Goal: Task Accomplishment & Management: Manage account settings

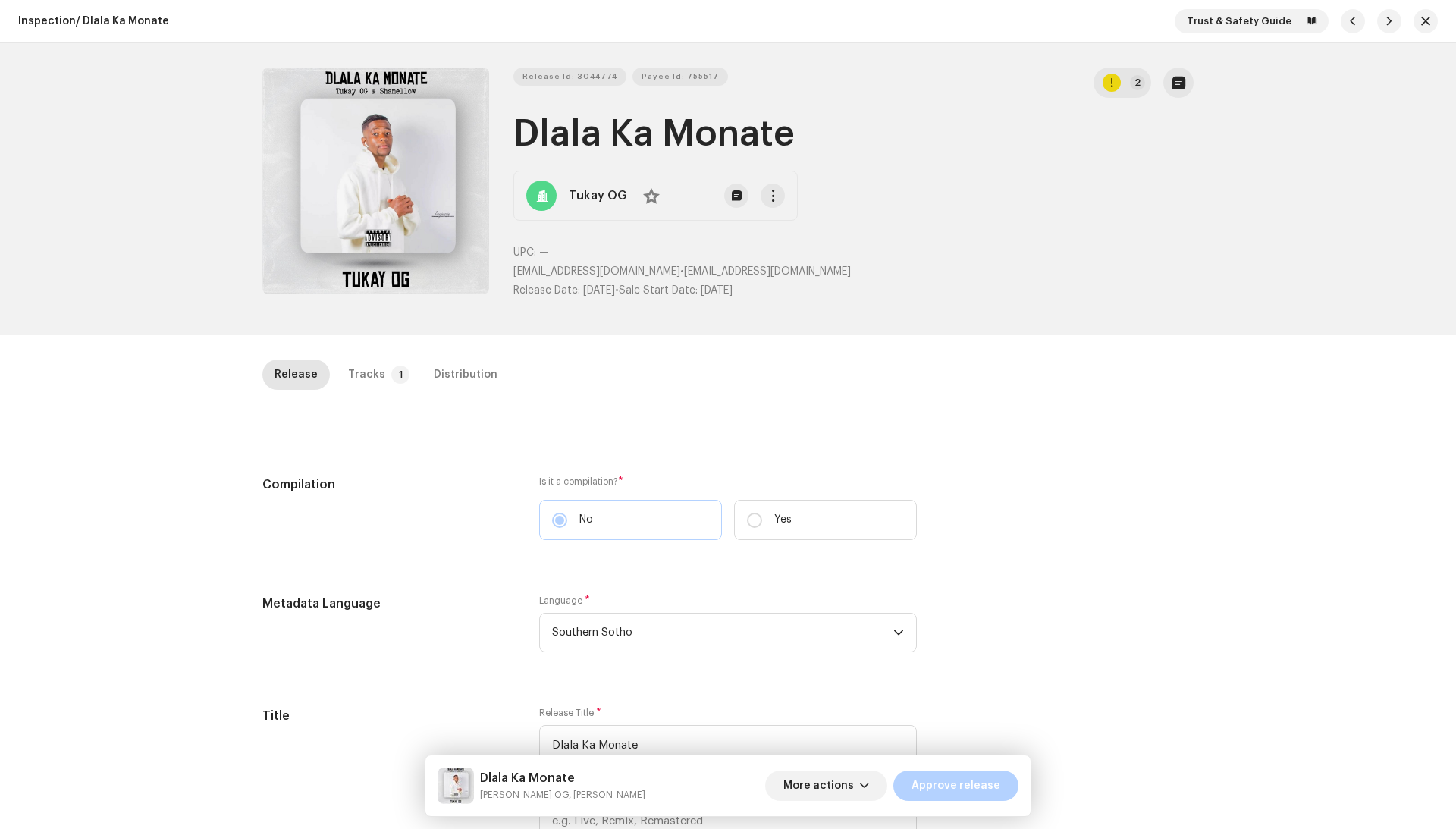
click at [781, 198] on div "Tukay OG No" at bounding box center [656, 196] width 285 height 50
click at [774, 198] on button "button" at bounding box center [772, 195] width 24 height 24
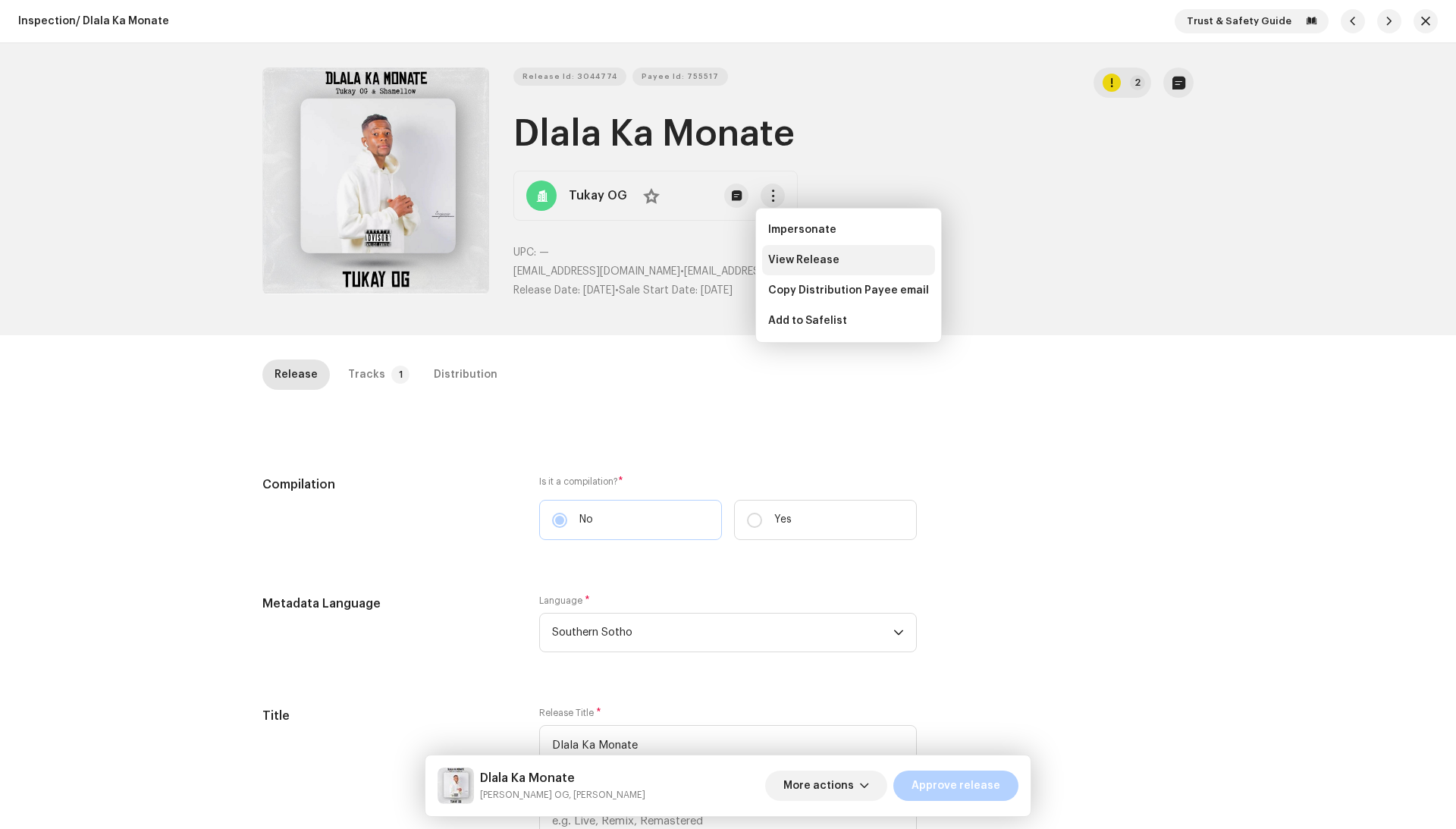
click at [865, 264] on div "View Release" at bounding box center [849, 260] width 161 height 12
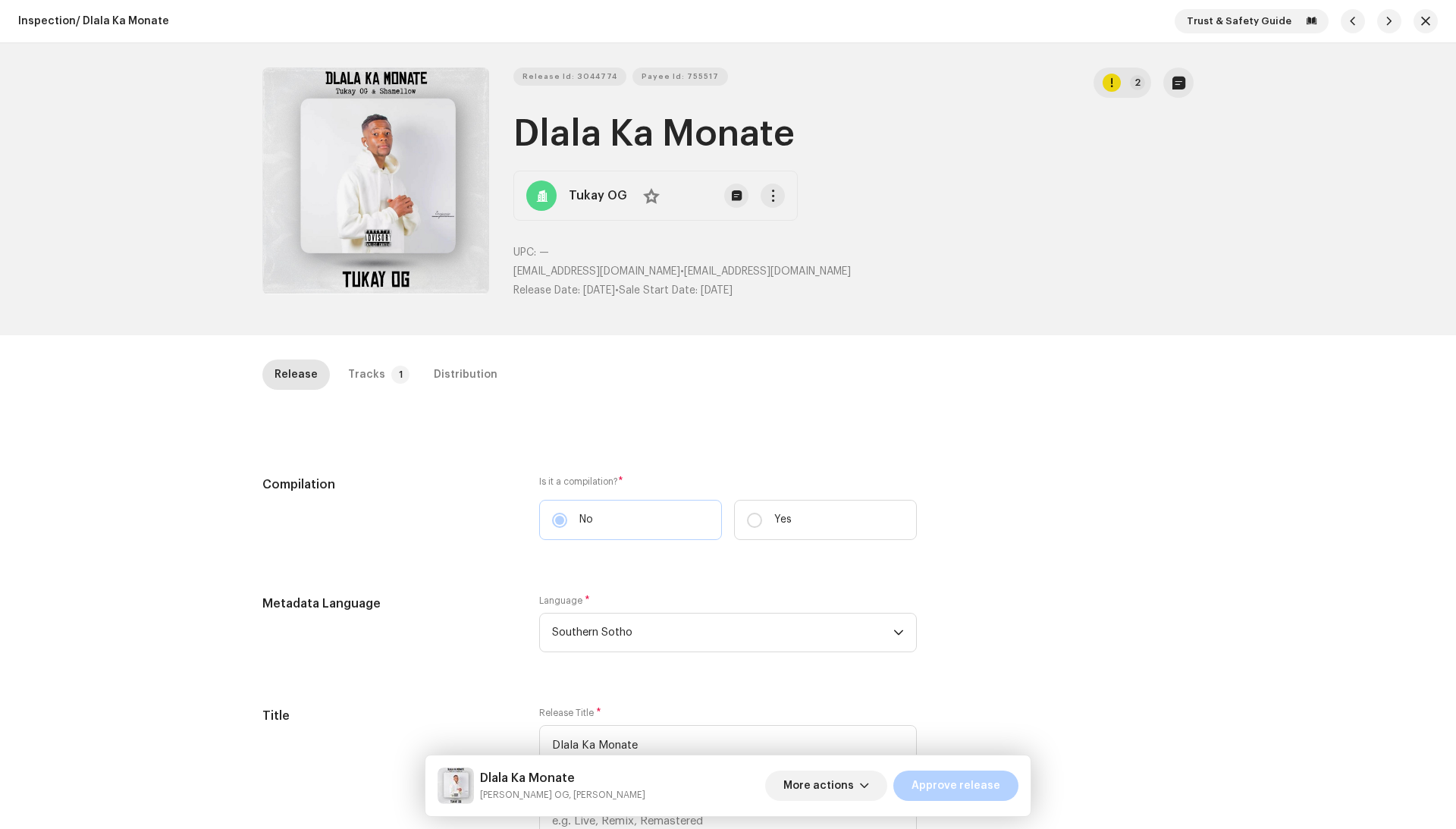
click at [388, 389] on div "Release Tracks 1 Distribution" at bounding box center [728, 382] width 931 height 43
click at [385, 383] on p-tab "Tracks 1" at bounding box center [375, 375] width 80 height 30
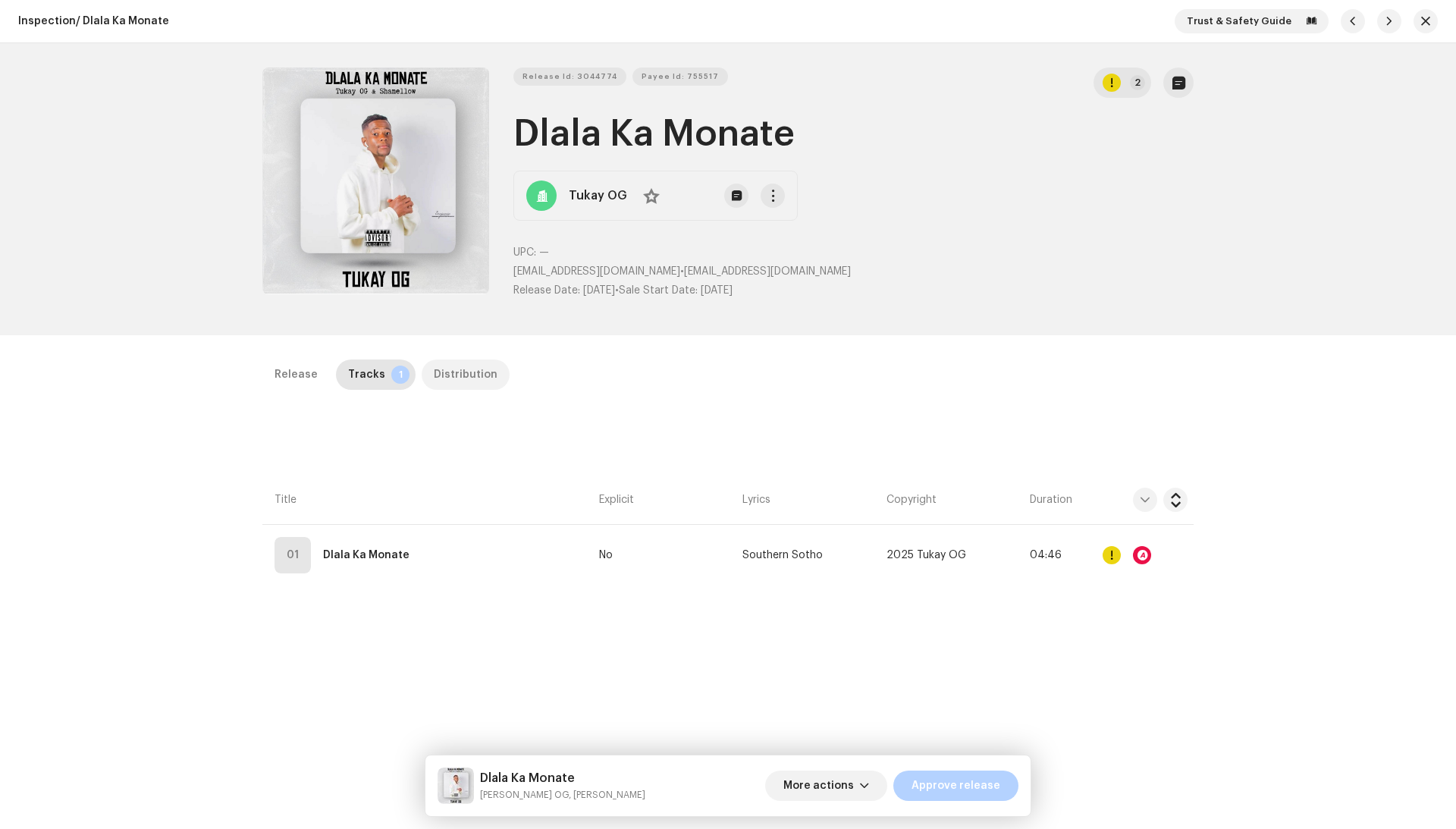
click at [488, 380] on p-tab "Distribution" at bounding box center [466, 375] width 88 height 30
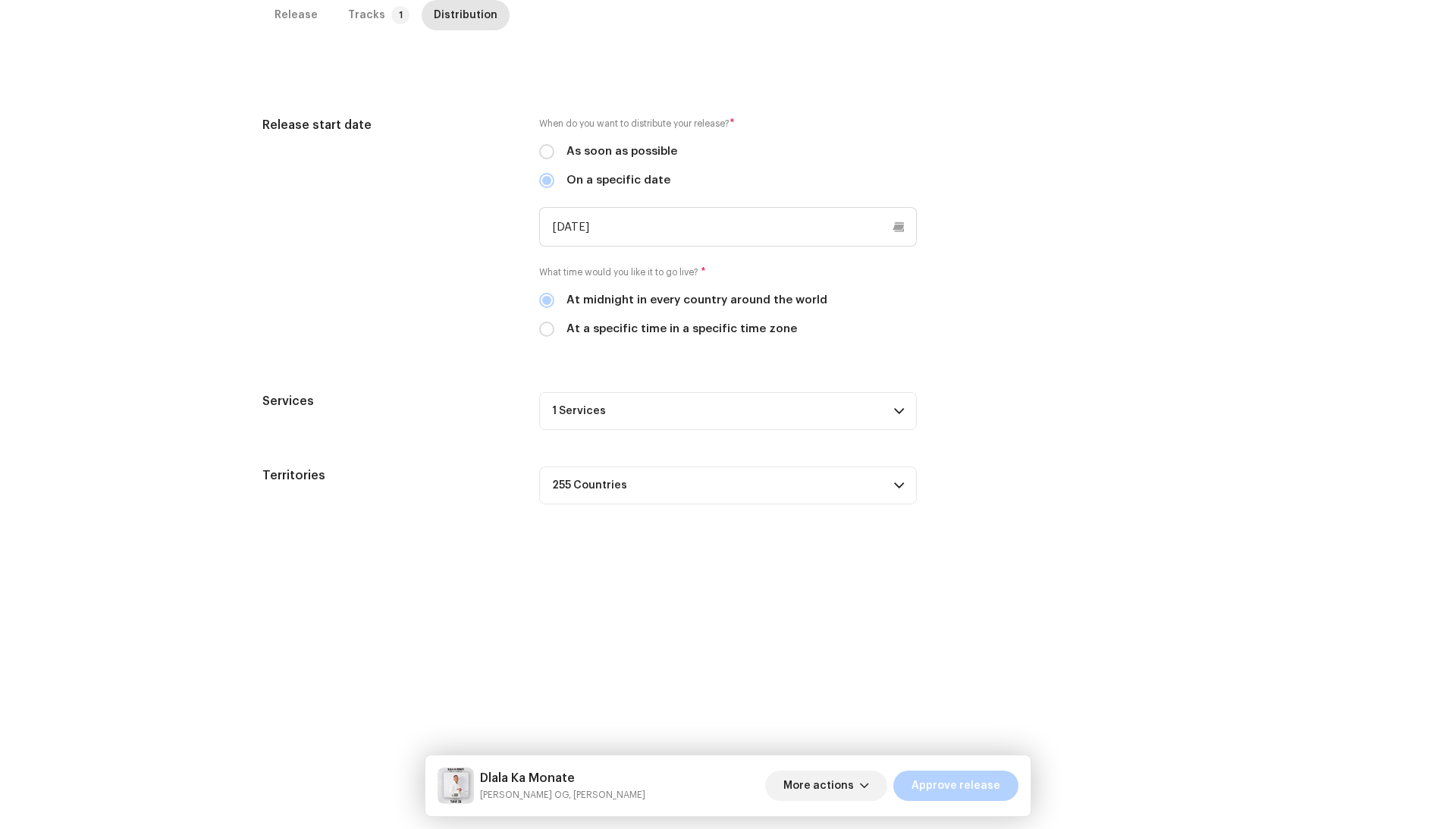
scroll to position [387, 0]
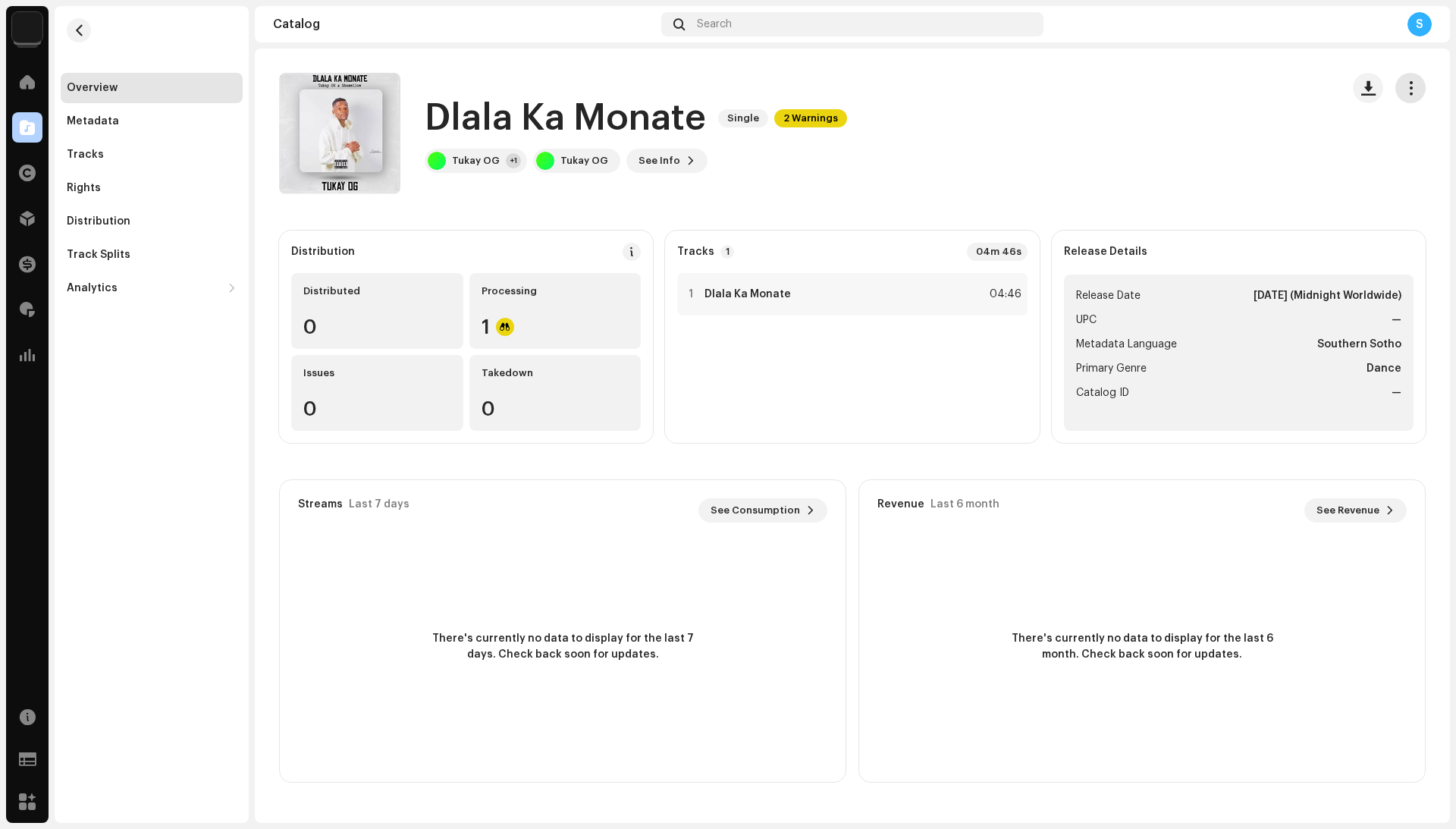
click at [1411, 89] on span "button" at bounding box center [1410, 88] width 15 height 12
click at [1348, 185] on div "Distribute" at bounding box center [1342, 186] width 141 height 12
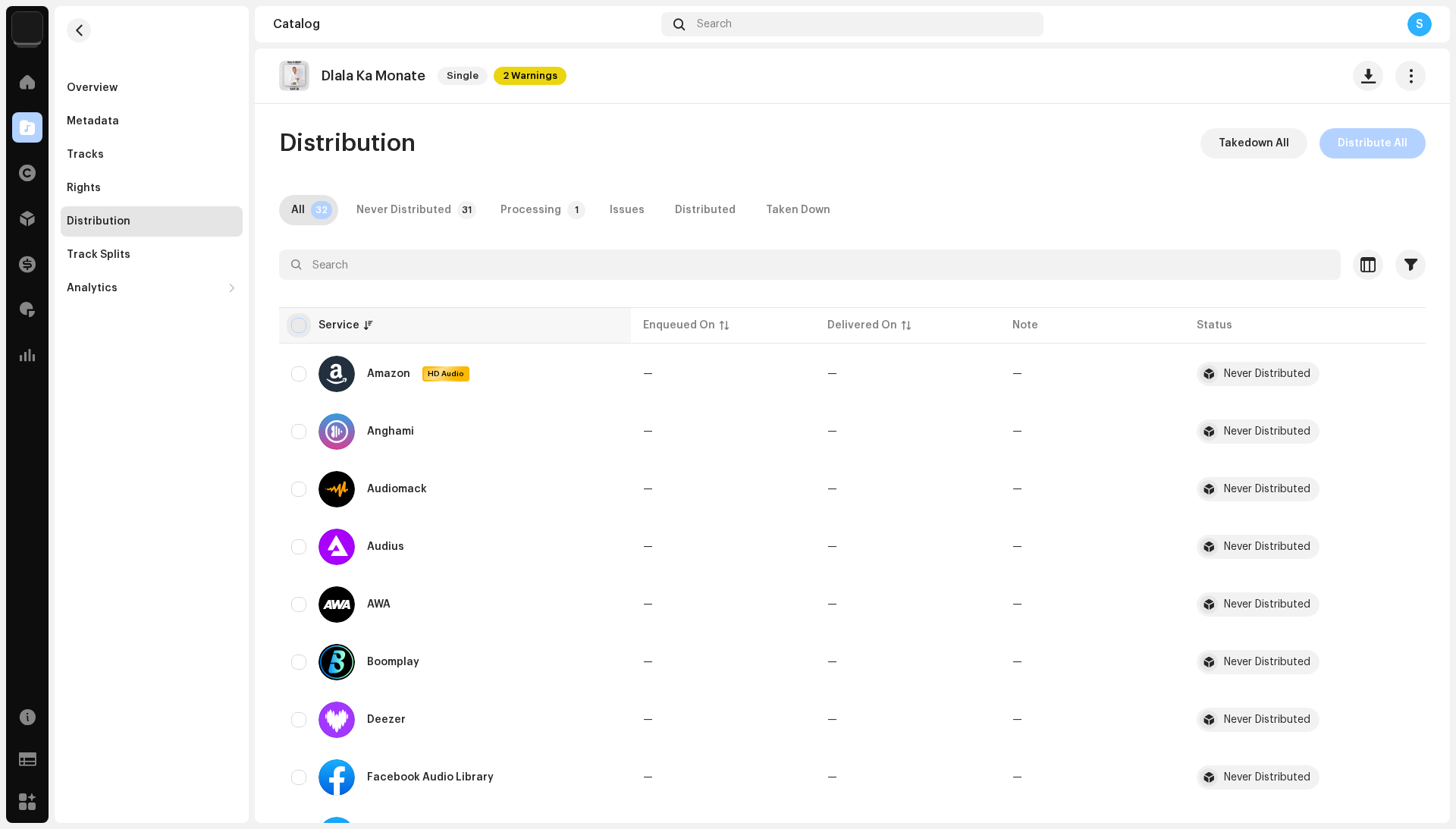
click at [300, 322] on input "checkbox" at bounding box center [299, 326] width 15 height 15
checkbox input "true"
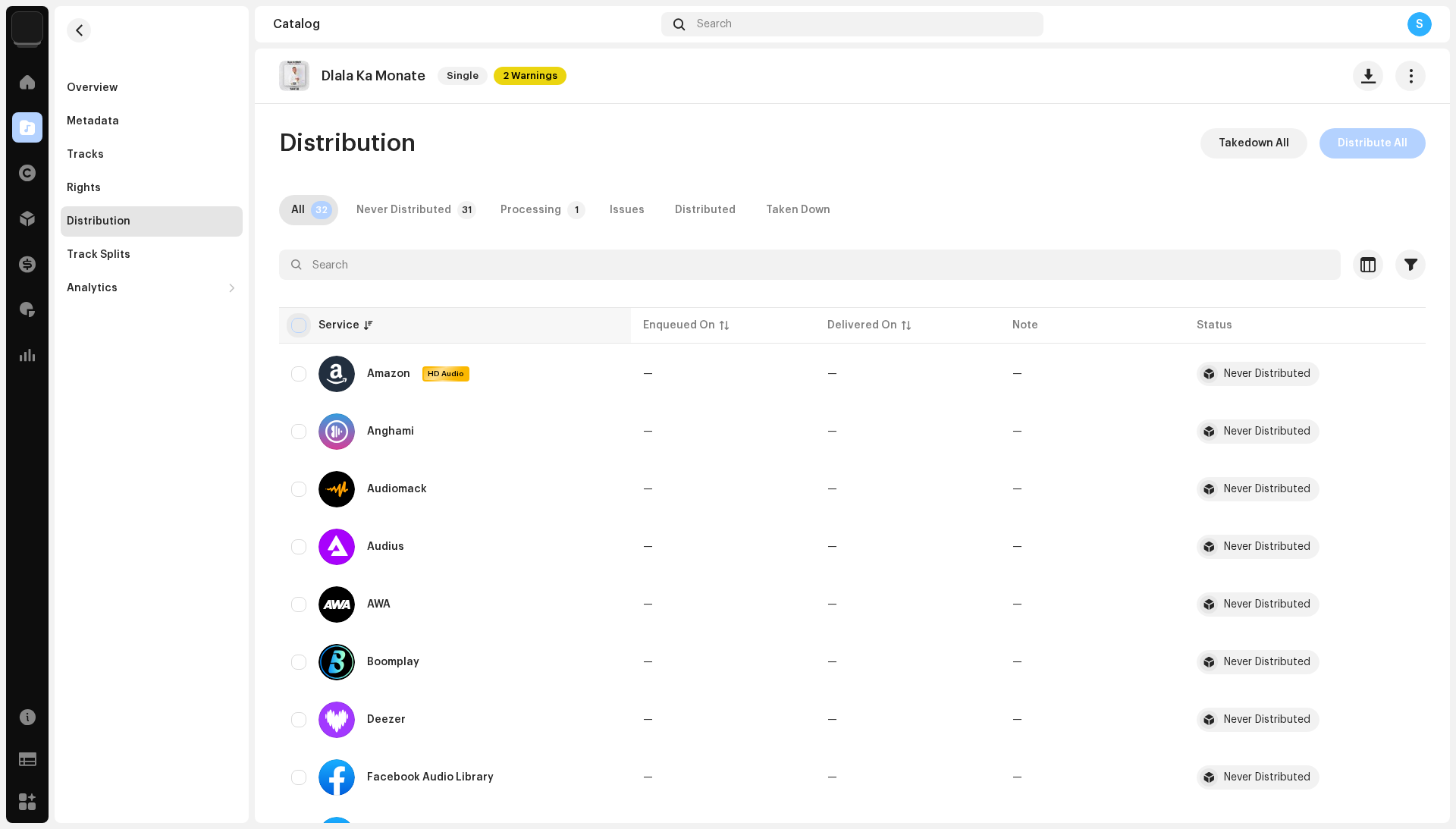
checkbox input "true"
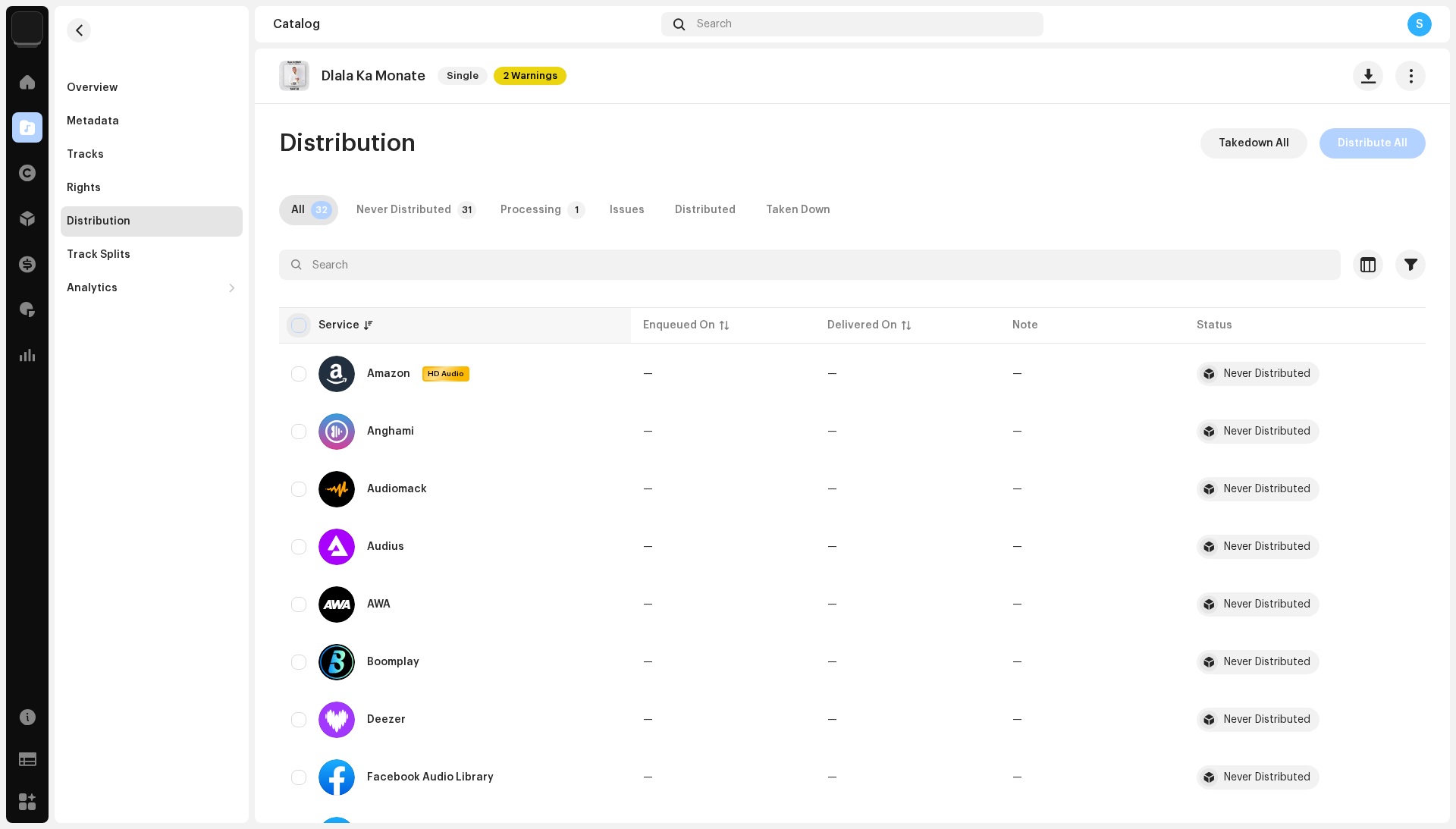
checkbox input "true"
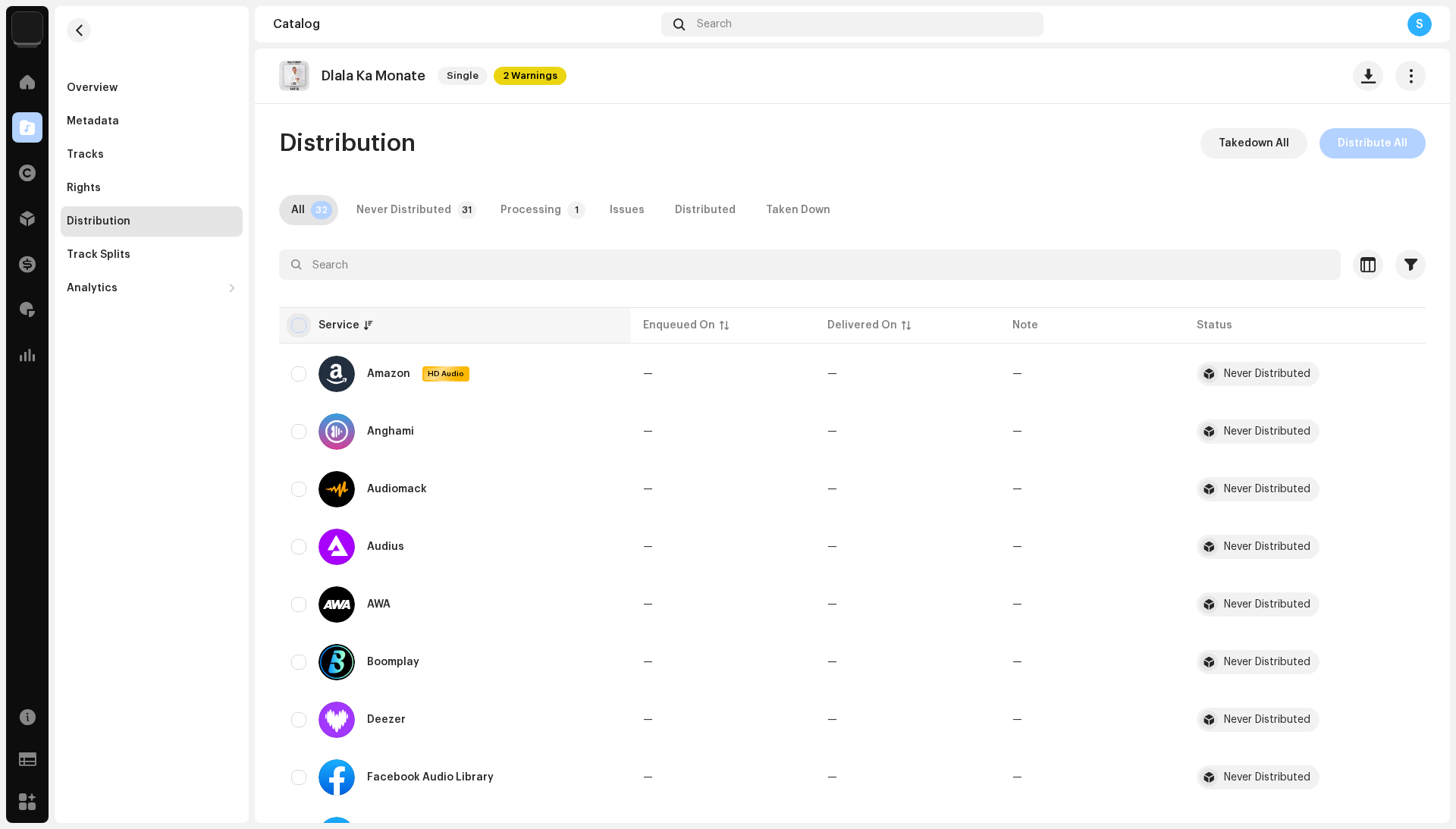
checkbox input "true"
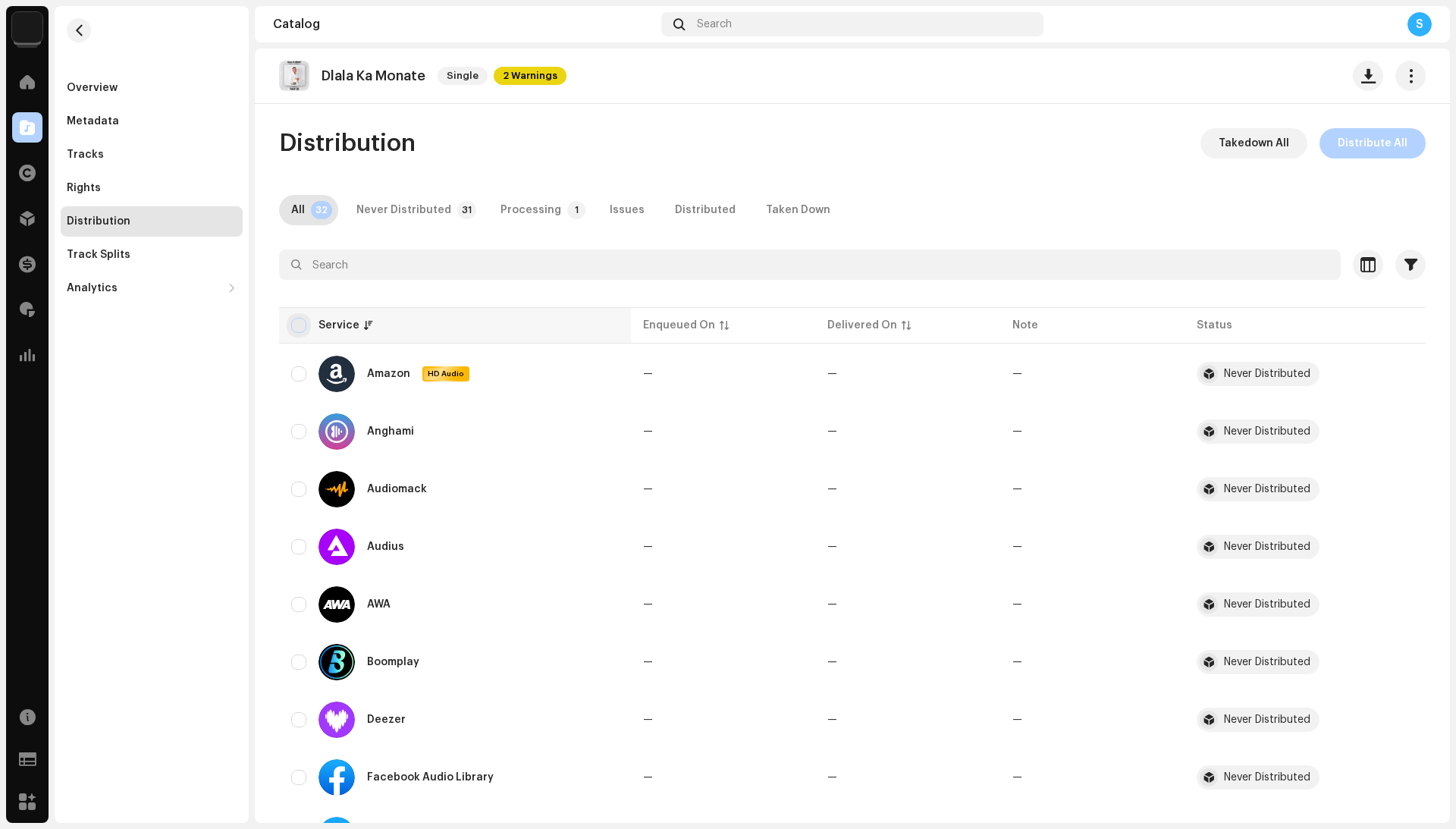
checkbox input "true"
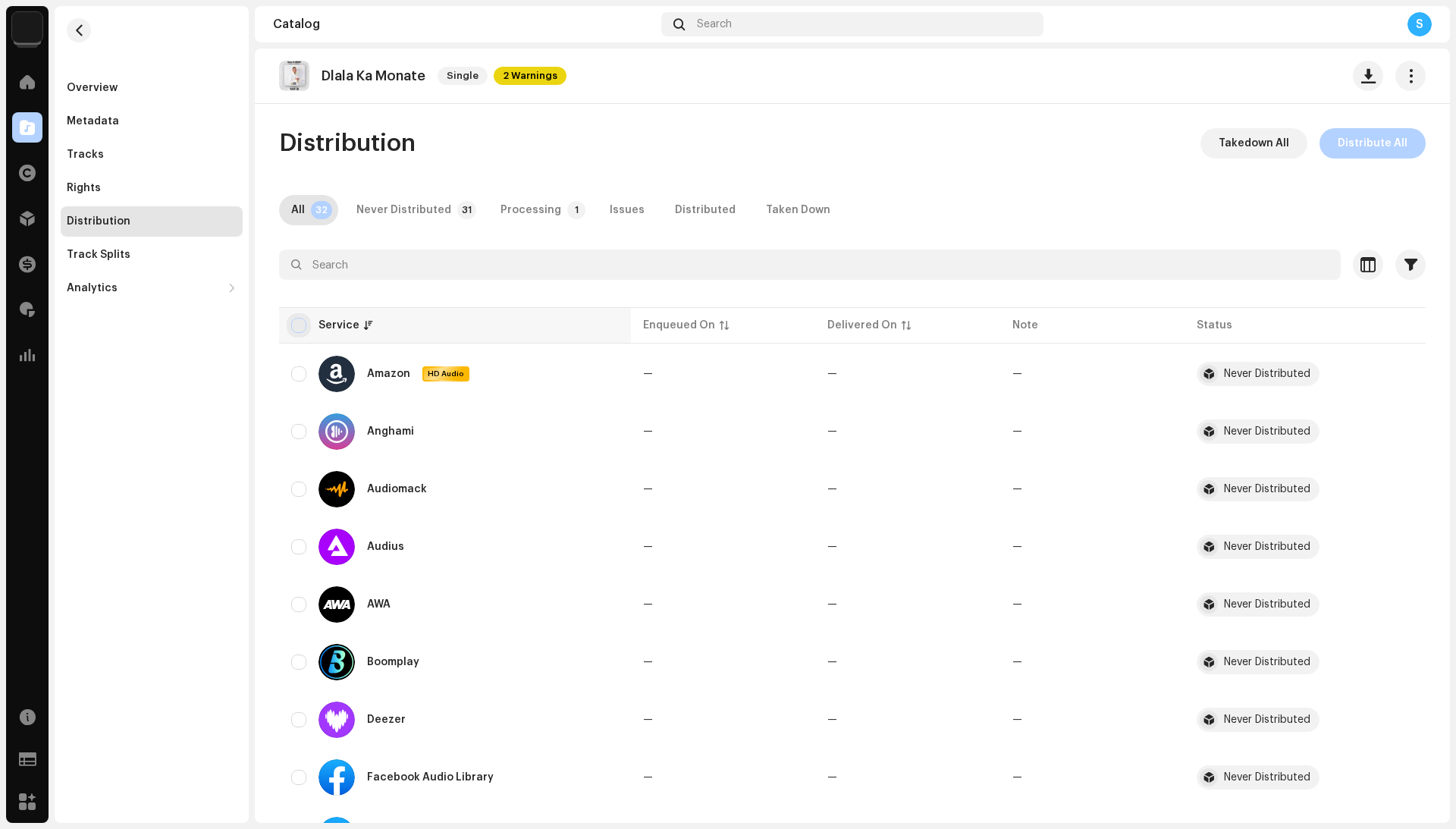
checkbox input "true"
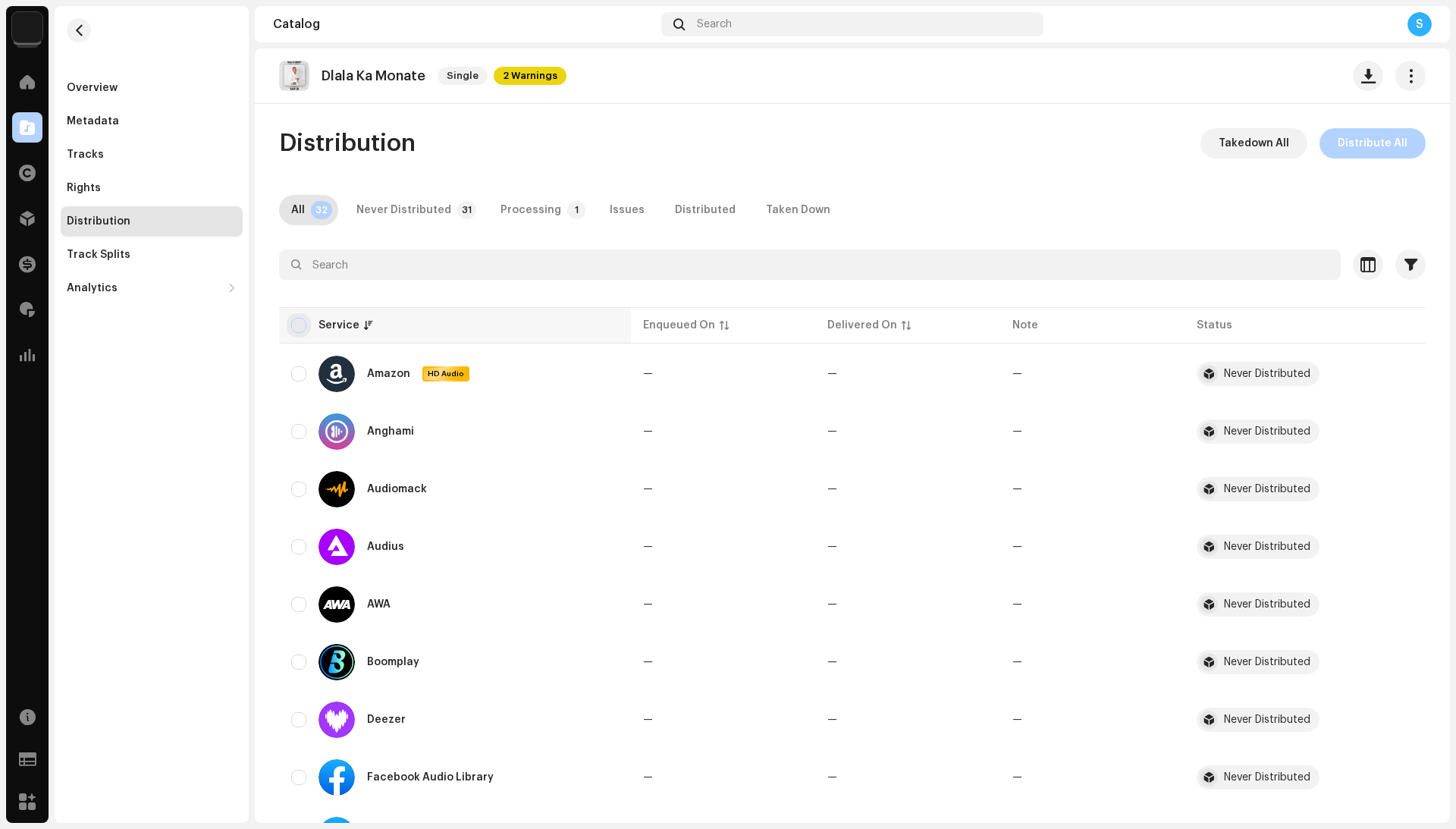
checkbox input "true"
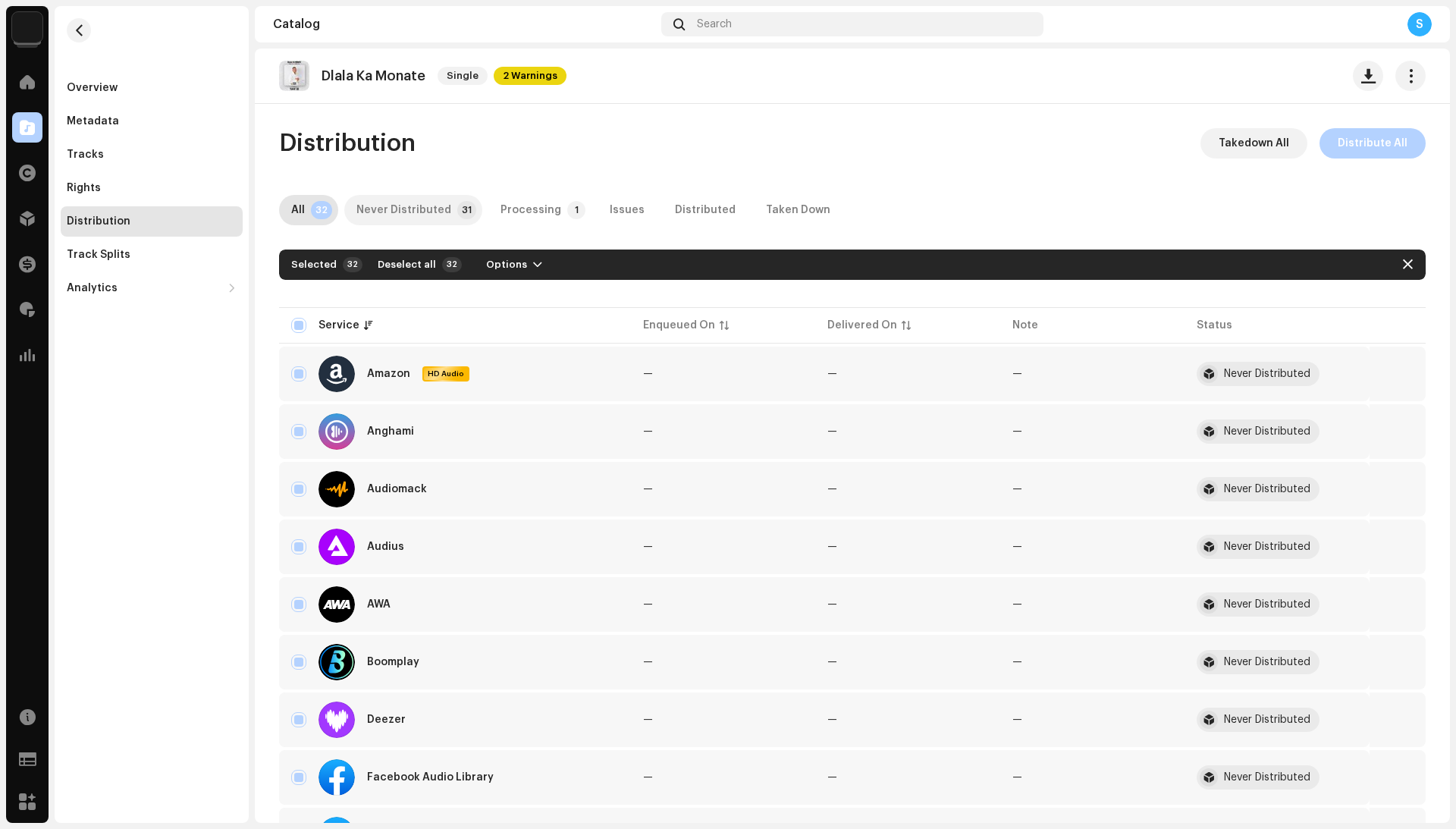
click at [417, 205] on div "Never Distributed" at bounding box center [404, 210] width 95 height 30
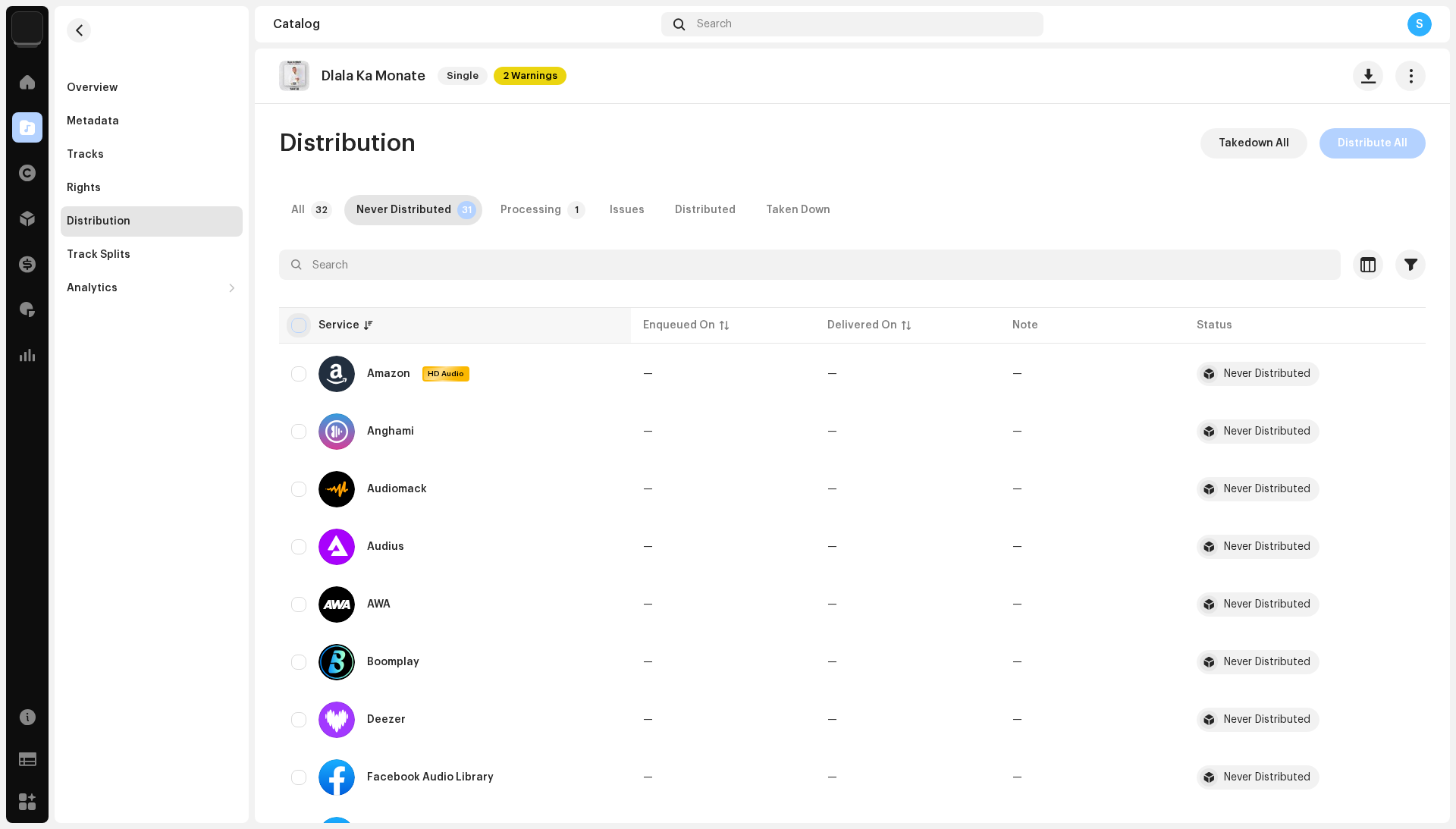
click at [299, 329] on input "checkbox" at bounding box center [299, 326] width 15 height 15
checkbox input "true"
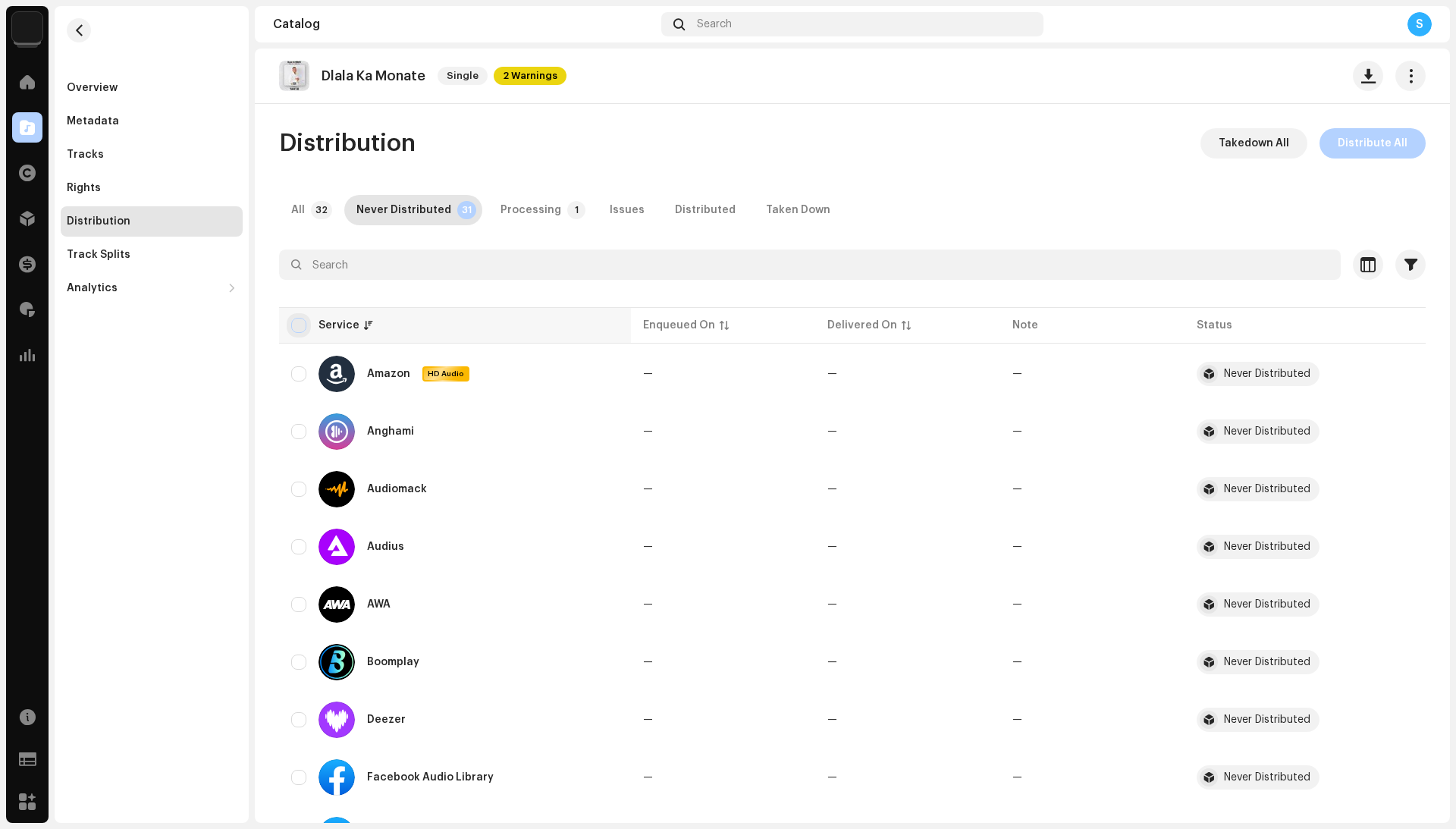
checkbox input "true"
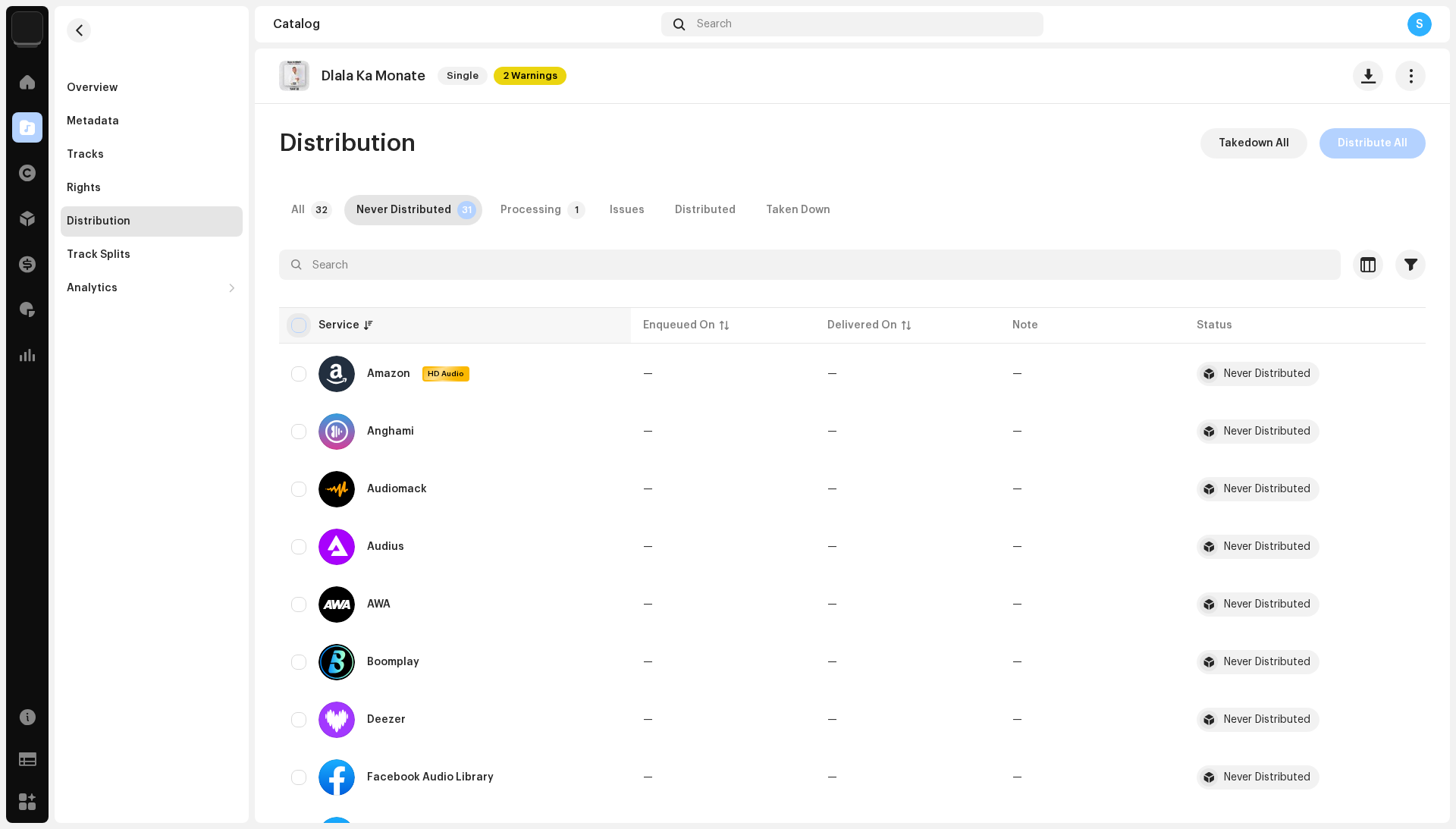
checkbox input "true"
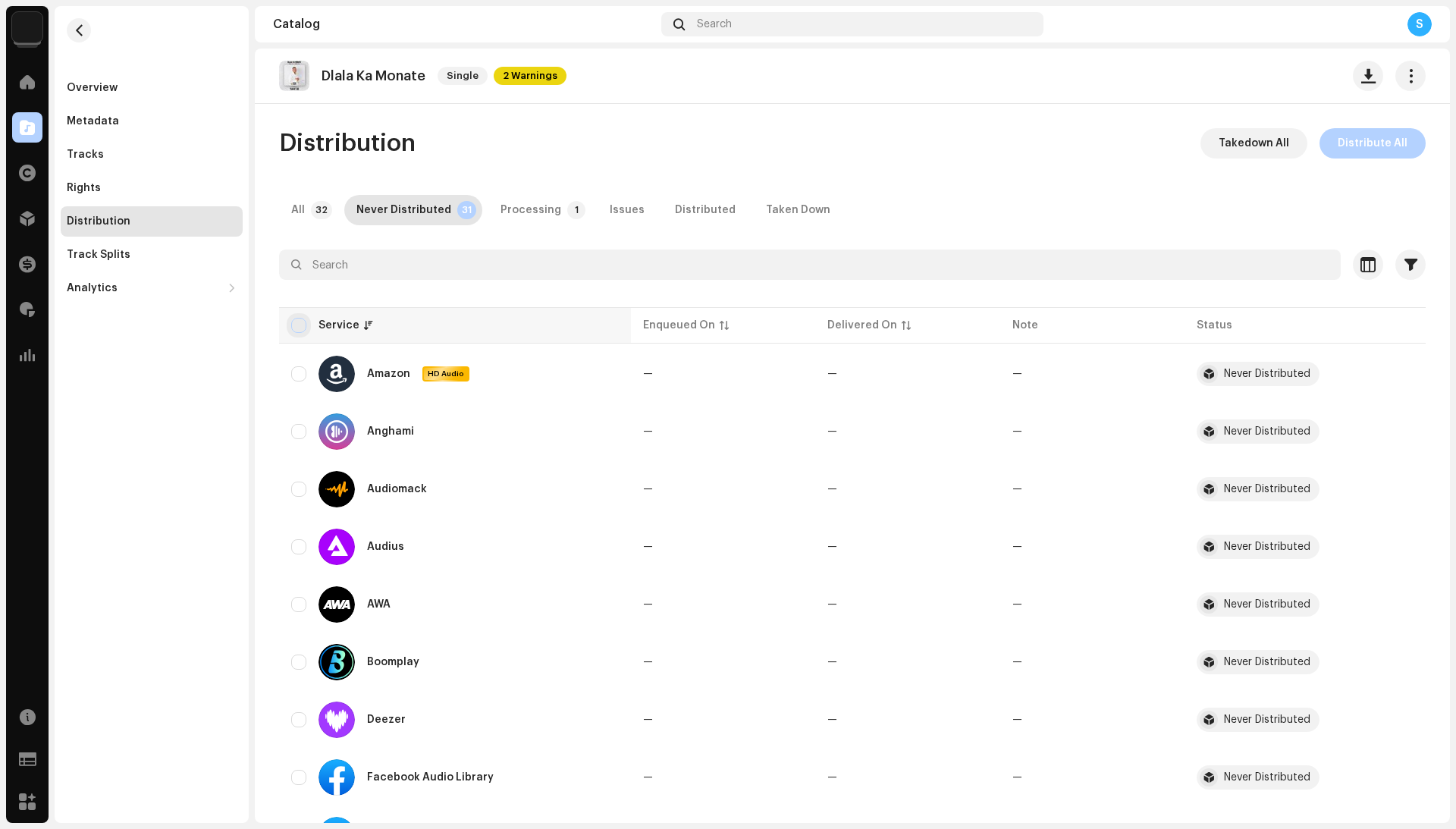
checkbox input "true"
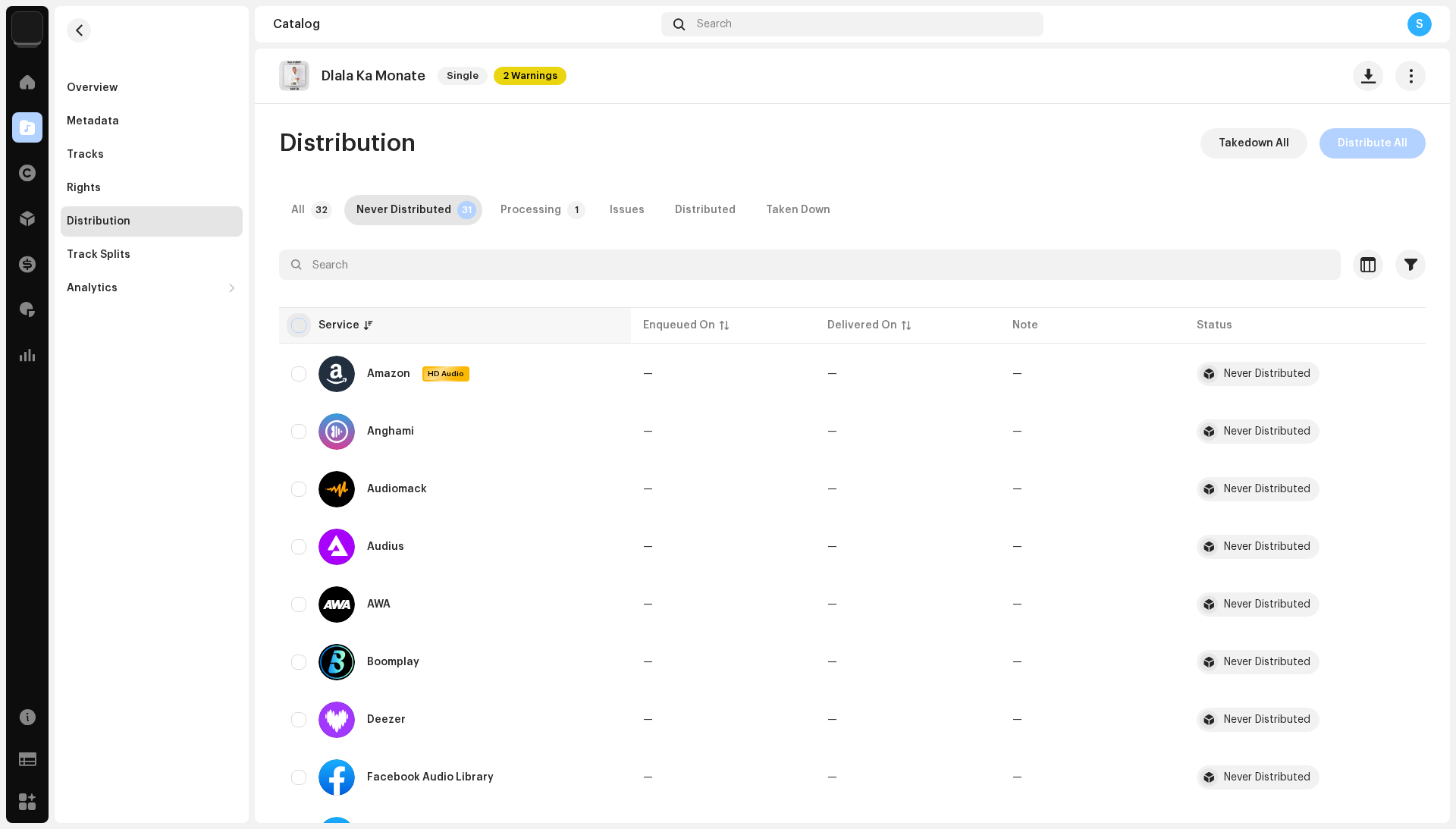
checkbox input "true"
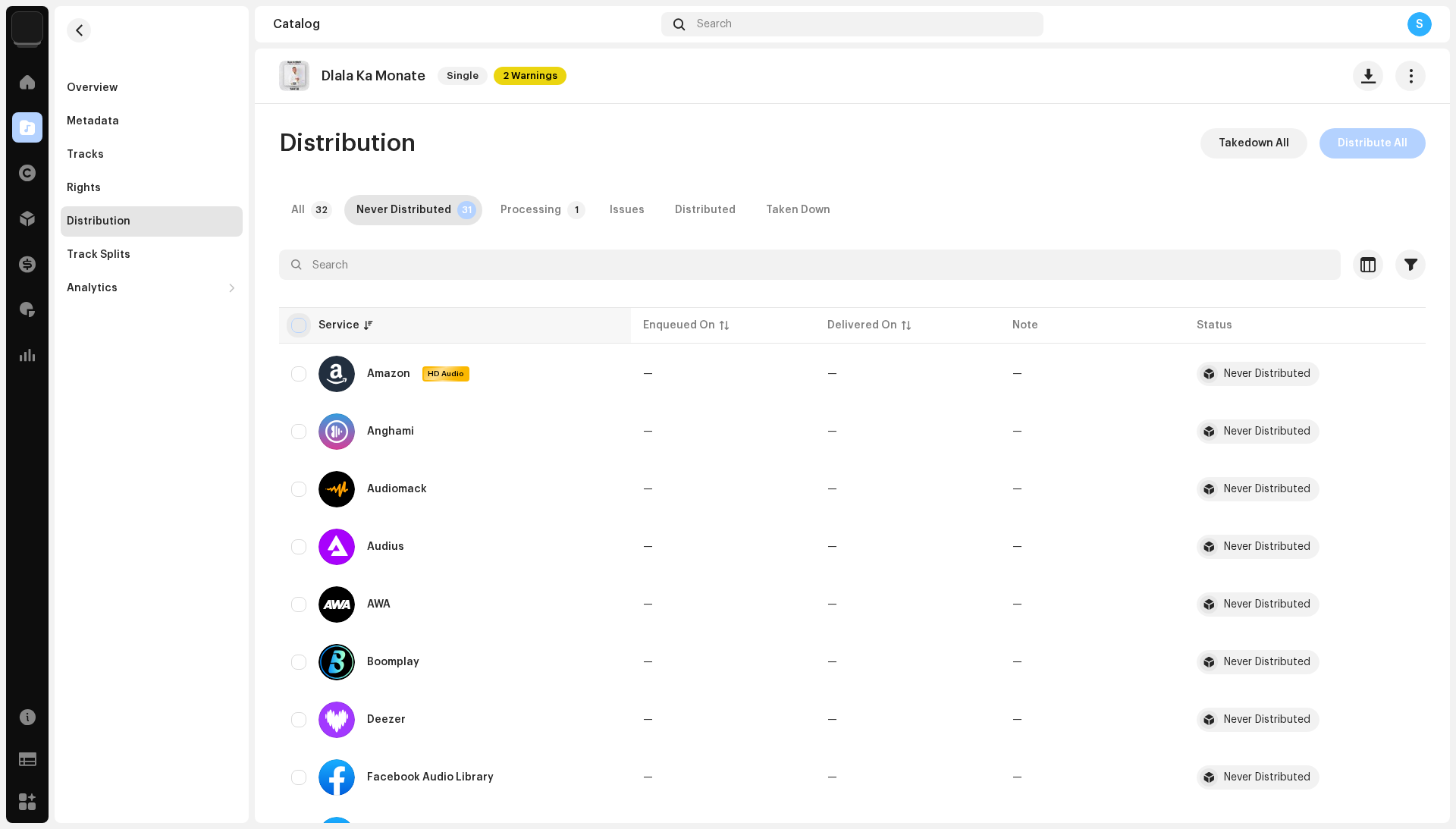
checkbox input "true"
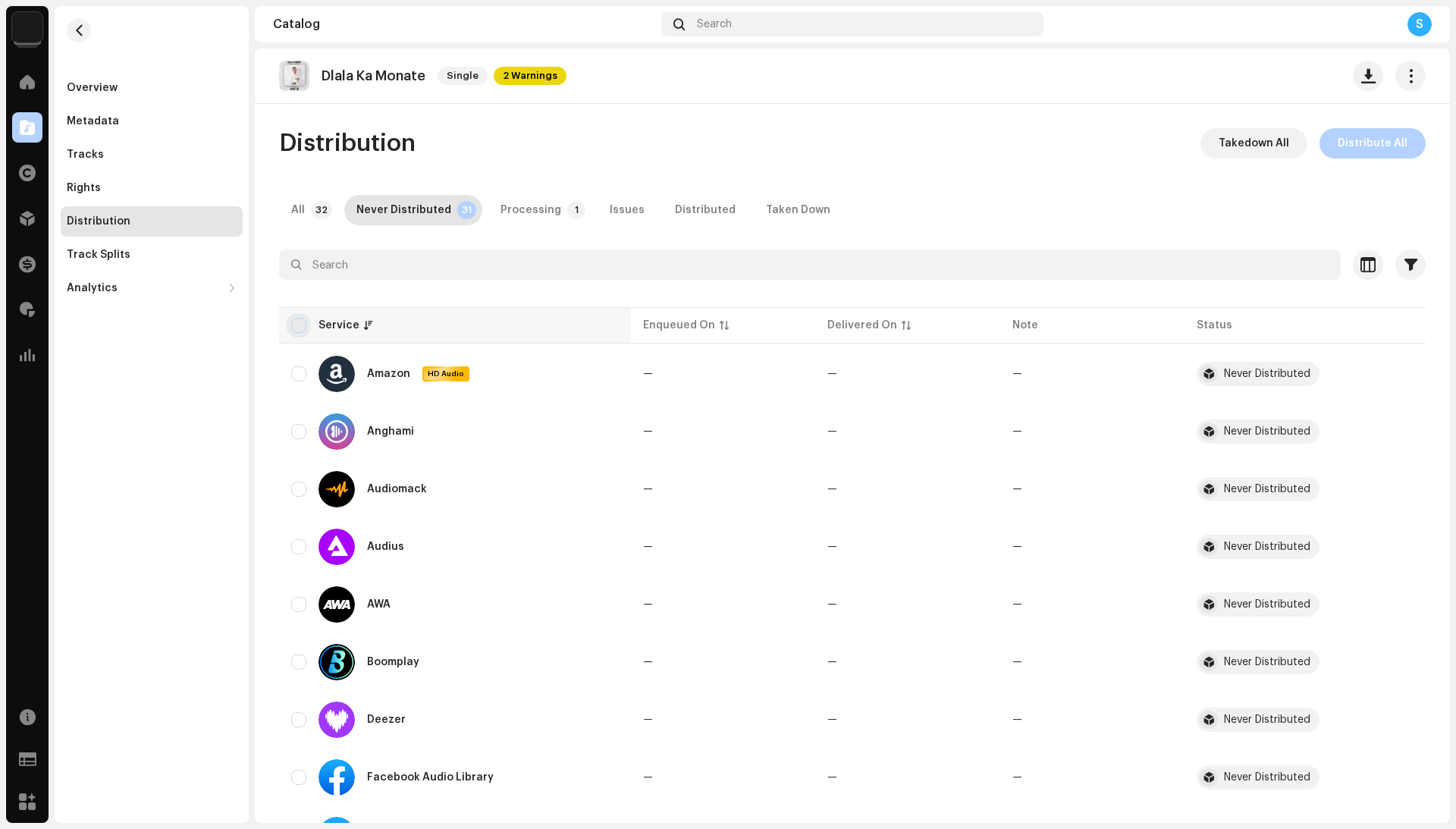
checkbox input "true"
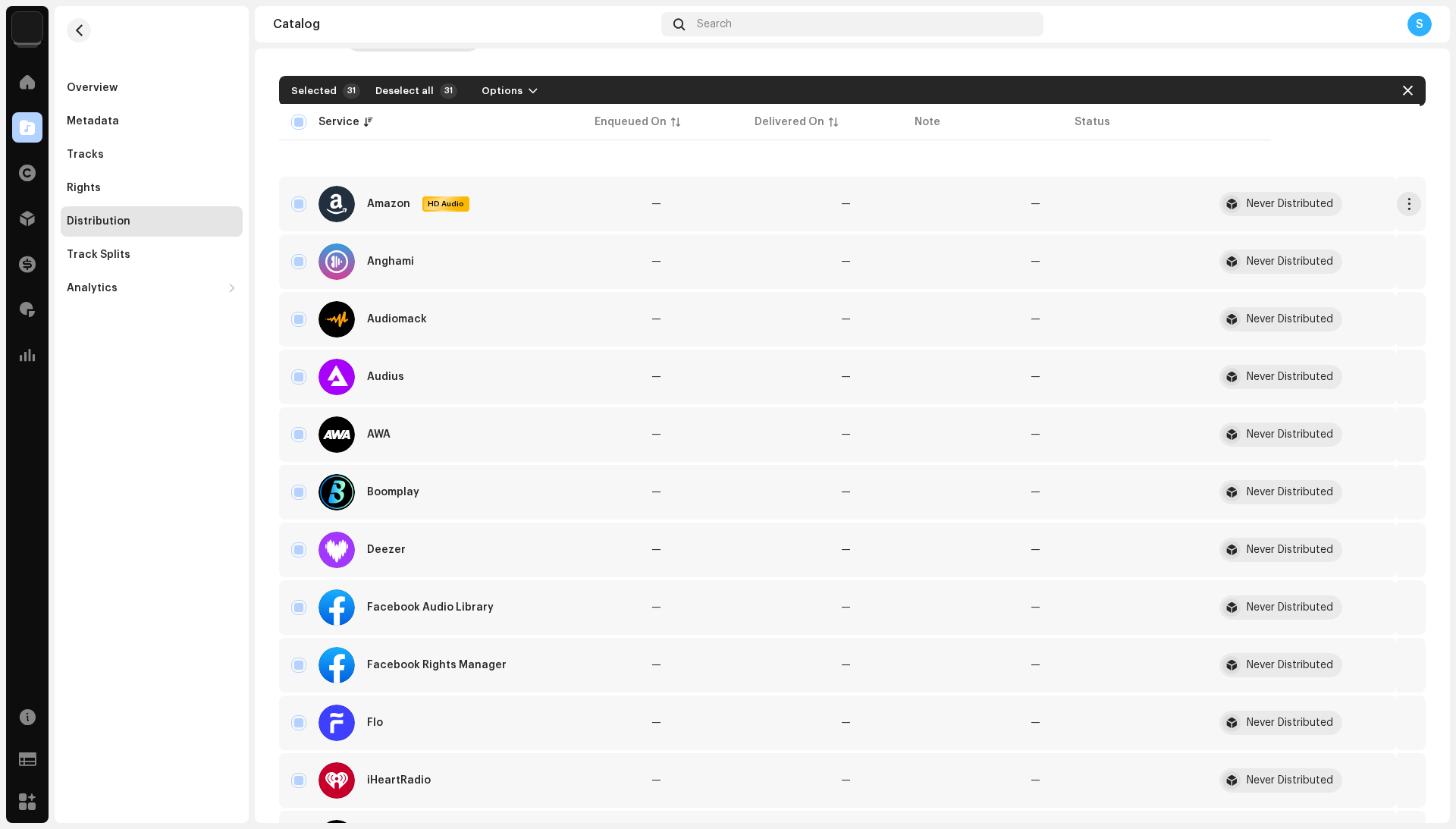
scroll to position [247, 0]
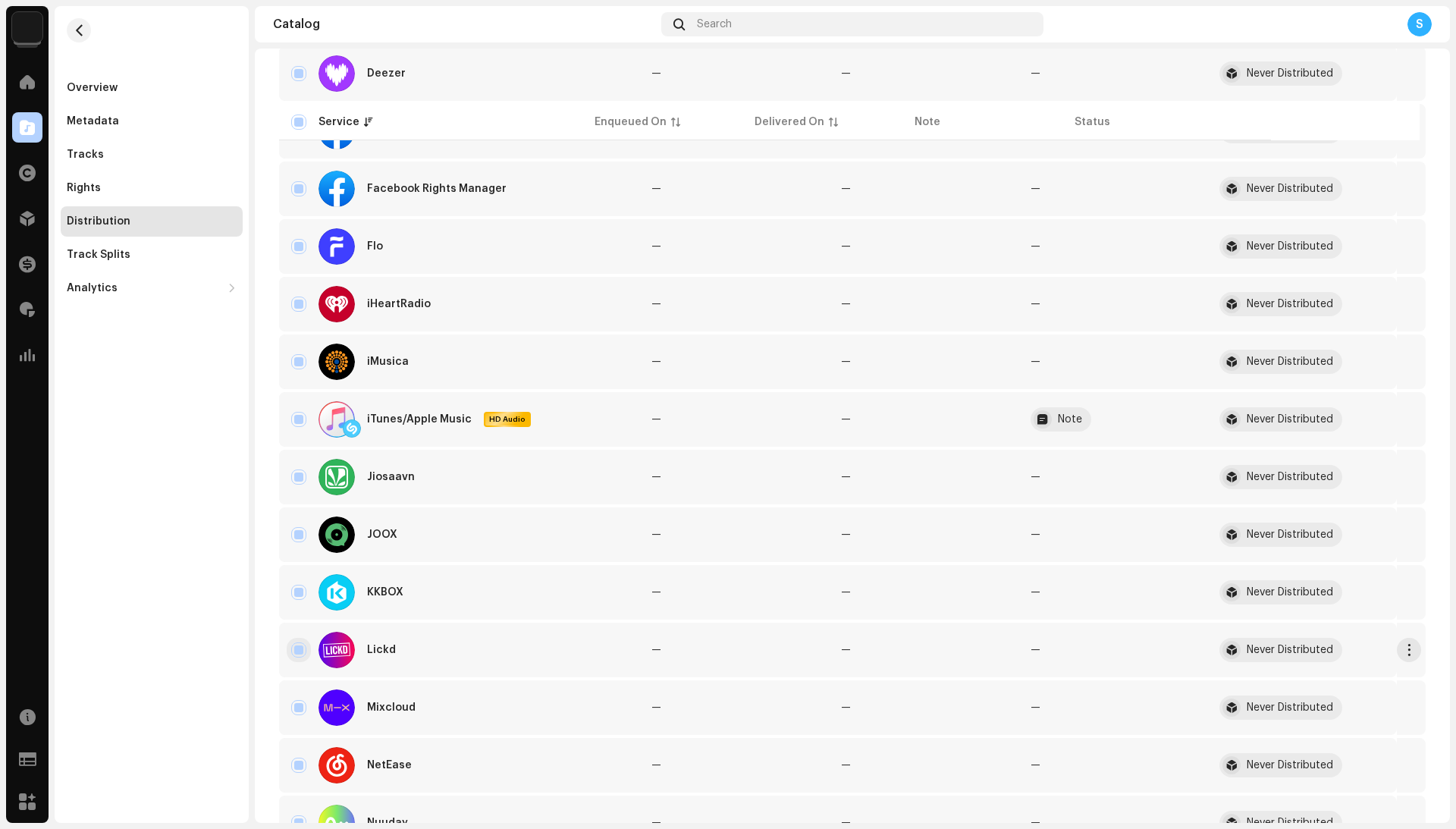
click at [295, 645] on input "Row Selected" at bounding box center [299, 650] width 15 height 15
checkbox input "false"
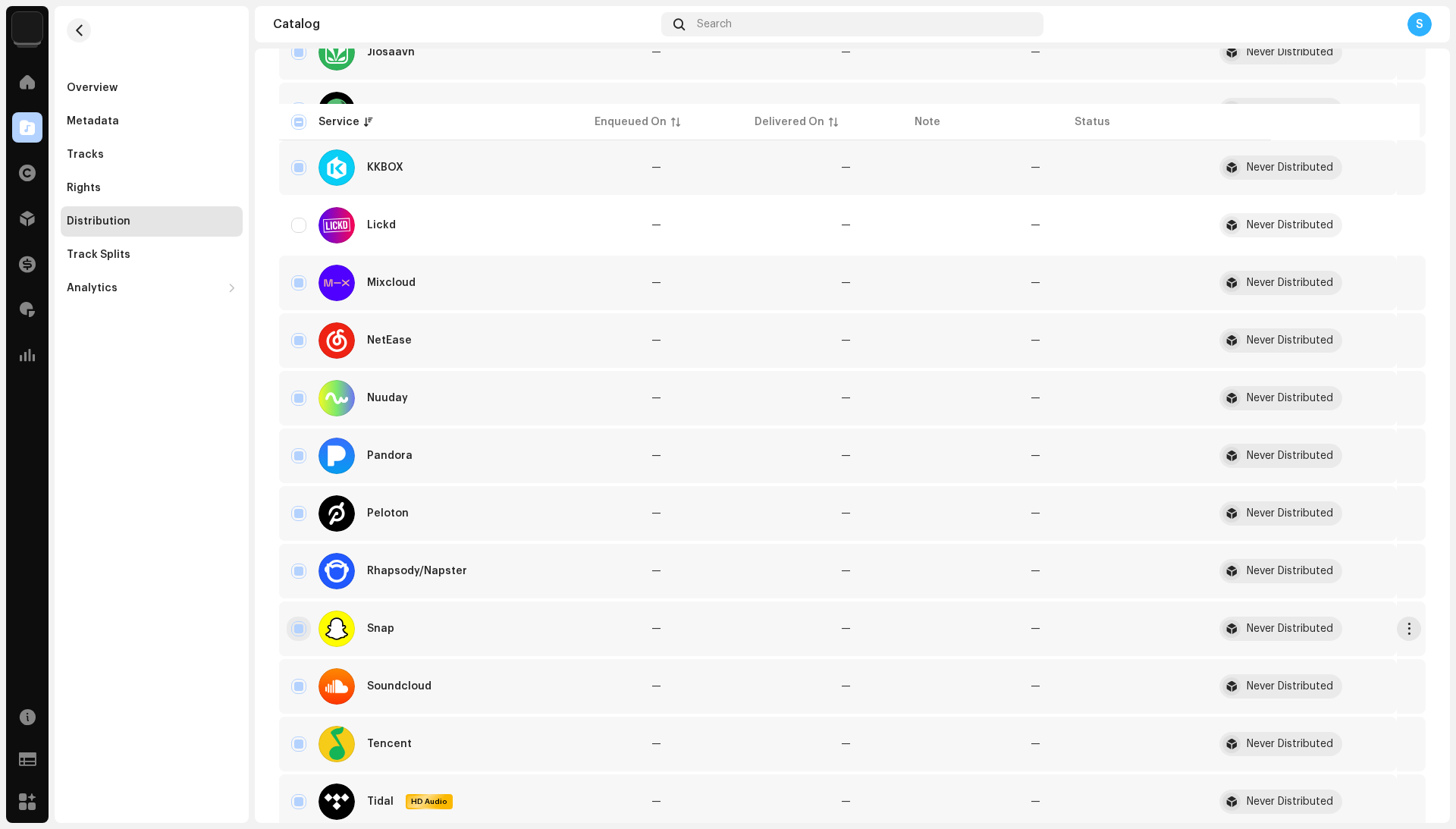
click at [302, 629] on input "Row Selected" at bounding box center [299, 629] width 15 height 15
checkbox input "false"
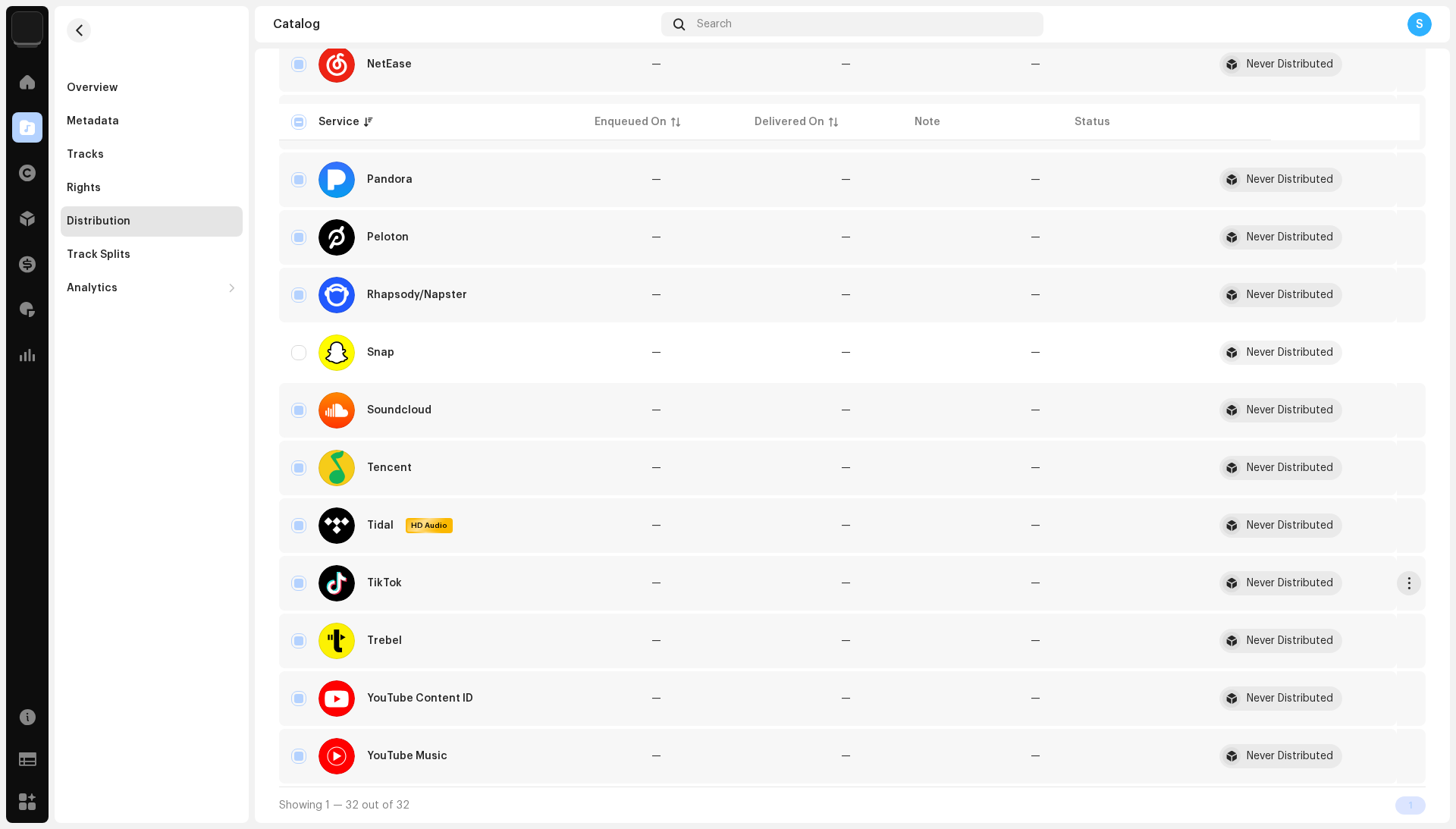
scroll to position [1351, 0]
click at [299, 587] on input "Row Selected" at bounding box center [299, 584] width 15 height 15
checkbox input "false"
click at [304, 702] on input "Row Selected" at bounding box center [299, 699] width 15 height 15
checkbox input "false"
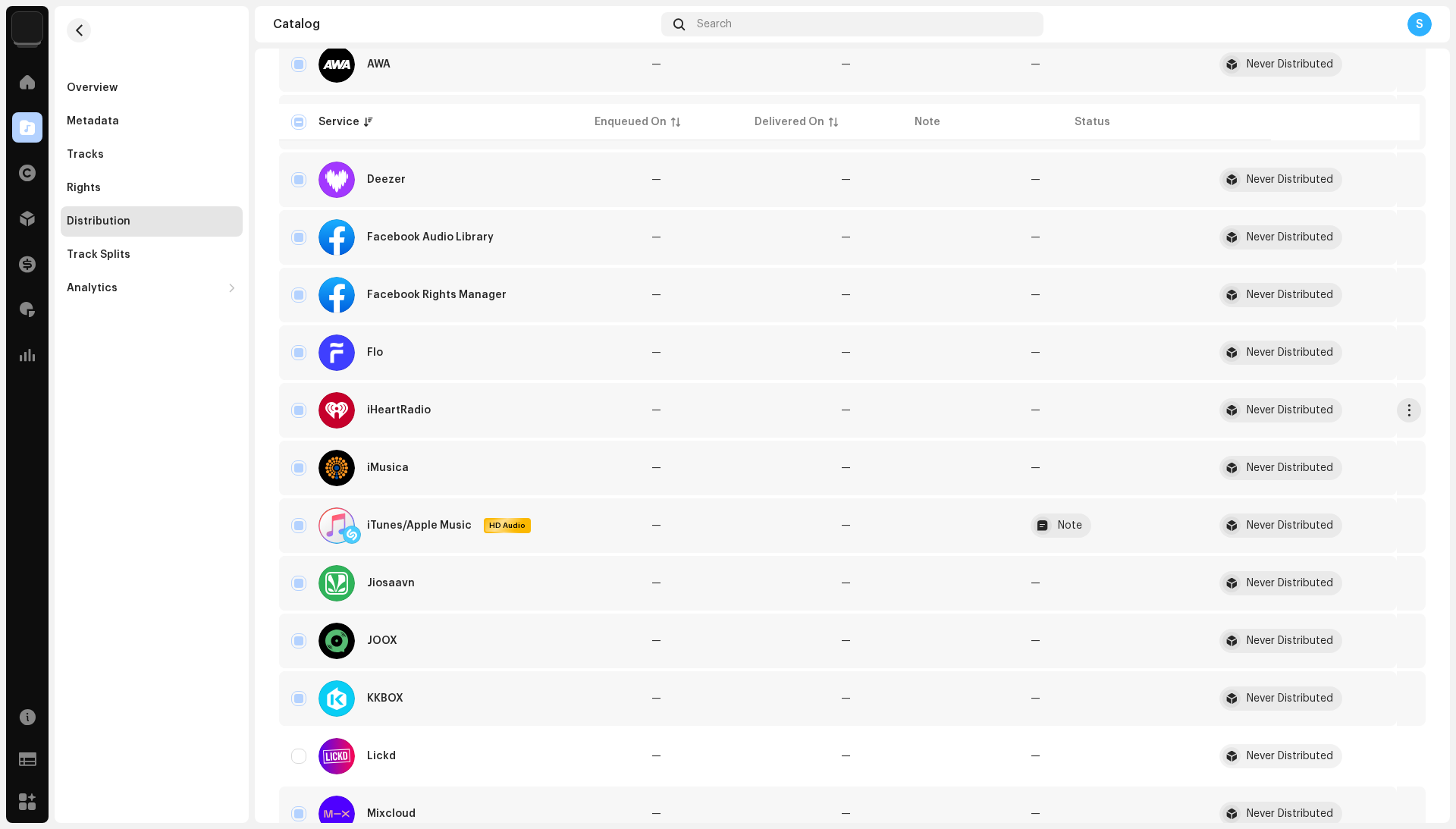
scroll to position [519, 0]
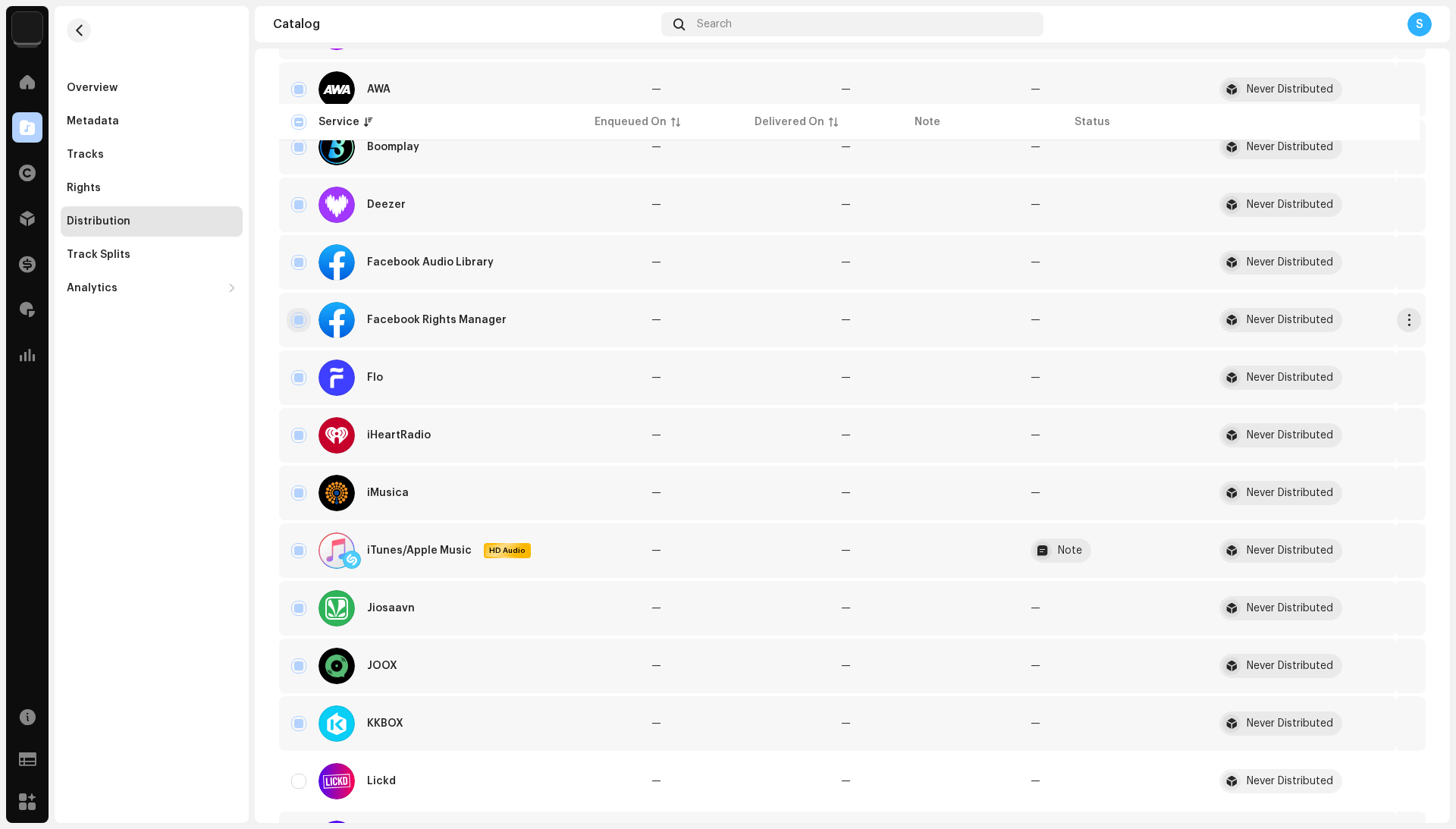
click at [298, 320] on input "Row Selected" at bounding box center [299, 320] width 15 height 15
checkbox input "false"
click at [298, 265] on input "Row Selected" at bounding box center [299, 262] width 15 height 15
checkbox input "false"
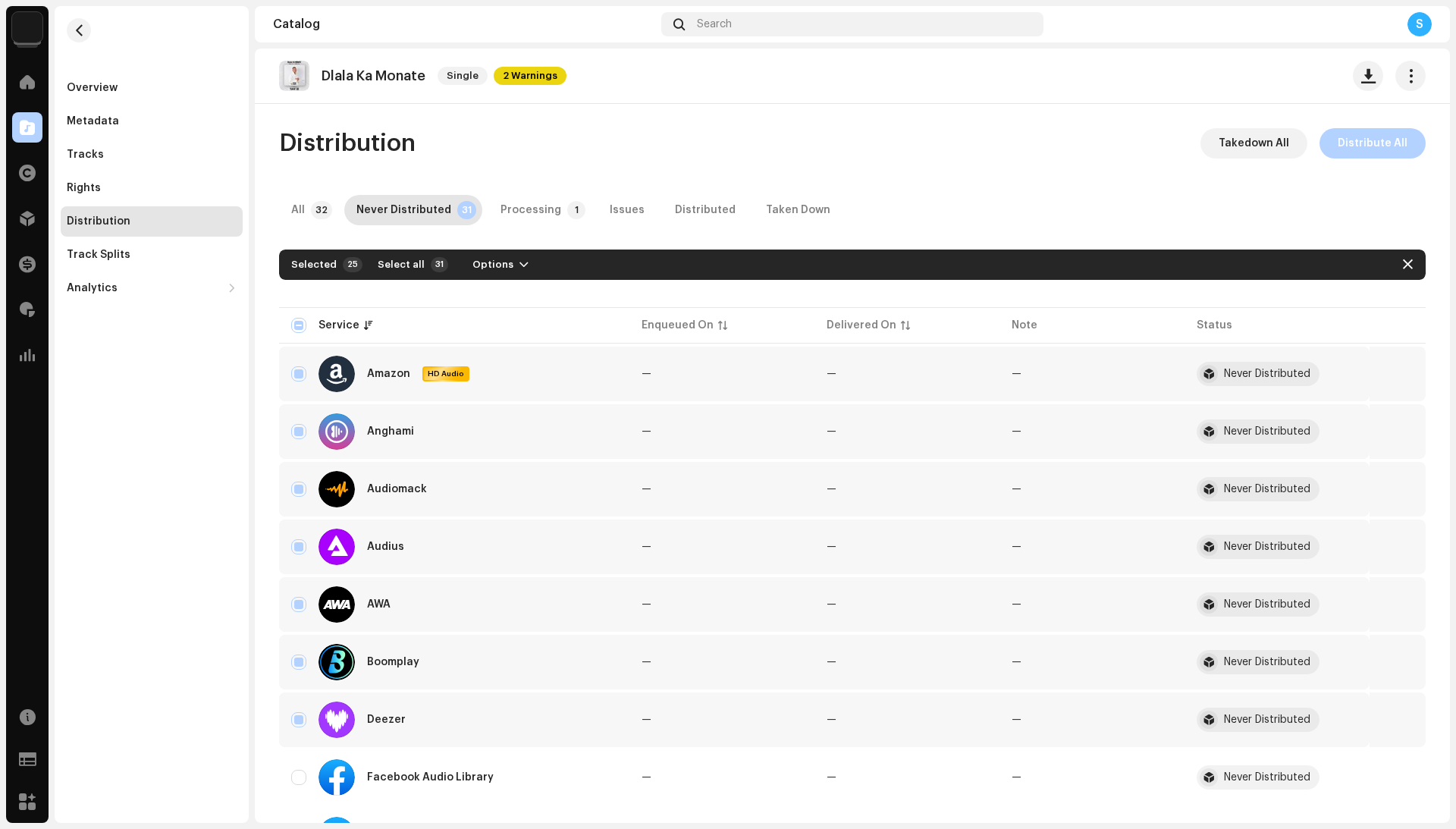
scroll to position [0, 0]
click at [497, 249] on div "Selected 25 Select all 31 Options" at bounding box center [853, 264] width 1147 height 30
click at [485, 265] on span "Options" at bounding box center [493, 264] width 41 height 30
click at [492, 293] on span "Distribute" at bounding box center [494, 299] width 54 height 12
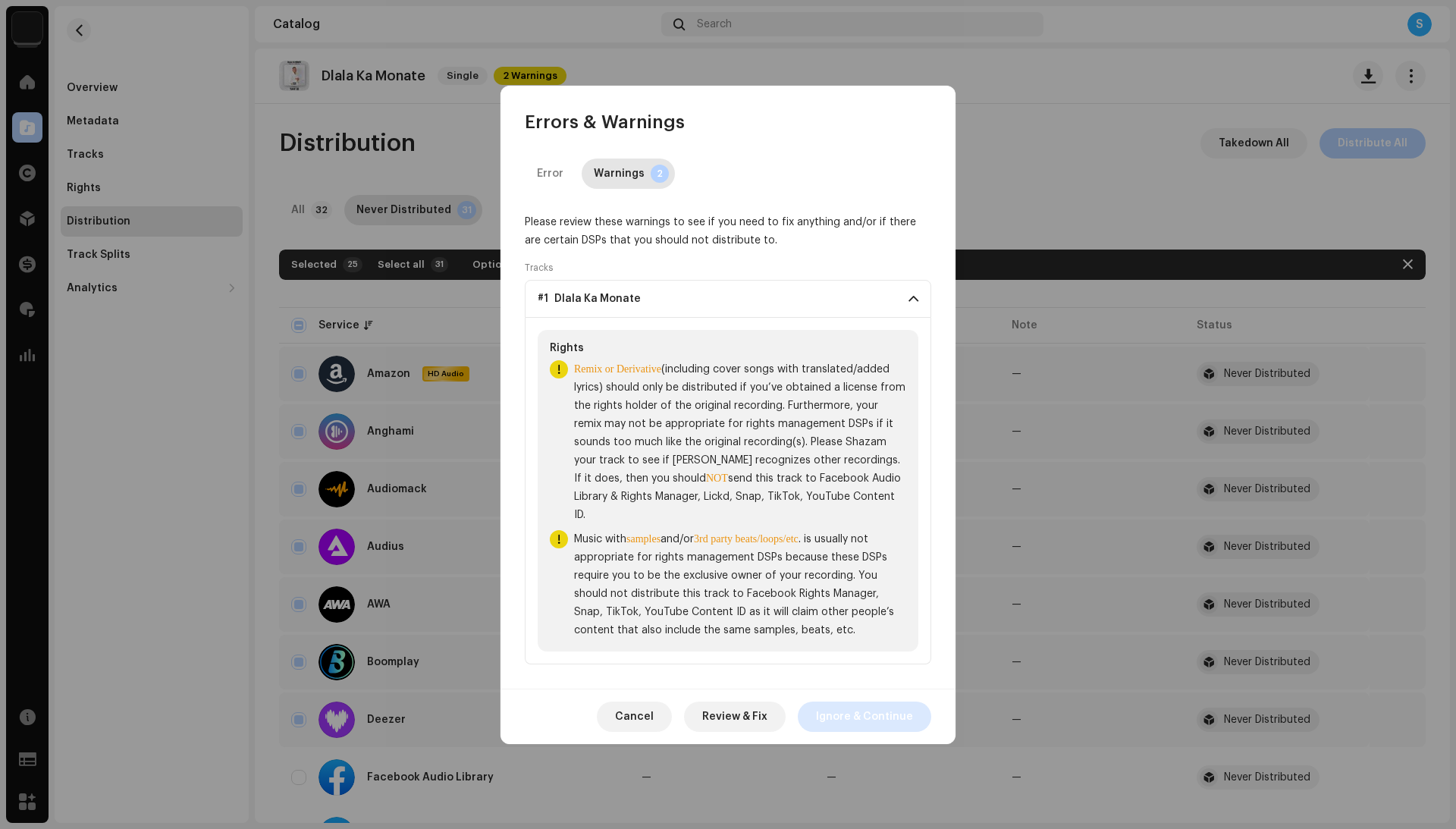
click at [889, 716] on span "Ignore & Continue" at bounding box center [864, 717] width 97 height 30
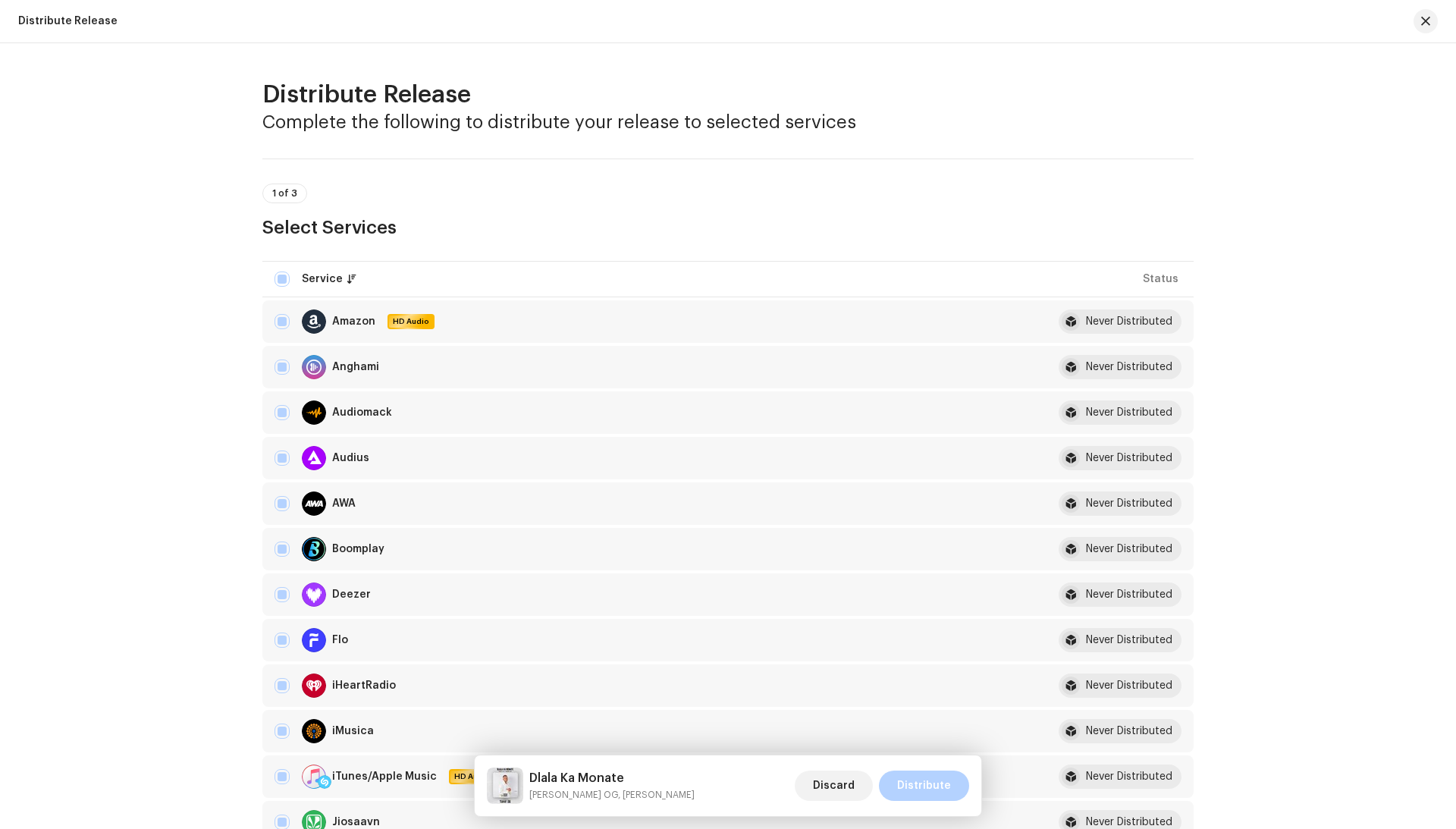
click at [935, 801] on div "Discard Distribute" at bounding box center [881, 786] width 174 height 36
click at [935, 784] on span "Distribute" at bounding box center [924, 786] width 54 height 30
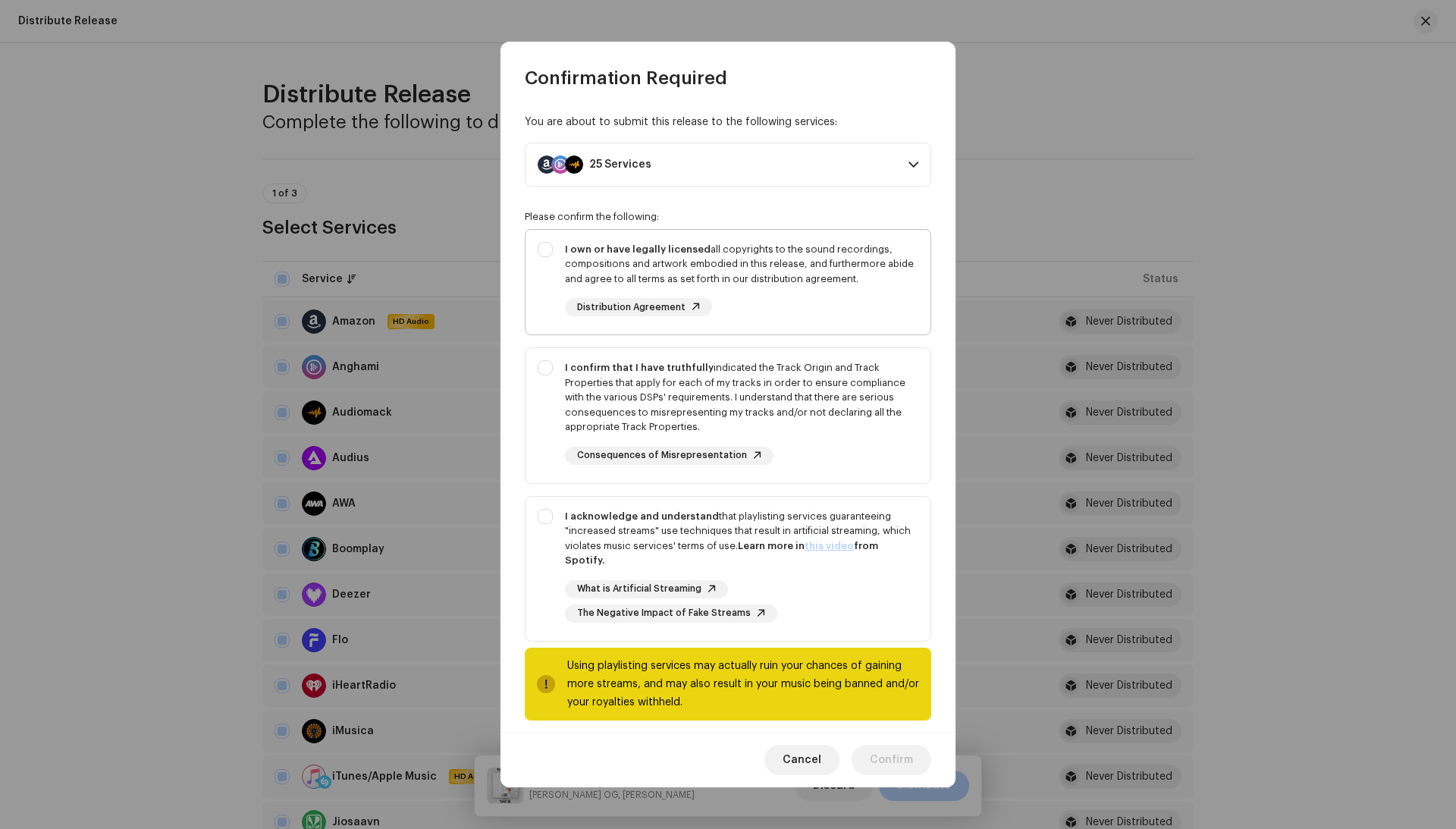
click at [843, 297] on div "I own or have legally licensed all copyrights to the sound recordings, composit…" at bounding box center [741, 279] width 354 height 75
checkbox input "true"
click at [843, 361] on div "I confirm that I have truthfully indicated the Track Origin and Track Propertie…" at bounding box center [741, 398] width 354 height 74
checkbox input "true"
click at [843, 584] on div "What is Artificial Streaming The Negative Impact of Fake Streams" at bounding box center [741, 601] width 354 height 43
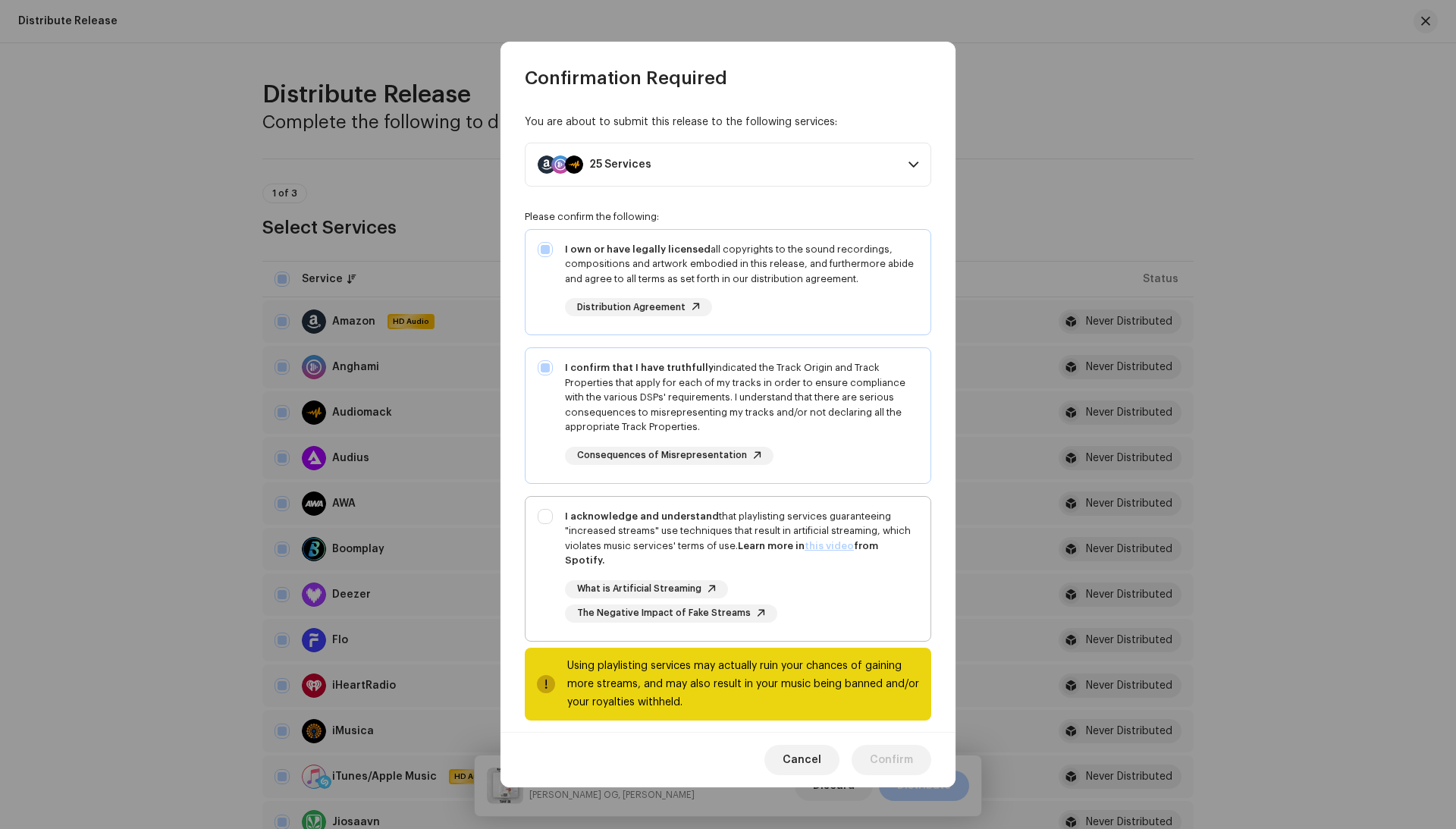
checkbox input "true"
click at [893, 755] on span "Confirm" at bounding box center [891, 759] width 43 height 30
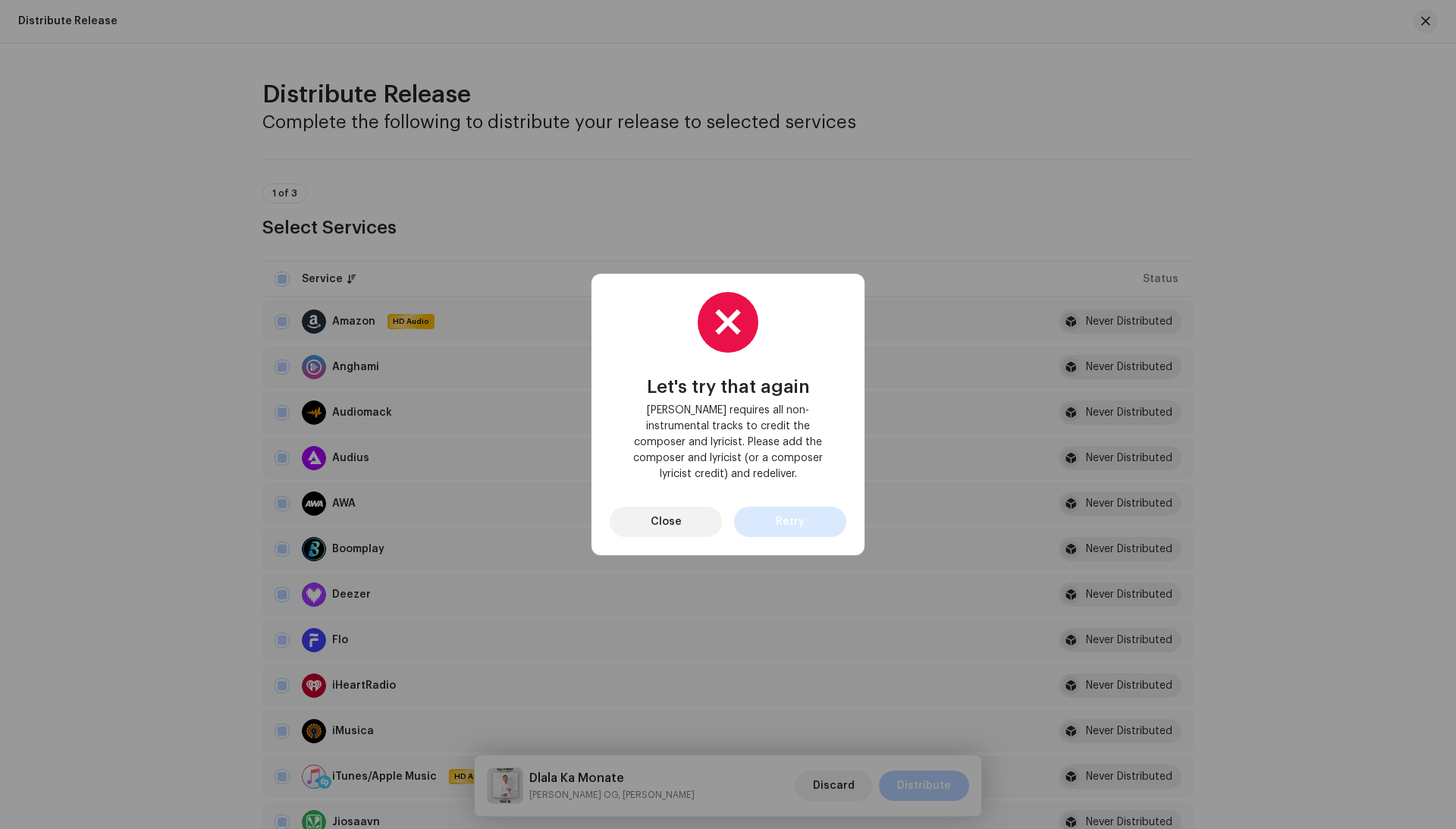
click at [780, 514] on span "Retry" at bounding box center [790, 522] width 29 height 30
click at [657, 519] on span "Close" at bounding box center [666, 522] width 31 height 30
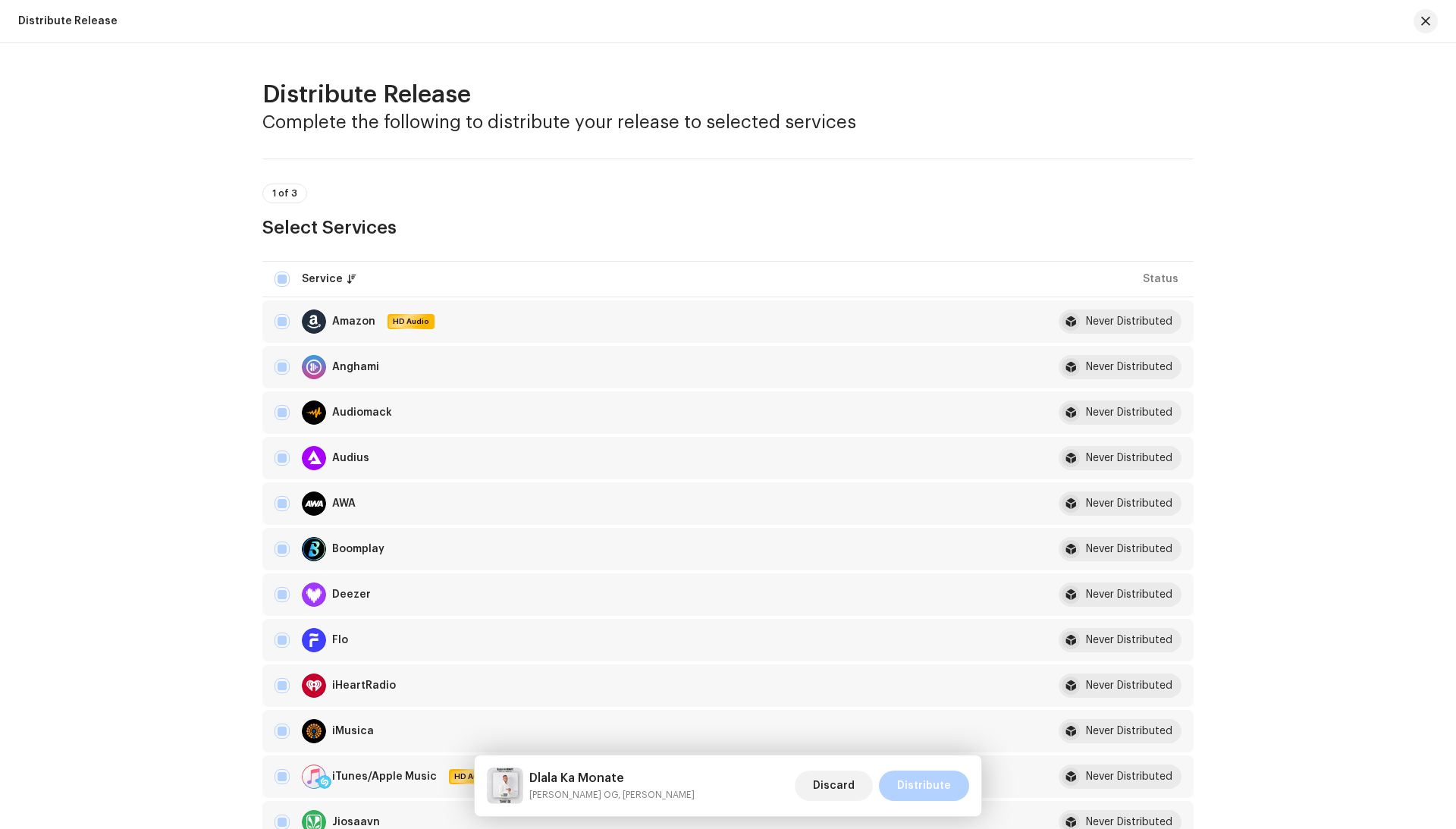
click at [270, 604] on td "Deezer" at bounding box center [648, 594] width 772 height 43
click at [275, 604] on div "Deezer" at bounding box center [648, 594] width 747 height 24
click at [275, 595] on input "checkbox" at bounding box center [282, 595] width 15 height 15
checkbox input "false"
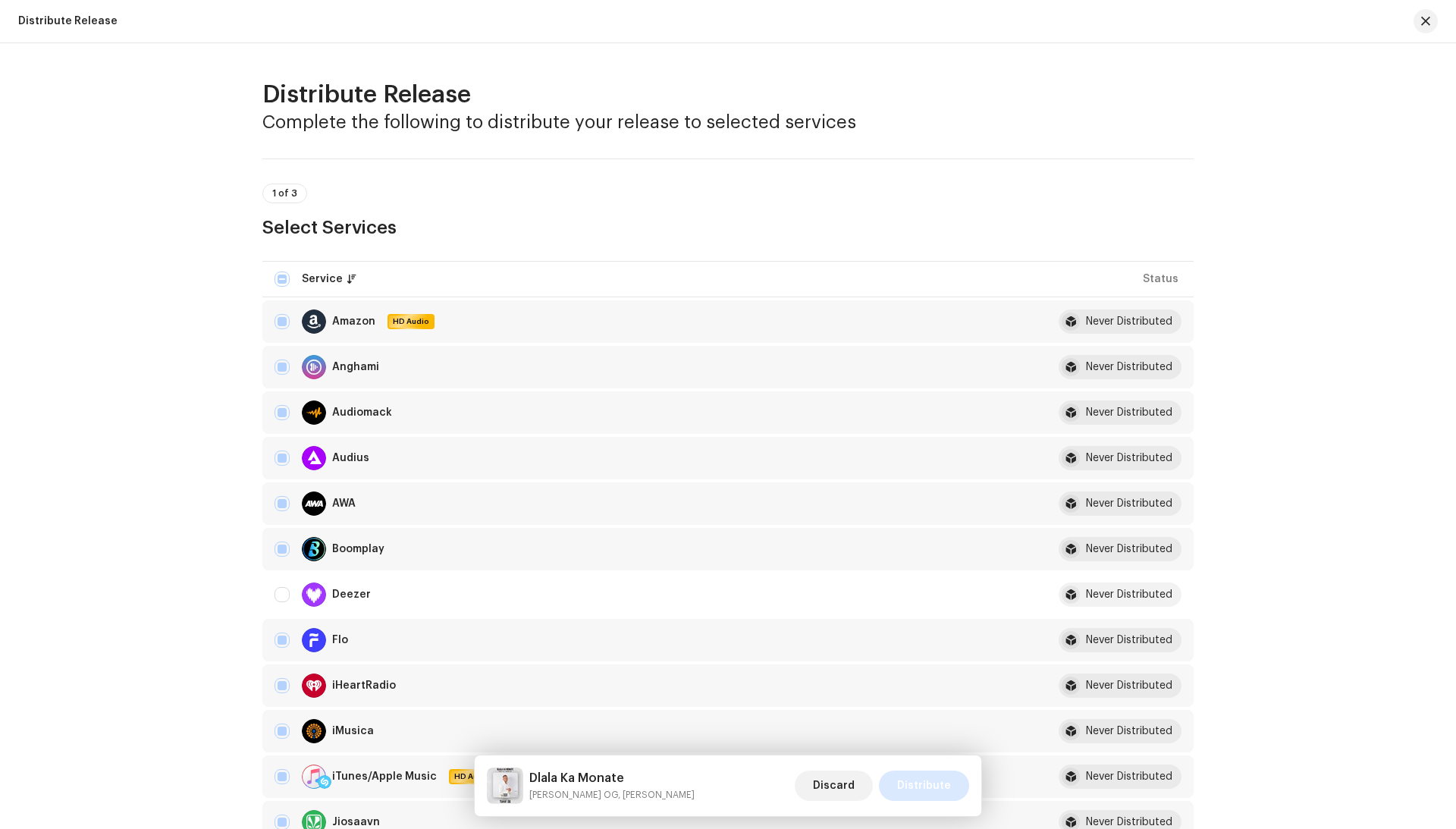
click at [914, 781] on span "Distribute" at bounding box center [924, 786] width 54 height 30
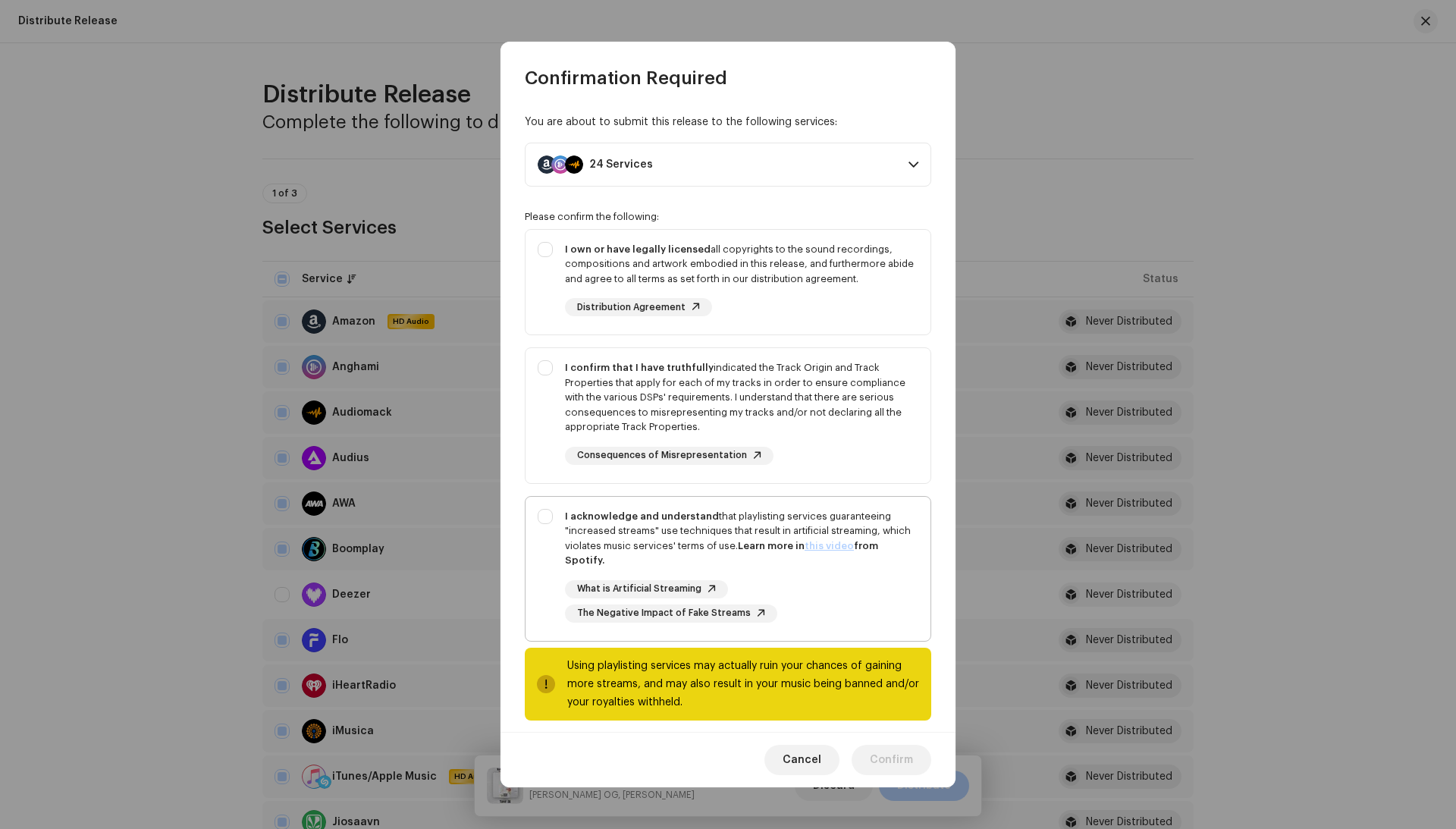
click at [864, 581] on div "What is Artificial Streaming The Negative Impact of Fake Streams" at bounding box center [741, 601] width 354 height 43
checkbox input "true"
click at [835, 399] on div "I confirm that I have truthfully indicated the Track Origin and Track Propertie…" at bounding box center [741, 398] width 354 height 74
checkbox input "true"
click at [836, 272] on div "I own or have legally licensed all copyrights to the sound recordings, composit…" at bounding box center [741, 265] width 354 height 45
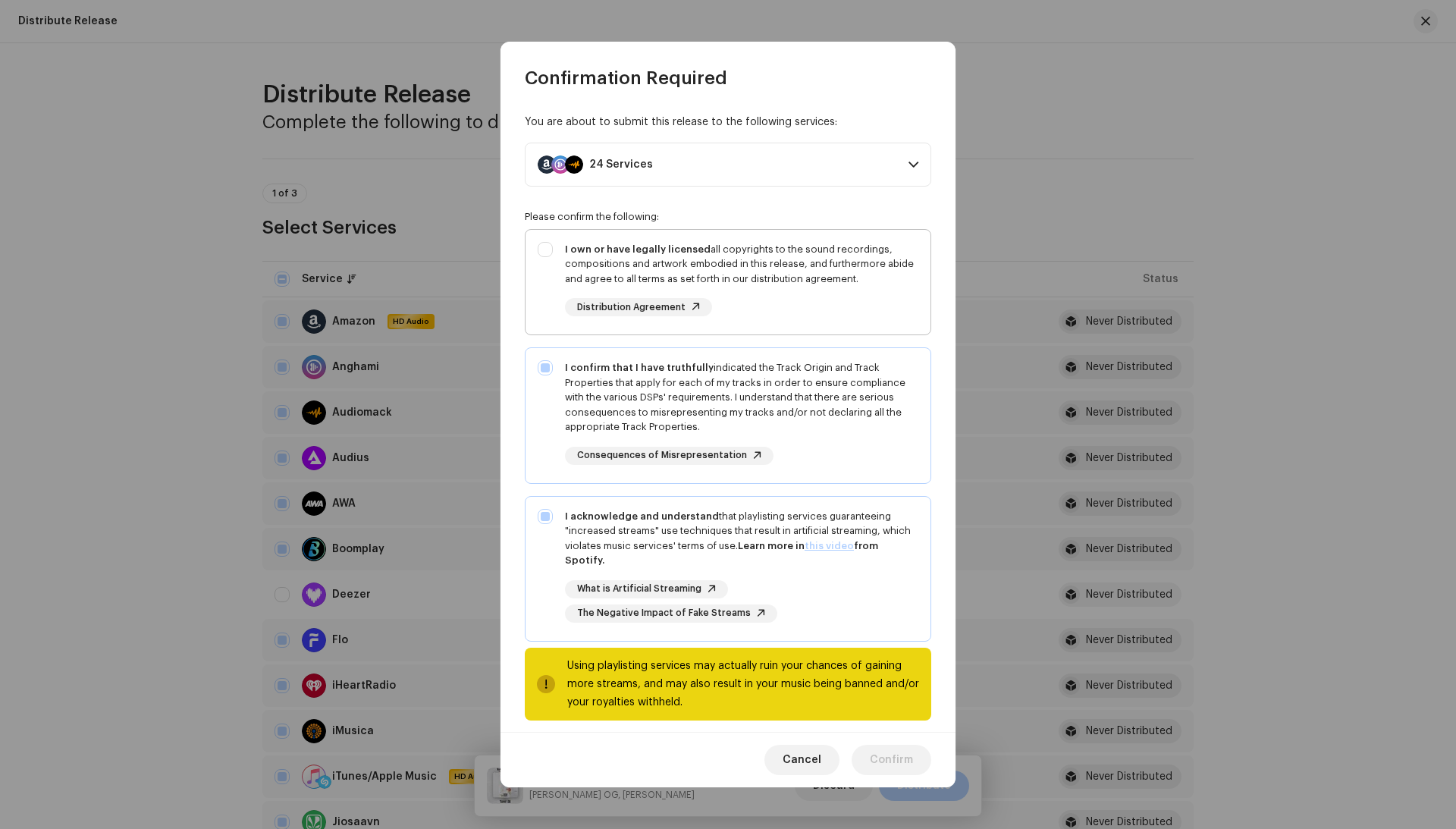
checkbox input "true"
click at [896, 774] on span "Confirm" at bounding box center [891, 759] width 43 height 30
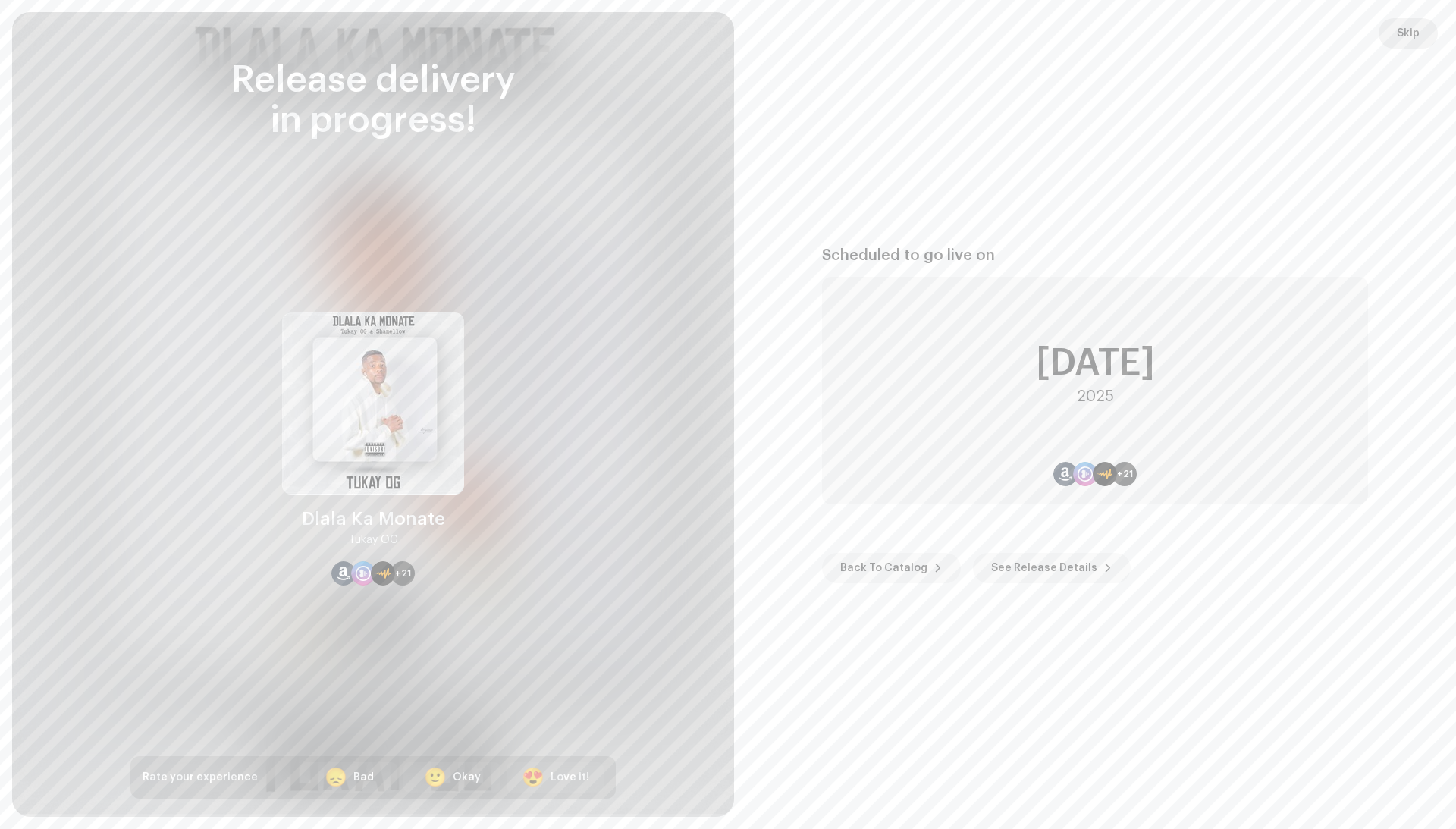
click at [1392, 38] on button "Skip" at bounding box center [1408, 33] width 59 height 30
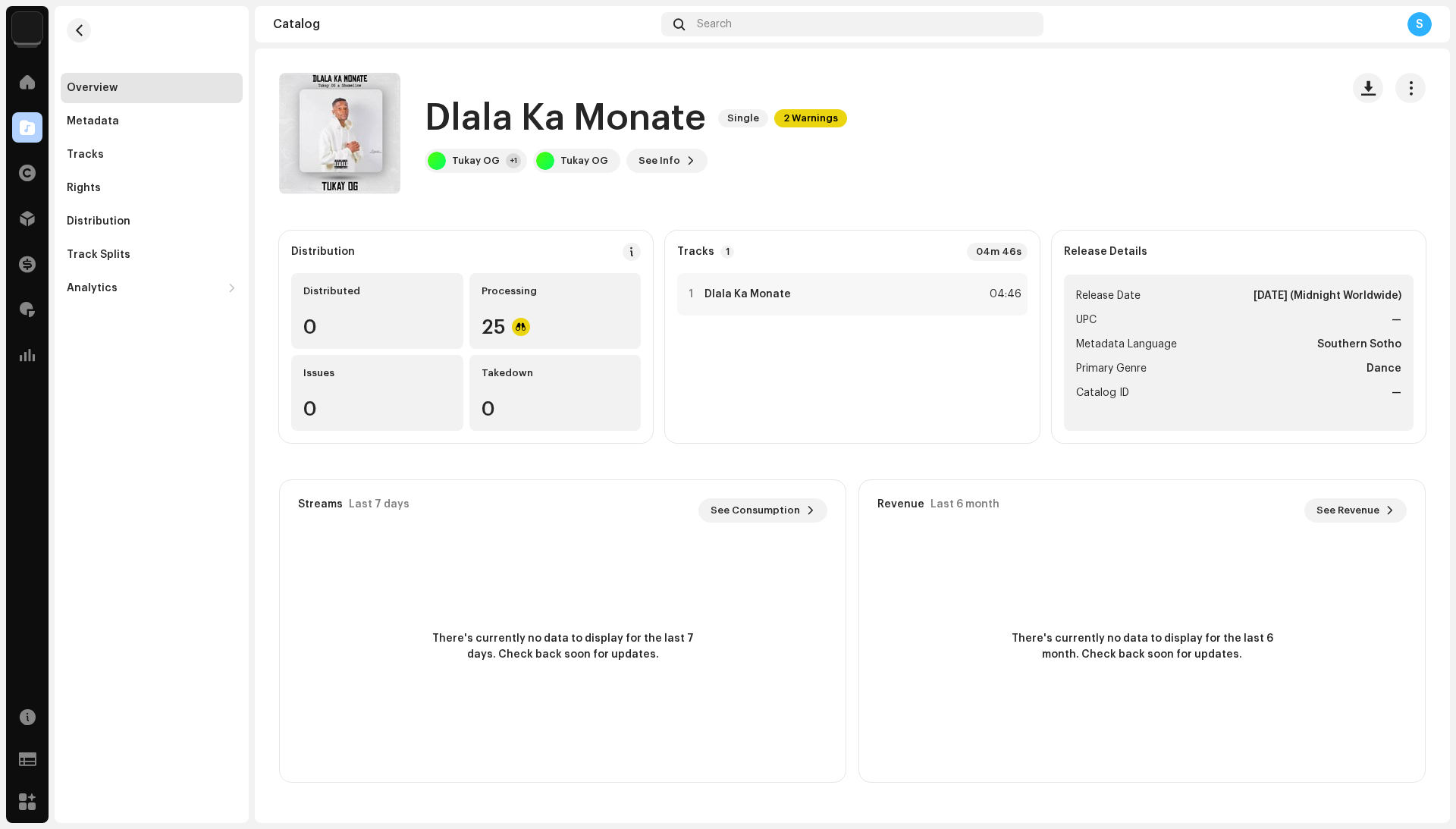
click at [97, 40] on div "Overview Metadata Tracks Rights Distribution Track Splits Analytics Consumption…" at bounding box center [152, 155] width 194 height 297
click at [90, 40] on re-m-nav-back at bounding box center [78, 39] width 36 height 67
click at [26, 231] on div at bounding box center [27, 218] width 30 height 30
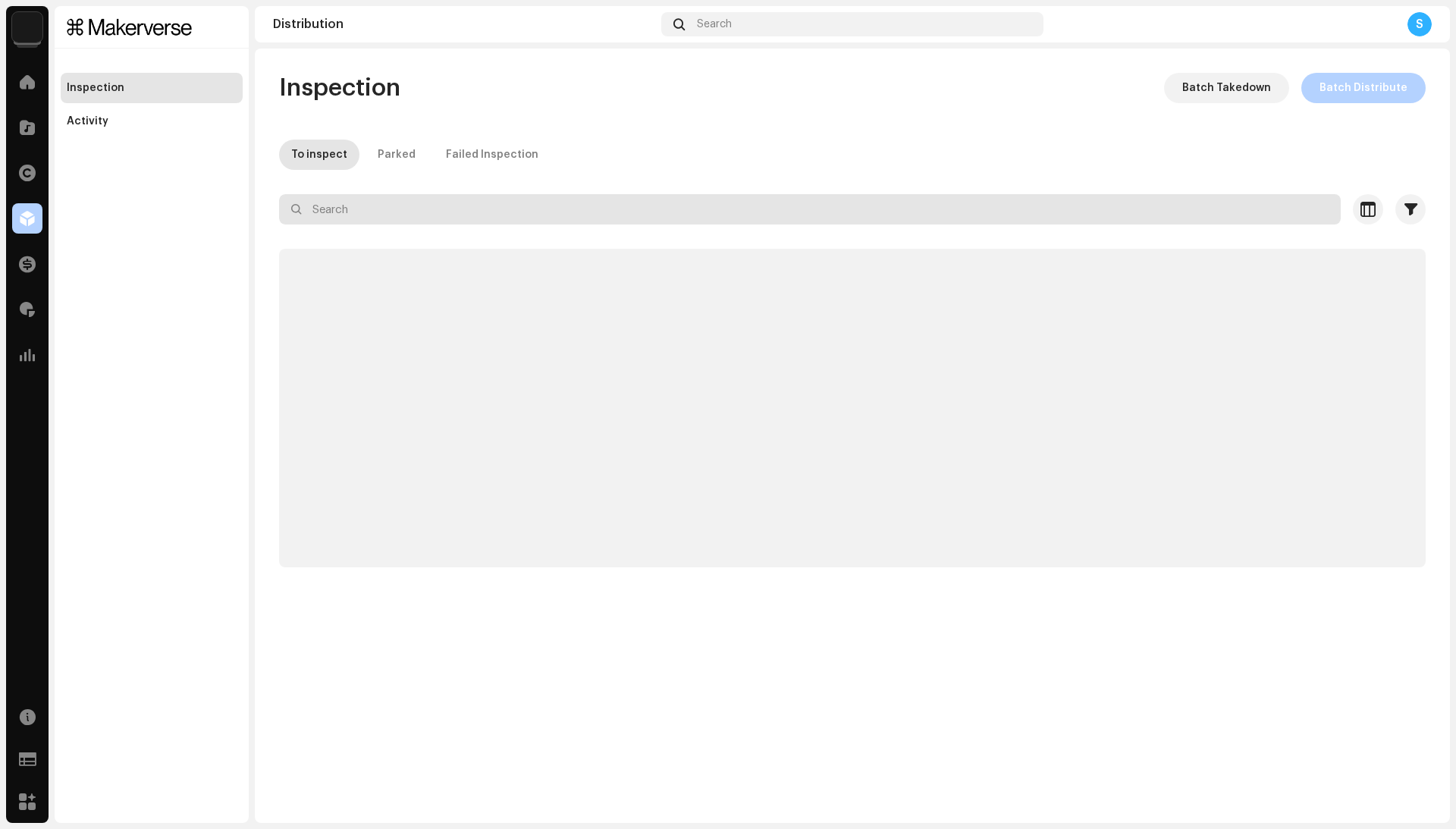
click at [462, 215] on input "text" at bounding box center [810, 209] width 1061 height 30
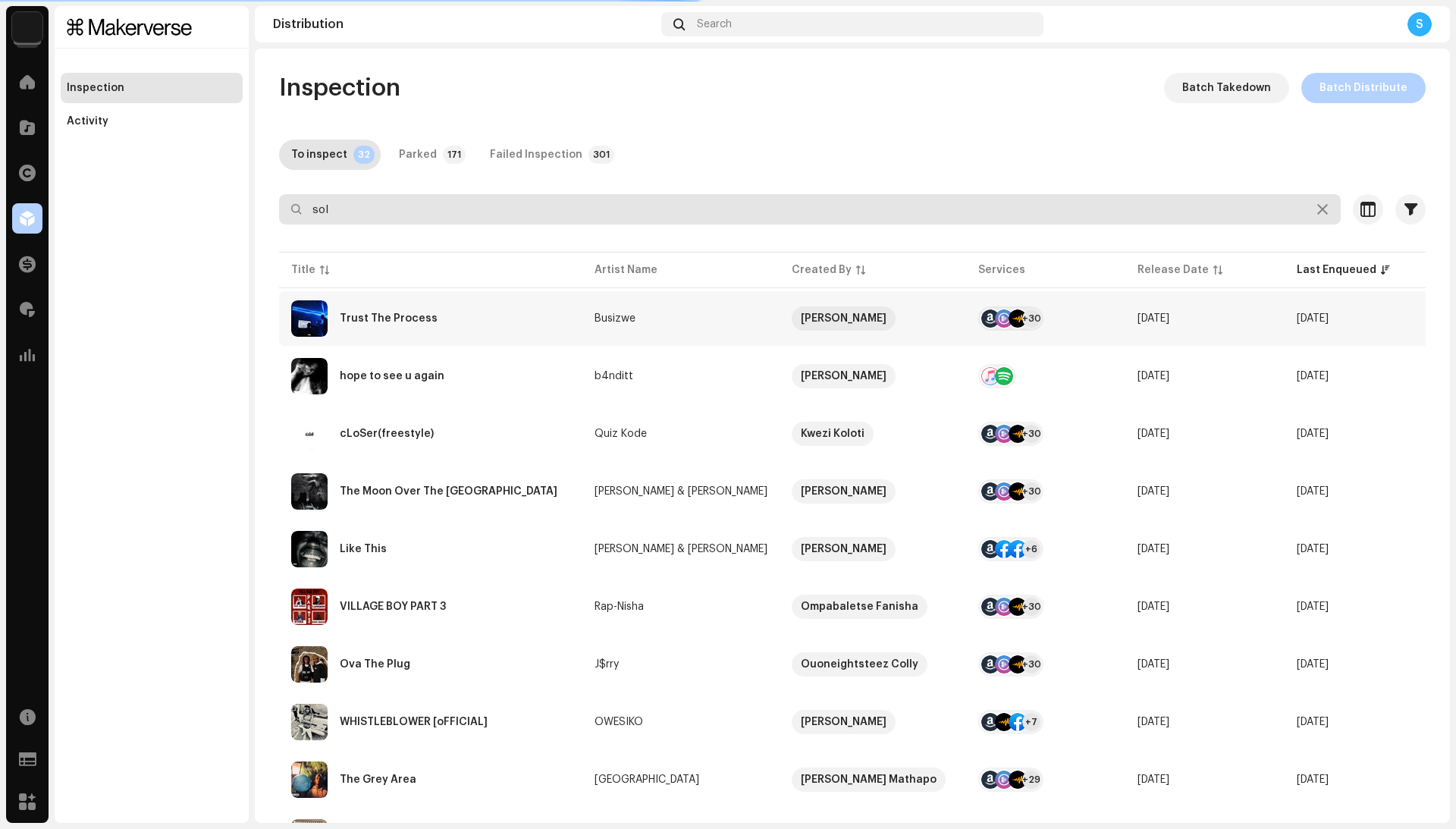
type input "sol"
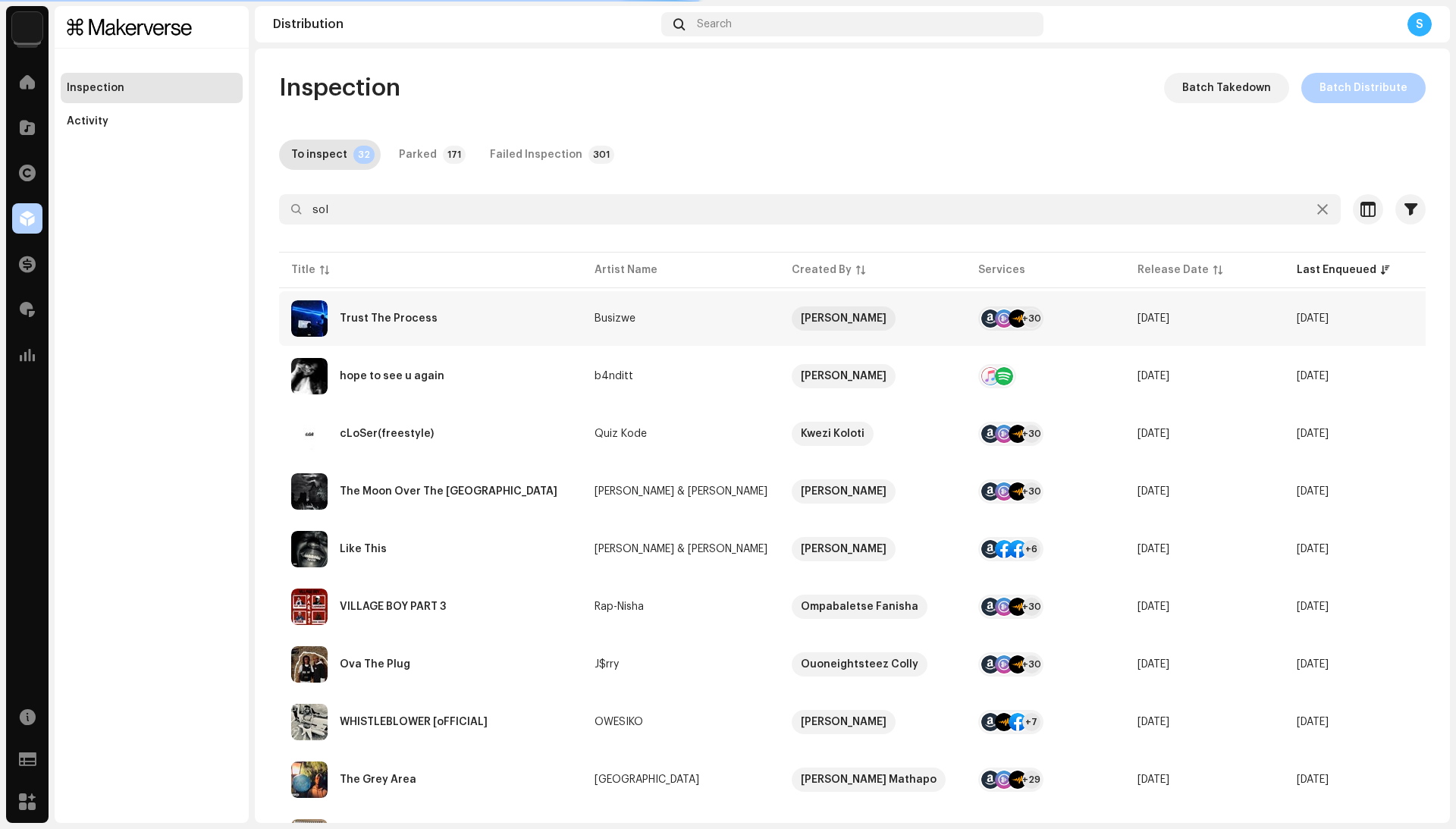
click at [526, 320] on div "Trust The Process" at bounding box center [430, 318] width 279 height 36
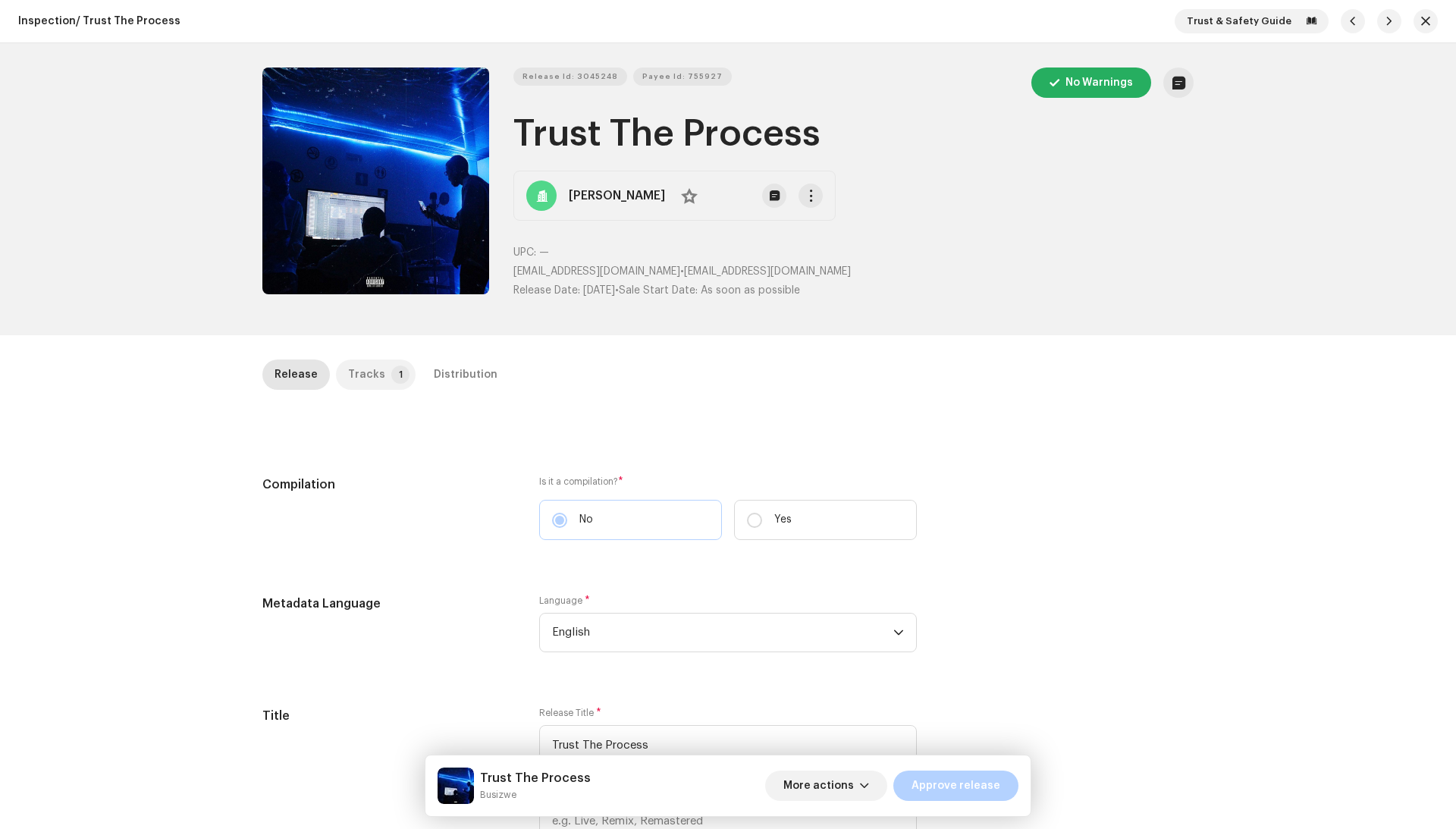
click at [371, 374] on div "Tracks" at bounding box center [367, 375] width 37 height 30
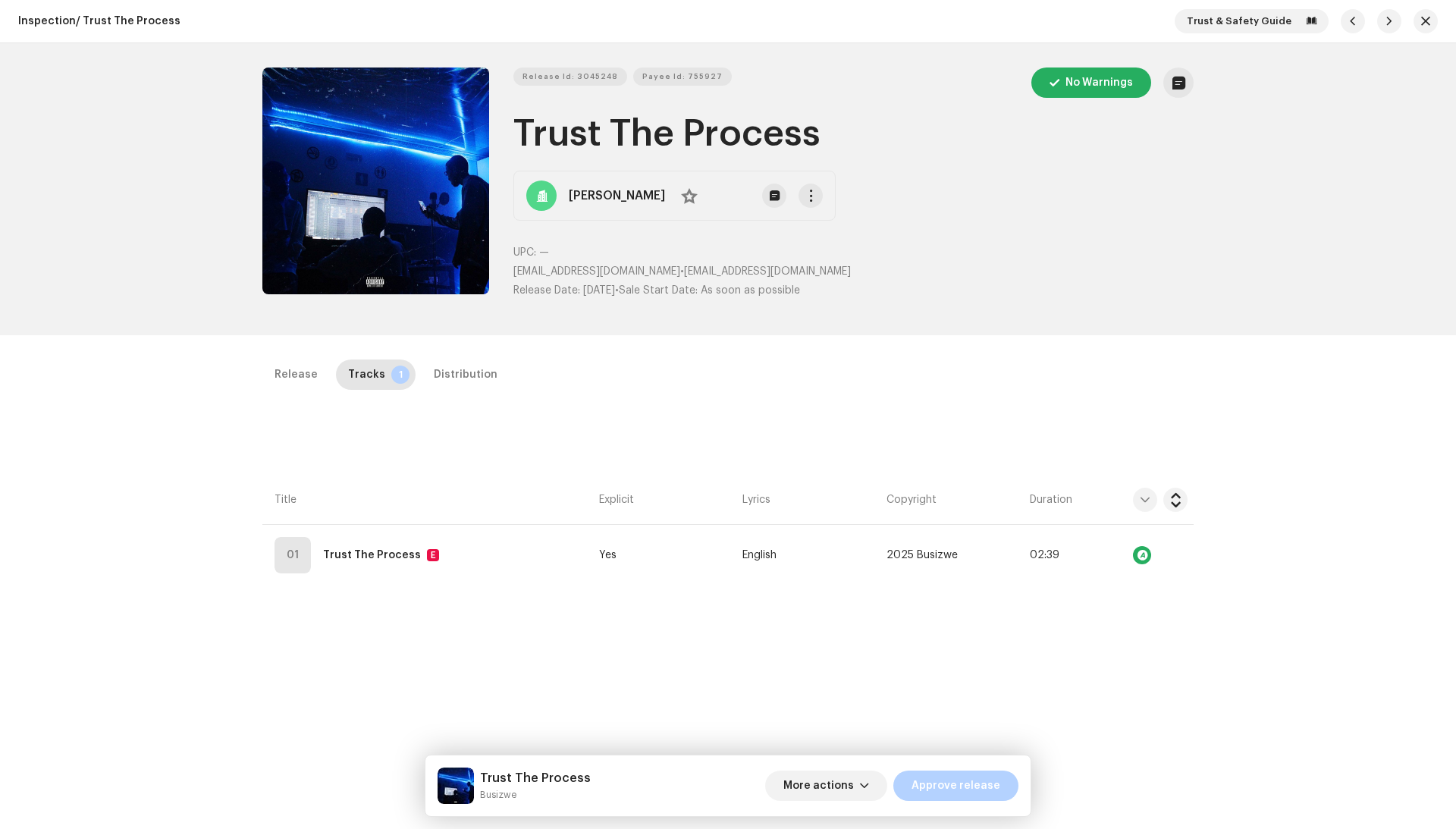
click at [404, 374] on div "Release Tracks 1 Distribution" at bounding box center [728, 375] width 931 height 30
click at [434, 372] on div "Distribution" at bounding box center [466, 375] width 63 height 30
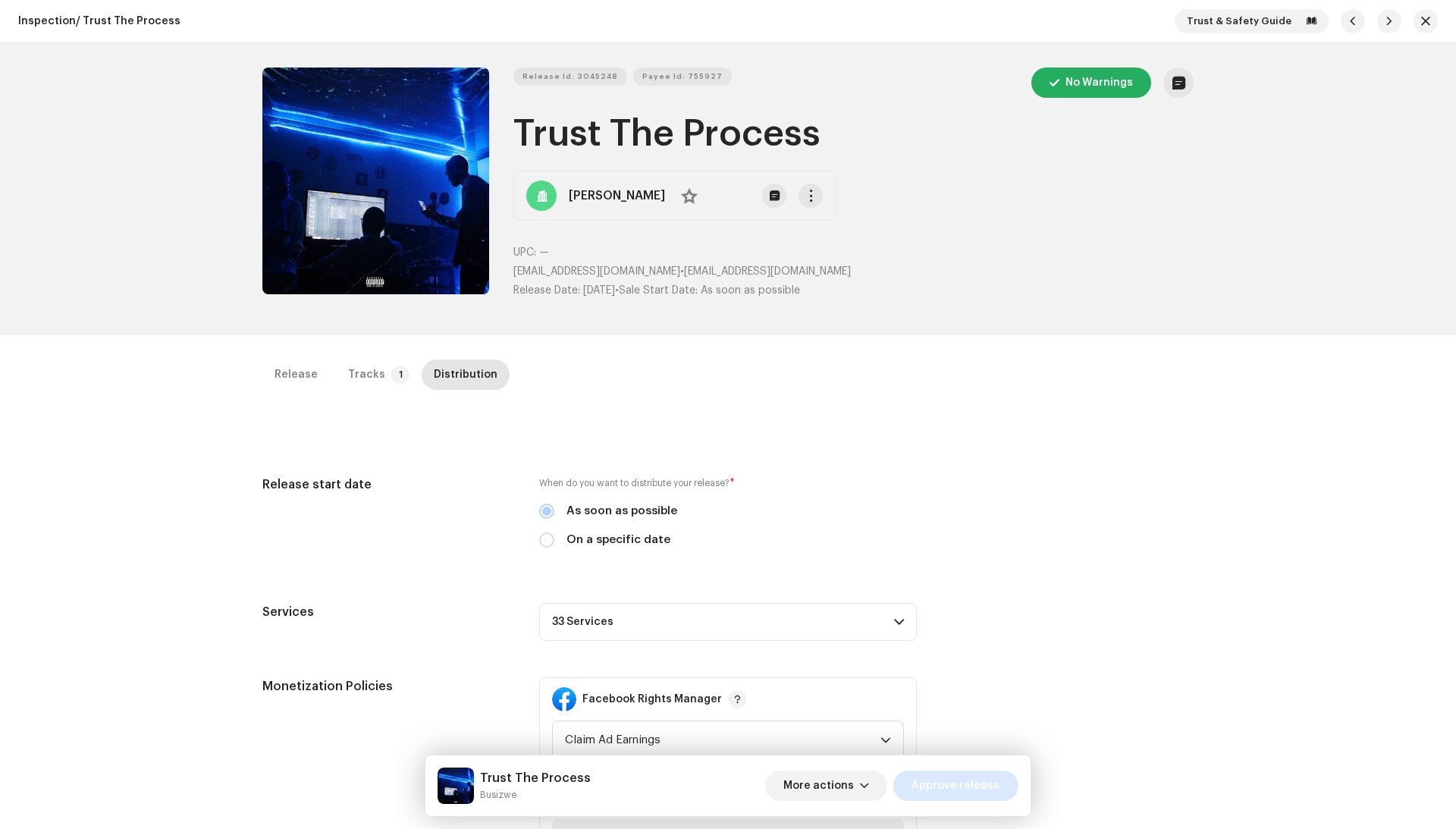
click at [1001, 784] on button "Approve release" at bounding box center [956, 786] width 125 height 30
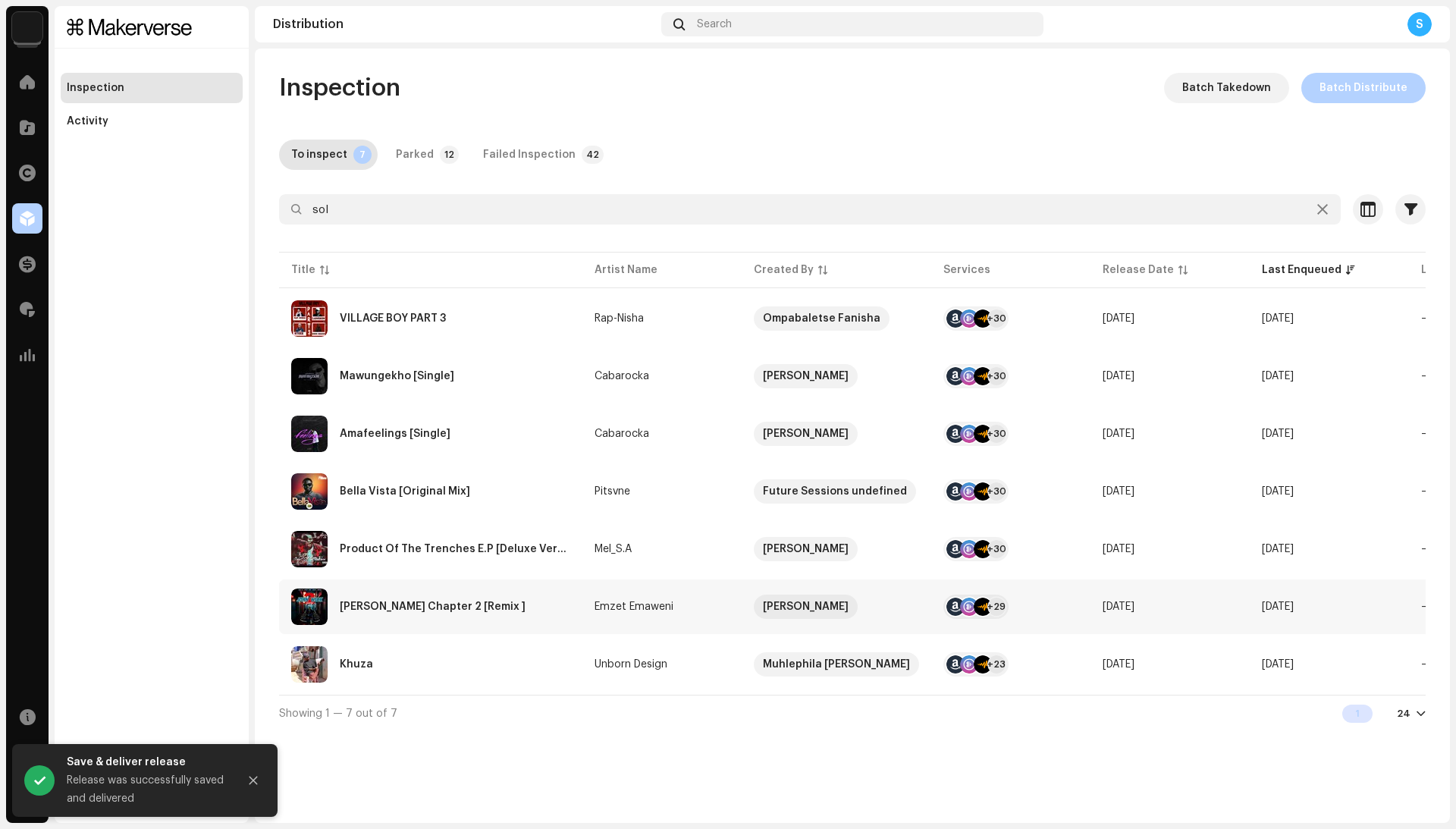
click at [511, 601] on div "John wick Chapter 2 [Remix ]" at bounding box center [430, 607] width 279 height 36
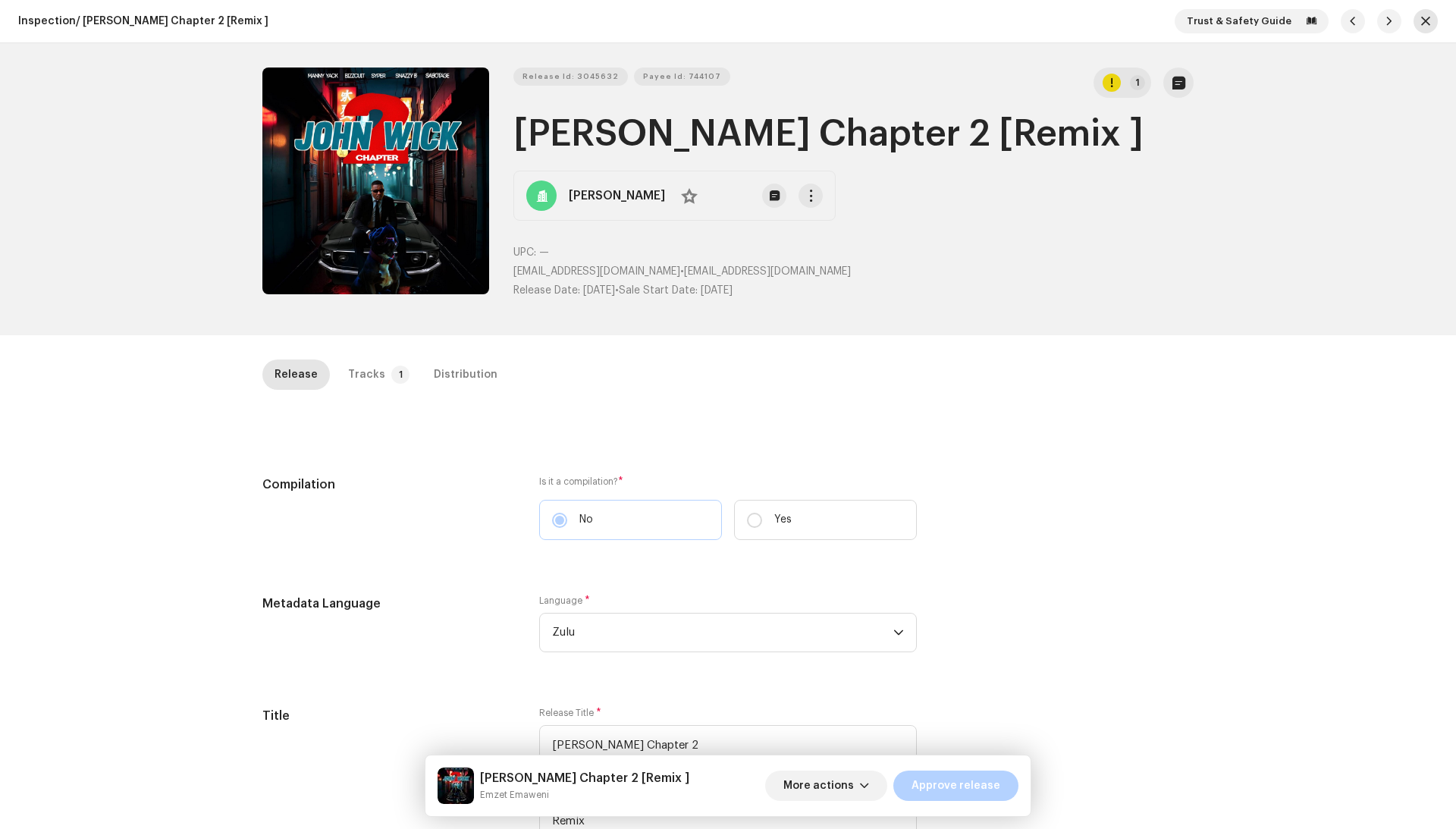
click at [1426, 12] on button "button" at bounding box center [1425, 21] width 24 height 24
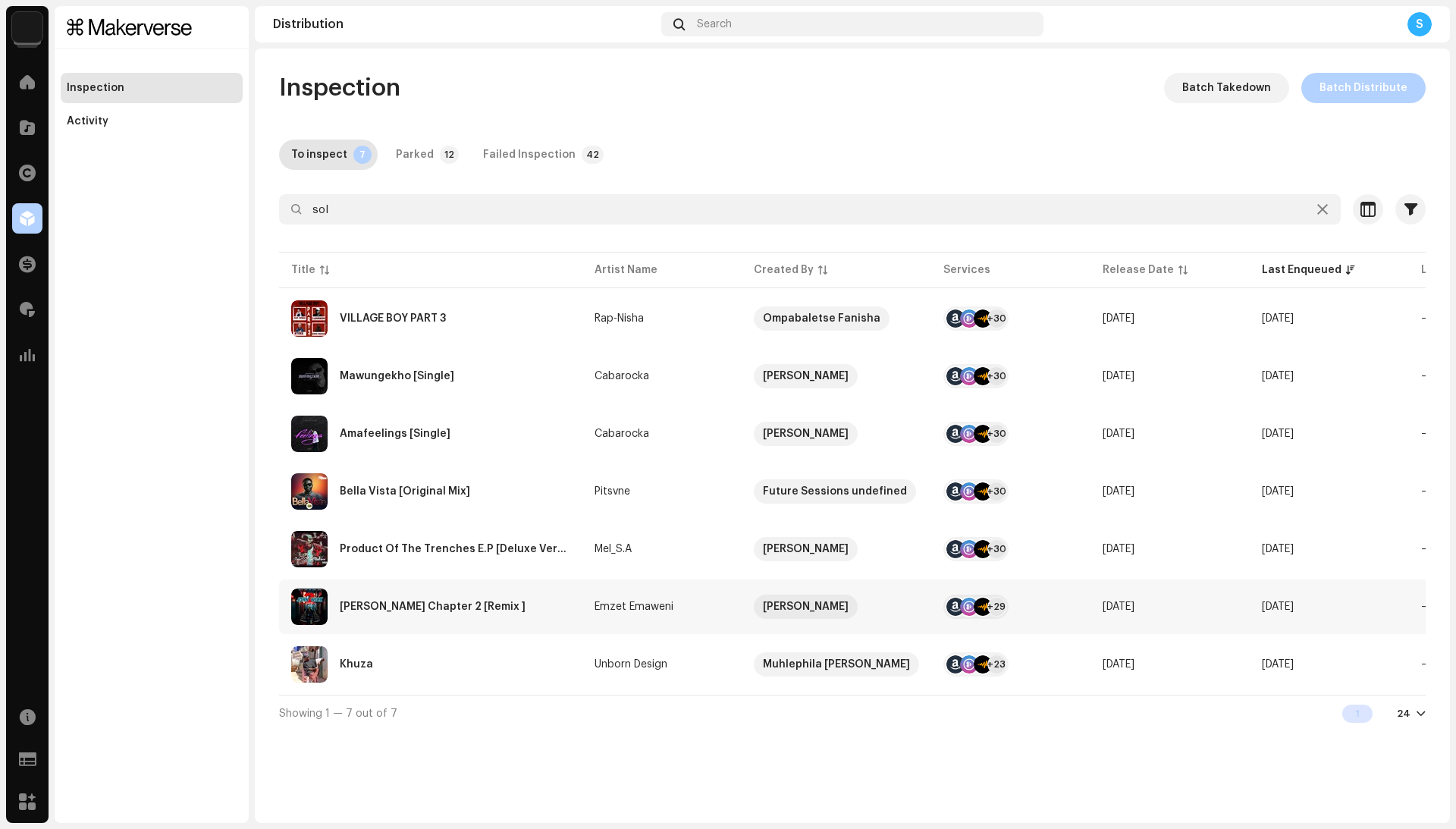
click at [559, 607] on div "John wick Chapter 2 [Remix ]" at bounding box center [430, 607] width 279 height 36
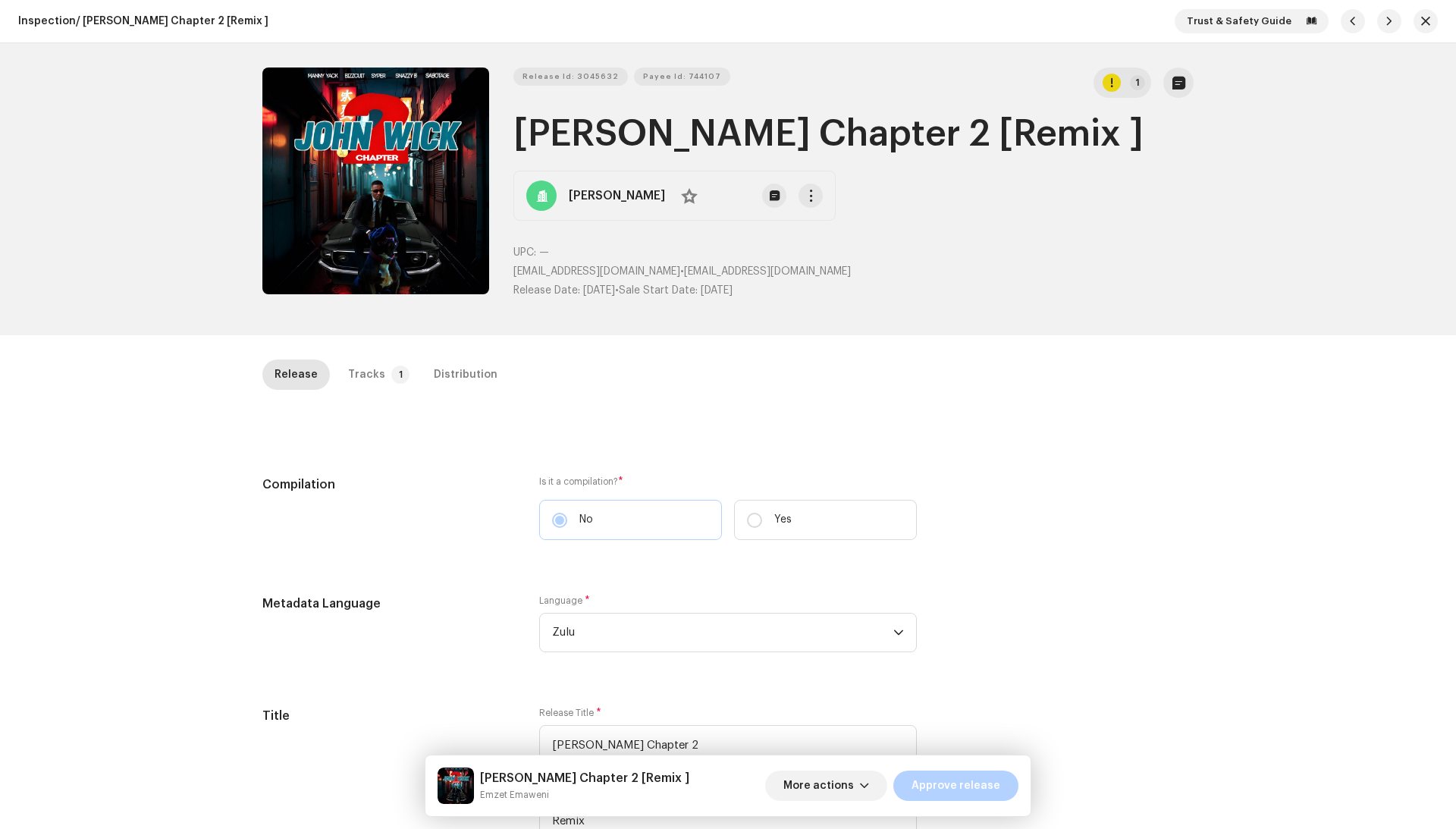
click at [400, 387] on div "Release Tracks 1 Distribution" at bounding box center [728, 375] width 931 height 30
click at [391, 373] on p-badge "1" at bounding box center [401, 375] width 19 height 19
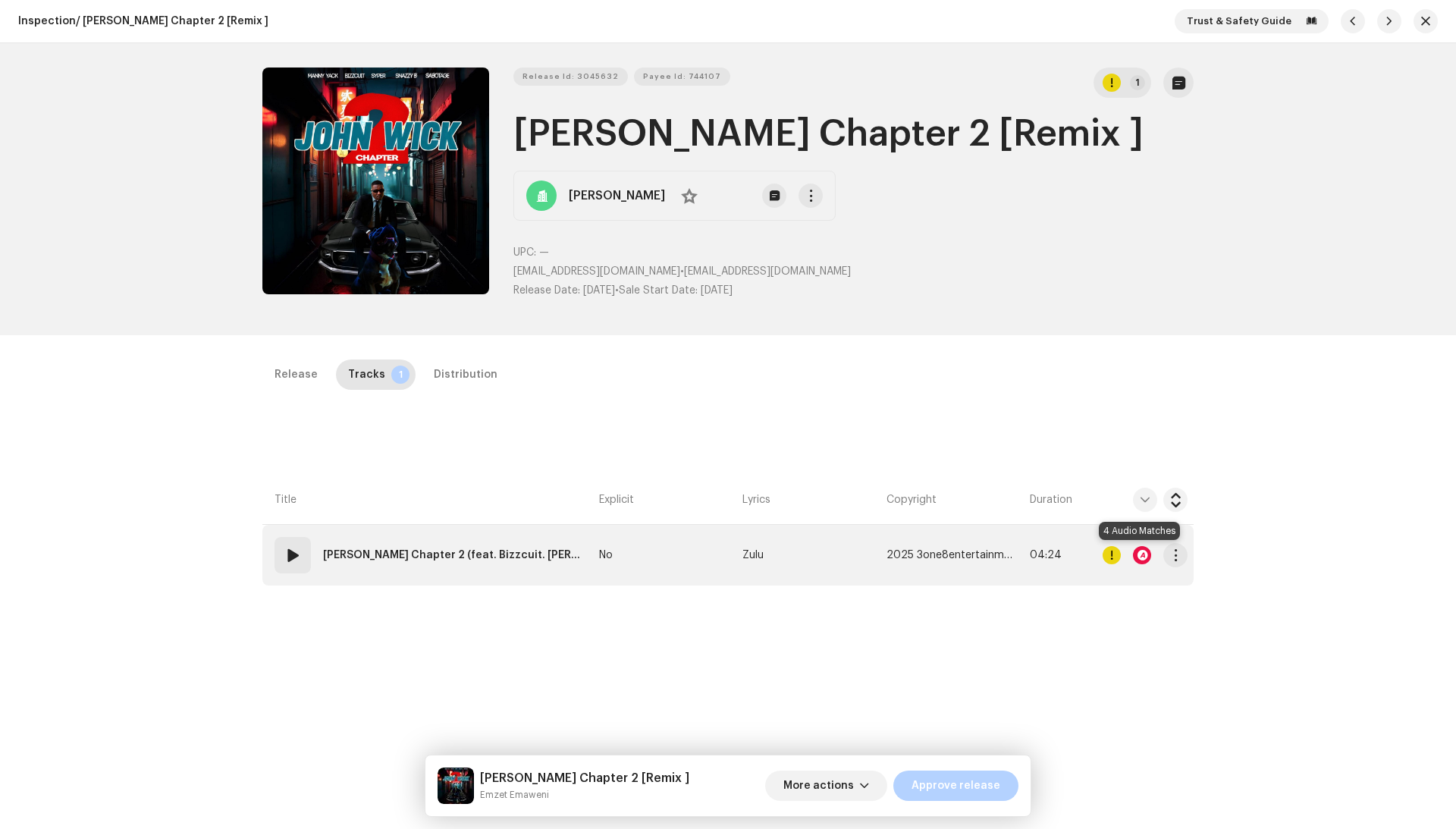
click at [1139, 551] on div at bounding box center [1142, 556] width 19 height 19
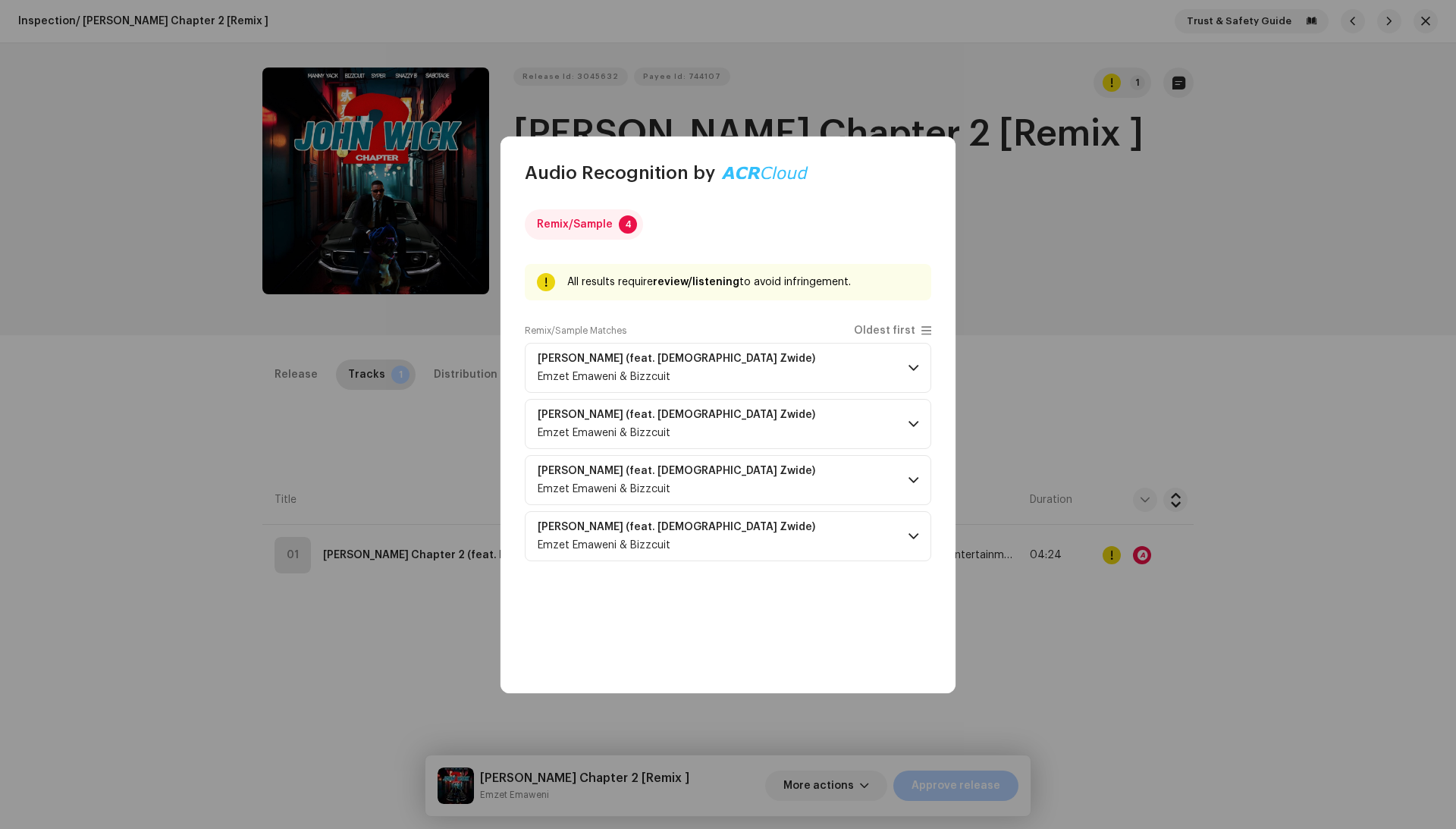
click at [764, 337] on div "Remix/Sample Matches Oldest first" at bounding box center [727, 334] width 406 height 19
click at [764, 350] on p-accordion-header "John wick (feat. Sya Zwide) Emzet Emaweni & Bizzcuit" at bounding box center [727, 368] width 406 height 50
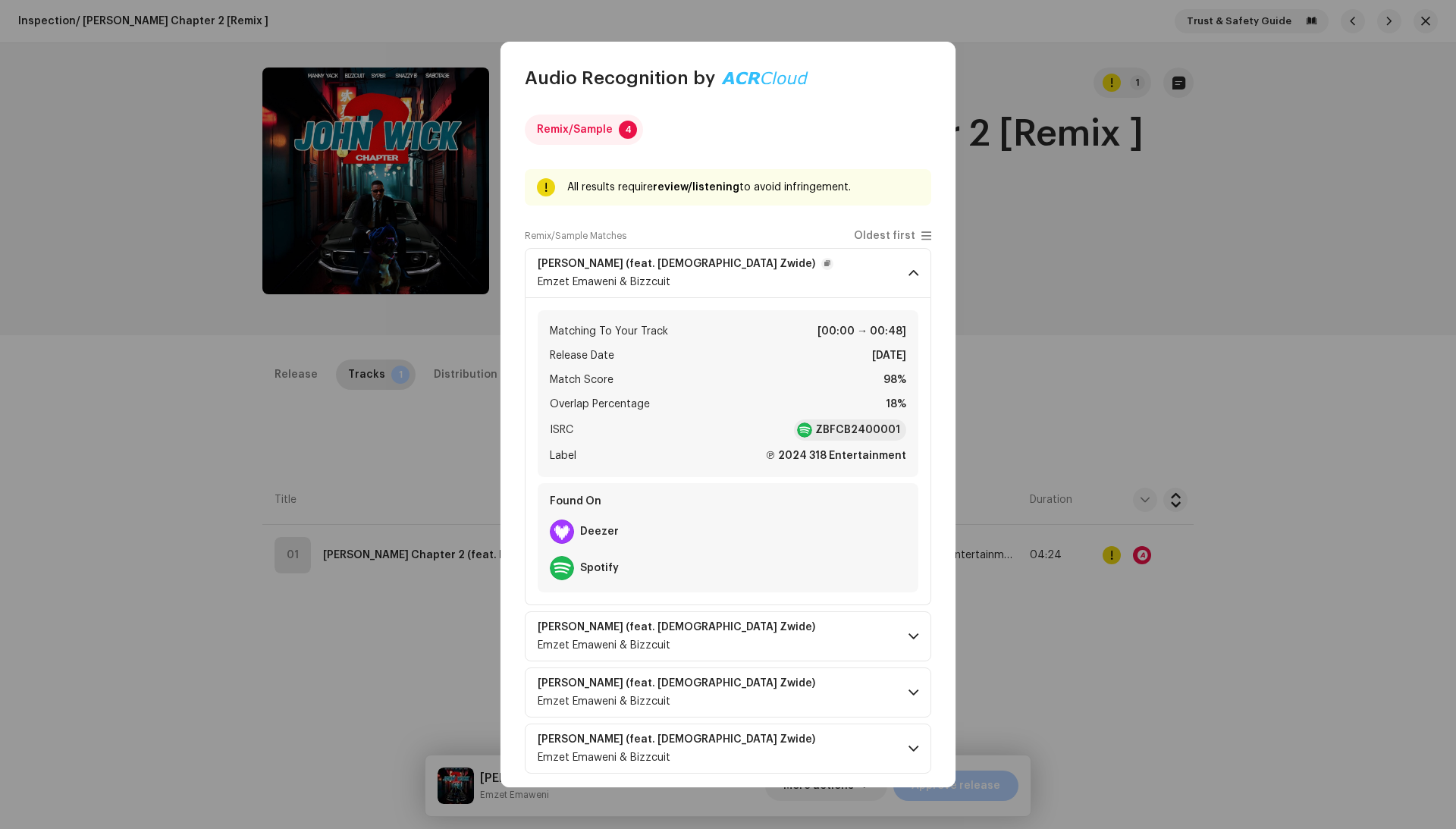
click at [746, 276] on p-accordion-header "John wick (feat. Sya Zwide) Emzet Emaweni & Bizzcuit" at bounding box center [727, 272] width 406 height 50
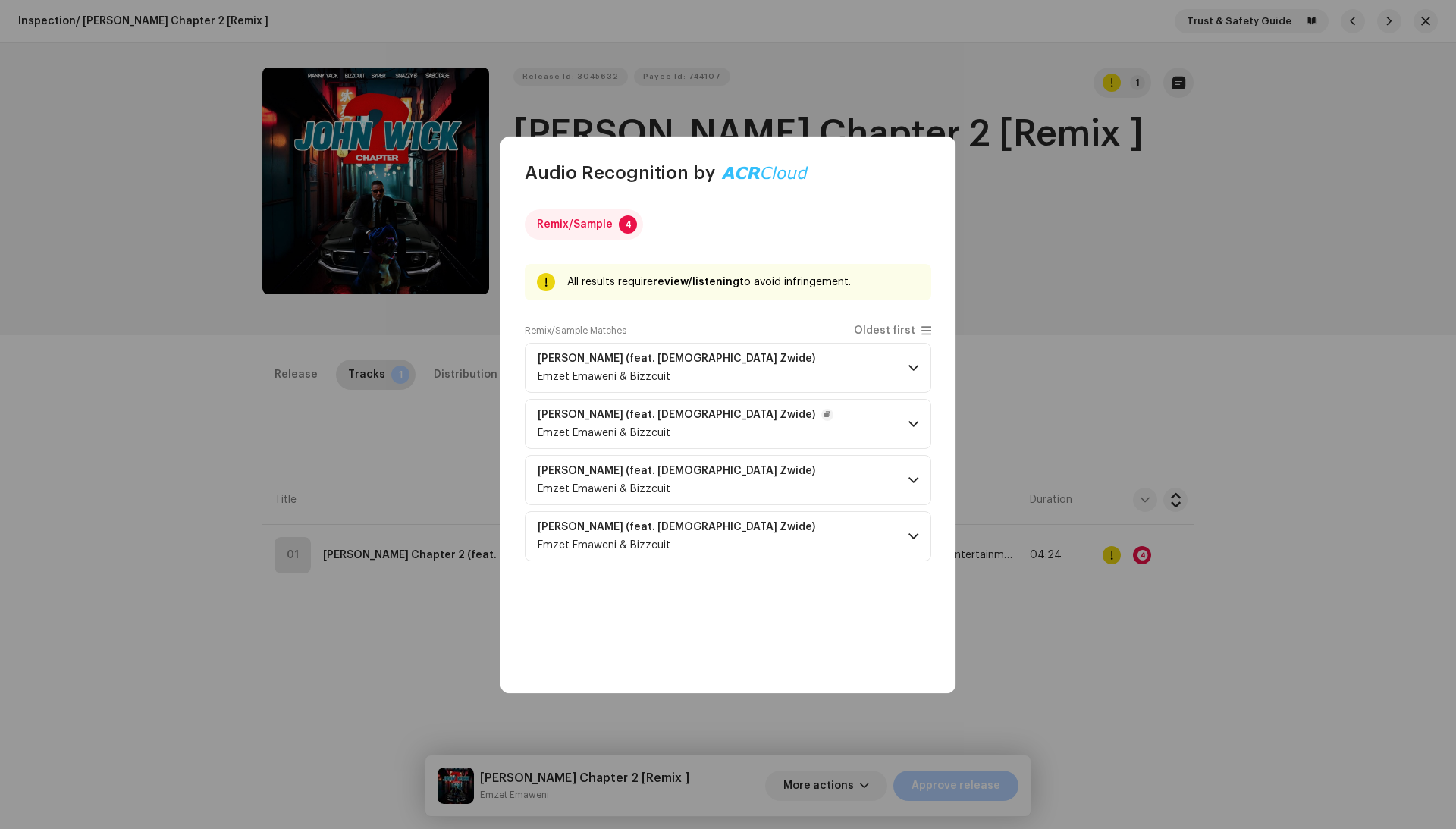
click at [771, 423] on p-accordion-header "John wick (feat. Sya Zwide) Emzet Emaweni & Bizzcuit" at bounding box center [727, 424] width 406 height 50
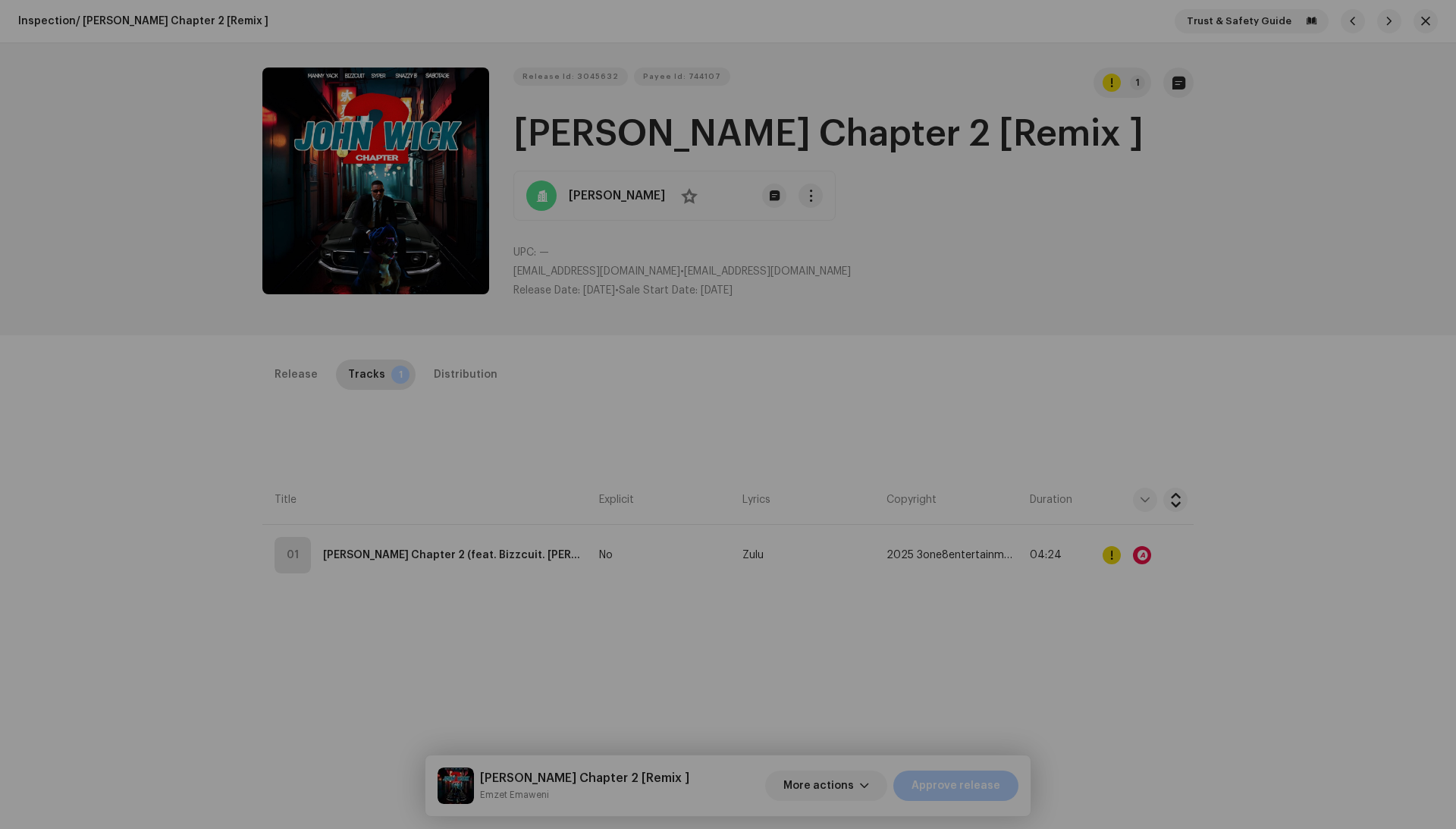
click at [1085, 368] on div "Audio Recognition by Remix/Sample 4 All results require review/listening to avo…" at bounding box center [728, 414] width 1456 height 829
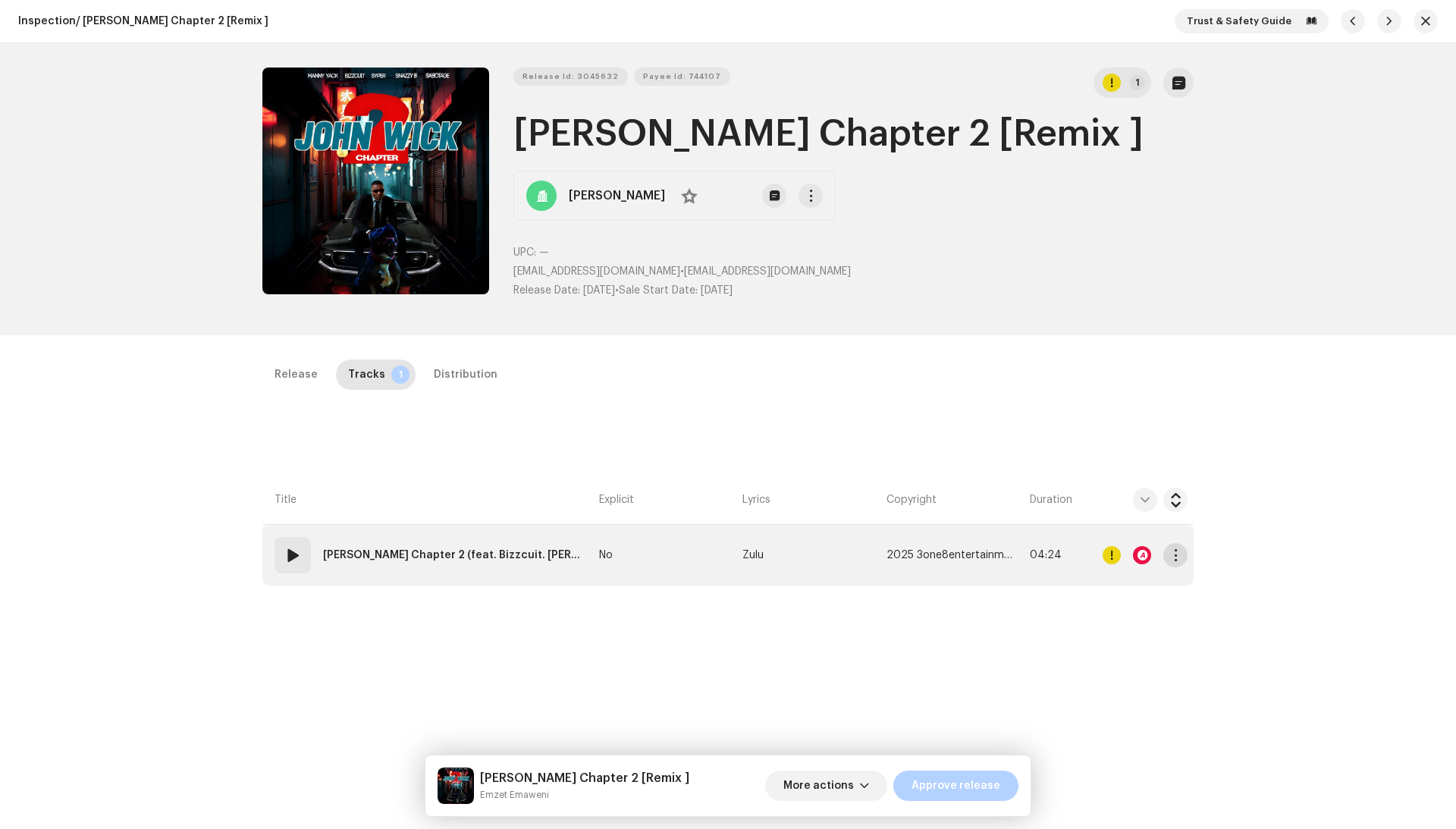
click at [1175, 555] on span "button" at bounding box center [1175, 556] width 12 height 12
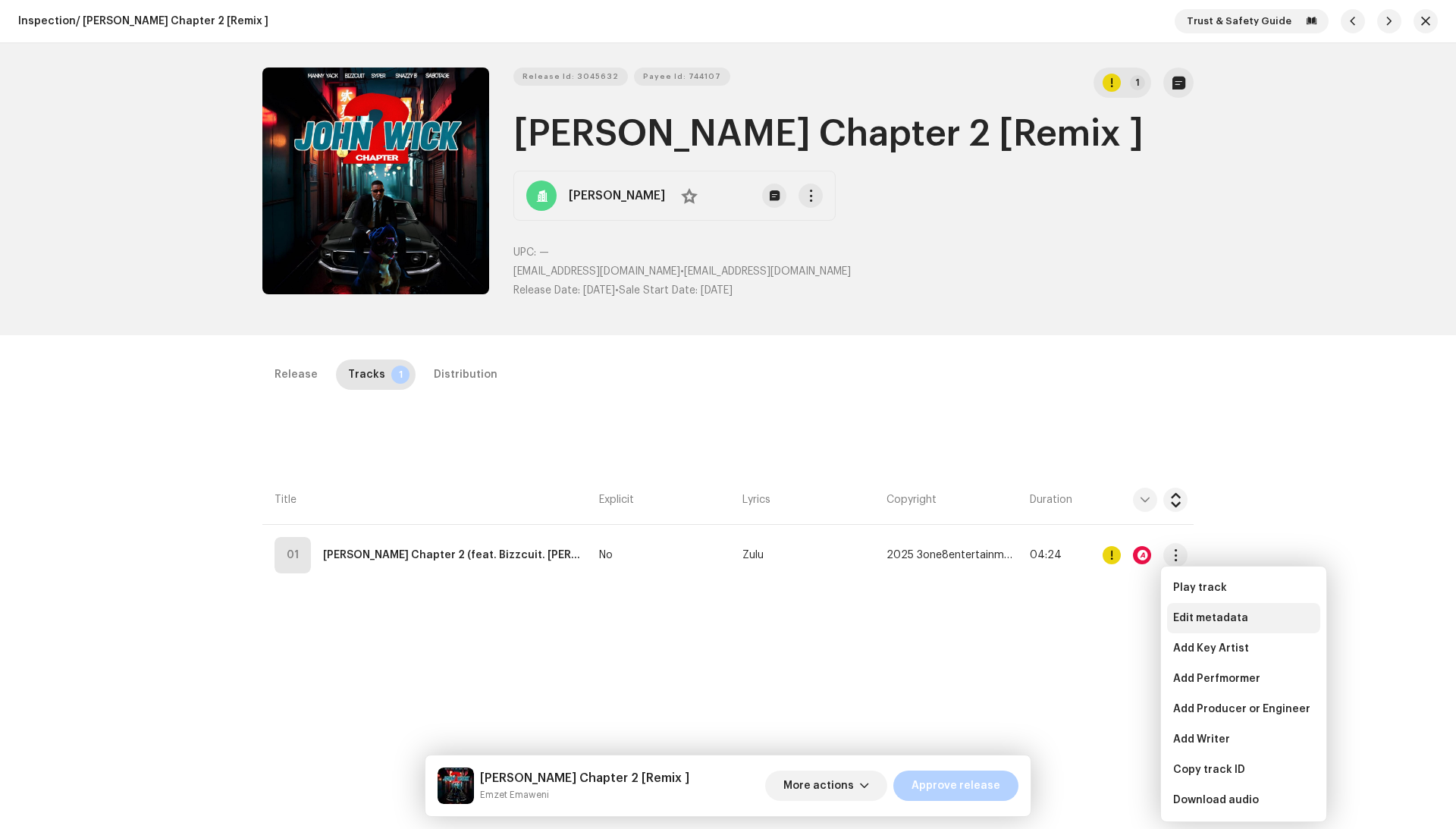
click at [1177, 629] on div "Edit metadata" at bounding box center [1243, 618] width 153 height 30
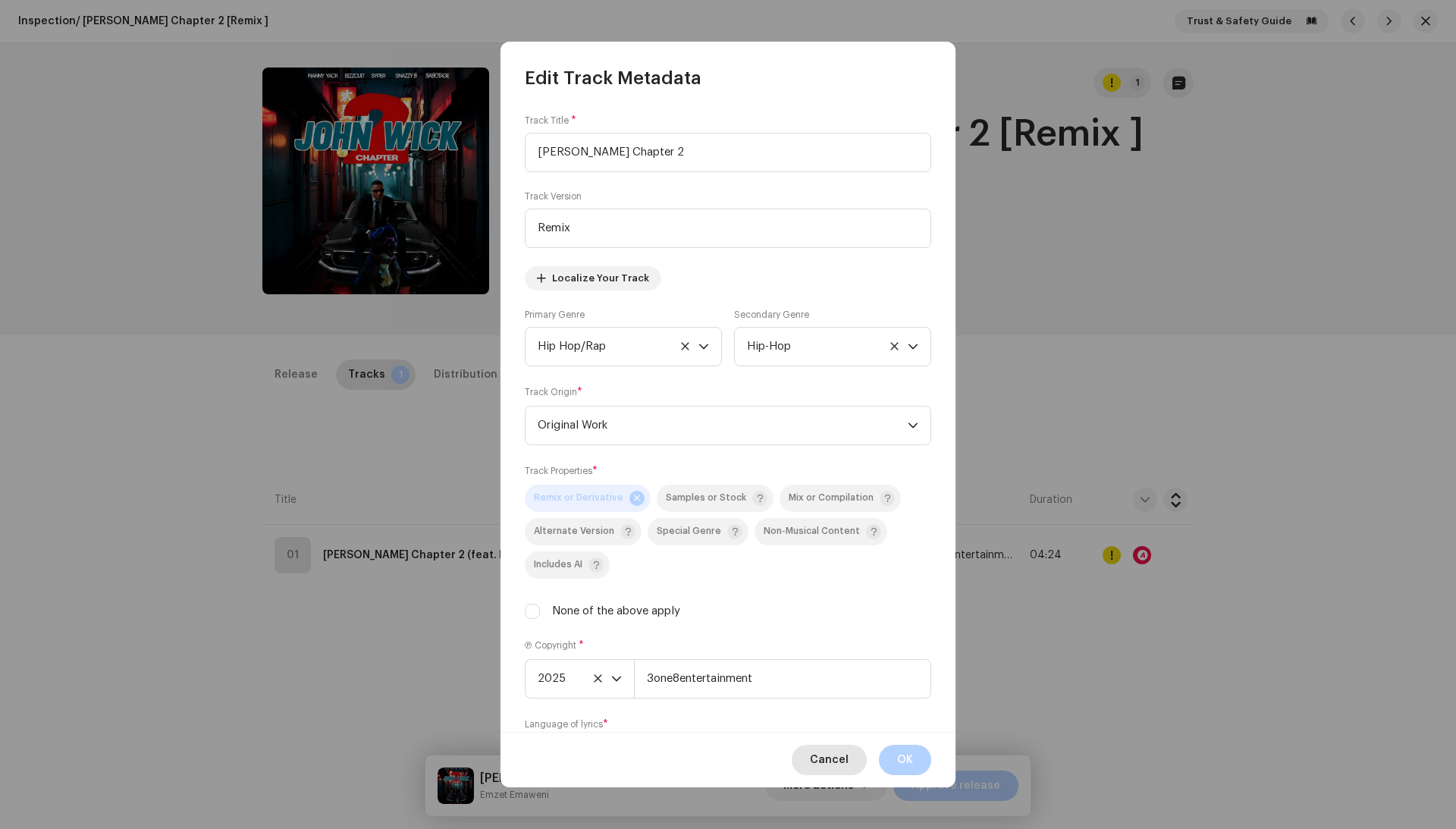
click at [848, 771] on span "Cancel" at bounding box center [829, 759] width 39 height 30
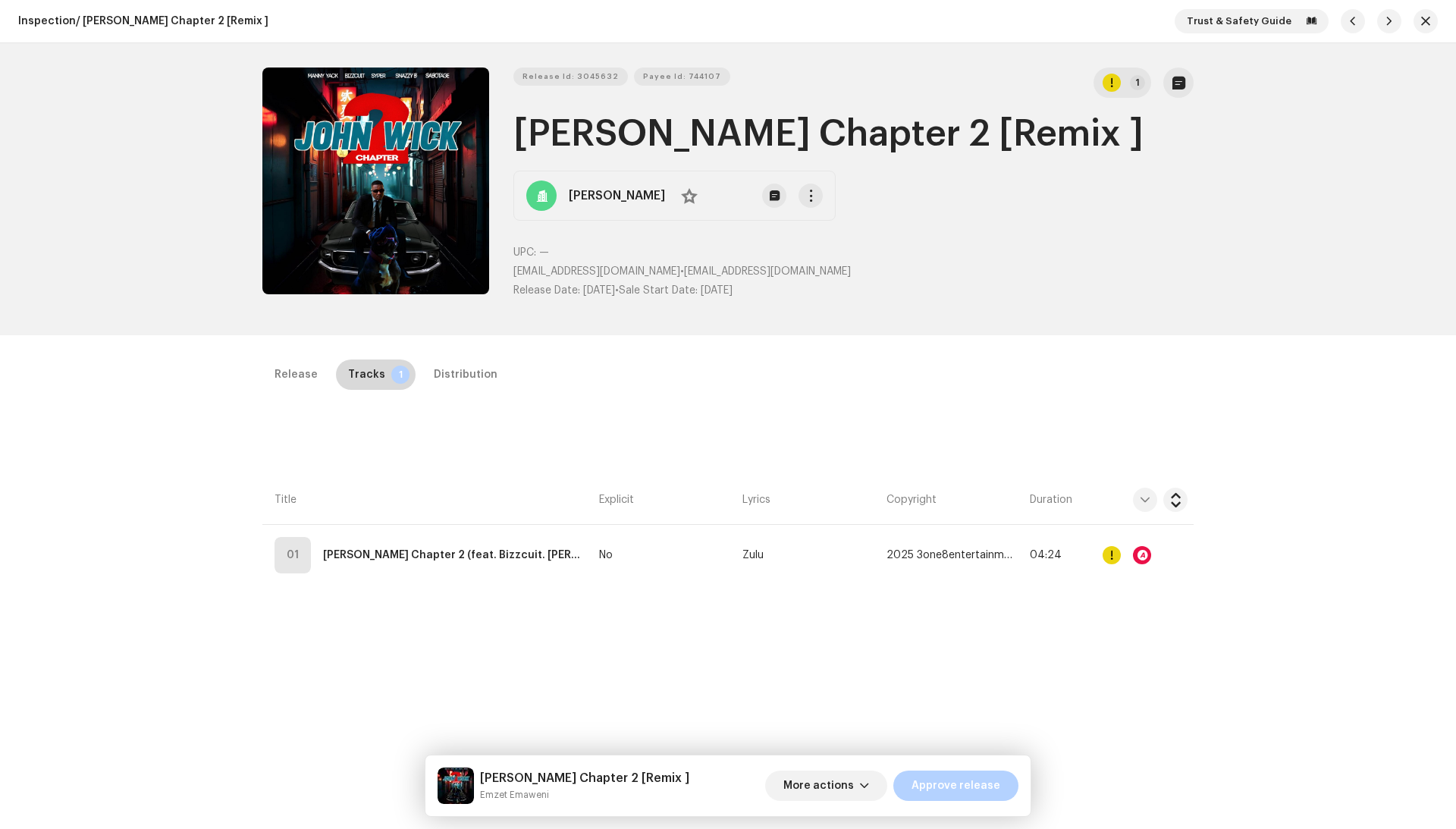
drag, startPoint x: 439, startPoint y: 381, endPoint x: 335, endPoint y: 381, distance: 104.0
click at [439, 381] on div "Distribution" at bounding box center [466, 375] width 63 height 30
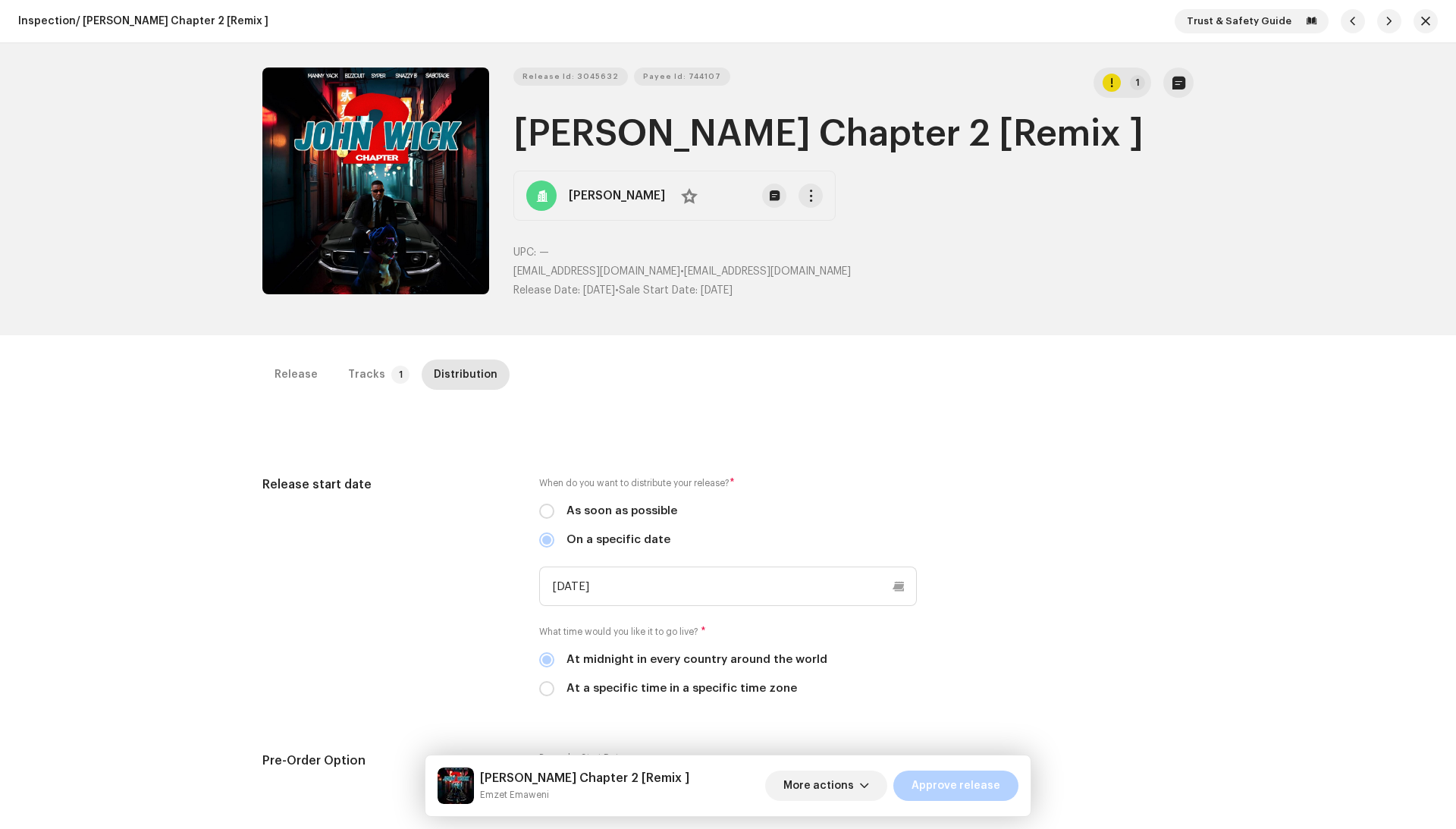
click at [326, 381] on div "Release Tracks 1 Distribution" at bounding box center [728, 375] width 931 height 30
click at [289, 379] on div "Release" at bounding box center [296, 375] width 43 height 30
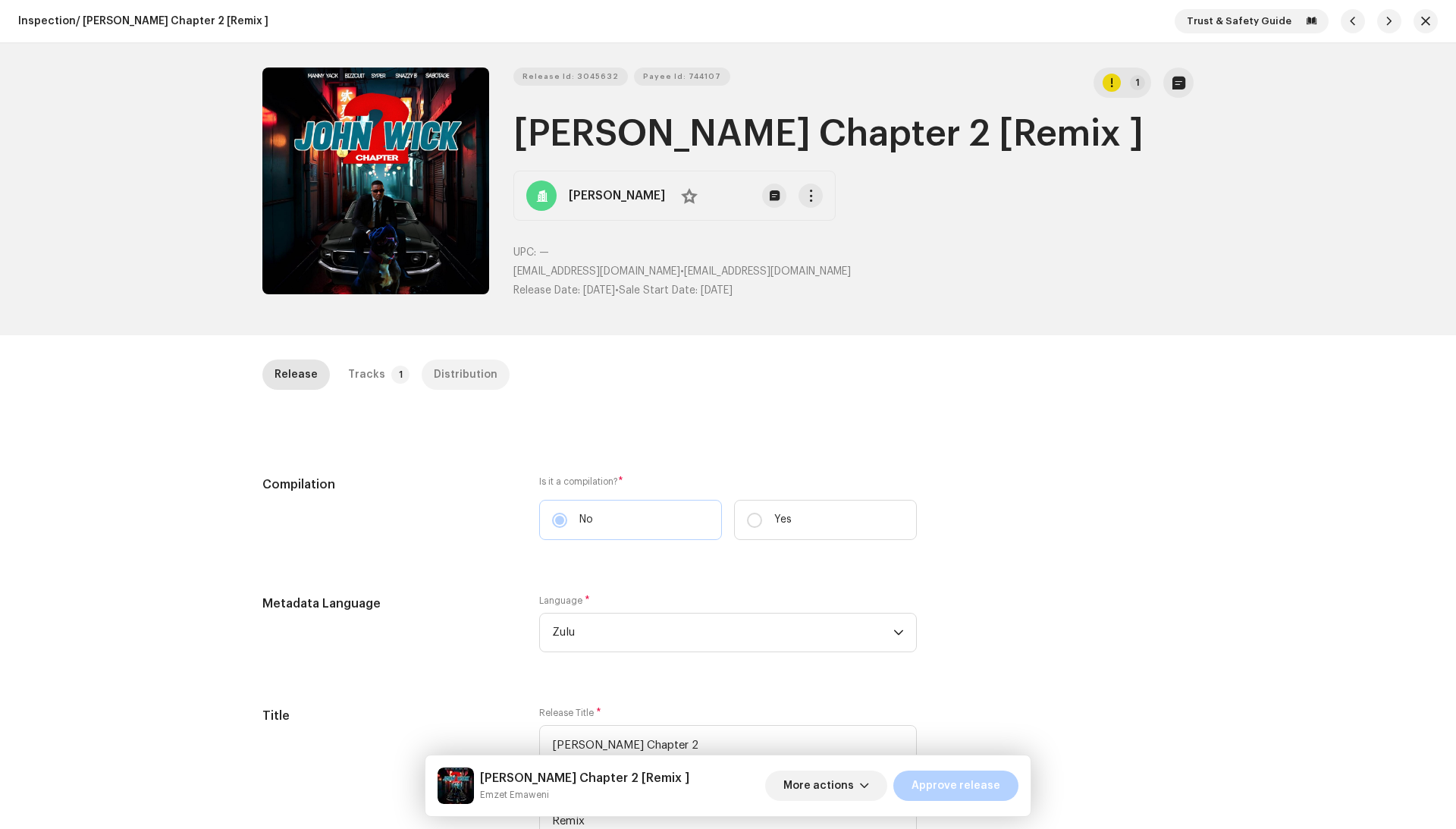
click at [449, 372] on div "Distribution" at bounding box center [466, 375] width 63 height 30
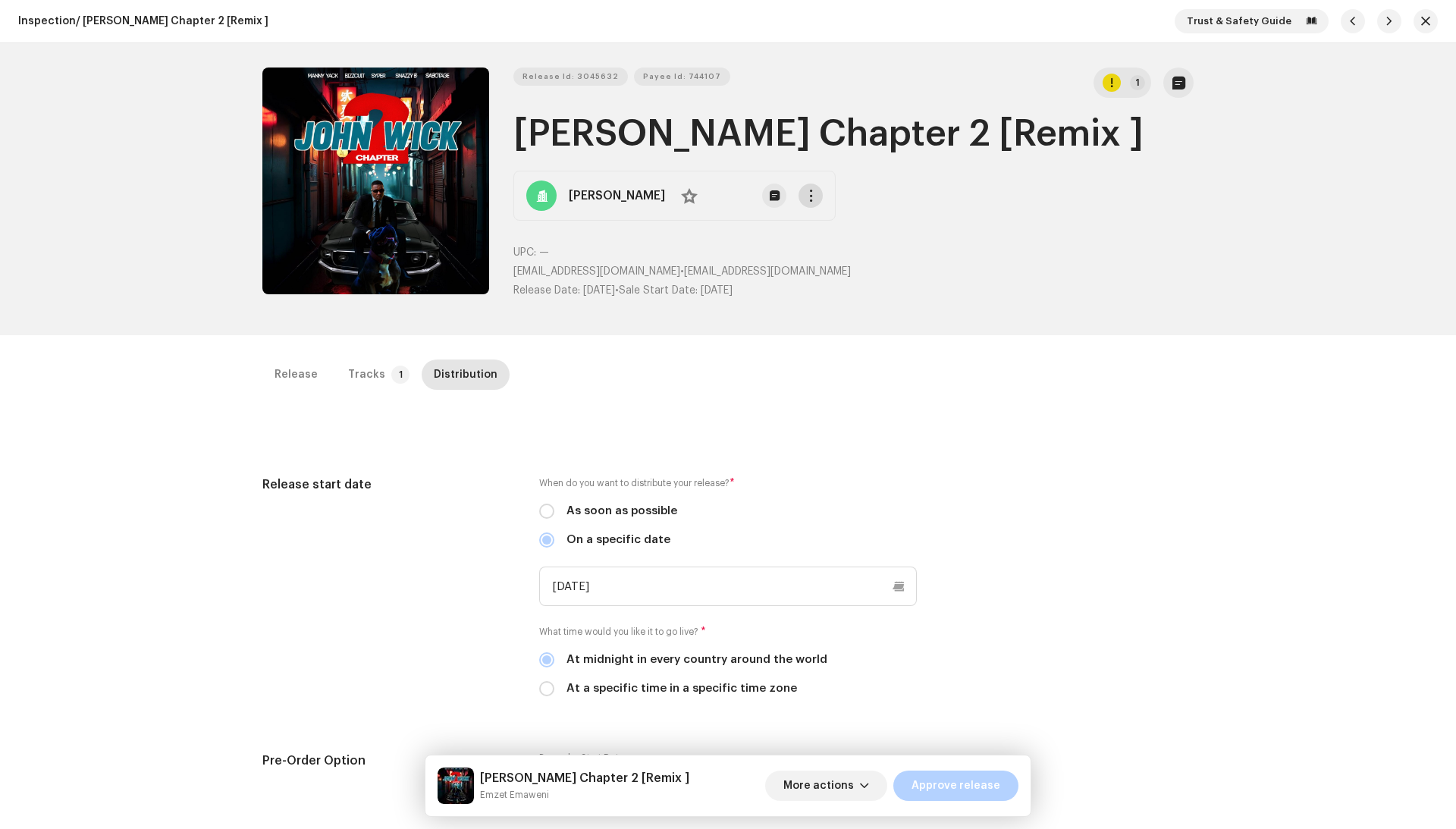
click at [813, 199] on span "button" at bounding box center [811, 196] width 12 height 12
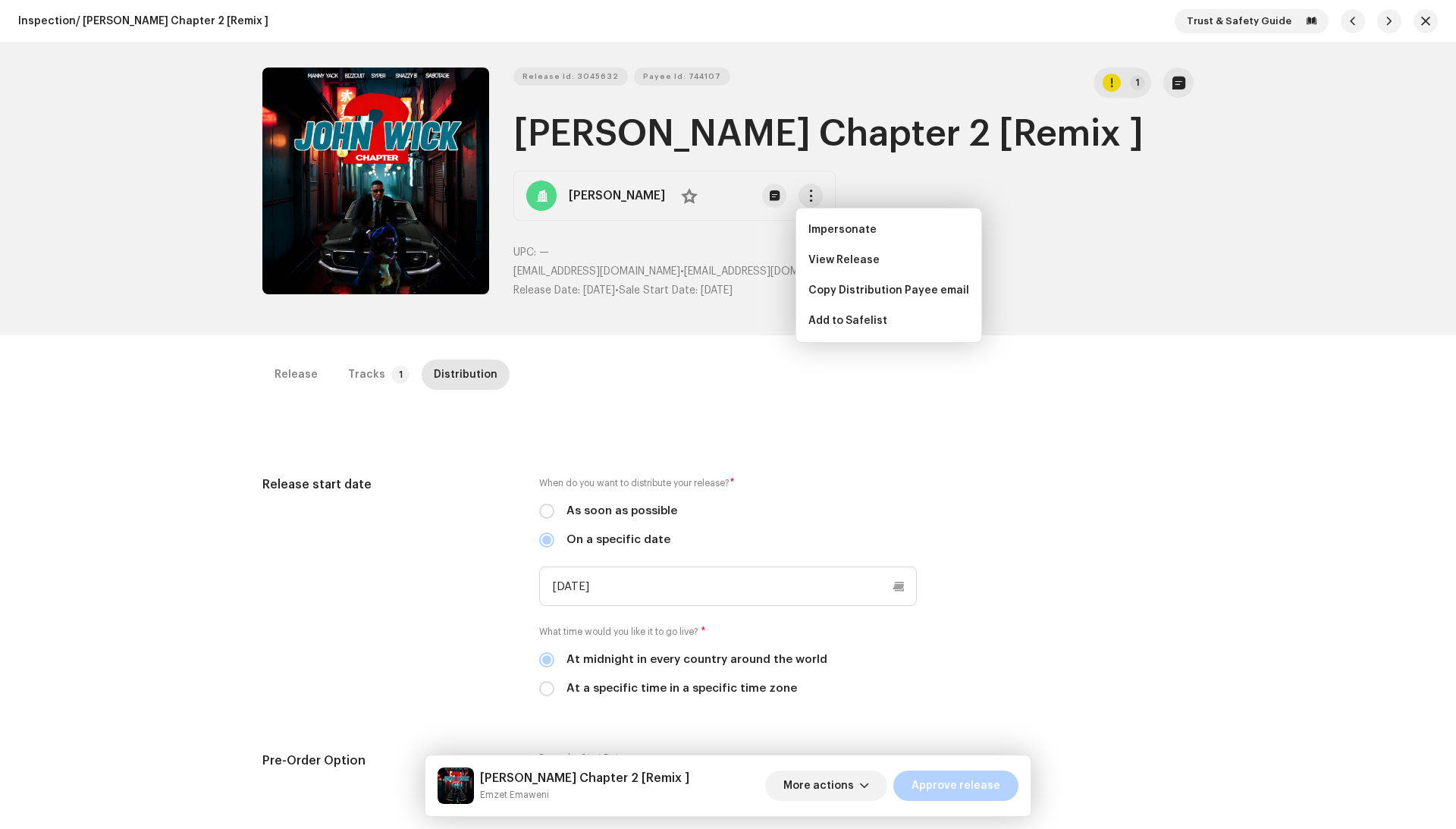
click at [1068, 201] on div "Release Id: 3045632 Payee Id: 744107 1 John wick Chapter 2 [Remix ] Bongani Mab…" at bounding box center [853, 189] width 680 height 244
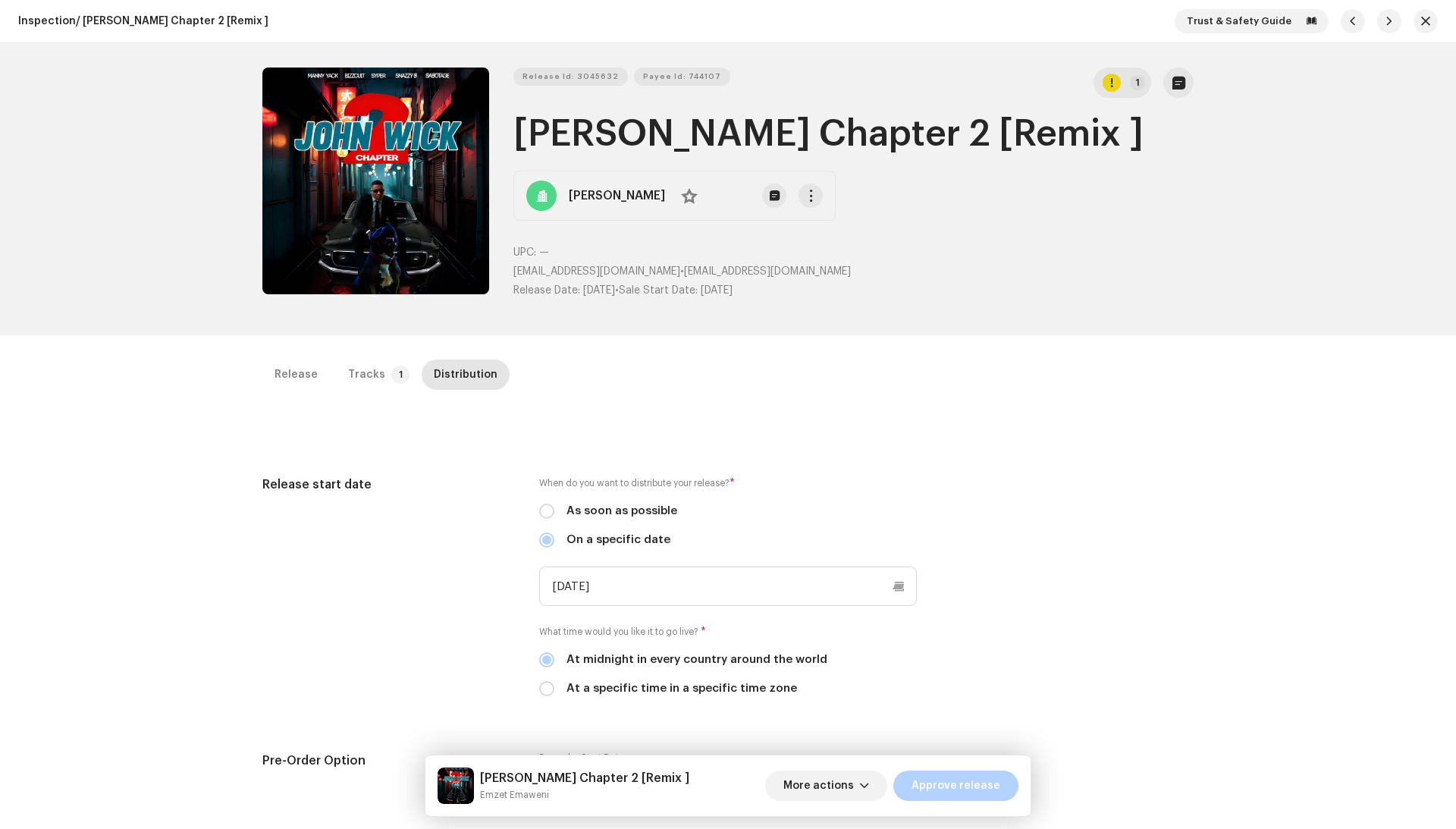
click at [816, 209] on div "Bongani Mabuza No" at bounding box center [675, 196] width 323 height 50
click at [816, 204] on button "button" at bounding box center [810, 195] width 24 height 24
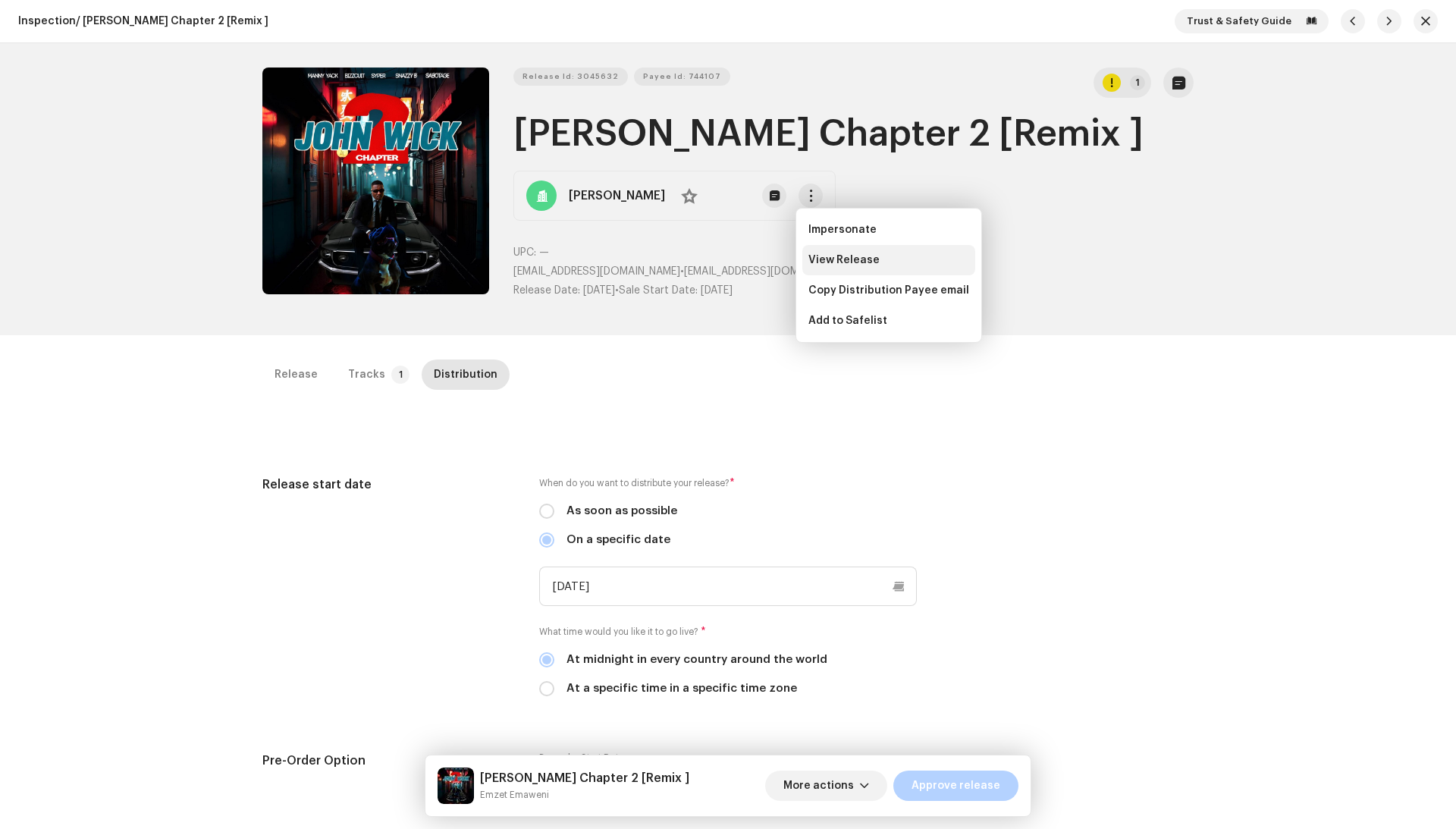
click at [867, 259] on span "View Release" at bounding box center [844, 260] width 71 height 12
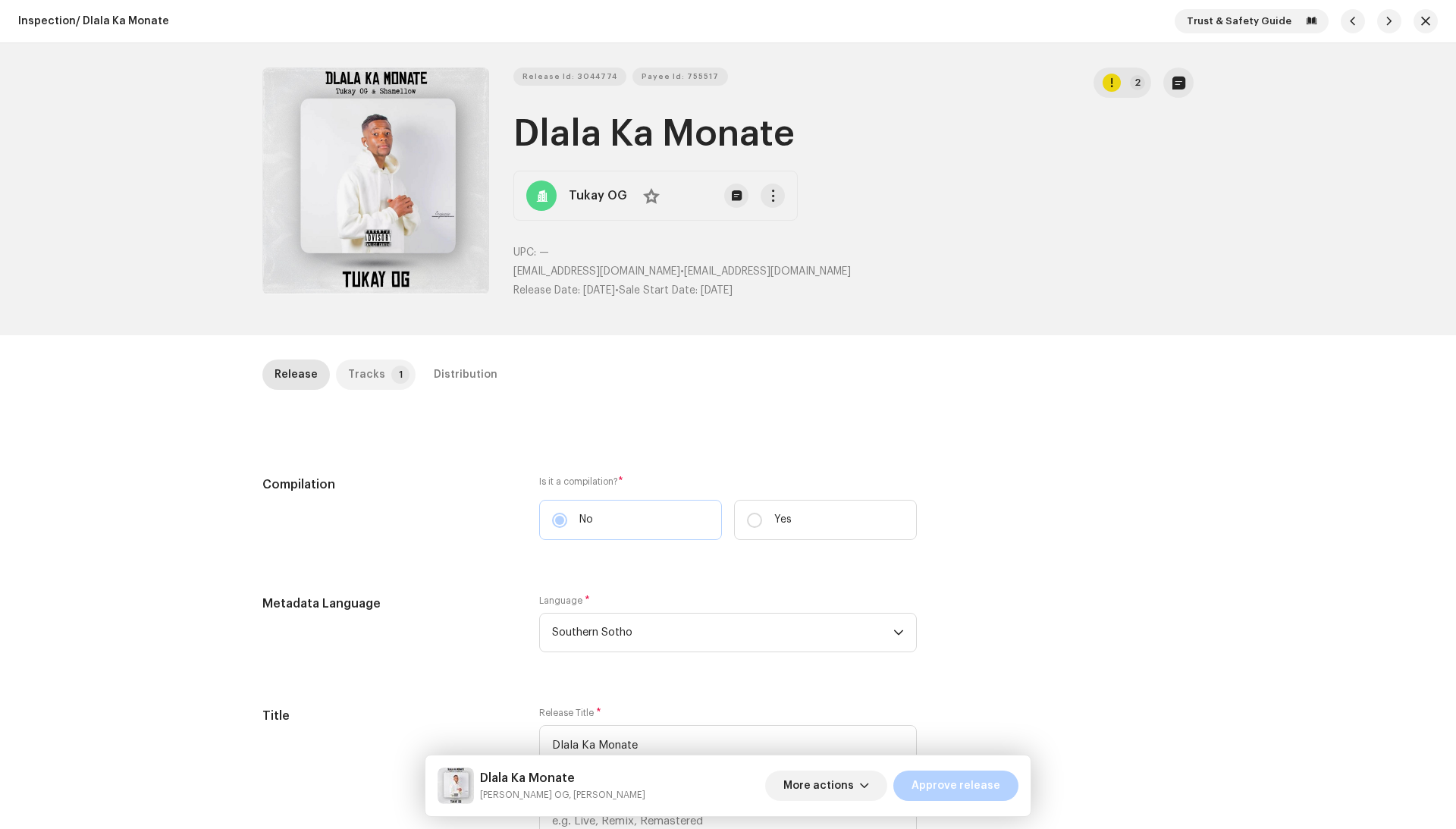
click at [399, 371] on p-tab "Tracks 1" at bounding box center [375, 375] width 80 height 30
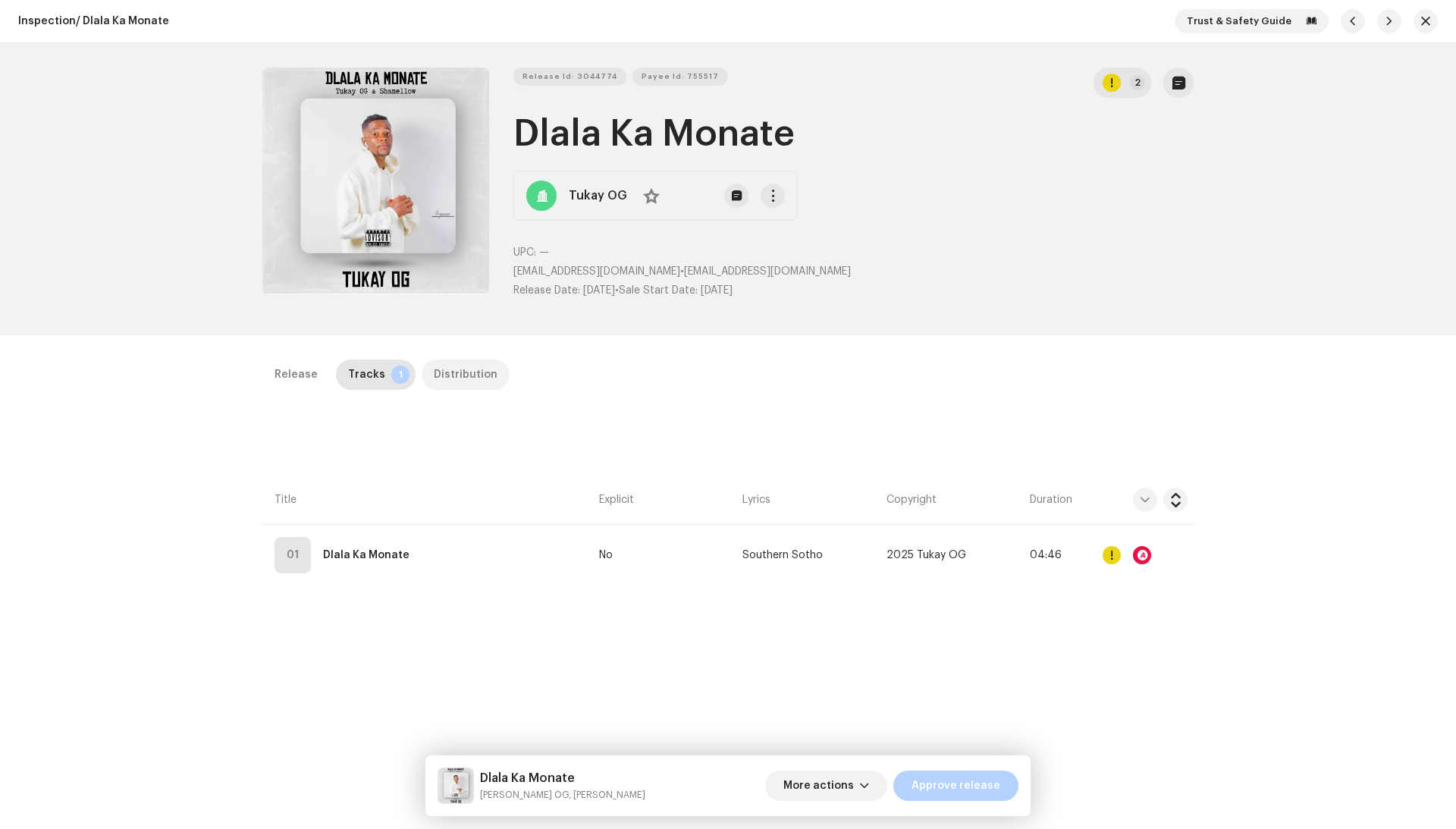
click at [443, 374] on div "Distribution" at bounding box center [466, 375] width 63 height 30
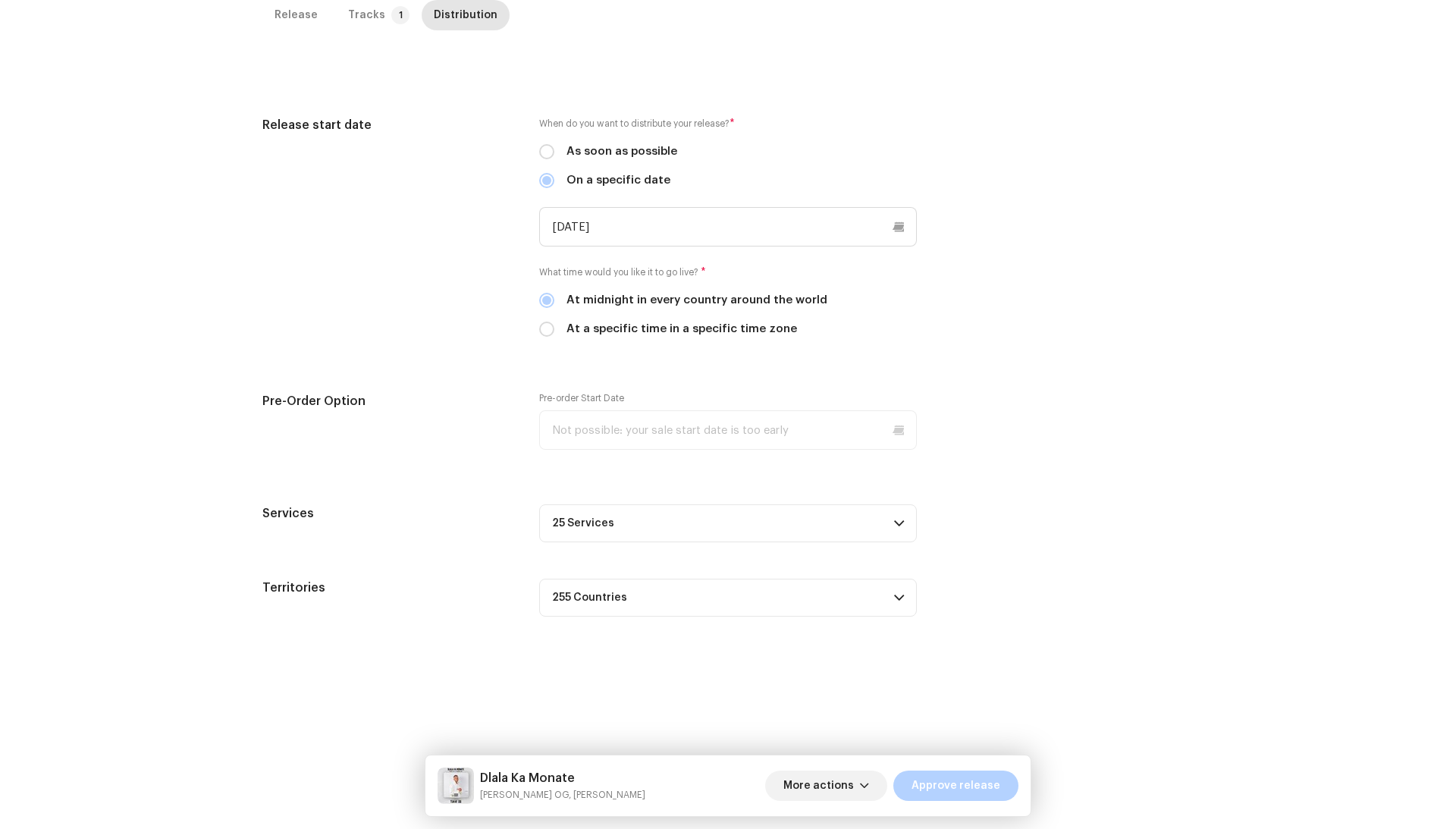
scroll to position [395, 0]
click at [970, 778] on span "Approve release" at bounding box center [955, 786] width 89 height 30
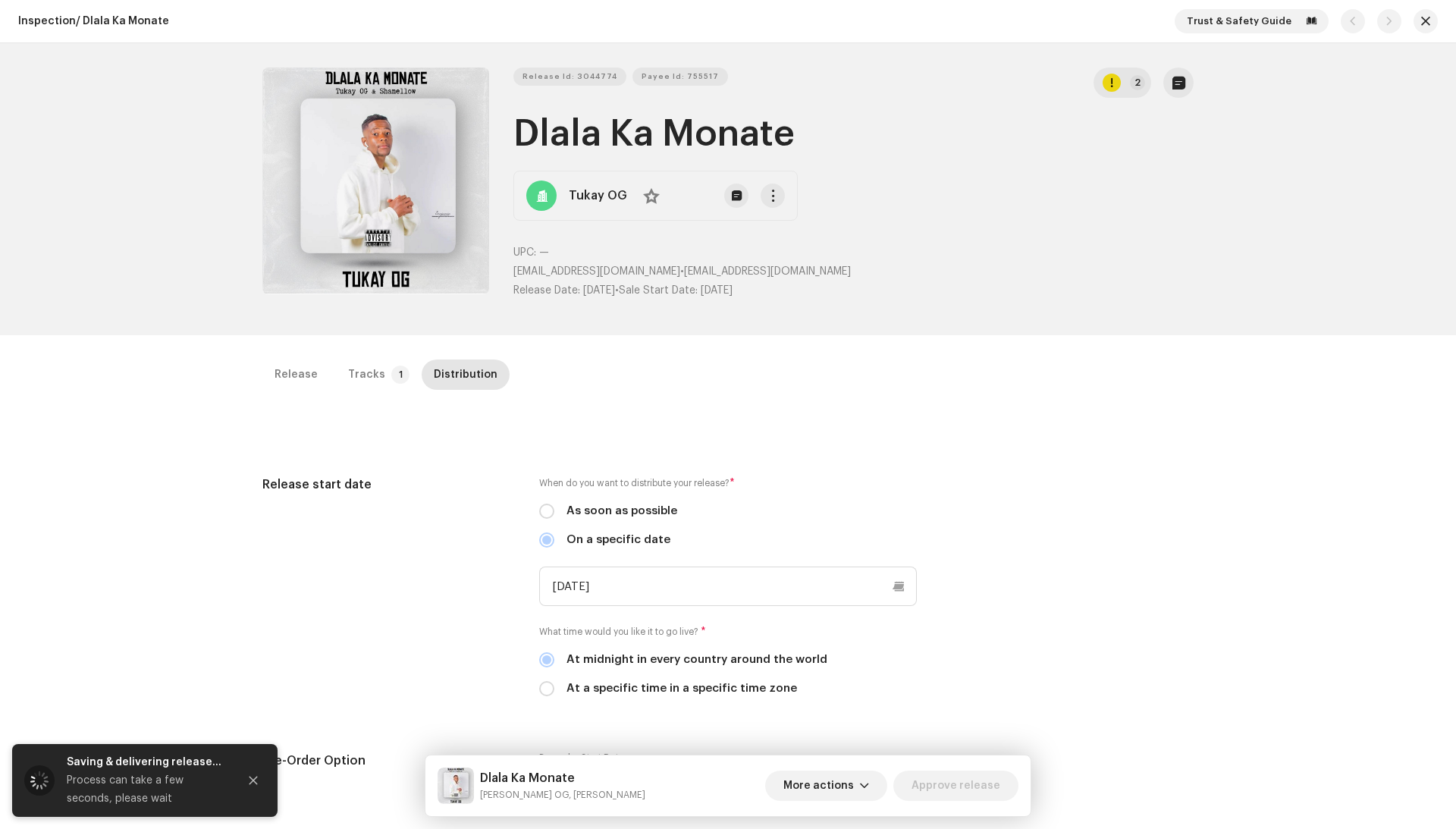
scroll to position [0, 0]
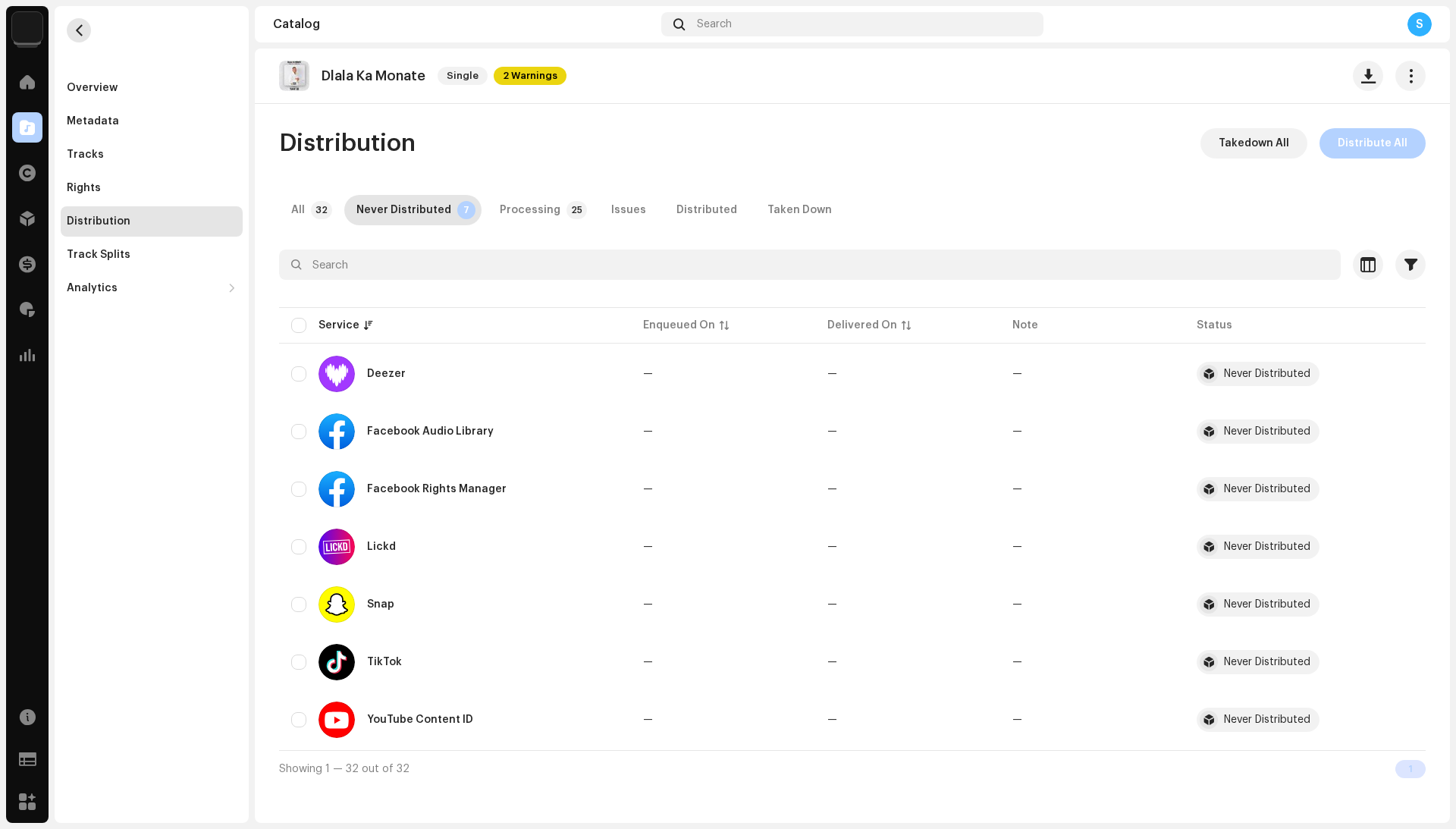
click at [85, 28] on button "button" at bounding box center [78, 30] width 24 height 24
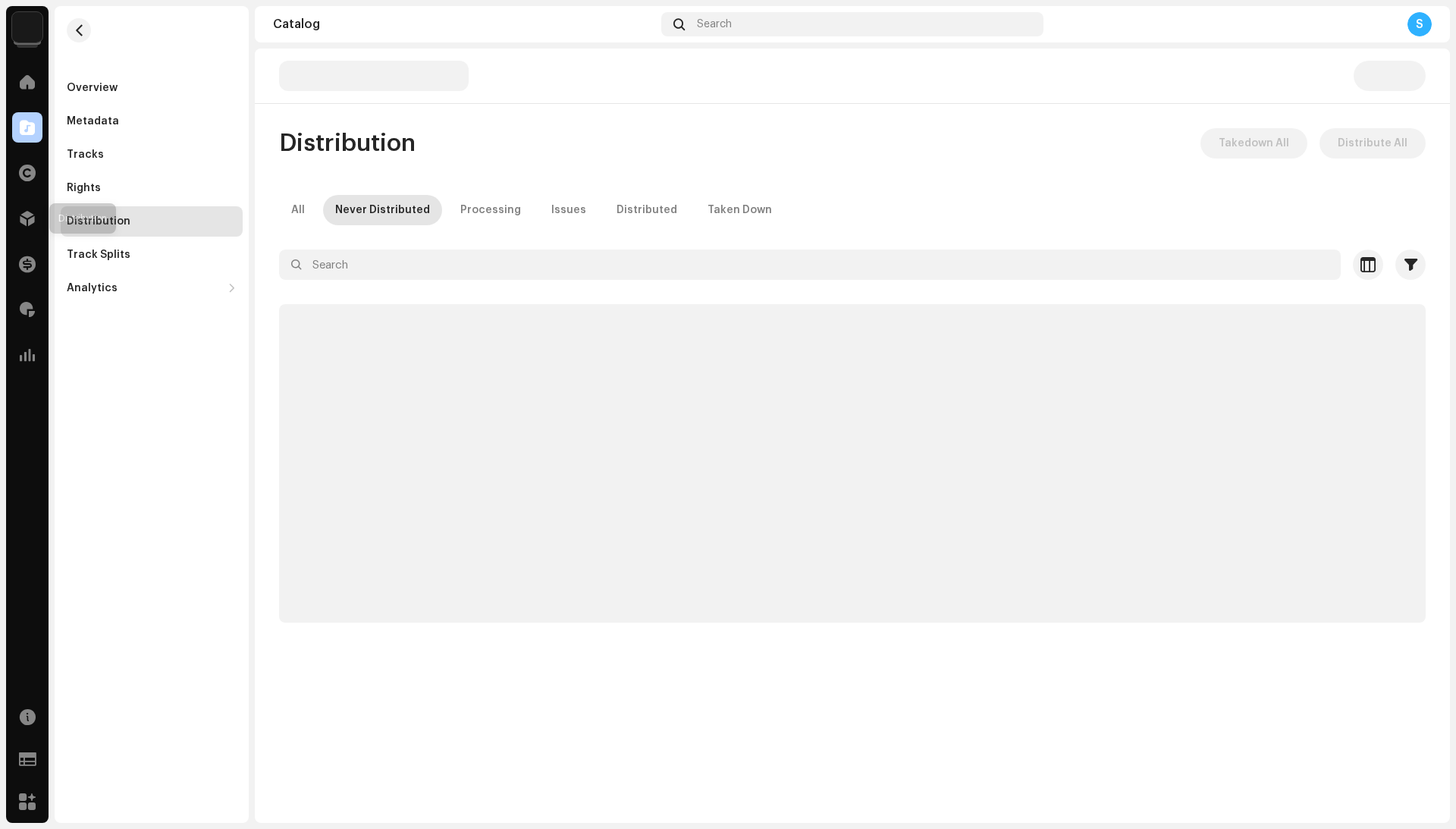
click at [9, 208] on div "Distribution" at bounding box center [27, 218] width 43 height 43
click at [15, 210] on div at bounding box center [27, 218] width 30 height 30
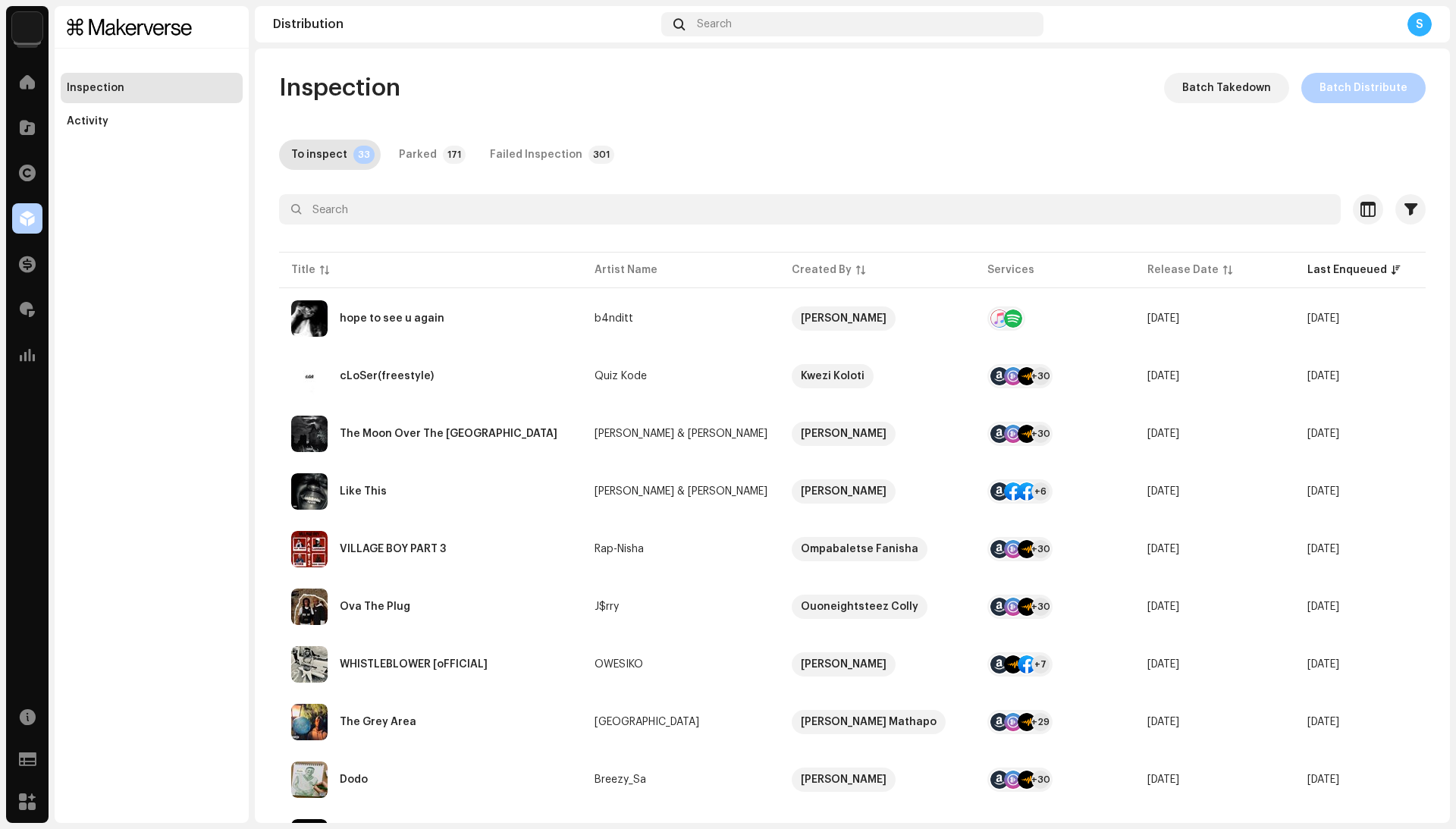
scroll to position [-1, 0]
click at [443, 231] on div at bounding box center [853, 236] width 1147 height 24
click at [443, 228] on div at bounding box center [853, 236] width 1147 height 24
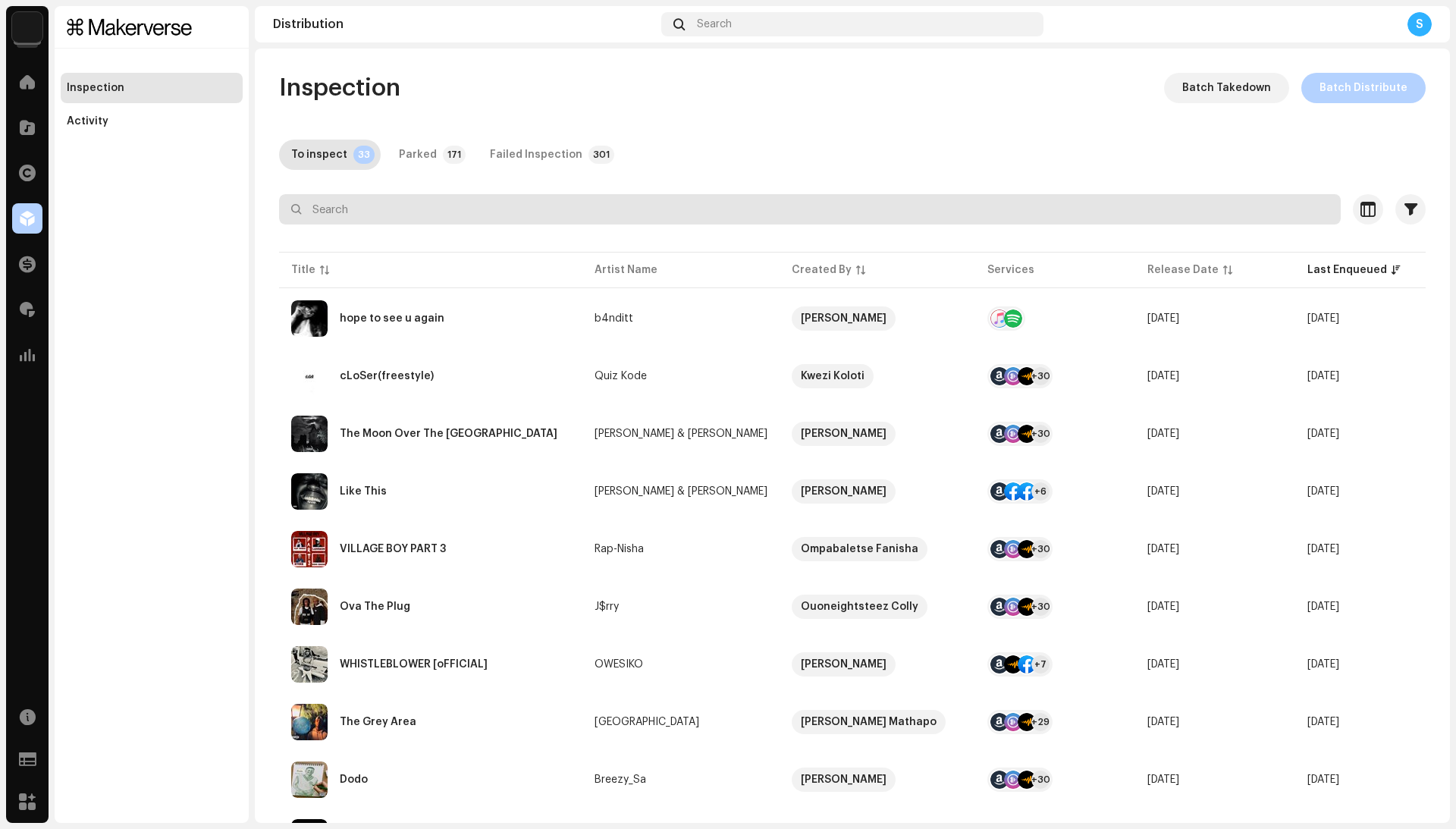
click at [443, 211] on input "text" at bounding box center [810, 209] width 1061 height 30
type input "sol"
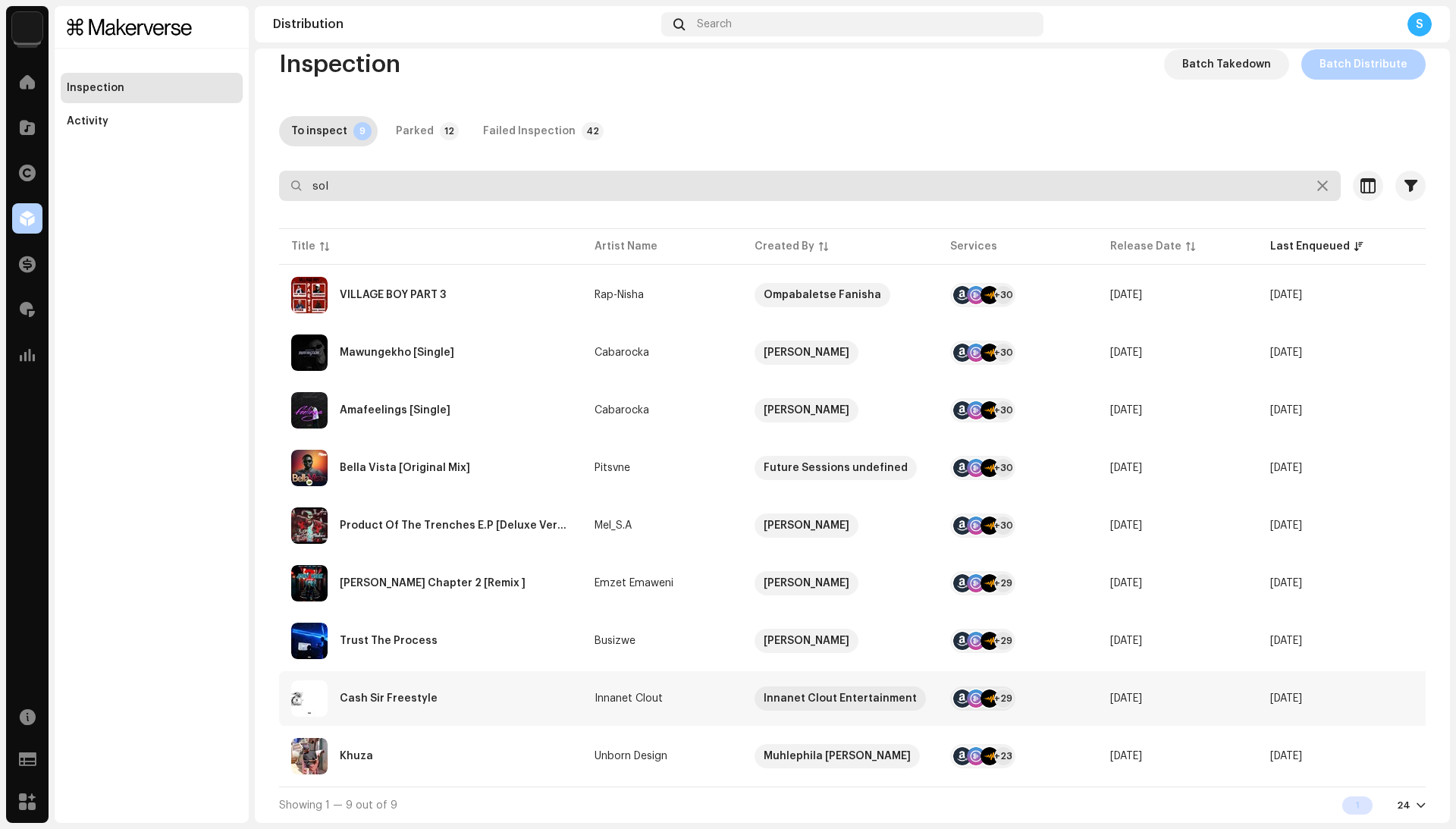
scroll to position [30, 0]
click at [508, 689] on div "Cash Sir Freestyle" at bounding box center [430, 698] width 279 height 36
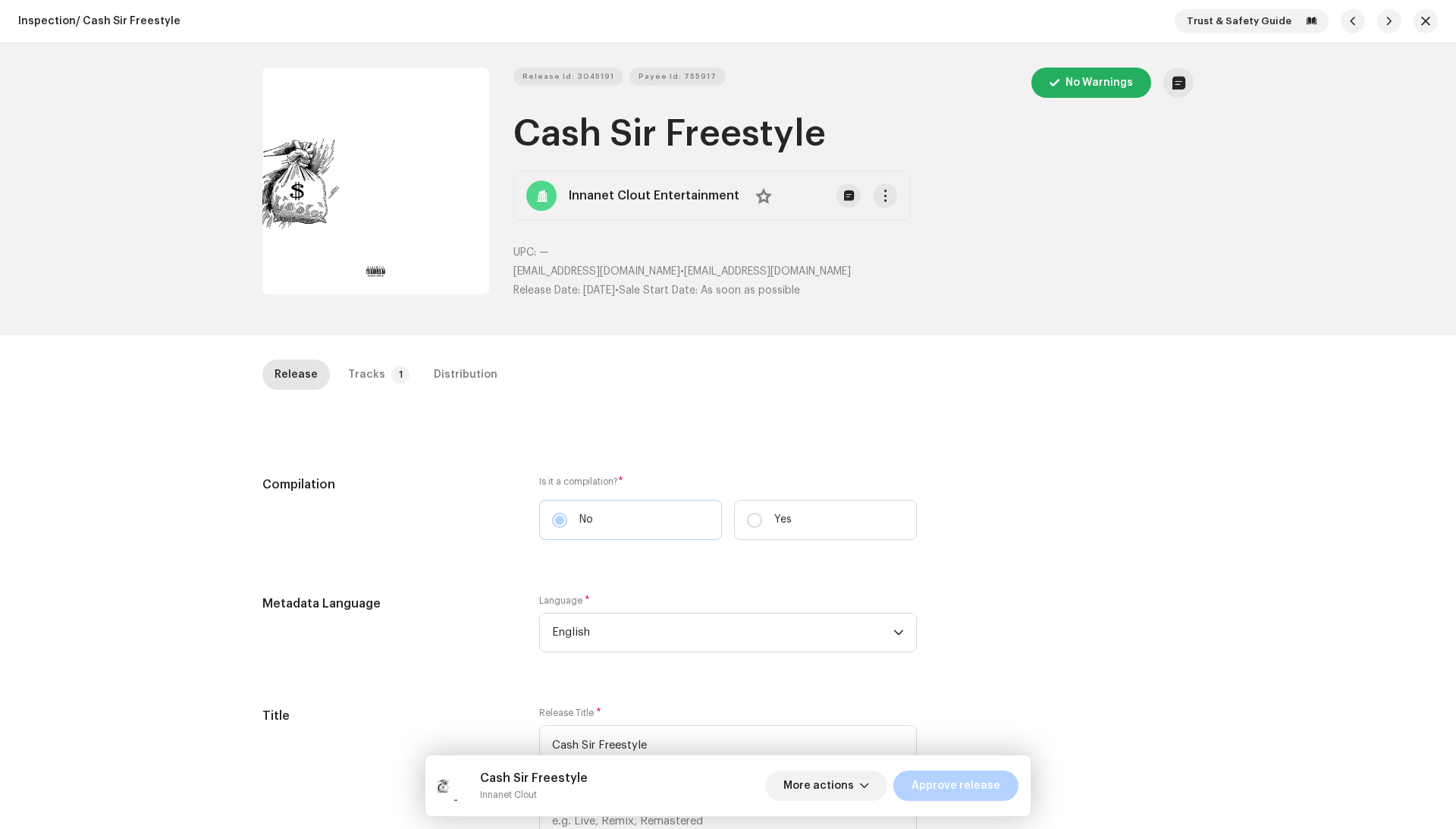
click at [367, 399] on div "Release Tracks 1 Distribution" at bounding box center [728, 382] width 931 height 43
click at [367, 383] on div "Tracks" at bounding box center [367, 375] width 37 height 30
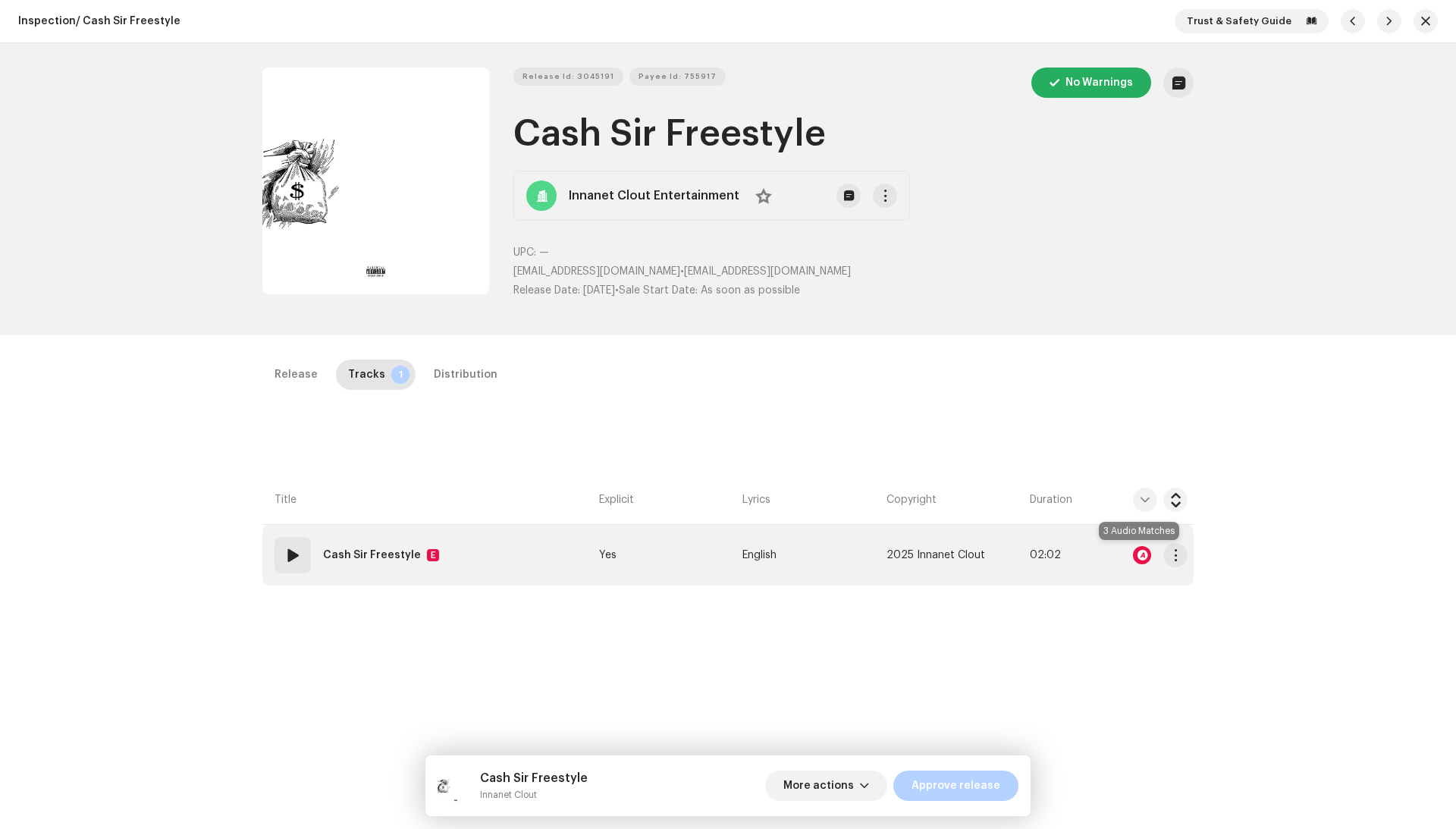
click at [1141, 553] on div at bounding box center [1142, 556] width 19 height 19
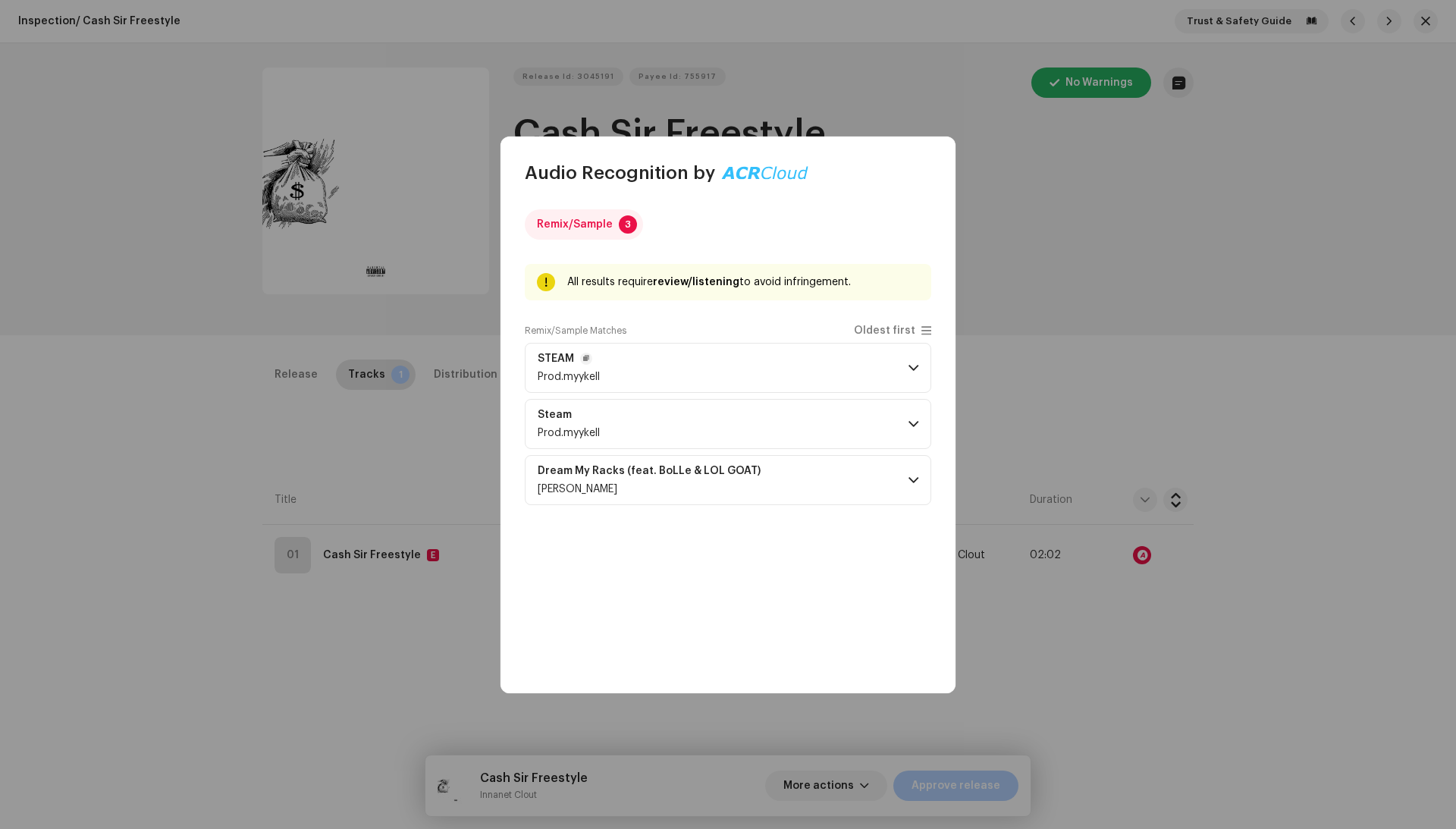
click at [704, 353] on p-accordion-header "STEAM Prod.myykell" at bounding box center [727, 368] width 406 height 50
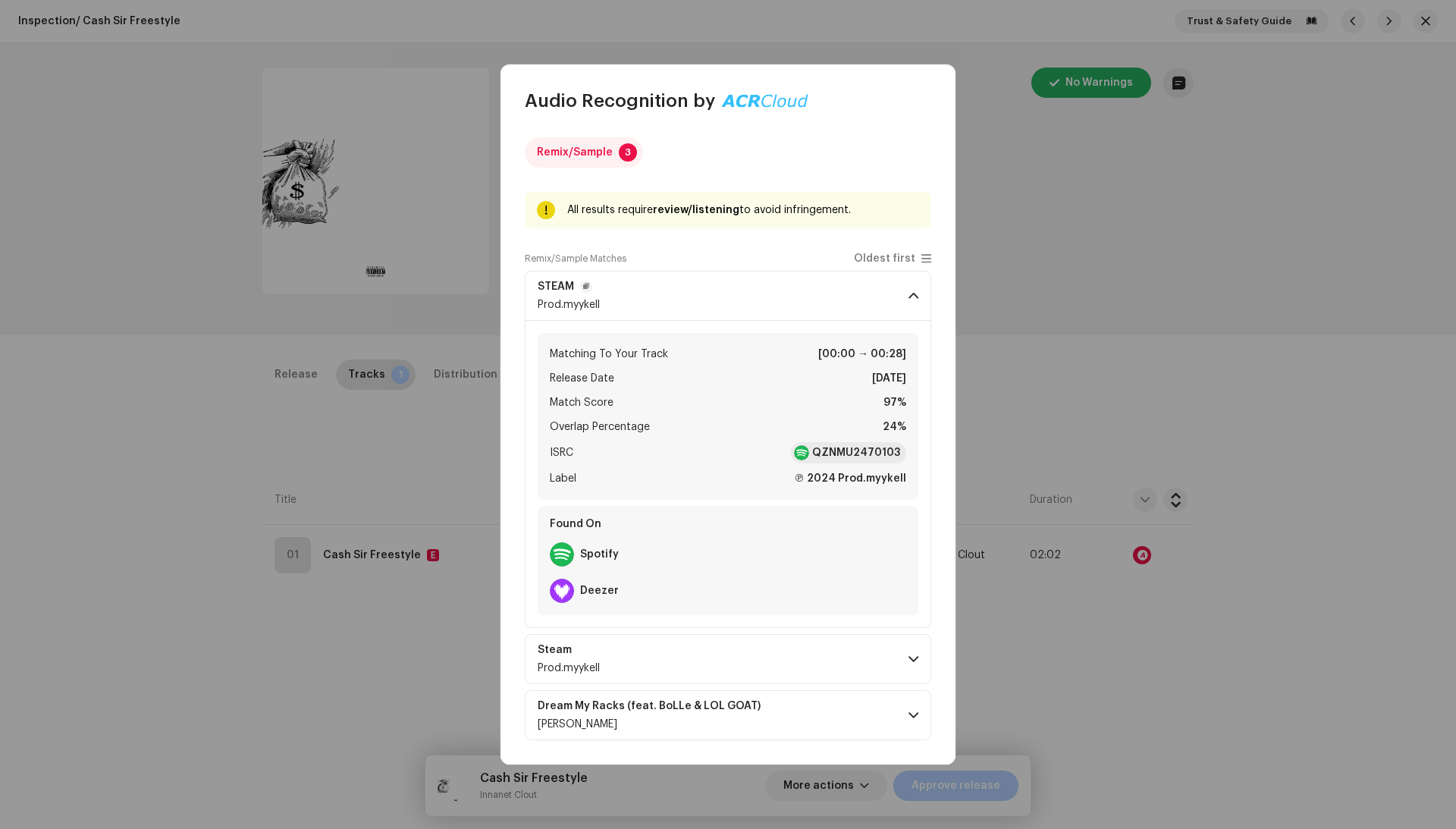
click at [733, 317] on p-accordion-header "STEAM Prod.myykell" at bounding box center [727, 296] width 406 height 50
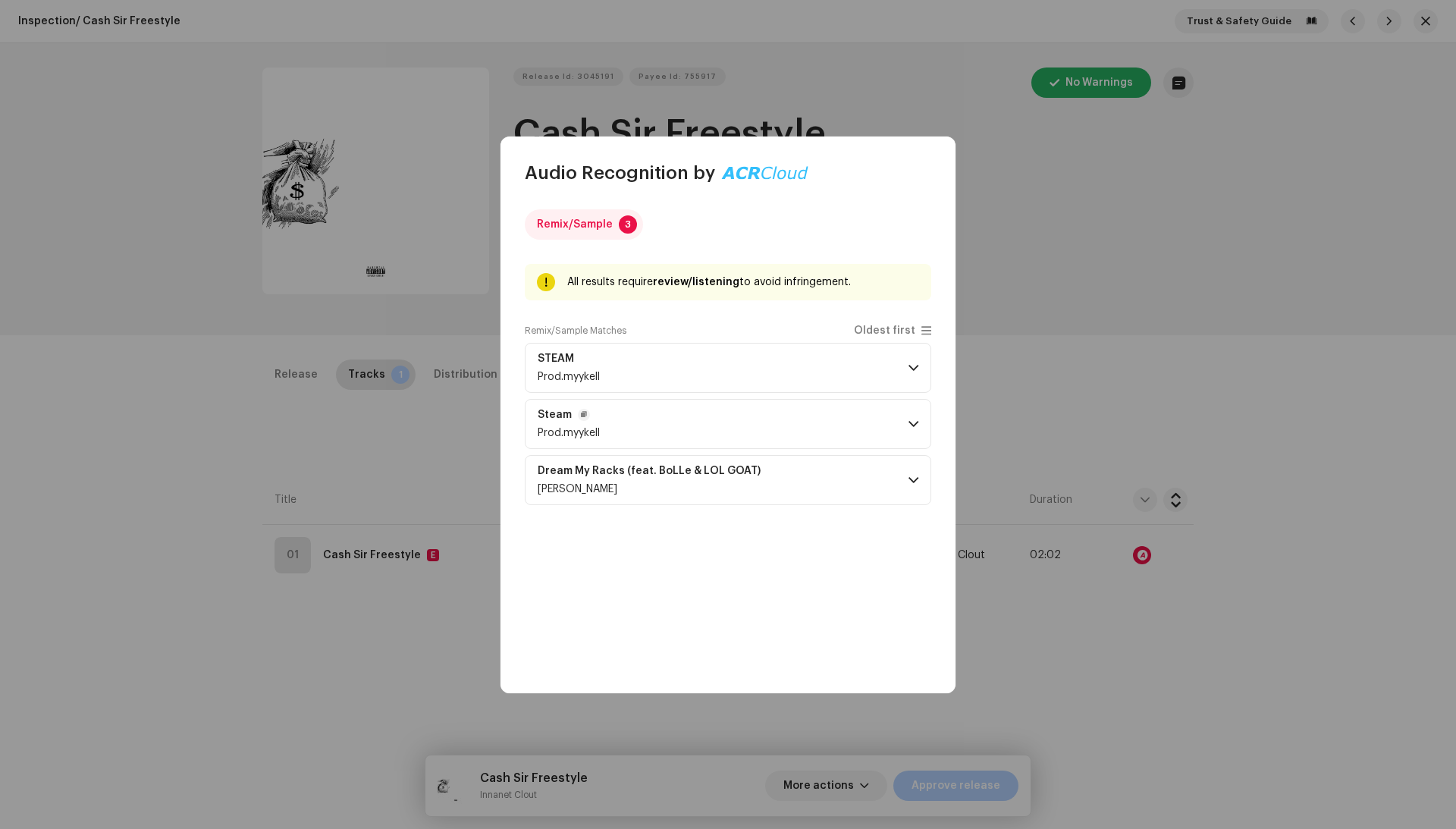
click at [705, 417] on p-accordion-header "Steam Prod.myykell" at bounding box center [727, 424] width 406 height 50
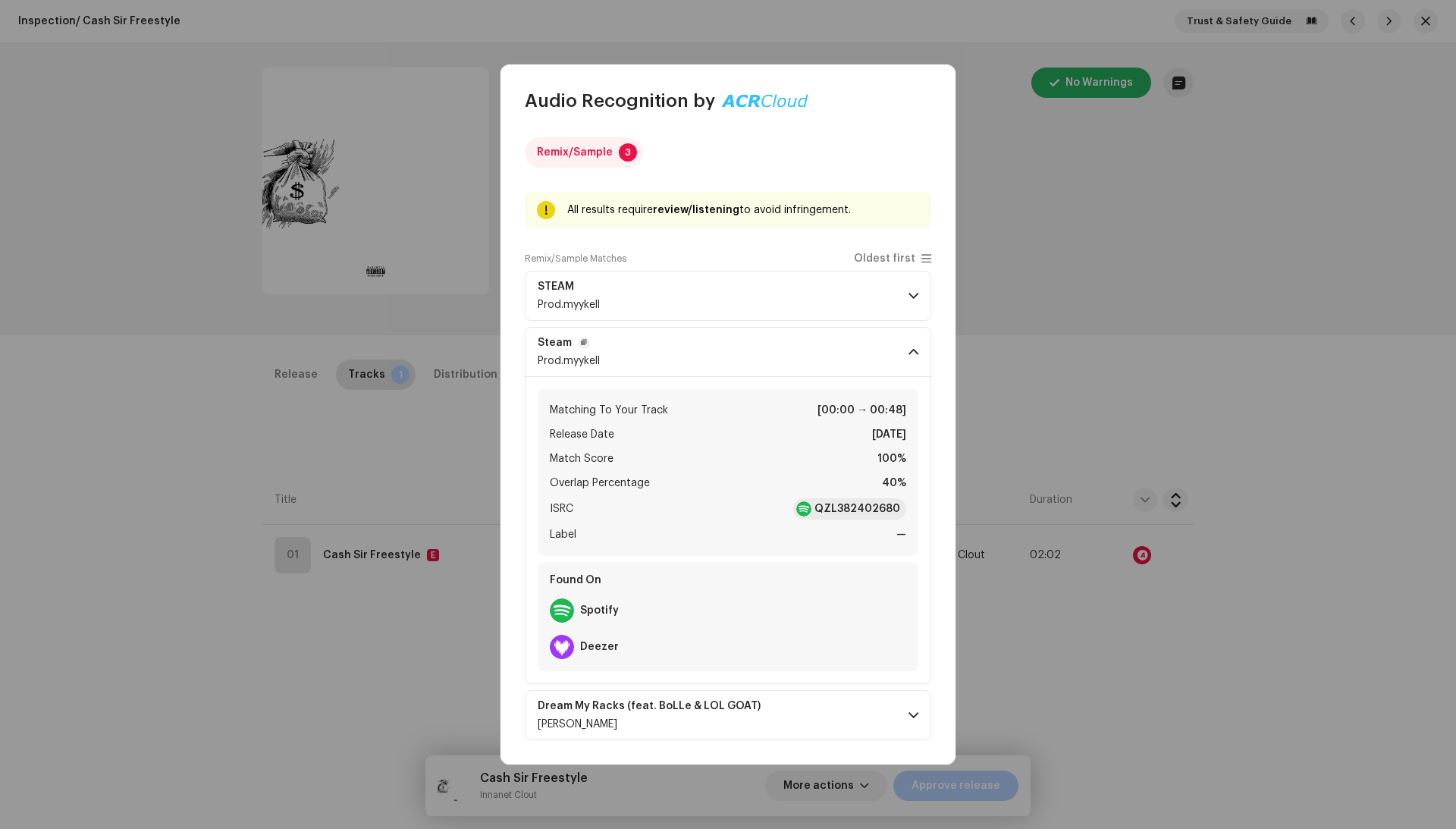
click at [720, 370] on p-accordion-header "Steam Prod.myykell" at bounding box center [727, 351] width 406 height 50
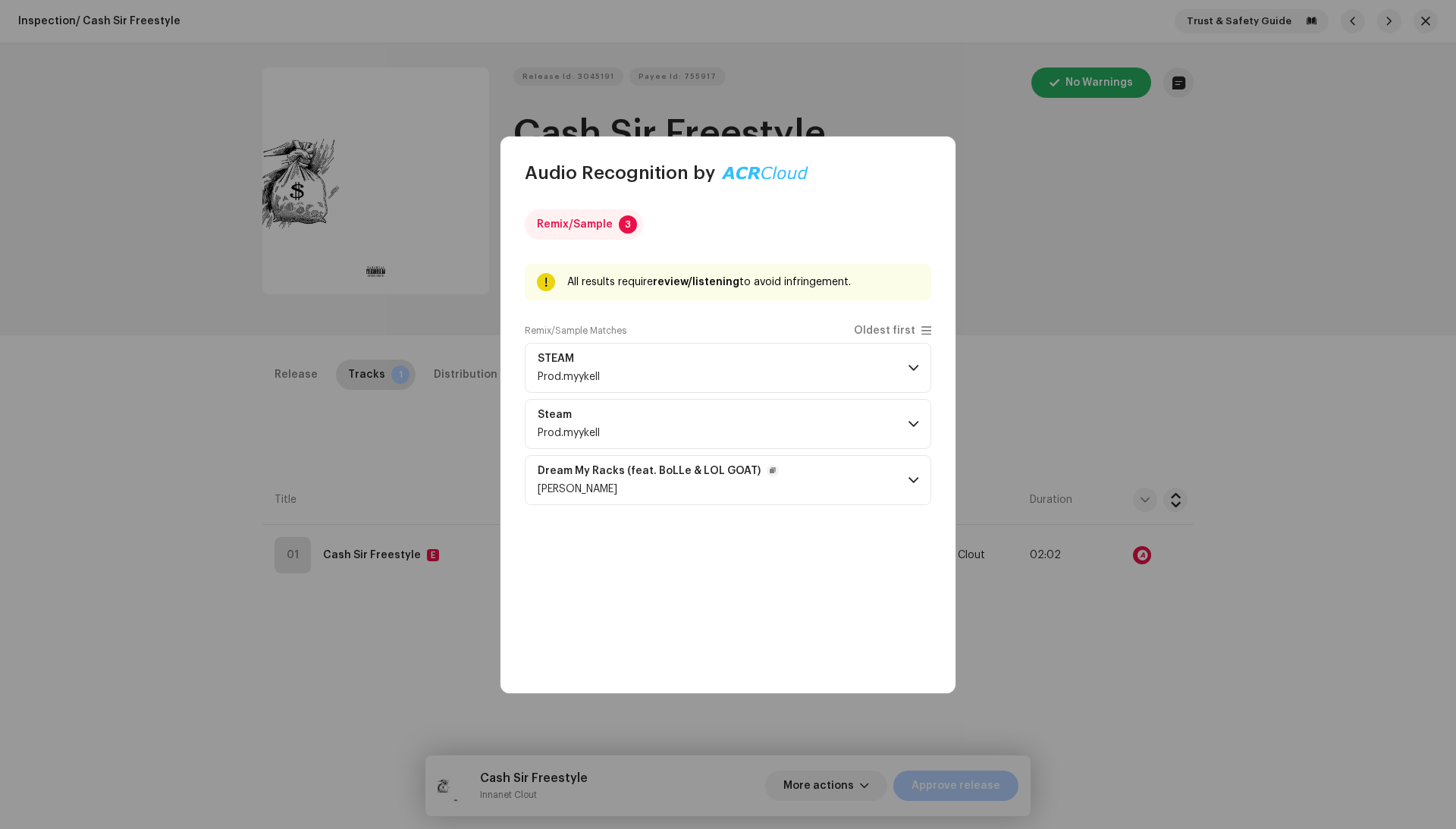
click at [702, 464] on p-accordion-header "Dream My Racks (feat. BoLLe & LOL GOAT) luu" at bounding box center [727, 480] width 406 height 50
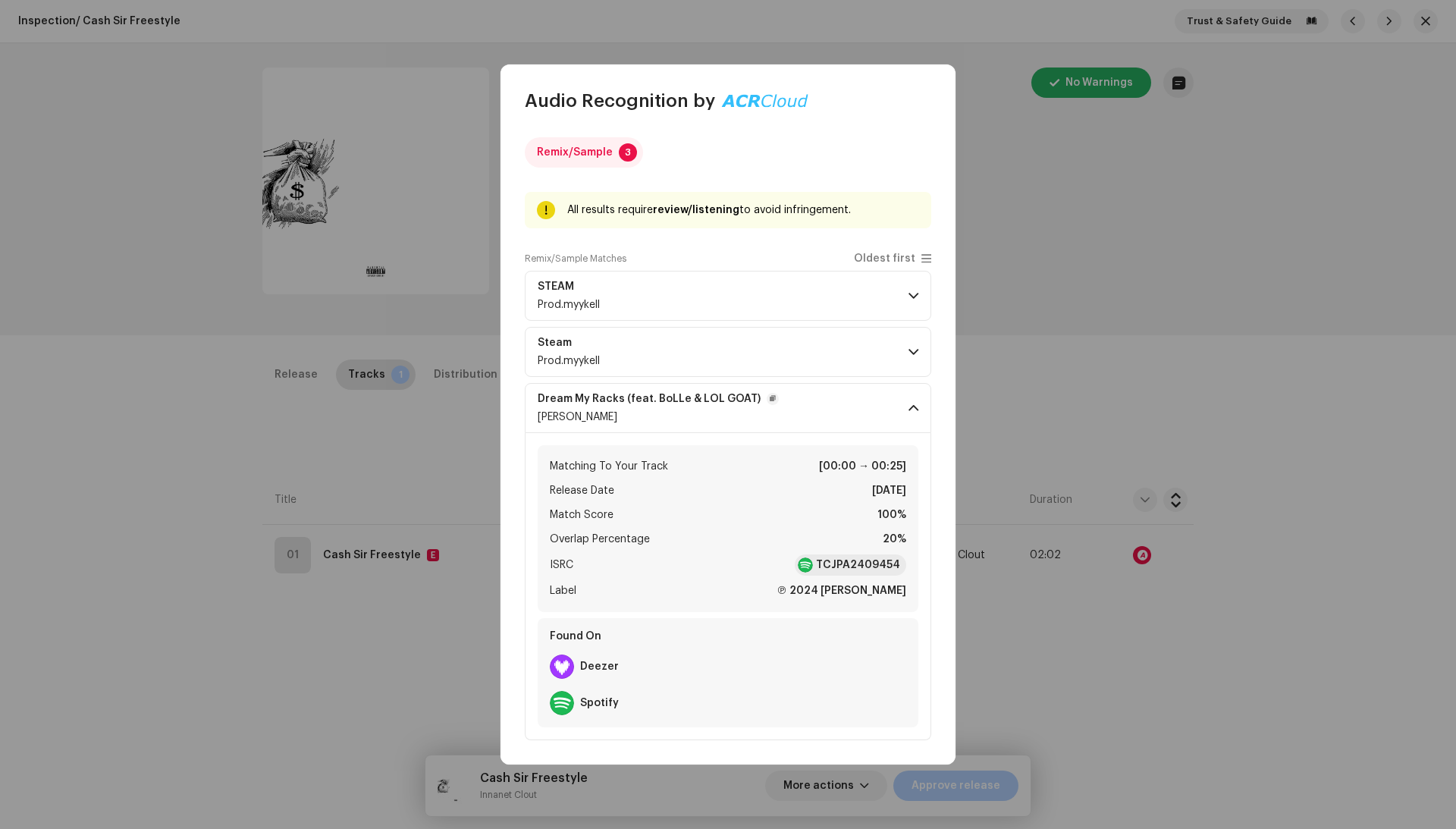
click at [716, 413] on div "luu" at bounding box center [658, 417] width 241 height 12
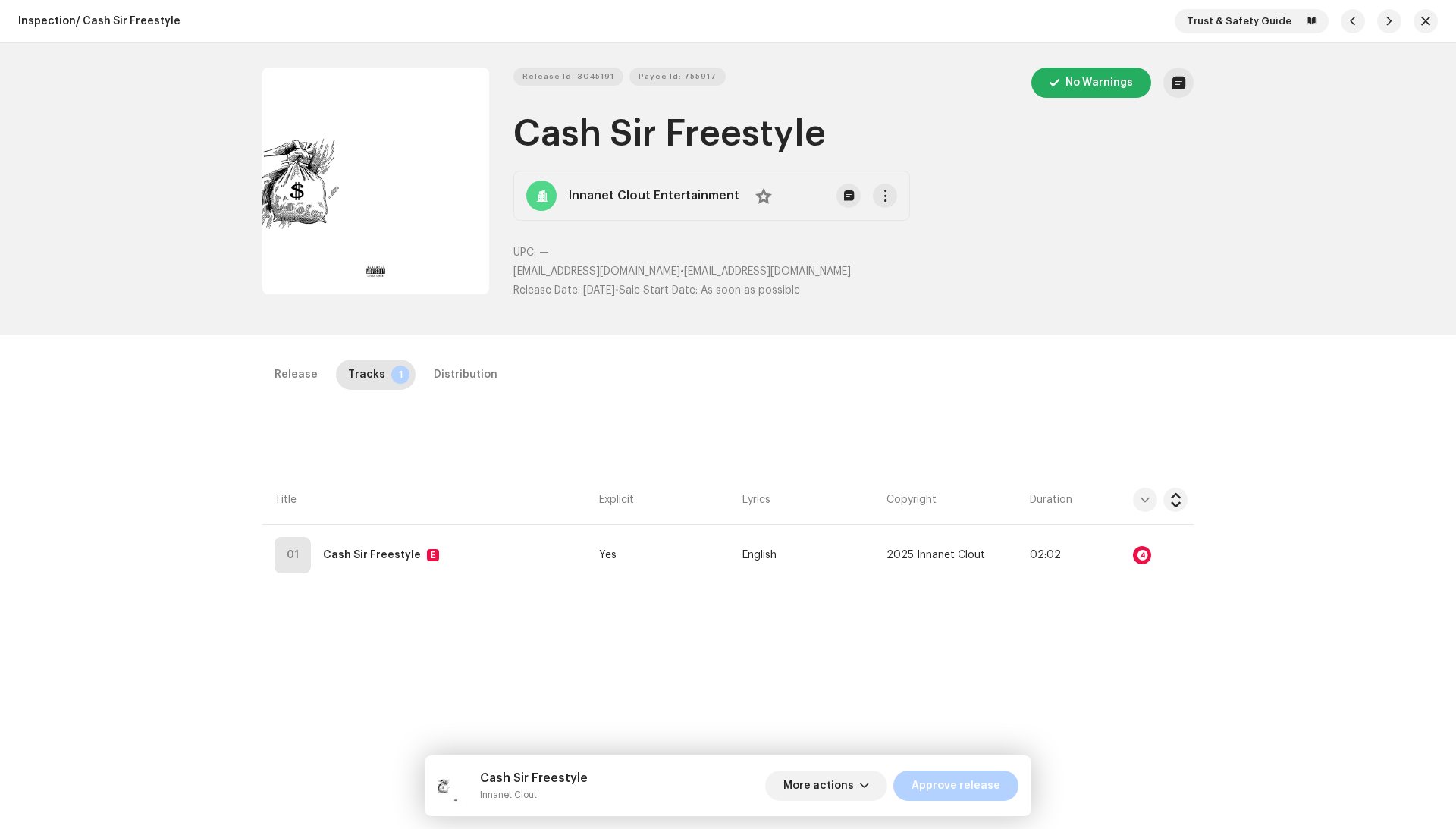
click at [453, 637] on div "Audio Recognition by Remix/Sample 3 All results require review/listening to avo…" at bounding box center [728, 414] width 1456 height 829
click at [480, 383] on div "Distribution" at bounding box center [466, 375] width 63 height 30
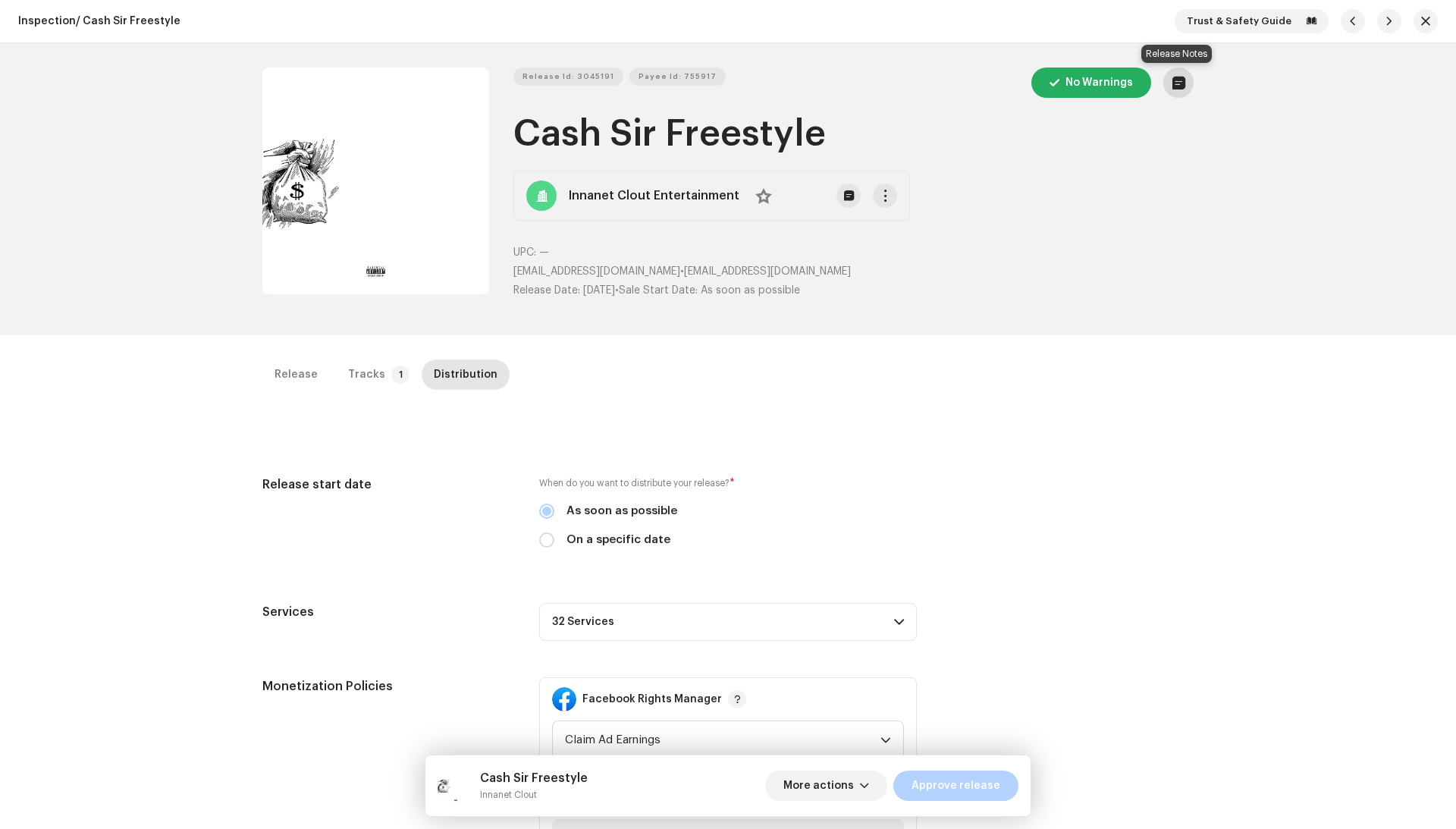
click at [1174, 77] on span "button" at bounding box center [1178, 83] width 13 height 12
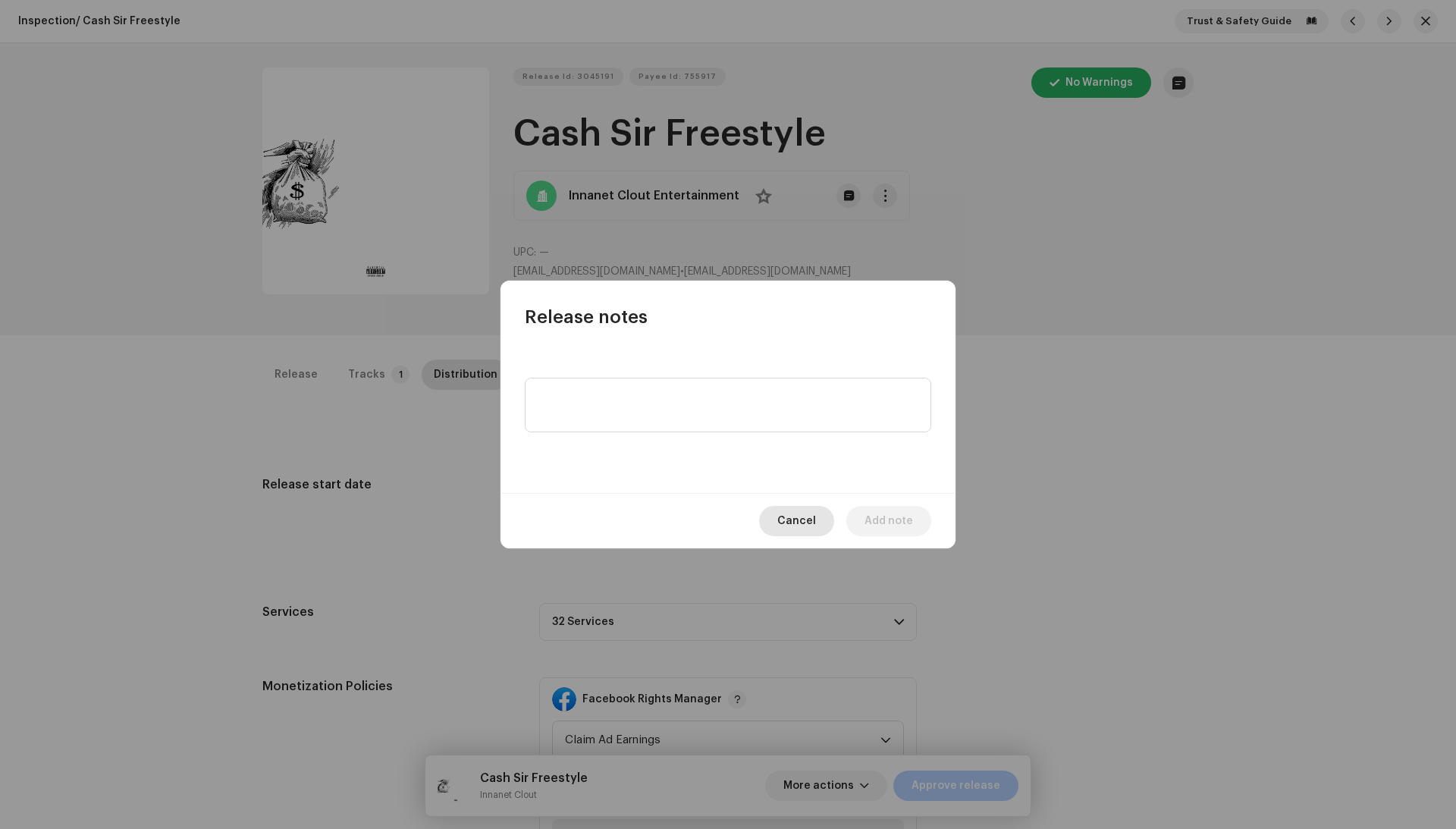
click at [816, 516] on span "Cancel" at bounding box center [797, 521] width 39 height 30
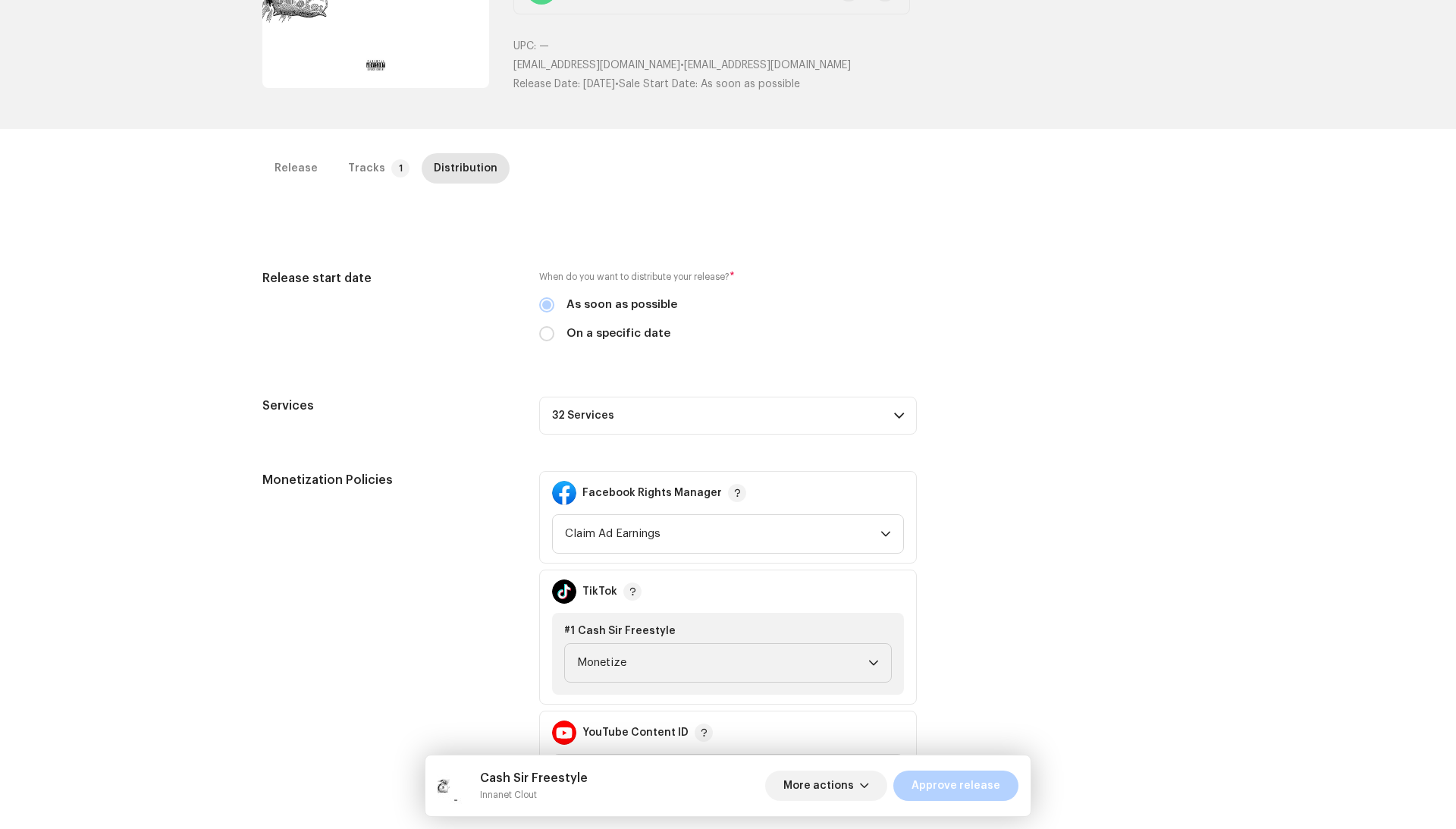
scroll to position [231, 0]
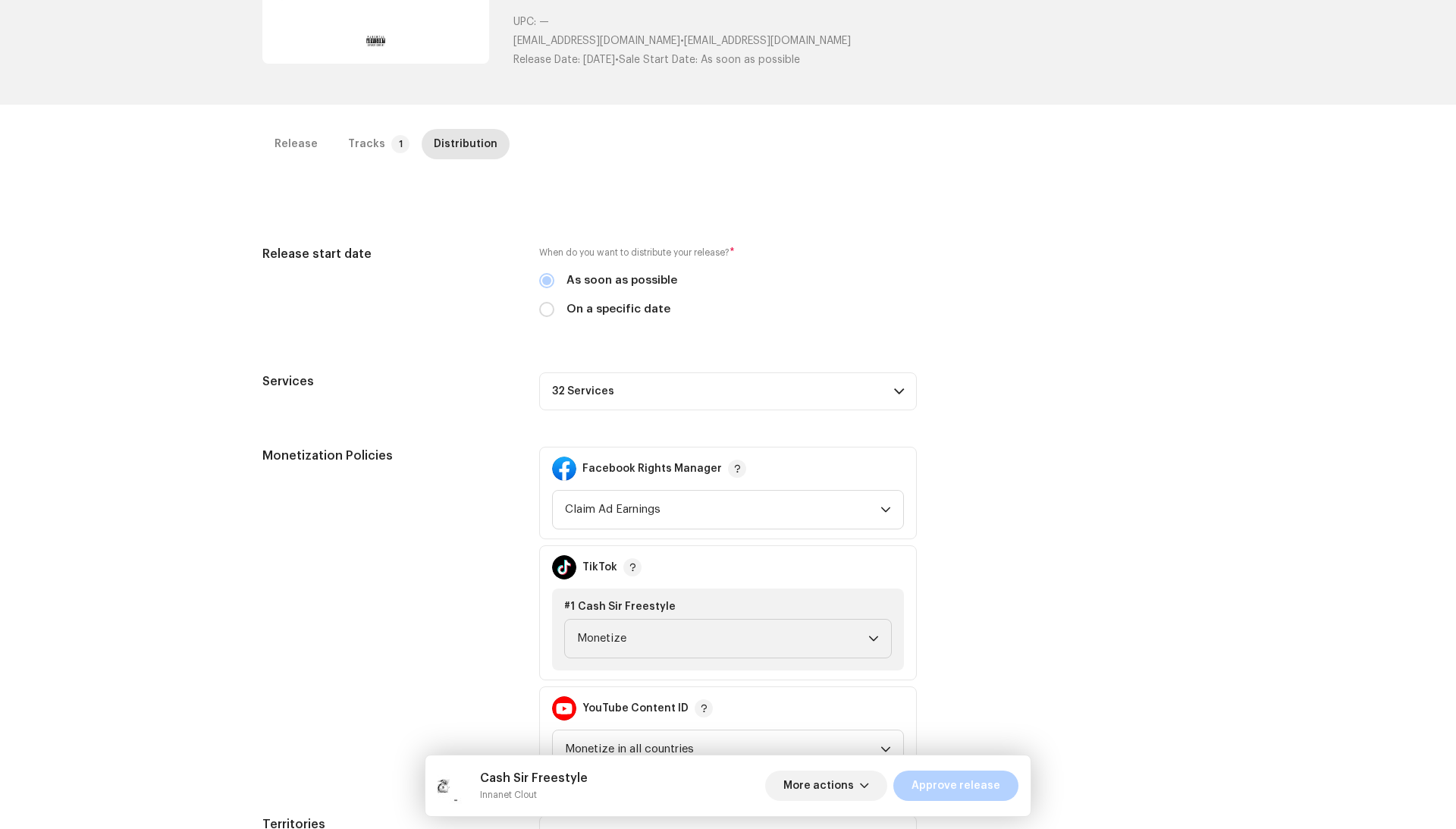
click at [786, 414] on div "Release start date When do you want to distribute your release? * As soon as po…" at bounding box center [728, 550] width 931 height 608
click at [786, 403] on p-accordion-header "32 Services" at bounding box center [728, 391] width 378 height 38
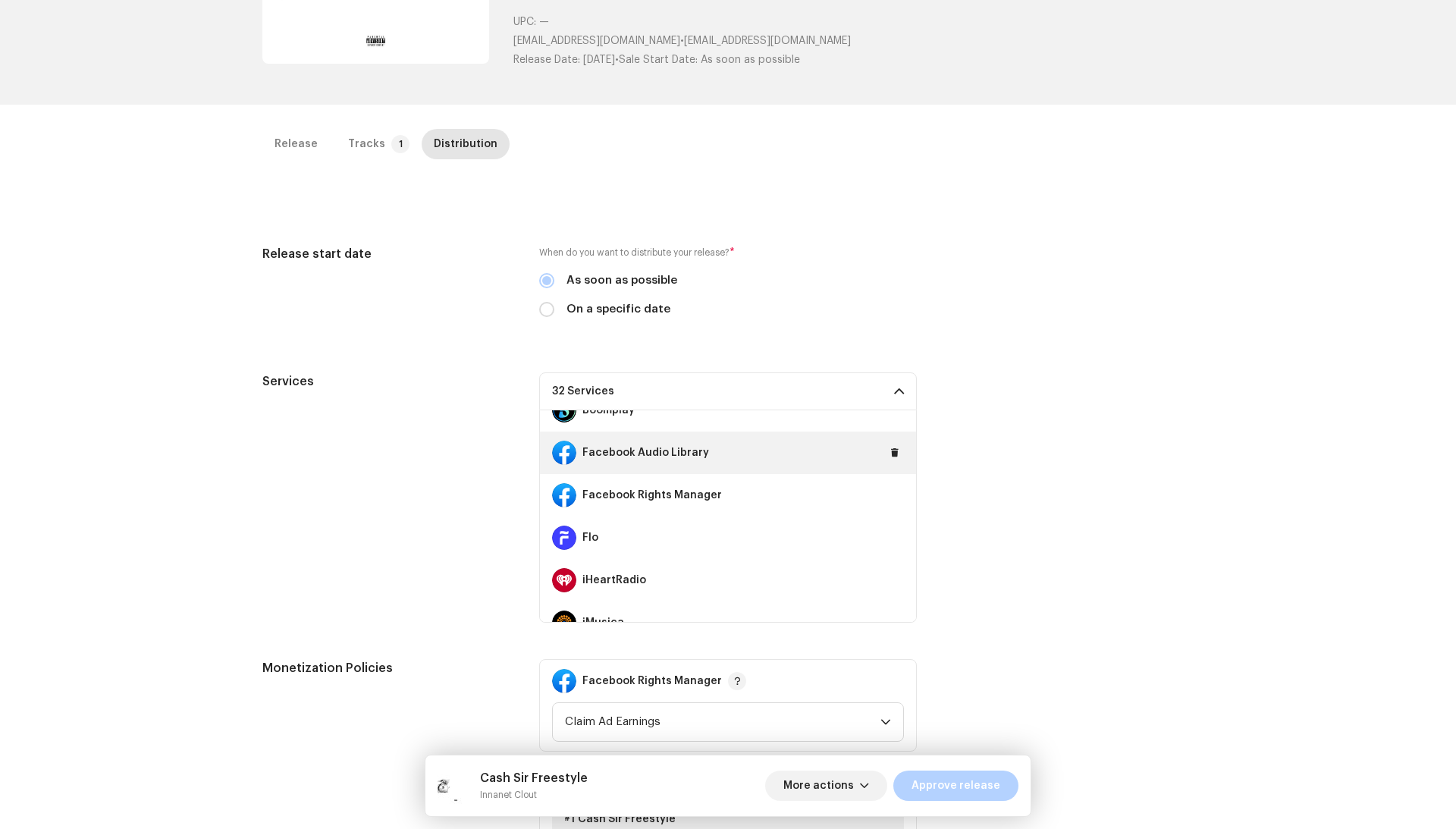
scroll to position [243, 0]
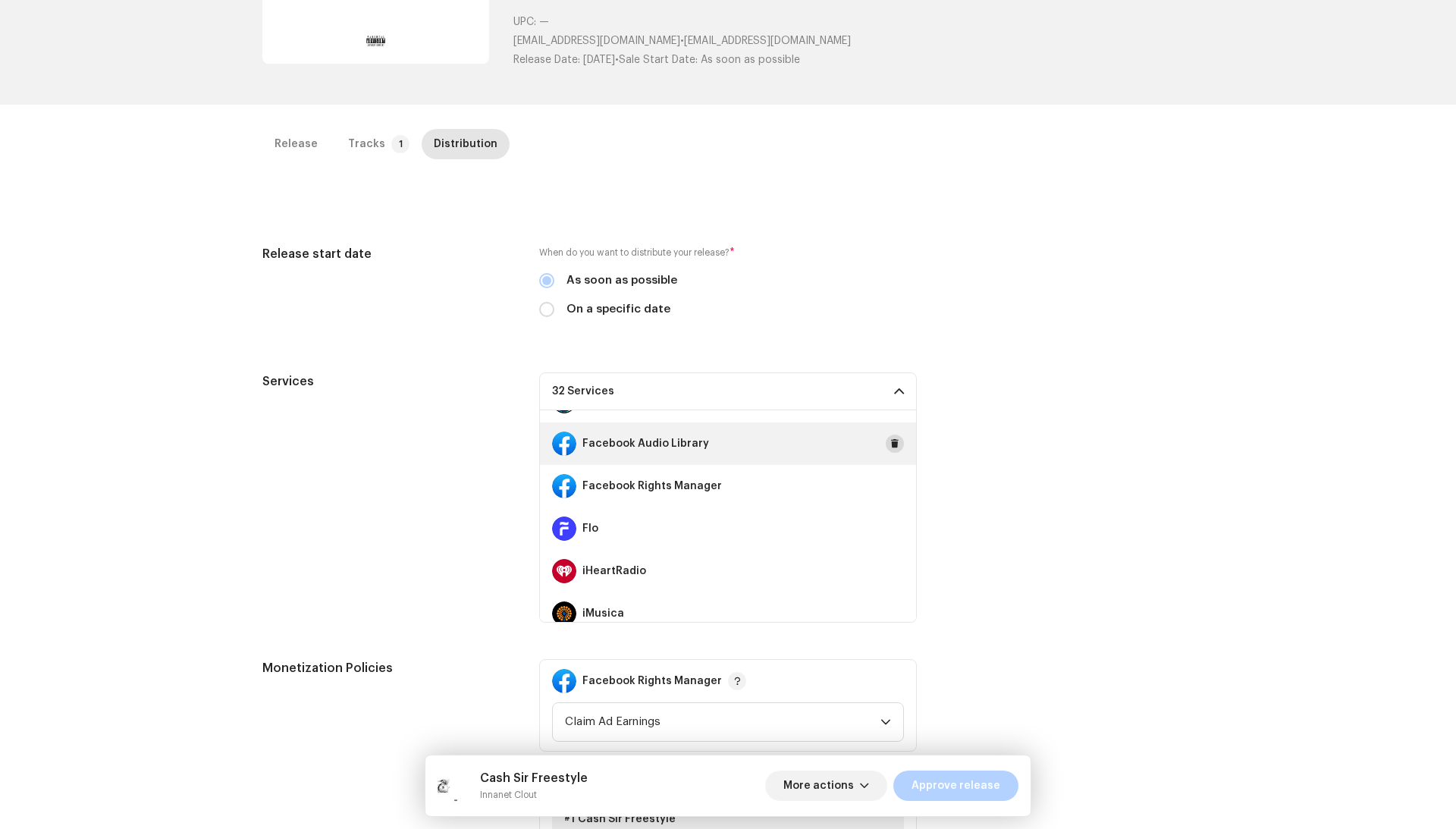
click at [890, 443] on span at bounding box center [895, 444] width 9 height 12
click at [890, 480] on span at bounding box center [895, 486] width 9 height 12
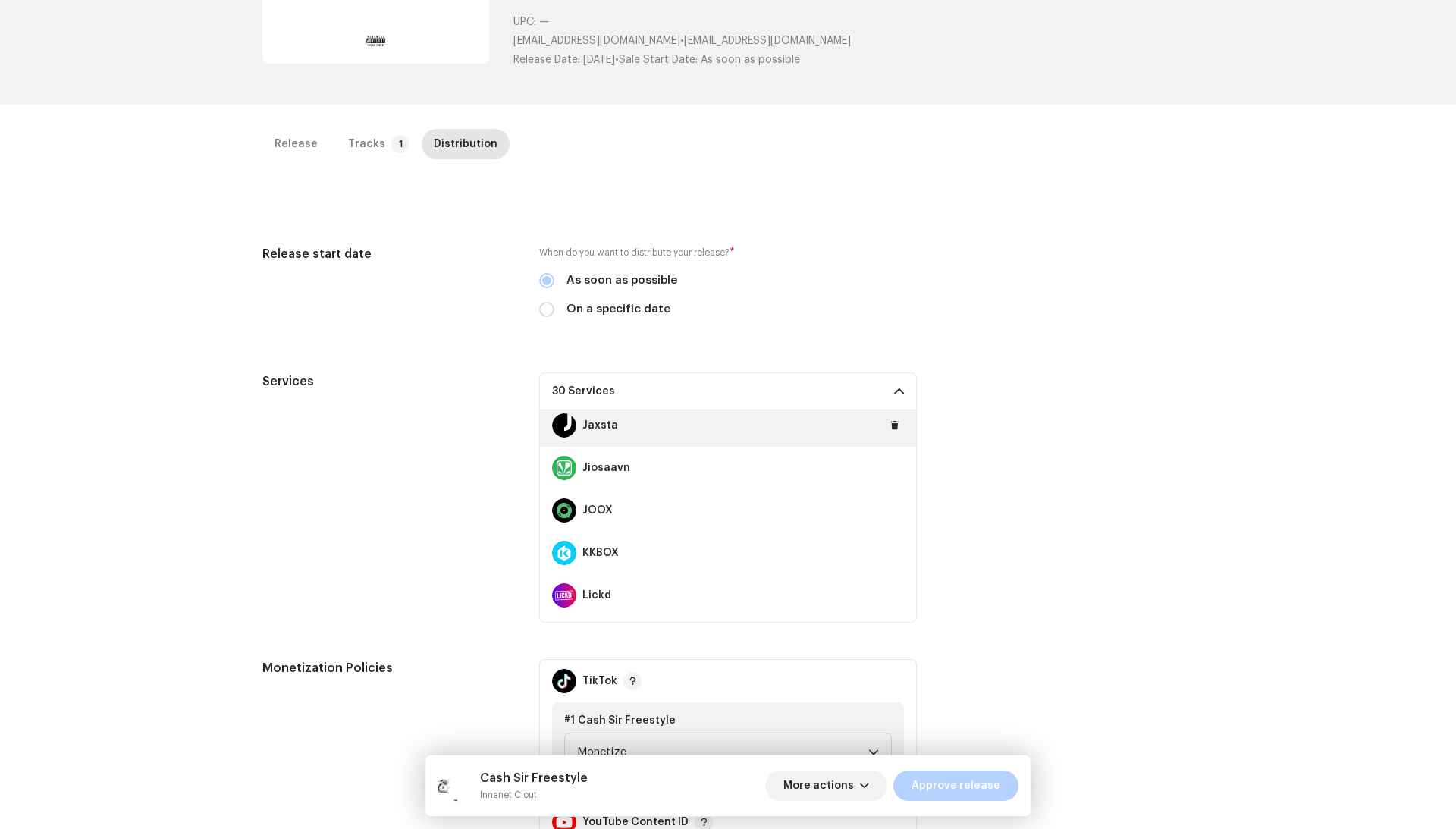
scroll to position [526, 0]
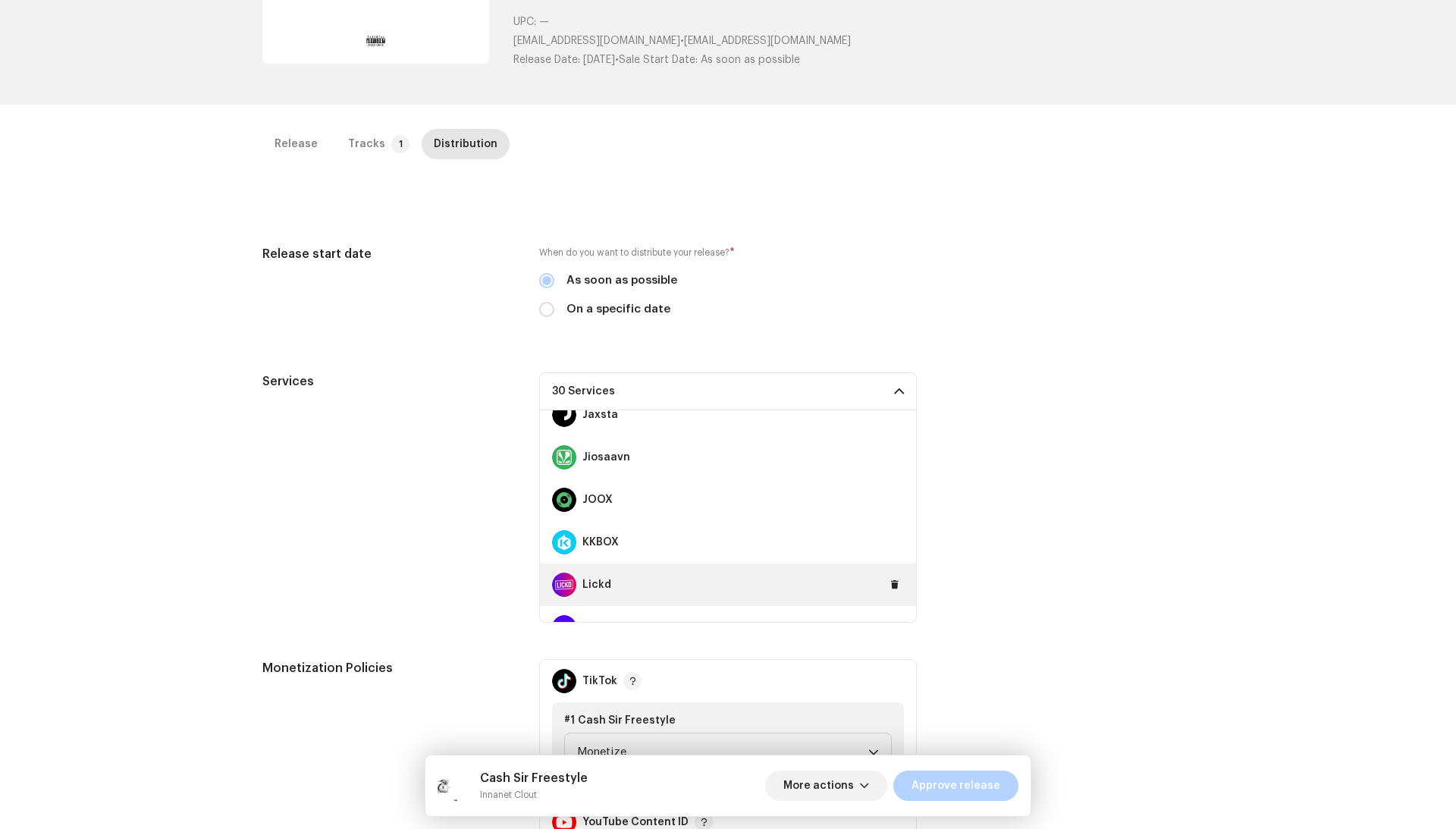
click at [881, 572] on div "Lickd" at bounding box center [728, 584] width 376 height 43
click at [890, 579] on span at bounding box center [895, 585] width 9 height 12
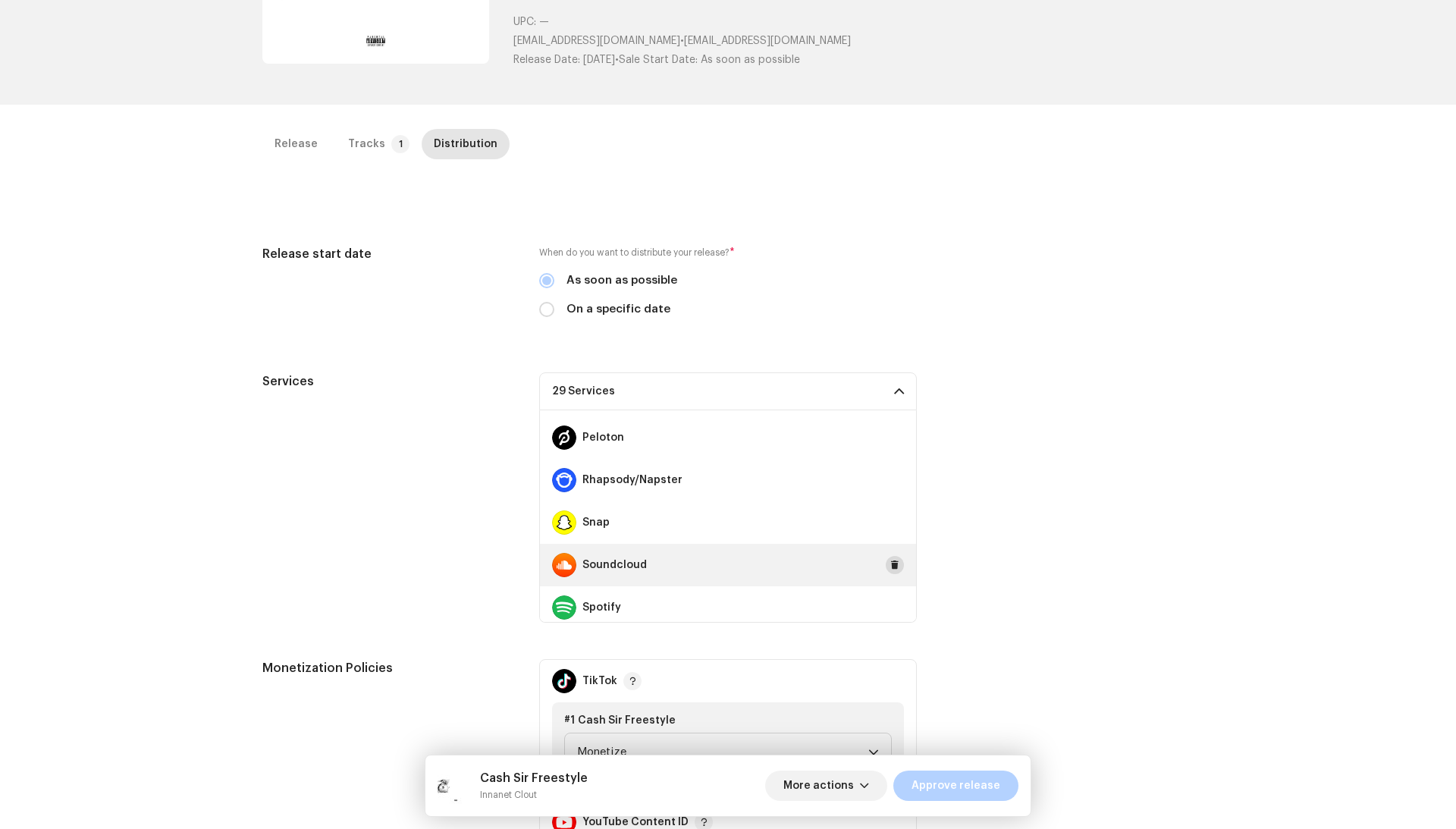
scroll to position [899, 0]
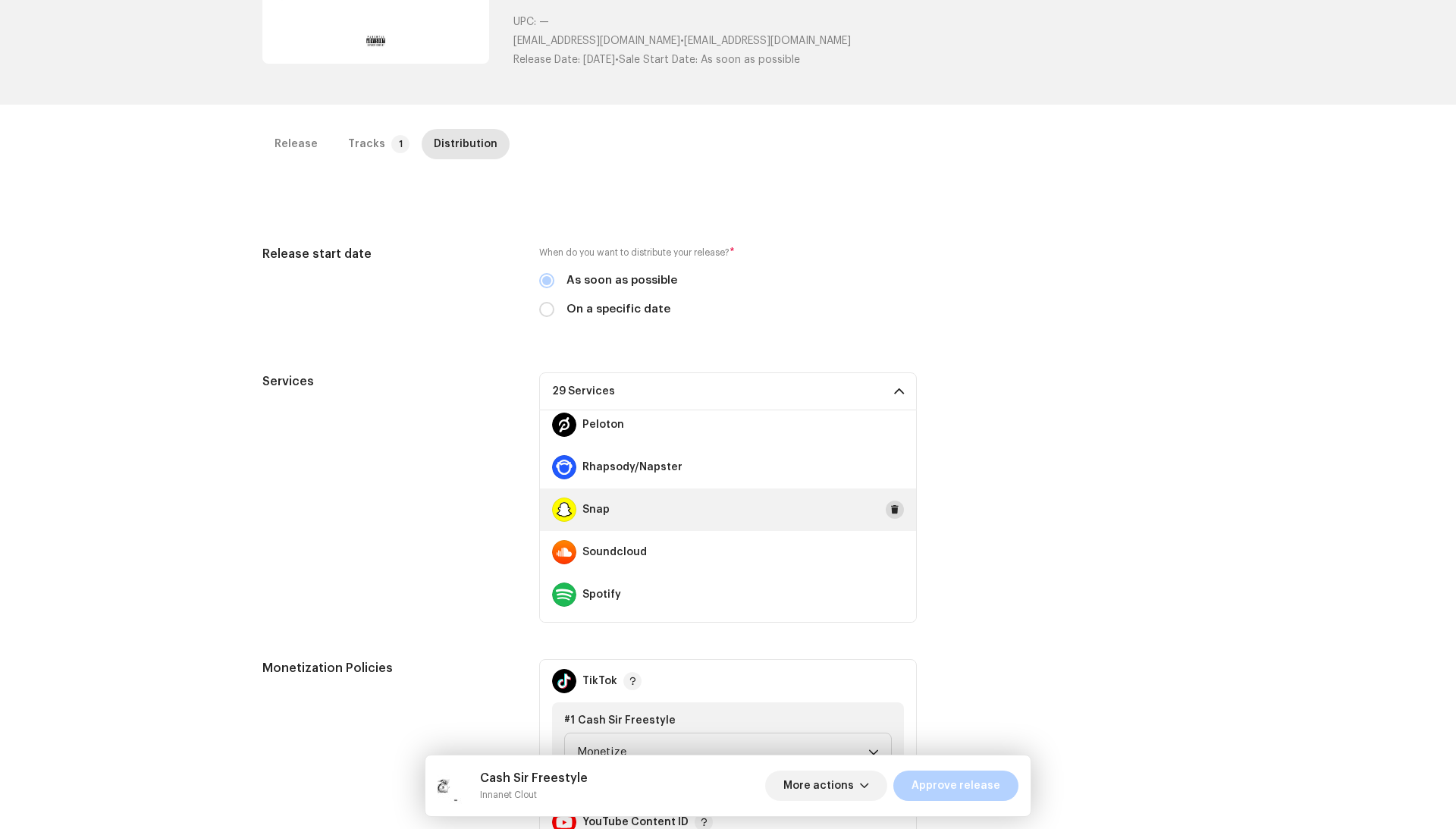
click at [890, 513] on span at bounding box center [895, 510] width 9 height 12
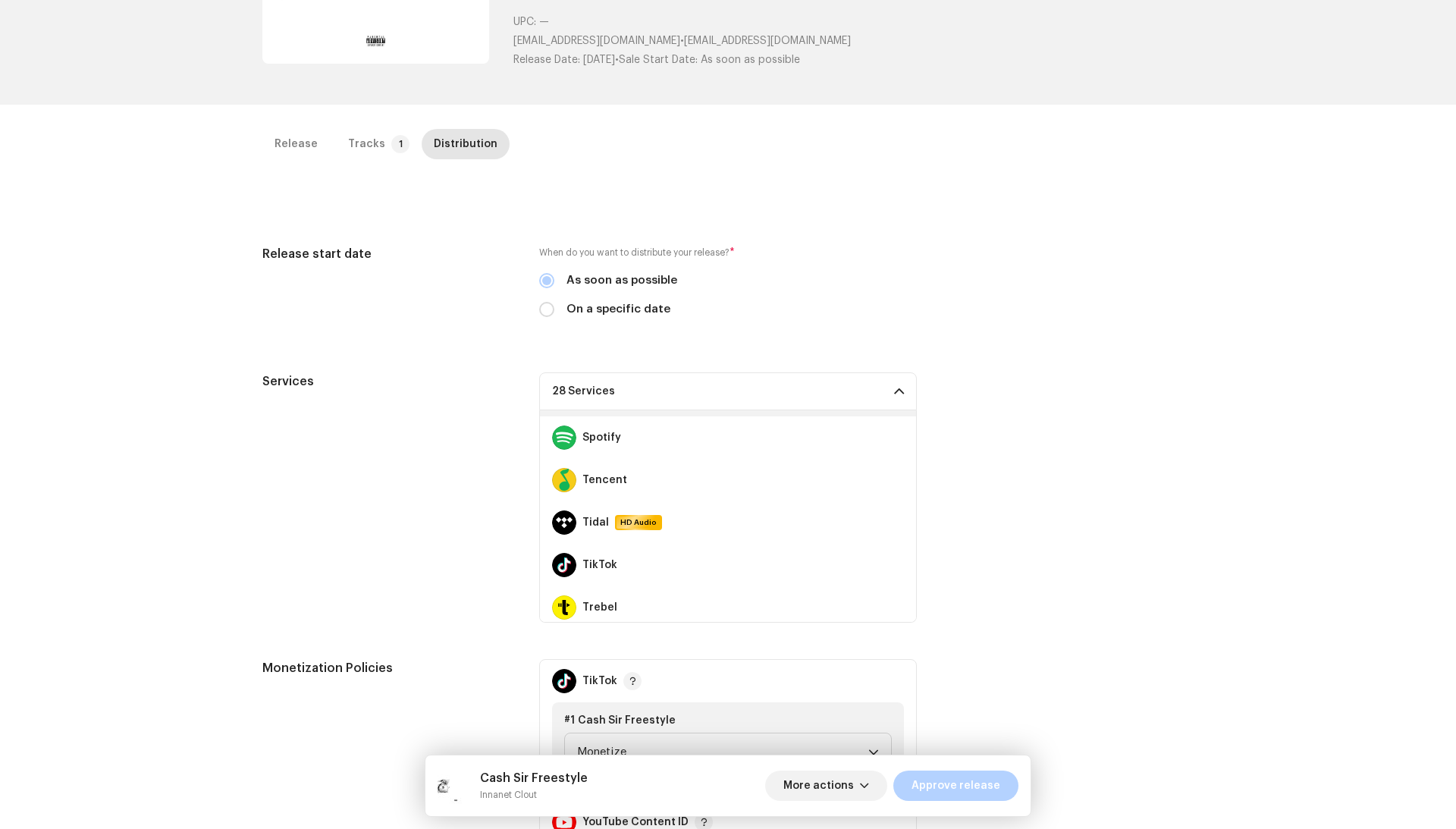
scroll to position [1065, 0]
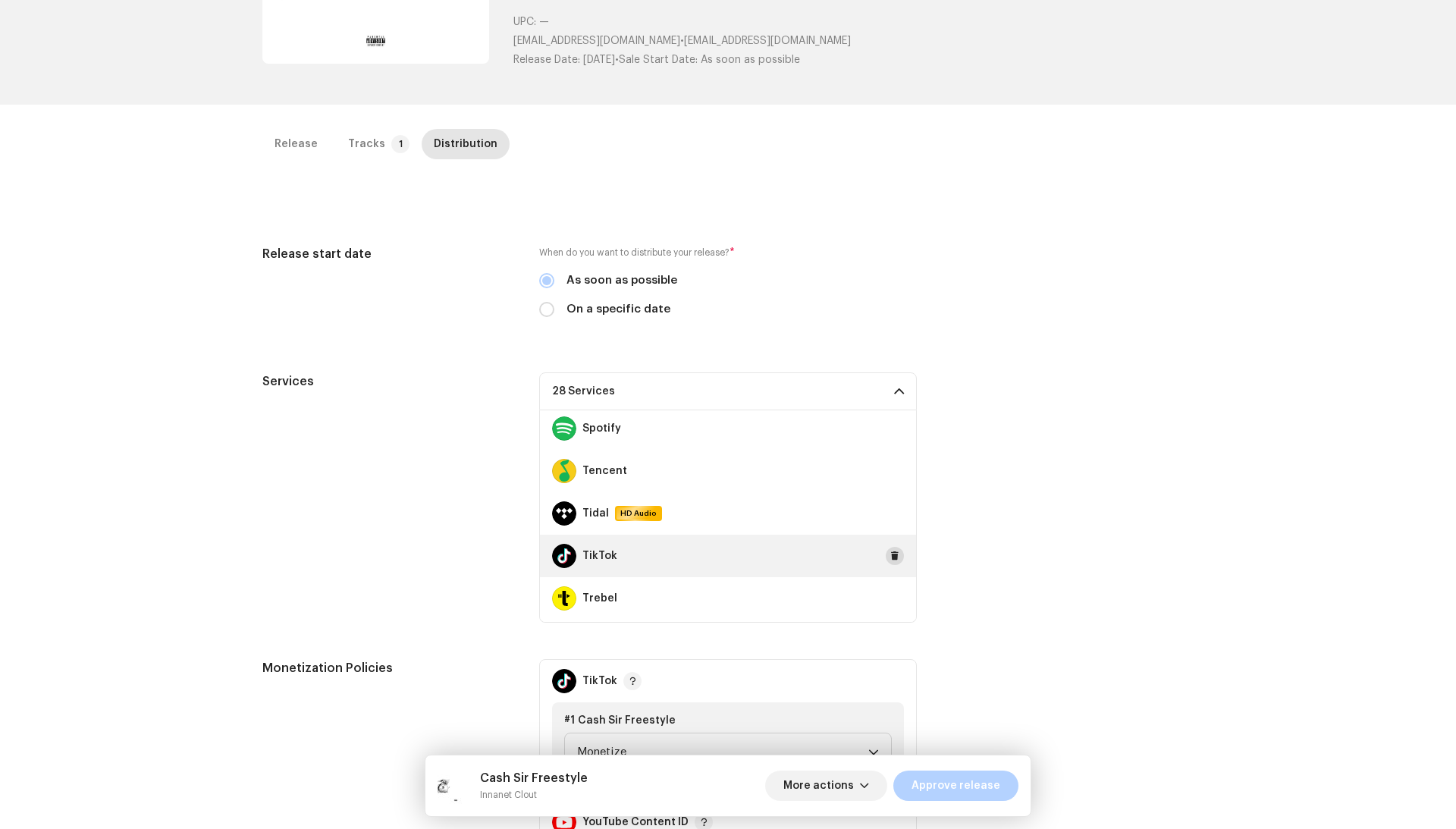
click at [890, 550] on span at bounding box center [895, 557] width 9 height 12
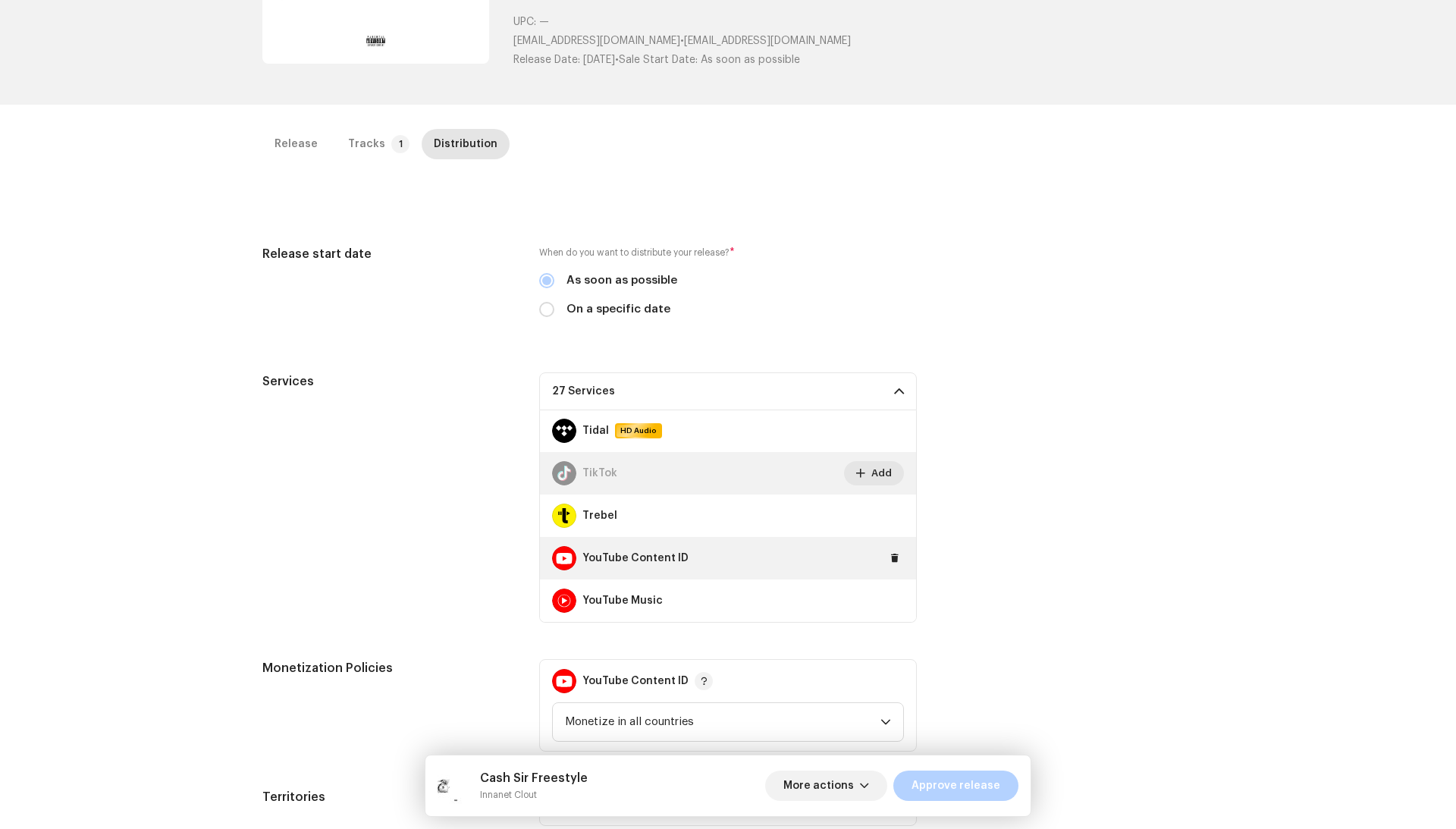
scroll to position [1148, 0]
click at [886, 562] on button at bounding box center [895, 559] width 19 height 19
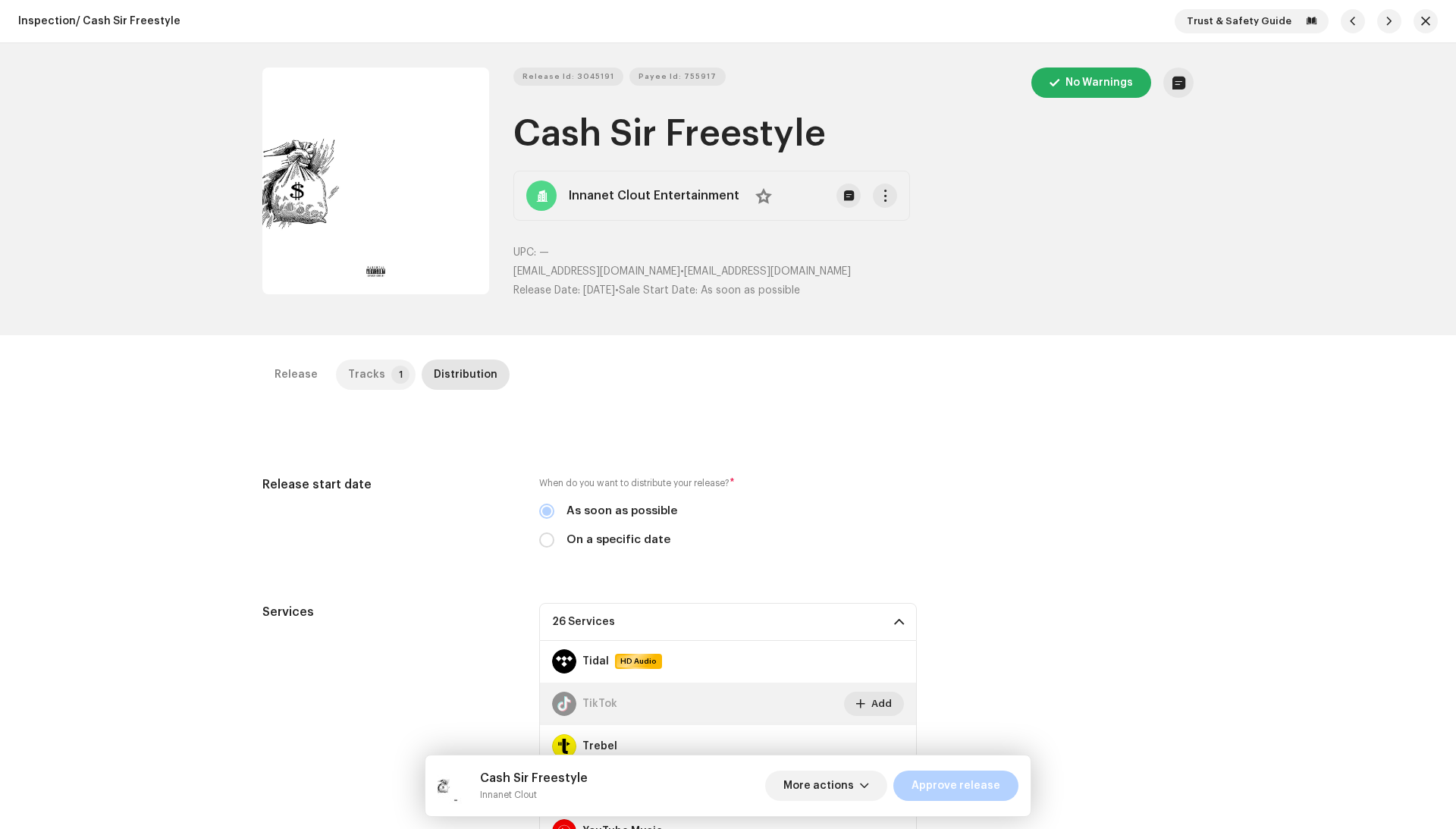
scroll to position [0, 0]
click at [391, 378] on p-badge "1" at bounding box center [401, 375] width 19 height 19
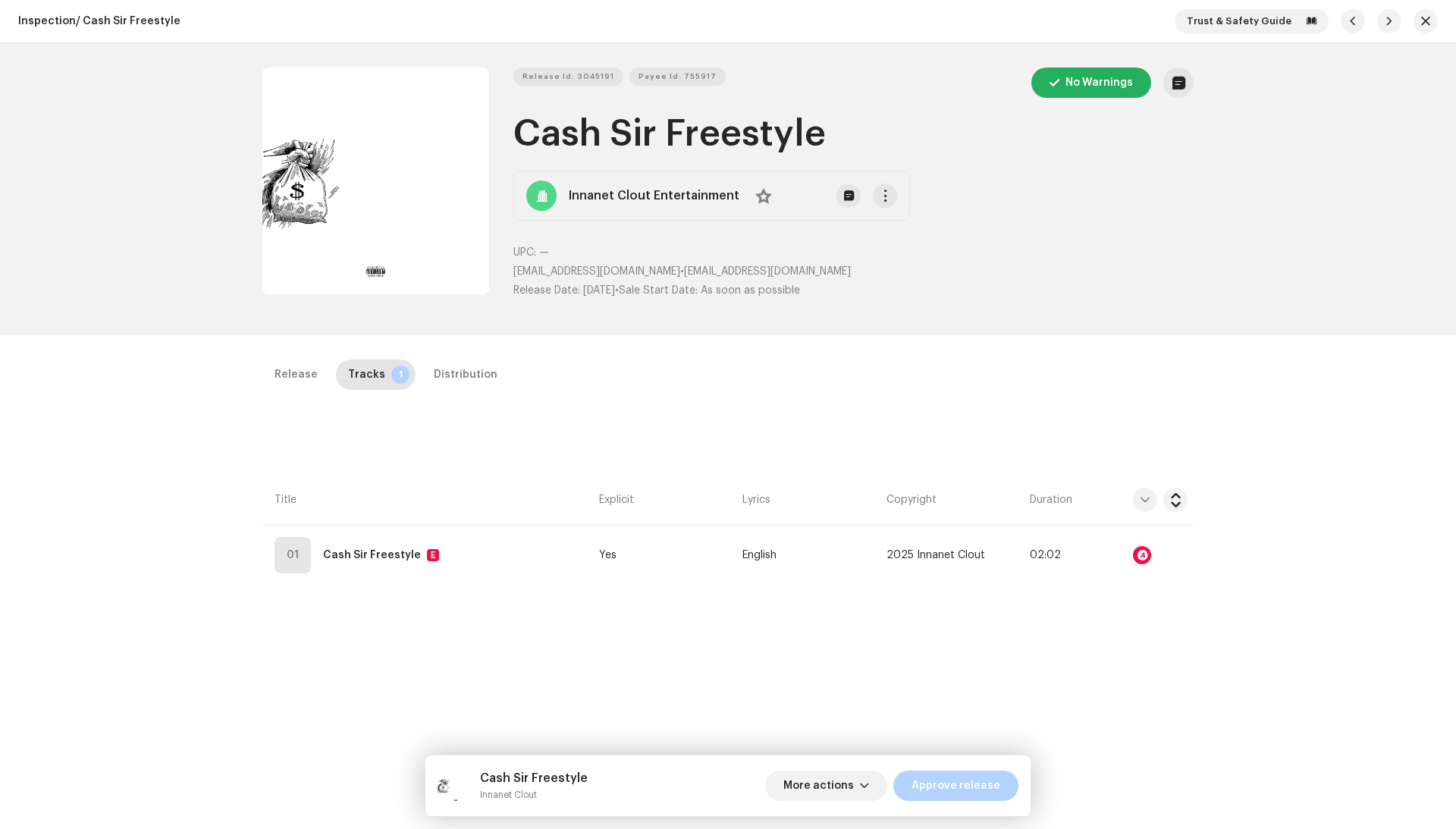
scroll to position [128, 0]
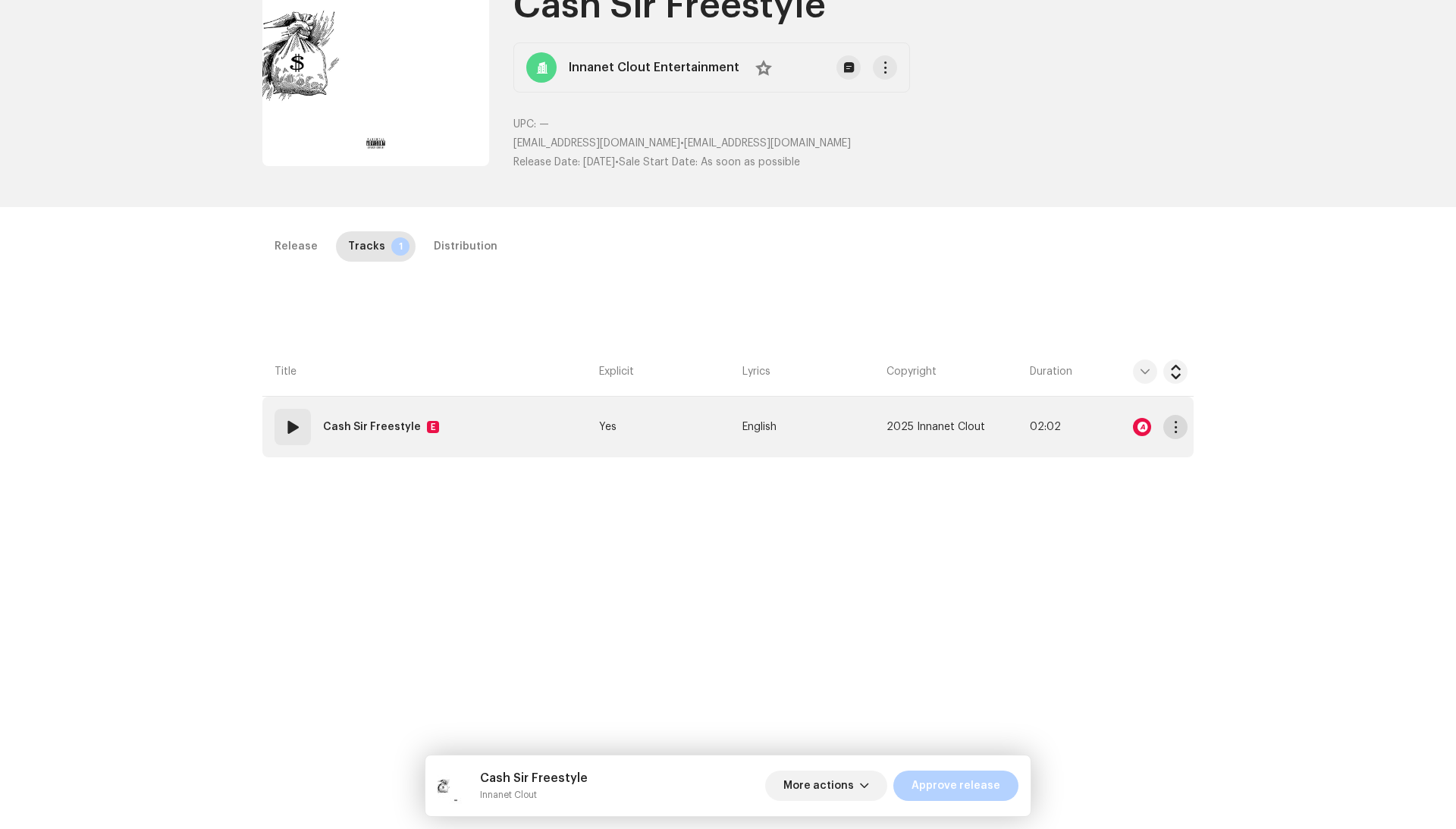
click at [1170, 426] on span "button" at bounding box center [1175, 427] width 12 height 12
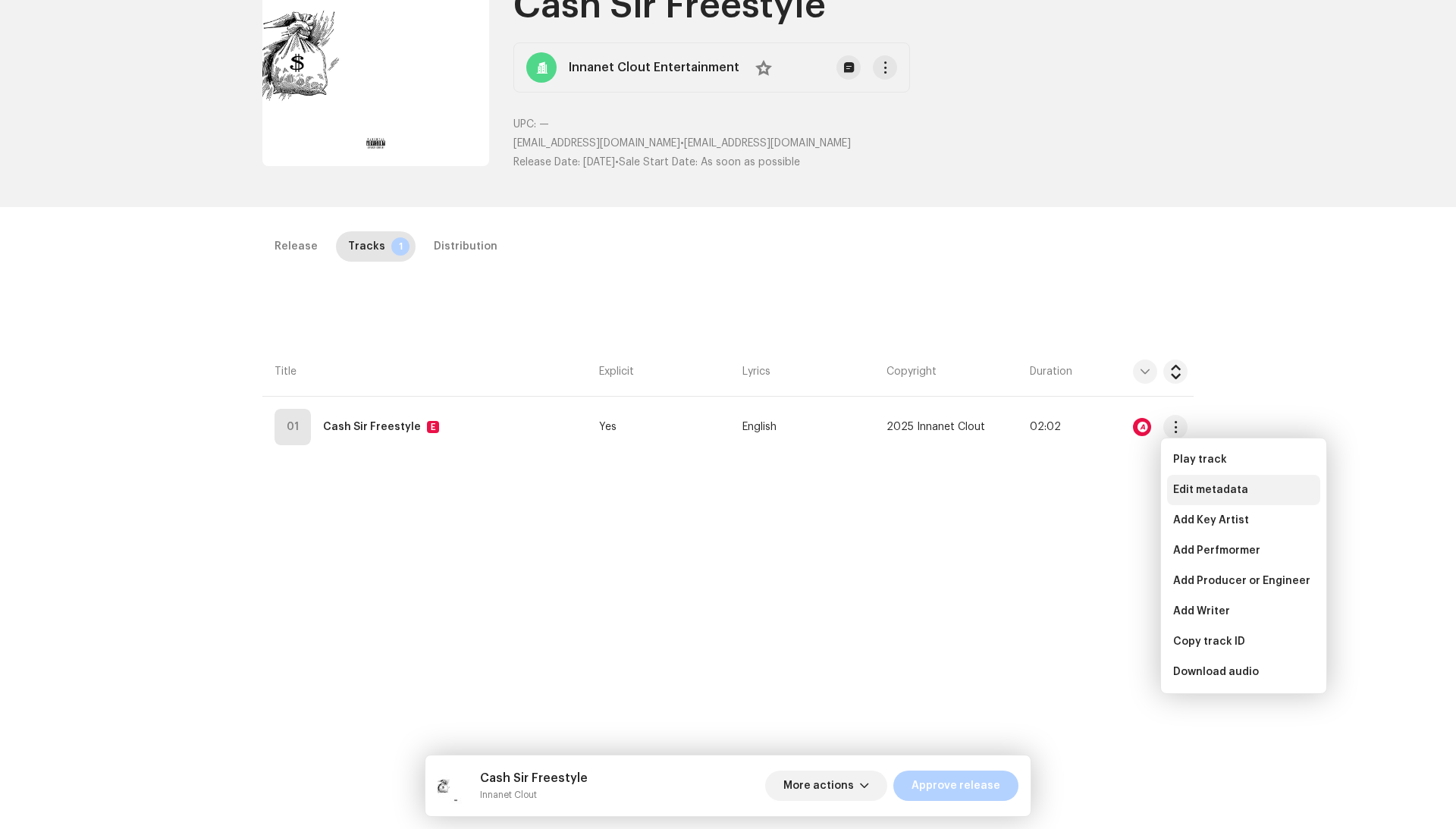
click at [1184, 493] on span "Edit metadata" at bounding box center [1210, 490] width 75 height 12
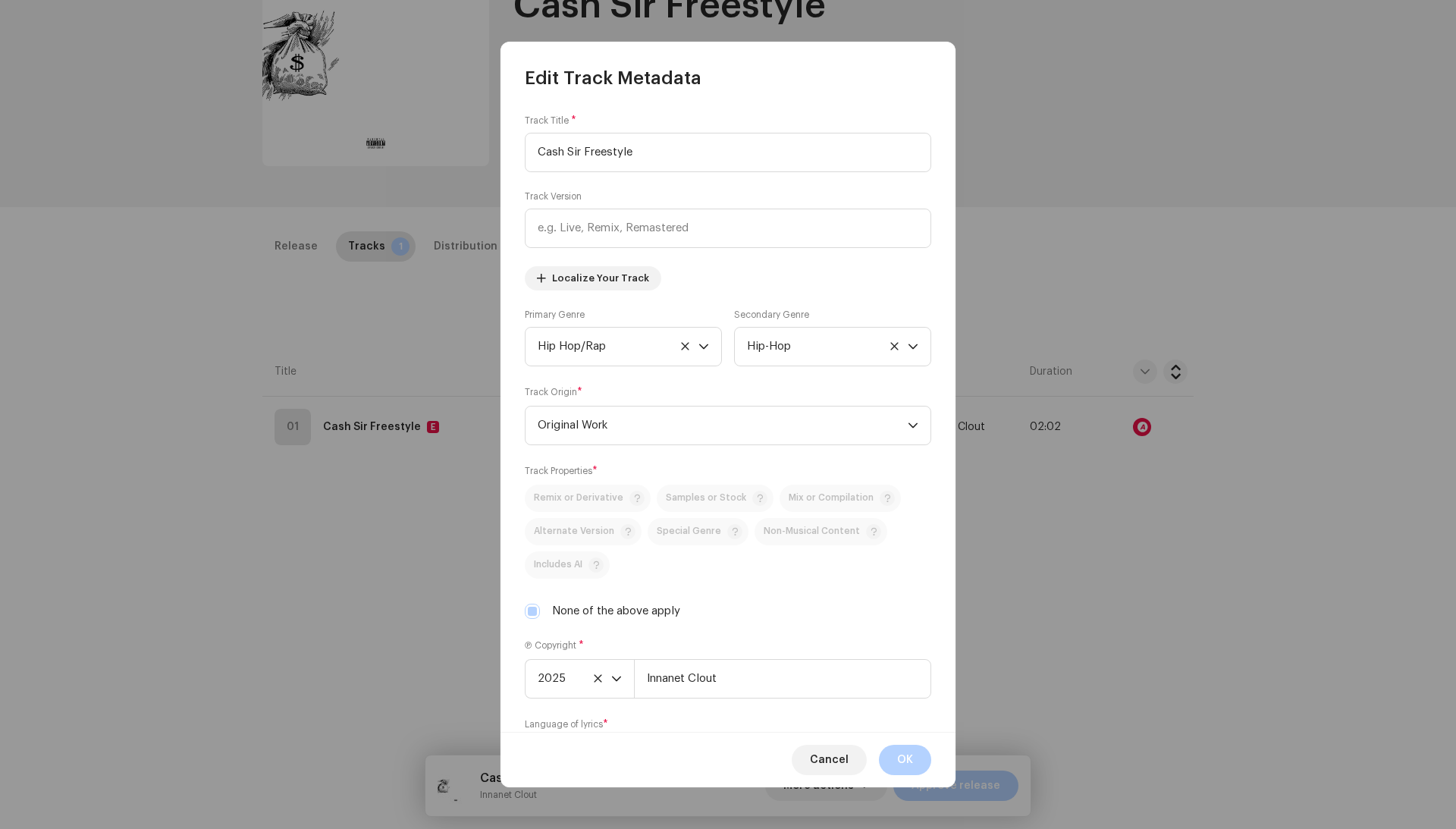
click at [586, 611] on label "None of the above apply" at bounding box center [616, 611] width 128 height 17
click at [540, 611] on input "None of the above apply" at bounding box center [532, 611] width 15 height 15
checkbox input "false"
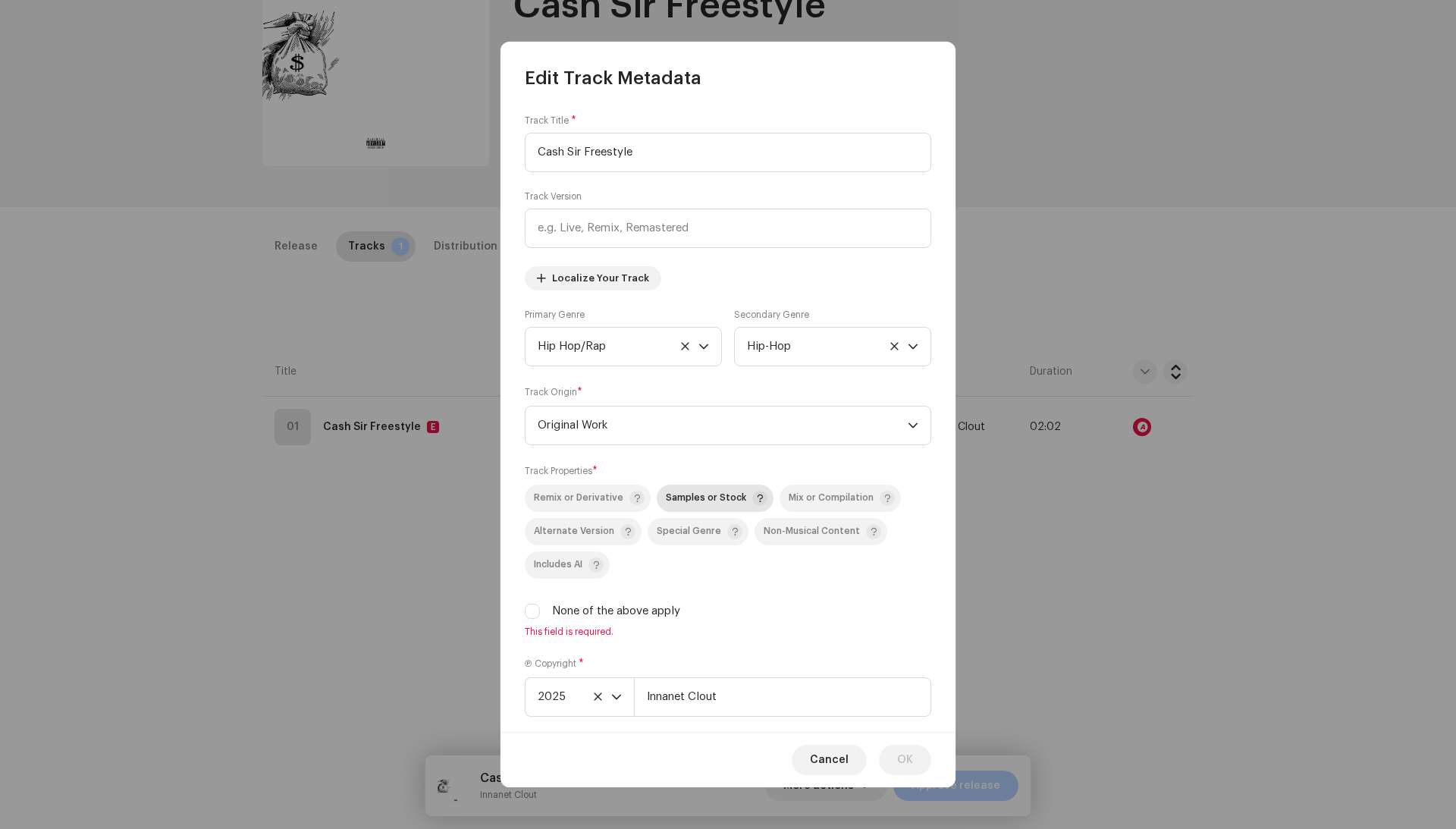
click at [671, 495] on div "Samples or Stock" at bounding box center [716, 498] width 101 height 15
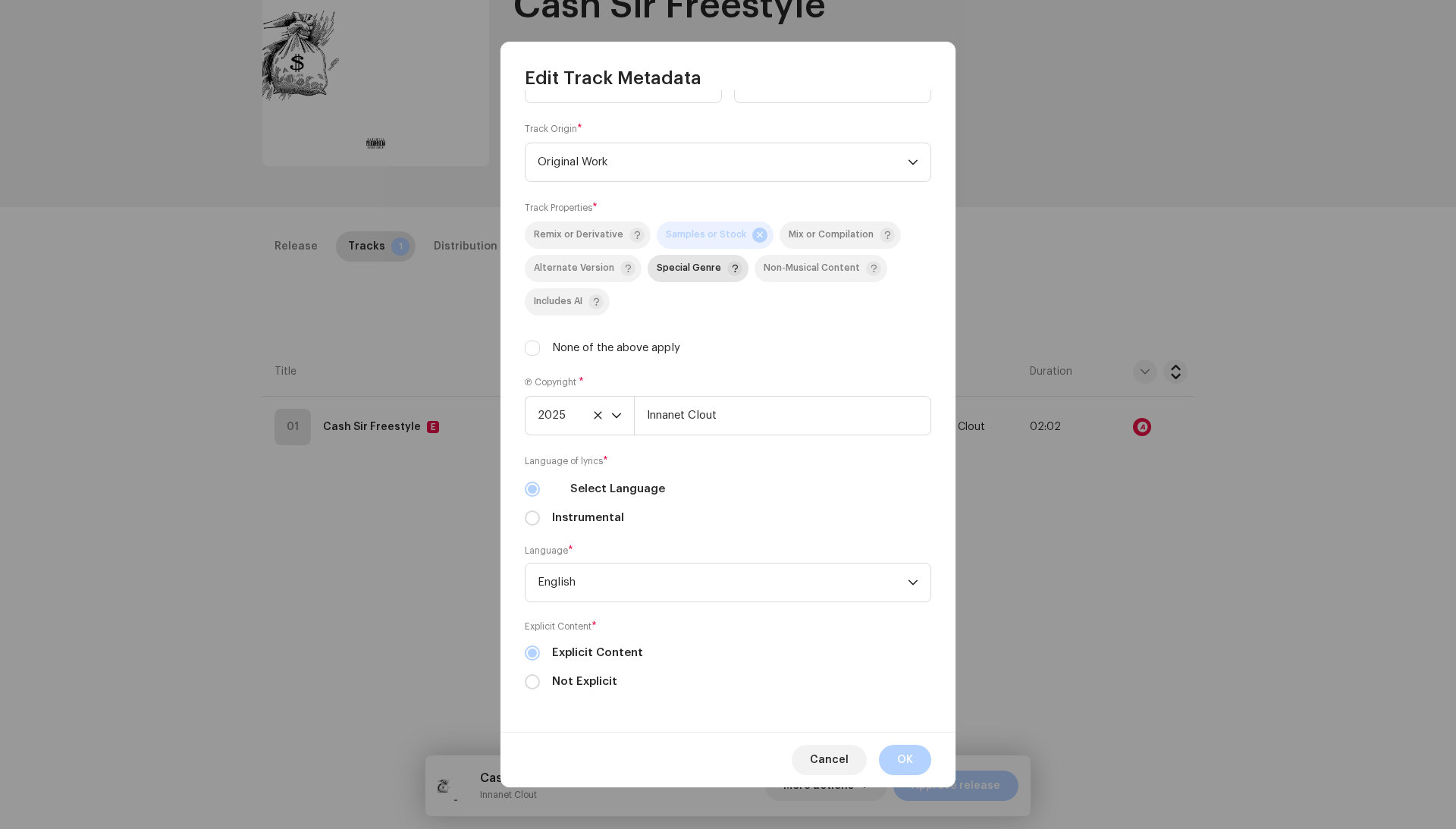
scroll to position [265, 0]
click at [897, 762] on span "OK" at bounding box center [904, 759] width 16 height 30
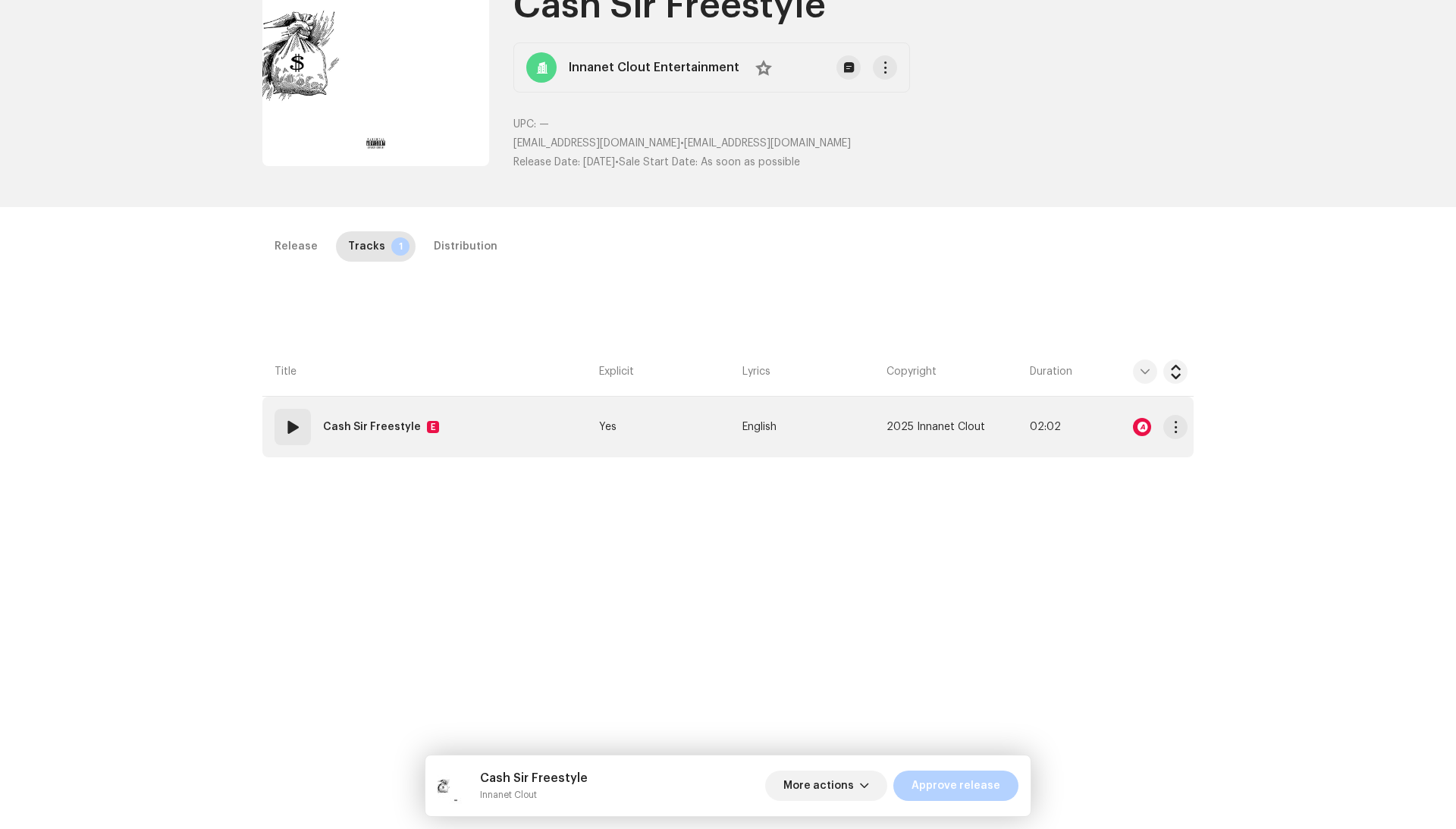
click at [684, 429] on td "Yes" at bounding box center [664, 427] width 143 height 60
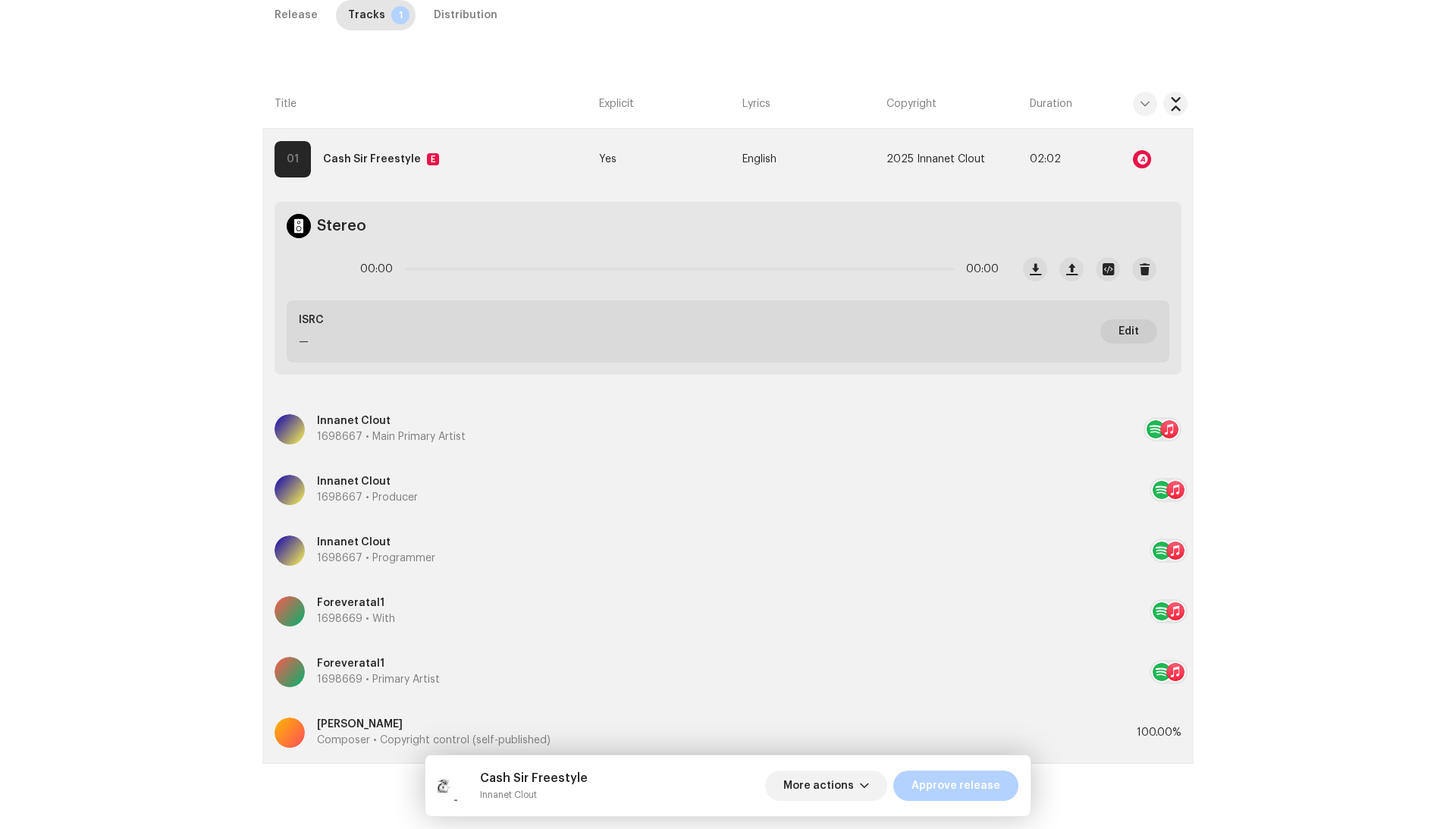
scroll to position [191, 0]
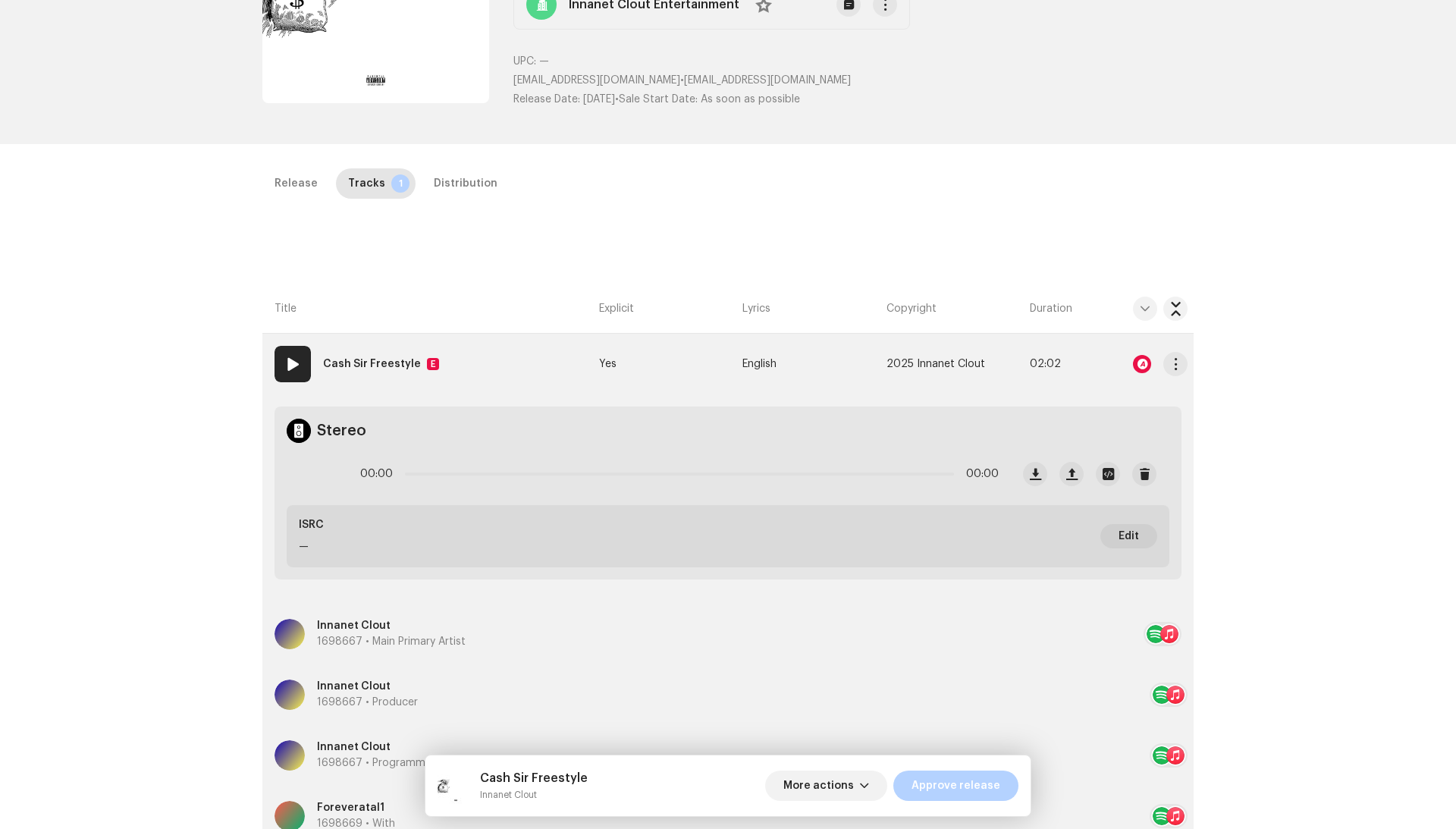
click at [703, 334] on td "Yes" at bounding box center [664, 364] width 143 height 60
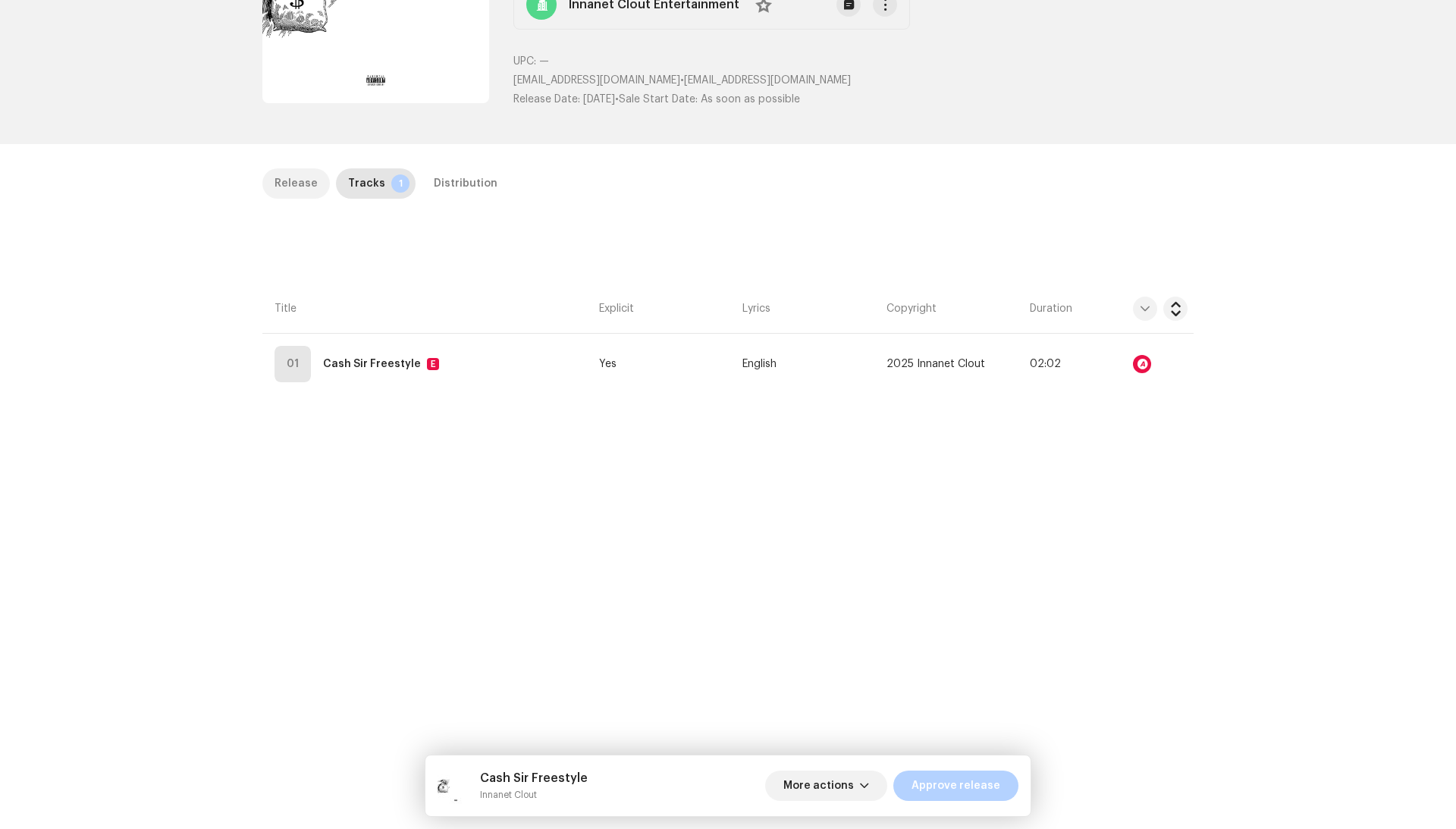
click at [297, 190] on div "Release" at bounding box center [296, 183] width 43 height 30
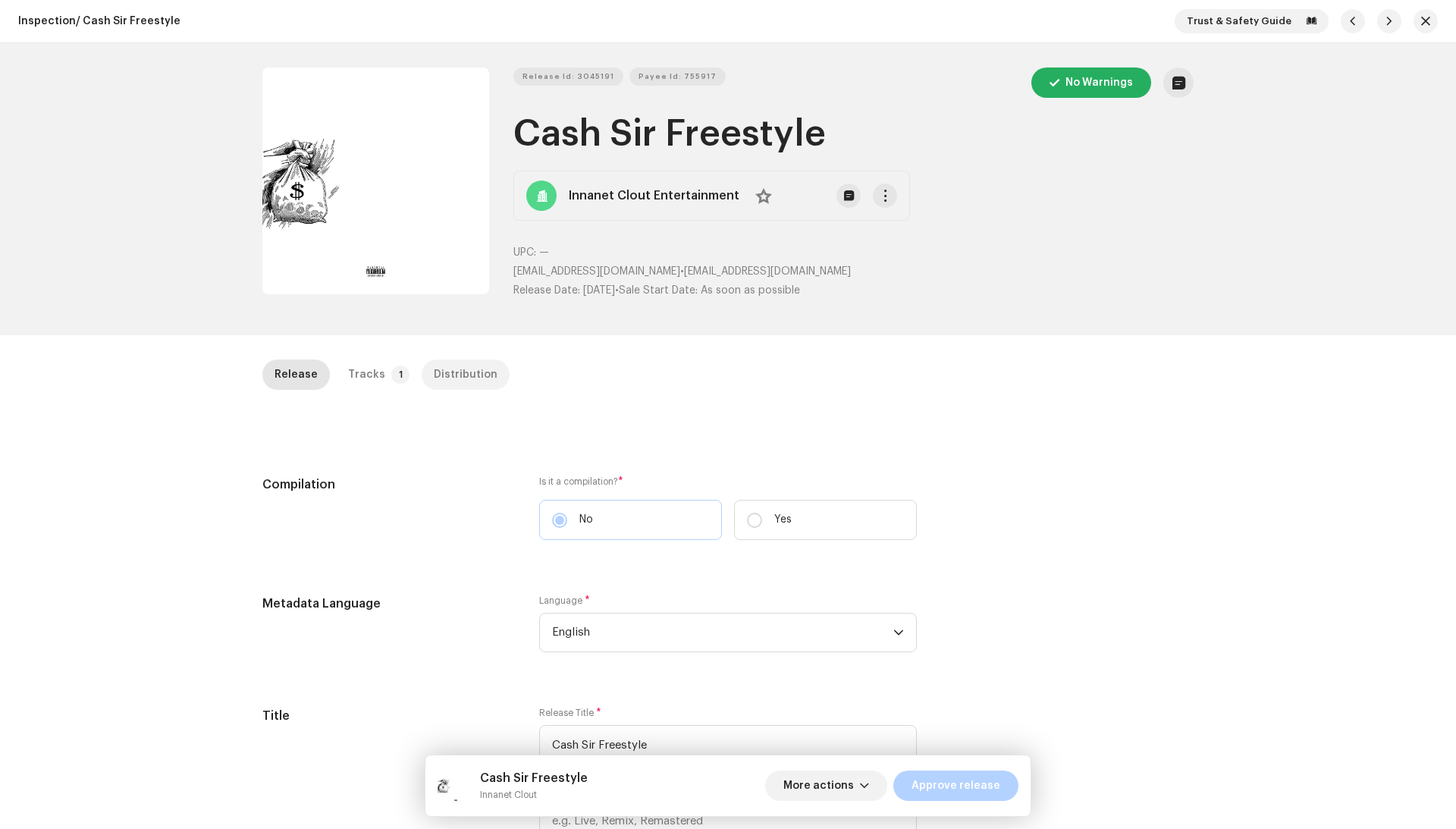
scroll to position [0, 0]
click at [443, 368] on div "Distribution" at bounding box center [466, 375] width 63 height 30
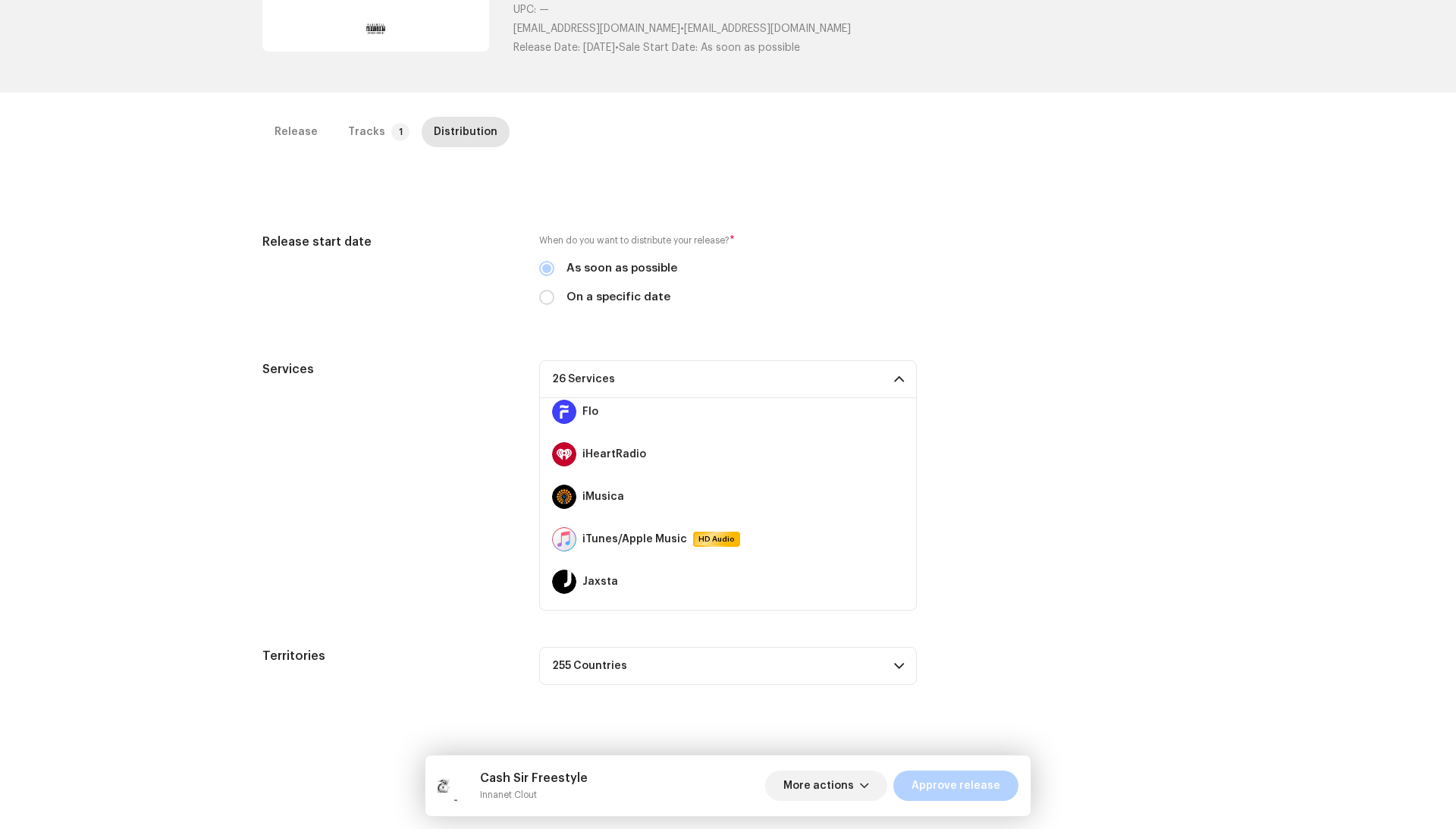
scroll to position [349, 0]
click at [1013, 801] on div "More actions Approve release" at bounding box center [891, 786] width 253 height 36
click at [1006, 787] on button "Approve release" at bounding box center [956, 786] width 125 height 30
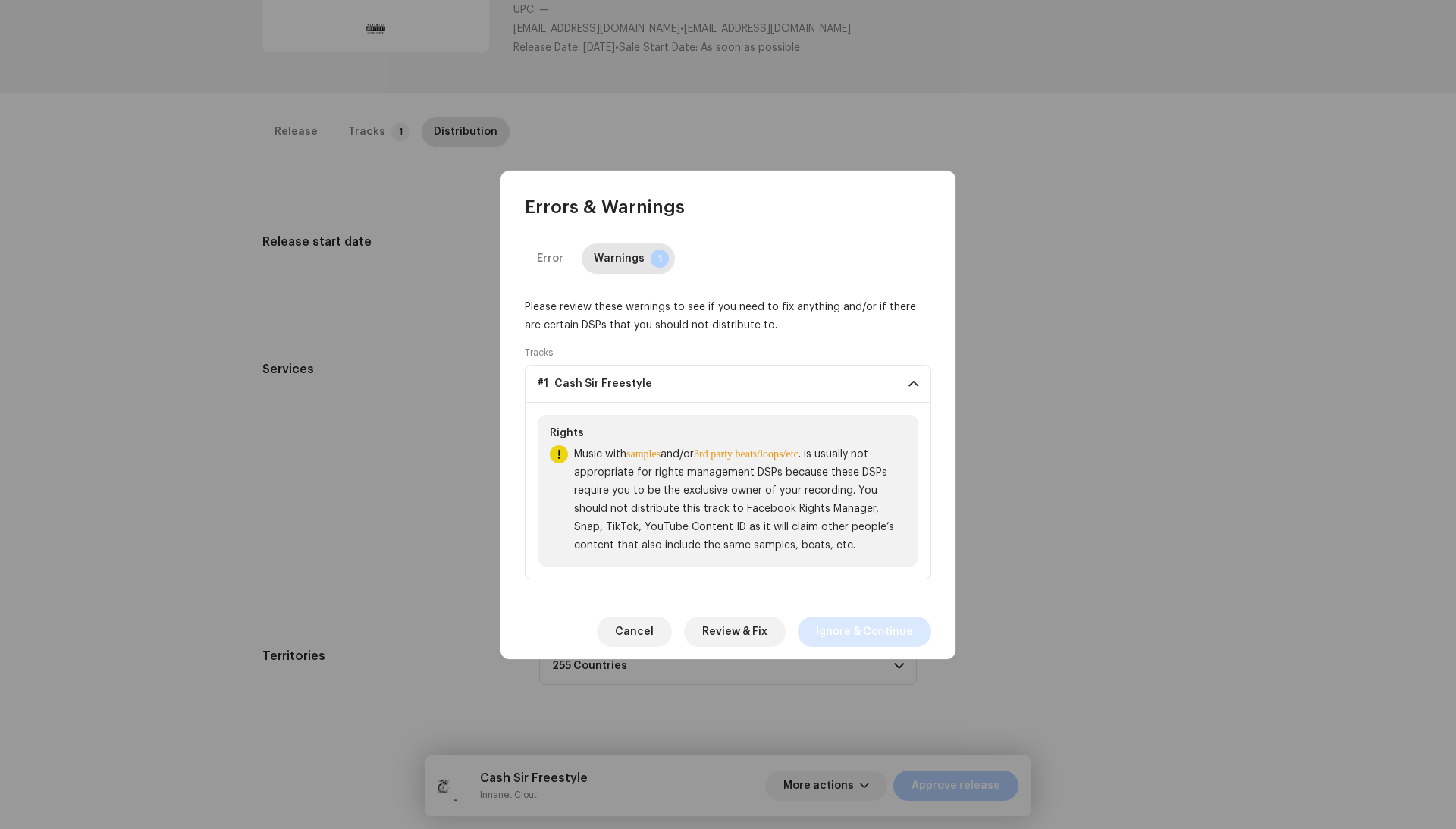
click at [826, 629] on span "Ignore & Continue" at bounding box center [864, 632] width 97 height 30
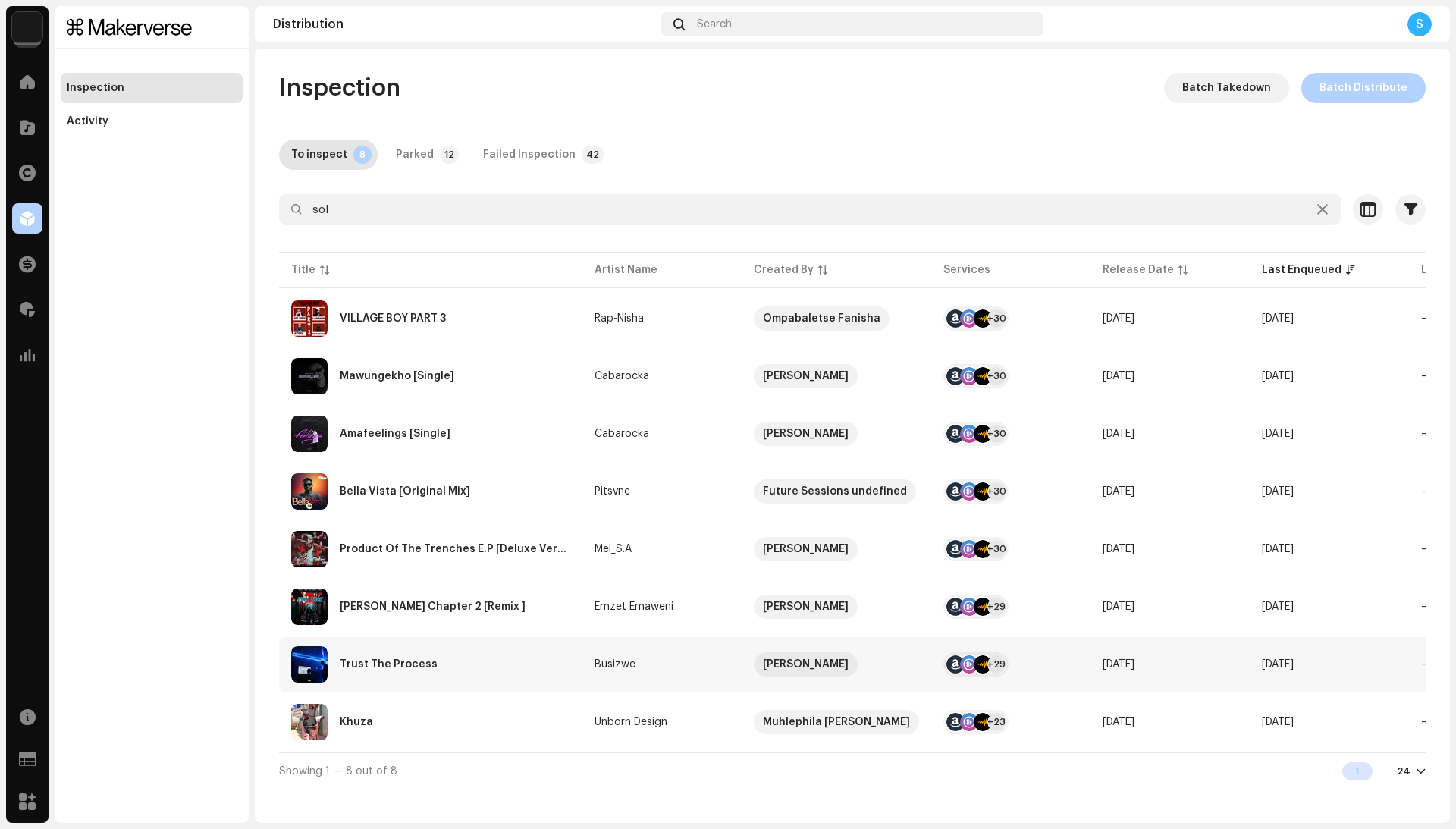
click at [517, 649] on div "Trust The Process" at bounding box center [430, 664] width 279 height 36
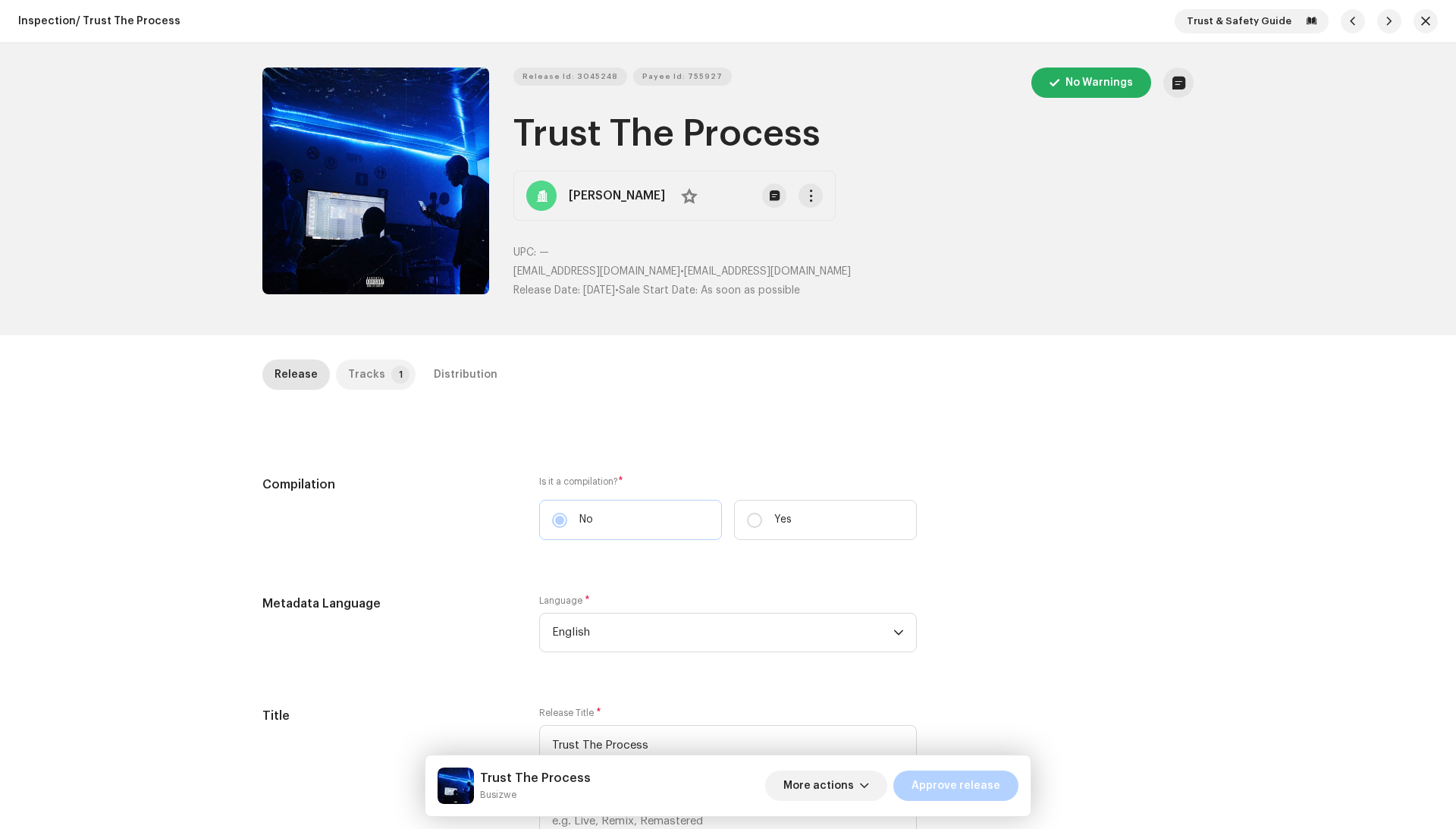
click at [365, 375] on div "Tracks" at bounding box center [367, 375] width 37 height 30
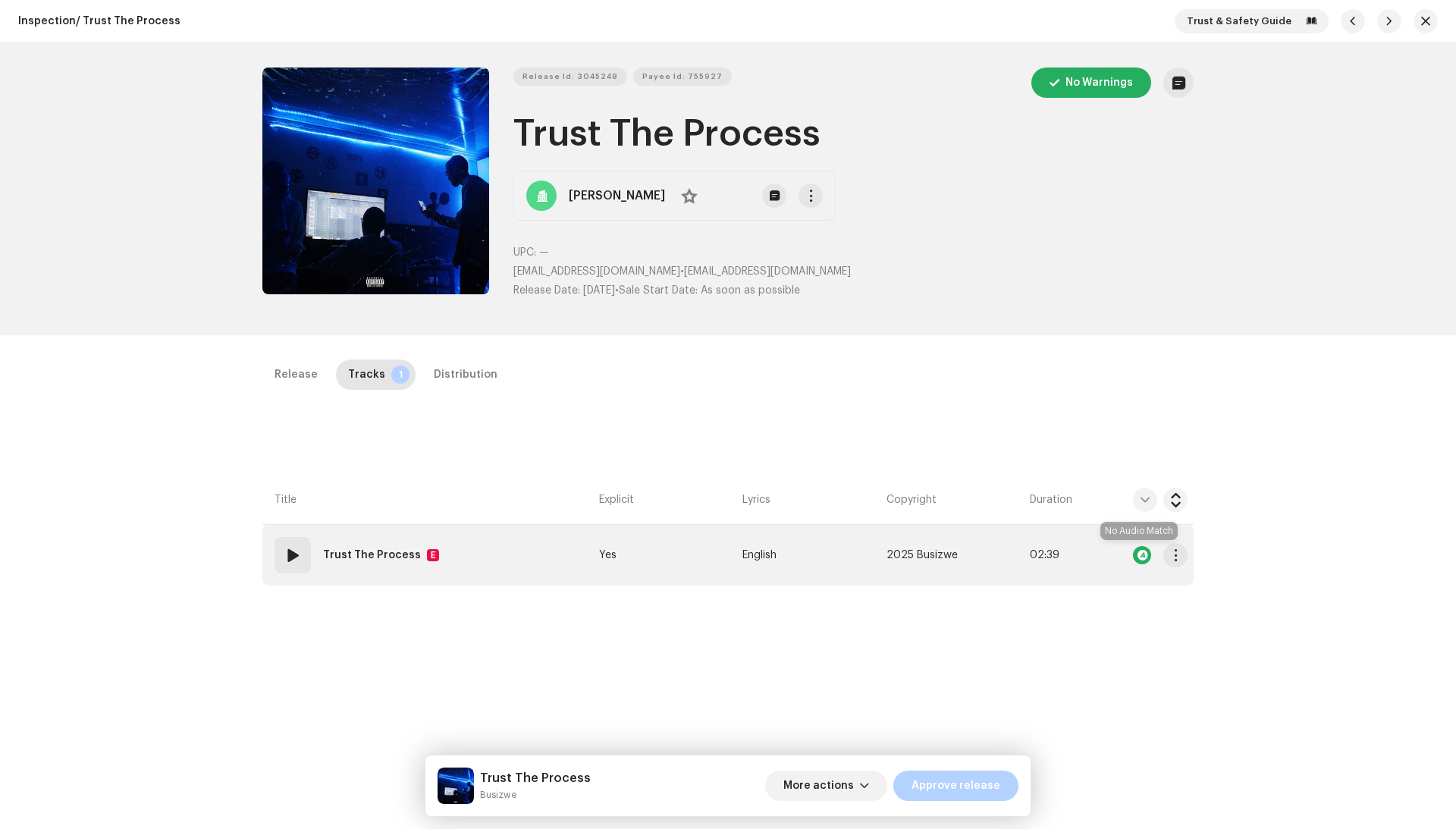
click at [1139, 553] on div at bounding box center [1142, 556] width 19 height 19
click at [547, 534] on td "01 Trust The Process E" at bounding box center [427, 555] width 330 height 60
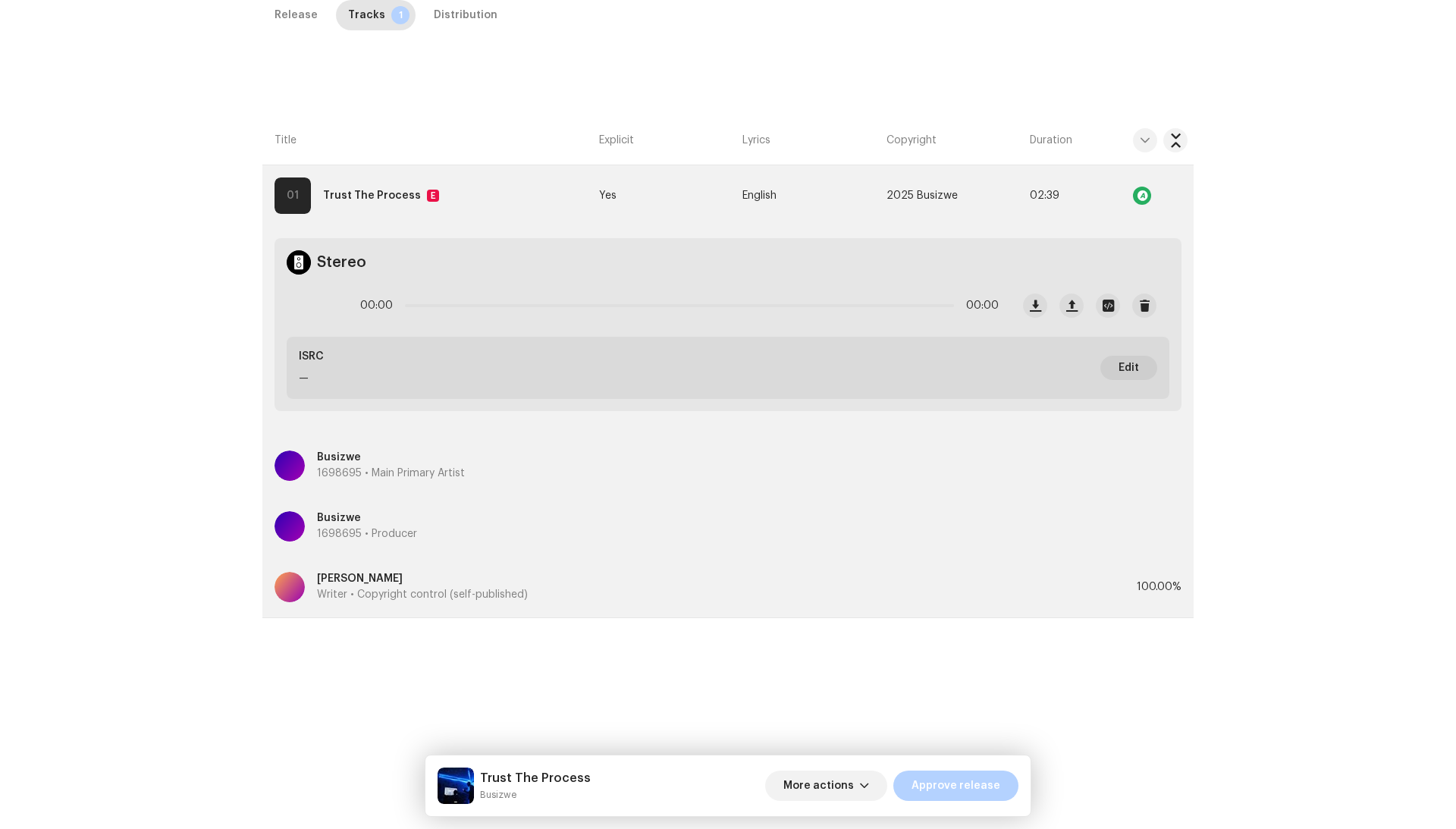
scroll to position [395, 0]
click at [559, 560] on div "Lwandile Nhlozi Writer • Copyright control (self-published)" at bounding box center [706, 587] width 862 height 55
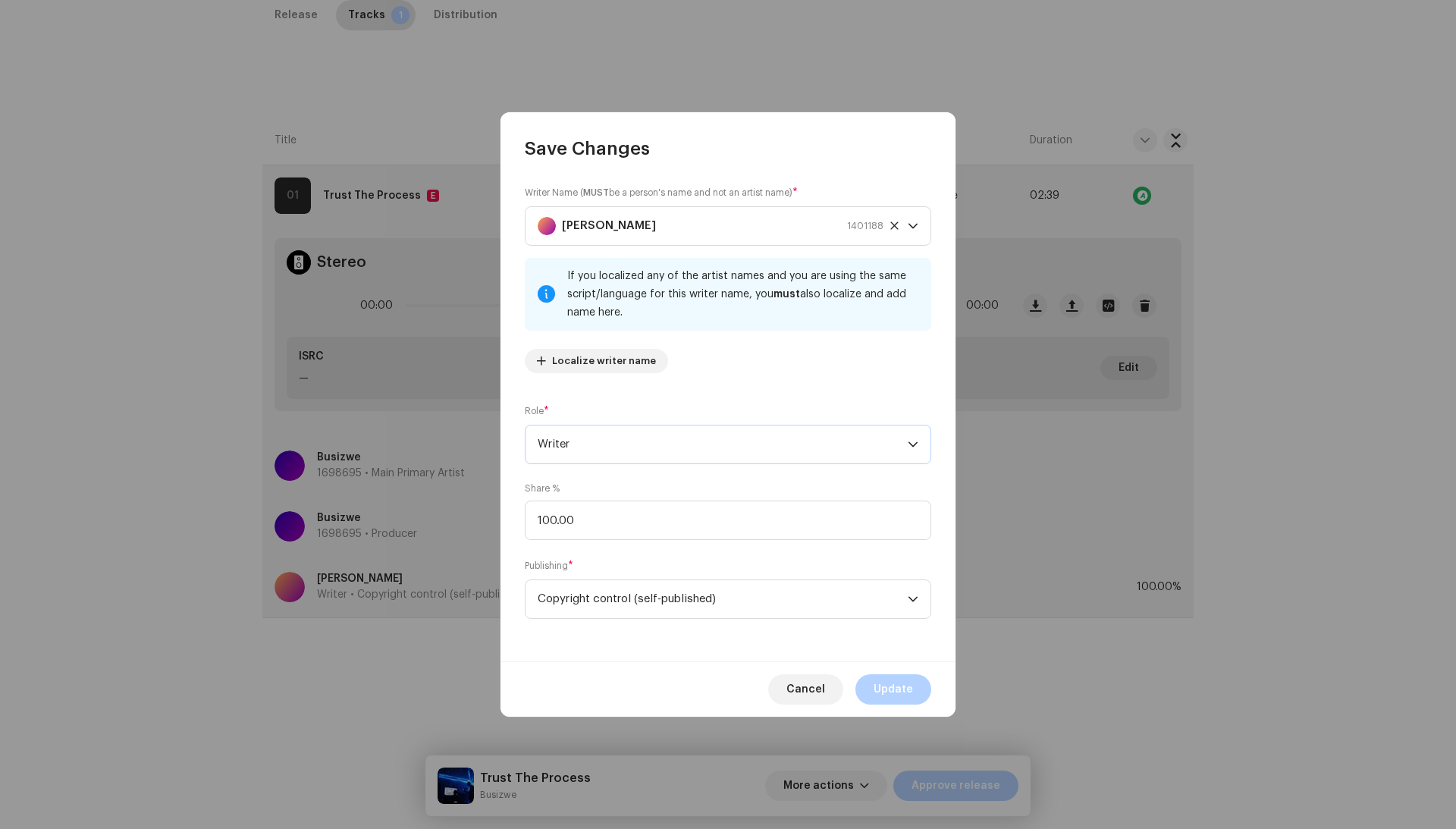
click at [625, 452] on span "Writer" at bounding box center [723, 444] width 370 height 38
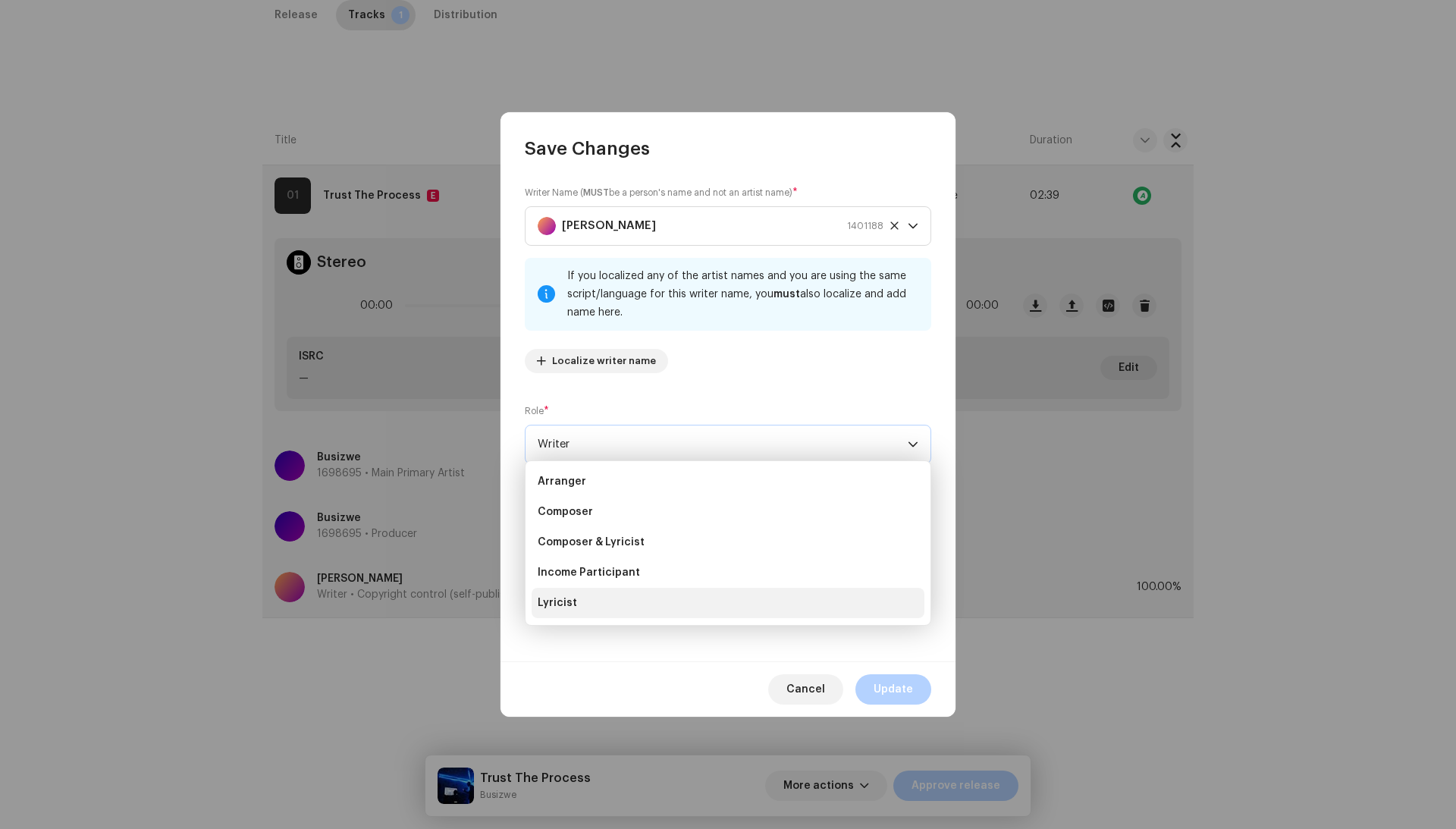
scroll to position [25, 0]
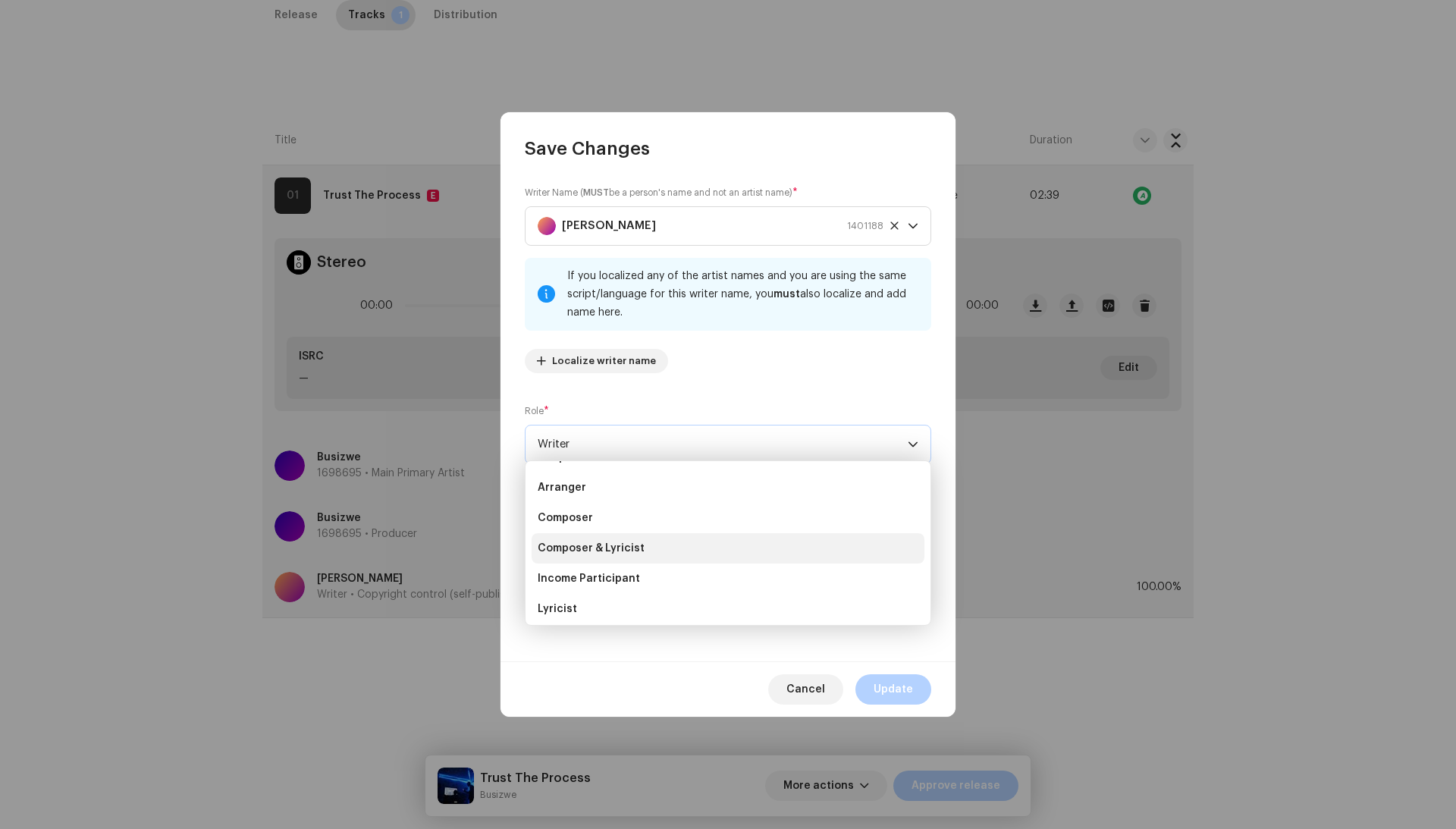
click at [605, 544] on span "Composer & Lyricist" at bounding box center [591, 549] width 107 height 15
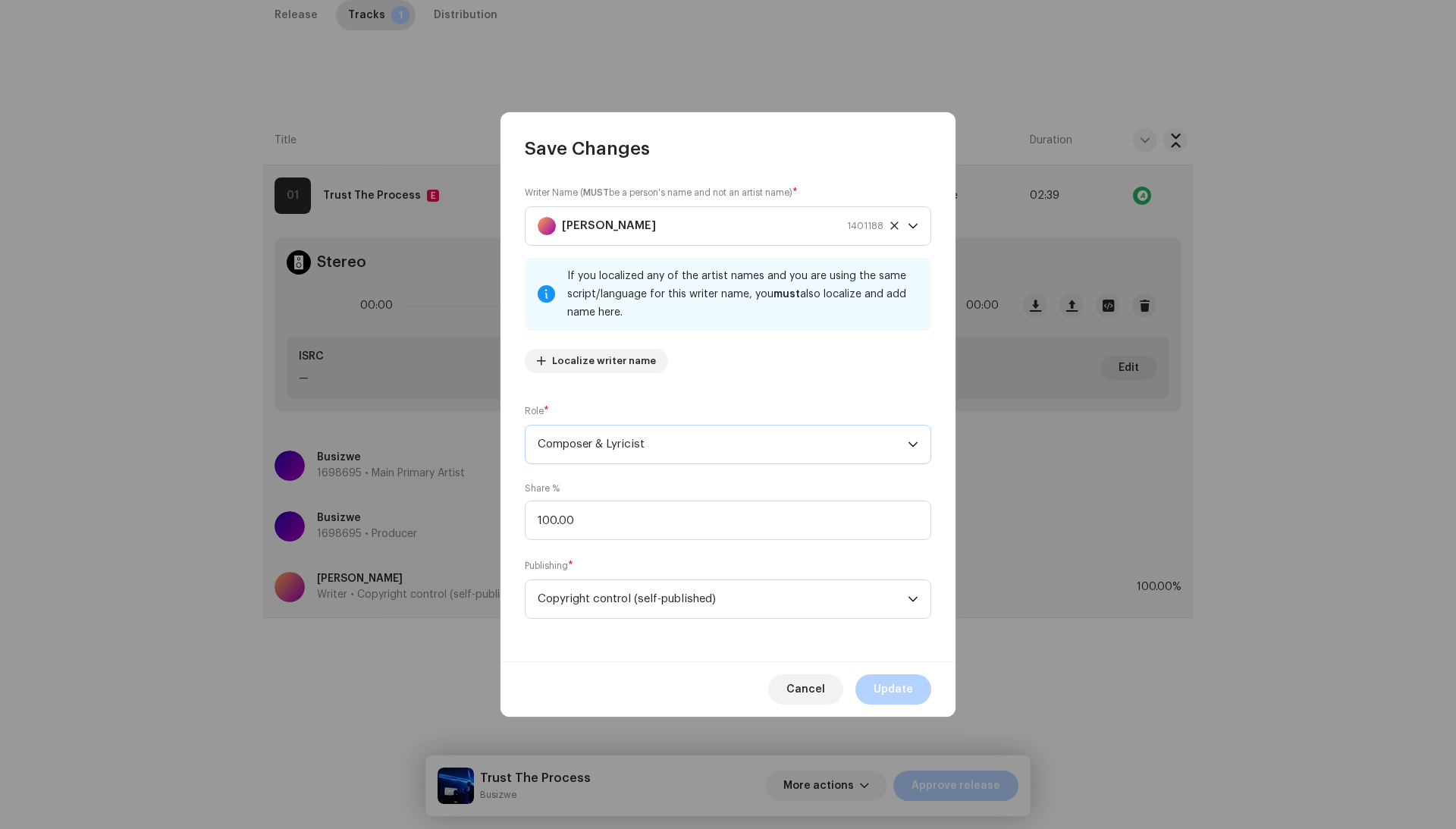
click at [883, 672] on div "Cancel Update" at bounding box center [728, 690] width 455 height 56
click at [883, 689] on span "Update" at bounding box center [893, 689] width 39 height 30
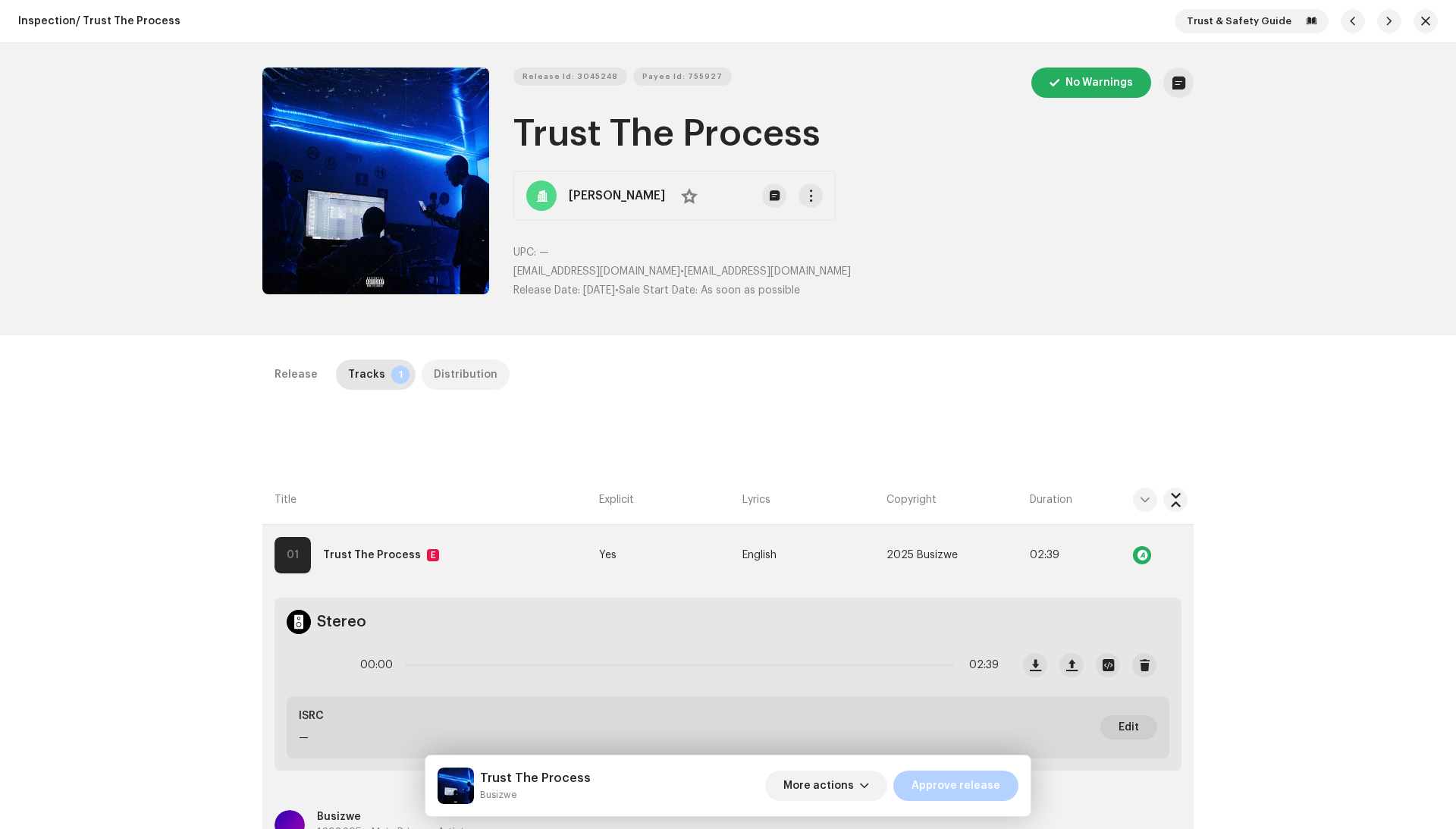
click at [465, 378] on div "Distribution" at bounding box center [466, 375] width 63 height 30
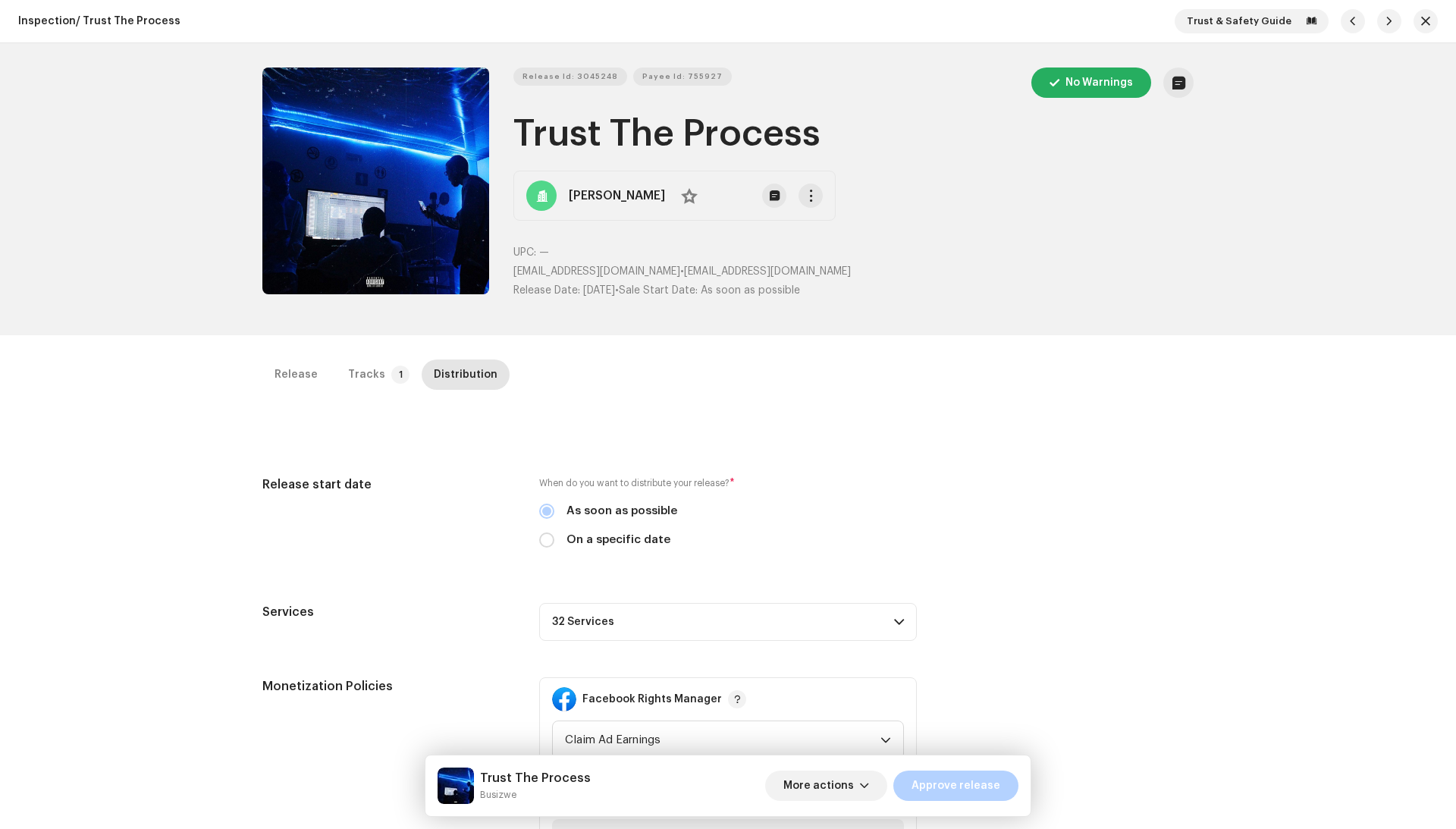
click at [799, 212] on div "Lwandile Nhlozi No" at bounding box center [675, 196] width 323 height 50
click at [799, 211] on div "Lwandile Nhlozi No" at bounding box center [675, 196] width 323 height 50
click at [799, 207] on button "button" at bounding box center [810, 195] width 24 height 24
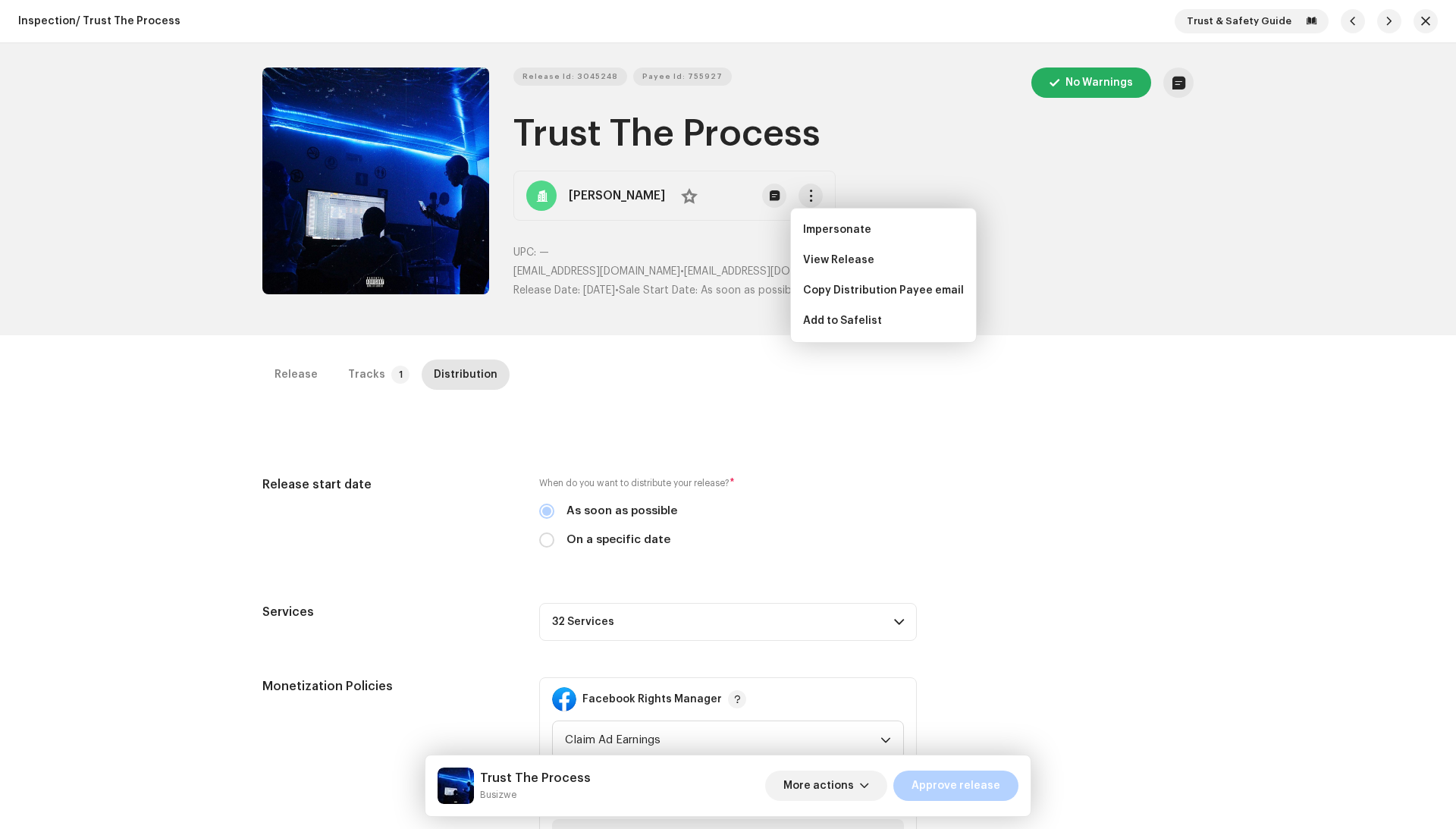
click at [829, 400] on div "Release Tracks 1 Distribution" at bounding box center [728, 382] width 931 height 43
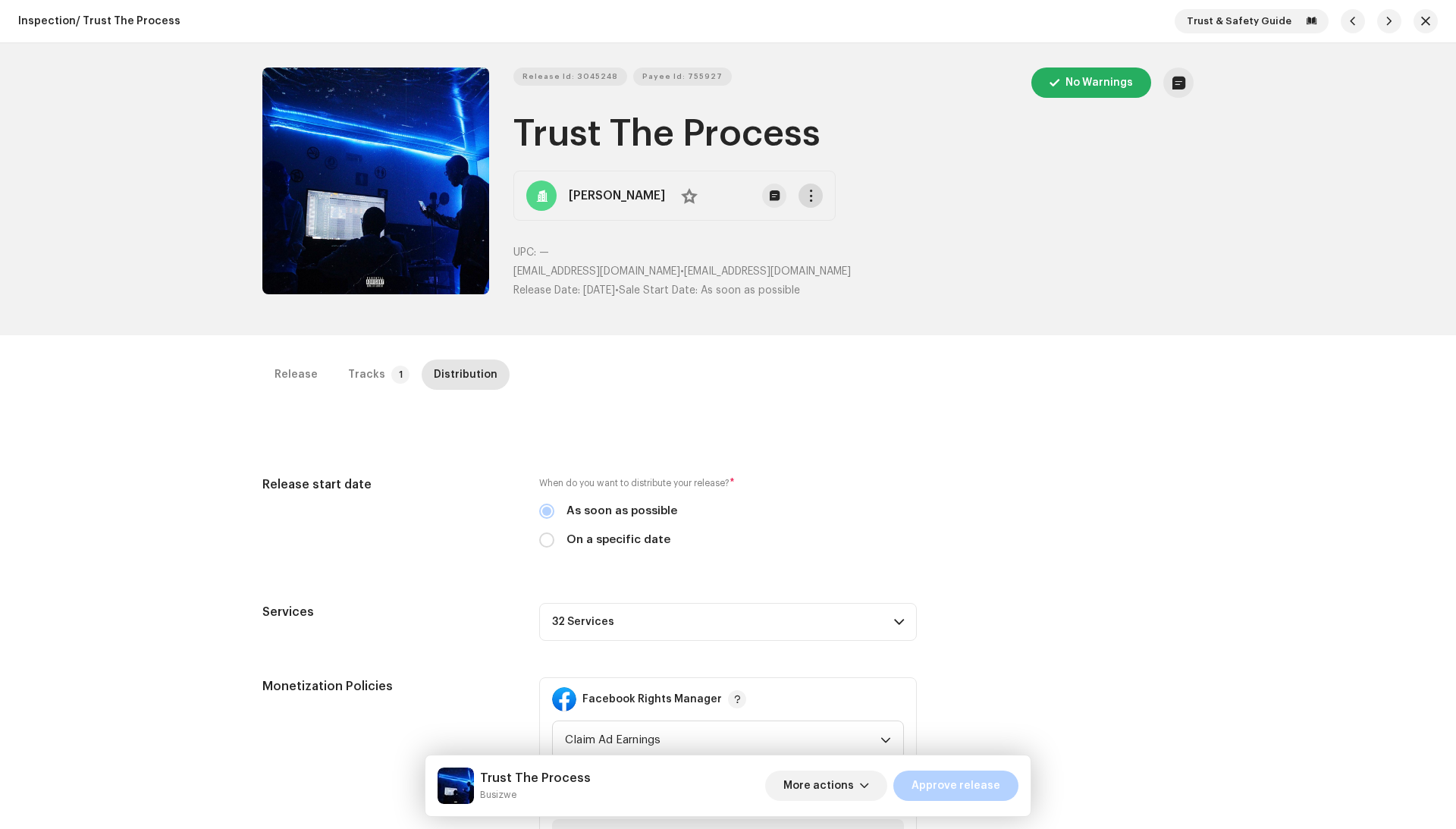
click at [805, 194] on span "button" at bounding box center [811, 196] width 12 height 12
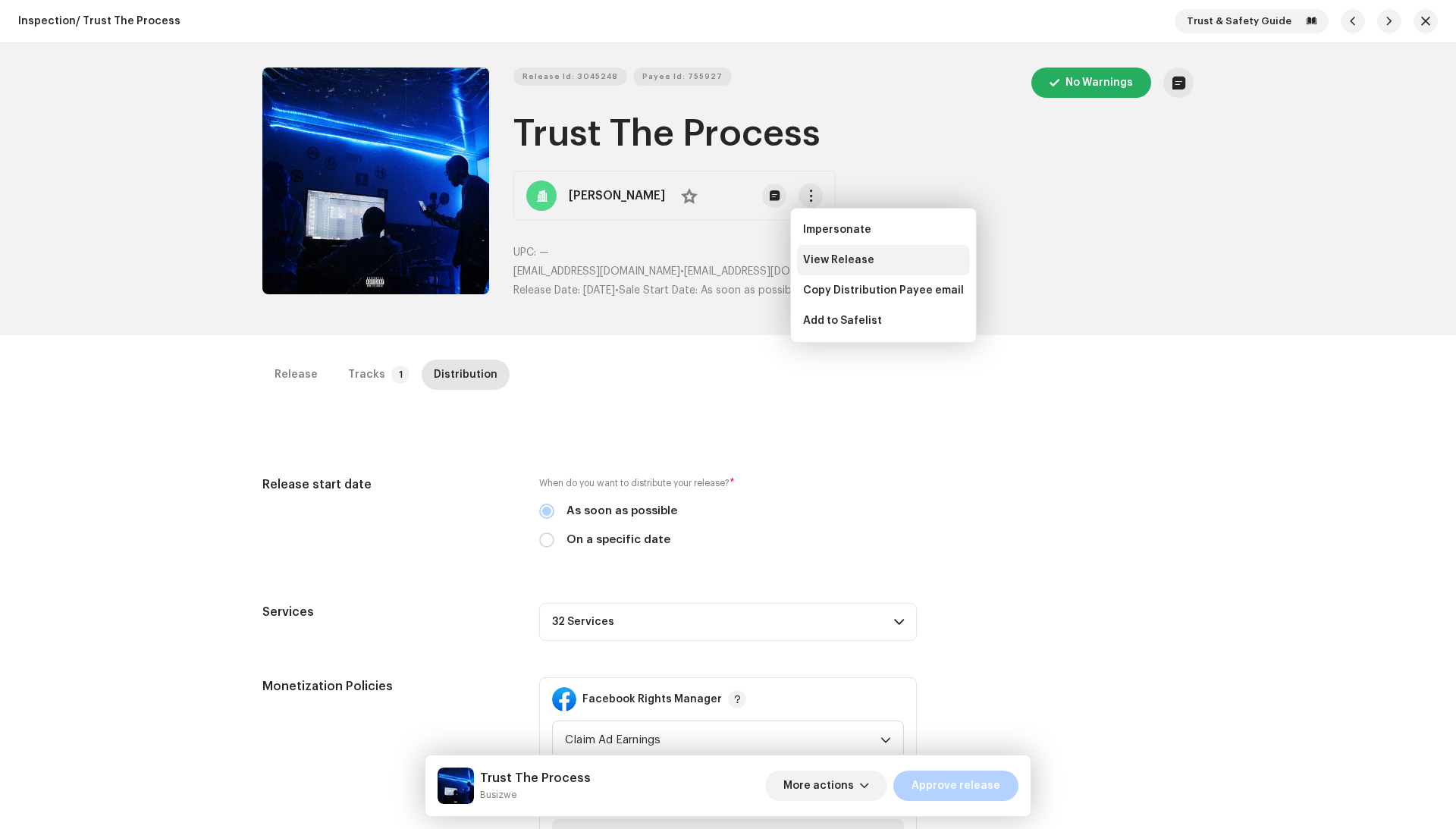
click at [828, 259] on span "View Release" at bounding box center [839, 260] width 71 height 12
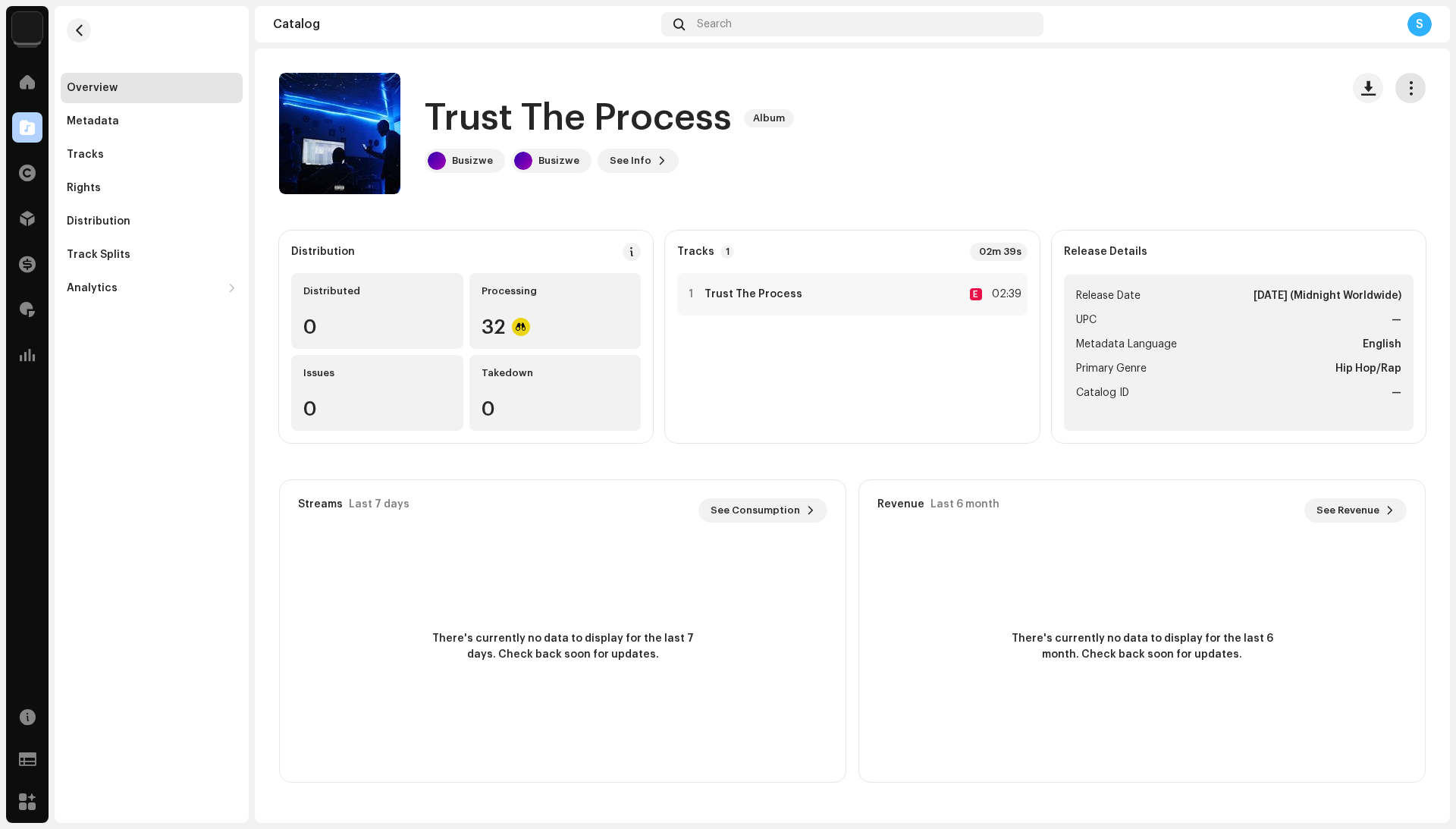
click at [1414, 98] on button "button" at bounding box center [1410, 87] width 30 height 30
click at [1360, 163] on div "Edit" at bounding box center [1342, 155] width 153 height 30
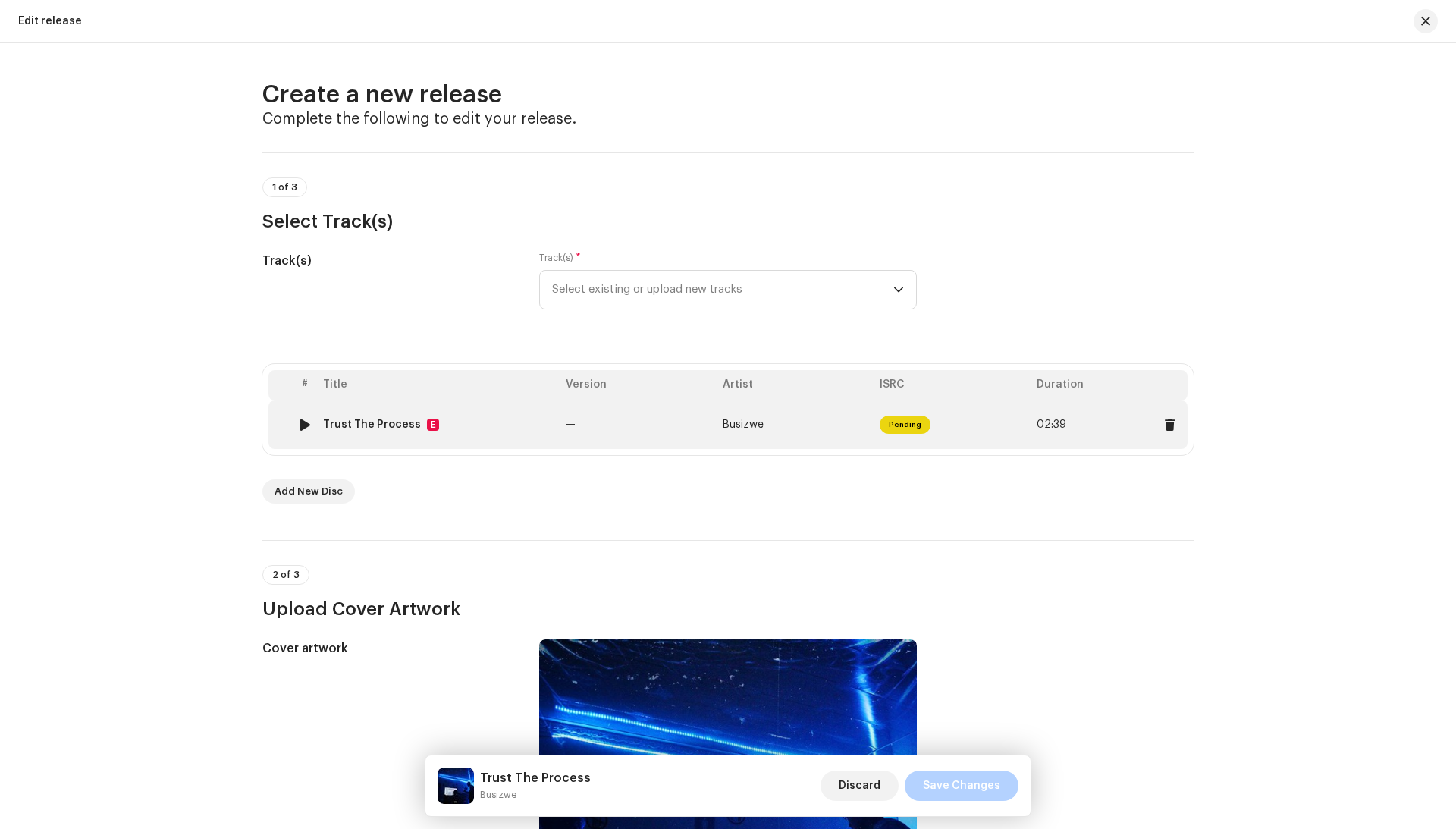
click at [668, 422] on td "—" at bounding box center [637, 424] width 157 height 49
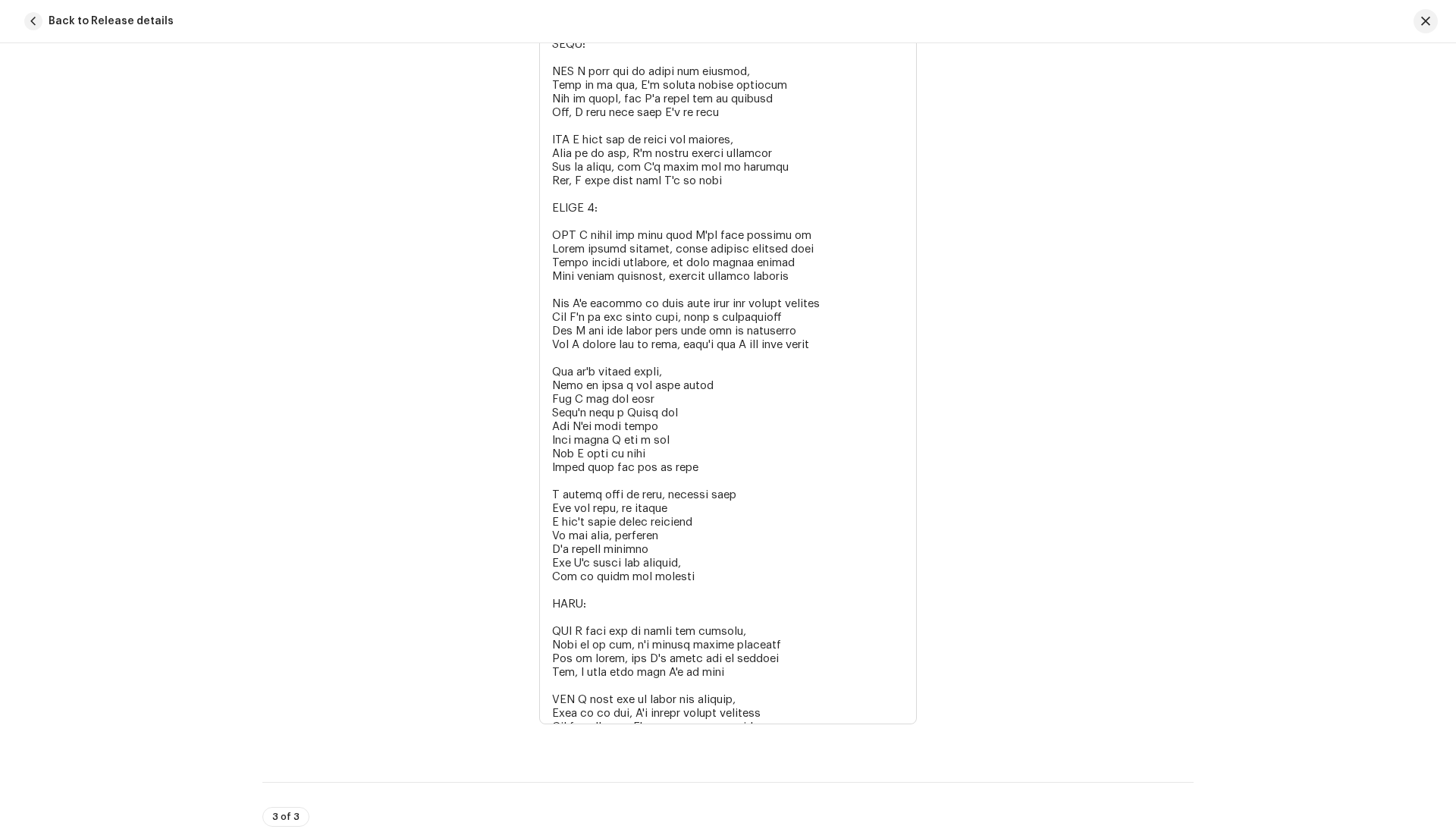
scroll to position [3075, 0]
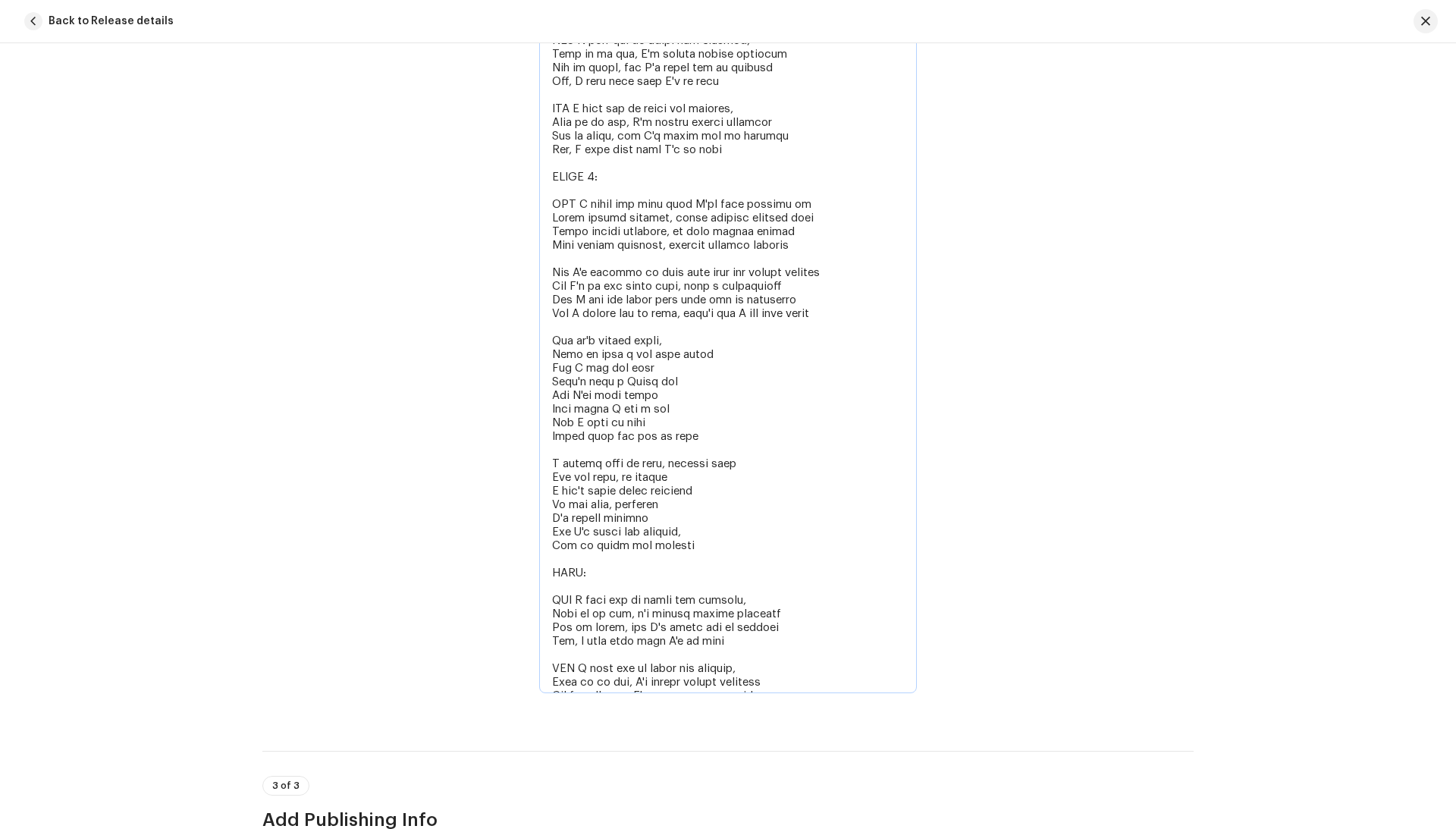
drag, startPoint x: 594, startPoint y: 562, endPoint x: 467, endPoint y: 551, distance: 127.5
click at [467, 551] on div "Lyrics Lyrics" at bounding box center [728, 278] width 931 height 872
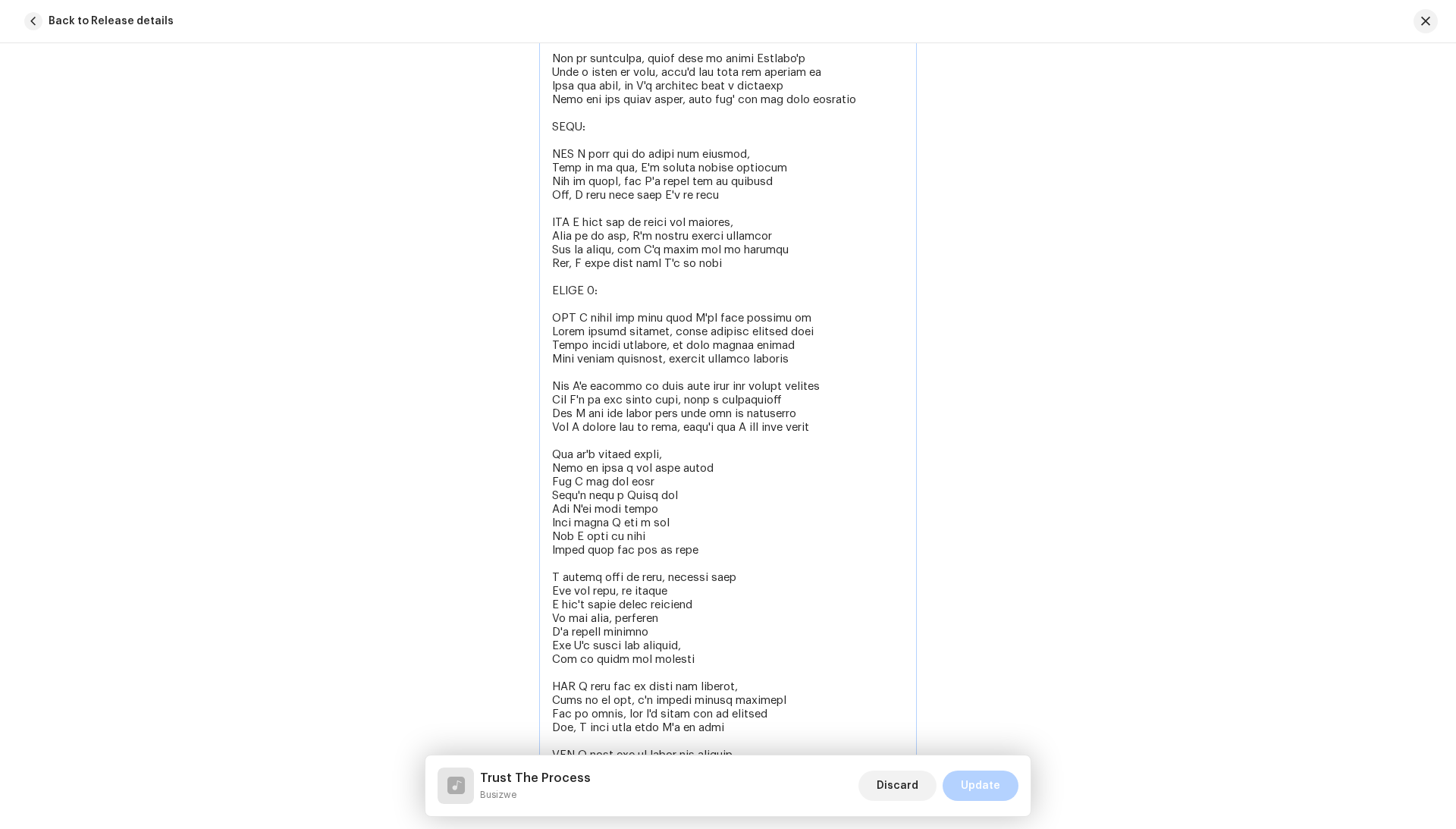
scroll to position [2827, 0]
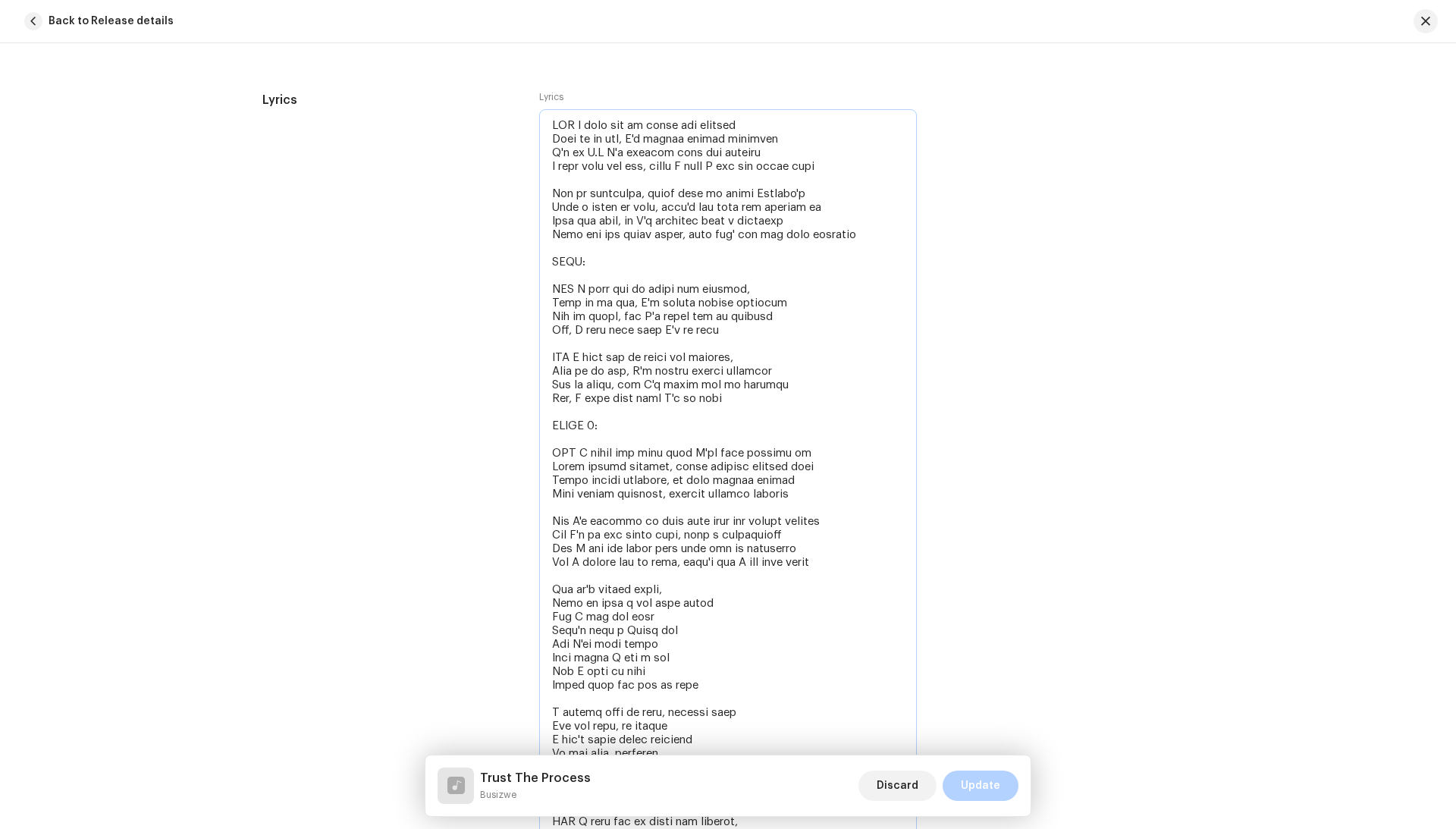
drag, startPoint x: 623, startPoint y: 426, endPoint x: 511, endPoint y: 425, distance: 112.0
click at [511, 425] on div "Lyrics Lyrics" at bounding box center [728, 515] width 931 height 847
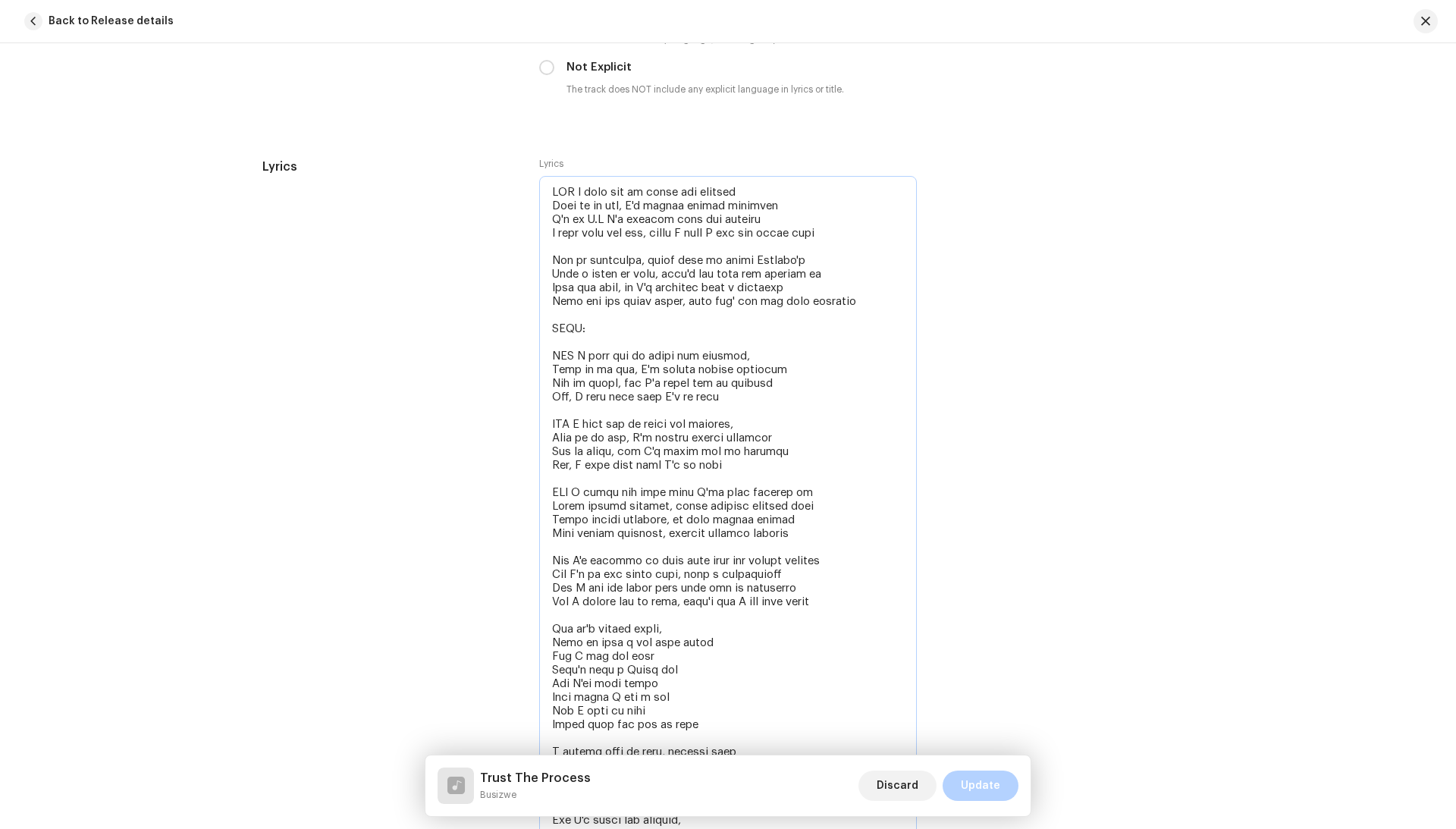
drag, startPoint x: 640, startPoint y: 331, endPoint x: 499, endPoint y: 329, distance: 141.0
click at [499, 329] on div "Lyrics Lyrics" at bounding box center [728, 567] width 931 height 820
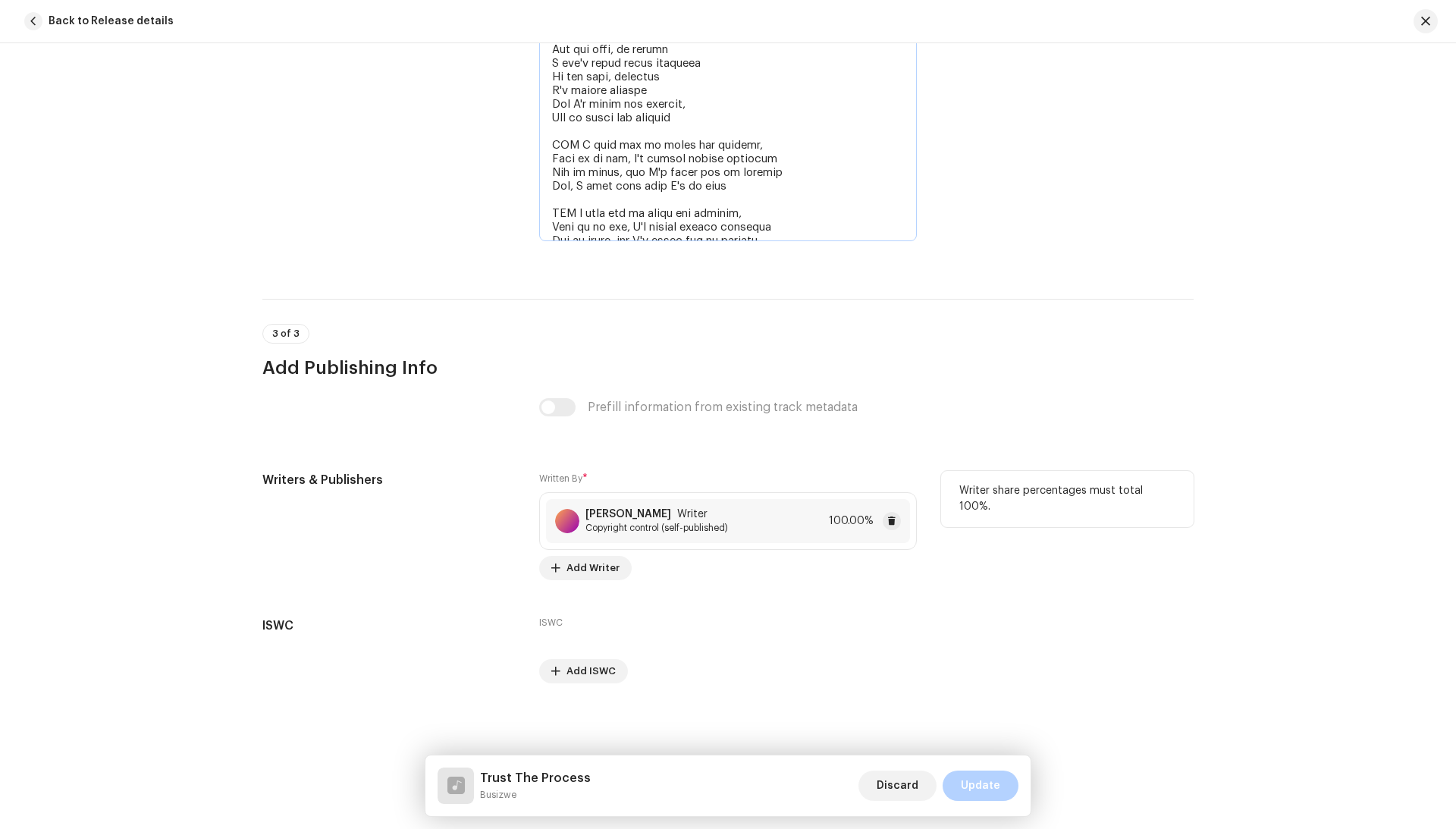
type textarea "TTP I just had to trust the process Look at me now, I'm really making progress …"
click at [709, 522] on span "Copyright control (self-published)" at bounding box center [657, 528] width 142 height 12
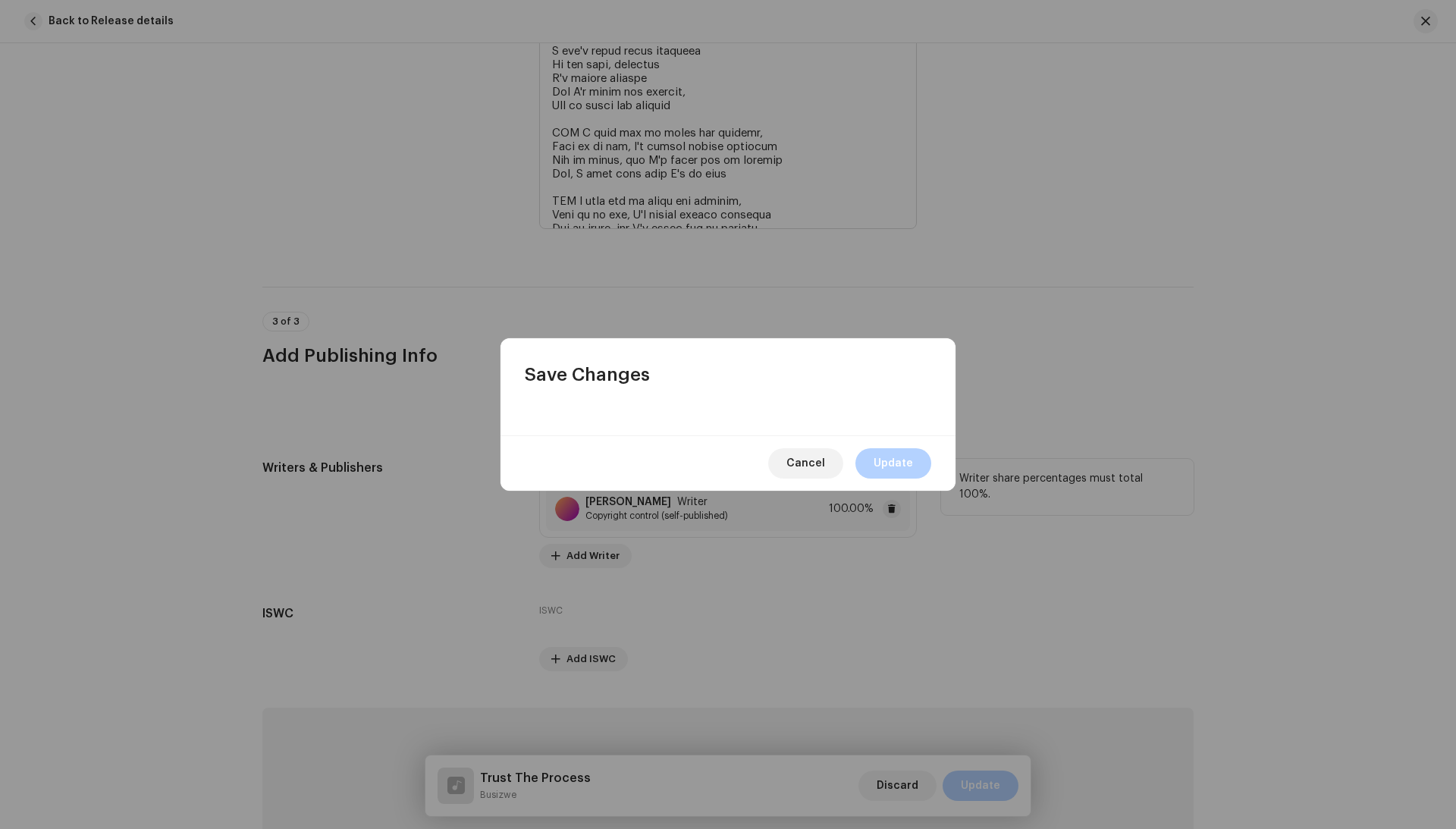
scroll to position [3460, 0]
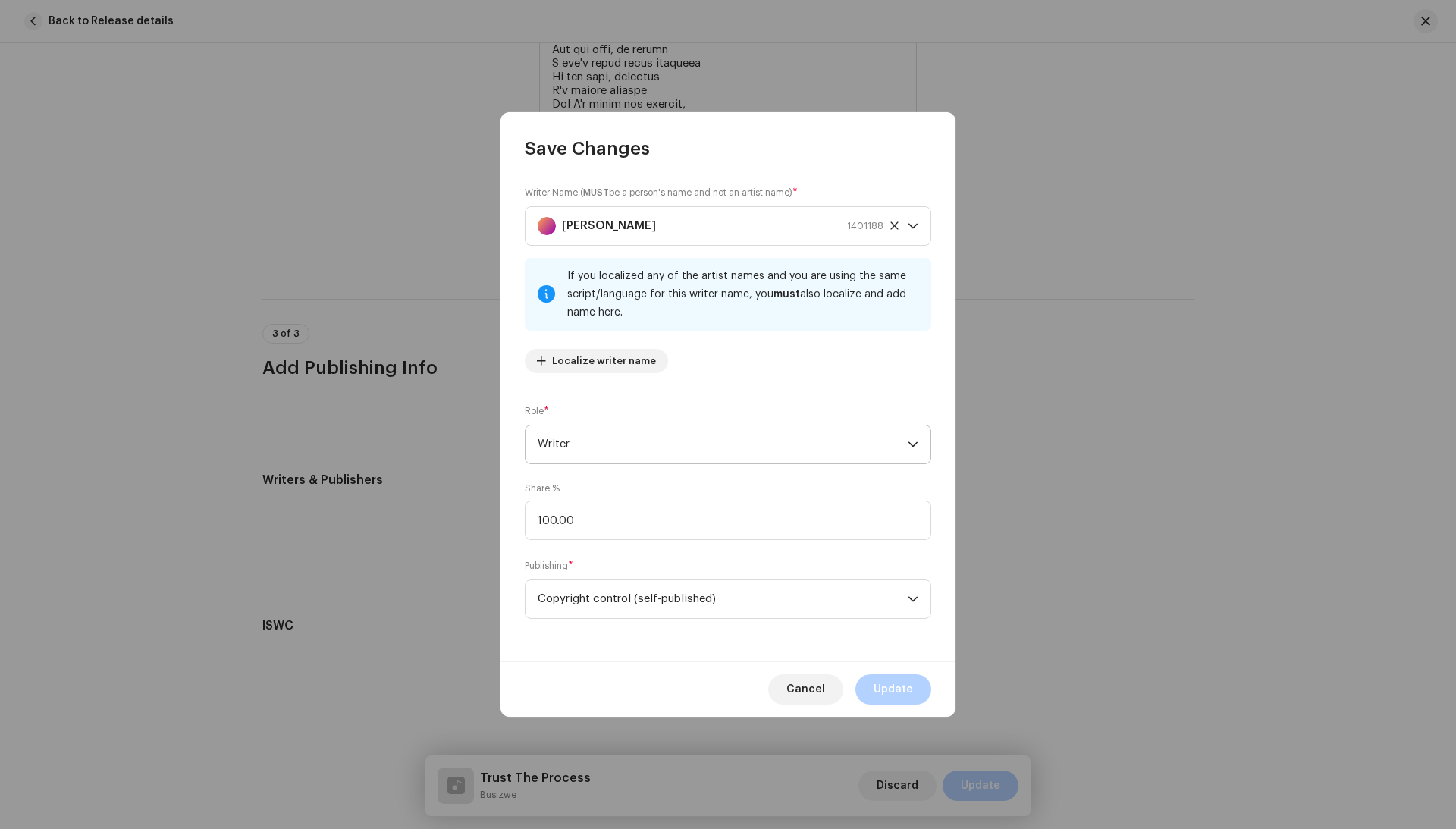
click at [613, 447] on span "Writer" at bounding box center [723, 444] width 370 height 38
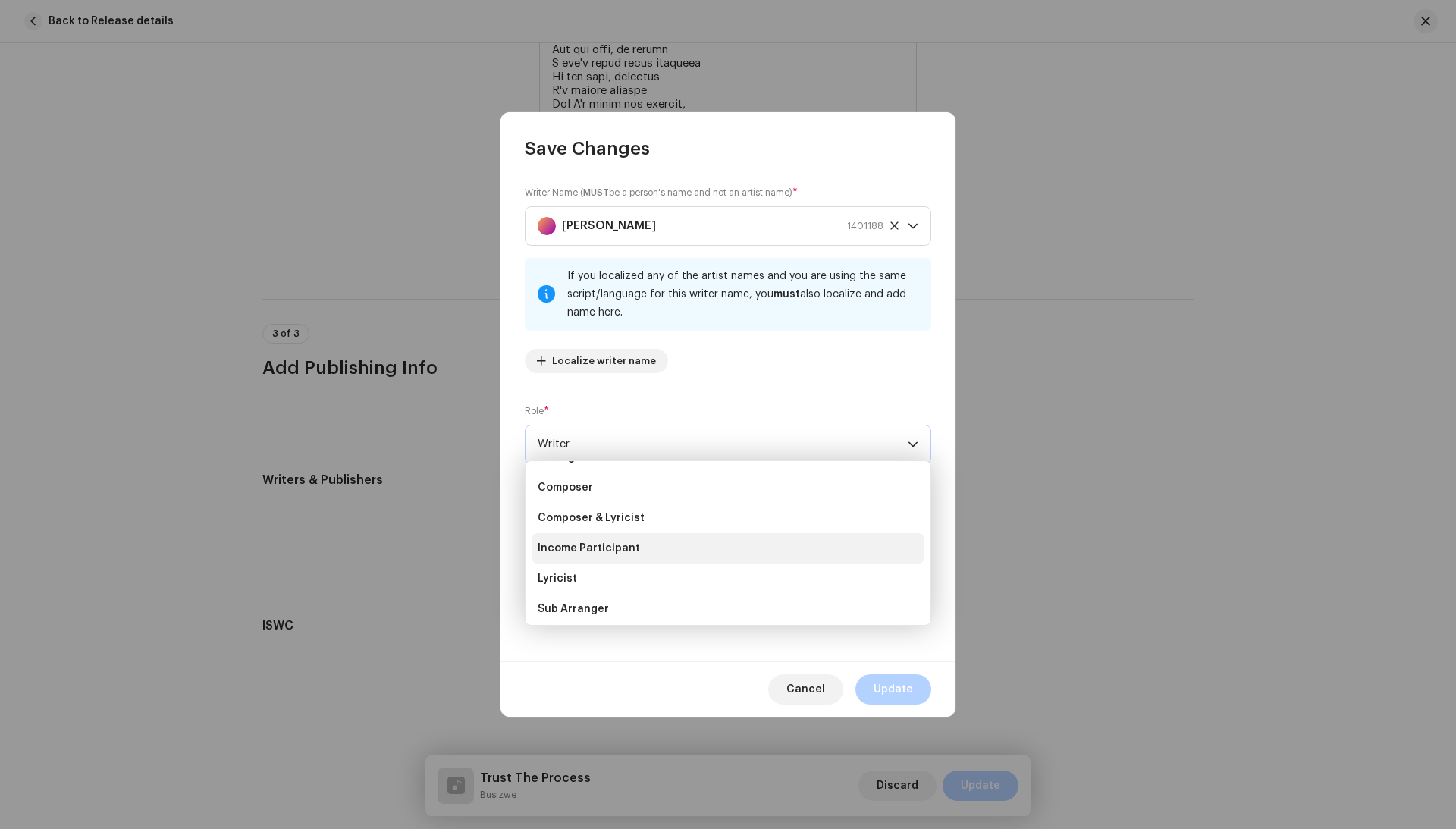
scroll to position [53, 0]
click at [608, 522] on span "Composer & Lyricist" at bounding box center [591, 521] width 107 height 15
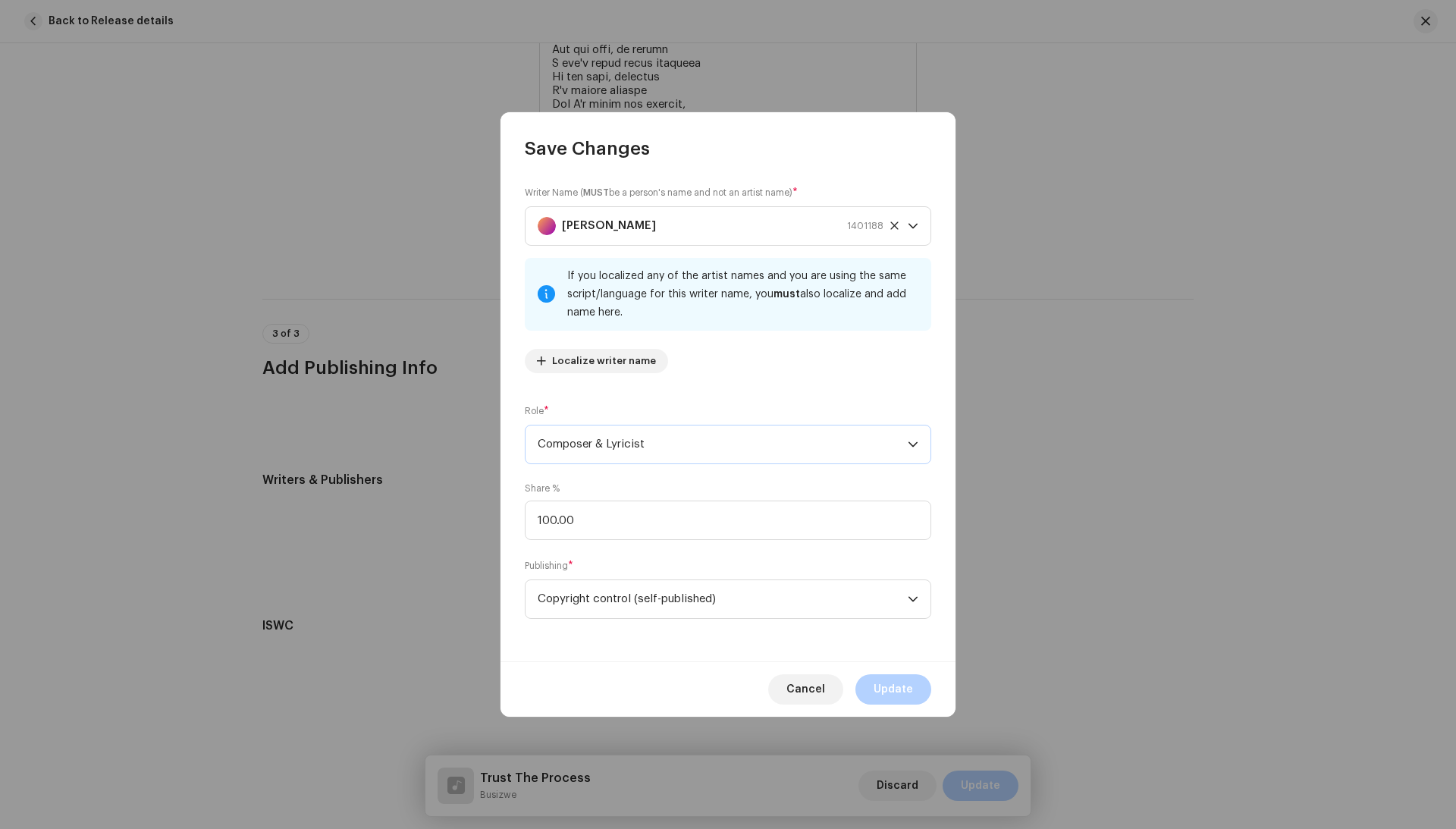
click at [887, 673] on div "Cancel Update" at bounding box center [728, 690] width 455 height 56
click at [884, 689] on span "Update" at bounding box center [893, 689] width 39 height 30
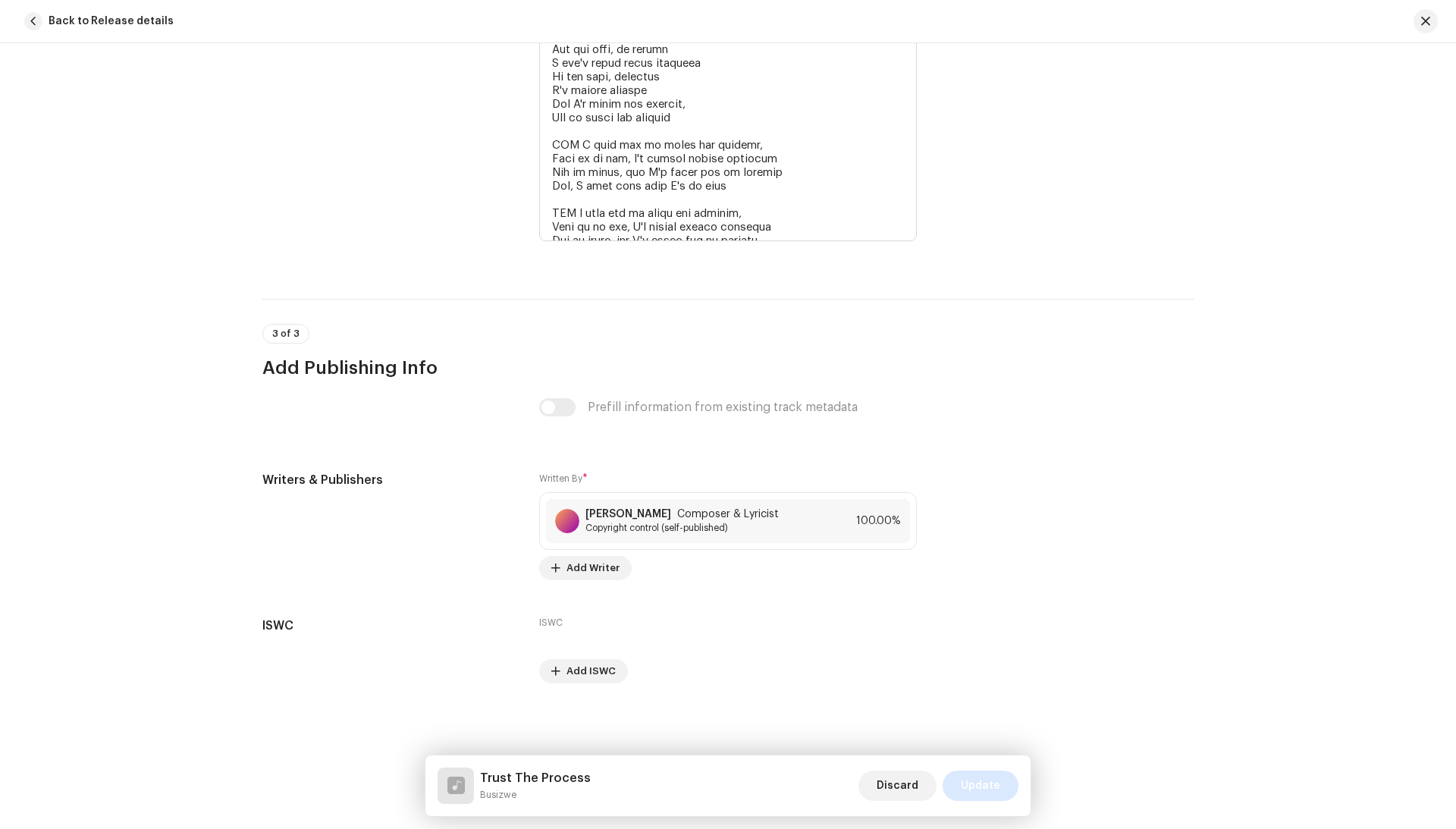
click at [979, 772] on span "Update" at bounding box center [980, 786] width 39 height 30
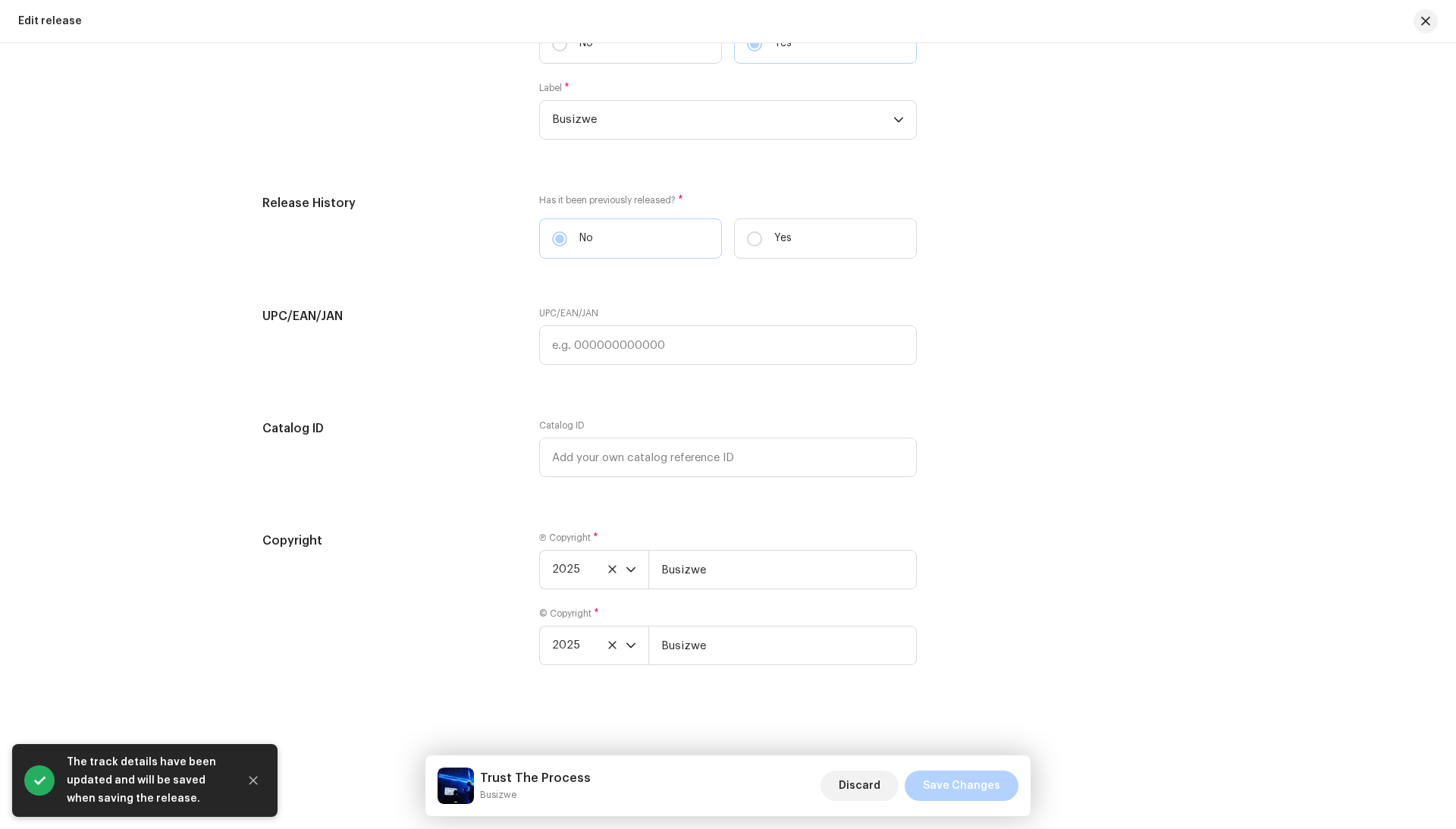
scroll to position [2270, 0]
click at [946, 766] on div "Trust The Process Busizwe Discard Save Changes" at bounding box center [728, 786] width 605 height 60
click at [942, 793] on span "Save Changes" at bounding box center [962, 786] width 77 height 30
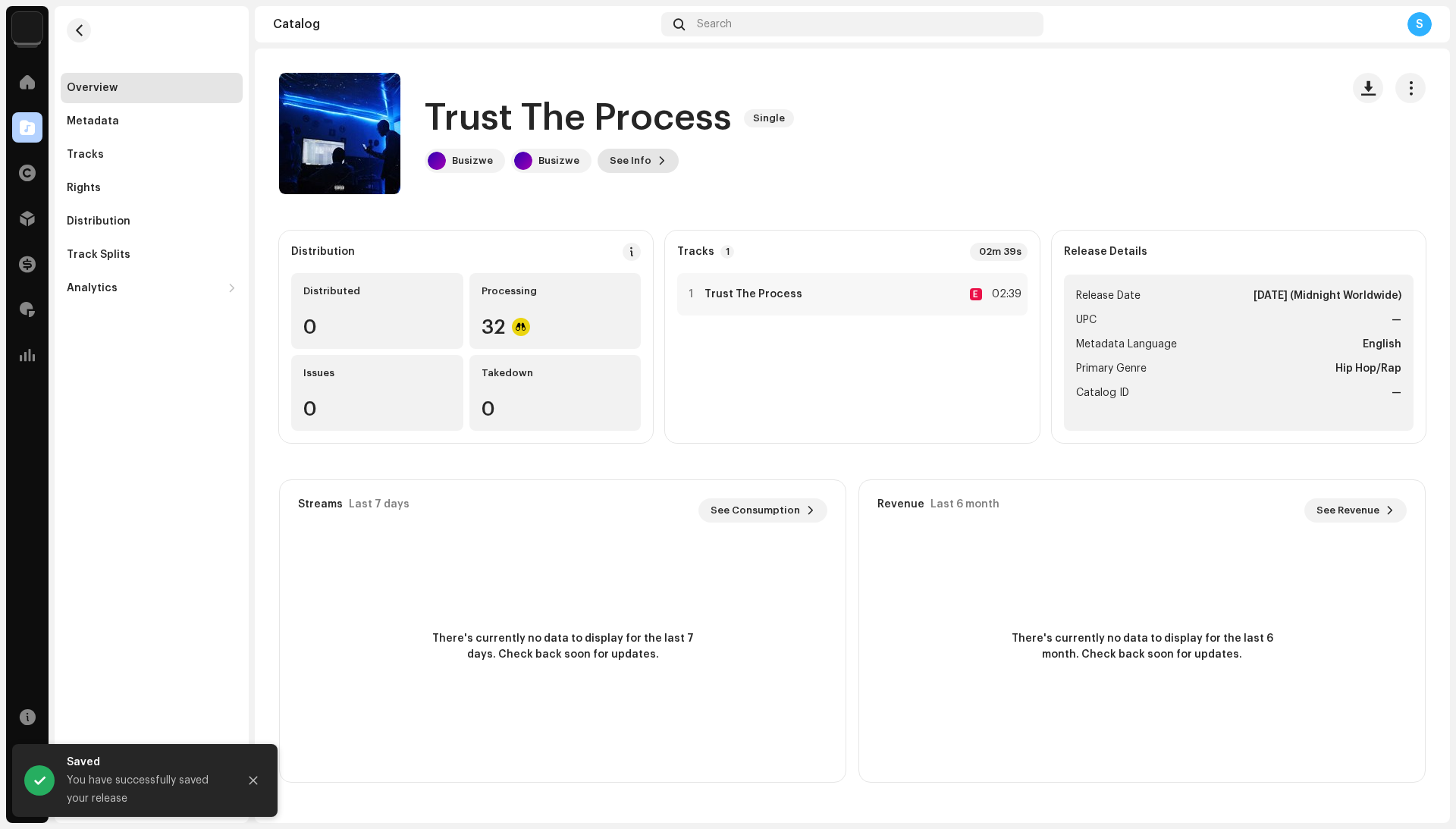
click at [658, 158] on span at bounding box center [662, 161] width 9 height 12
click at [976, 179] on div "Trust The Process 3045248 Metadata Distribution Metadata Language English Relea…" at bounding box center [728, 414] width 1456 height 829
click at [1413, 103] on div at bounding box center [1389, 133] width 73 height 122
click at [1409, 95] on button "button" at bounding box center [1410, 87] width 30 height 30
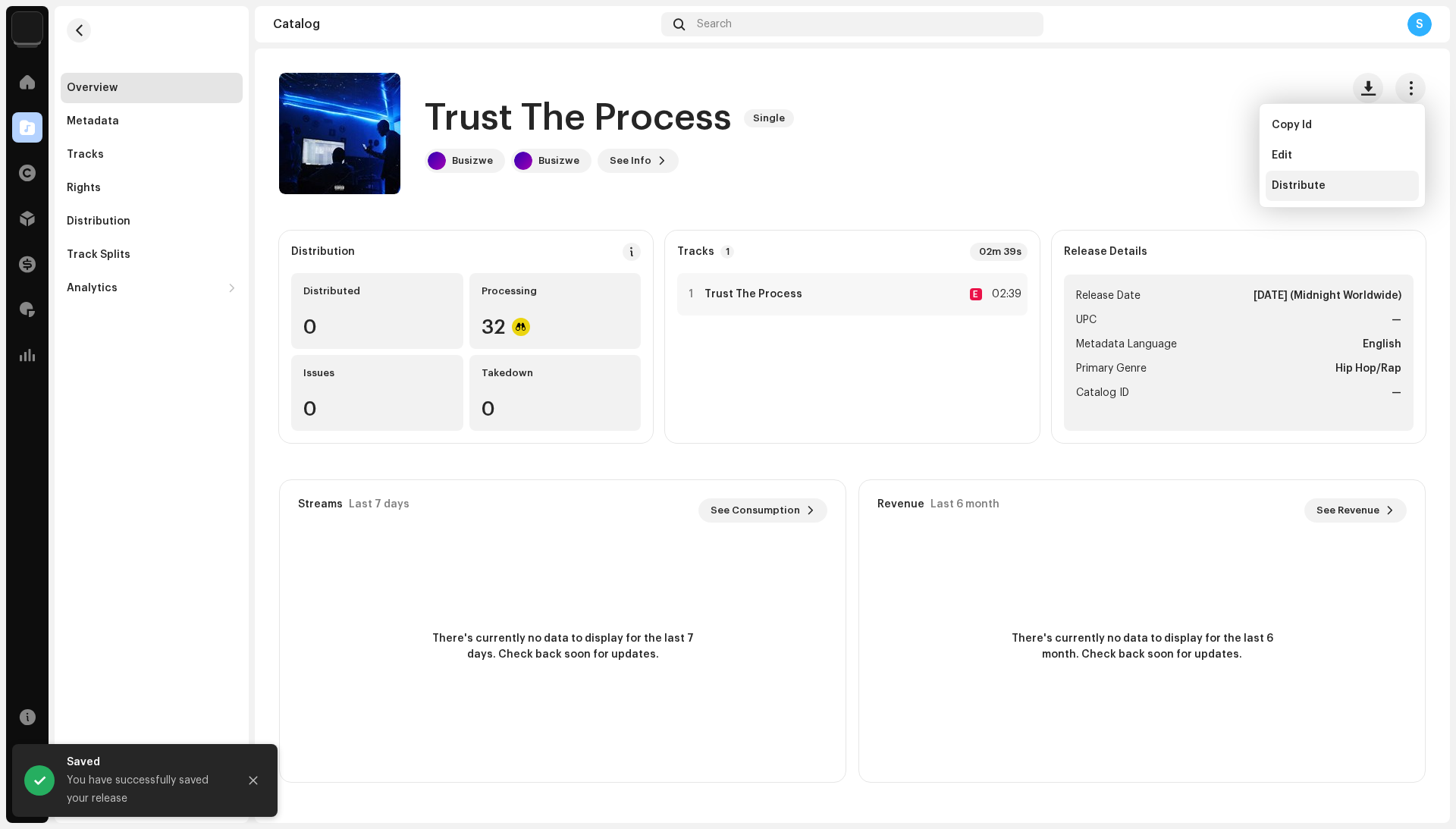
click at [1345, 194] on div "Distribute" at bounding box center [1342, 186] width 153 height 30
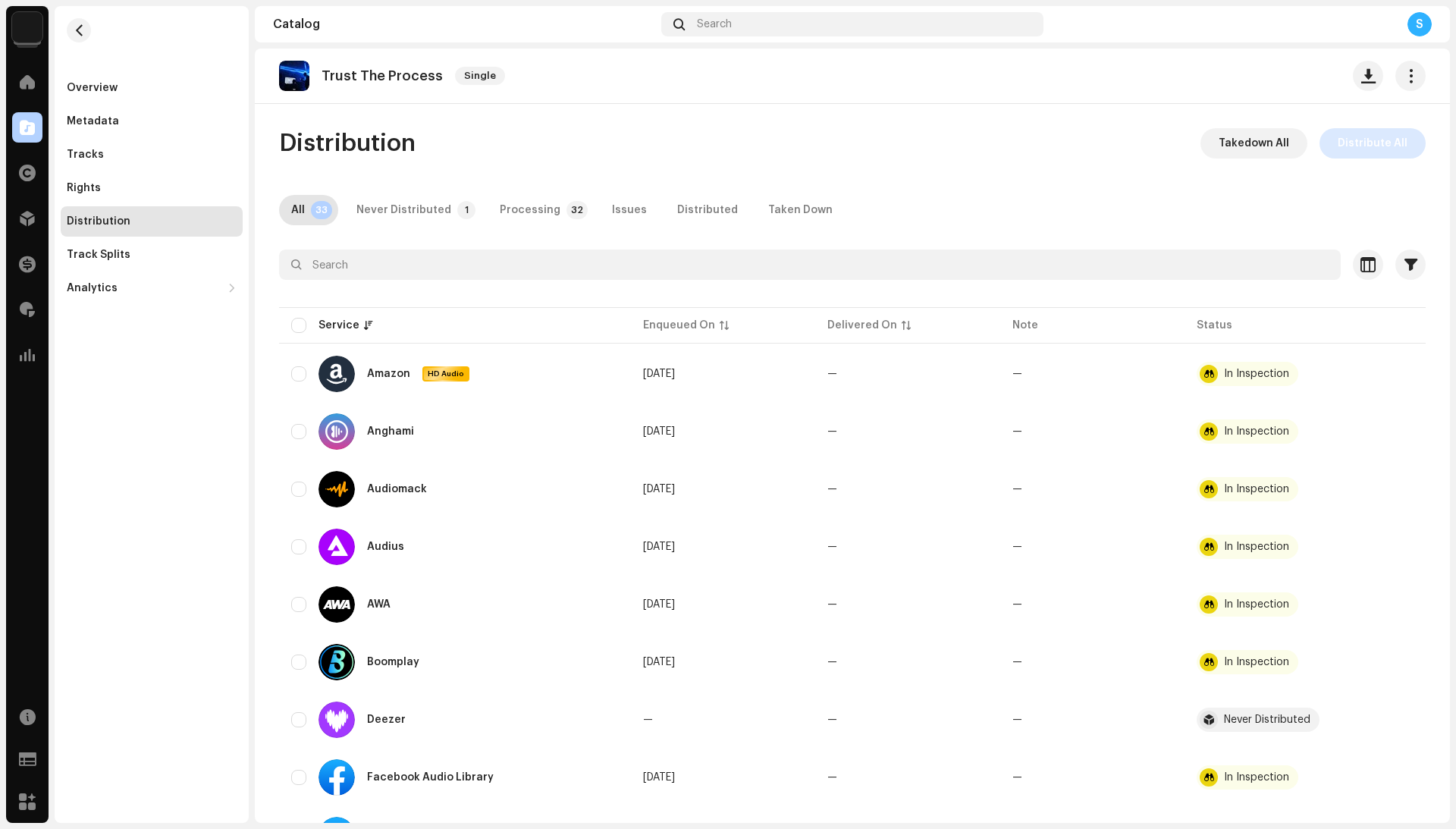
click at [1372, 149] on span "Distribute All" at bounding box center [1372, 143] width 70 height 30
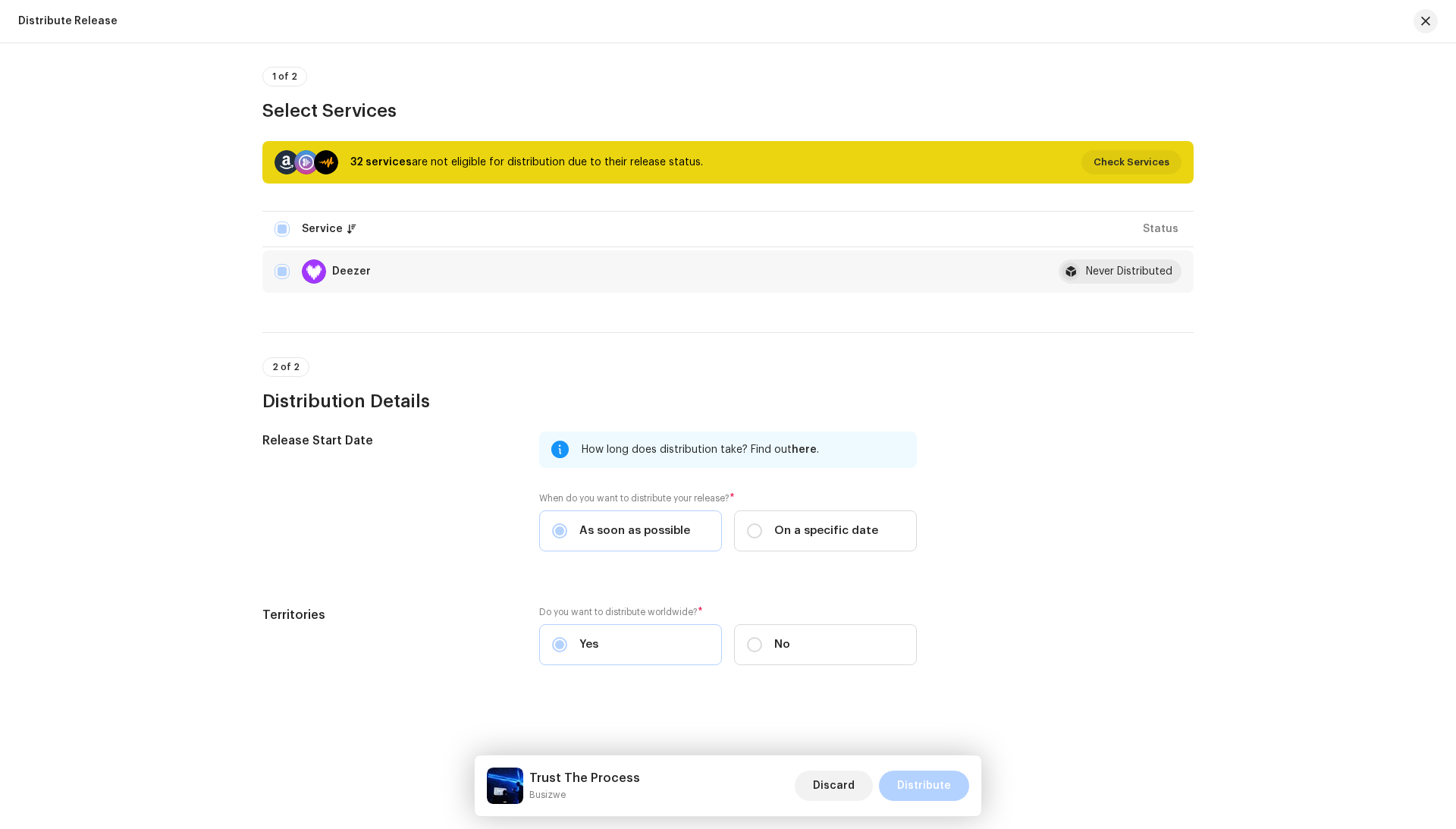
scroll to position [120, 0]
click at [922, 795] on span "Distribute" at bounding box center [924, 786] width 54 height 30
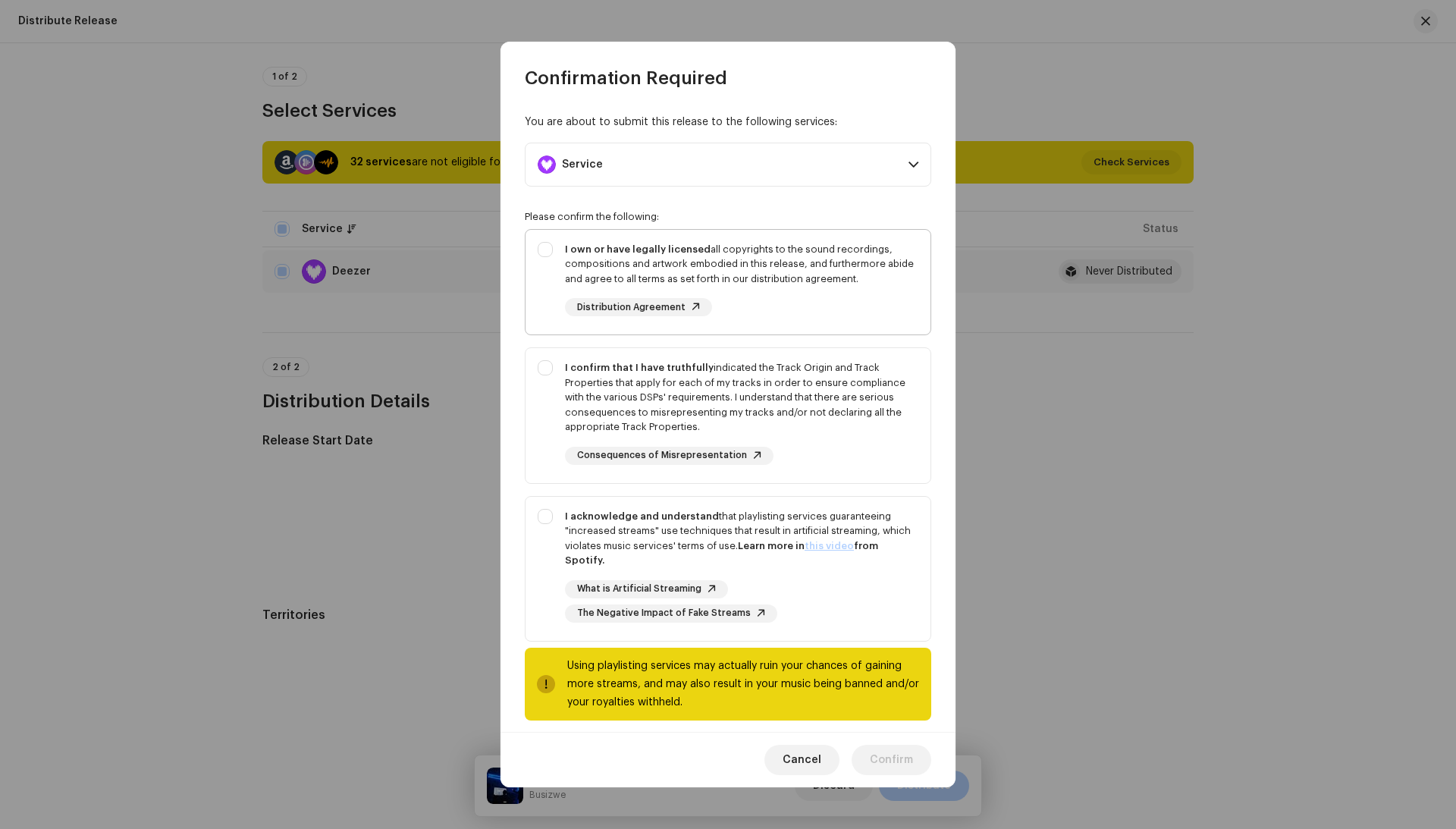
click at [795, 292] on div "I own or have legally licensed all copyrights to the sound recordings, composit…" at bounding box center [741, 279] width 354 height 75
checkbox input "true"
click at [801, 367] on div "I confirm that I have truthfully indicated the Track Origin and Track Propertie…" at bounding box center [741, 398] width 354 height 74
checkbox input "true"
click at [812, 610] on div "What is Artificial Streaming The Negative Impact of Fake Streams" at bounding box center [741, 601] width 354 height 43
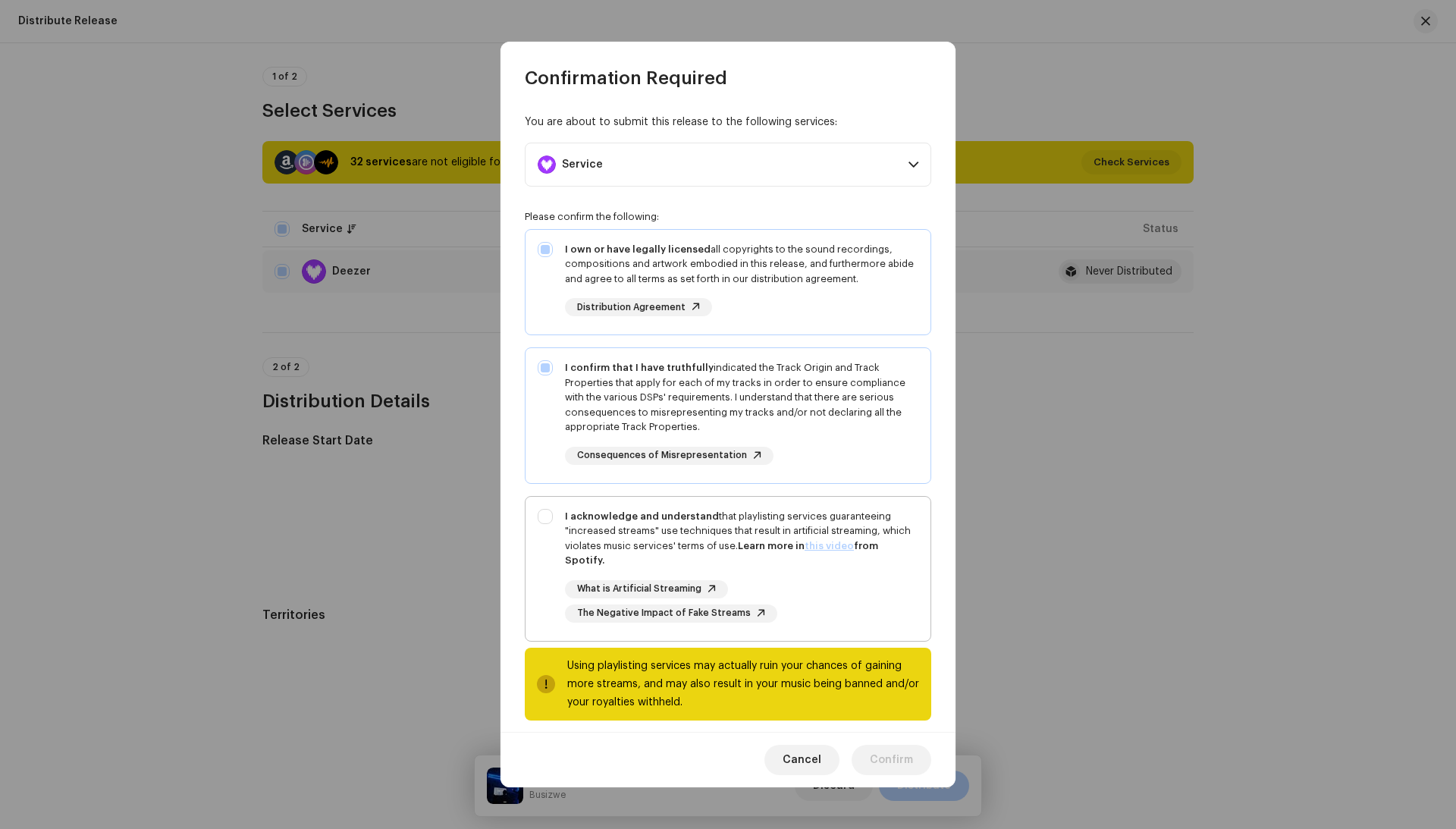
checkbox input "true"
click at [899, 768] on span "Confirm" at bounding box center [891, 759] width 43 height 30
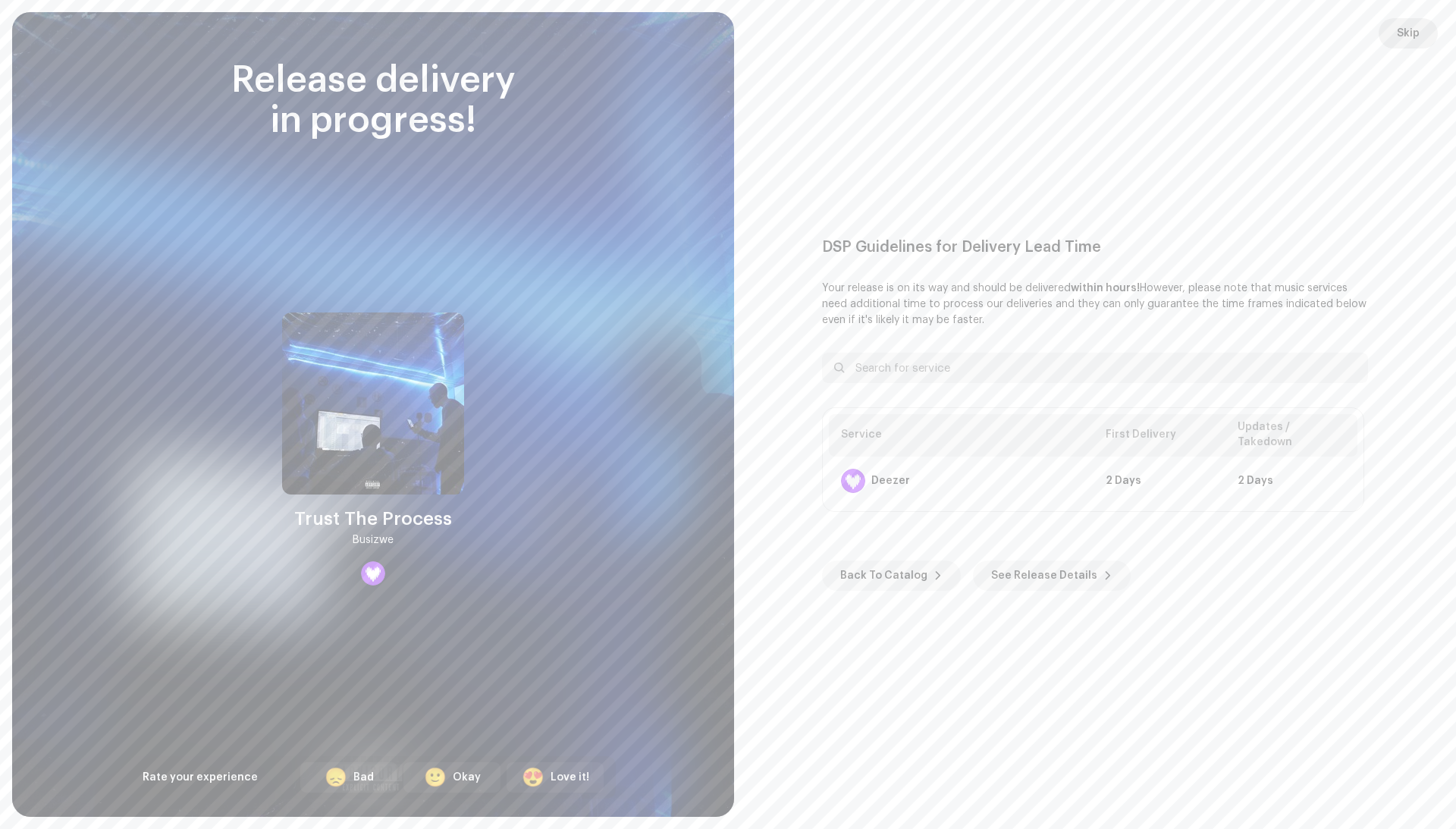
click at [1405, 43] on span "Skip" at bounding box center [1407, 33] width 22 height 30
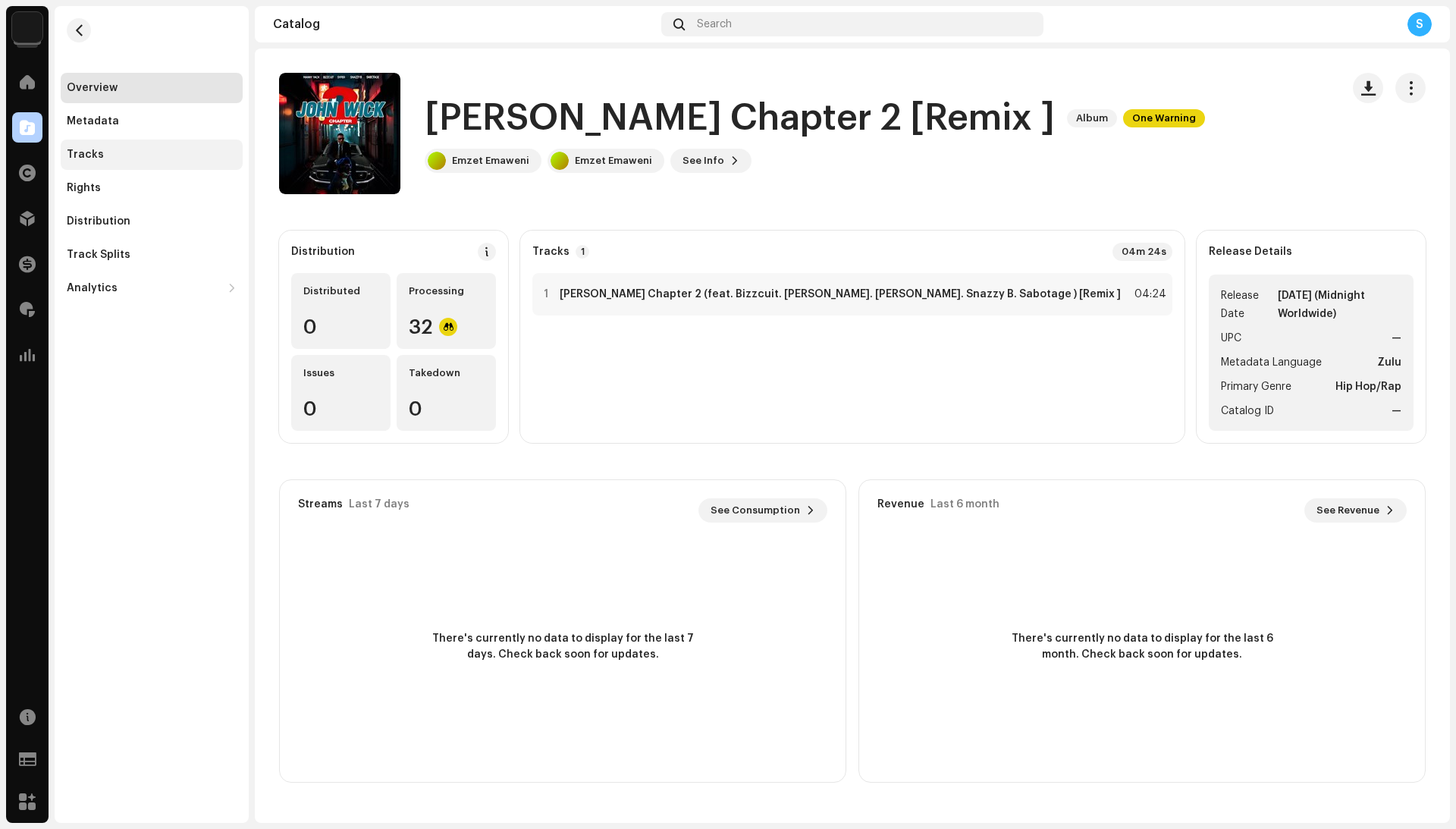
click at [152, 149] on div "Tracks" at bounding box center [152, 155] width 170 height 12
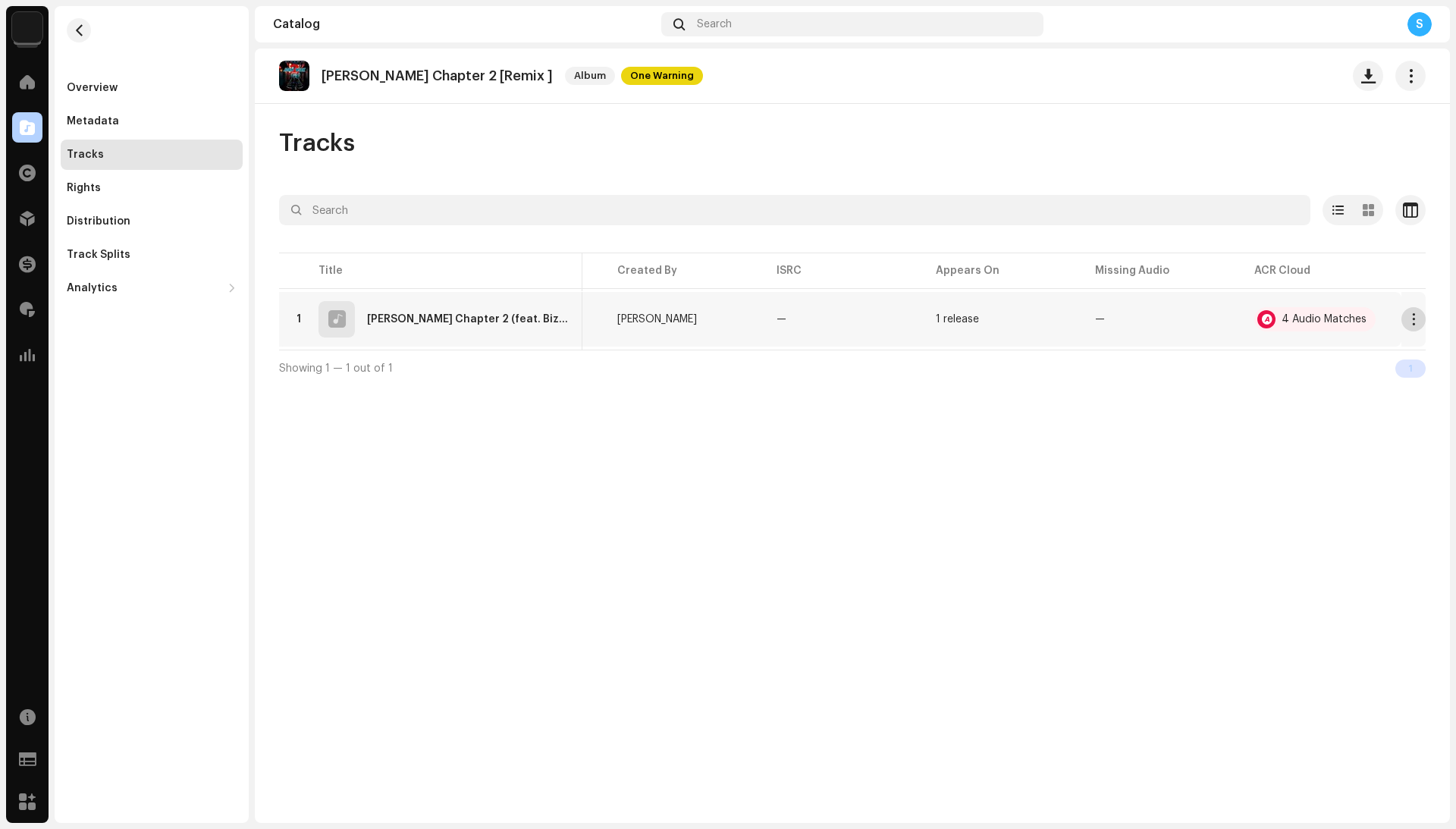
scroll to position [0, 296]
click at [1412, 316] on span "button" at bounding box center [1413, 320] width 12 height 12
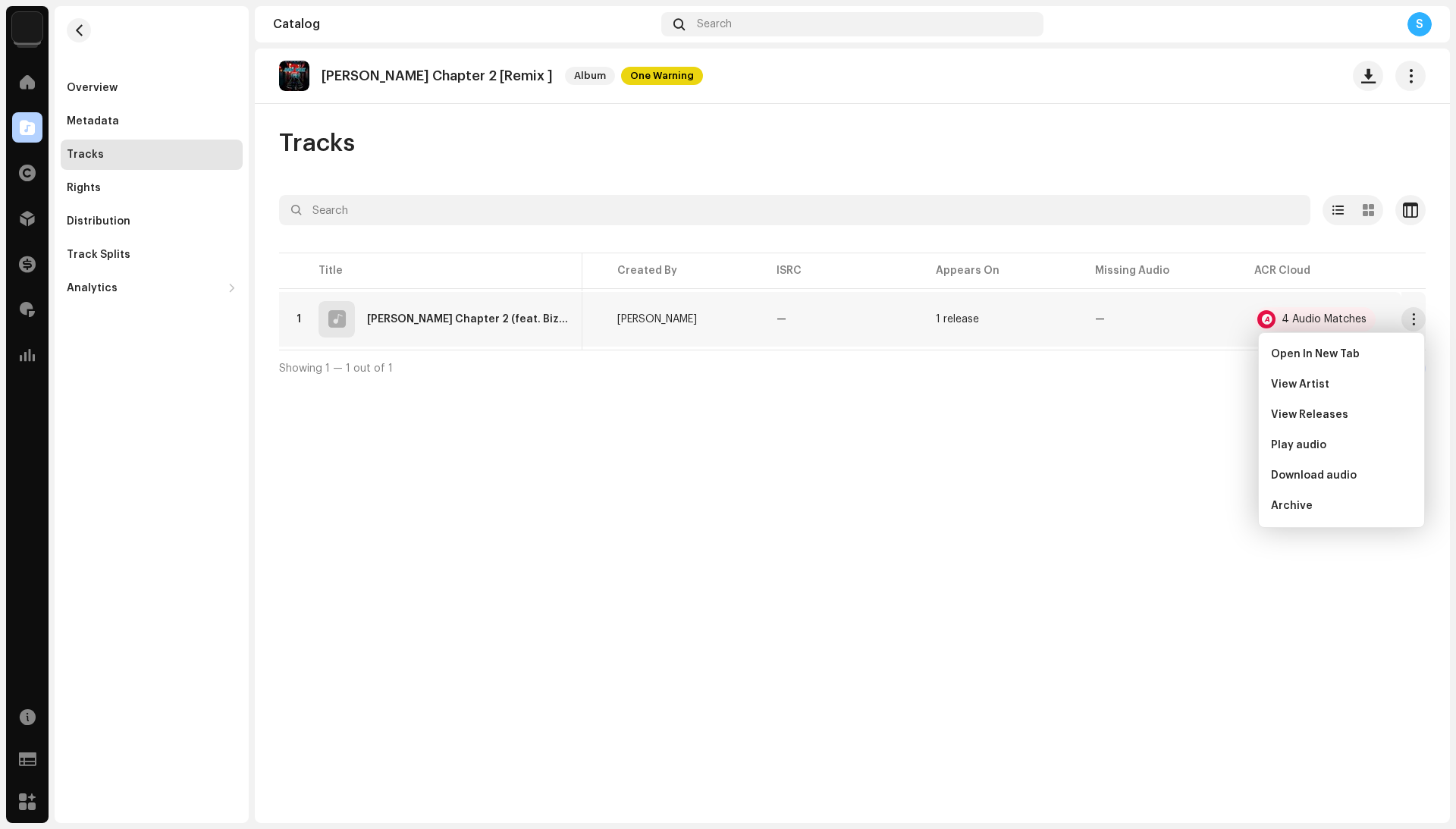
click at [1007, 452] on div "[PERSON_NAME] Chapter 2 [Remix ] Album One Warning Tracks Selected 0 Select all…" at bounding box center [852, 436] width 1195 height 775
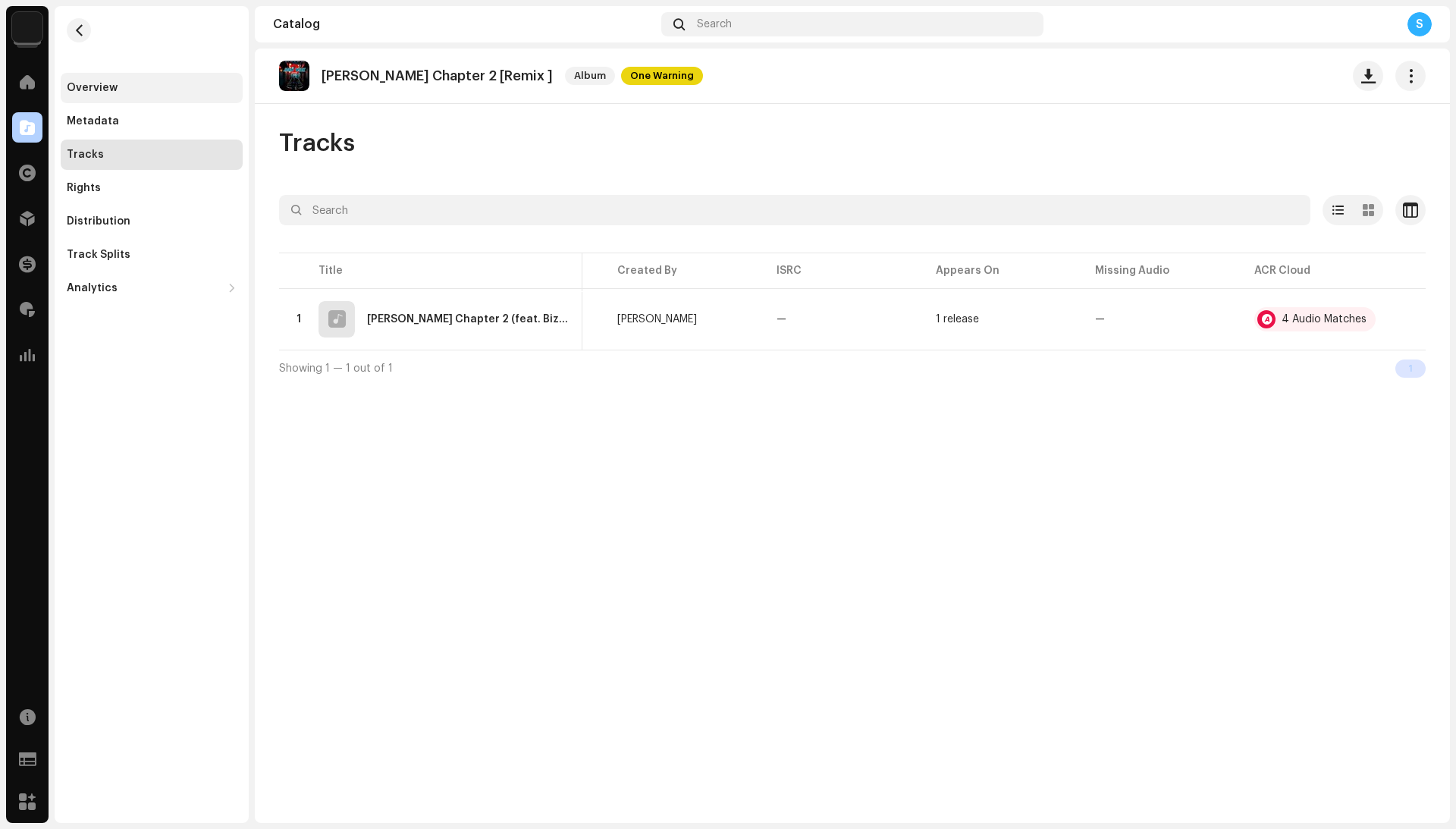
click at [141, 85] on div "Overview" at bounding box center [152, 88] width 170 height 12
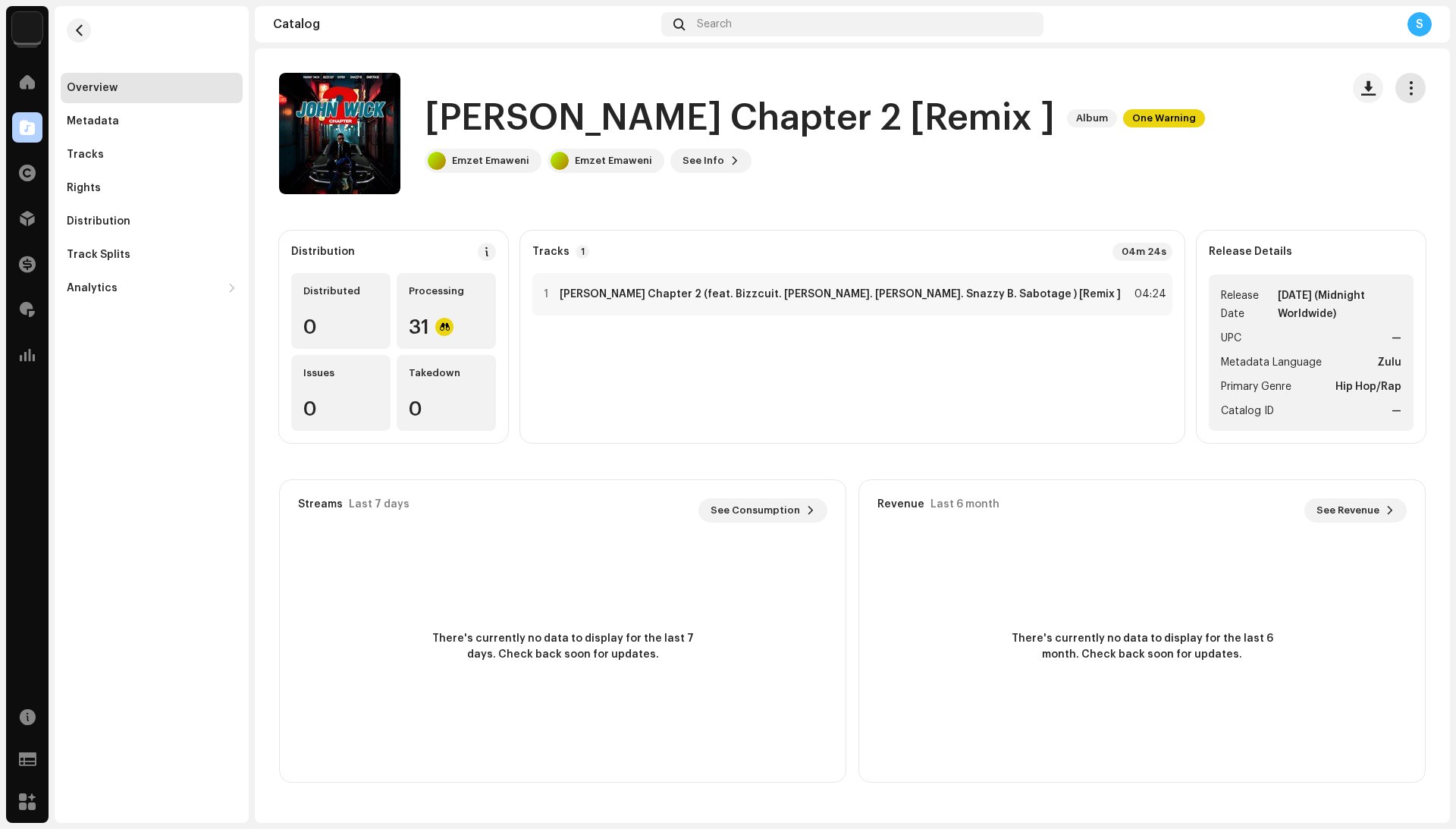
click at [1407, 98] on button "button" at bounding box center [1410, 87] width 30 height 30
click at [1372, 164] on div "Edit" at bounding box center [1342, 155] width 153 height 30
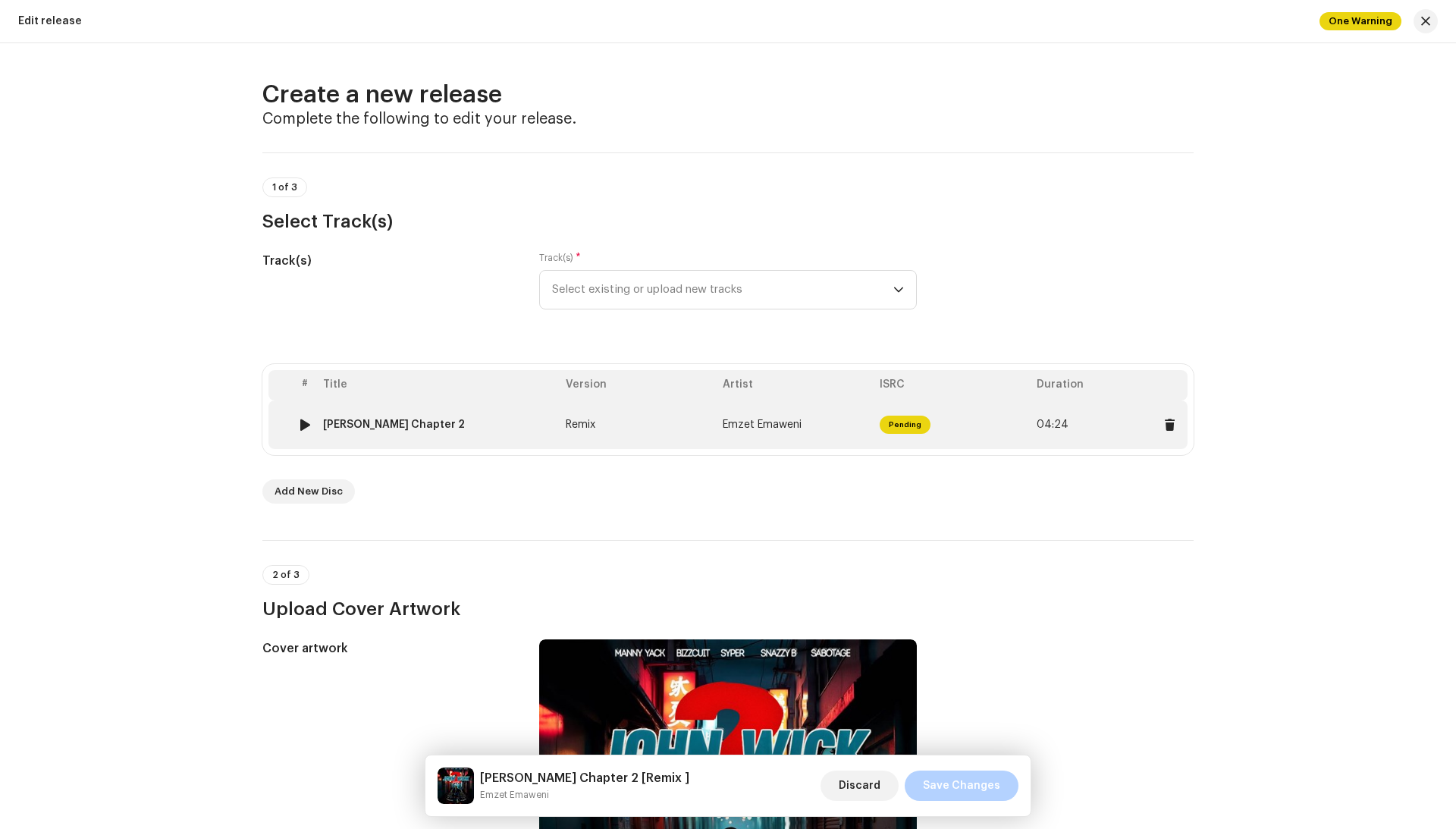
click at [698, 444] on td "Remix" at bounding box center [637, 424] width 157 height 49
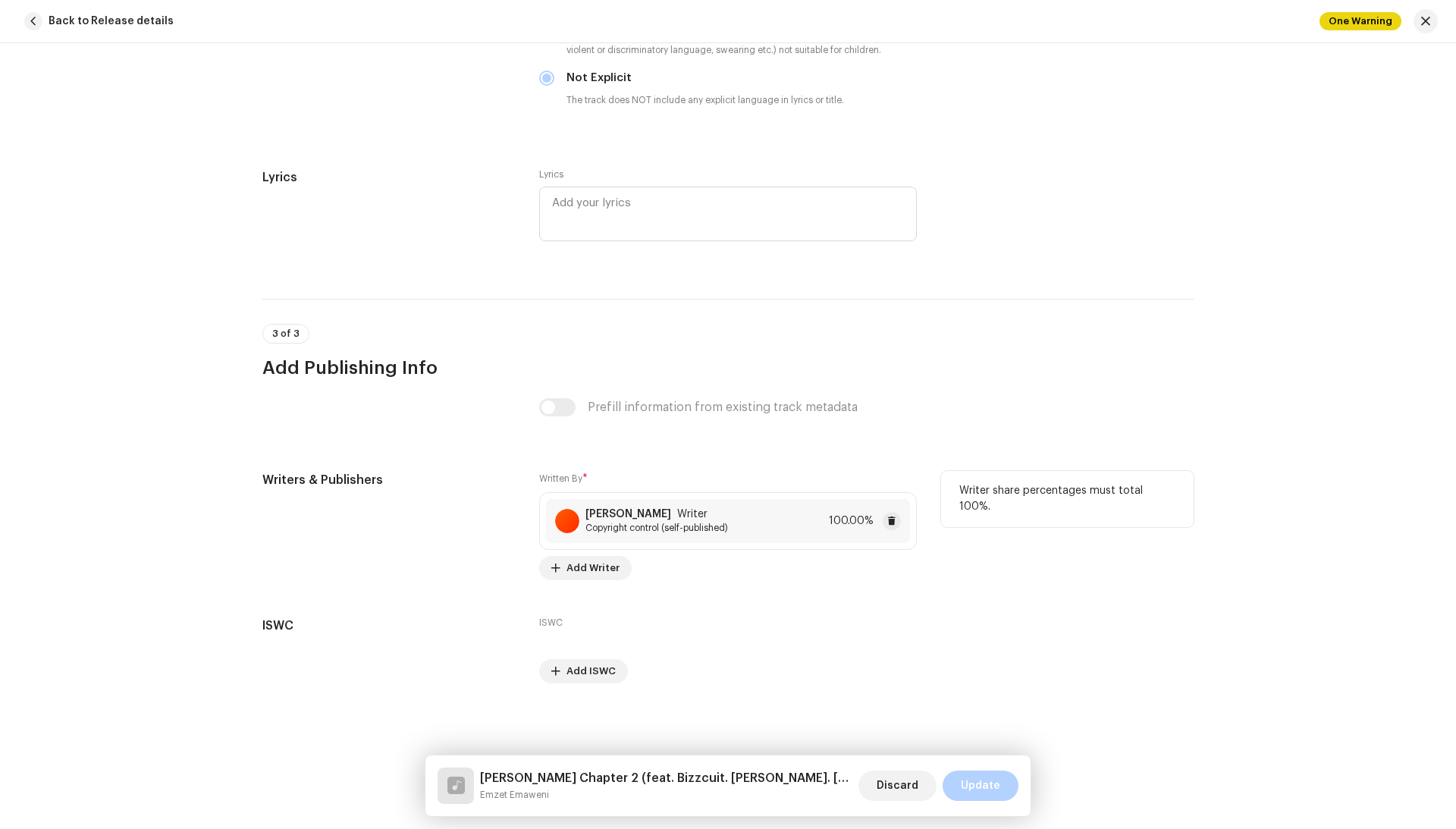
scroll to position [2824, 0]
click at [708, 529] on span "Copyright control (self-published)" at bounding box center [657, 528] width 142 height 12
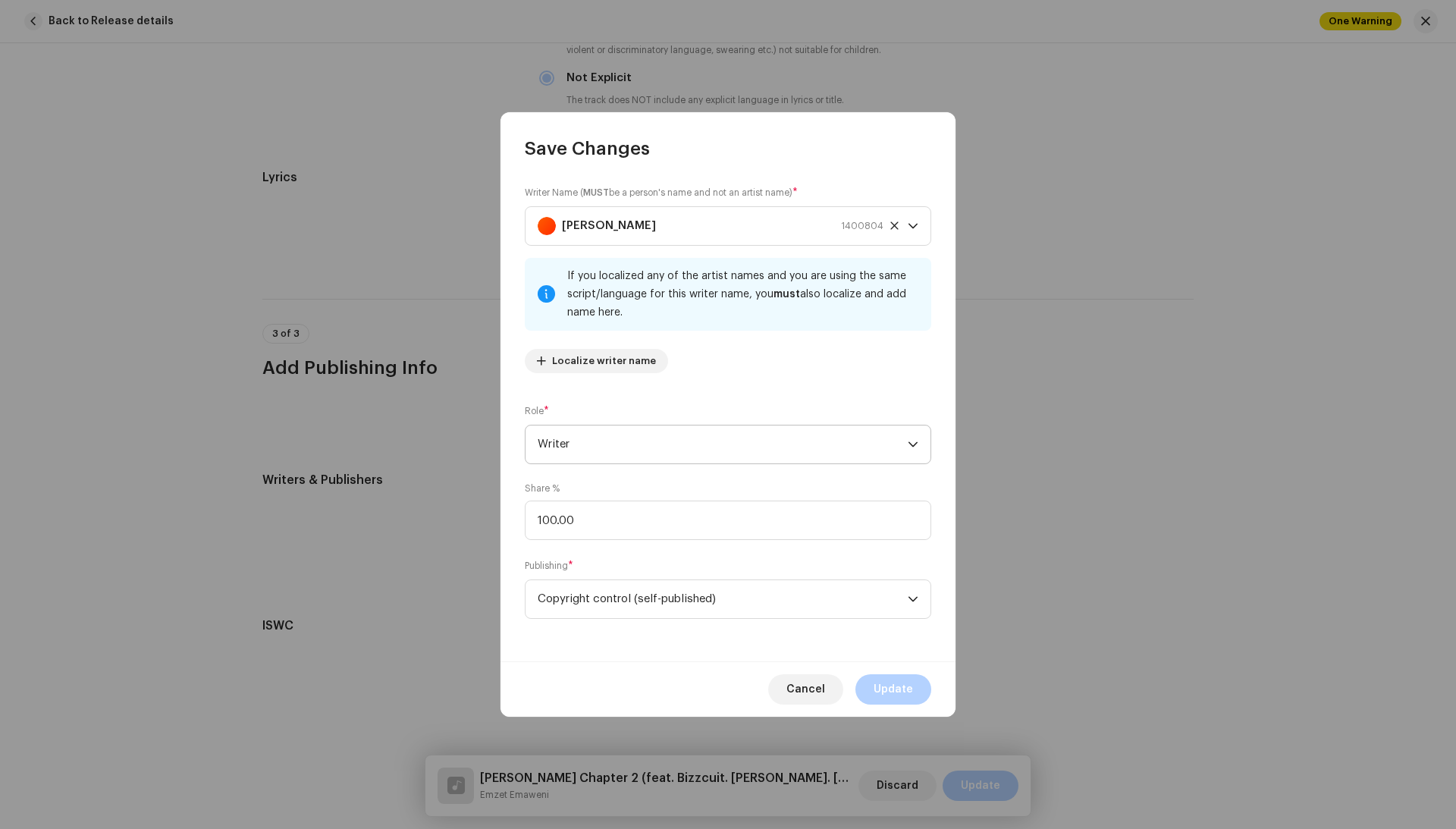
click at [620, 453] on span "Writer" at bounding box center [723, 444] width 370 height 38
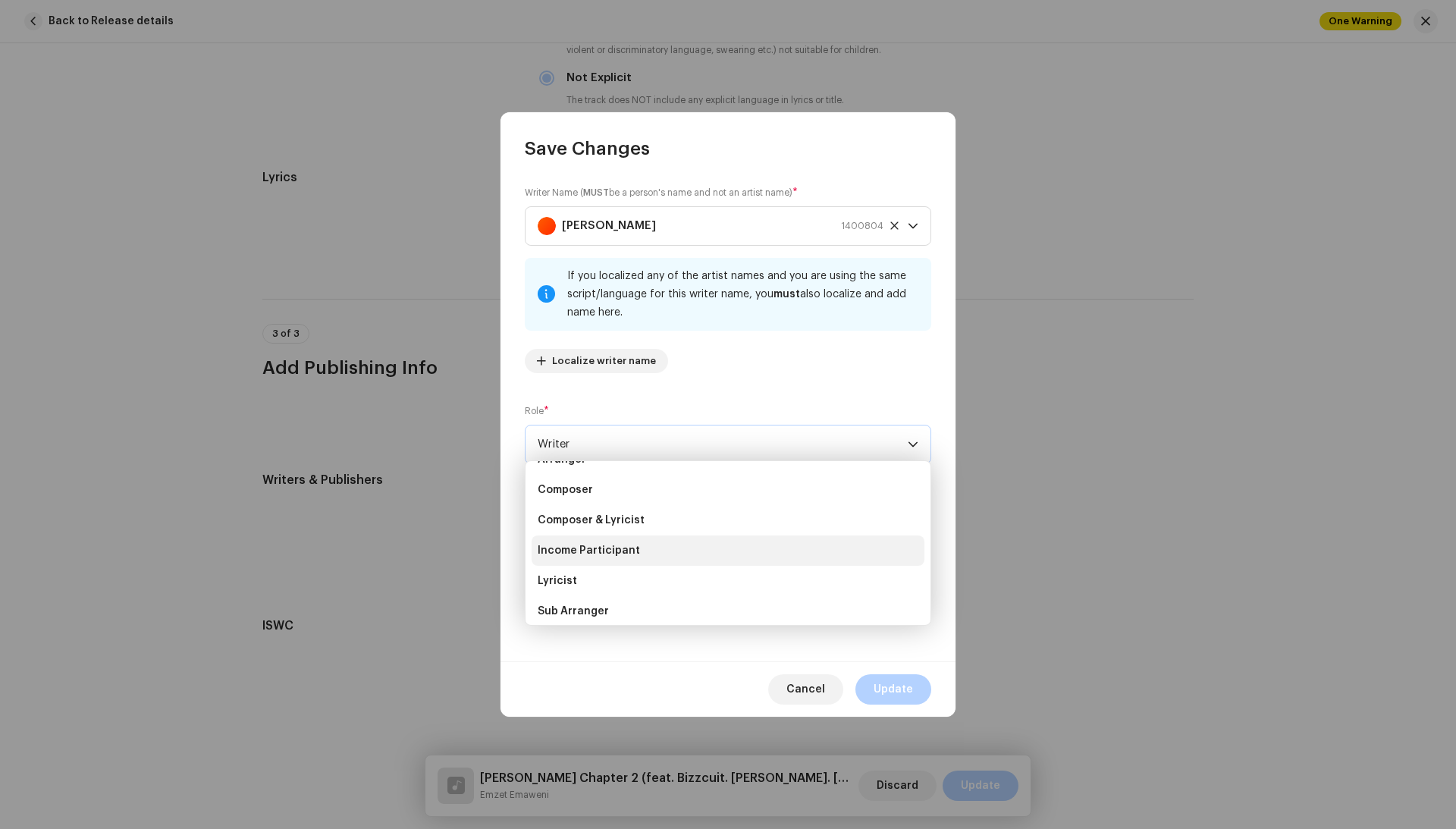
scroll to position [50, 0]
click at [610, 520] on span "Composer & Lyricist" at bounding box center [591, 524] width 107 height 15
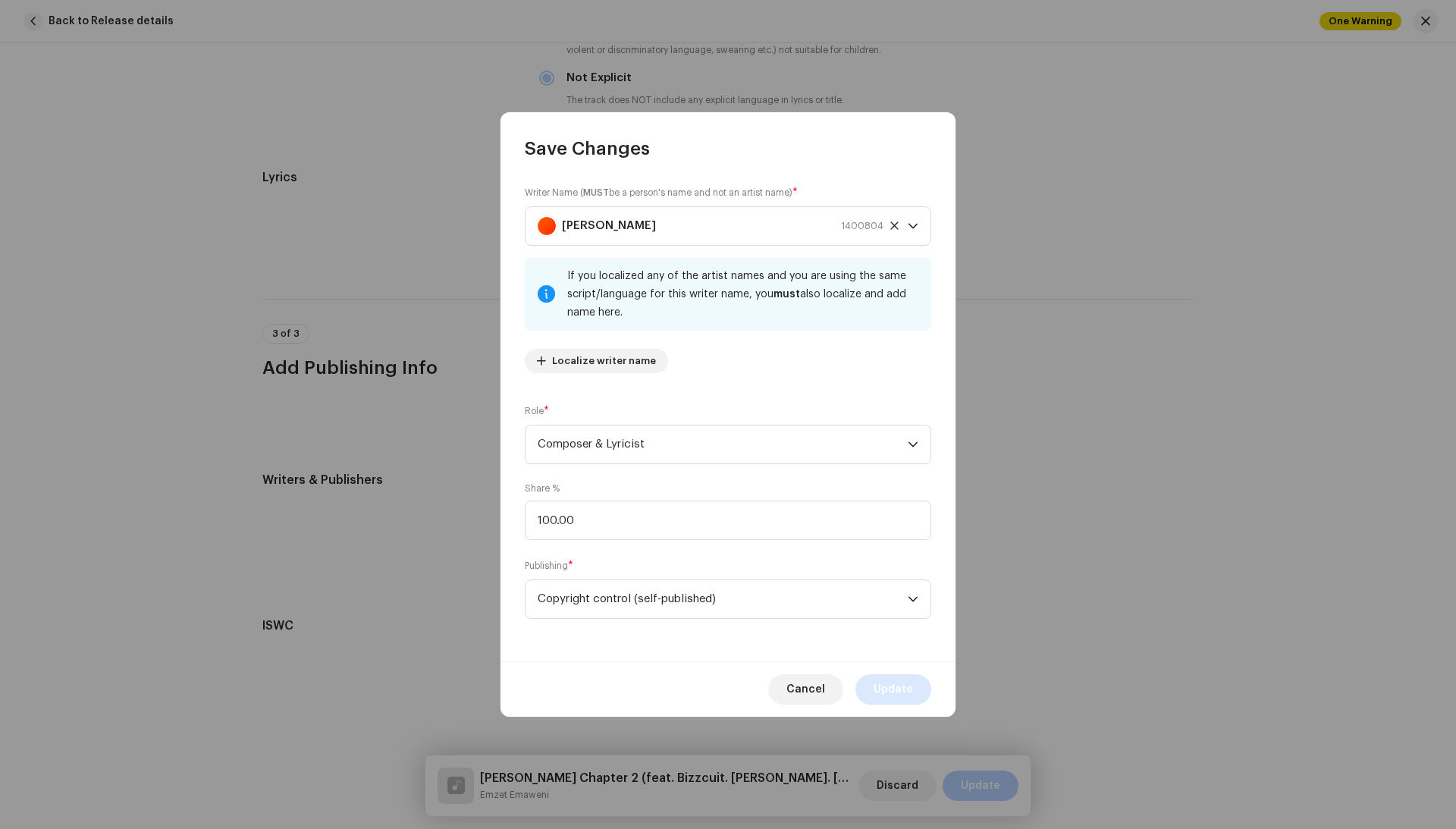
click at [868, 699] on button "Update" at bounding box center [894, 689] width 76 height 30
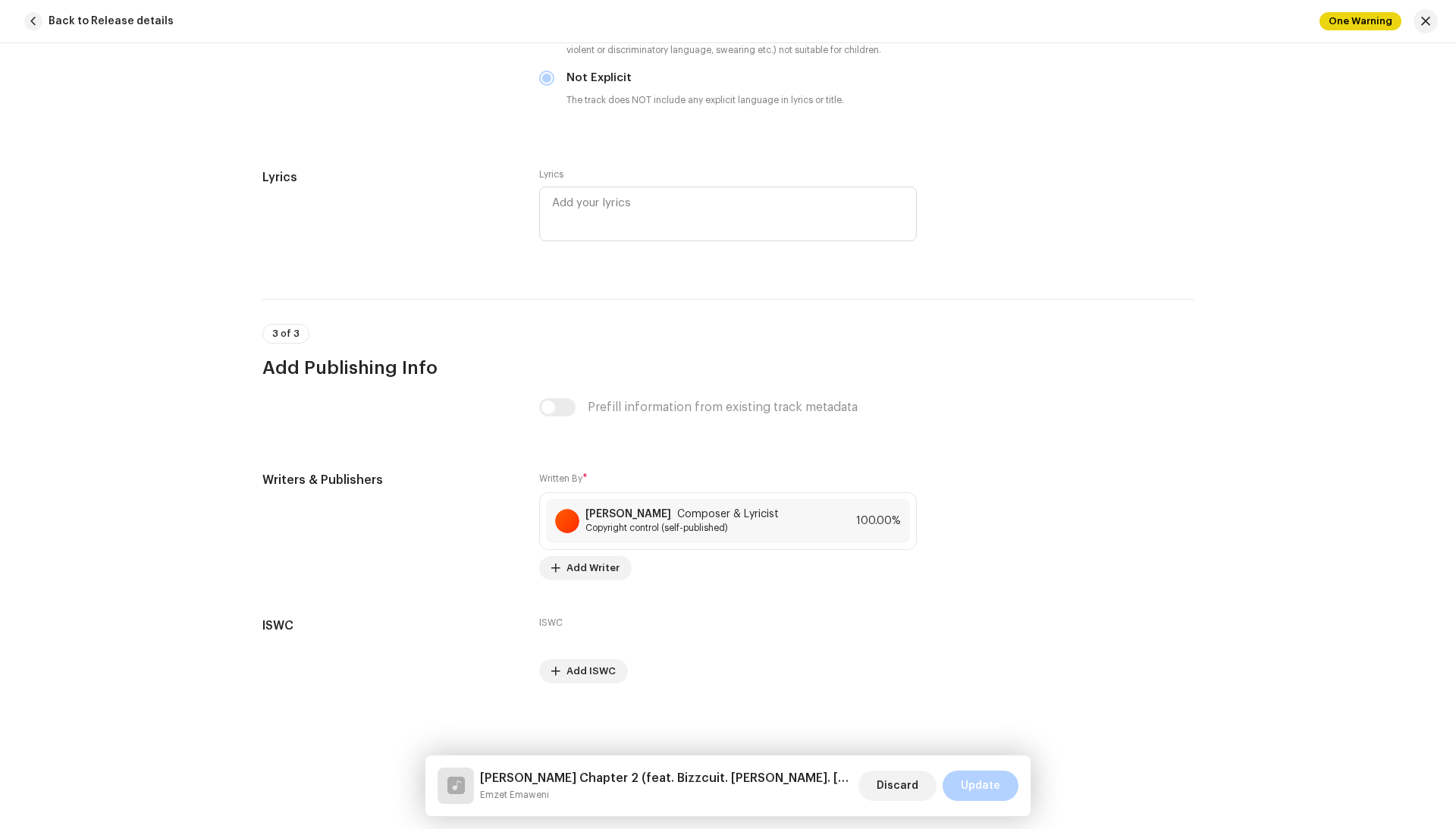
click at [990, 780] on span "Update" at bounding box center [980, 786] width 39 height 30
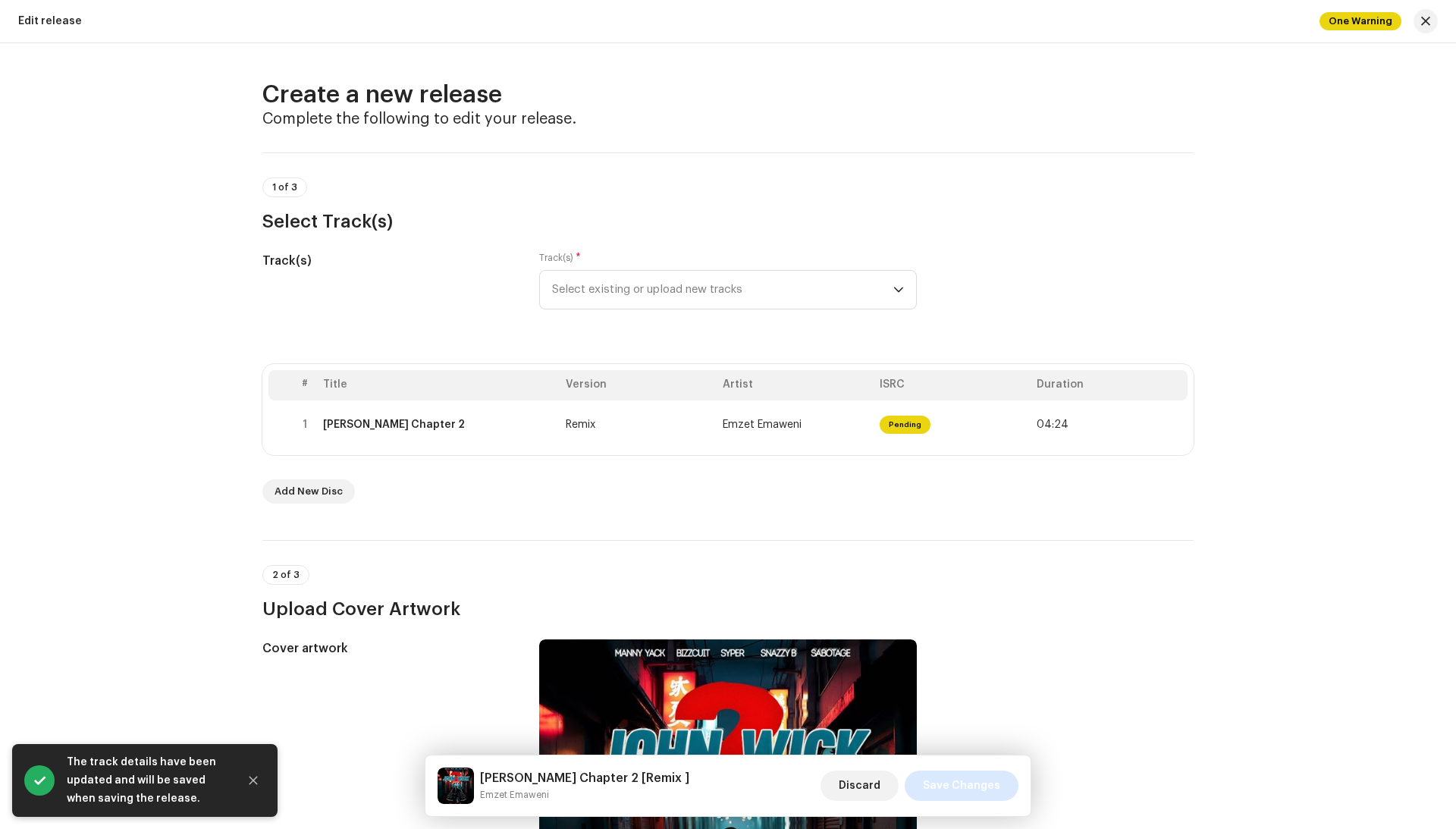
click at [981, 779] on span "Save Changes" at bounding box center [962, 786] width 77 height 30
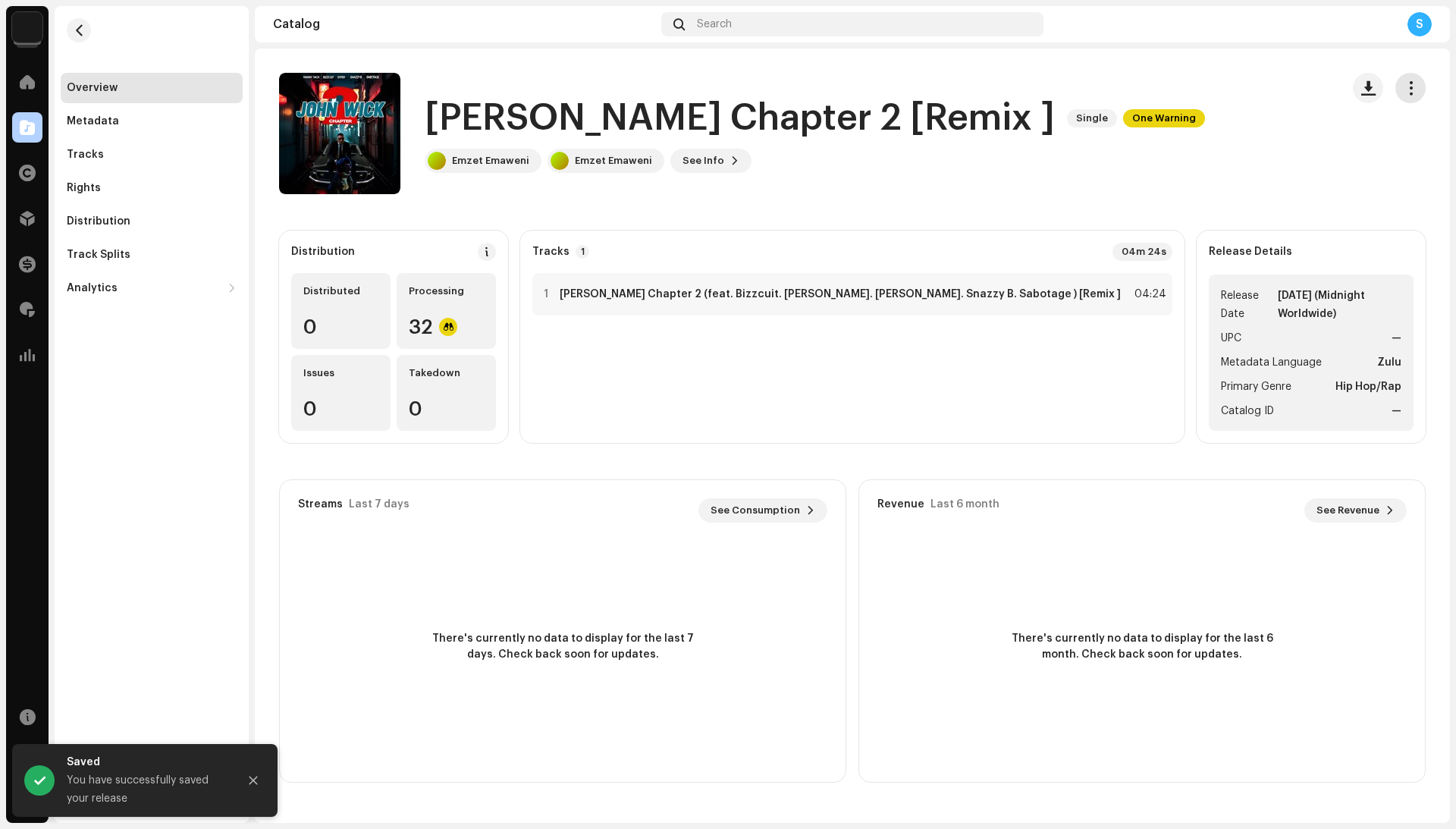
click at [1405, 90] on span "button" at bounding box center [1410, 88] width 15 height 12
click at [1355, 147] on div "Edit" at bounding box center [1342, 155] width 153 height 30
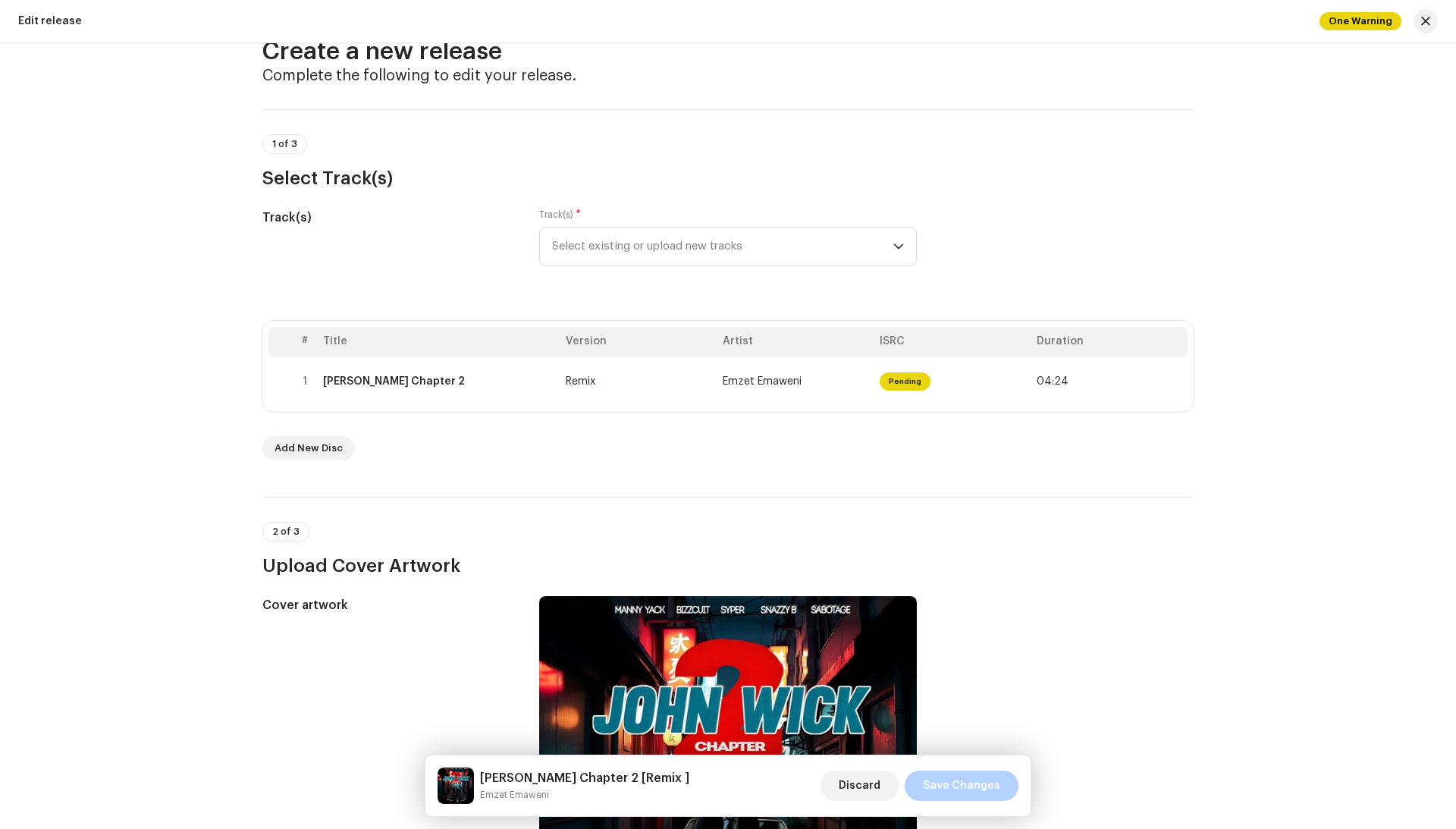
scroll to position [49, 0]
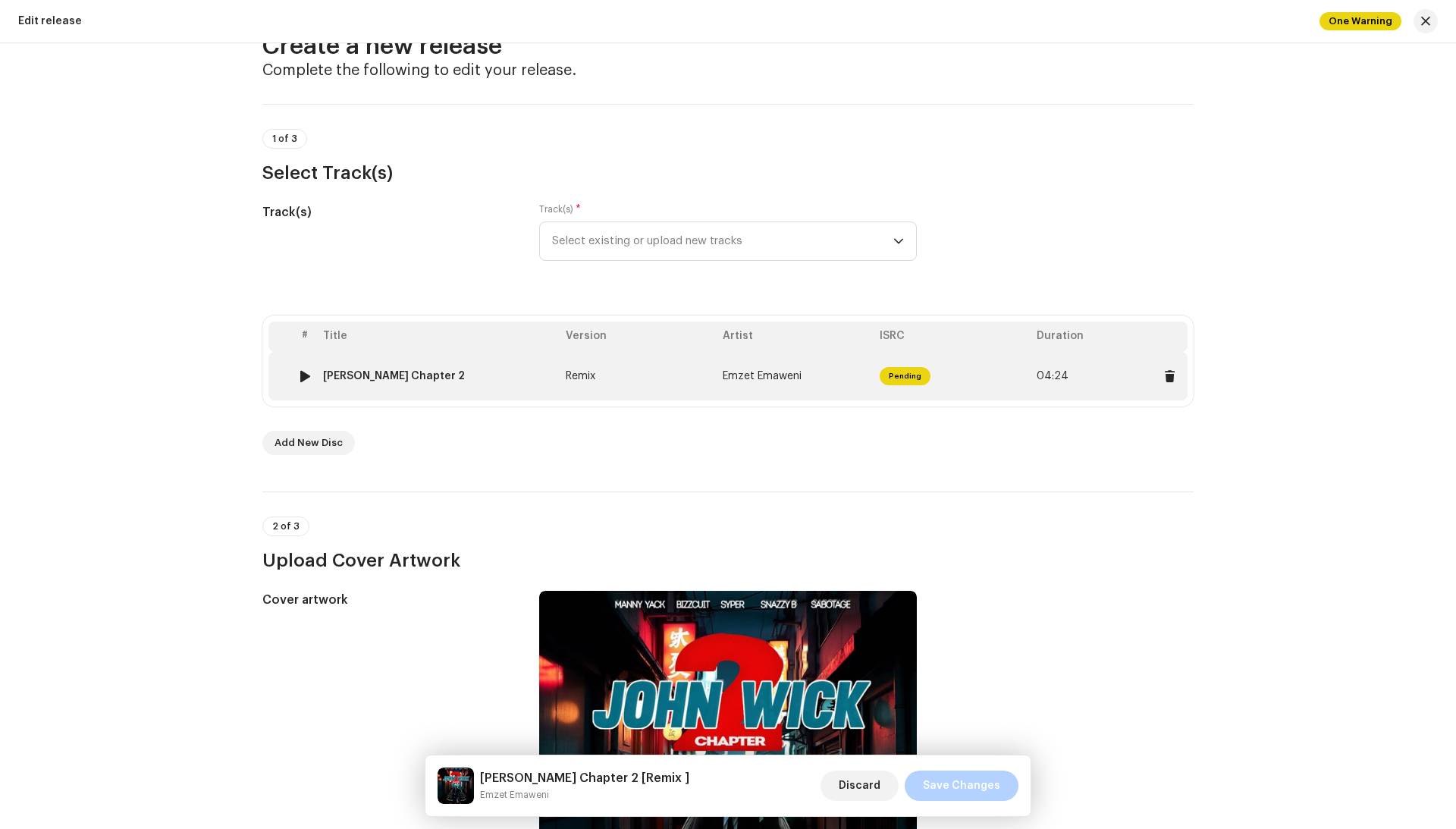
click at [638, 382] on td "Remix" at bounding box center [637, 376] width 157 height 49
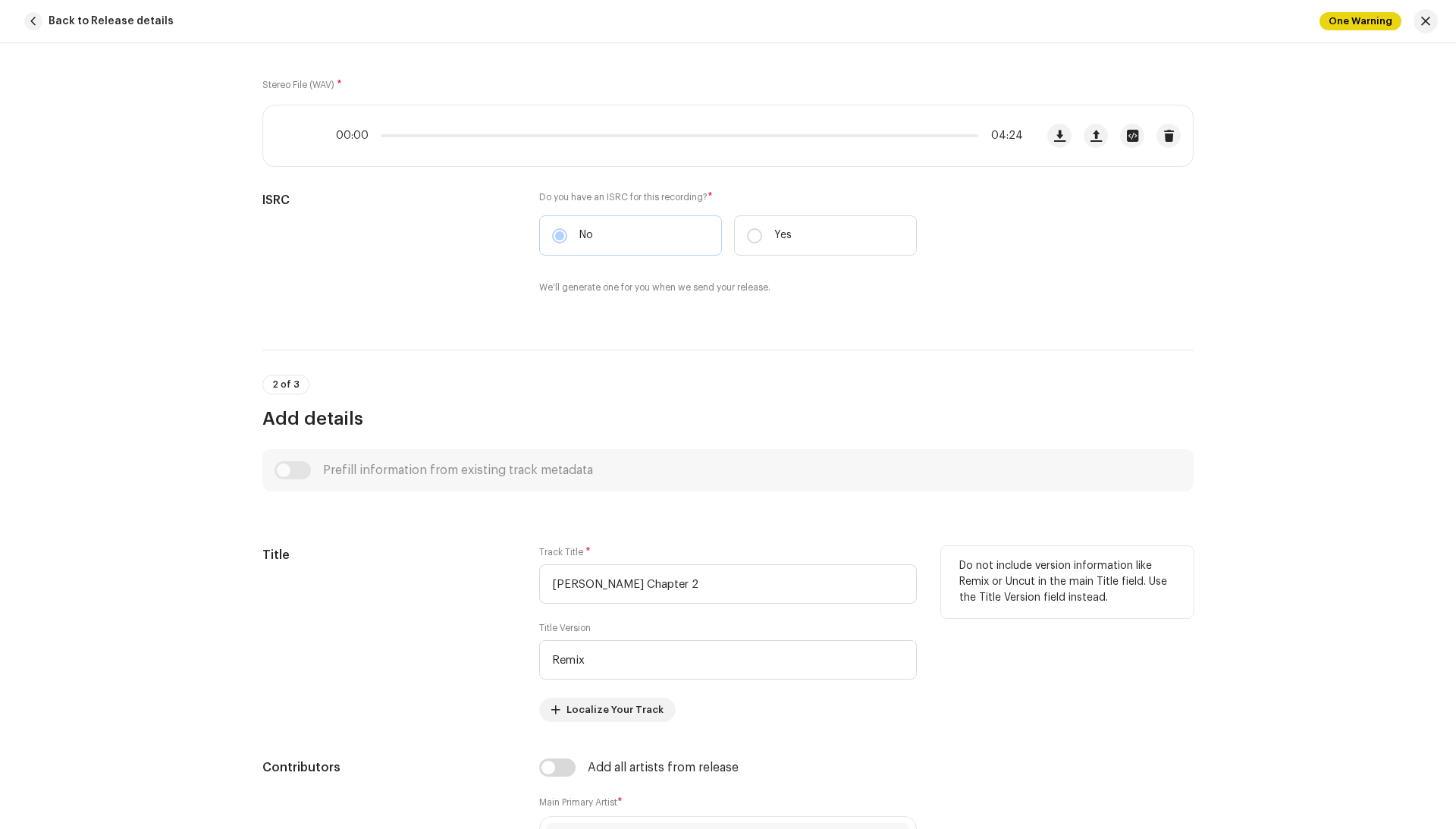
scroll to position [222, 0]
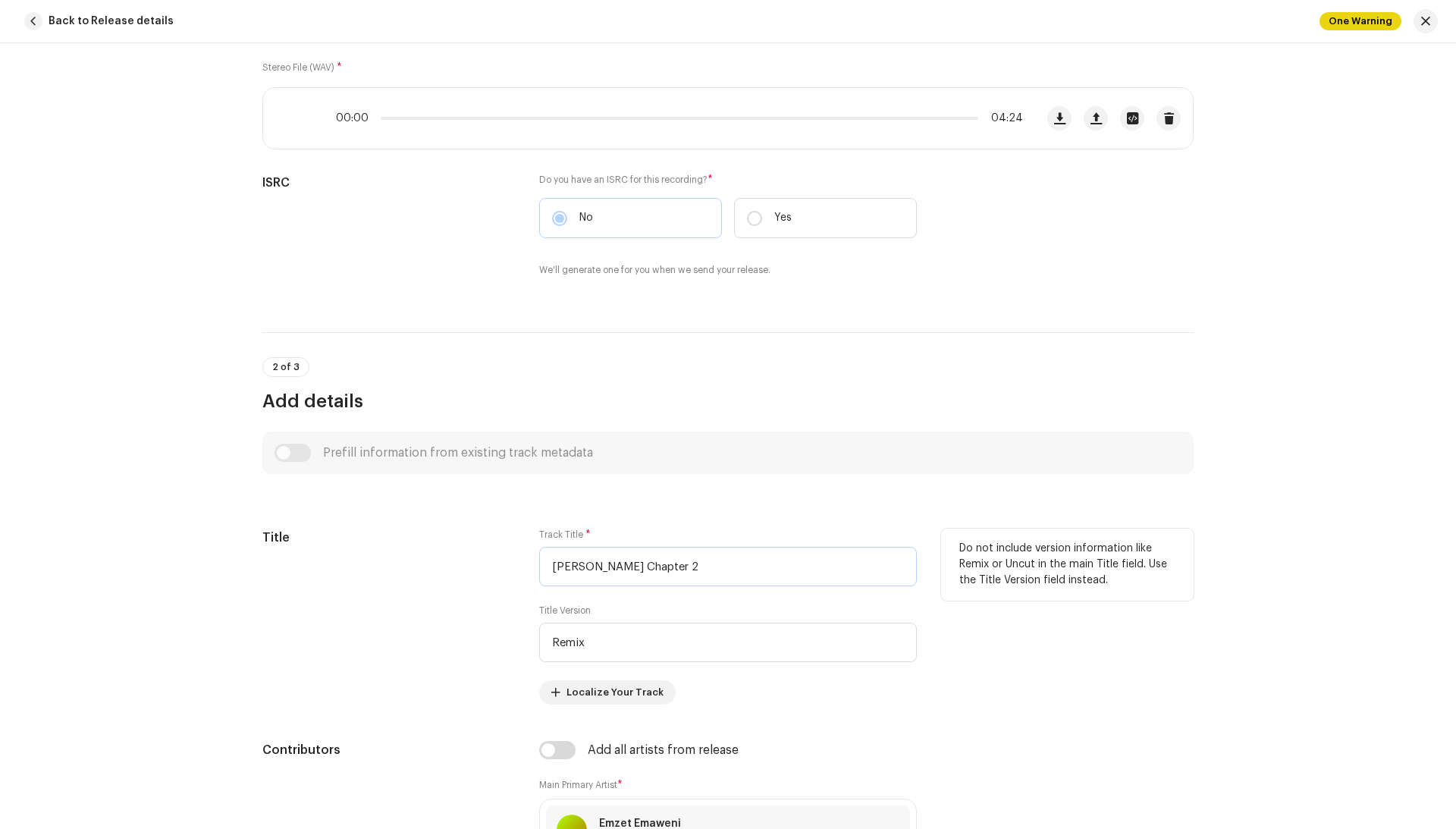
click at [581, 571] on input "[PERSON_NAME] Chapter 2" at bounding box center [728, 567] width 378 height 39
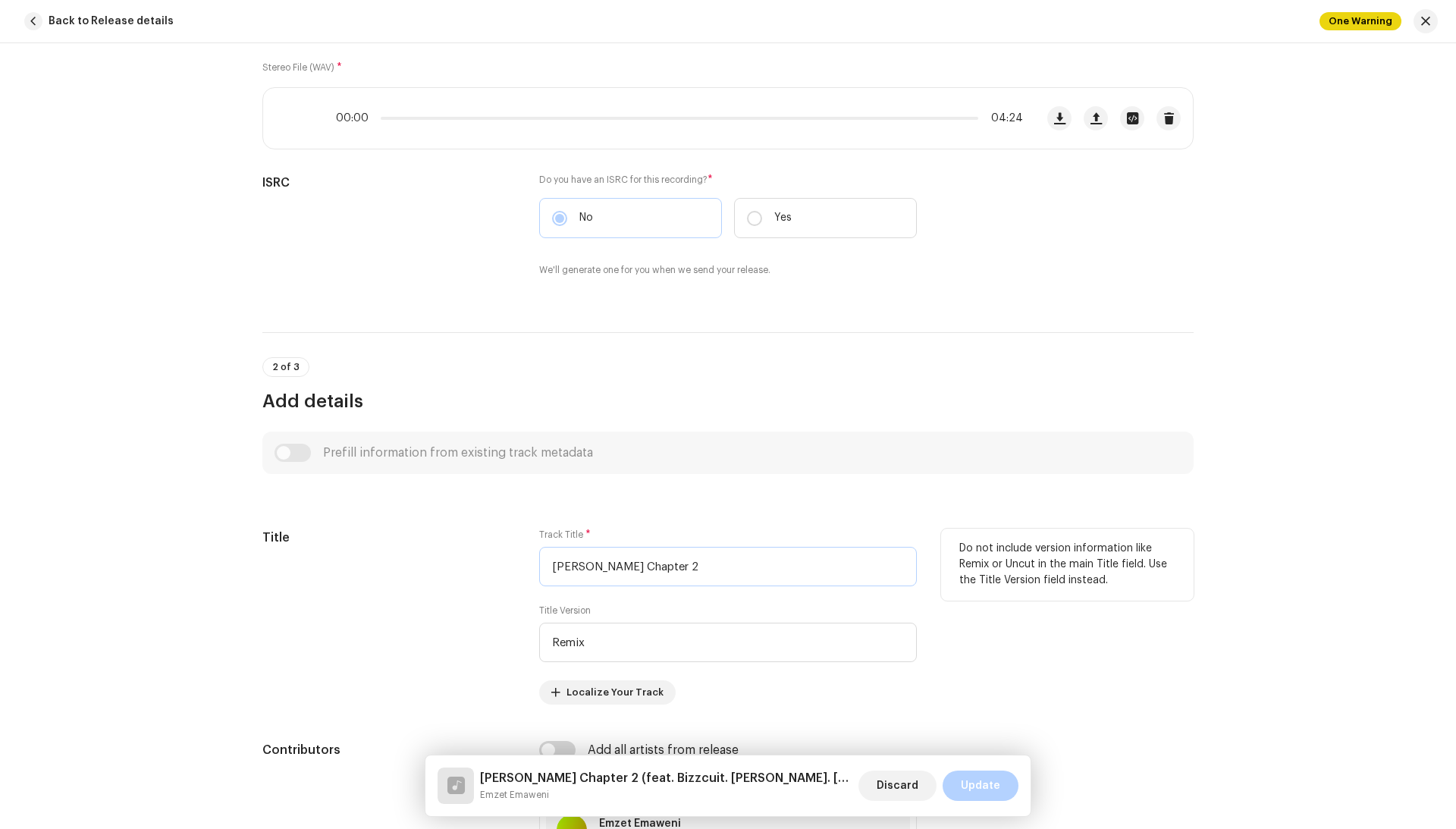
click at [622, 565] on input "[PERSON_NAME] Chapter 2" at bounding box center [728, 567] width 378 height 39
type input "[PERSON_NAME] Chapter 2"
click at [962, 790] on button "Update" at bounding box center [980, 786] width 76 height 30
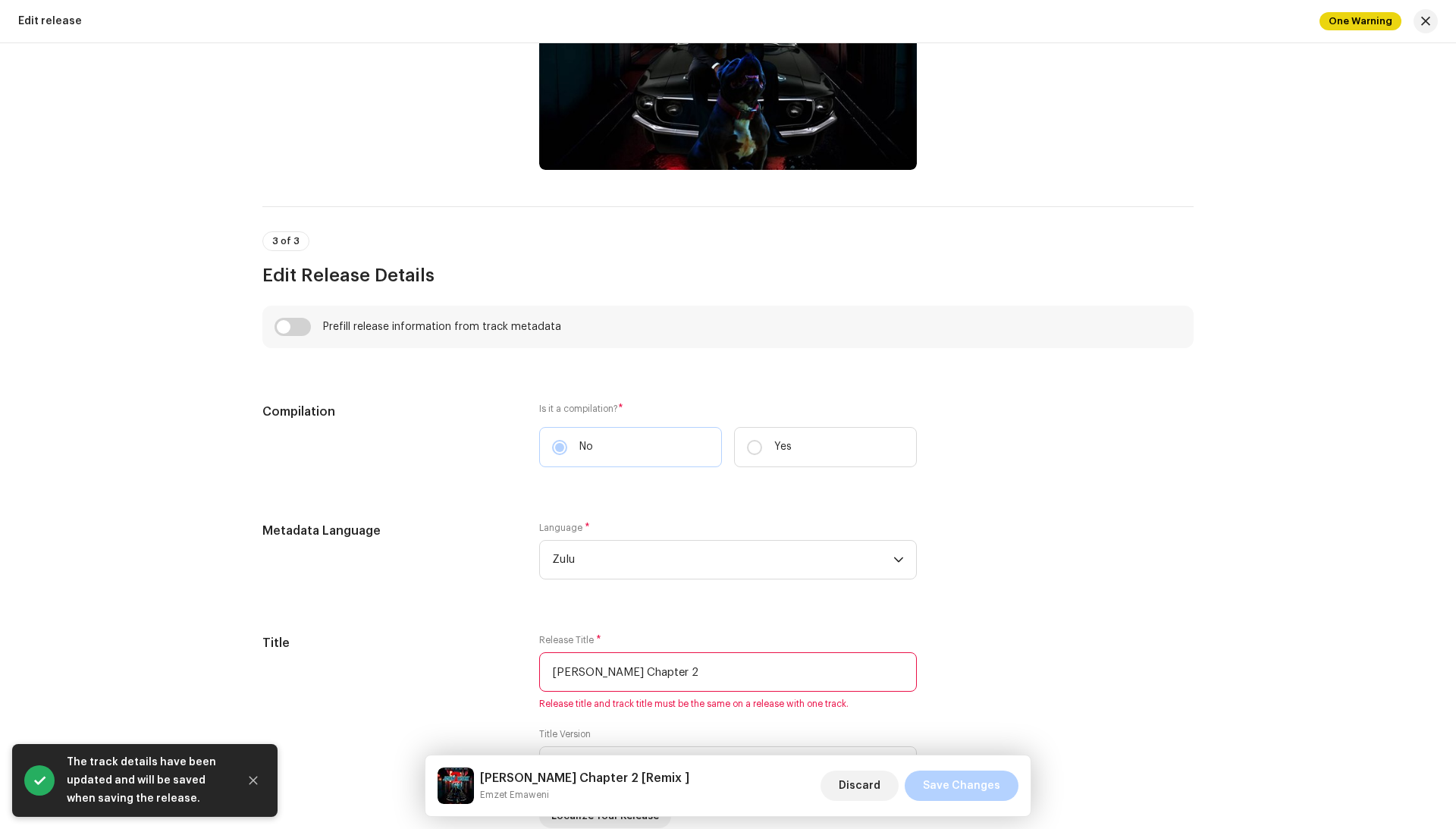
scroll to position [850, 0]
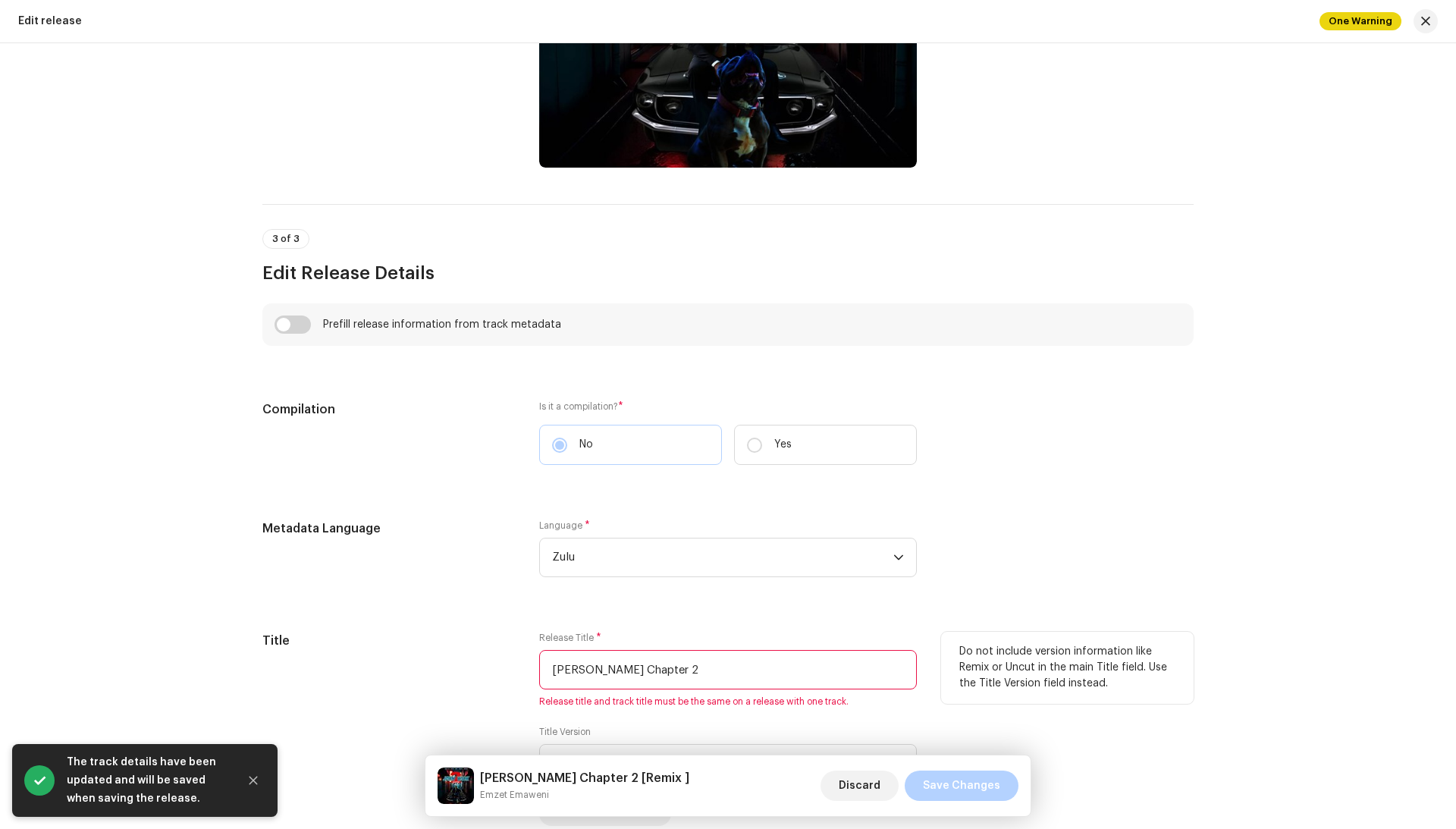
click at [624, 684] on input "[PERSON_NAME] Chapter 2" at bounding box center [728, 670] width 378 height 39
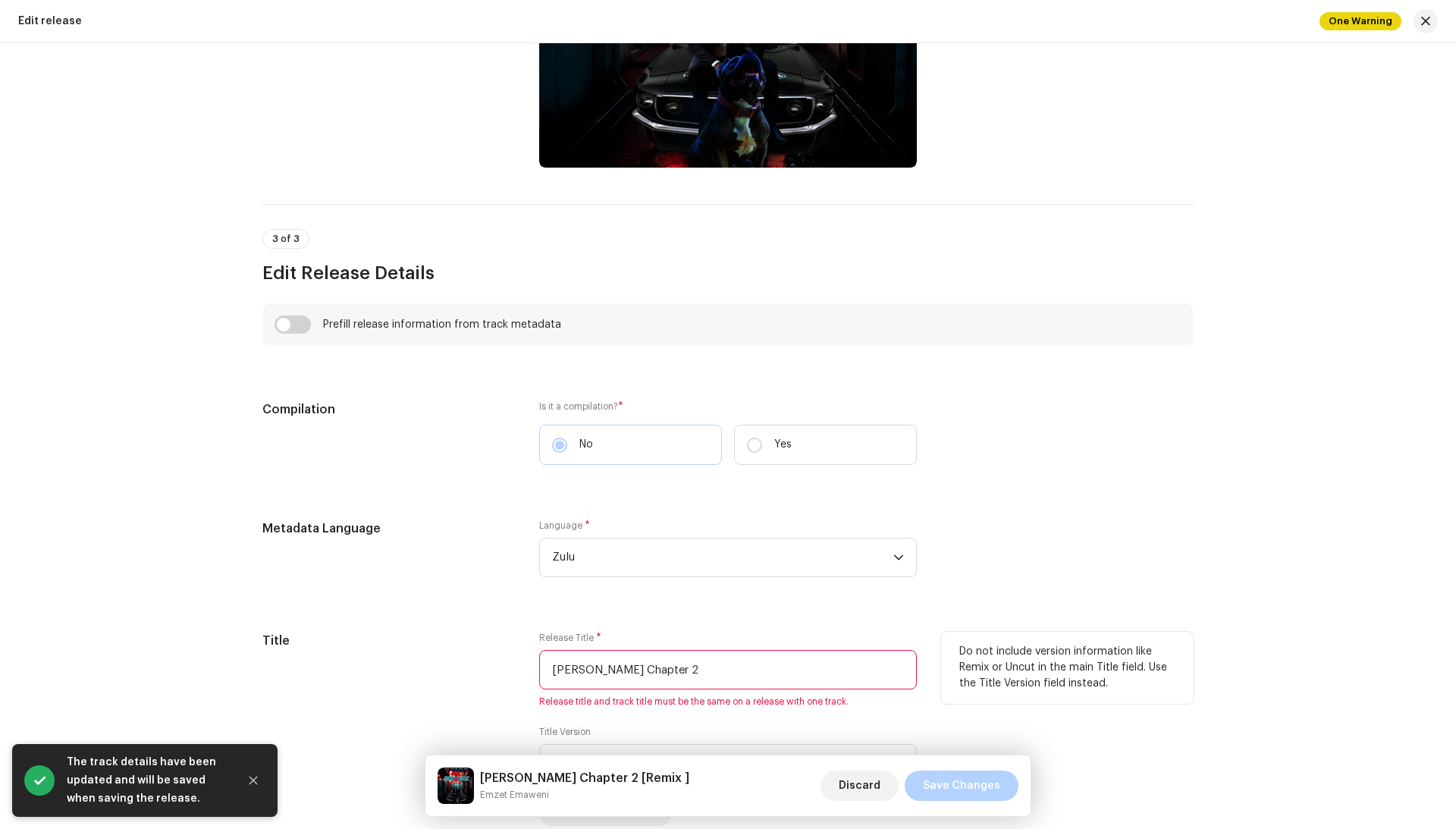
click at [624, 684] on input "[PERSON_NAME] Chapter 2" at bounding box center [728, 670] width 378 height 39
paste input "W"
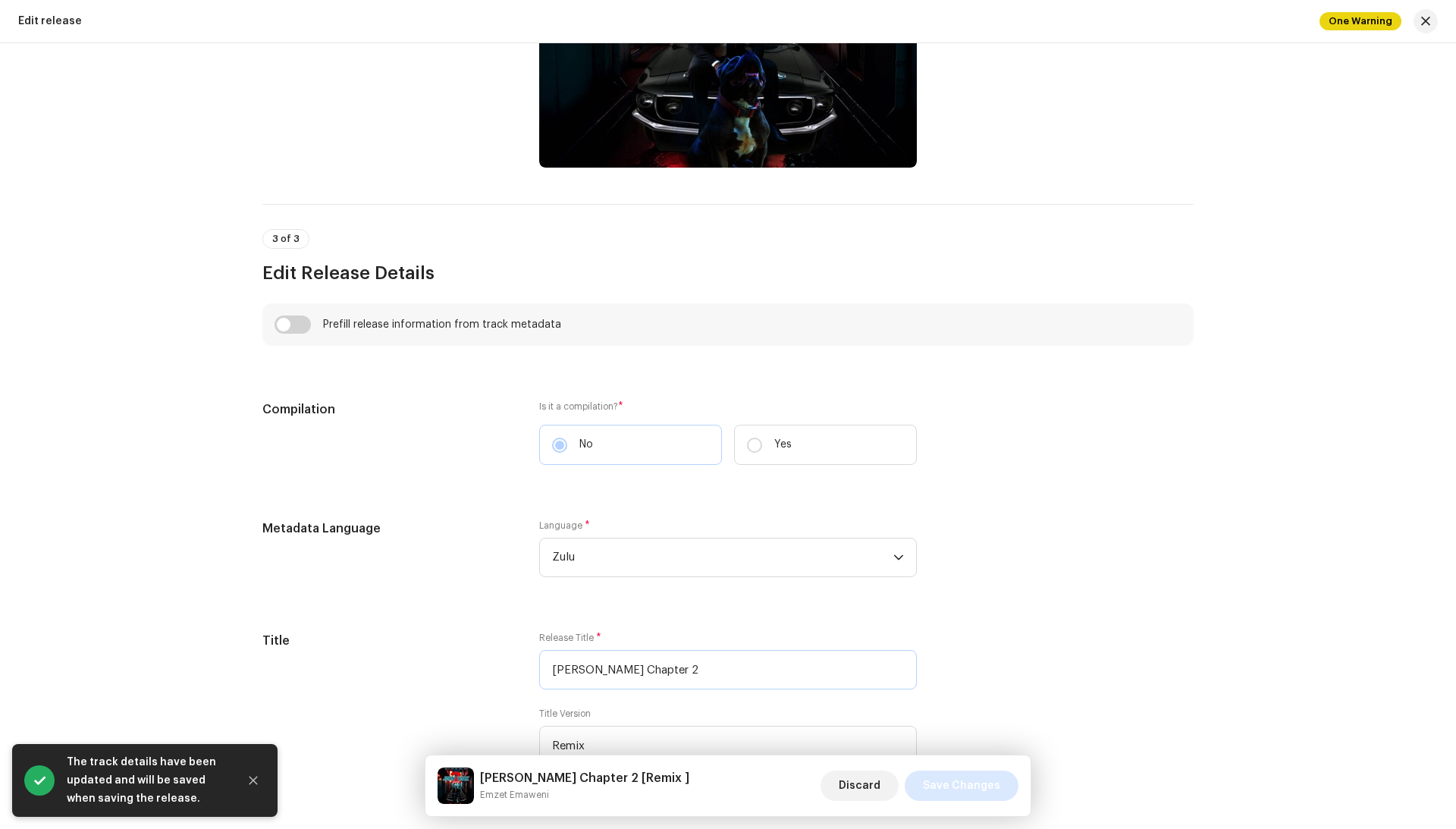
type input "[PERSON_NAME] Chapter 2"
click at [968, 787] on span "Save Changes" at bounding box center [962, 786] width 77 height 30
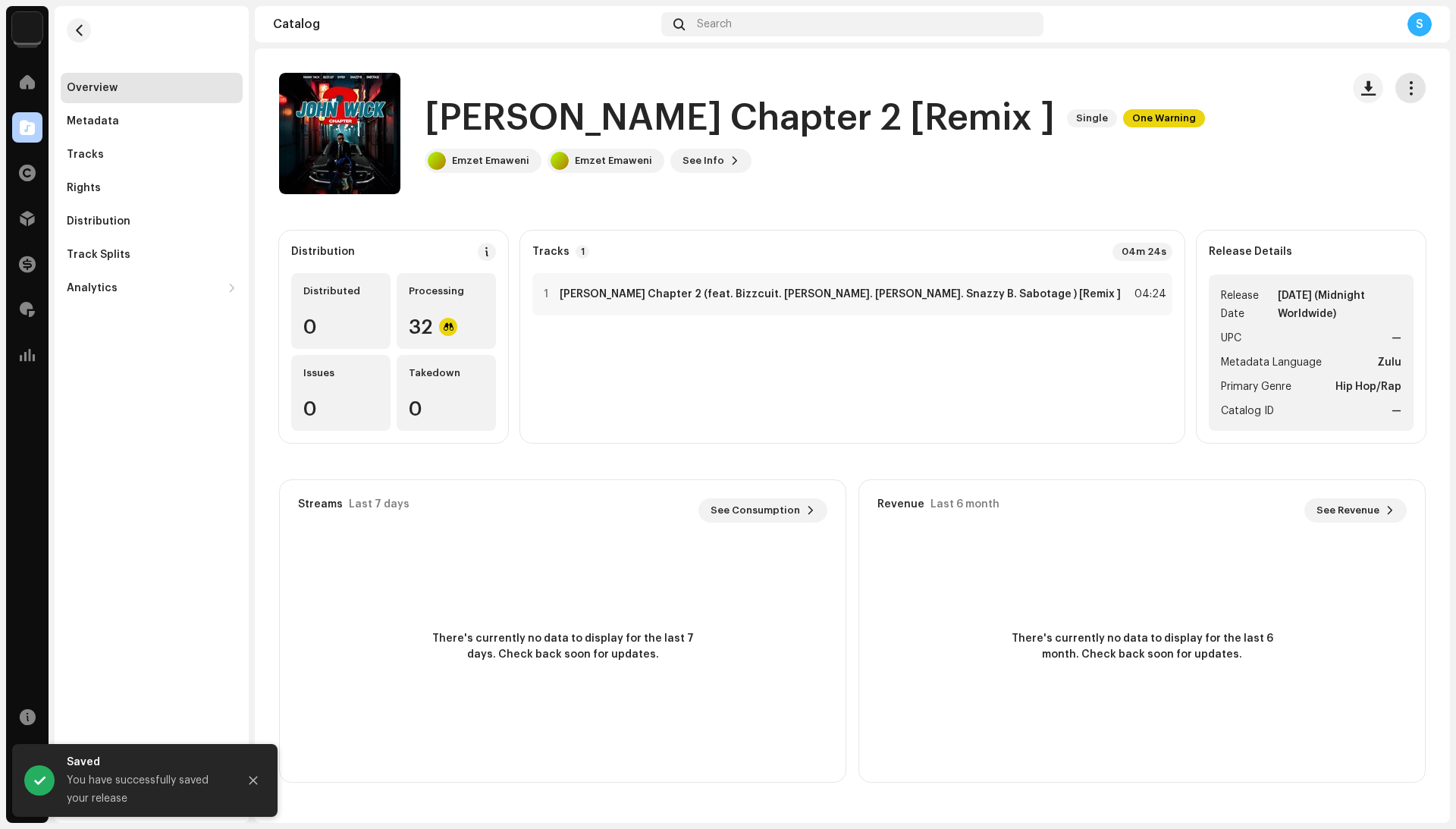
click at [1409, 93] on span "button" at bounding box center [1410, 88] width 15 height 12
click at [1321, 193] on div "Distribute" at bounding box center [1342, 186] width 153 height 30
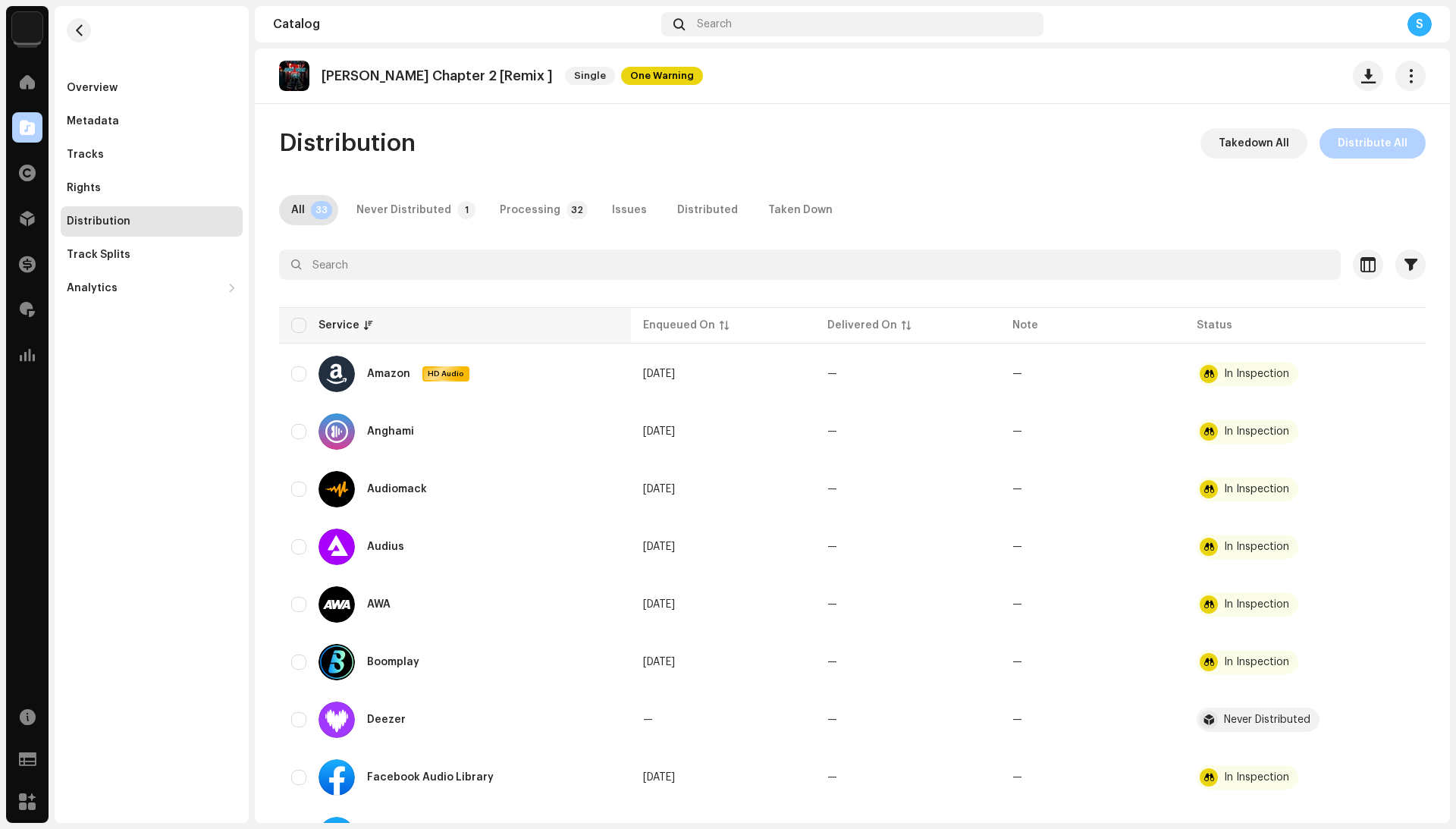
click at [307, 317] on th "Service" at bounding box center [455, 325] width 352 height 36
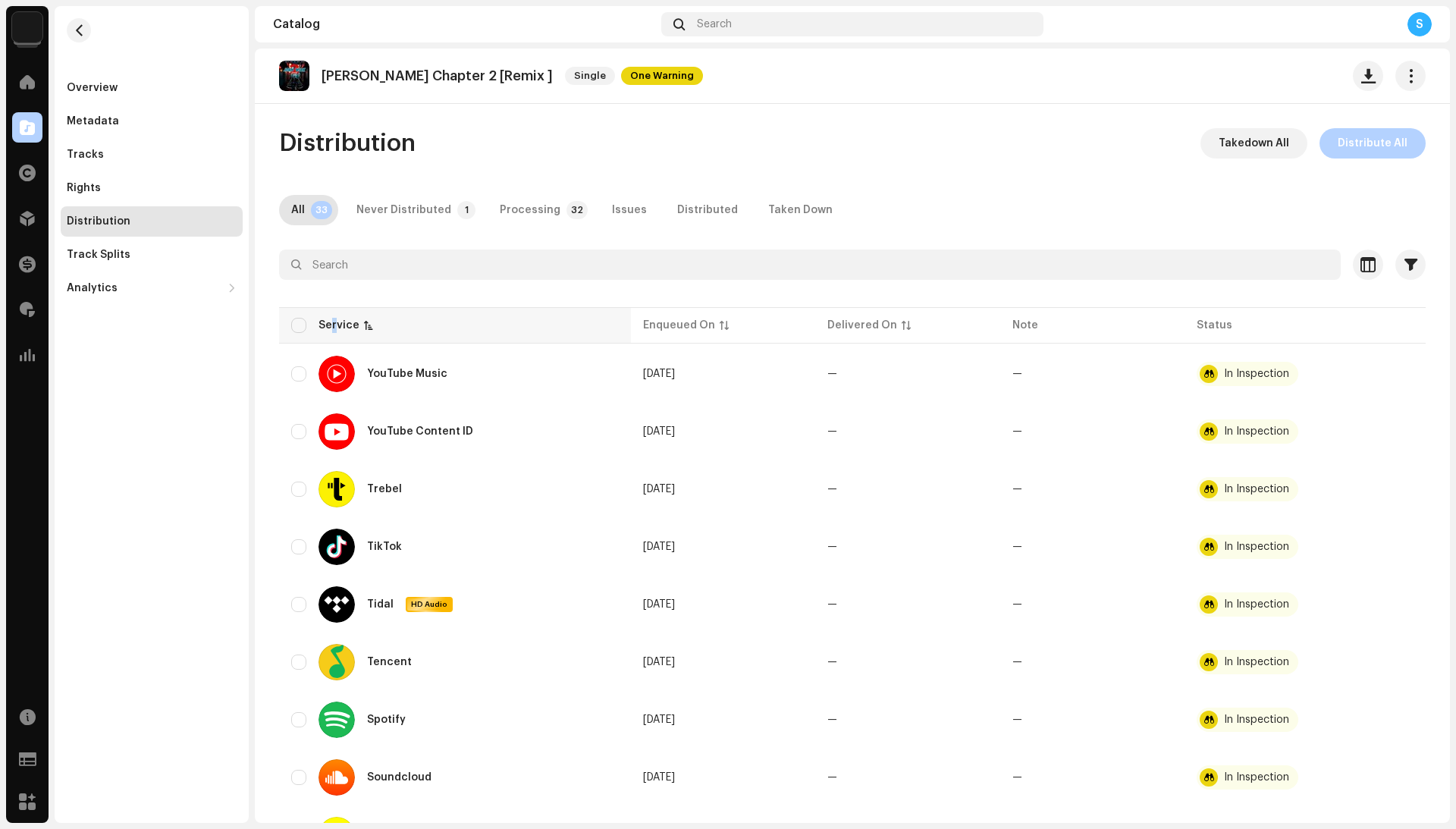
click at [333, 319] on div "Service" at bounding box center [339, 326] width 41 height 15
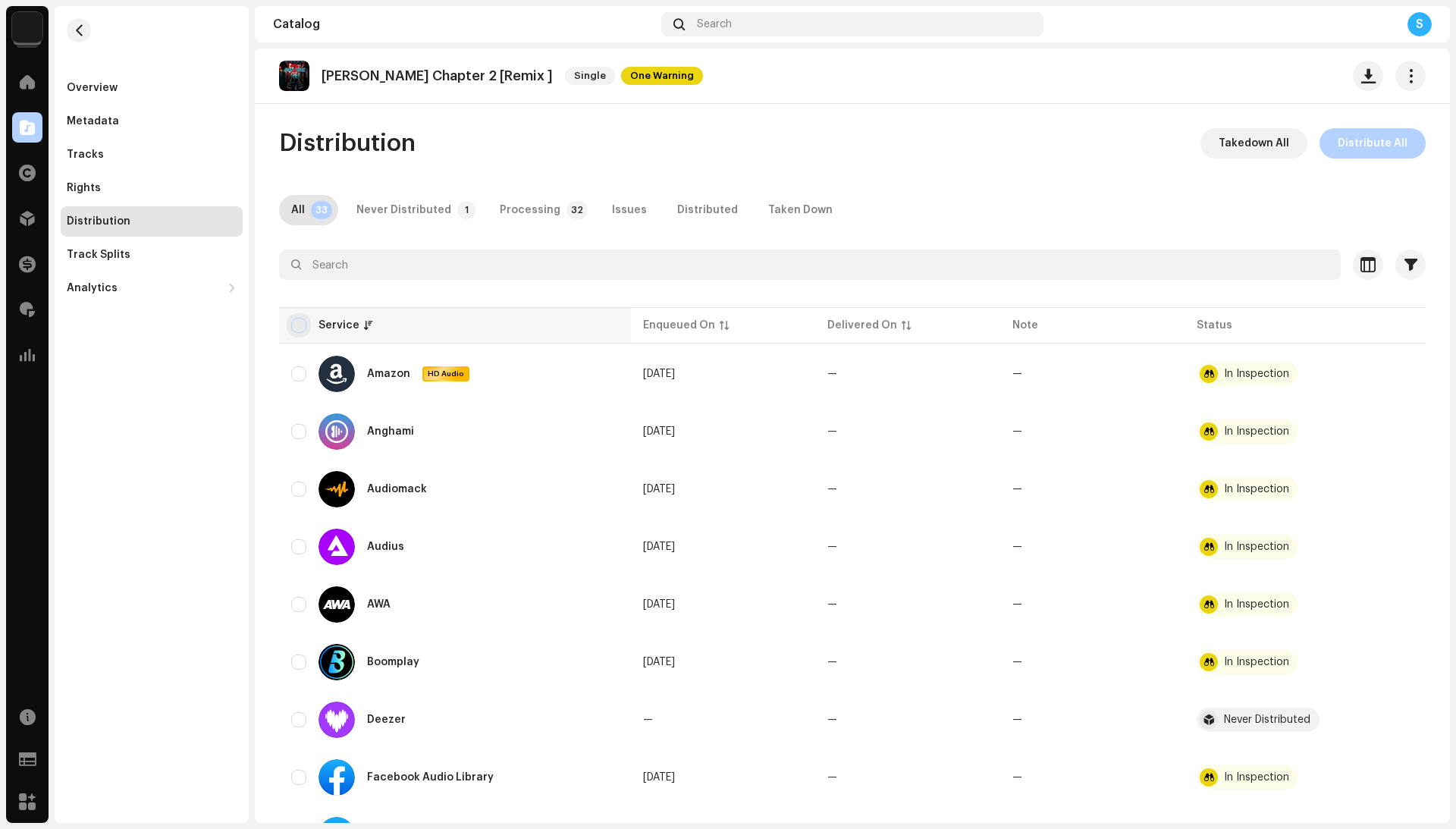
click at [298, 323] on input "checkbox" at bounding box center [299, 326] width 15 height 15
checkbox input "true"
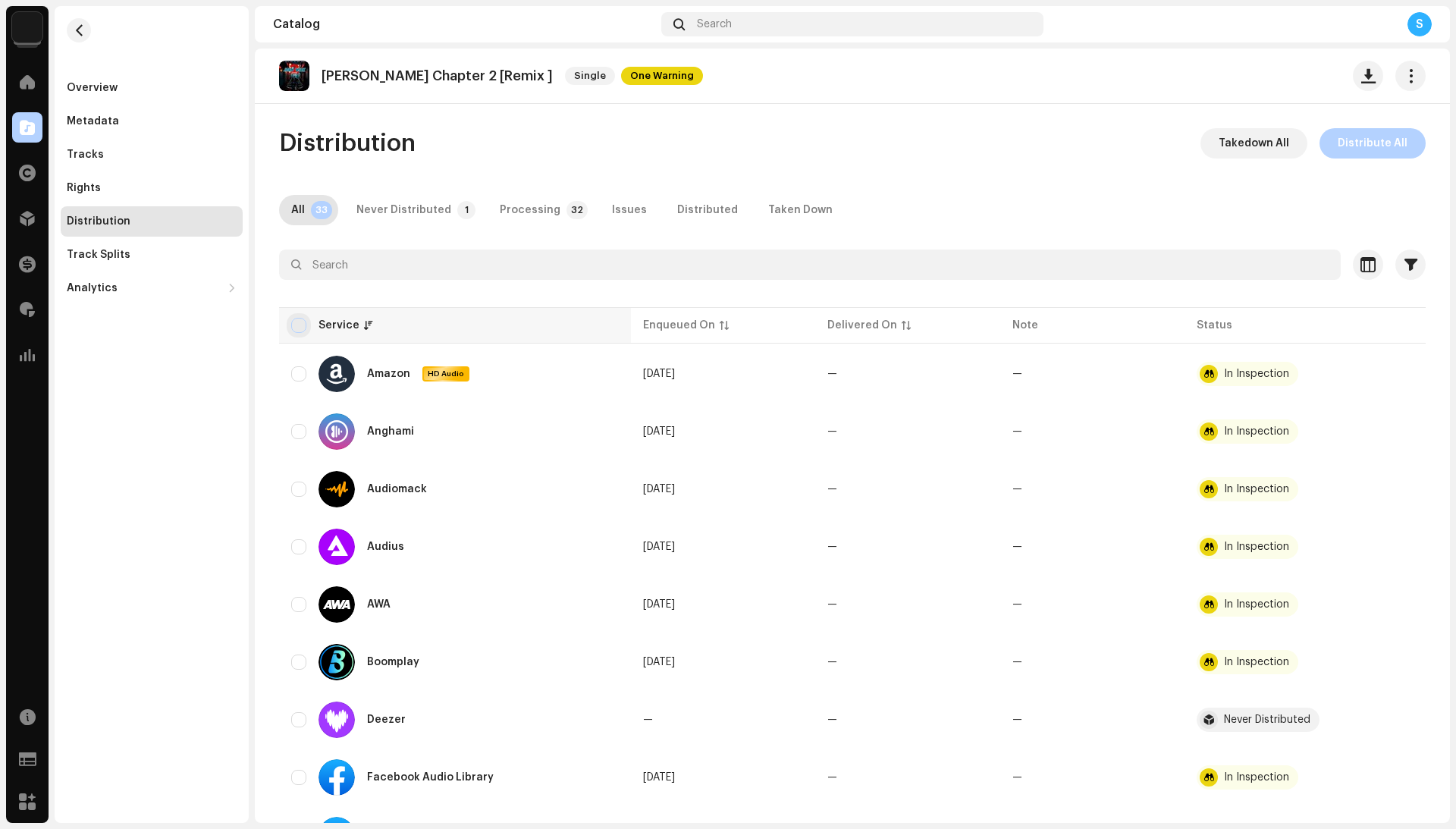
checkbox input "true"
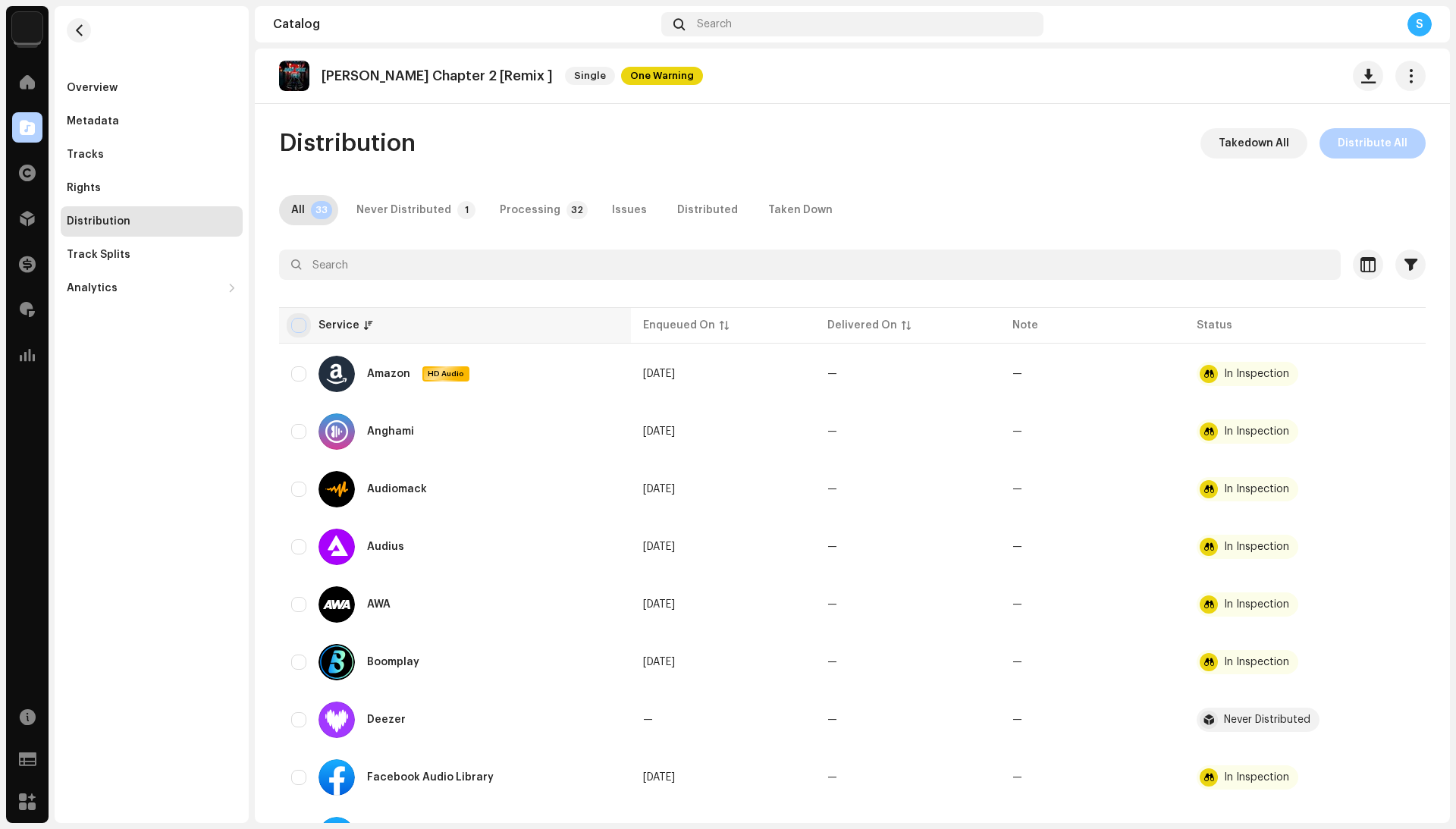
checkbox input "true"
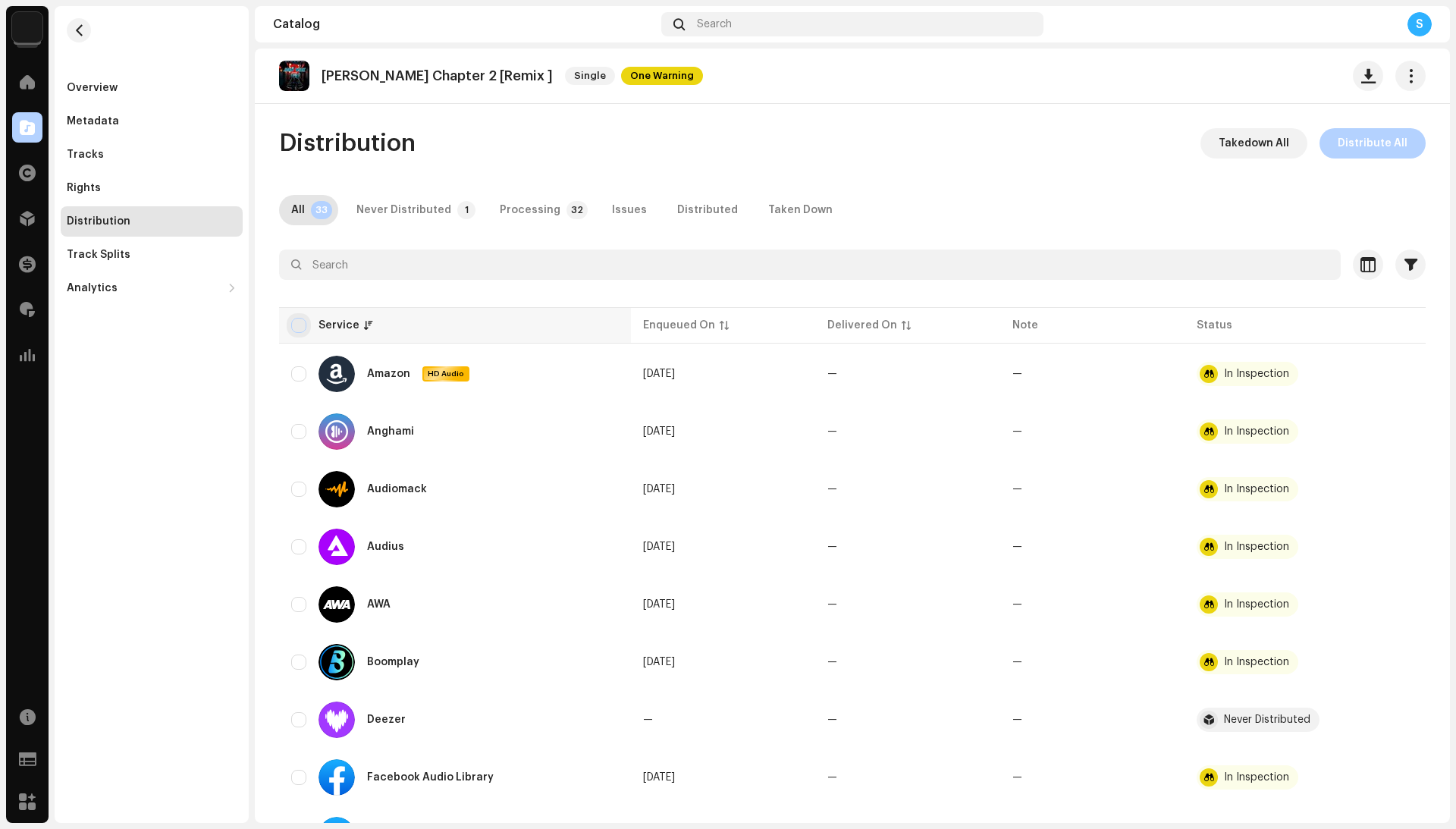
checkbox input "true"
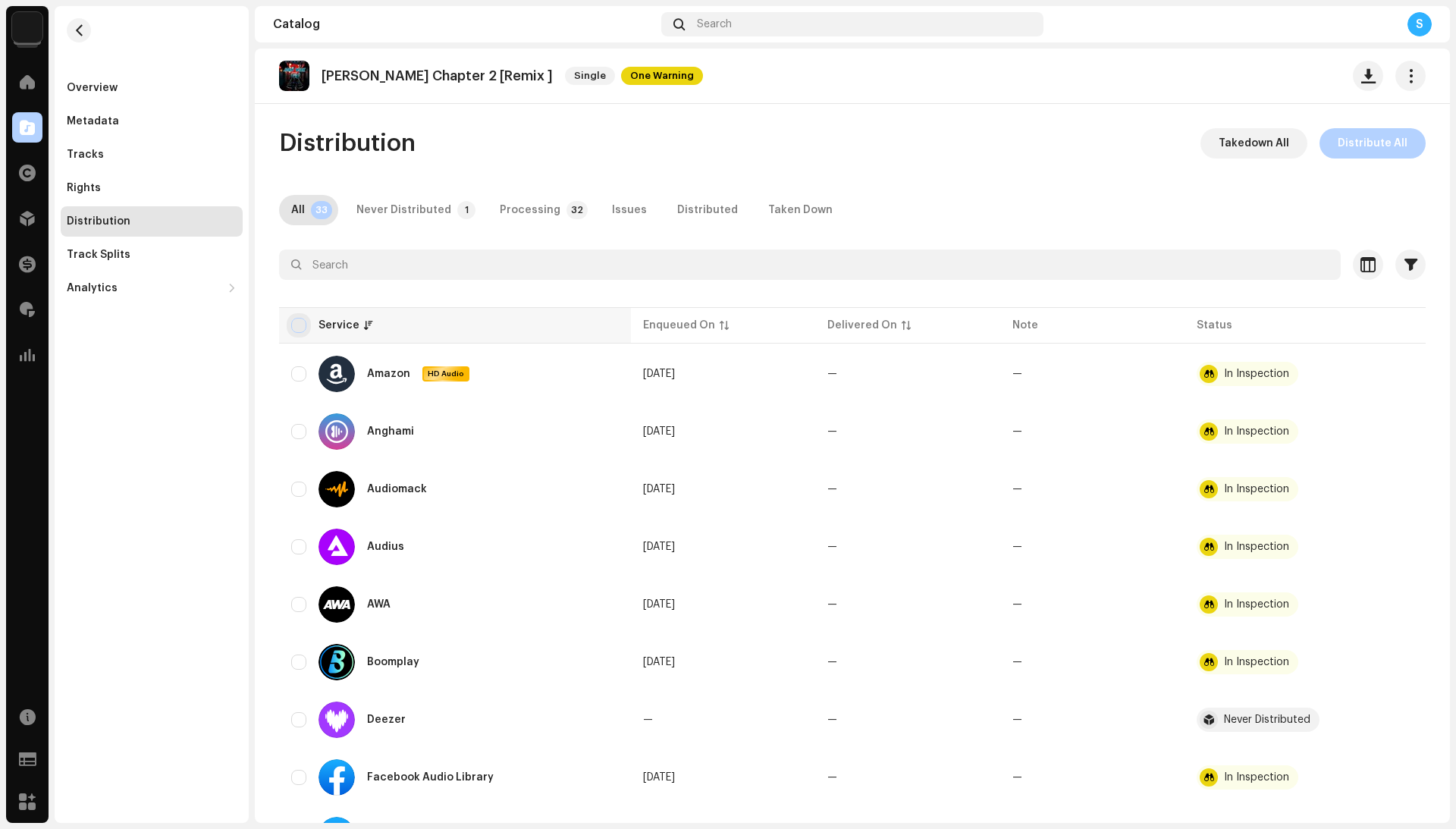
checkbox input "true"
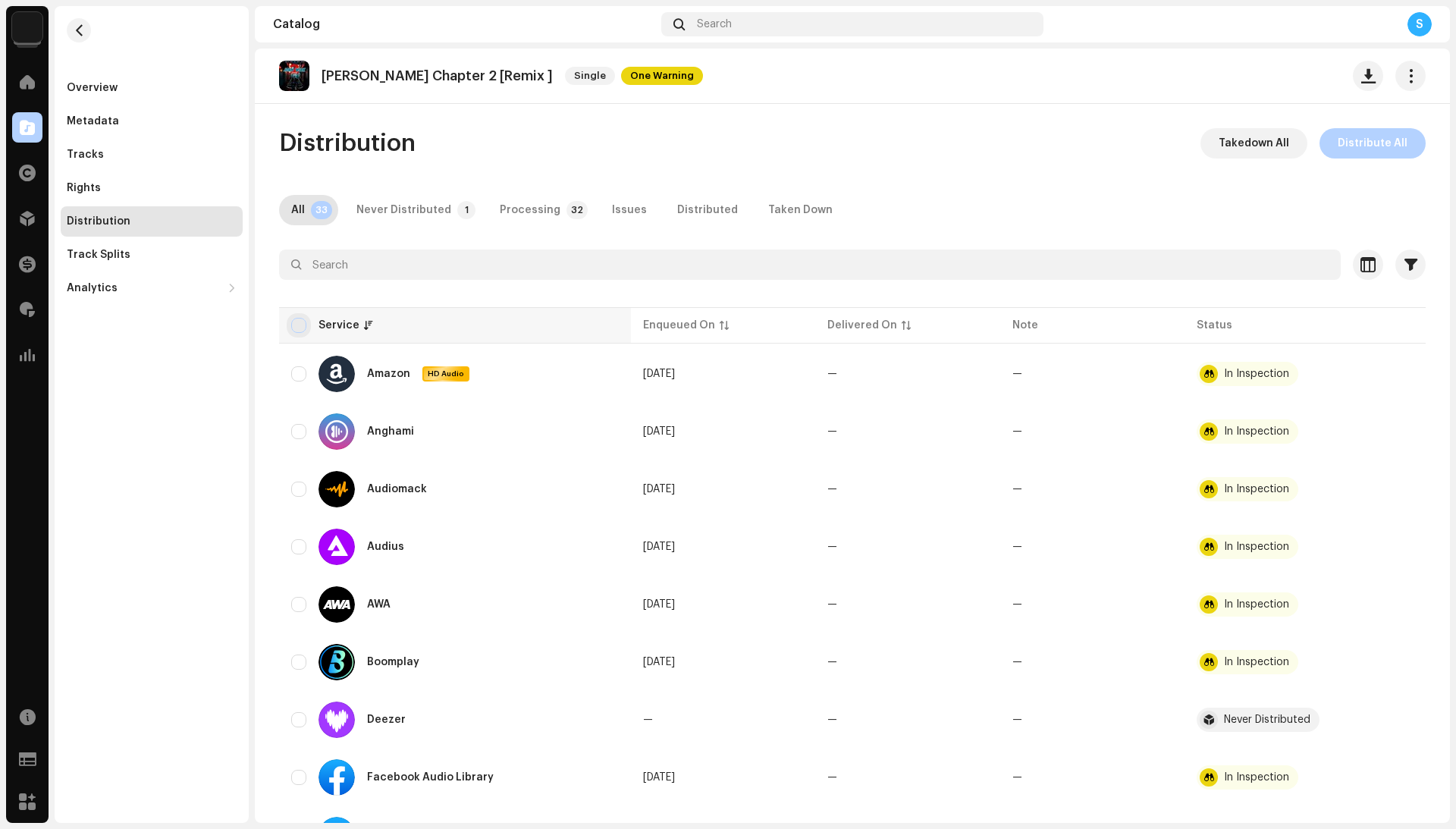
checkbox input "true"
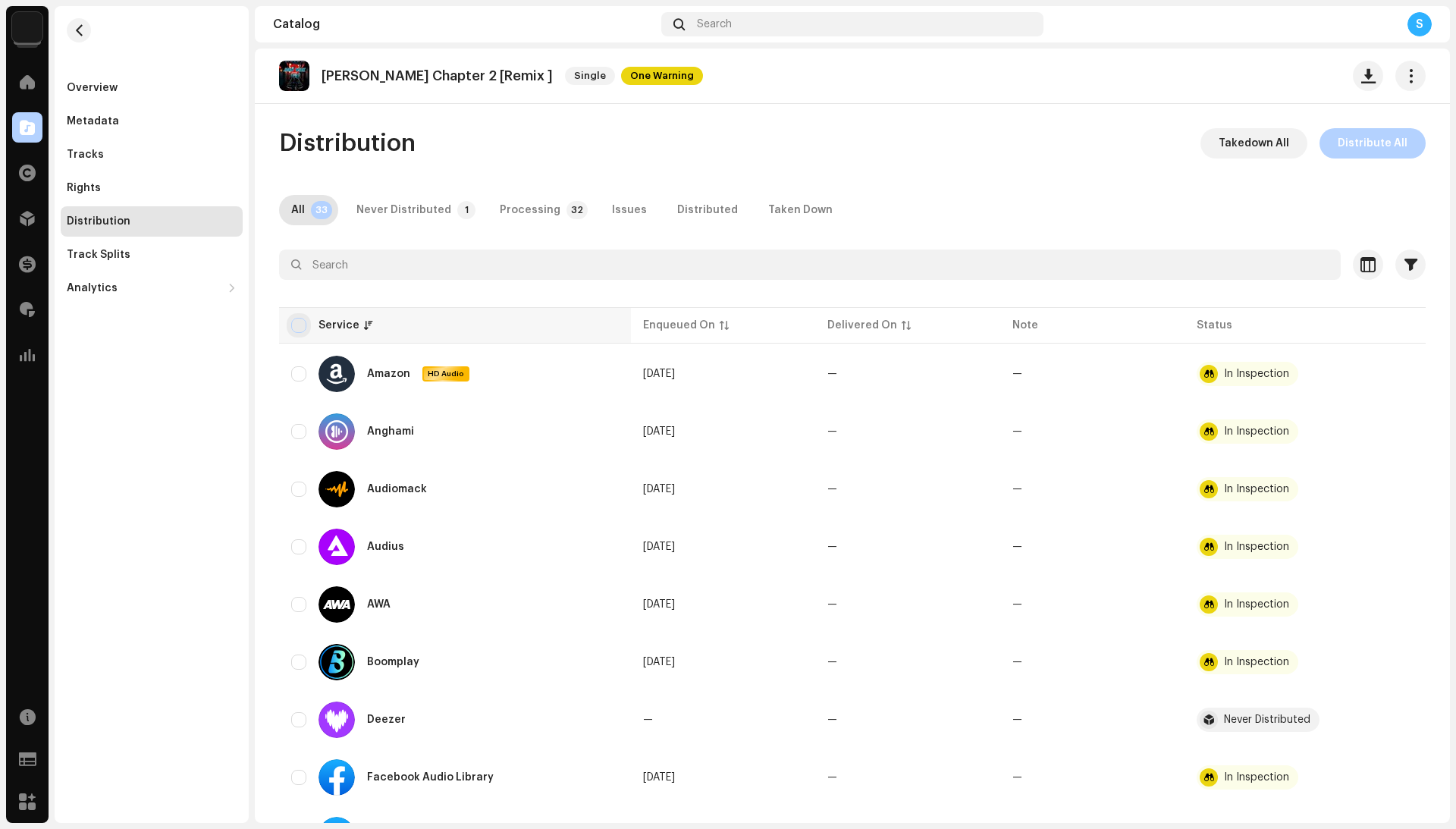
checkbox input "true"
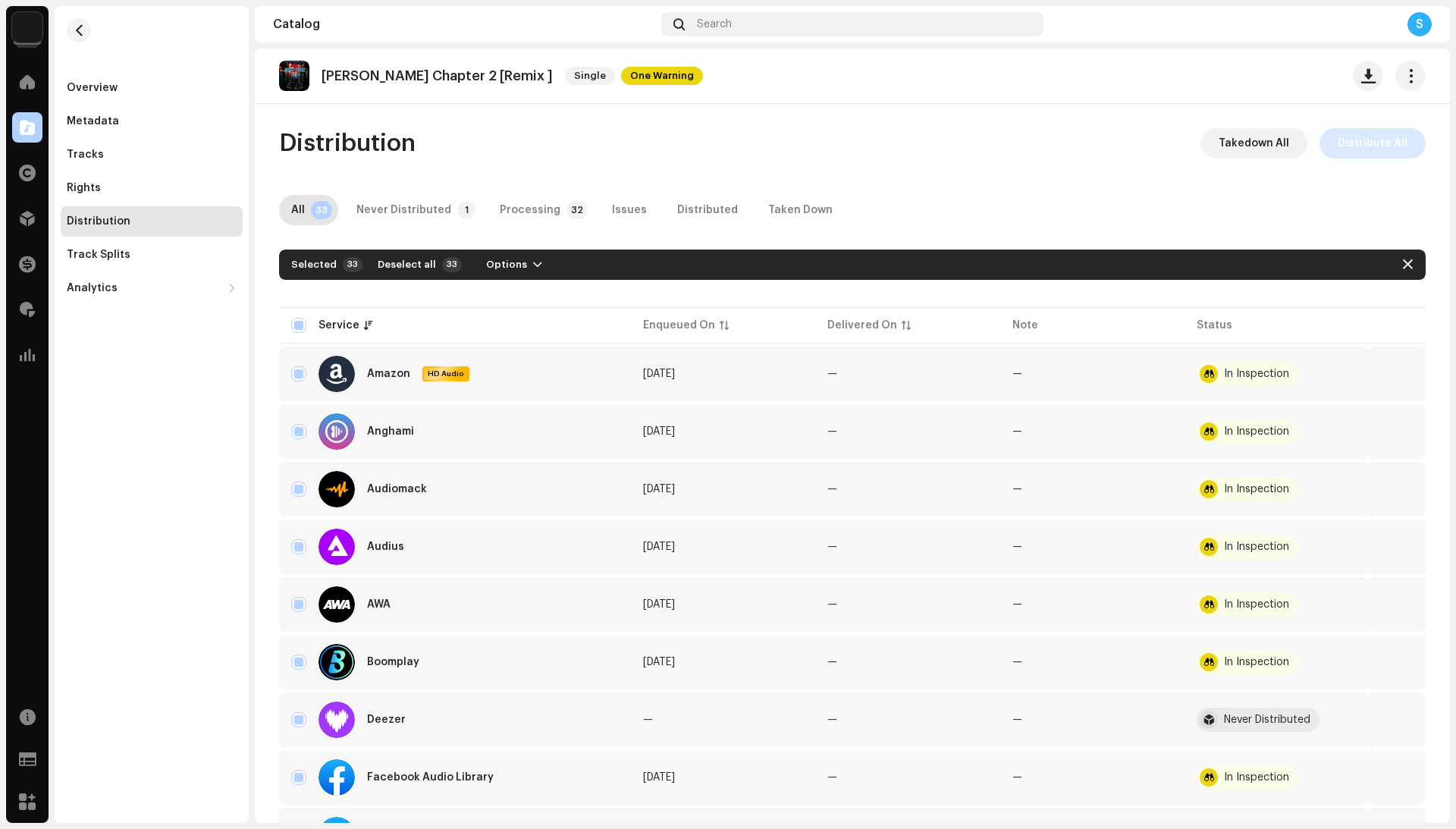
click at [1366, 152] on span "Distribute All" at bounding box center [1372, 143] width 70 height 30
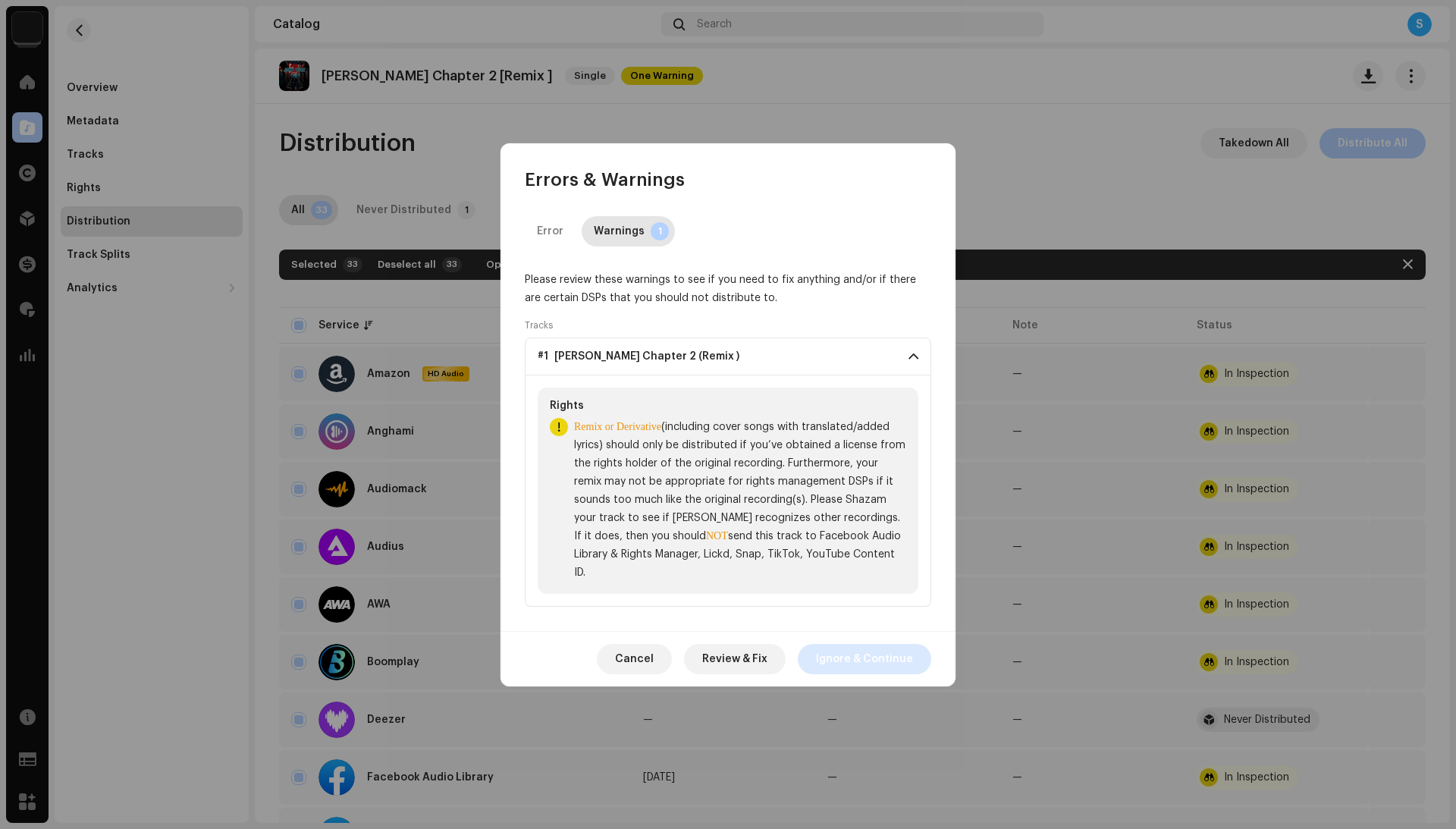
click at [853, 645] on span "Ignore & Continue" at bounding box center [864, 659] width 97 height 30
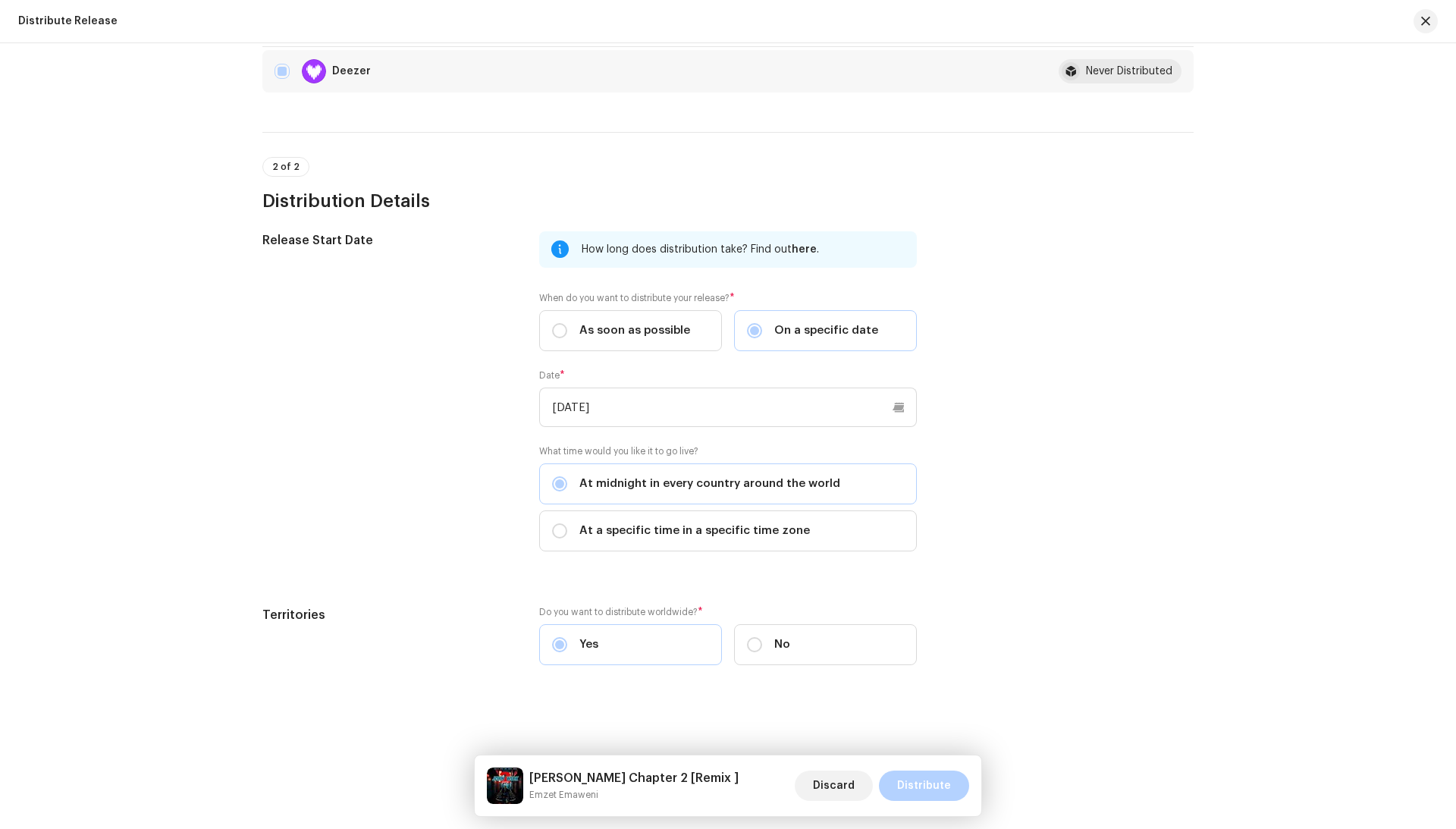
scroll to position [322, 0]
click at [911, 790] on span "Distribute" at bounding box center [924, 786] width 54 height 30
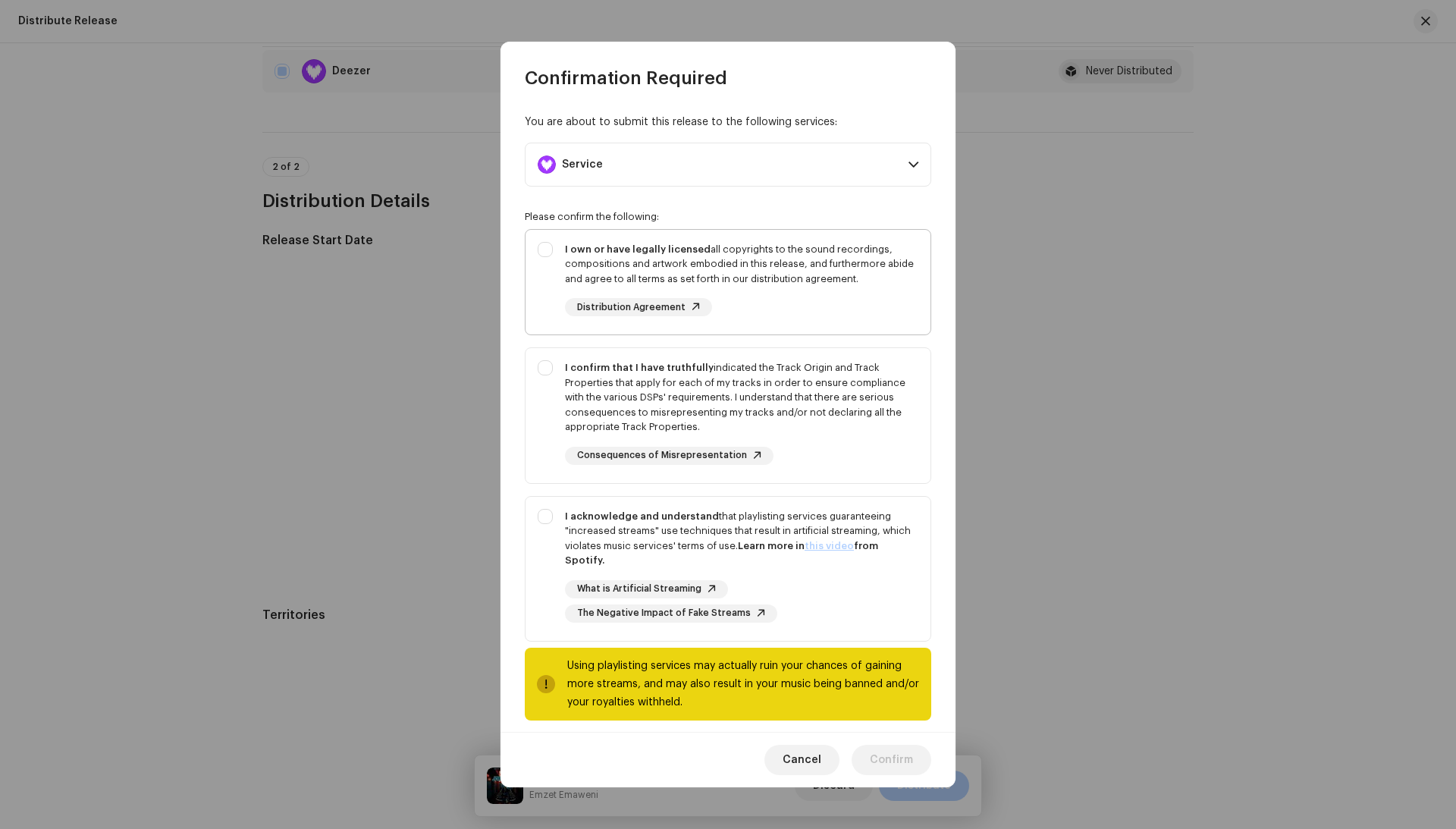
click at [832, 300] on div "I own or have legally licensed all copyrights to the sound recordings, composit…" at bounding box center [741, 279] width 354 height 75
checkbox input "true"
click at [832, 374] on div "I confirm that I have truthfully indicated the Track Origin and Track Propertie…" at bounding box center [741, 398] width 354 height 74
checkbox input "true"
click at [791, 601] on div "What is Artificial Streaming The Negative Impact of Fake Streams" at bounding box center [741, 601] width 354 height 43
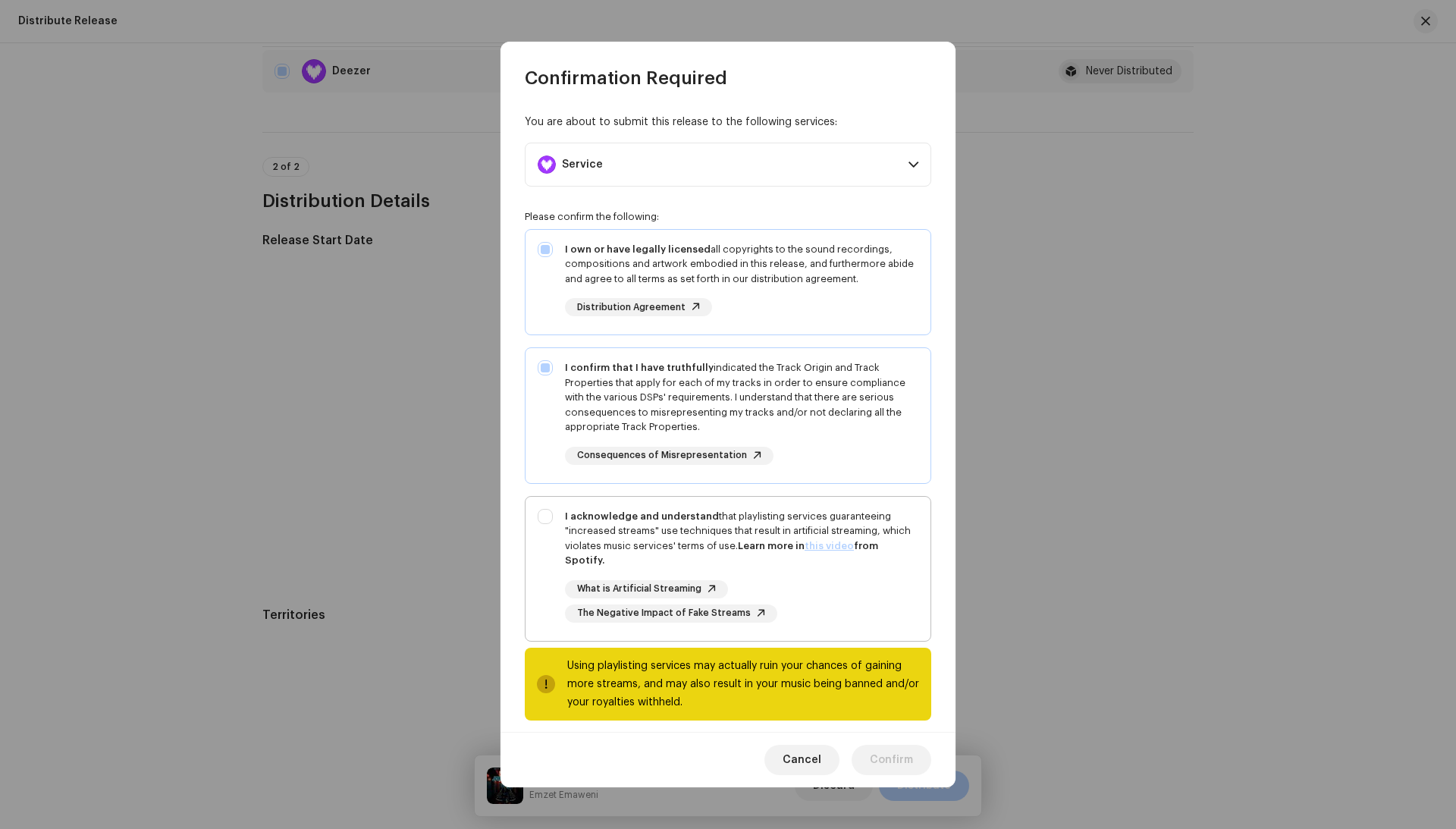
checkbox input "true"
click at [886, 762] on span "Confirm" at bounding box center [891, 759] width 43 height 30
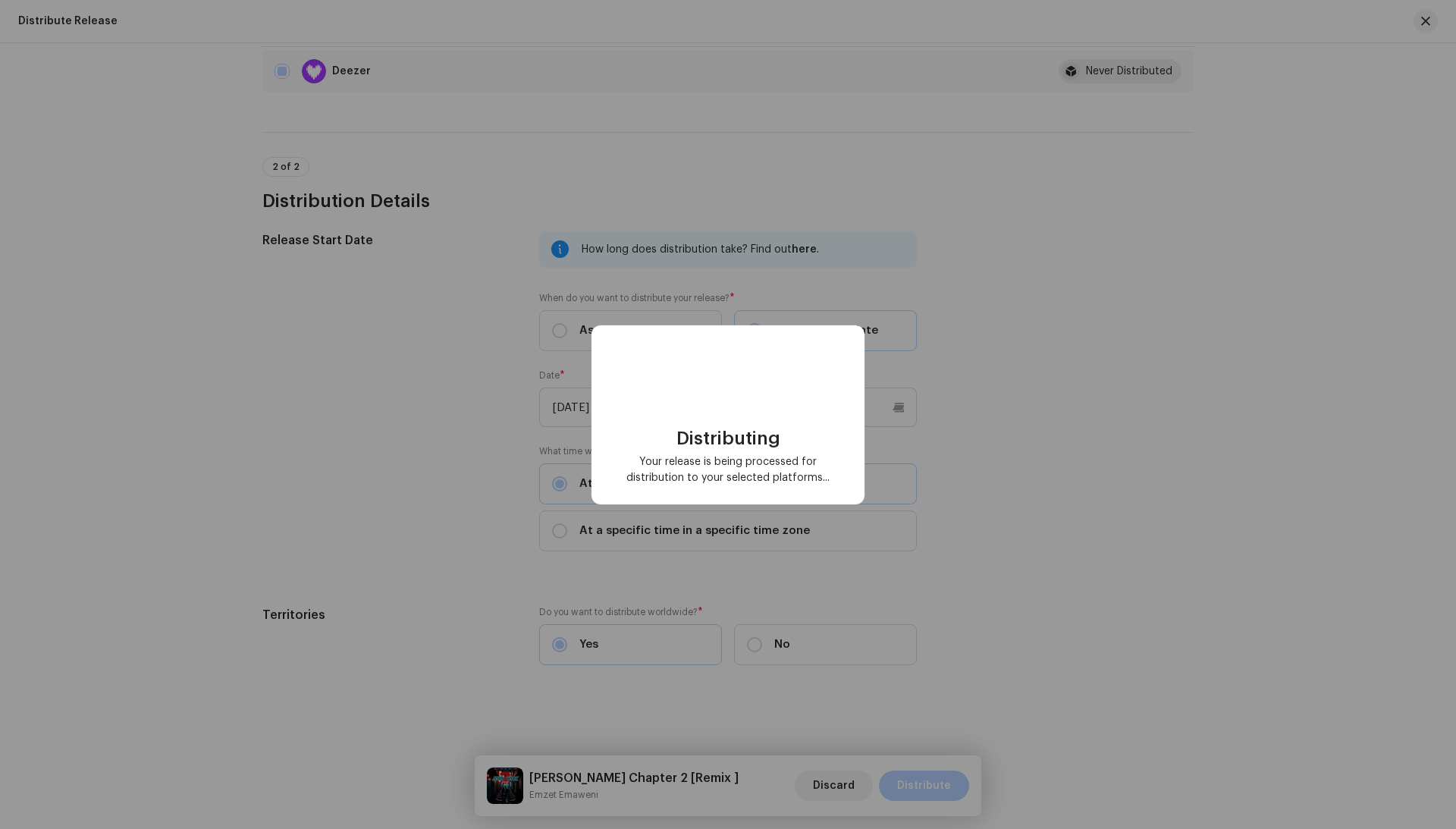
checkbox input "false"
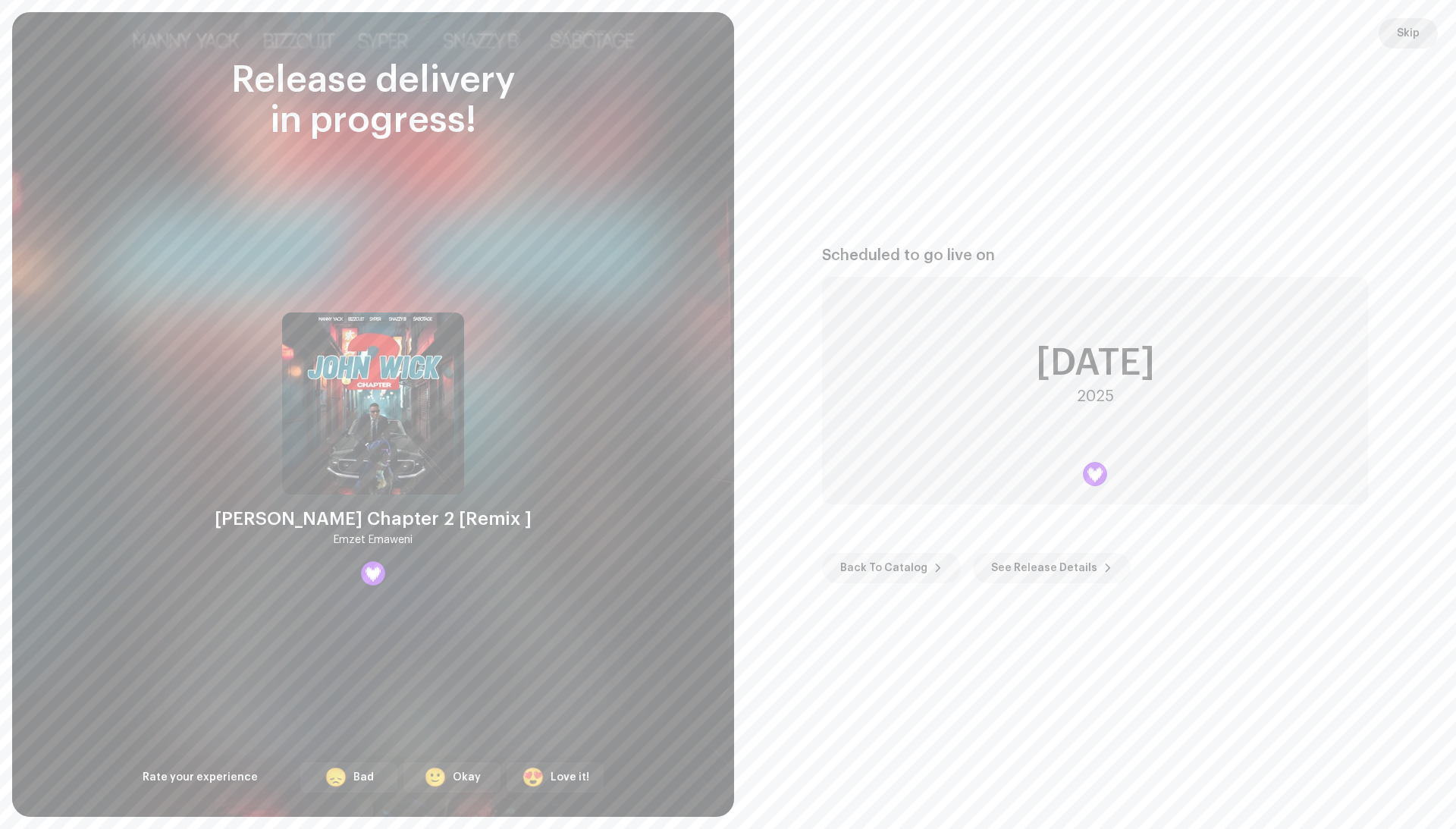
click at [1423, 43] on button "Skip" at bounding box center [1408, 33] width 59 height 30
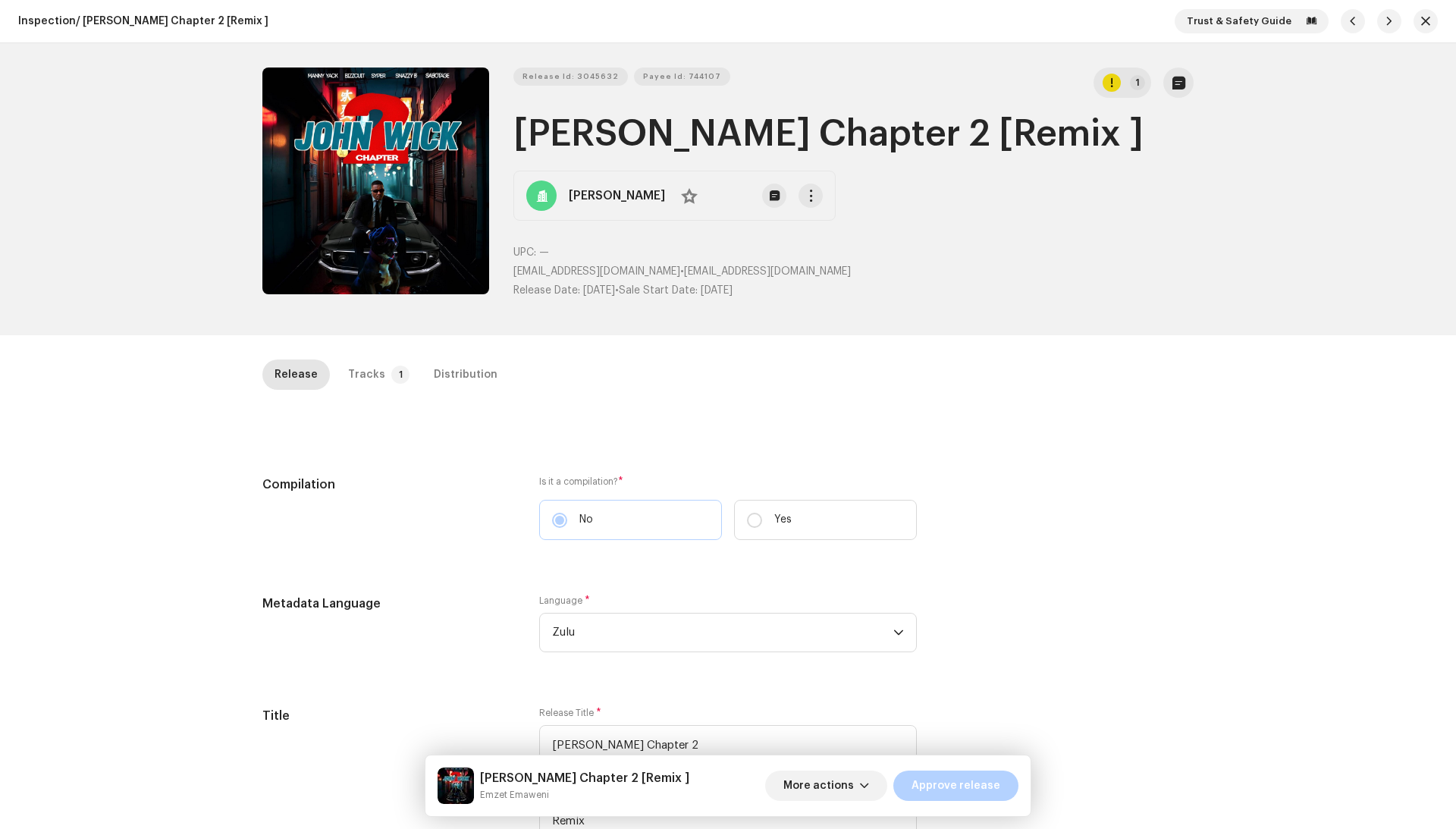
click at [453, 393] on div "Release Tracks 1 Distribution" at bounding box center [728, 382] width 931 height 43
click at [453, 387] on div "Distribution" at bounding box center [466, 375] width 63 height 30
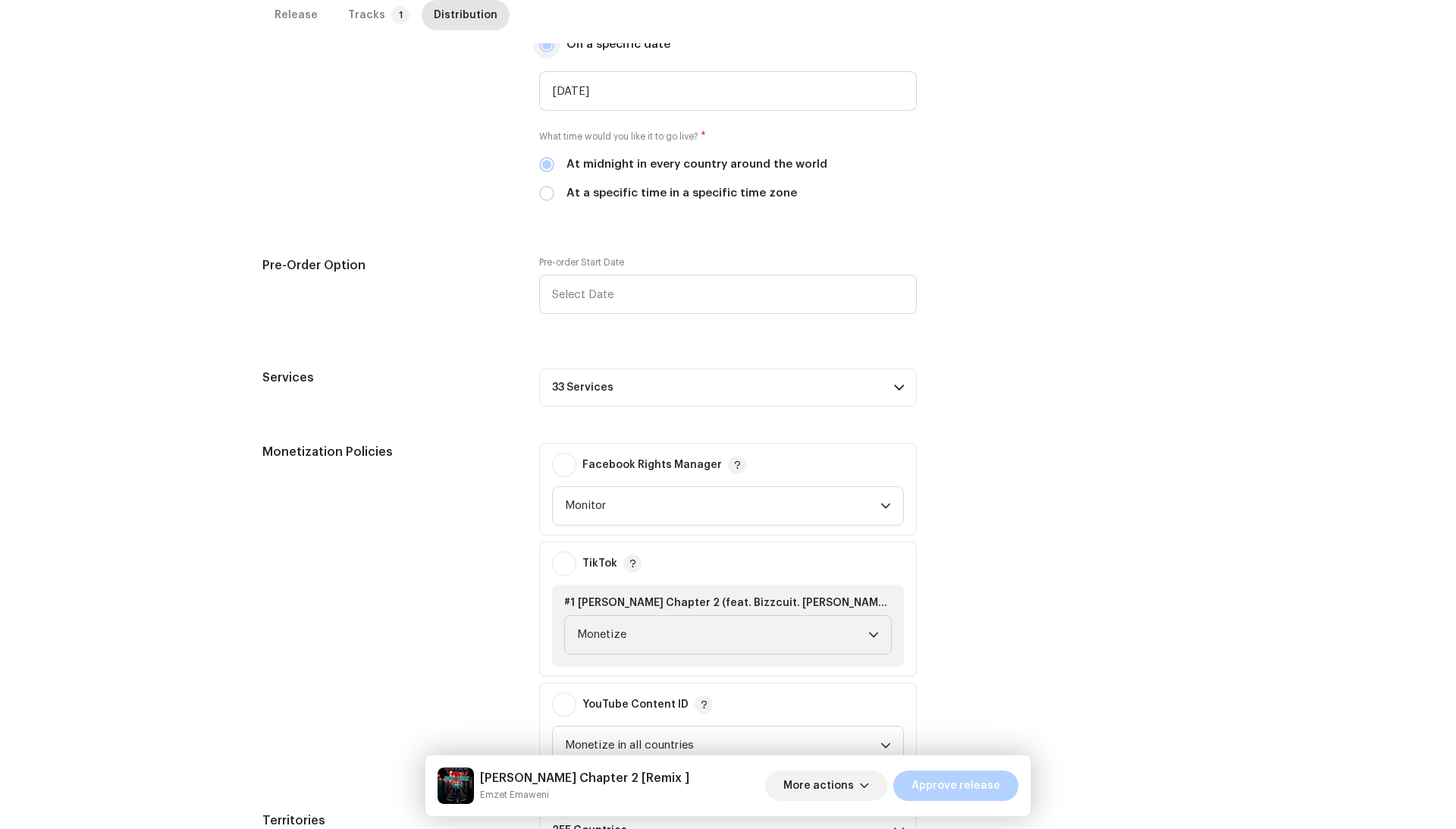
scroll to position [572, 0]
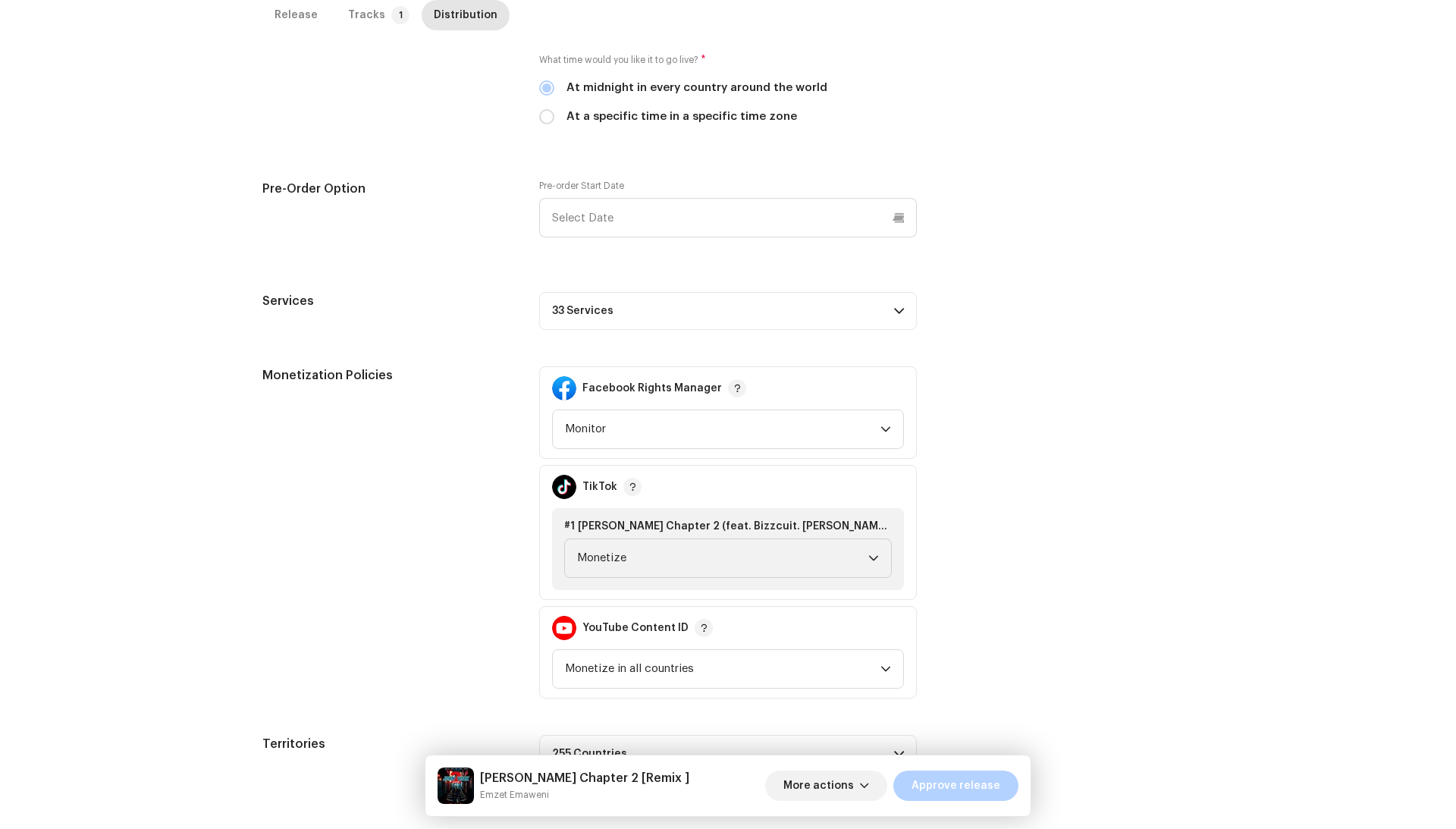
click at [686, 317] on p-accordion-header "33 Services" at bounding box center [728, 310] width 378 height 38
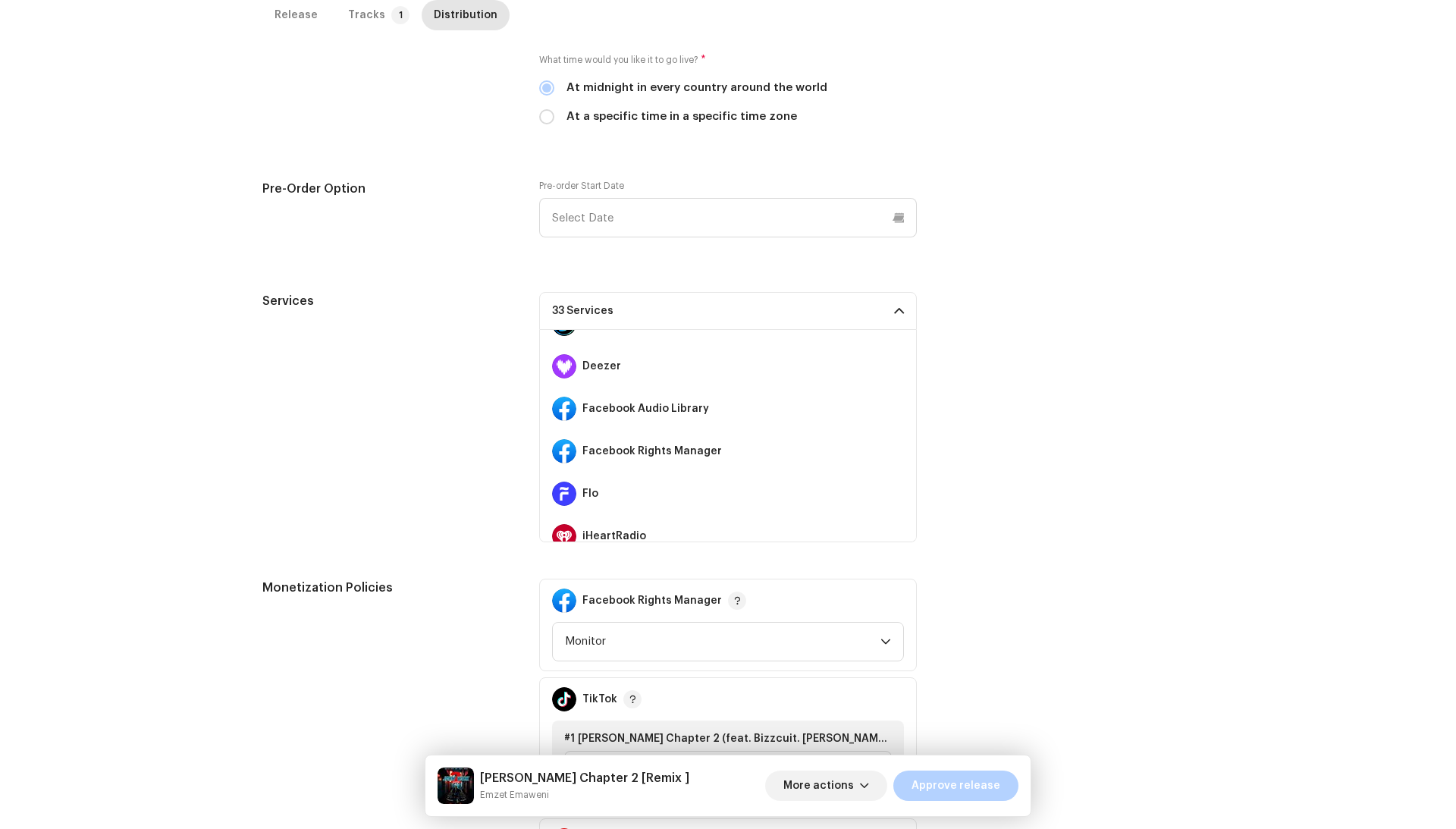
scroll to position [246, 0]
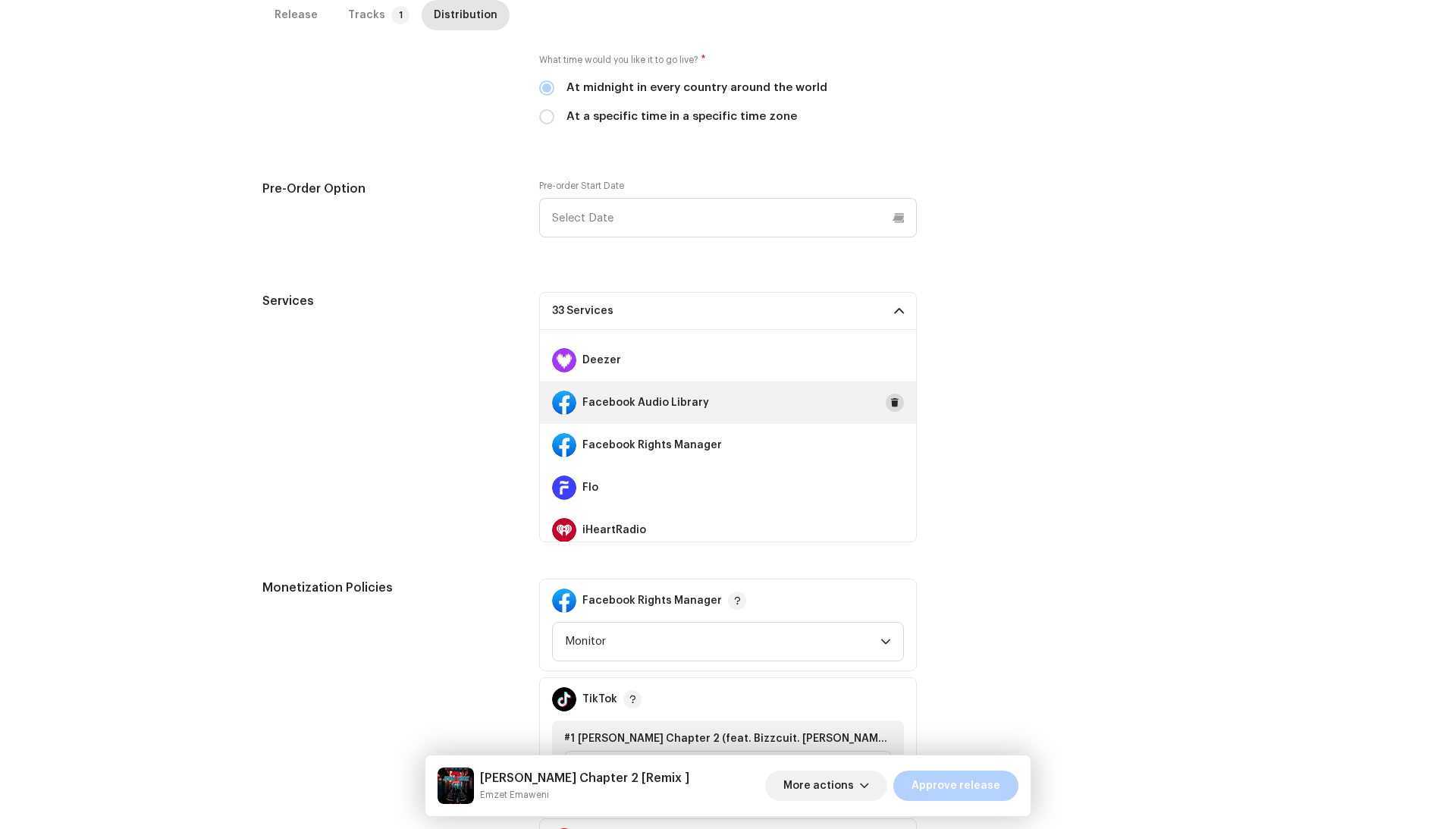
click at [890, 400] on span at bounding box center [895, 403] width 9 height 12
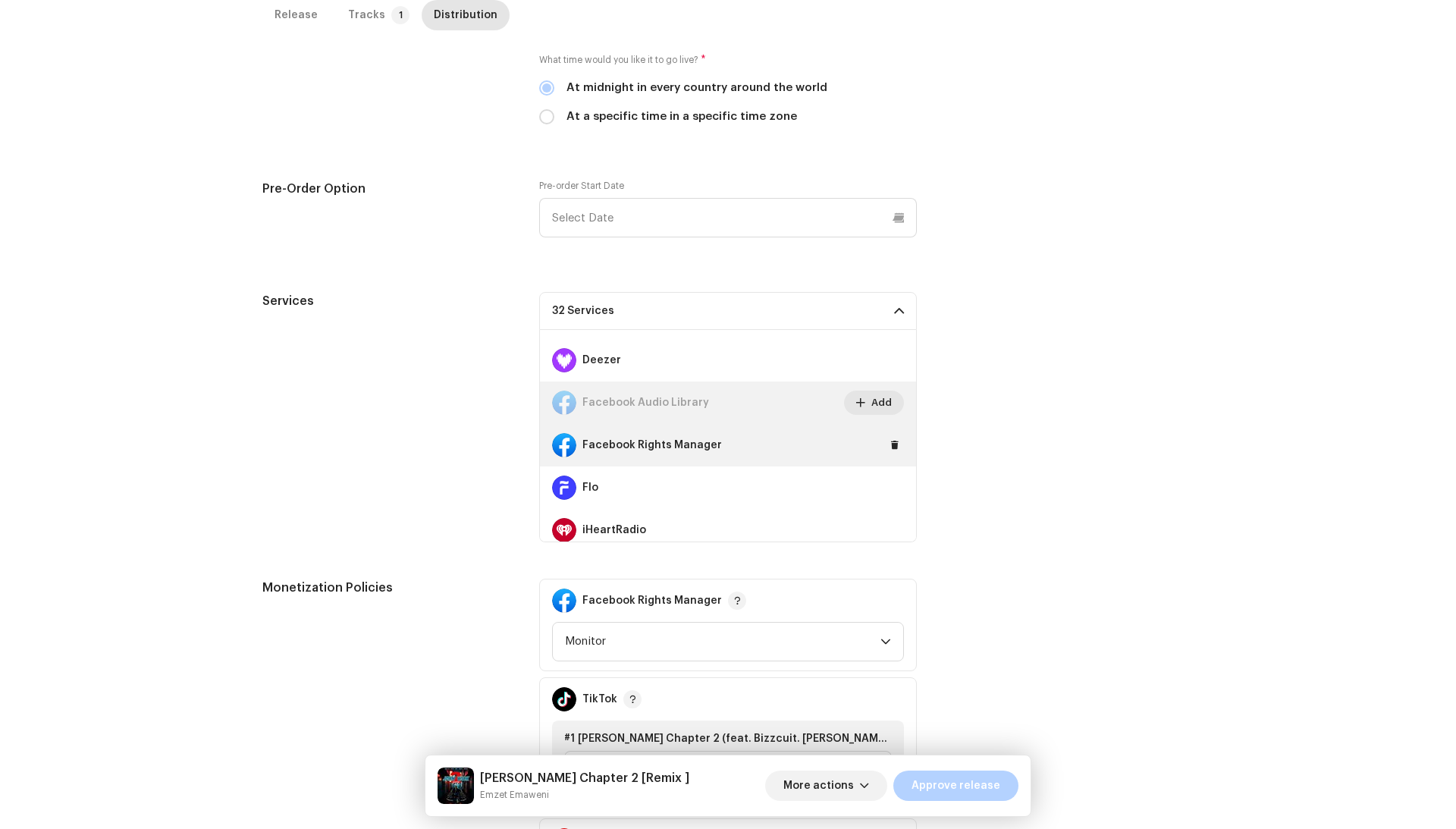
click at [887, 452] on div "Facebook Rights Manager" at bounding box center [728, 445] width 376 height 43
click at [890, 446] on span at bounding box center [895, 445] width 9 height 12
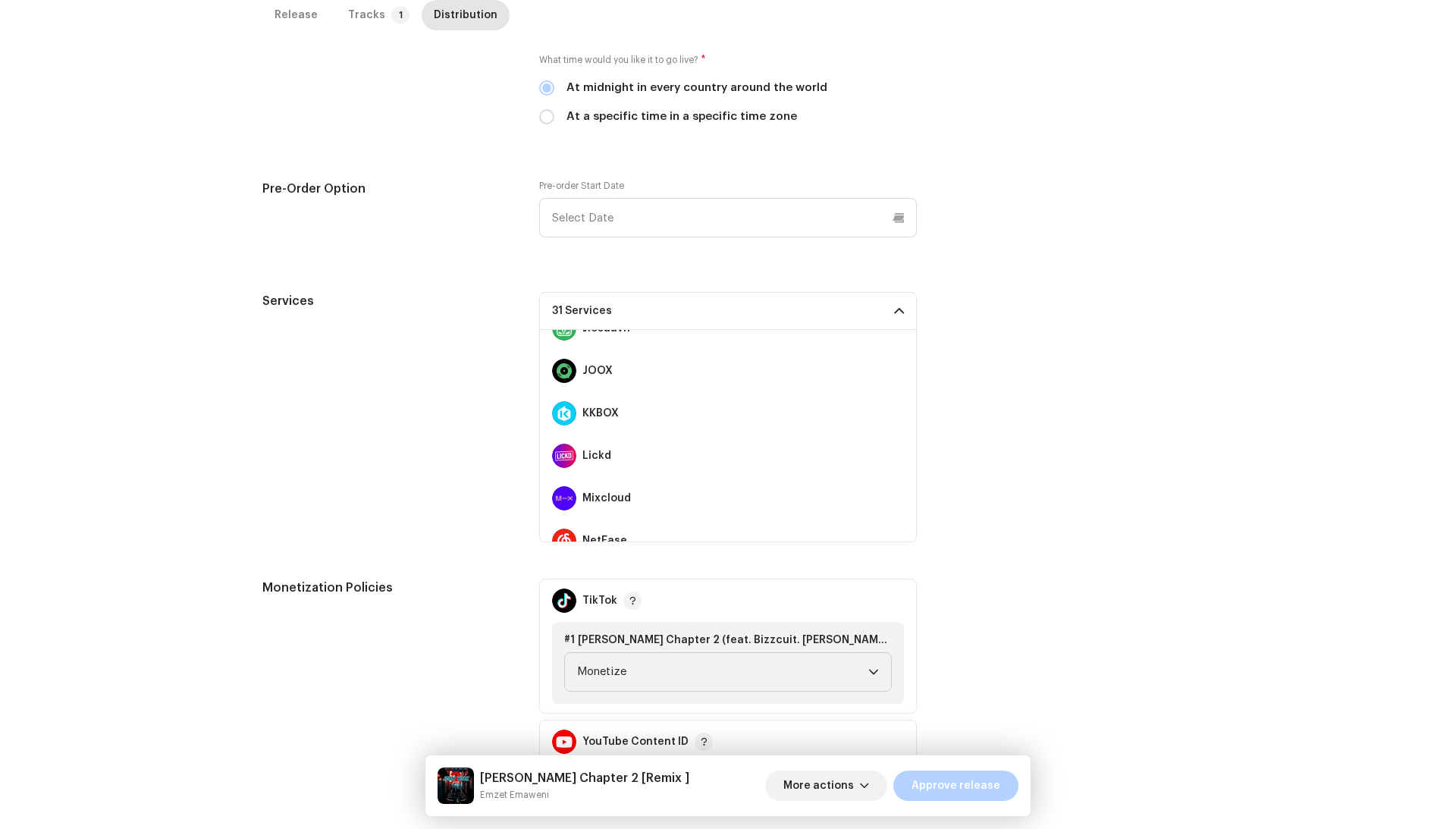
scroll to position [621, 0]
click at [887, 437] on div "Lickd" at bounding box center [728, 453] width 376 height 43
click at [887, 444] on button at bounding box center [895, 453] width 19 height 19
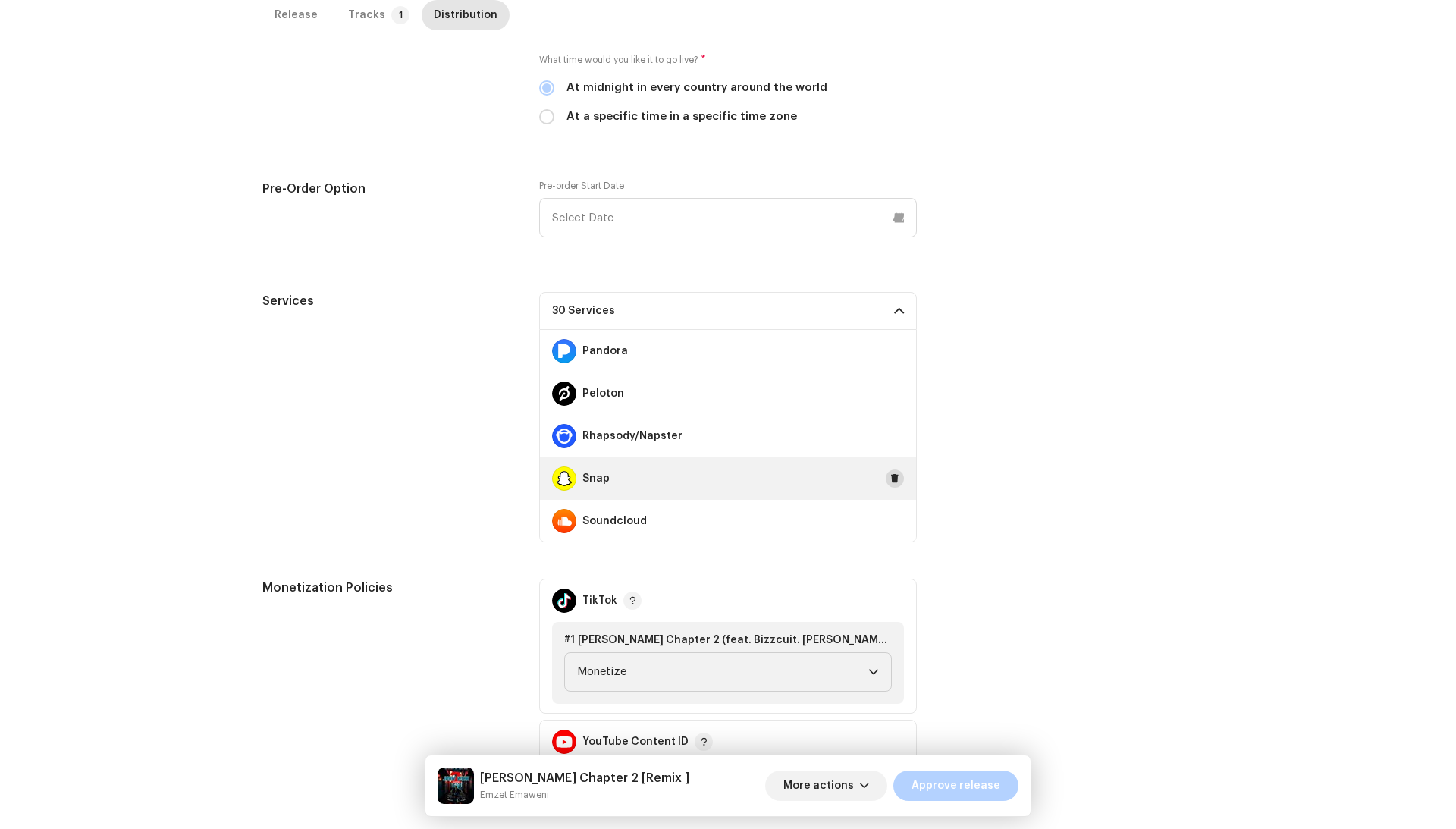
click at [890, 473] on span at bounding box center [895, 479] width 9 height 12
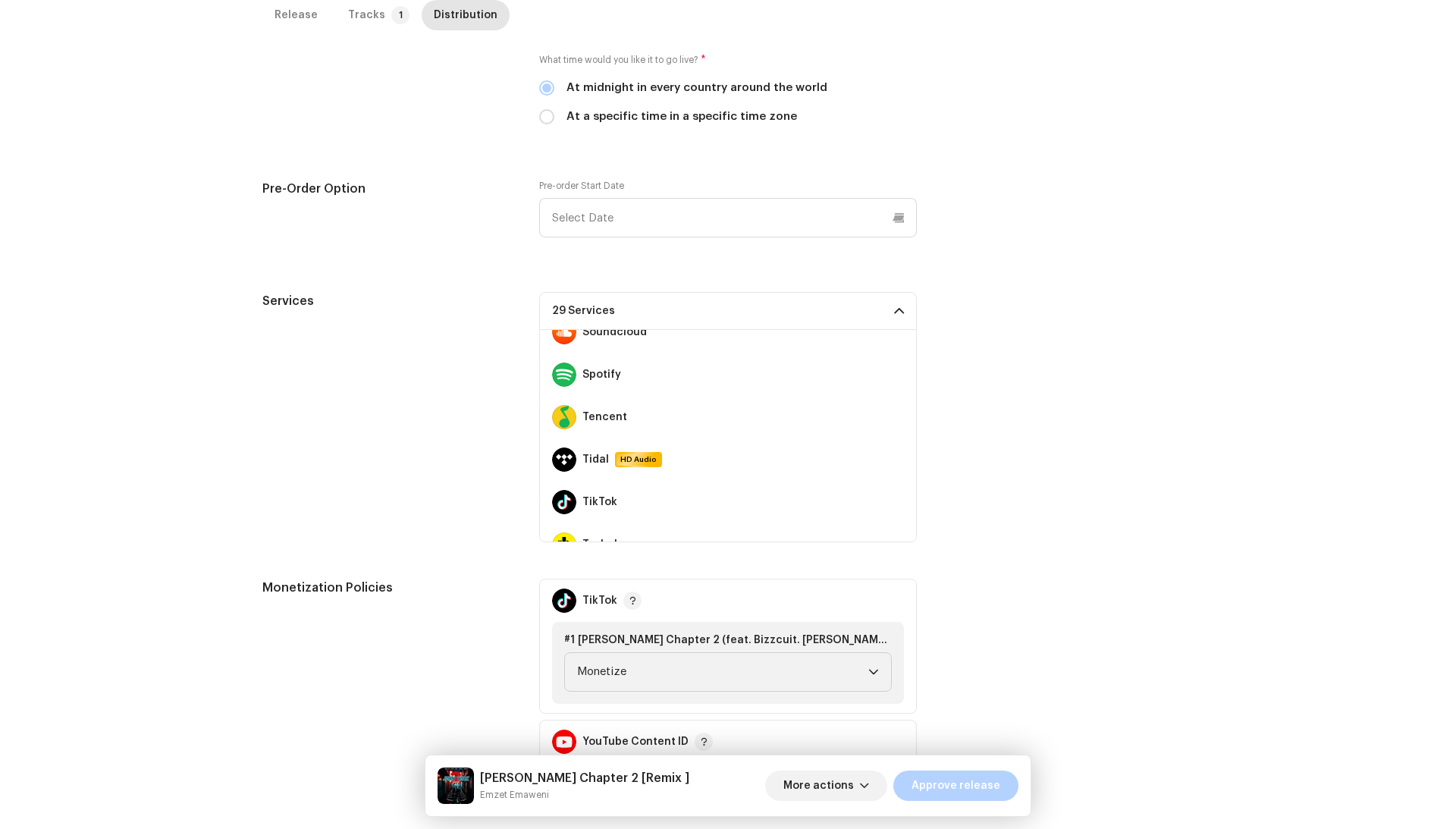
scroll to position [1097, 0]
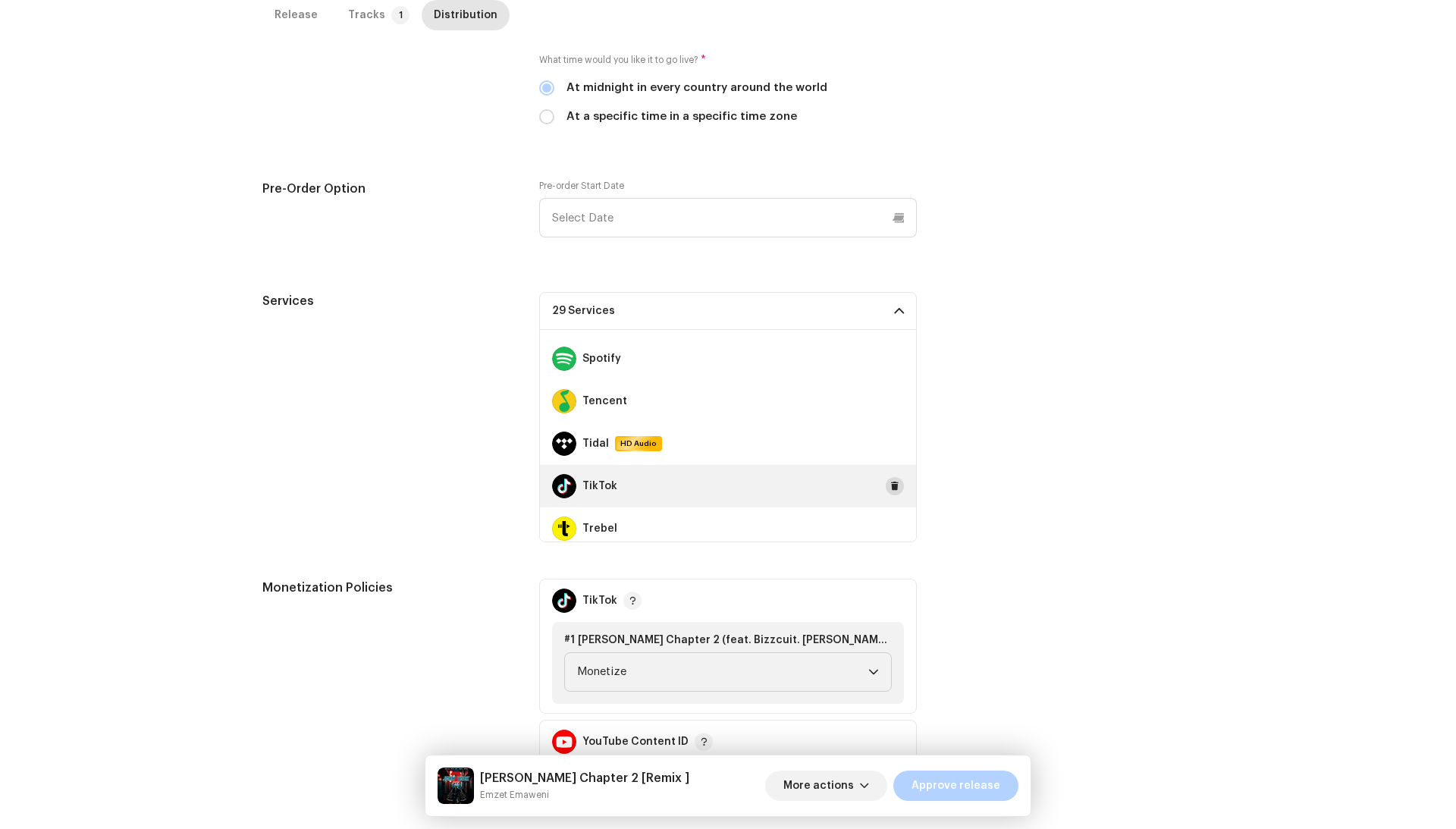
click at [890, 488] on span at bounding box center [895, 486] width 9 height 12
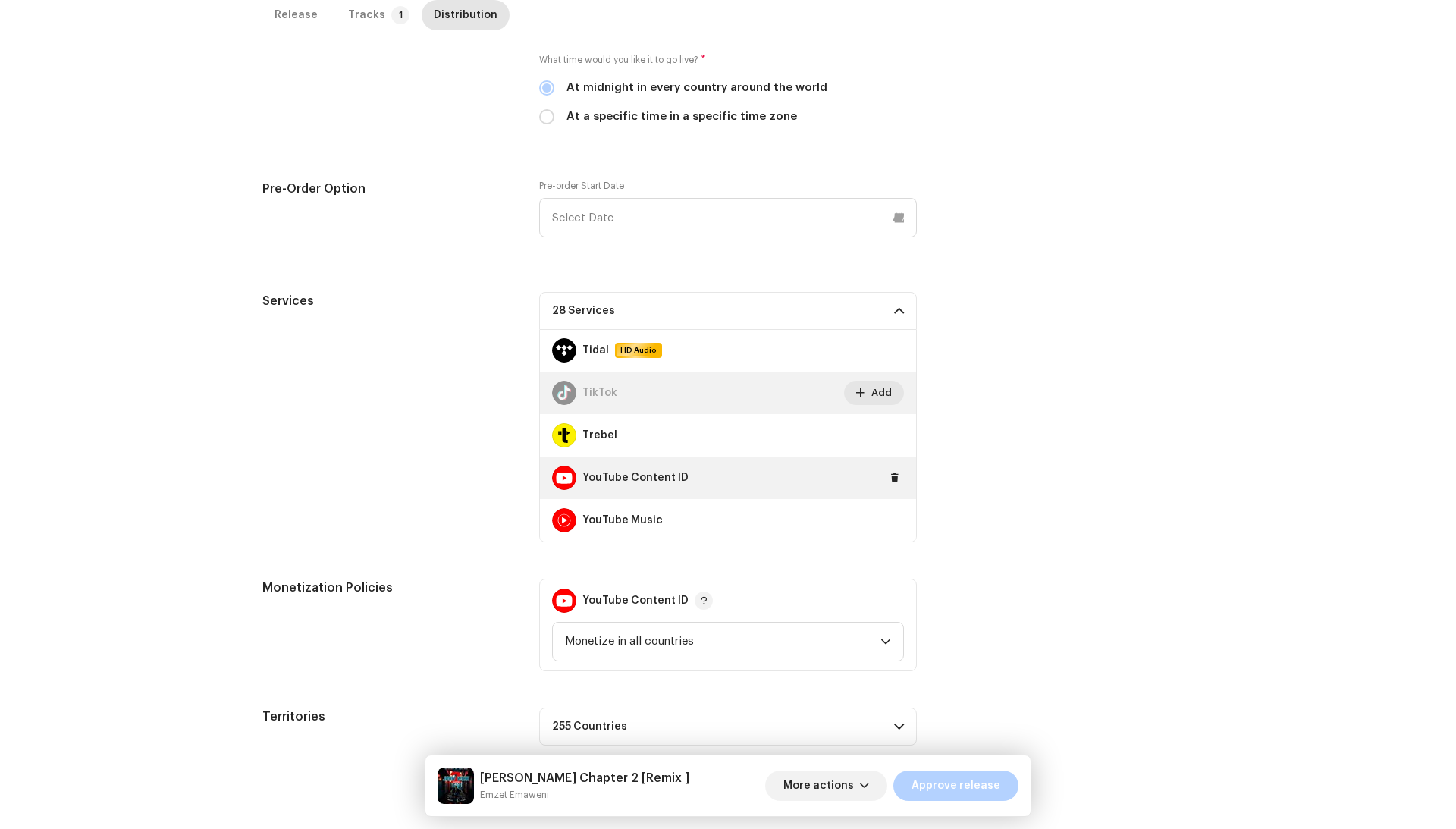
scroll to position [1190, 0]
click at [890, 474] on span at bounding box center [895, 478] width 9 height 12
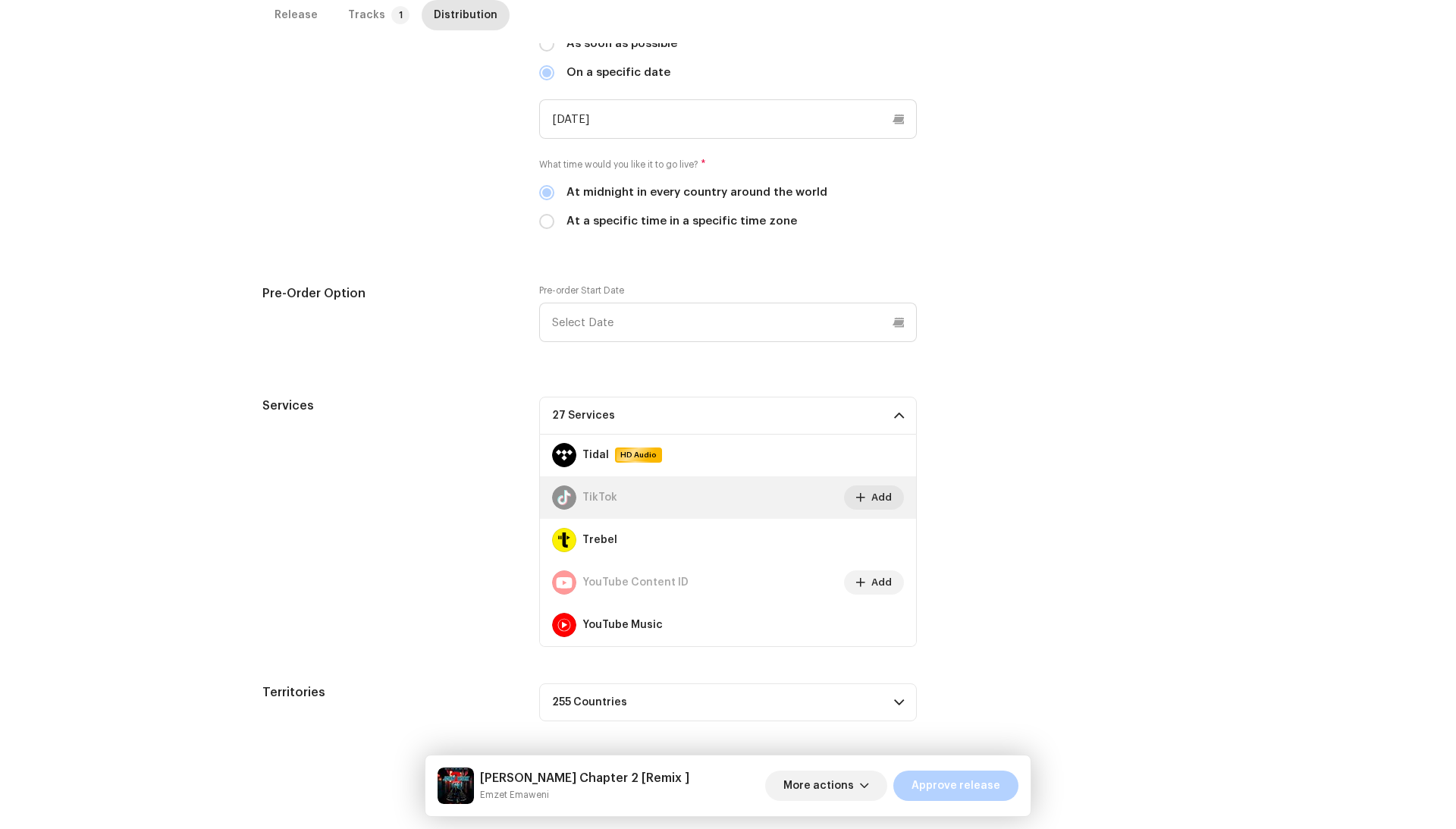
click at [1001, 508] on div "Services 27 Services Amazon HD Audio Anghami Audiomack Audius AWA Boomplay Deez…" at bounding box center [728, 522] width 931 height 250
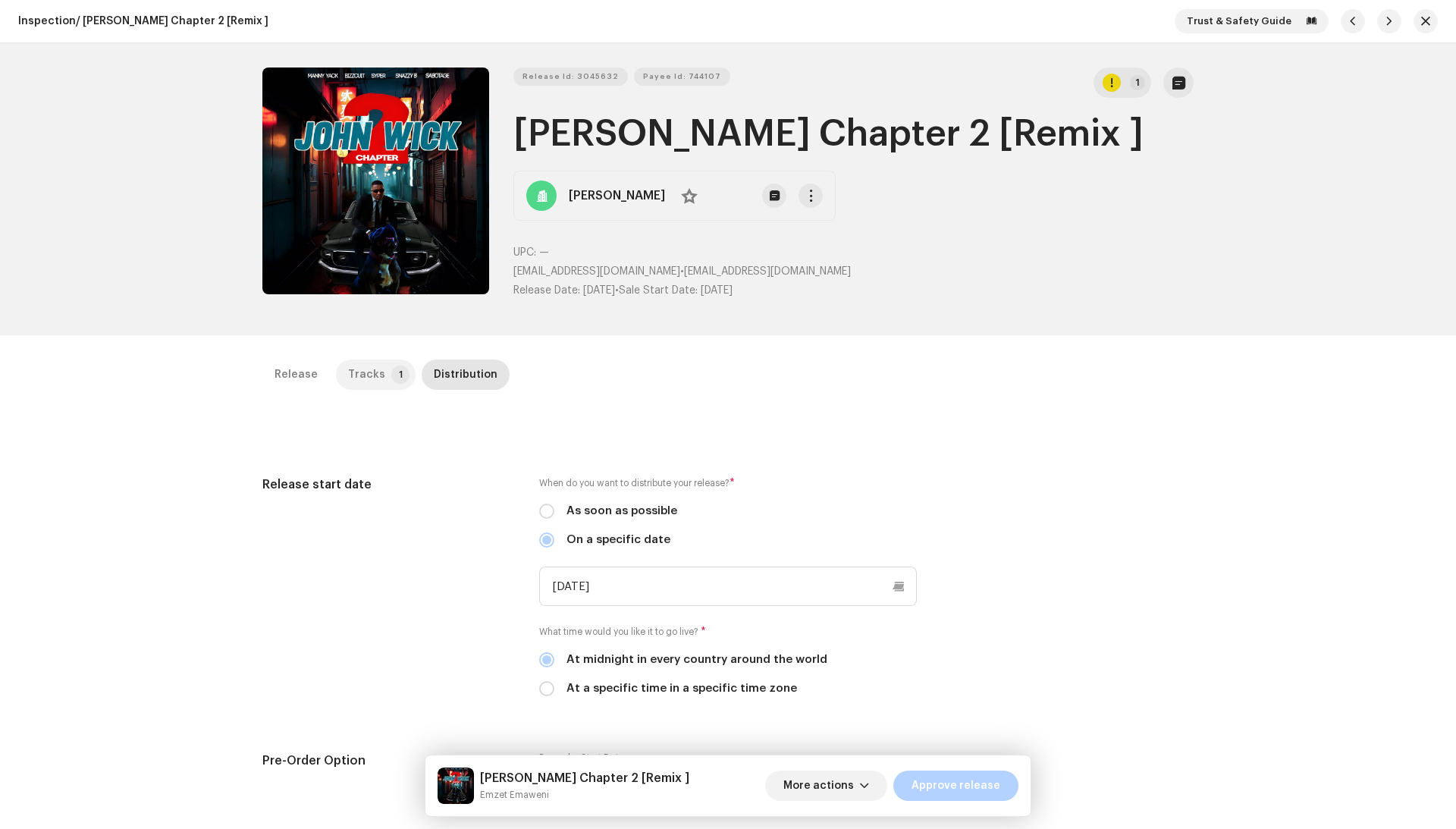
scroll to position [-1, 0]
click at [391, 367] on p-badge "1" at bounding box center [401, 375] width 19 height 19
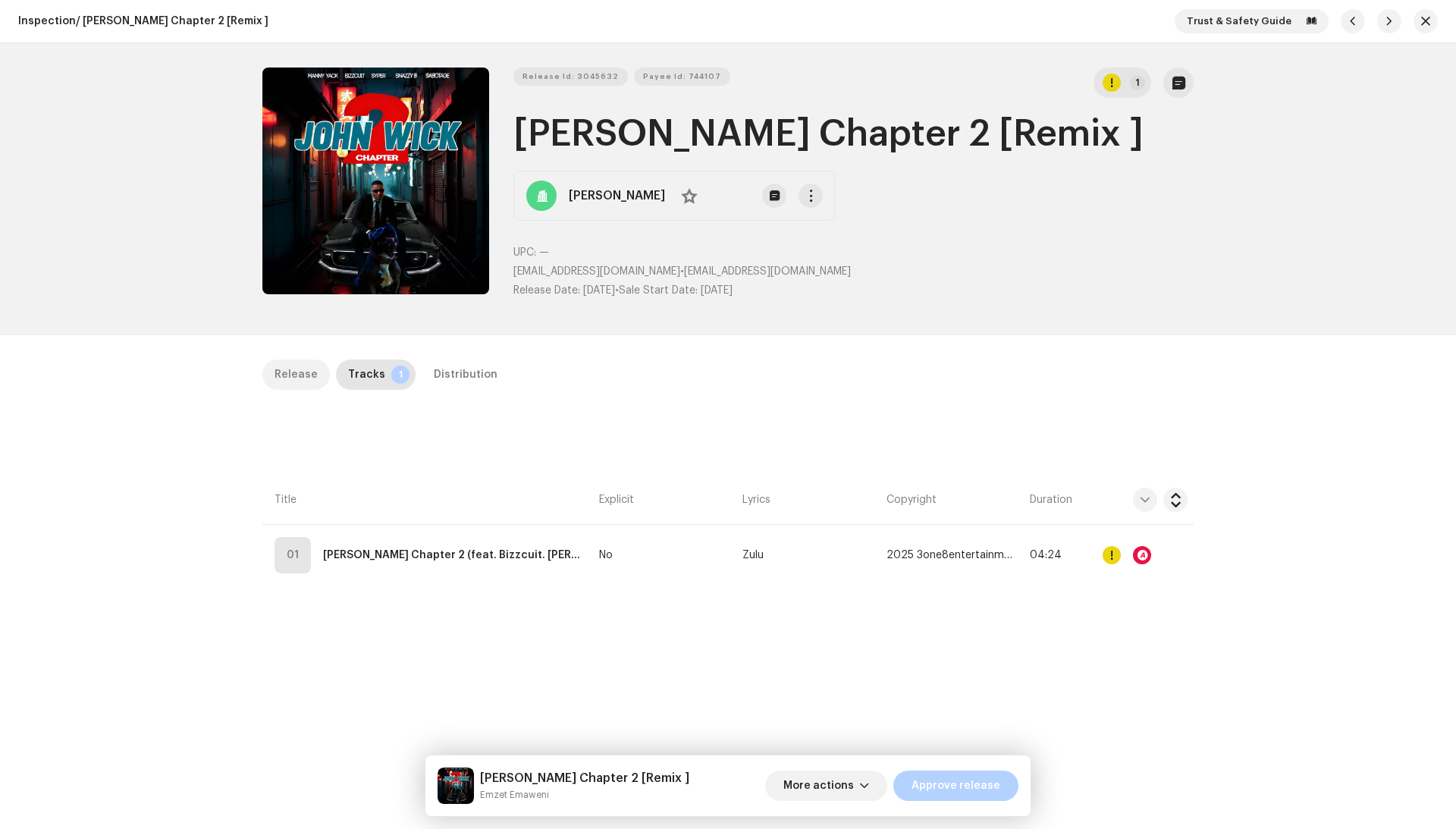
click at [297, 370] on div "Release" at bounding box center [296, 375] width 43 height 30
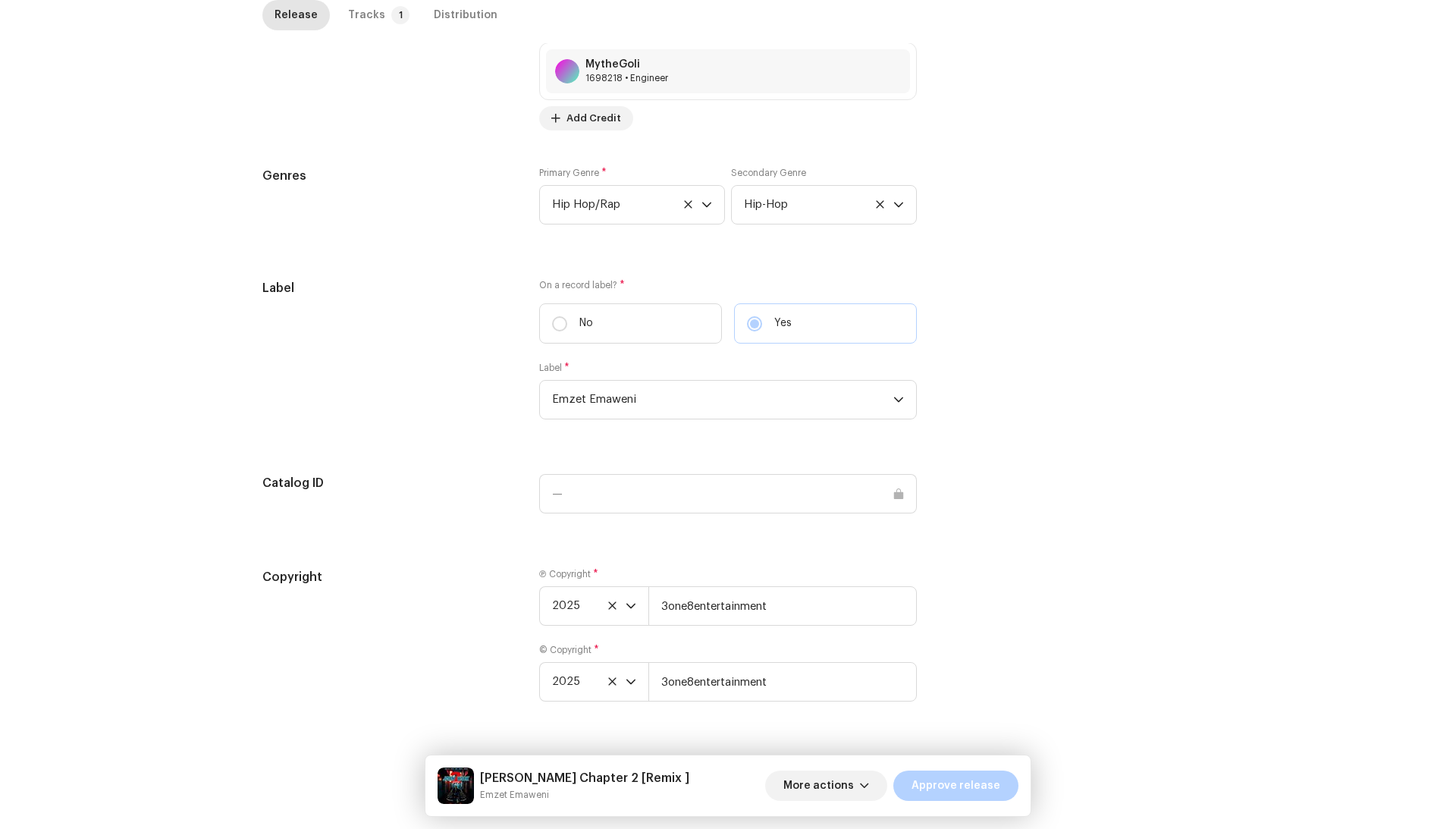
scroll to position [1209, 0]
click at [979, 783] on span "Approve release" at bounding box center [955, 786] width 89 height 30
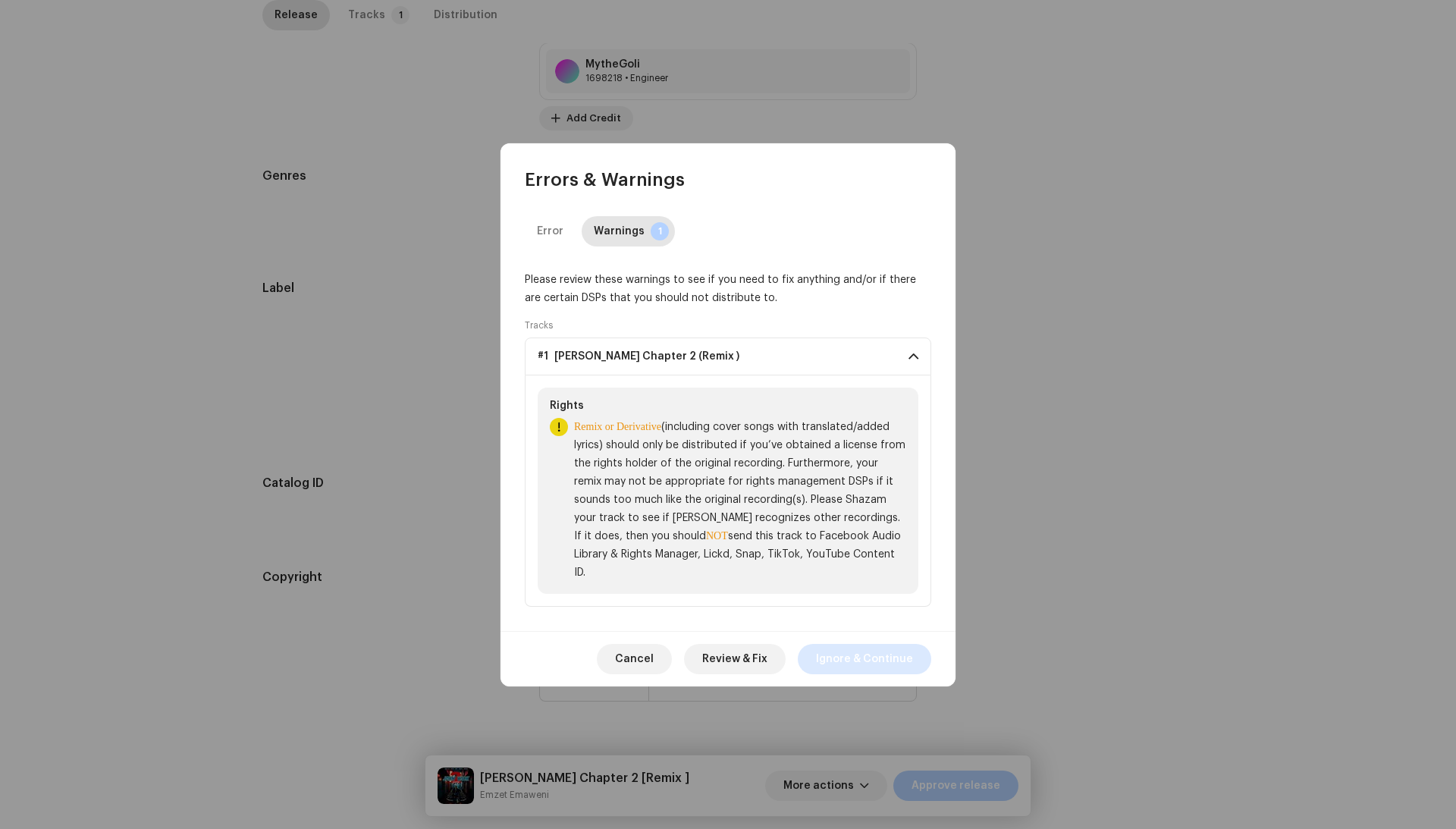
click at [896, 663] on span "Ignore & Continue" at bounding box center [864, 659] width 97 height 30
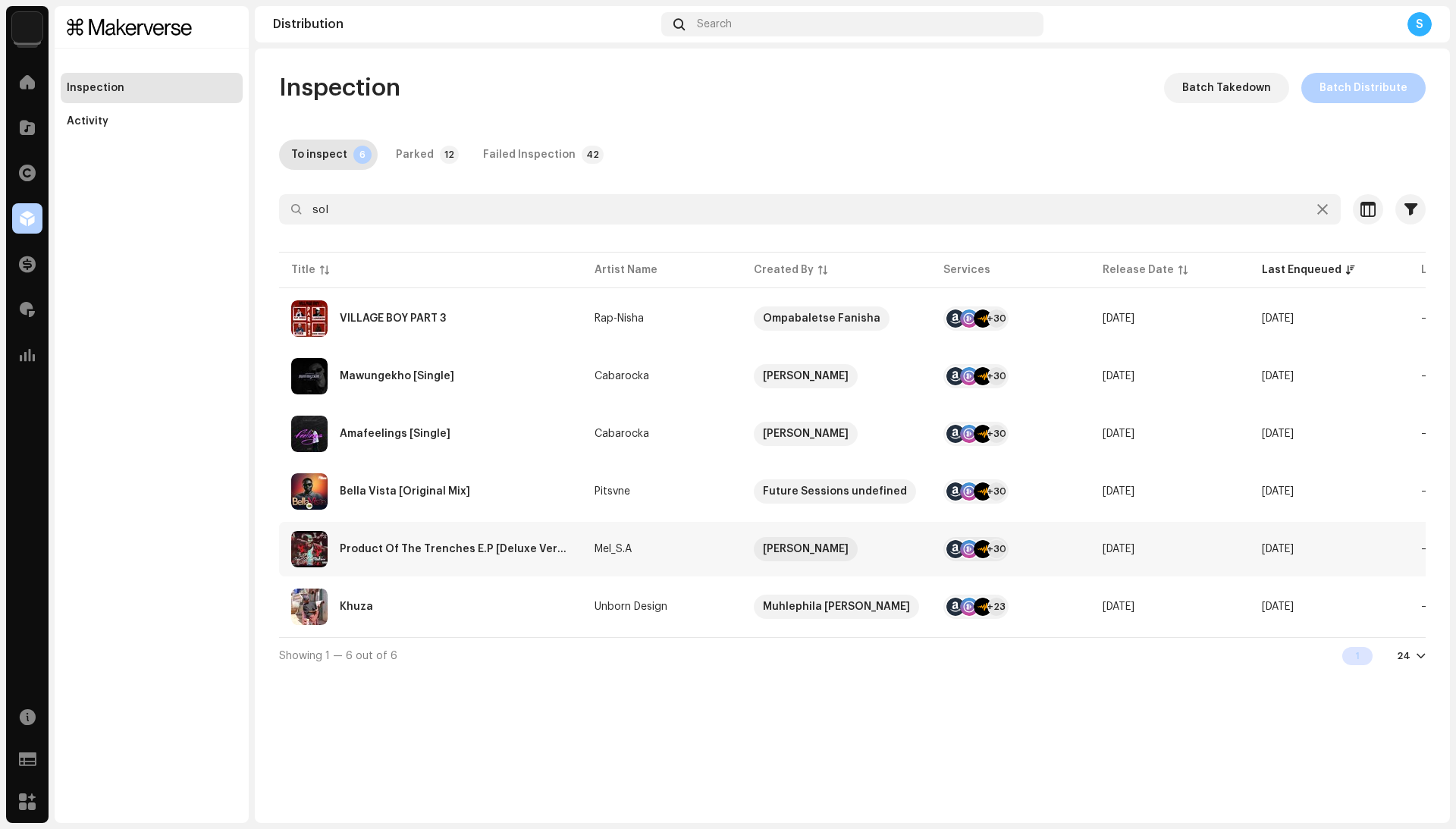
click at [541, 553] on div "Product Of The Trenches E.P [Deluxe Version]" at bounding box center [455, 550] width 231 height 11
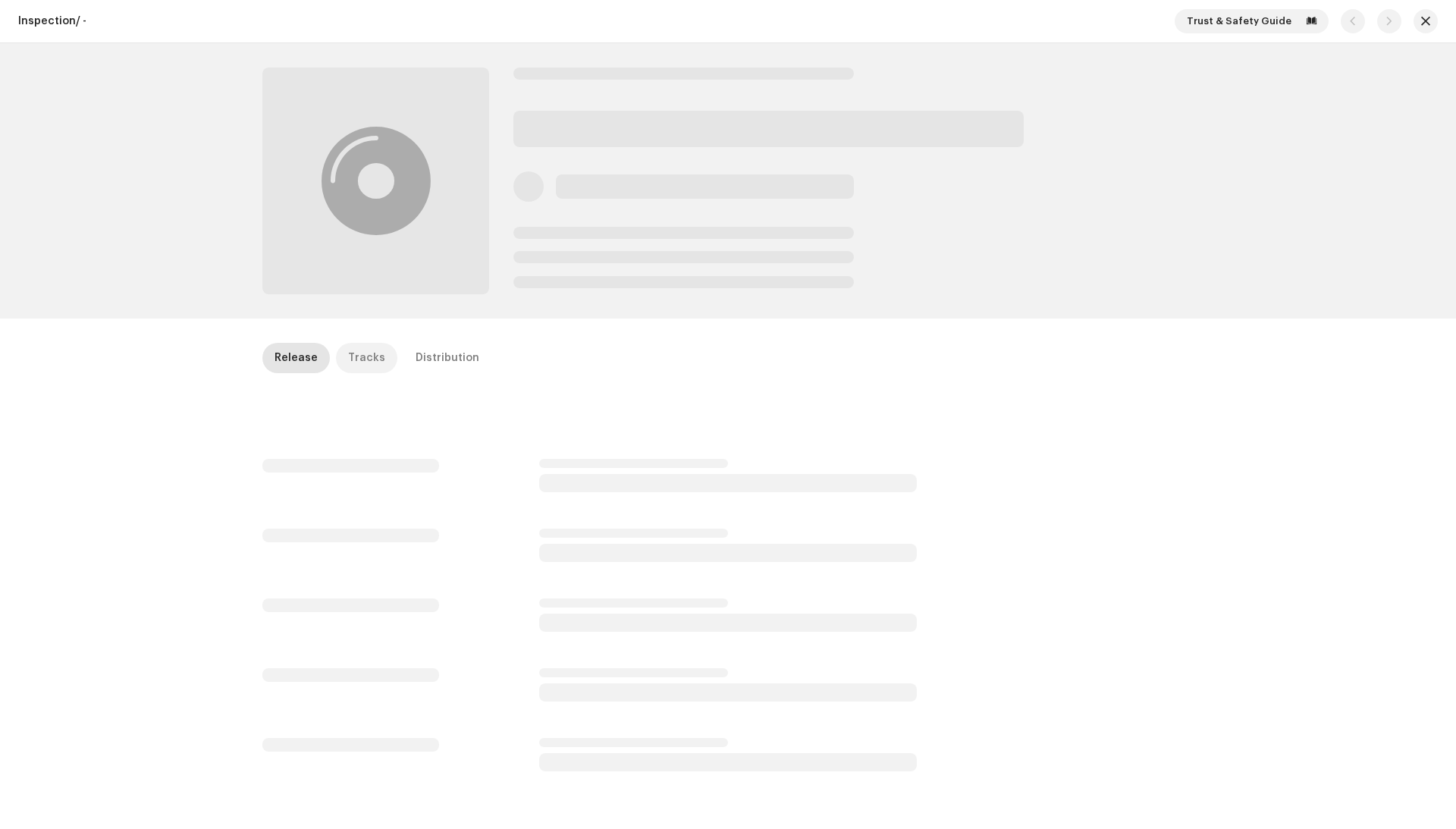
click at [349, 358] on div "Tracks" at bounding box center [367, 358] width 37 height 30
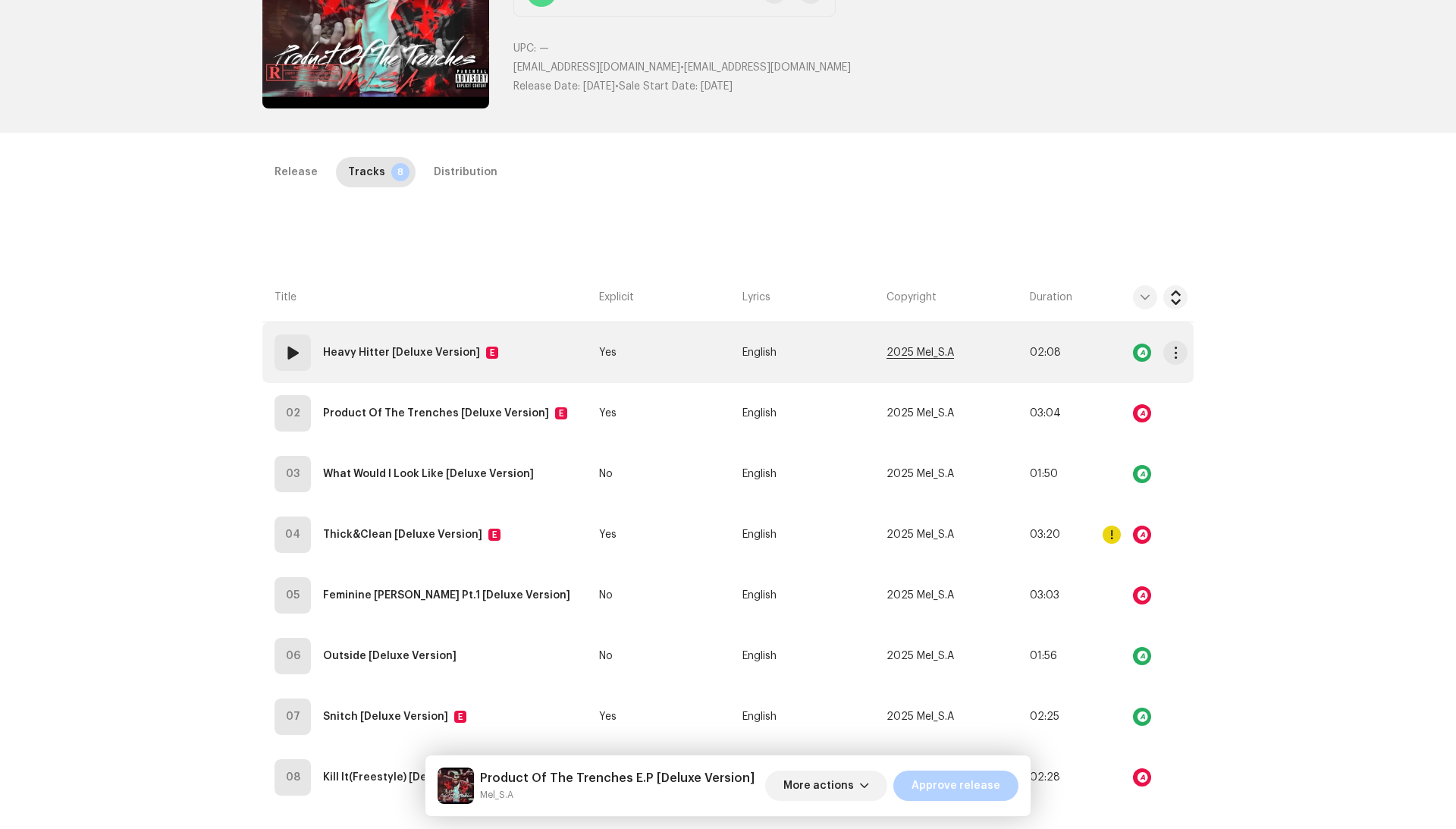
scroll to position [214, 0]
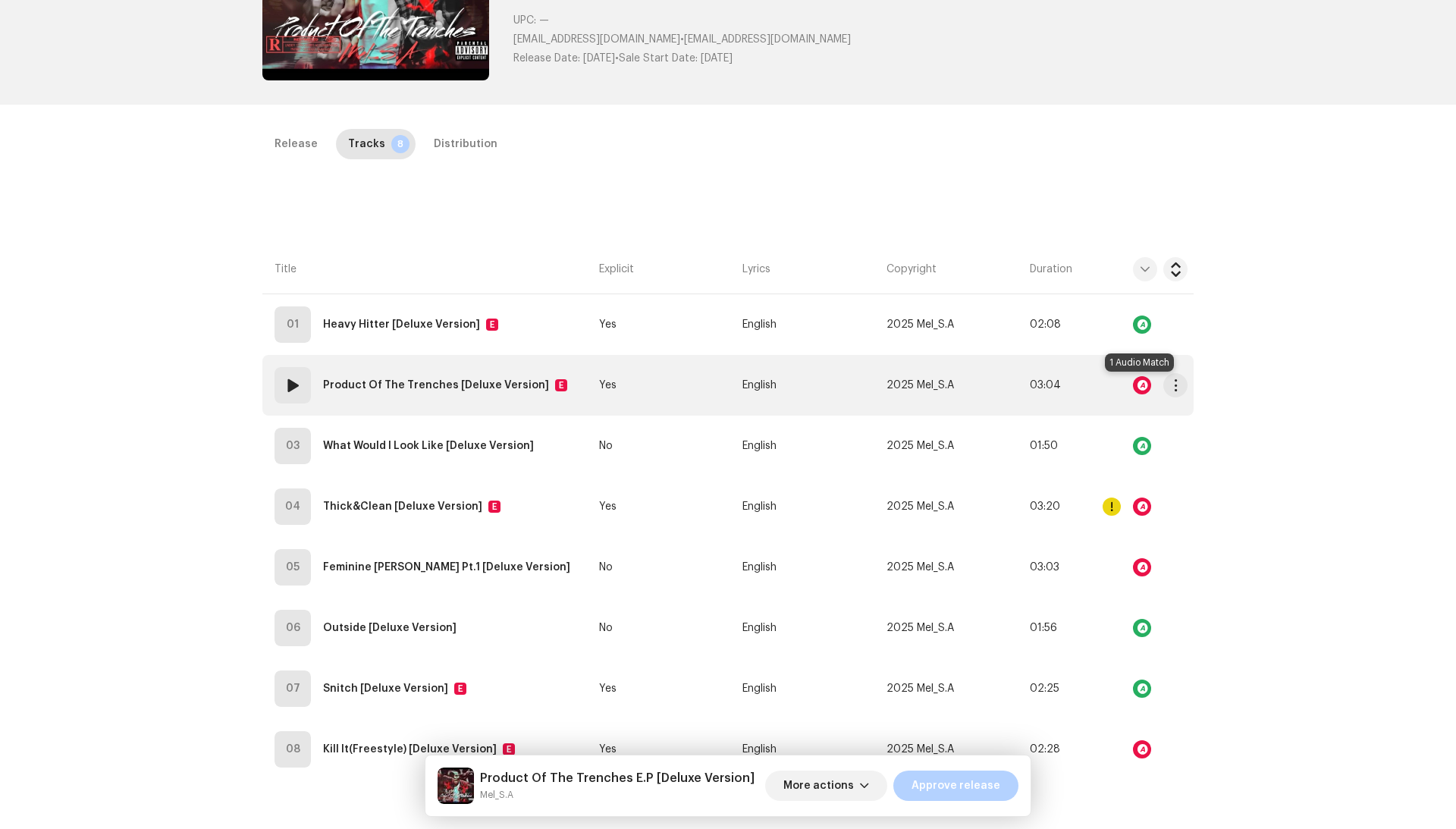
click at [1140, 385] on div at bounding box center [1142, 385] width 19 height 19
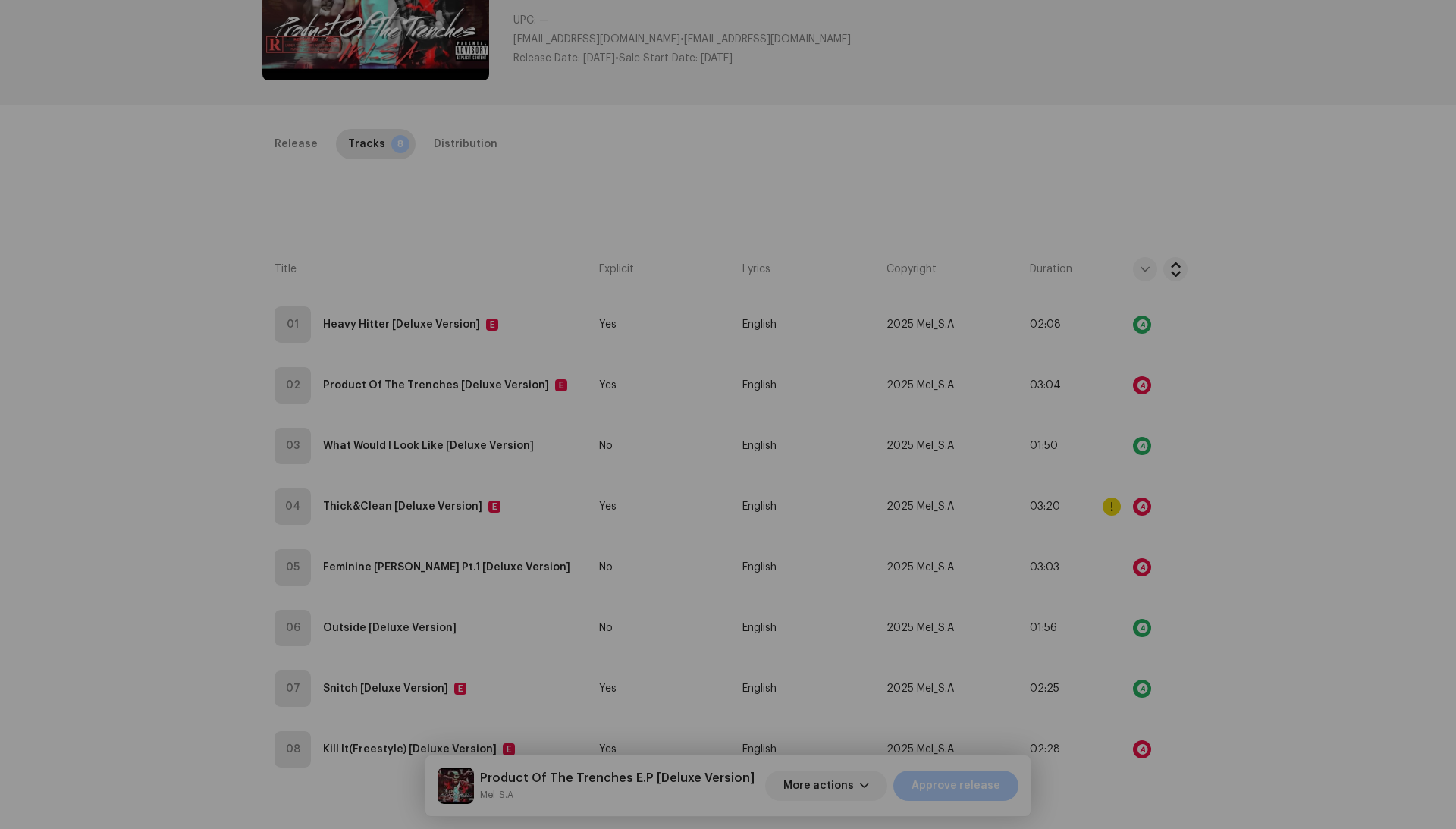
click at [1243, 416] on div "Audio Recognition by Remix/Sample 1 All results require review/listening to avo…" at bounding box center [728, 414] width 1456 height 829
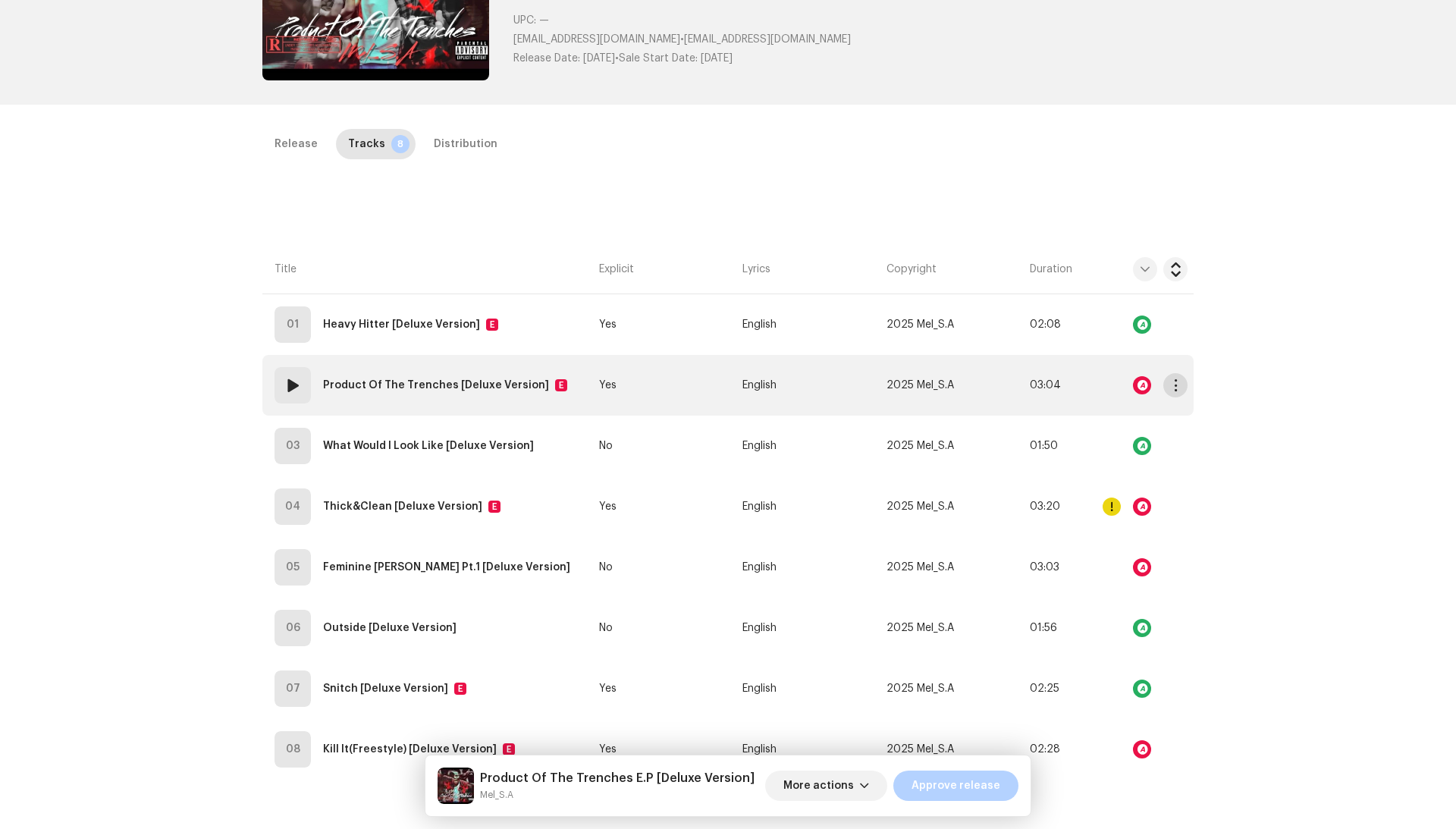
click at [1163, 384] on button "button" at bounding box center [1174, 385] width 24 height 24
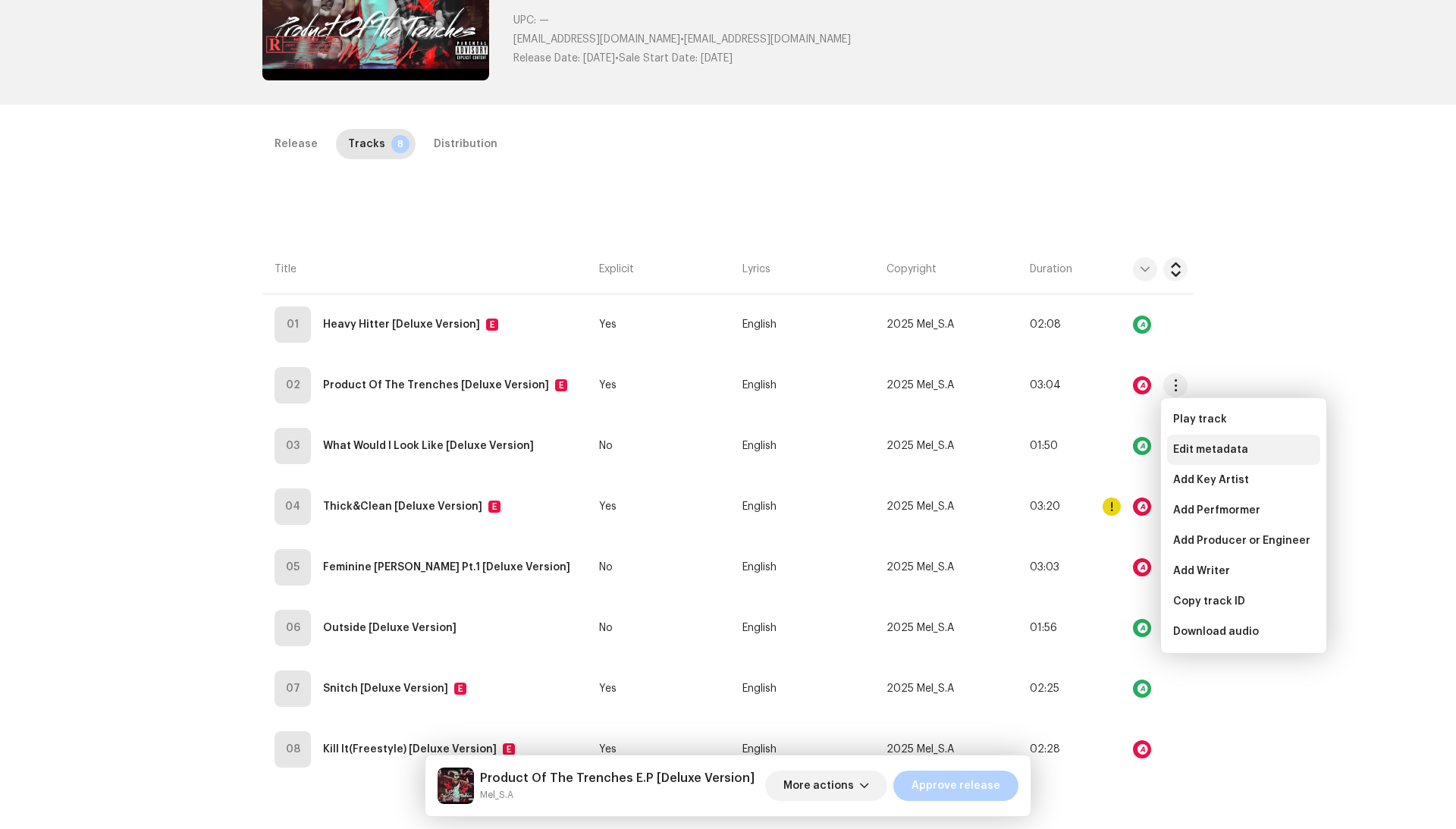
click at [1215, 453] on span "Edit metadata" at bounding box center [1210, 450] width 75 height 12
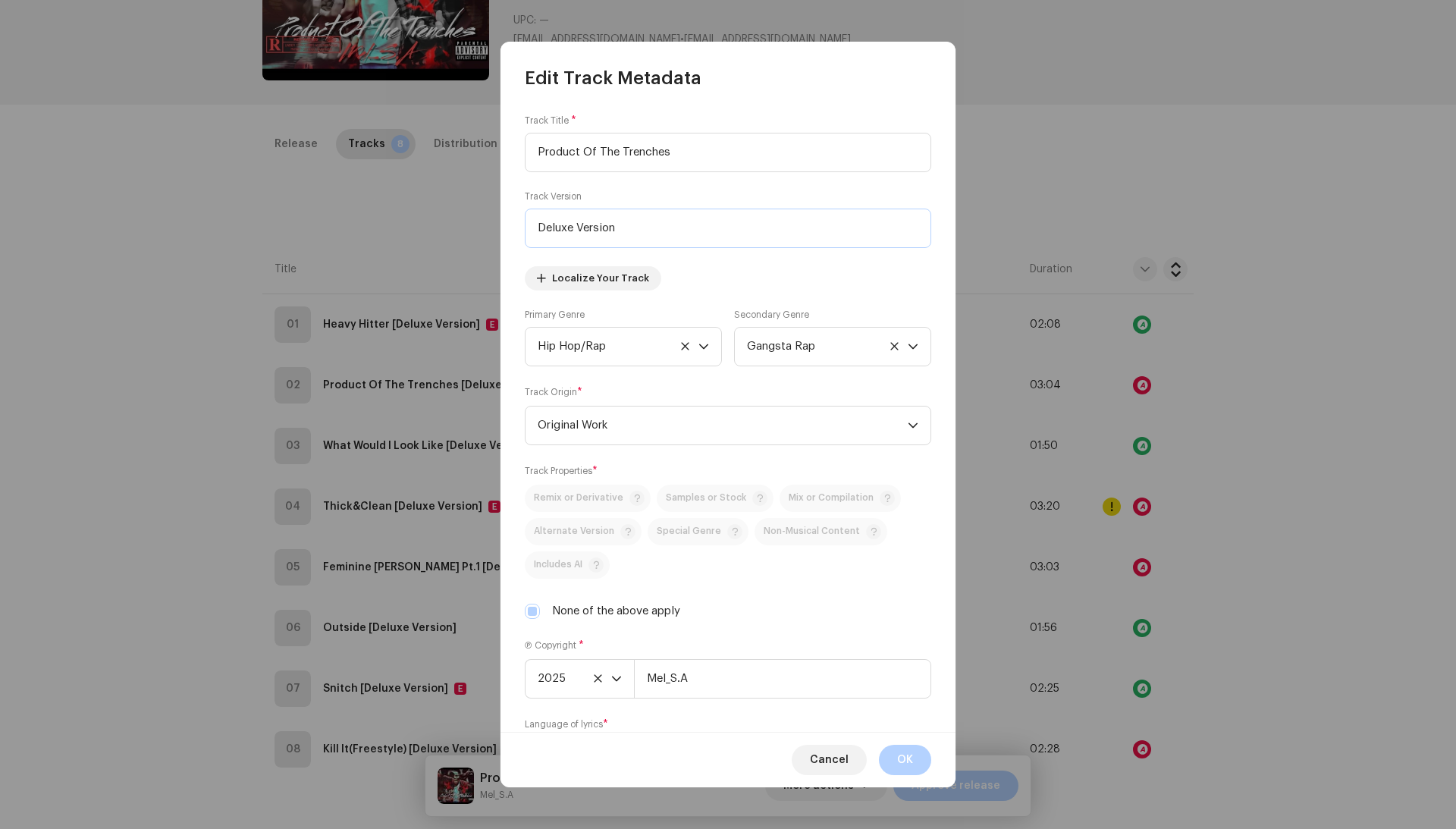
click at [549, 229] on input "Deluxe Version" at bounding box center [727, 228] width 406 height 39
type input "Version"
click at [562, 224] on input "Version" at bounding box center [727, 228] width 406 height 39
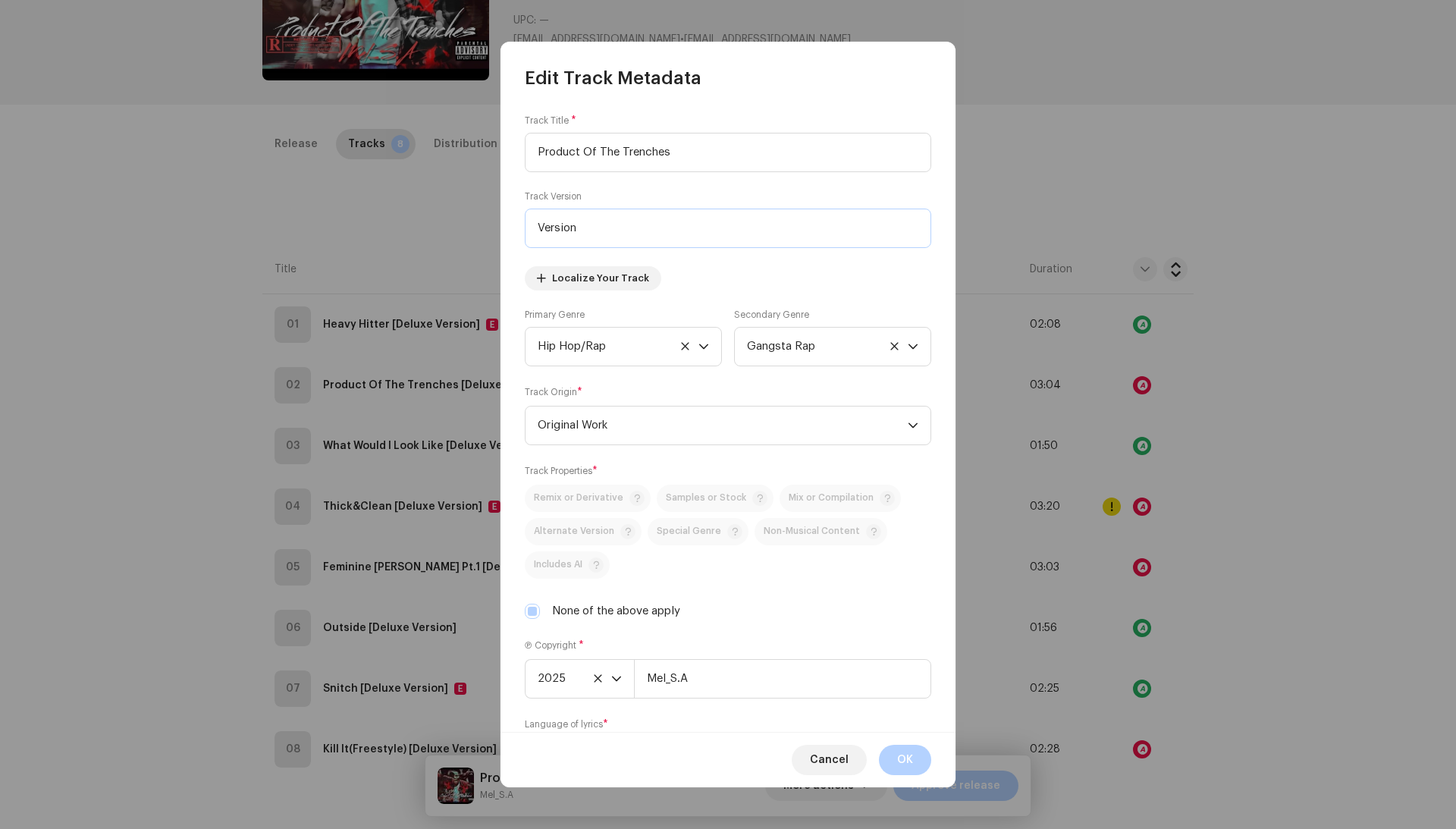
click at [562, 224] on input "Version" at bounding box center [727, 228] width 406 height 39
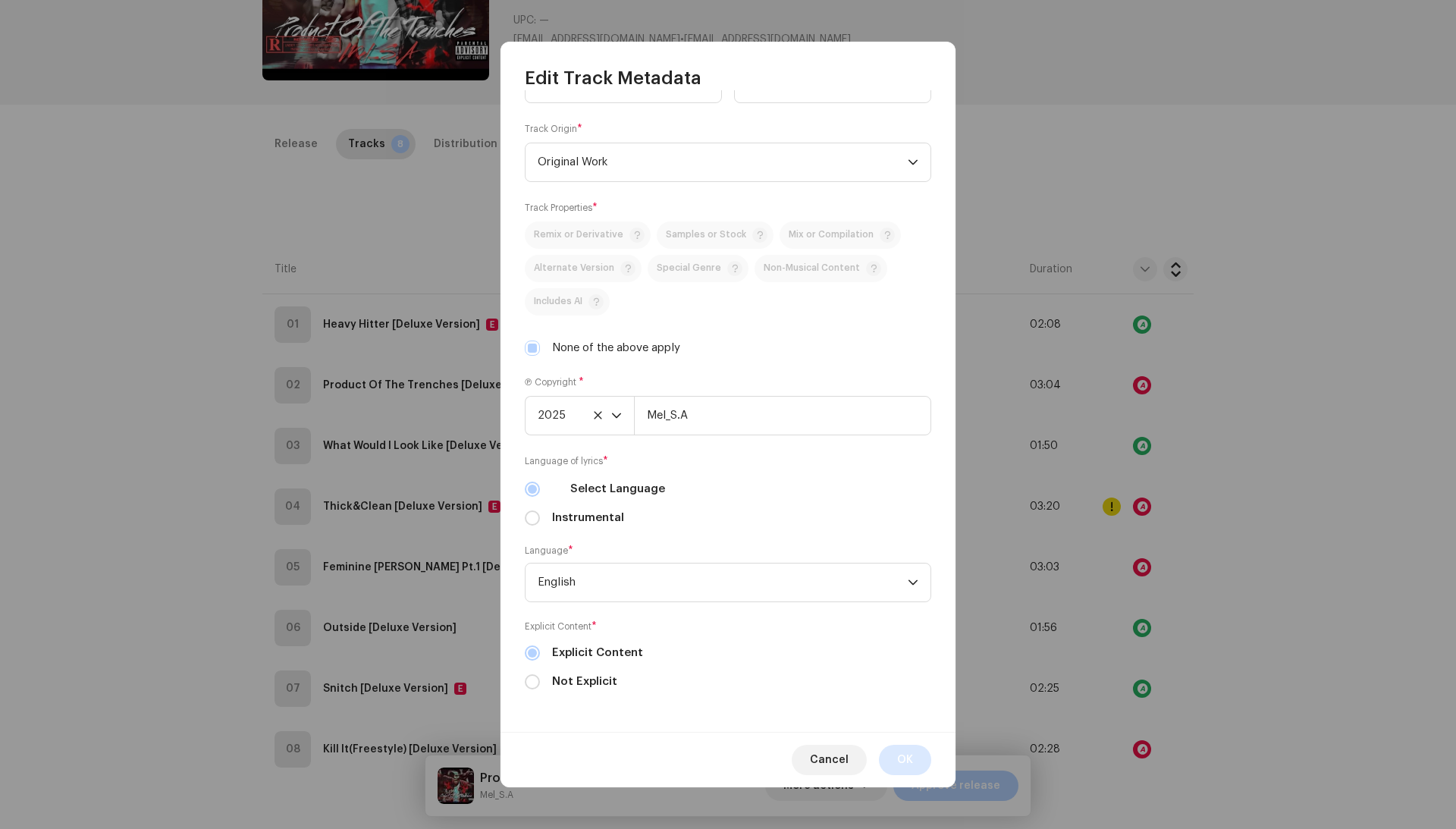
scroll to position [265, 0]
click at [905, 771] on span "OK" at bounding box center [904, 759] width 16 height 30
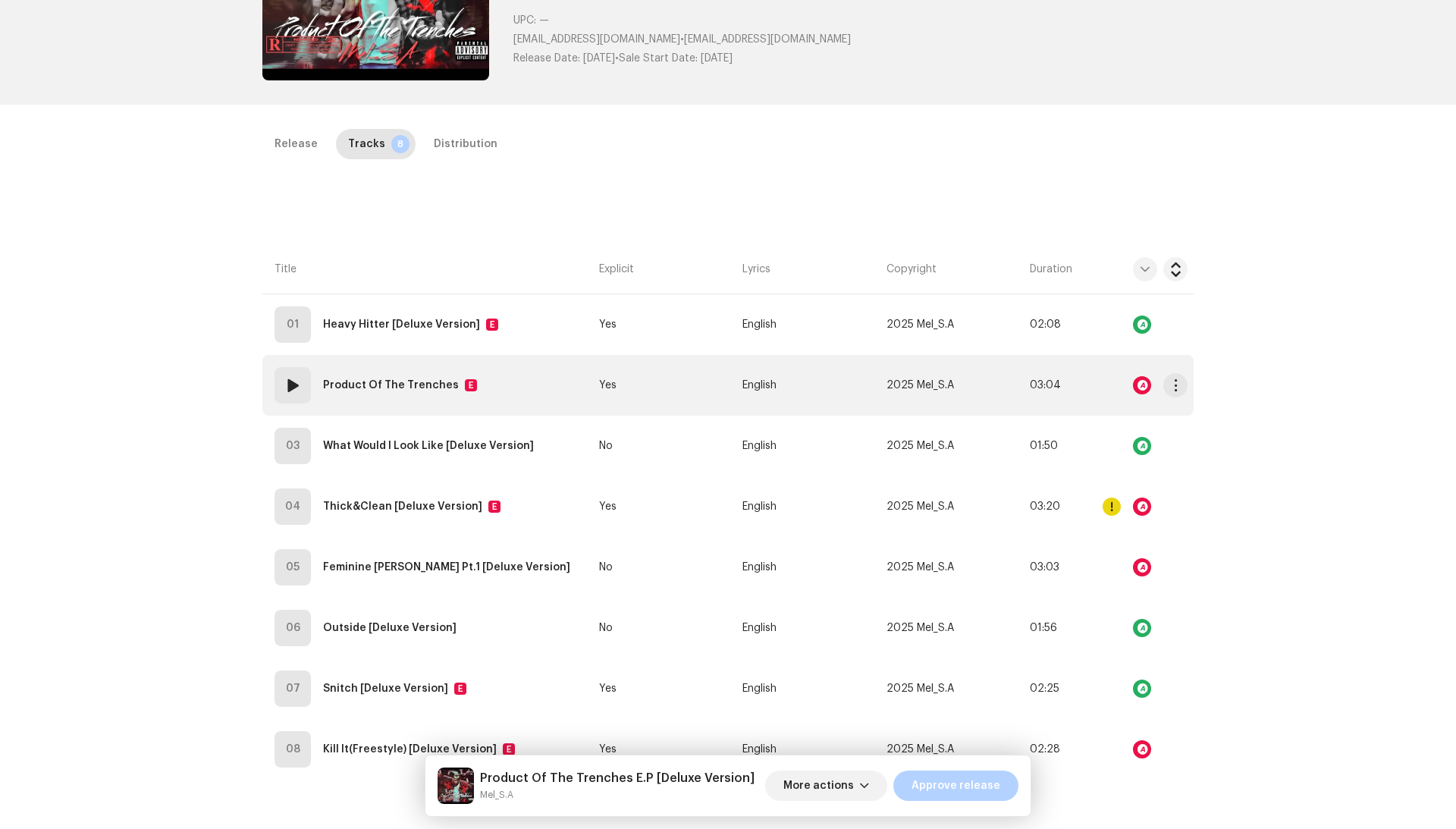
click at [1138, 386] on div at bounding box center [1142, 385] width 19 height 19
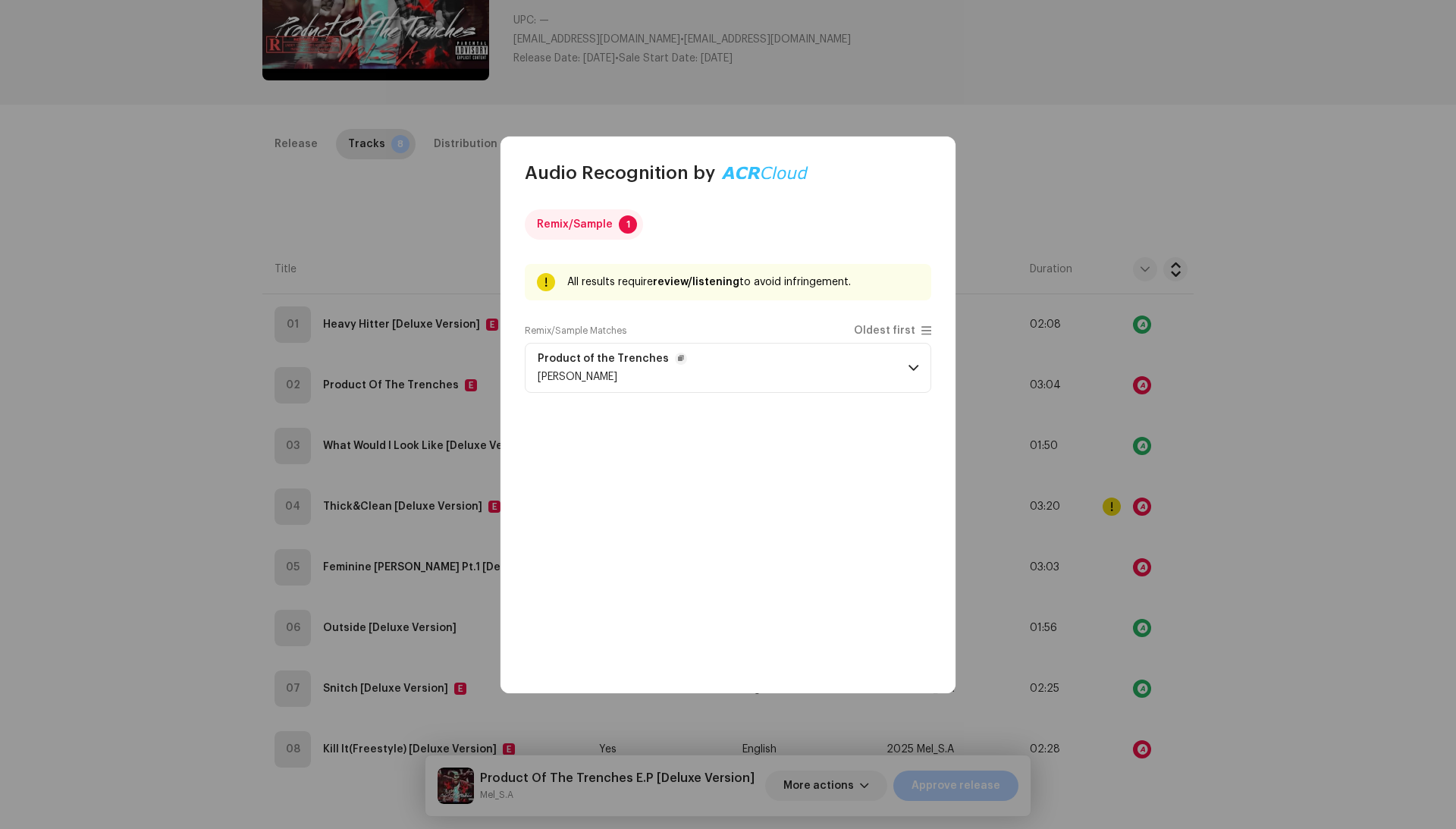
click at [822, 355] on p-accordion-header "Product of the Trenches Mel" at bounding box center [727, 368] width 406 height 50
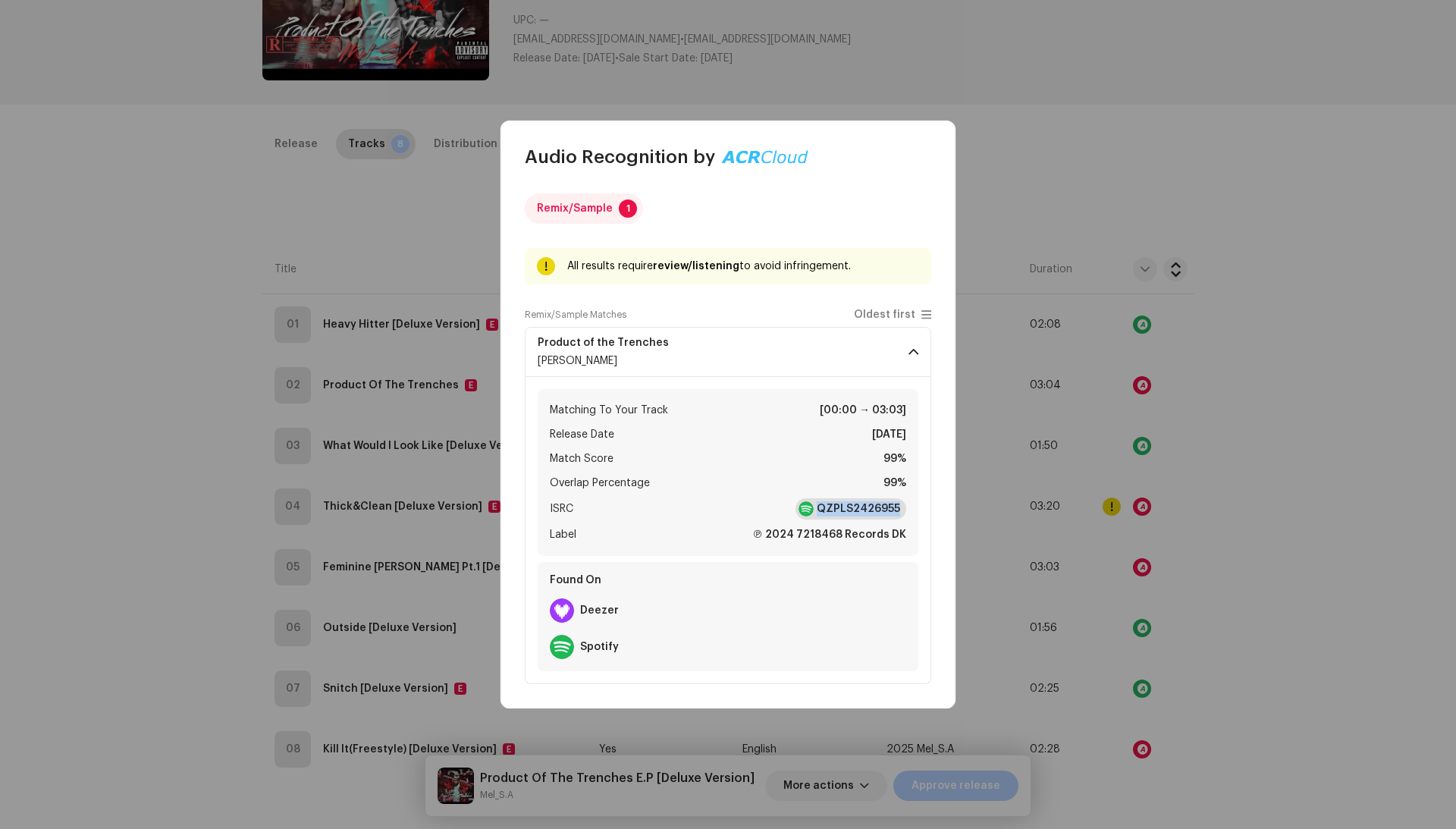
drag, startPoint x: 910, startPoint y: 511, endPoint x: 814, endPoint y: 511, distance: 96.0
click at [814, 511] on div "Matching To Your Track [00:00 → 03:03] Release Date Jul 2, 2024 Match Score 99%…" at bounding box center [728, 473] width 381 height 167
copy div "QZPLS2426955"
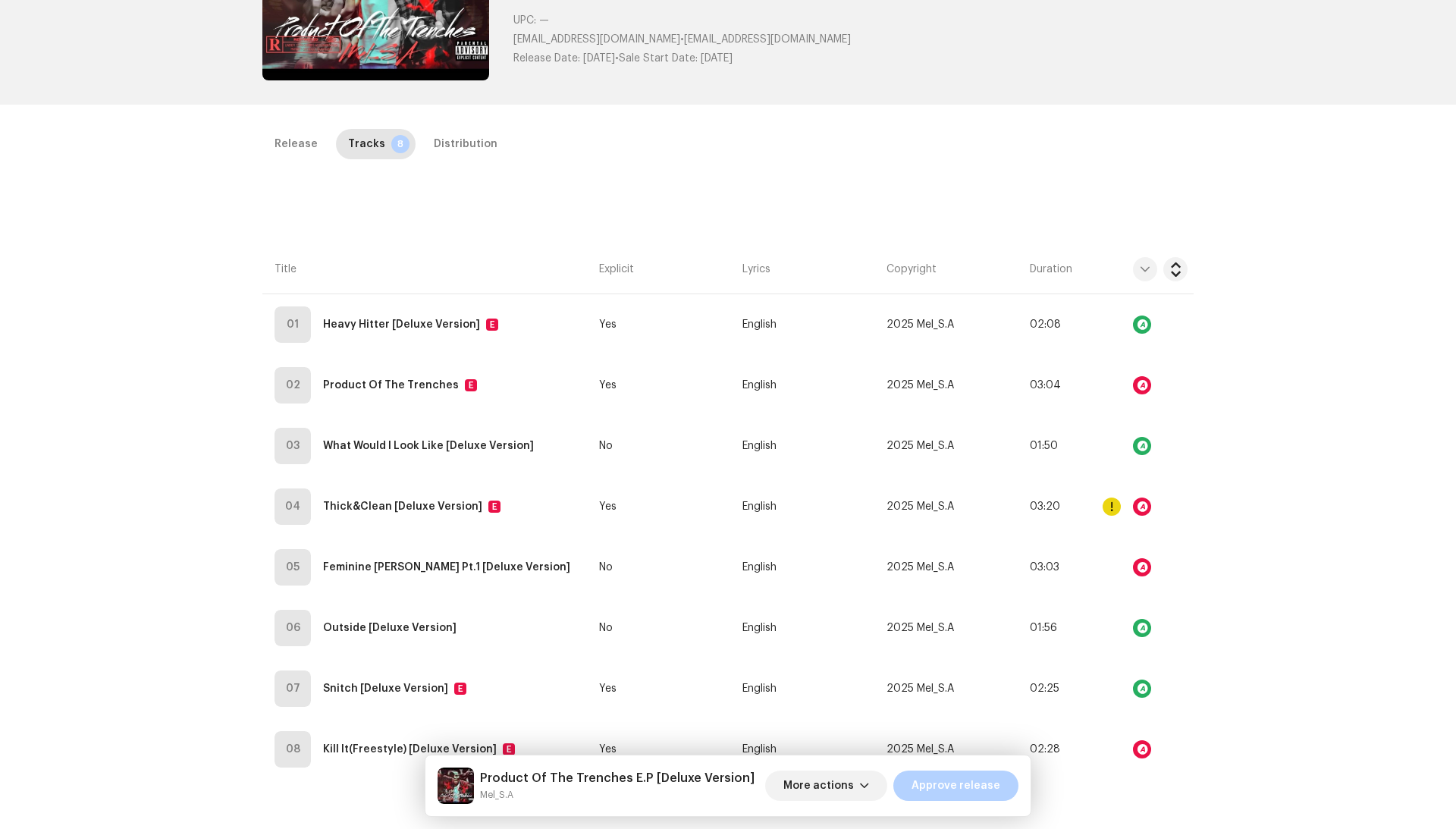
click at [1175, 360] on div "Audio Recognition by Remix/Sample 1 All results require review/listening to avo…" at bounding box center [728, 414] width 1456 height 829
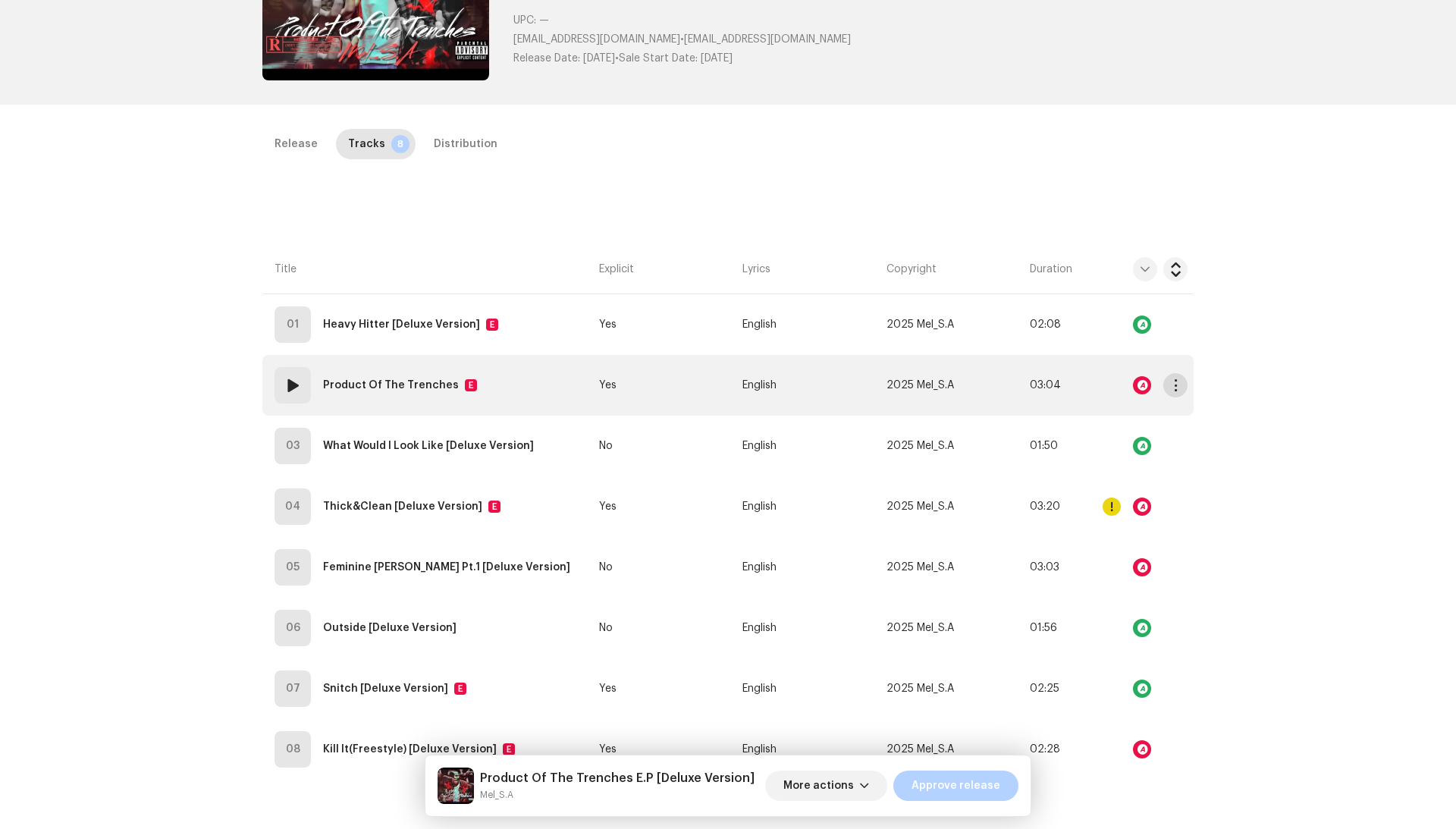
click at [1172, 384] on span "button" at bounding box center [1175, 385] width 12 height 12
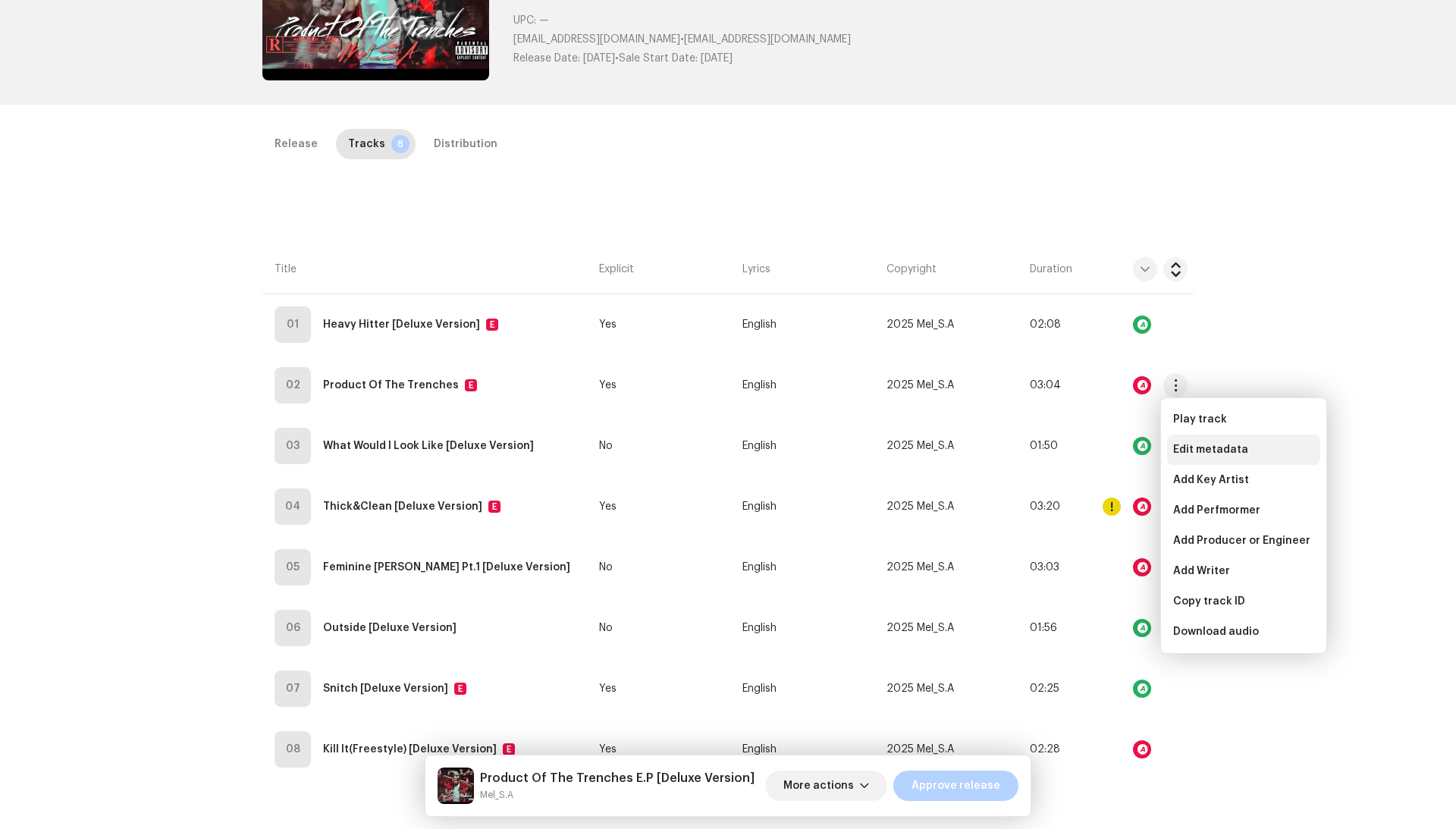
click at [1187, 447] on span "Edit metadata" at bounding box center [1210, 450] width 75 height 12
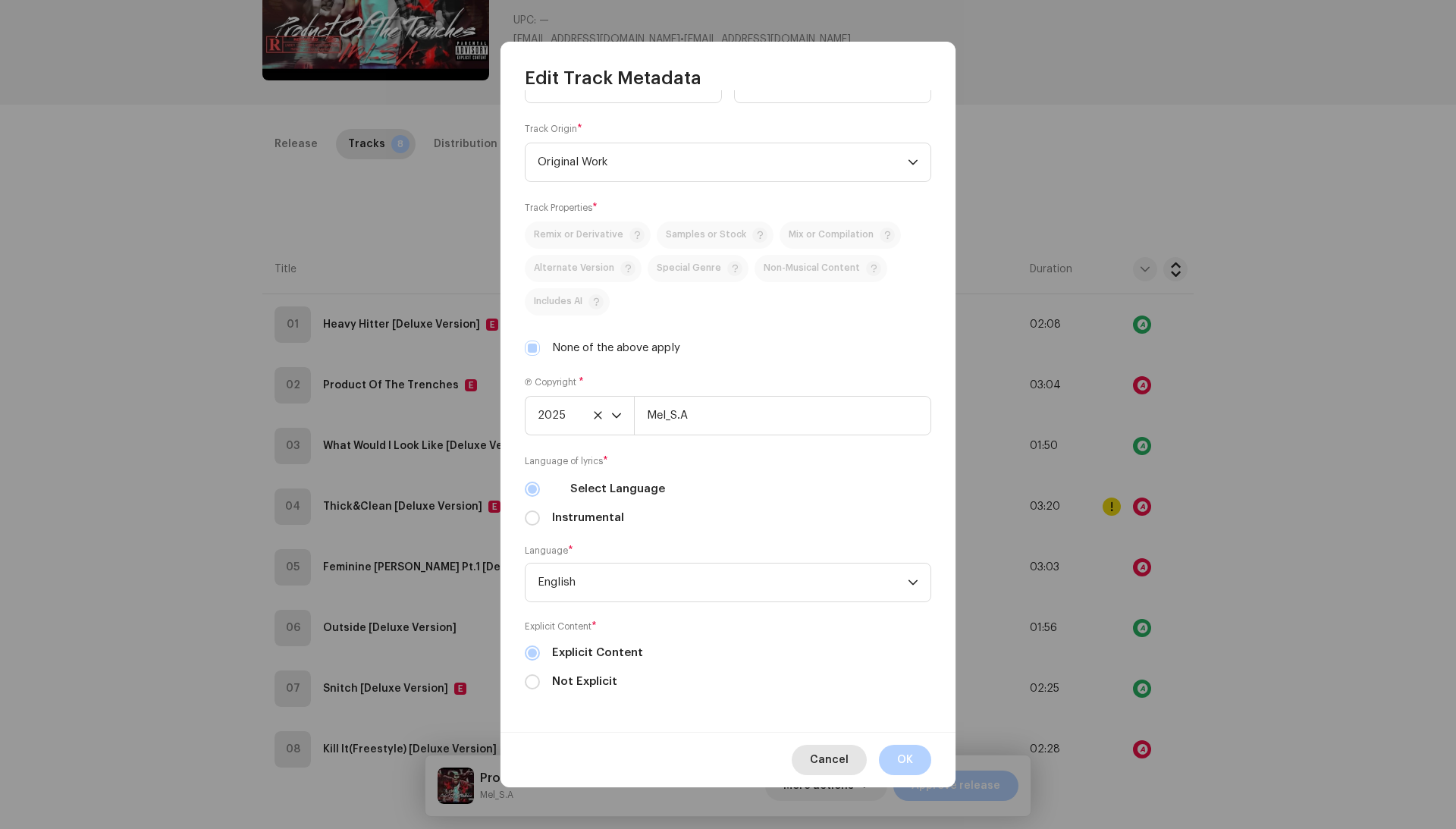
click at [829, 769] on span "Cancel" at bounding box center [829, 759] width 39 height 30
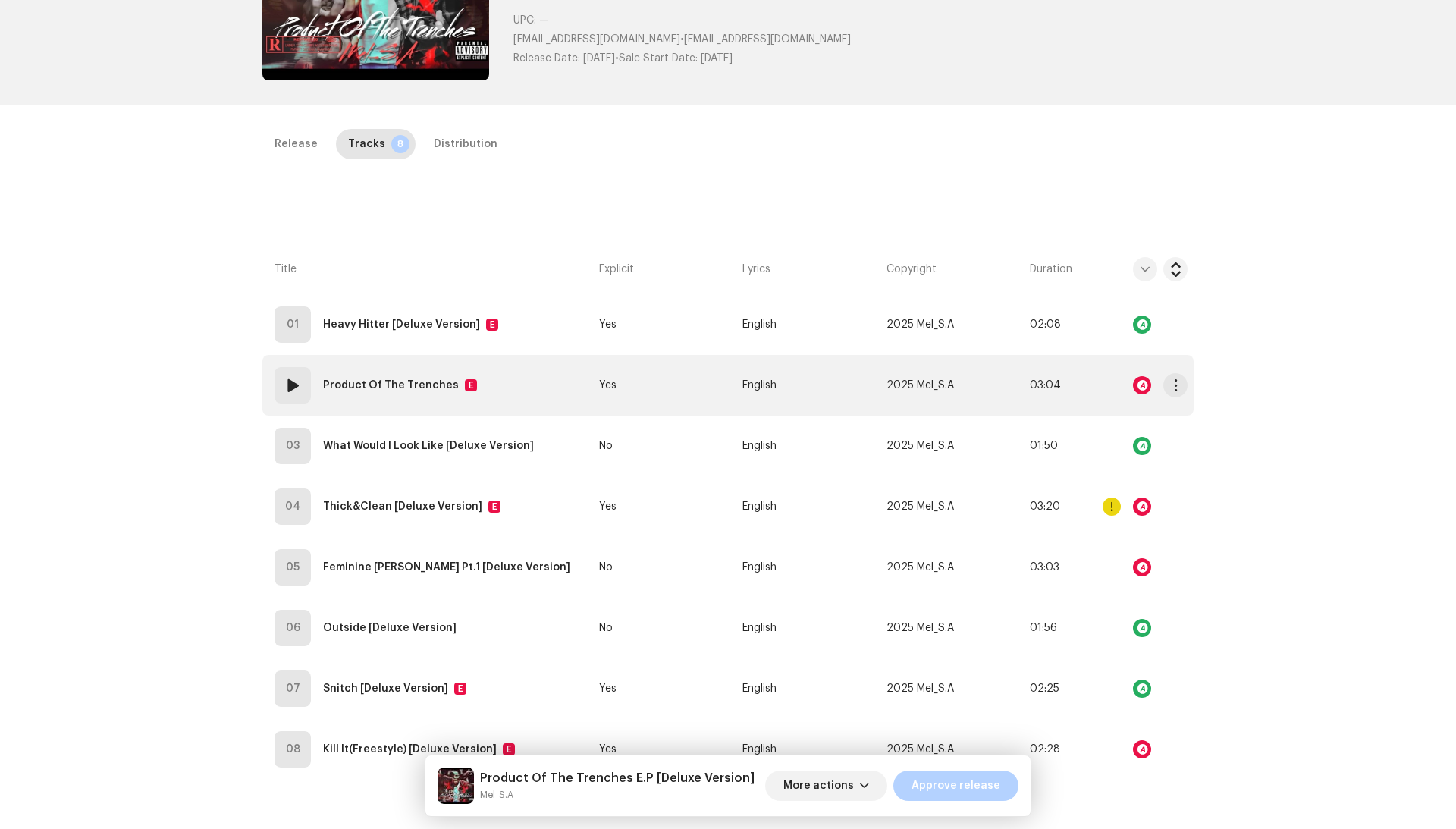
click at [840, 389] on td "English" at bounding box center [808, 385] width 143 height 60
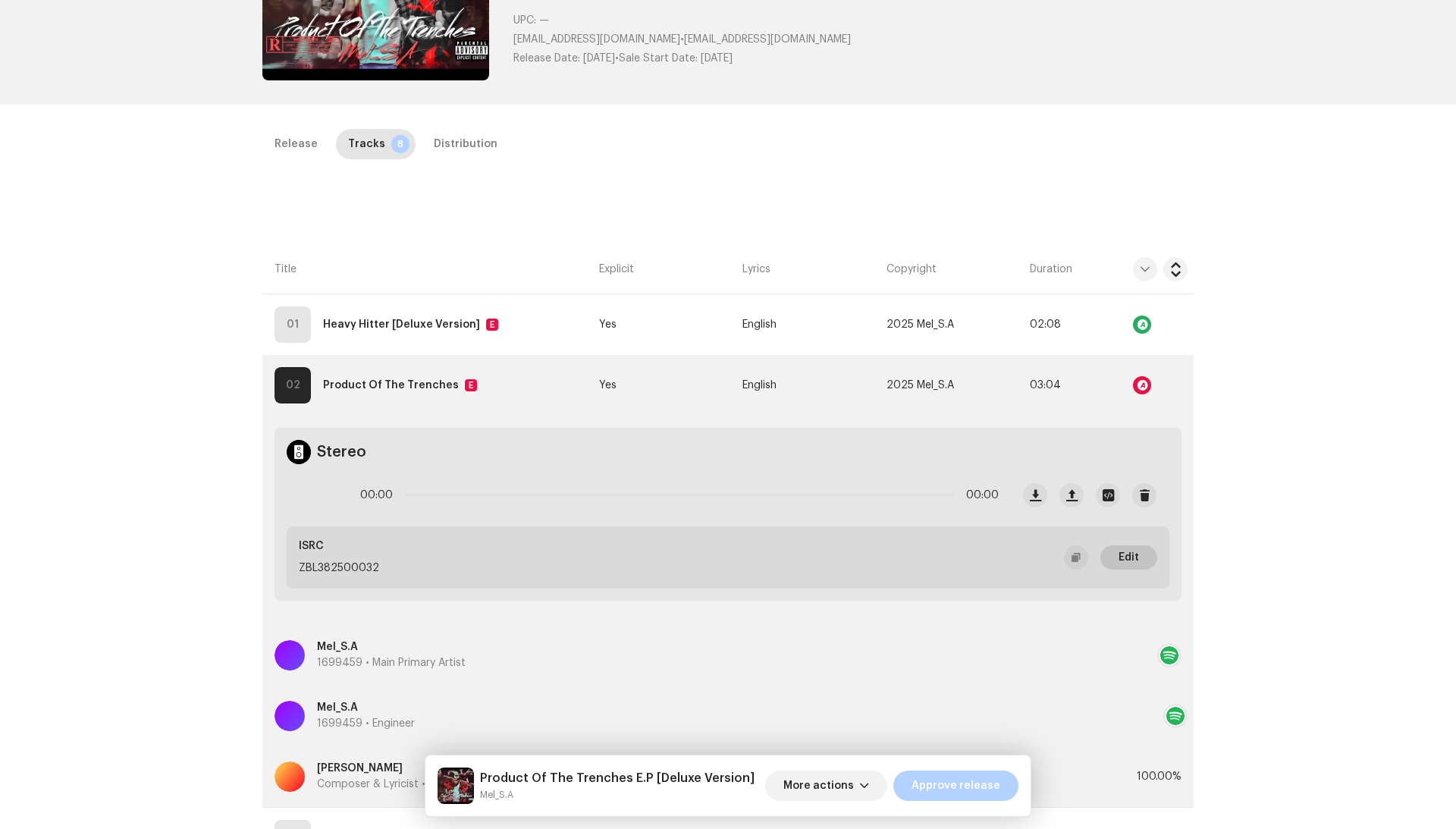
click at [1126, 550] on span "Edit" at bounding box center [1129, 557] width 20 height 30
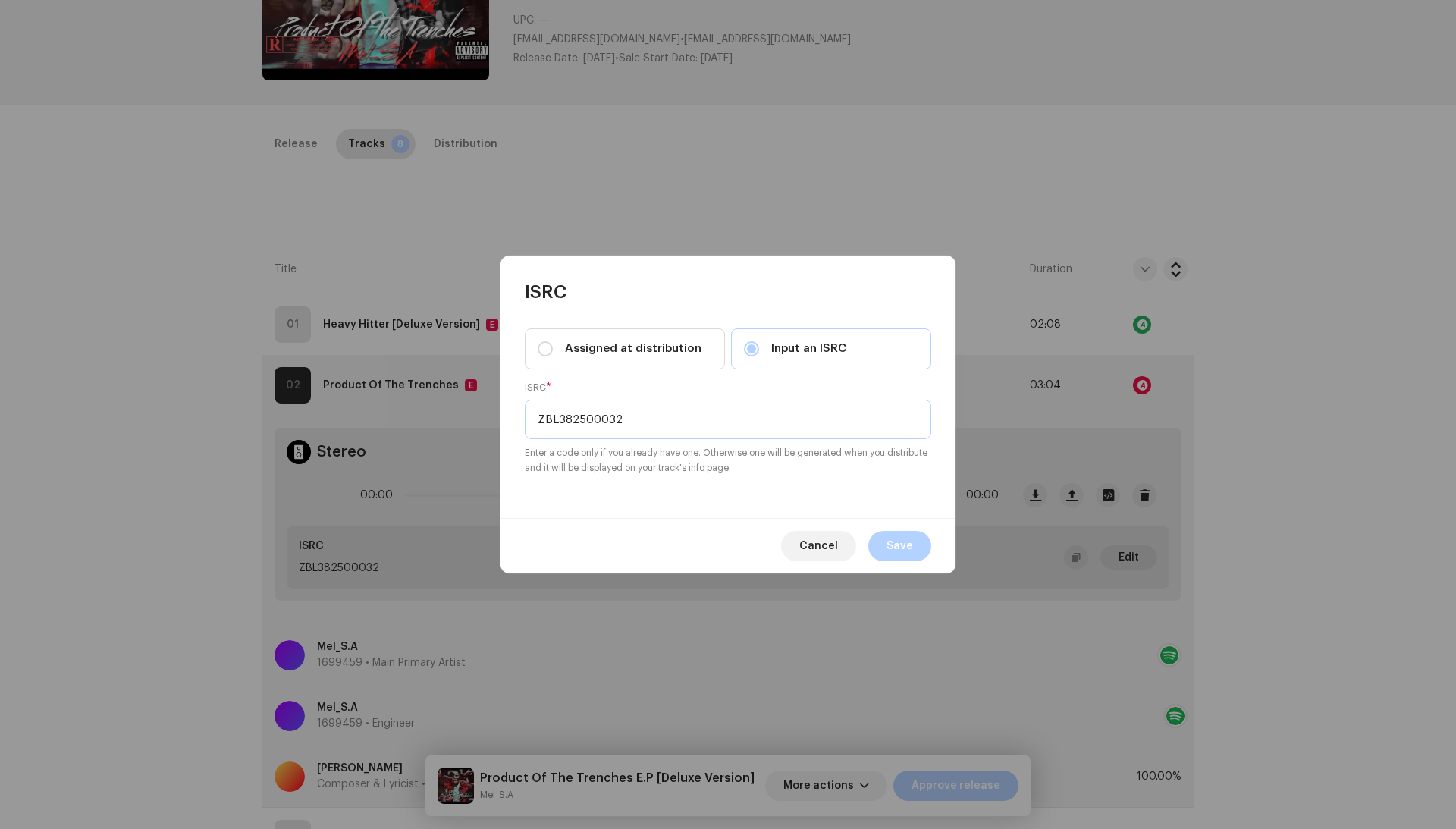
click at [714, 411] on input "ZBL382500032" at bounding box center [727, 419] width 406 height 39
click at [714, 409] on input "ZBL382500032" at bounding box center [727, 419] width 406 height 39
paste input "QZPLS2426955"
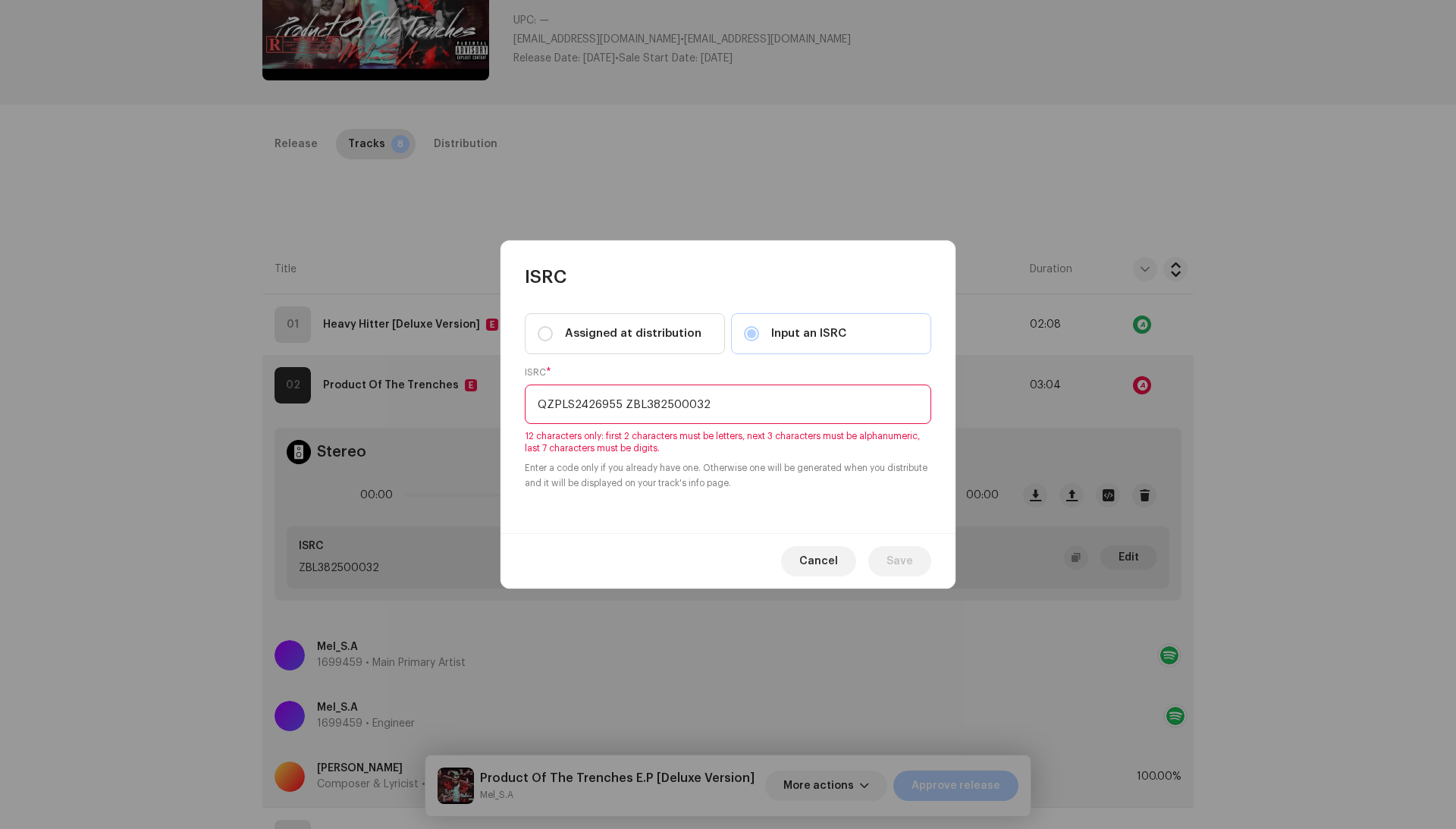
drag, startPoint x: 629, startPoint y: 401, endPoint x: 856, endPoint y: 398, distance: 227.0
click at [856, 398] on input "QZPLS2426955 ZBL382500032" at bounding box center [727, 404] width 406 height 39
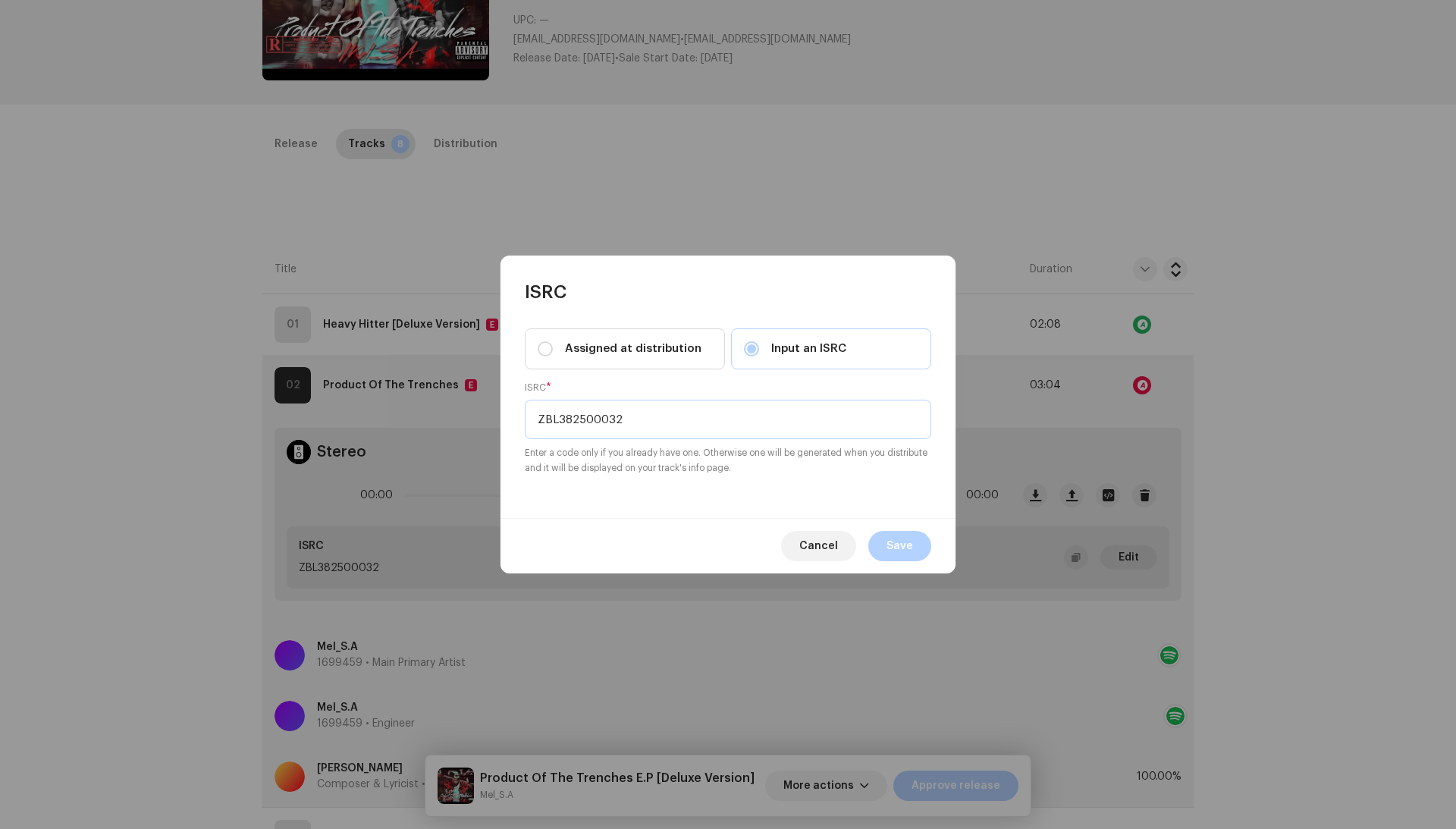
click at [605, 413] on input "ZBL382500032" at bounding box center [727, 419] width 406 height 39
paste input "QZPLS2426955"
click at [549, 413] on input "QZPLS2426955" at bounding box center [727, 419] width 406 height 39
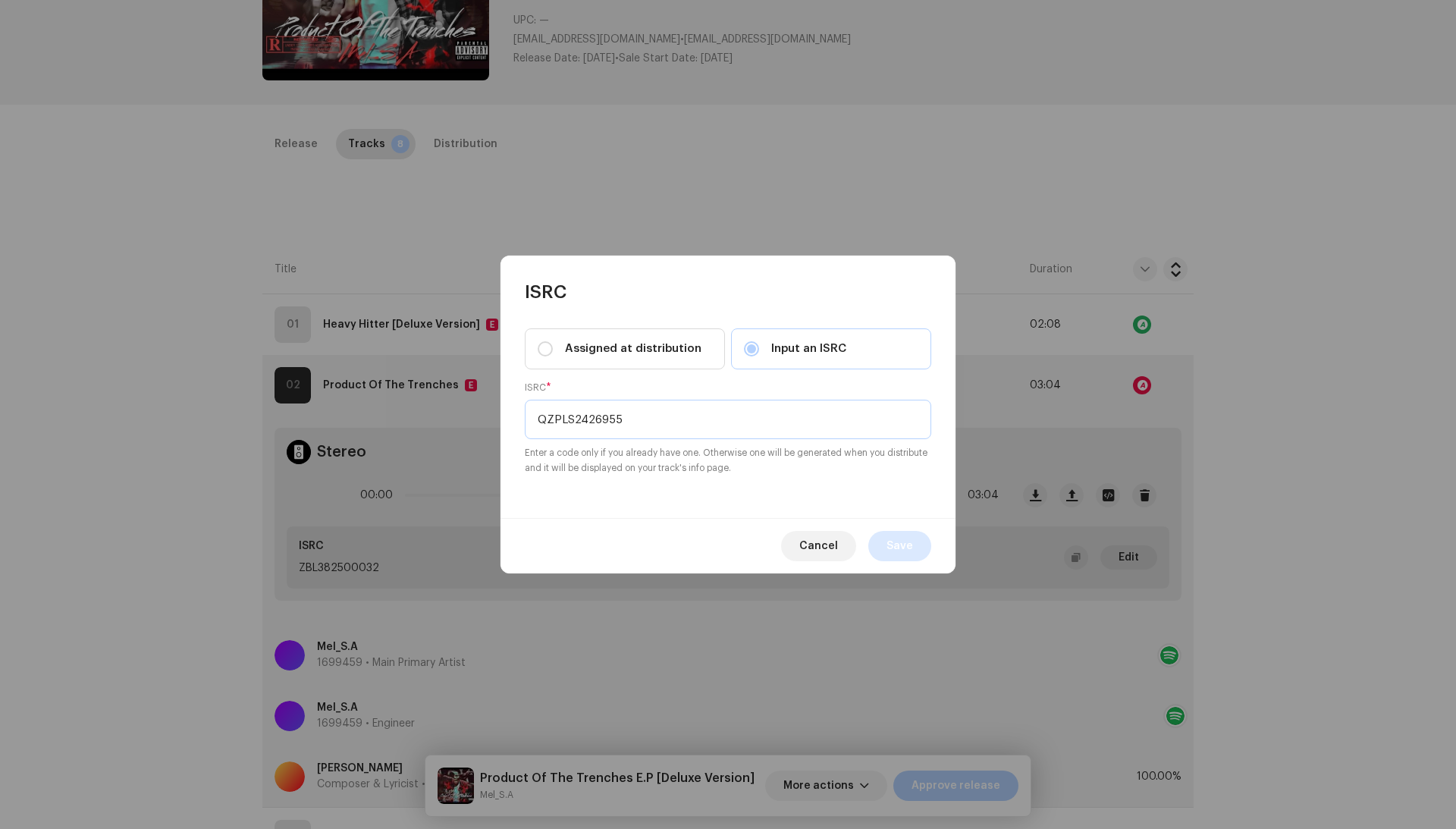
type input "QZPLS2426955"
click at [907, 557] on span "Save" at bounding box center [900, 546] width 26 height 30
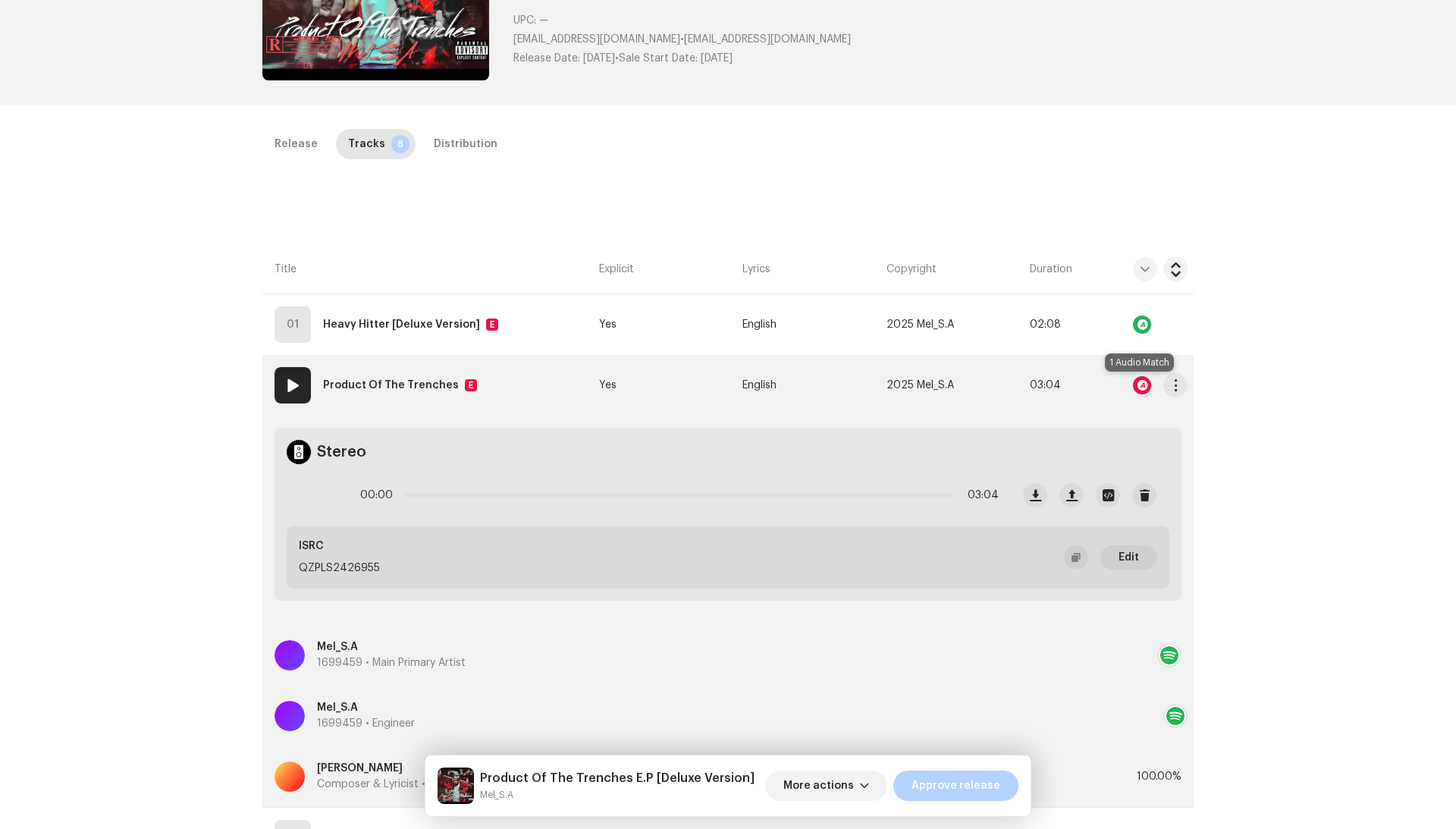
click at [1140, 387] on div at bounding box center [1142, 385] width 19 height 19
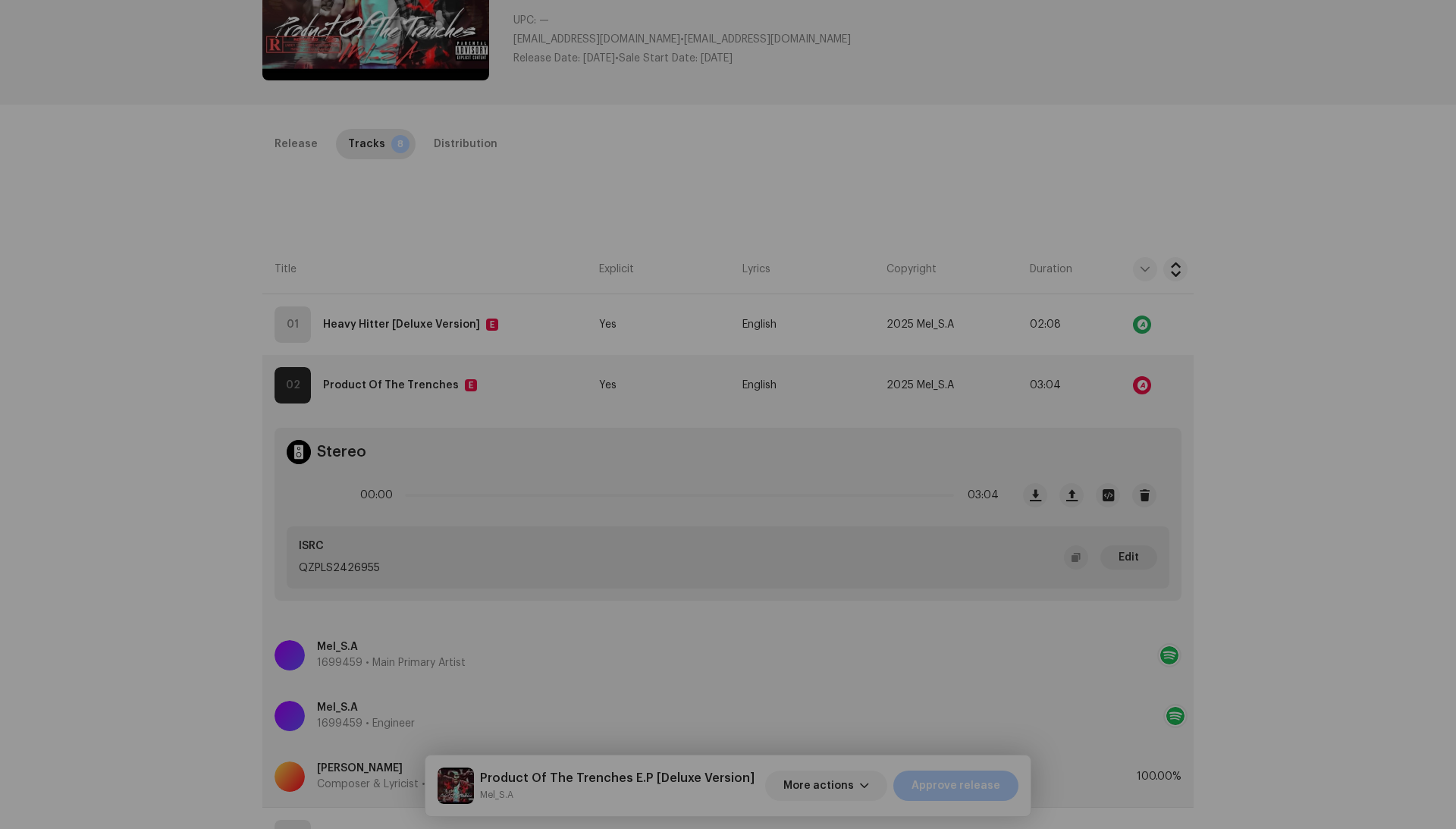
click at [1263, 372] on div "Audio Recognition by Remix/Sample 1 All results require review/listening to avo…" at bounding box center [728, 414] width 1456 height 829
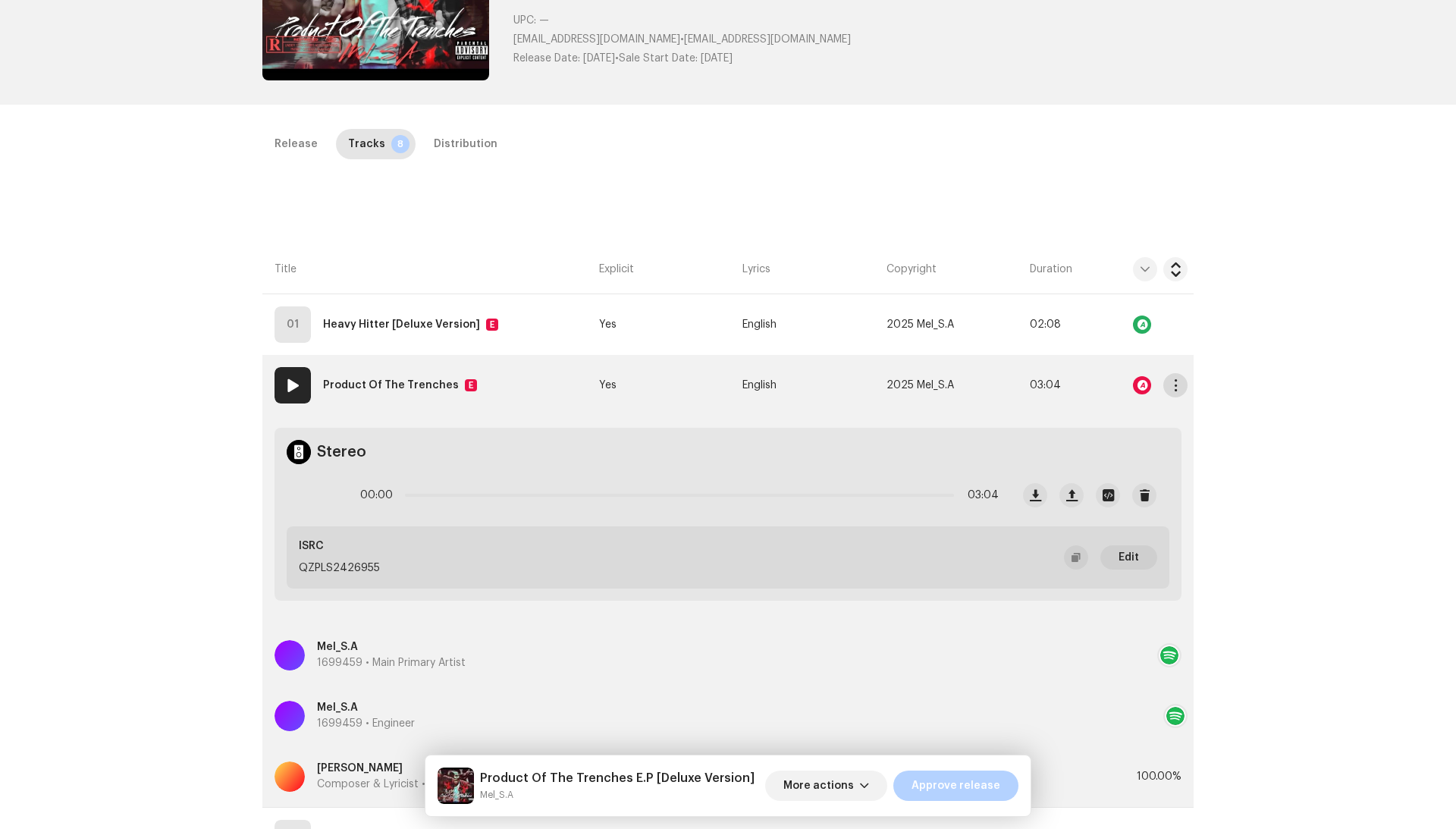
click at [1170, 389] on span "button" at bounding box center [1175, 385] width 12 height 12
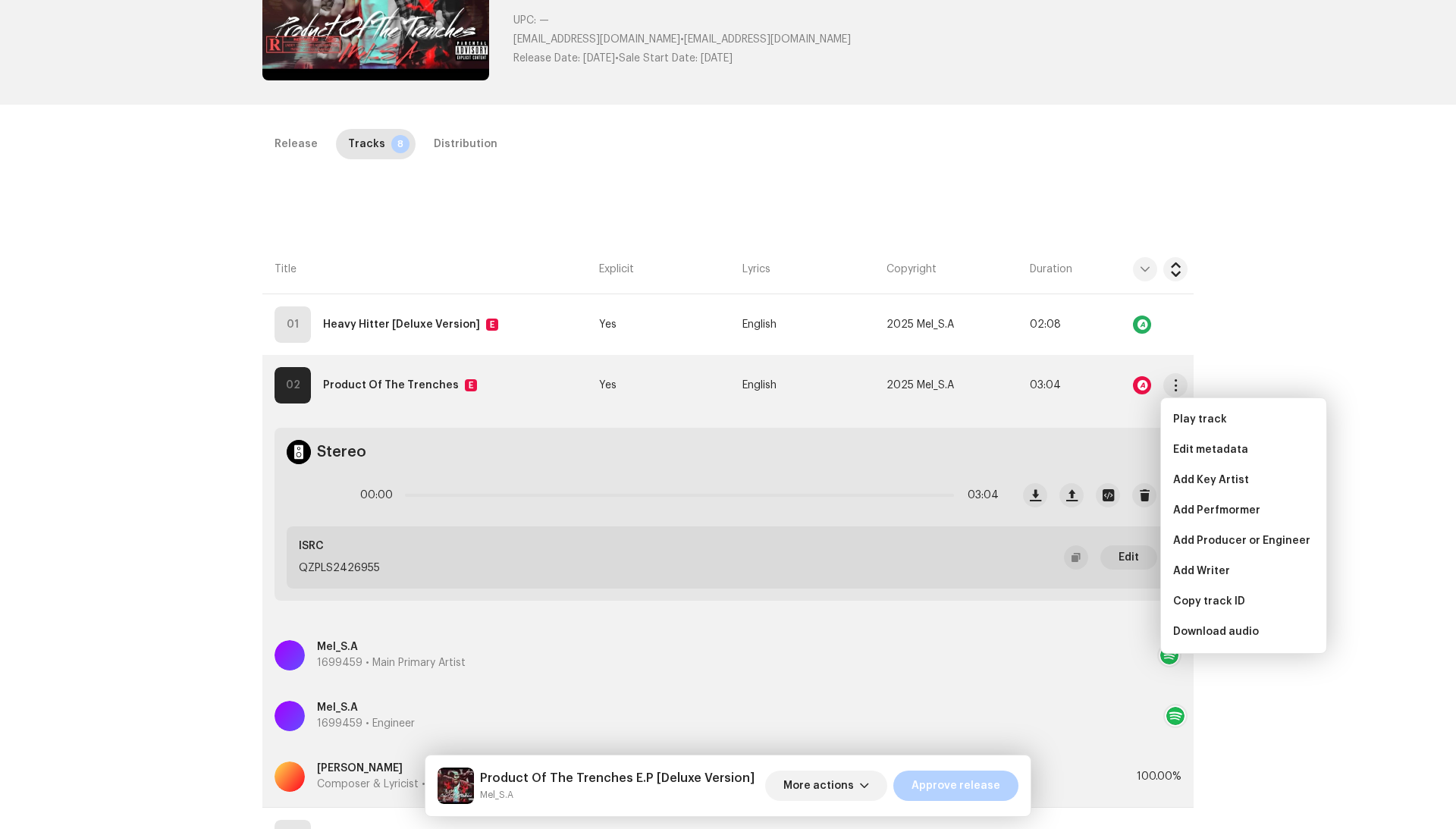
click at [1305, 299] on div "Inspection / Product Of The Trenches E.P [Deluxe Version] Trust & Safety Guide …" at bounding box center [728, 414] width 1456 height 829
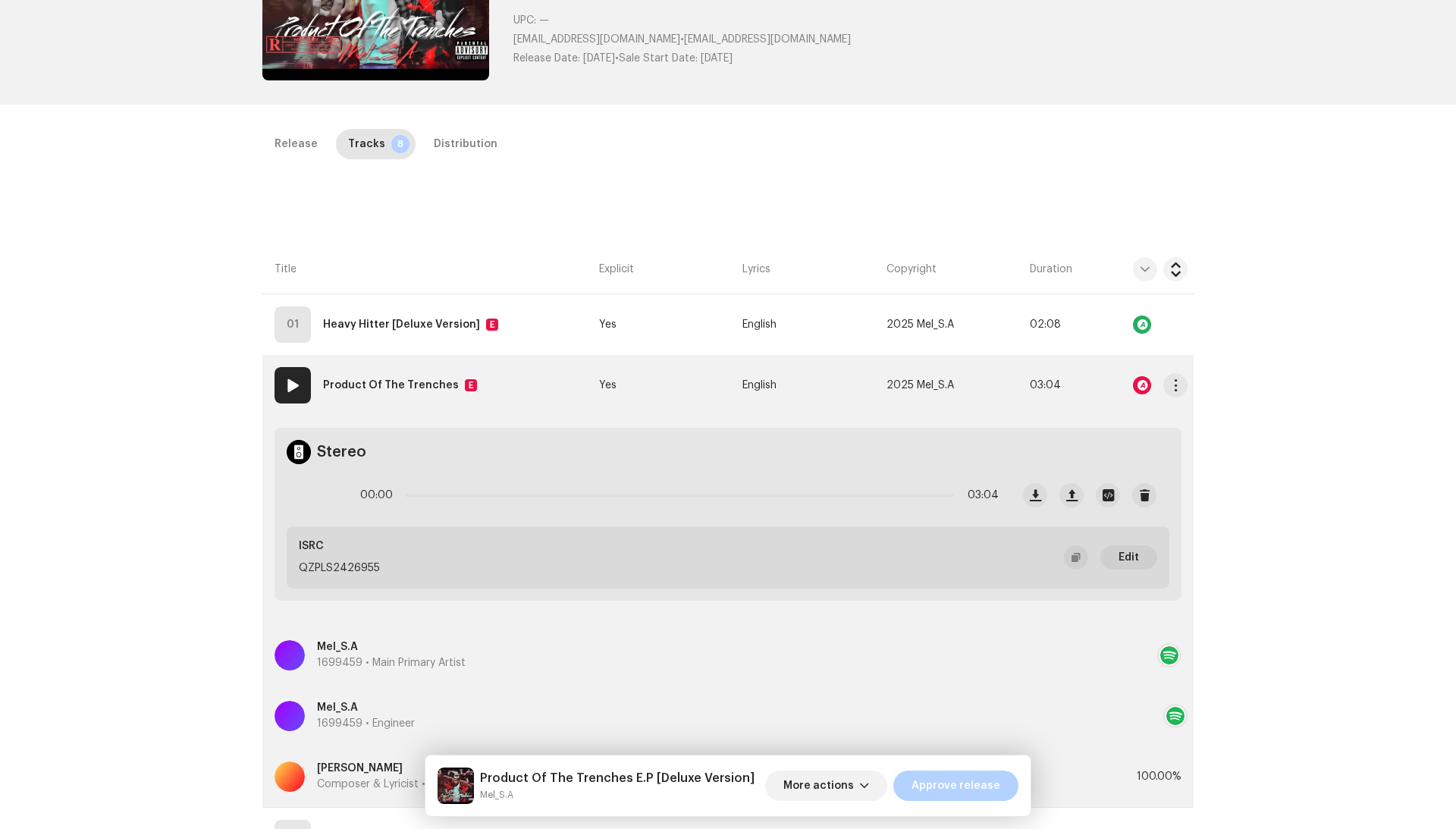
click at [817, 378] on td "English" at bounding box center [808, 385] width 143 height 60
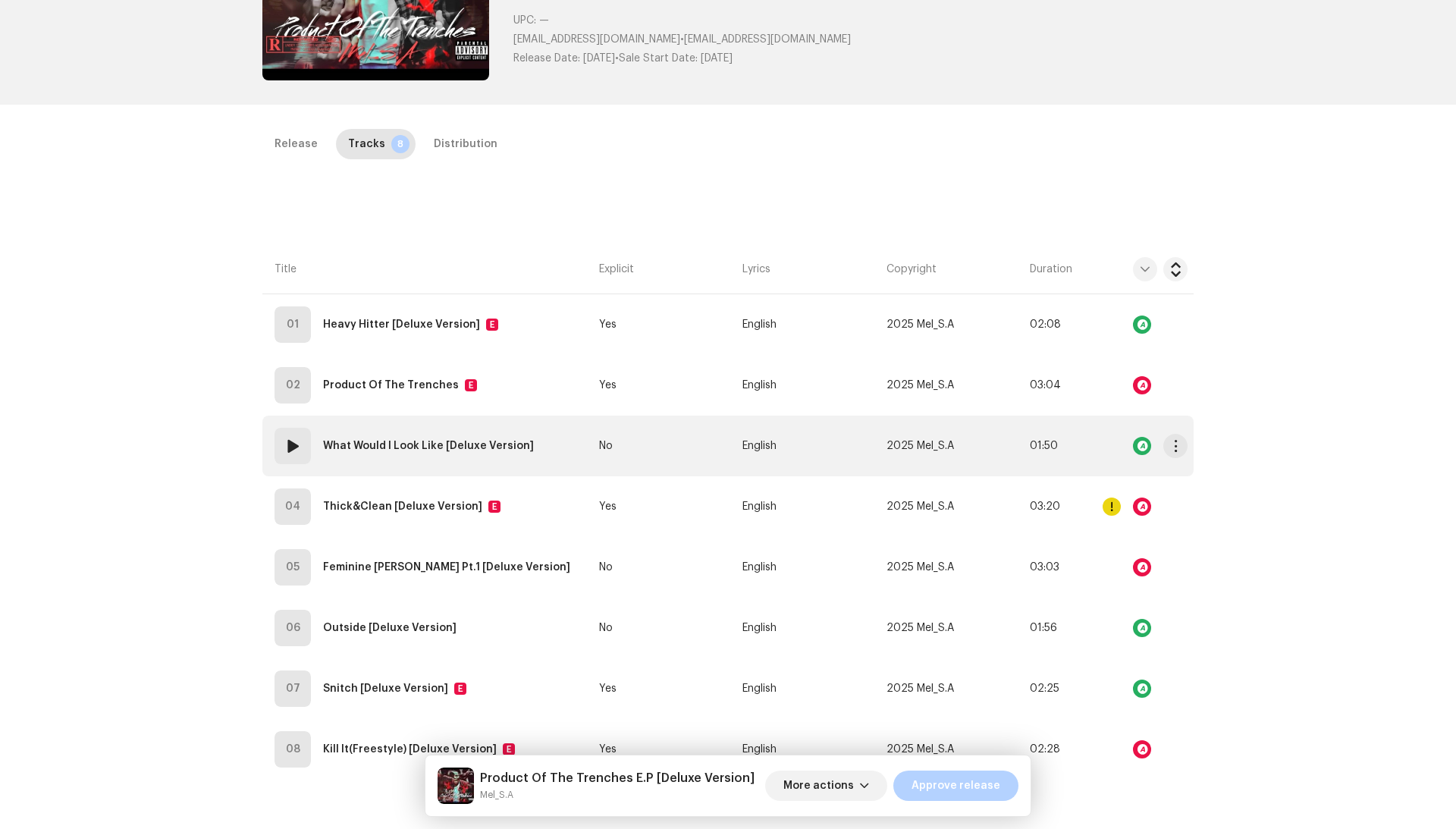
click at [790, 449] on td "English" at bounding box center [808, 446] width 143 height 60
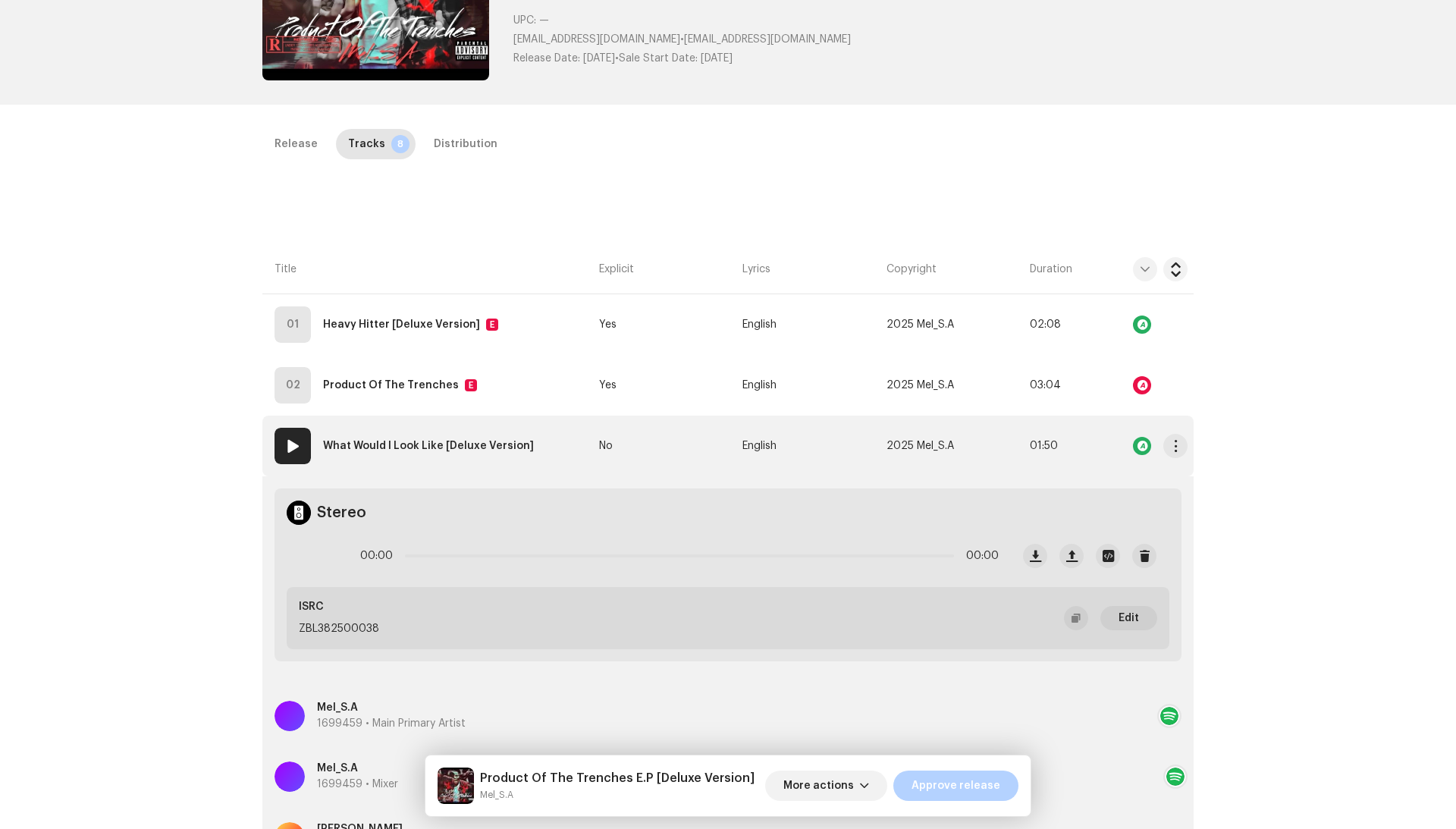
click at [790, 449] on td "English" at bounding box center [808, 446] width 143 height 60
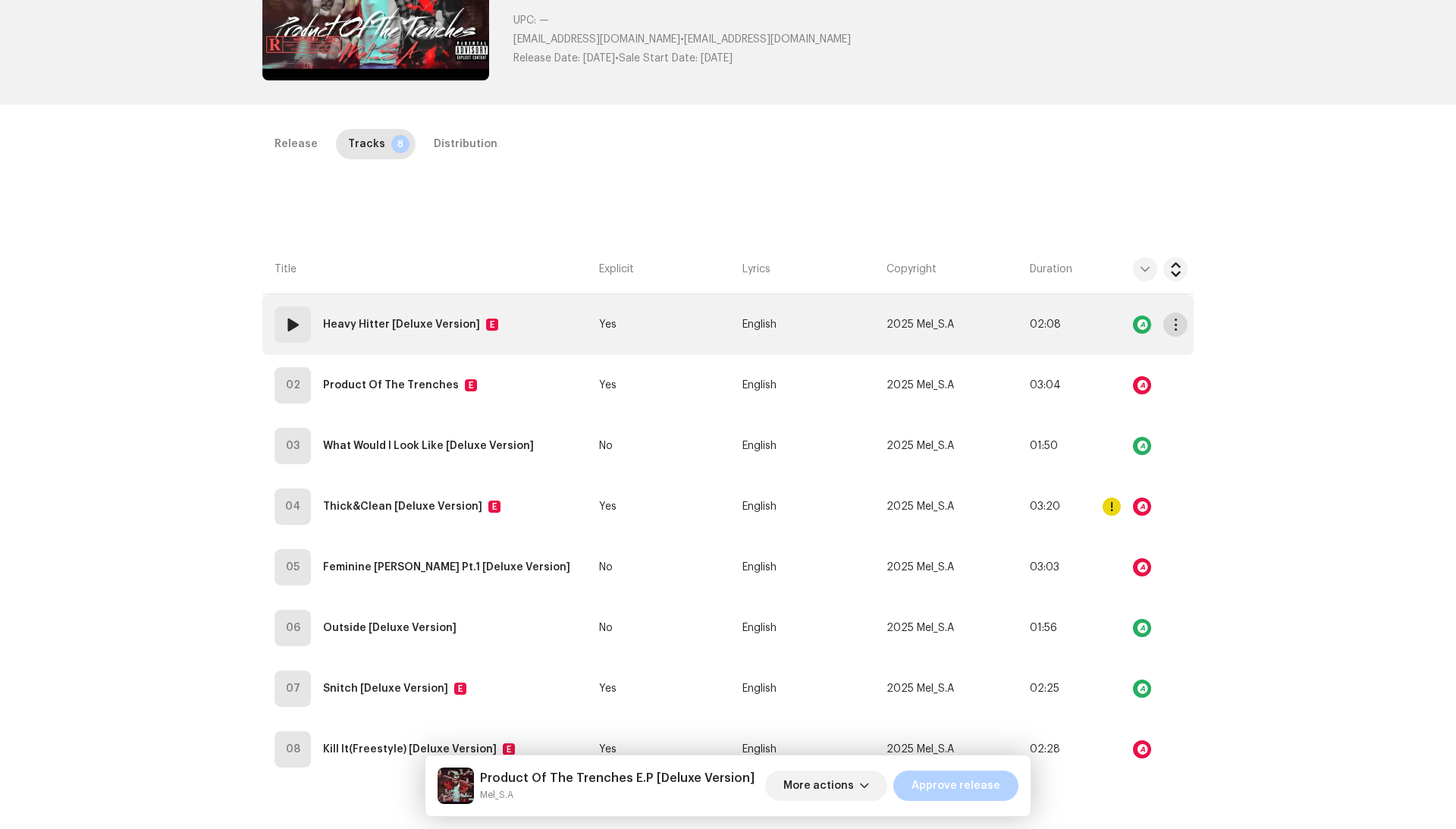
click at [1170, 325] on span "button" at bounding box center [1175, 325] width 12 height 12
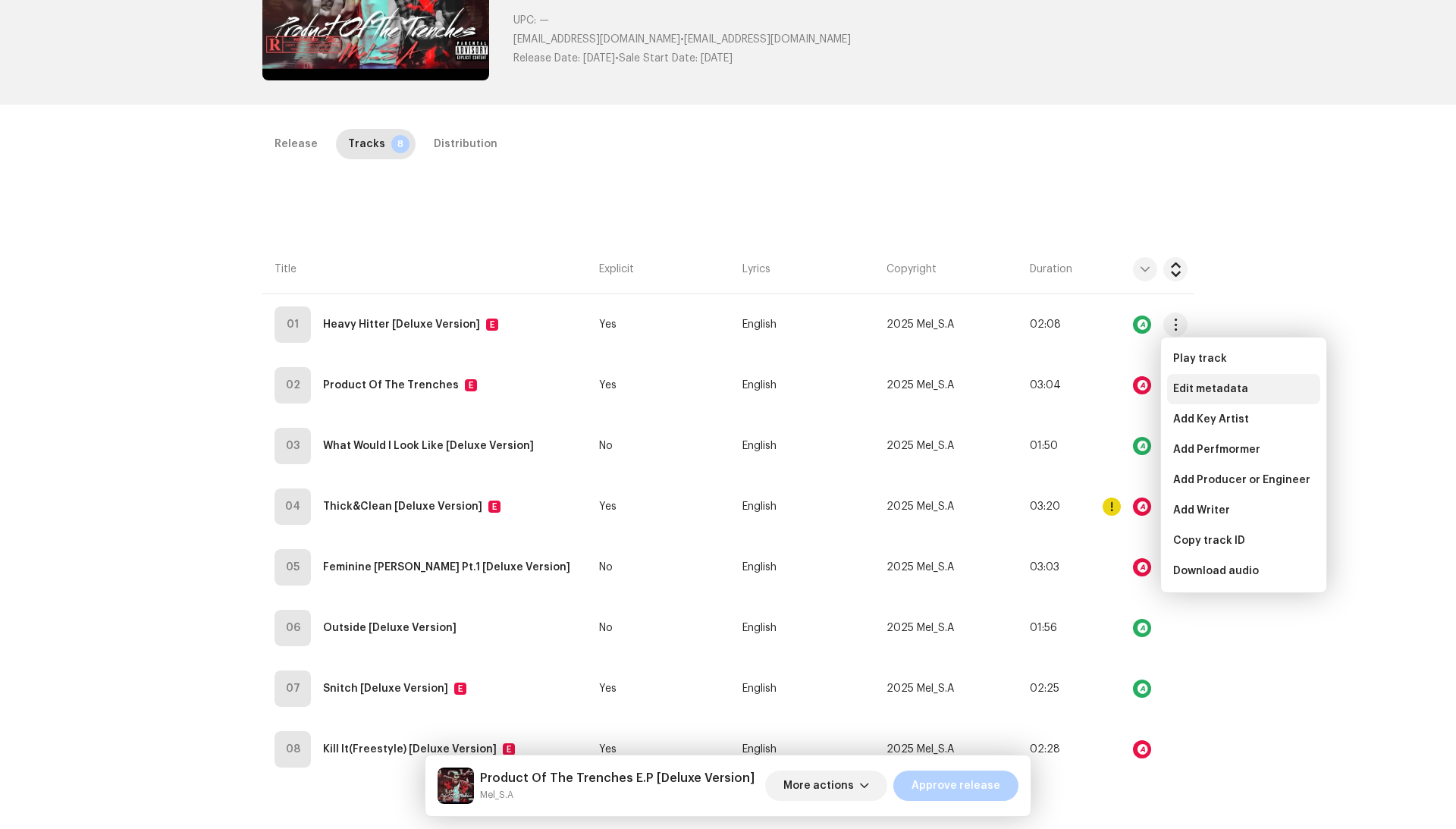
click at [1172, 381] on div "Edit metadata" at bounding box center [1243, 389] width 153 height 30
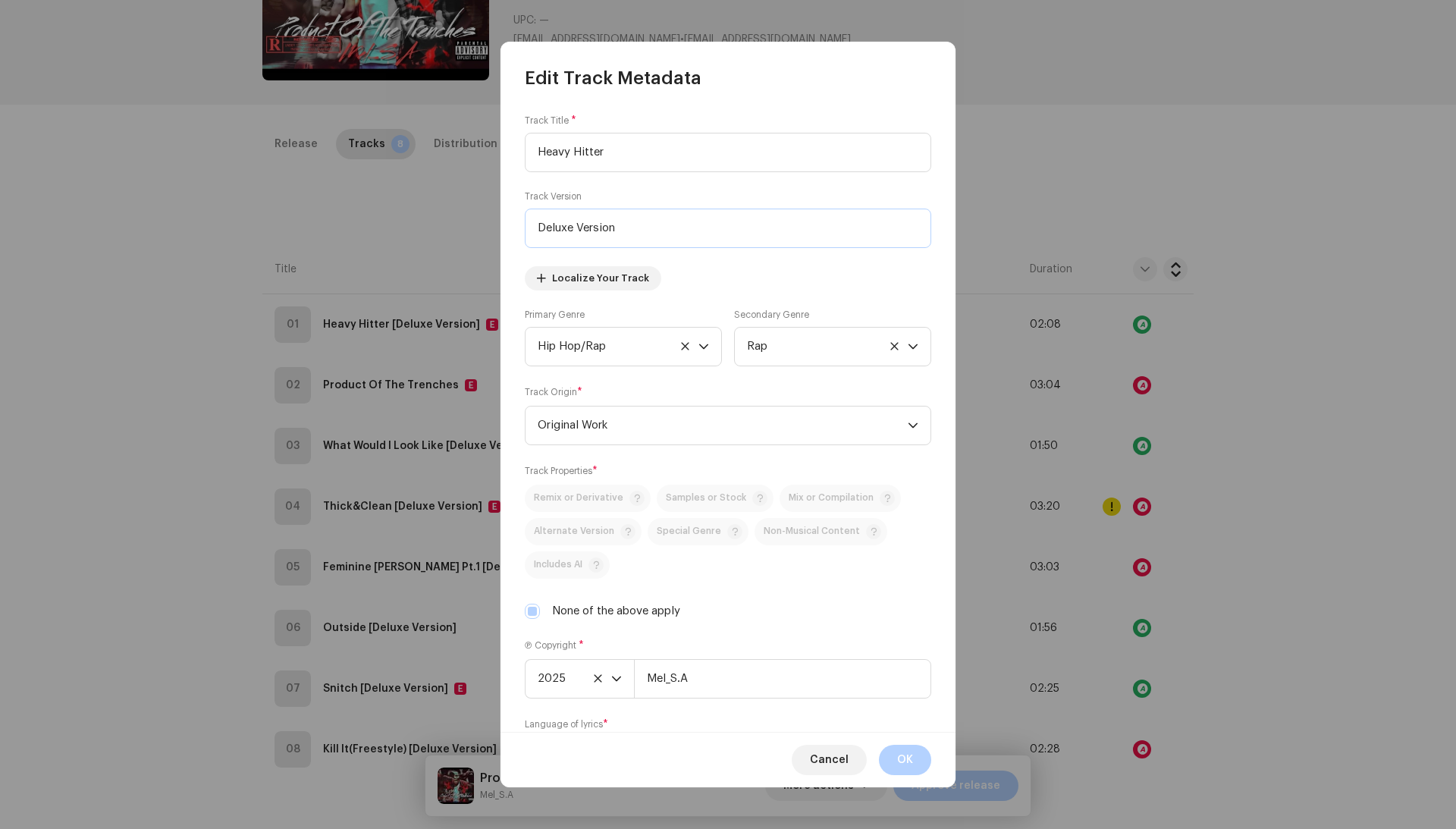
click at [614, 235] on input "Deluxe Version" at bounding box center [727, 228] width 406 height 39
click at [901, 778] on div "Cancel OK" at bounding box center [728, 760] width 455 height 56
click at [901, 766] on span "OK" at bounding box center [904, 759] width 16 height 30
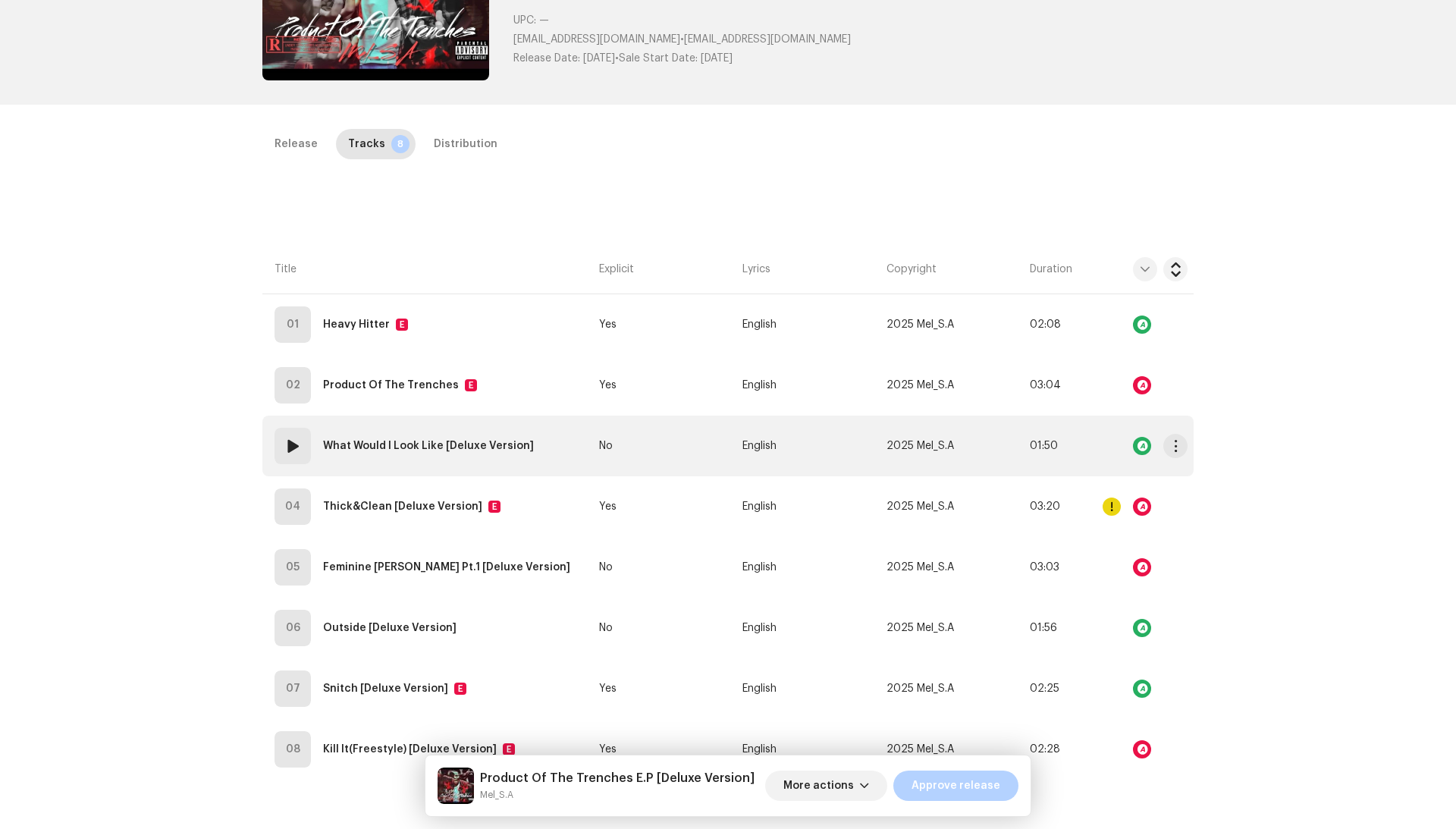
click at [656, 449] on td "No" at bounding box center [664, 446] width 143 height 60
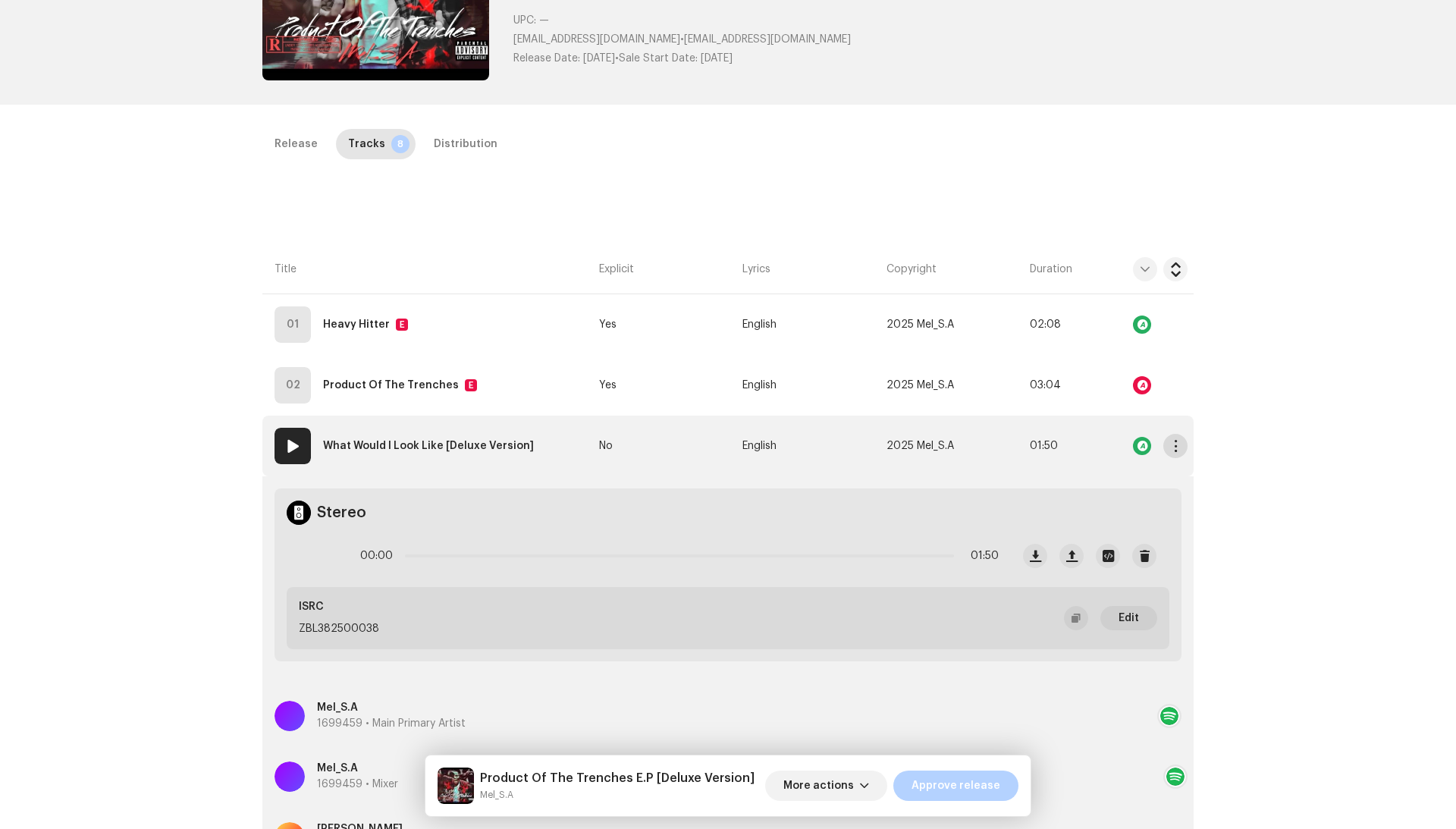
click at [1170, 450] on span "button" at bounding box center [1175, 446] width 12 height 12
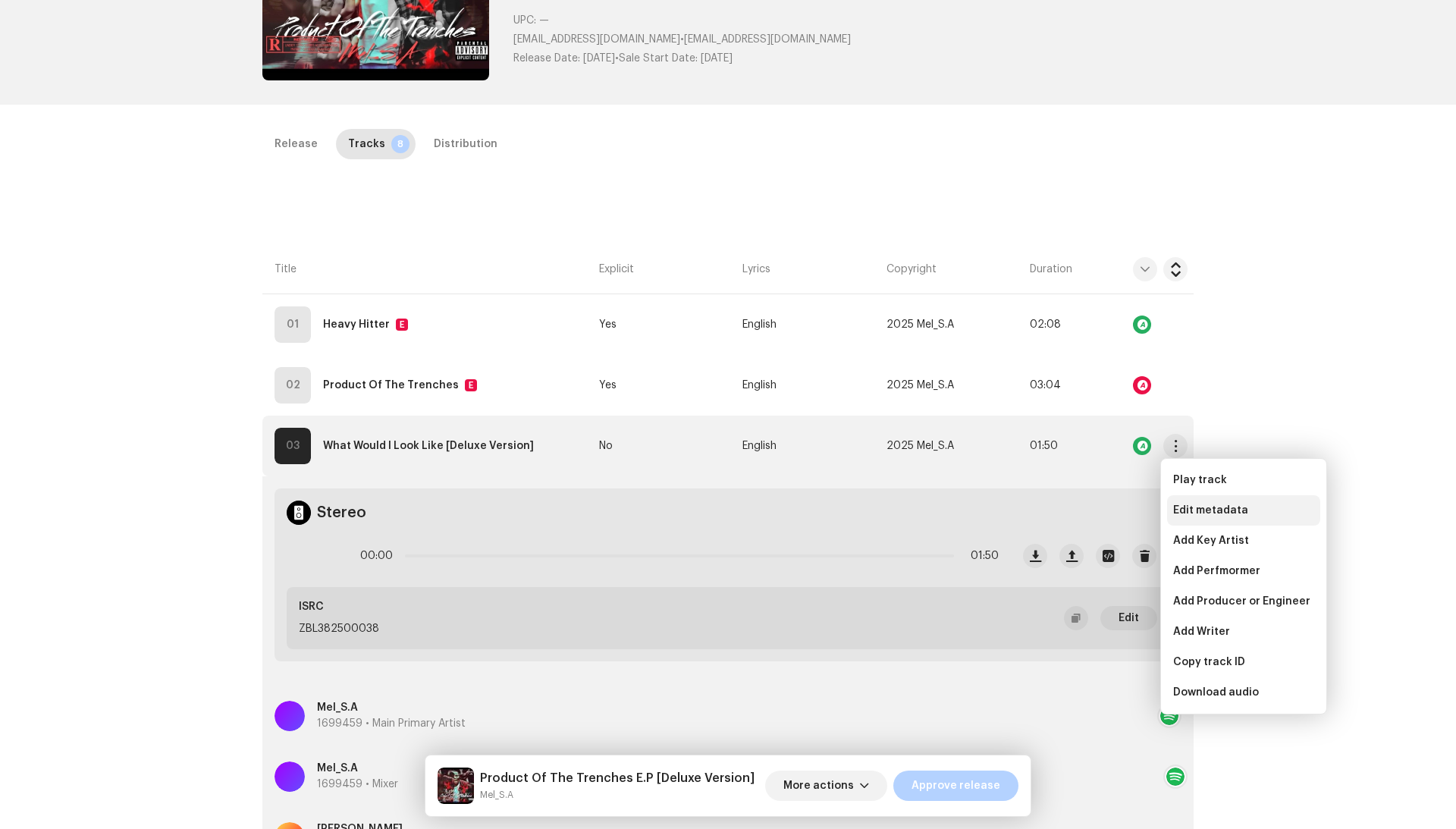
click at [1192, 499] on div "Edit metadata" at bounding box center [1243, 510] width 153 height 30
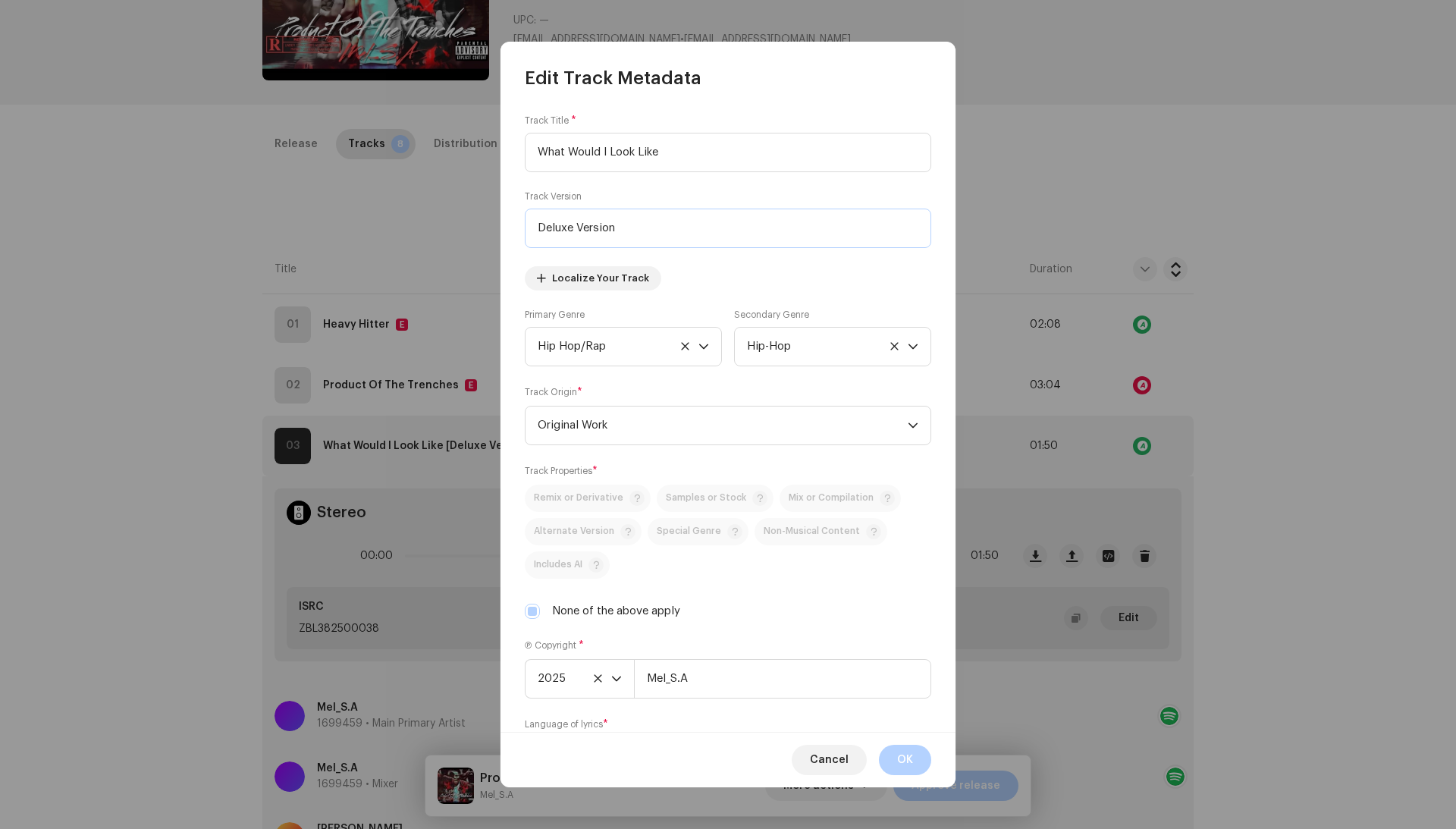
click at [593, 235] on input "Deluxe Version" at bounding box center [727, 228] width 406 height 39
click at [911, 766] on span "OK" at bounding box center [904, 759] width 16 height 30
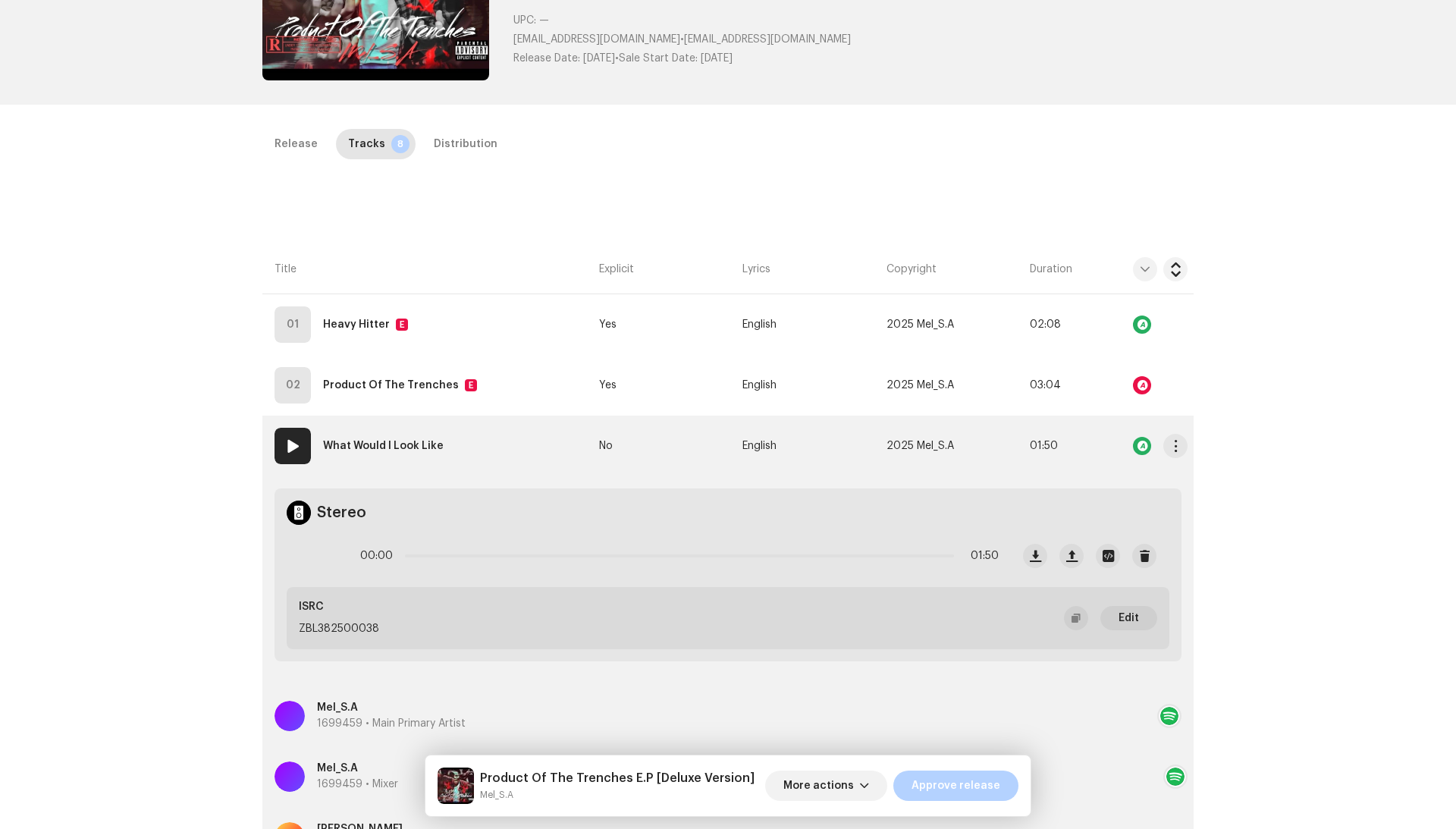
click at [836, 449] on td "English" at bounding box center [808, 446] width 143 height 60
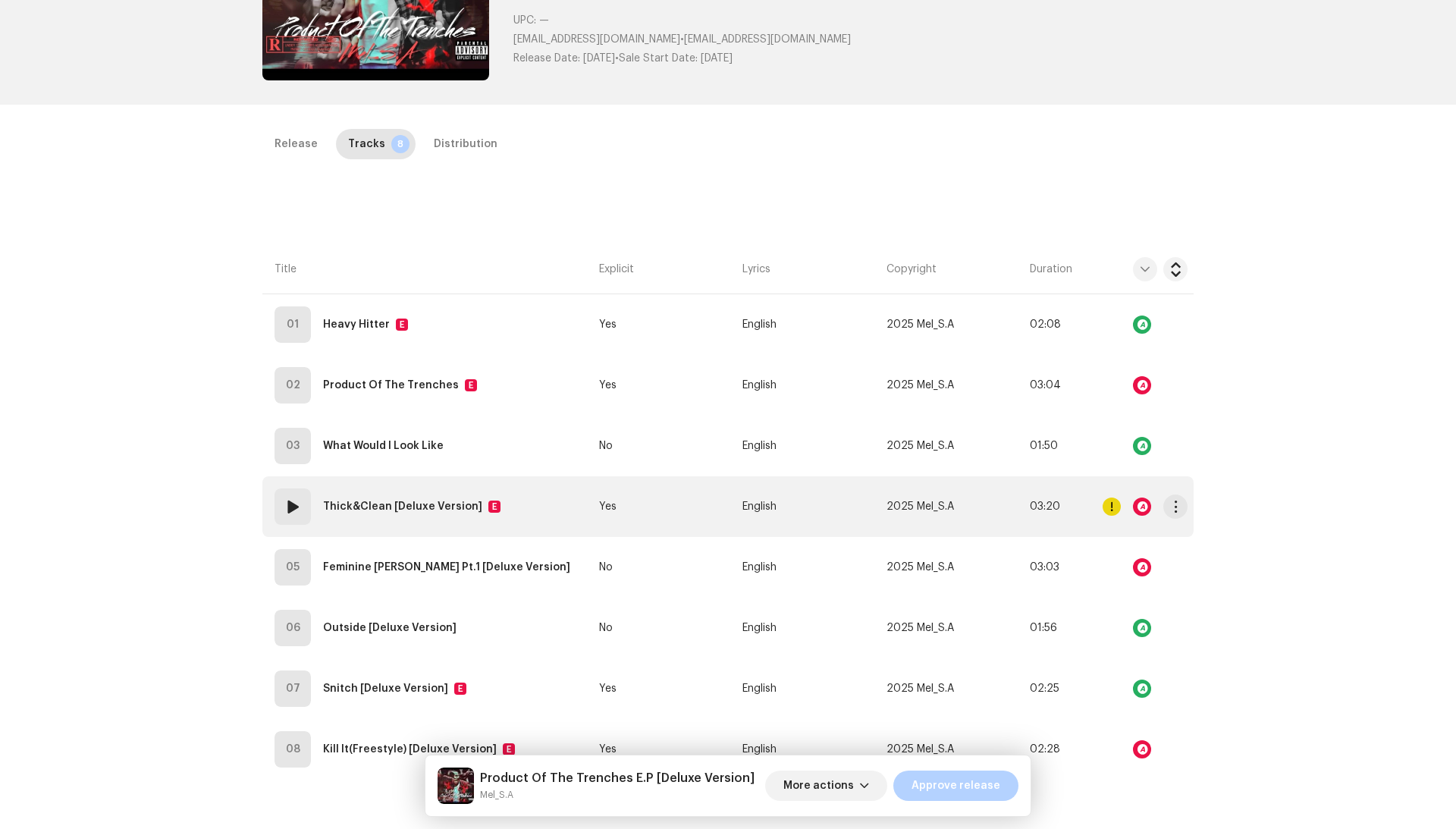
scroll to position [302, 0]
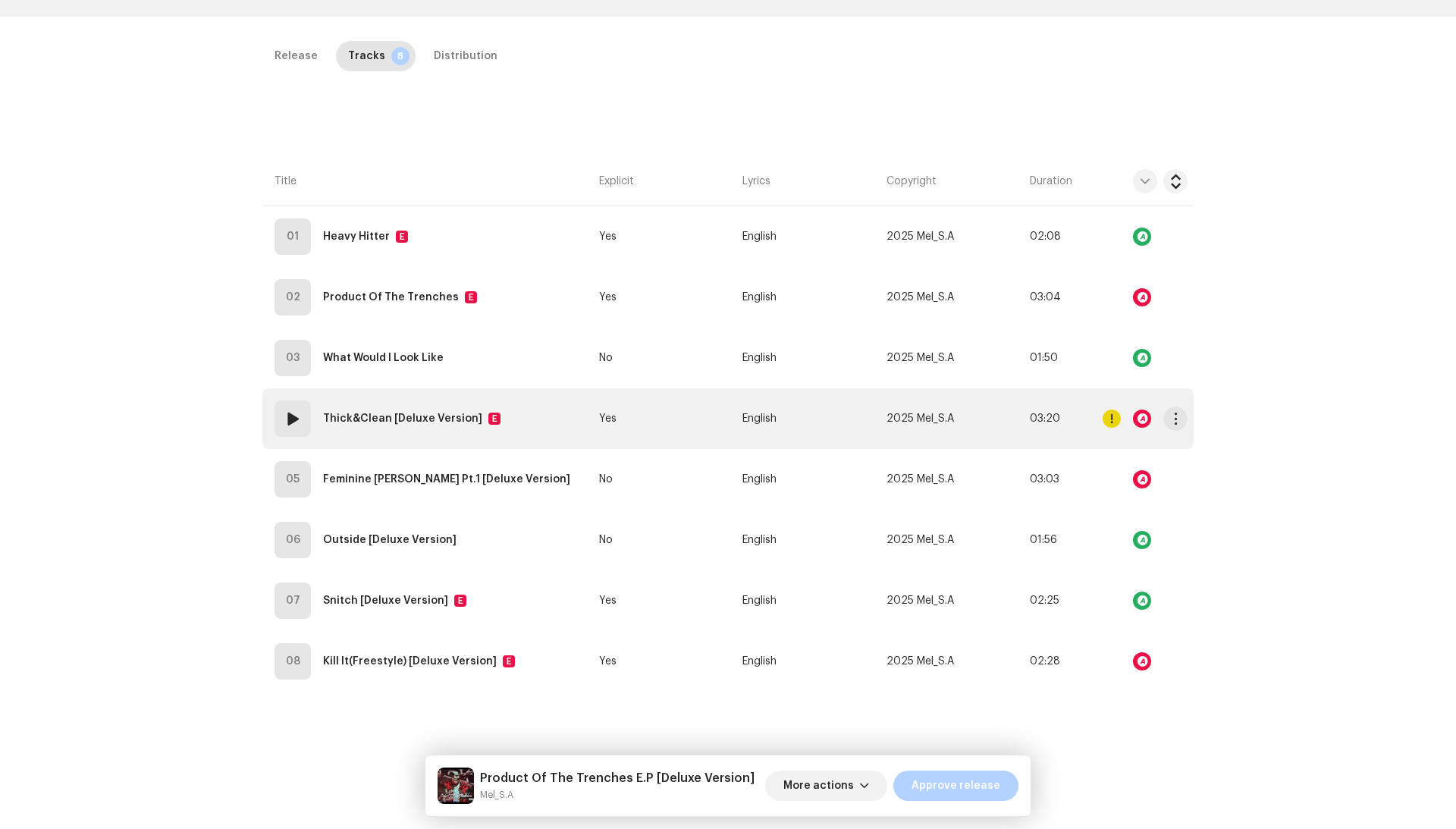
click at [1104, 420] on div at bounding box center [1112, 419] width 19 height 19
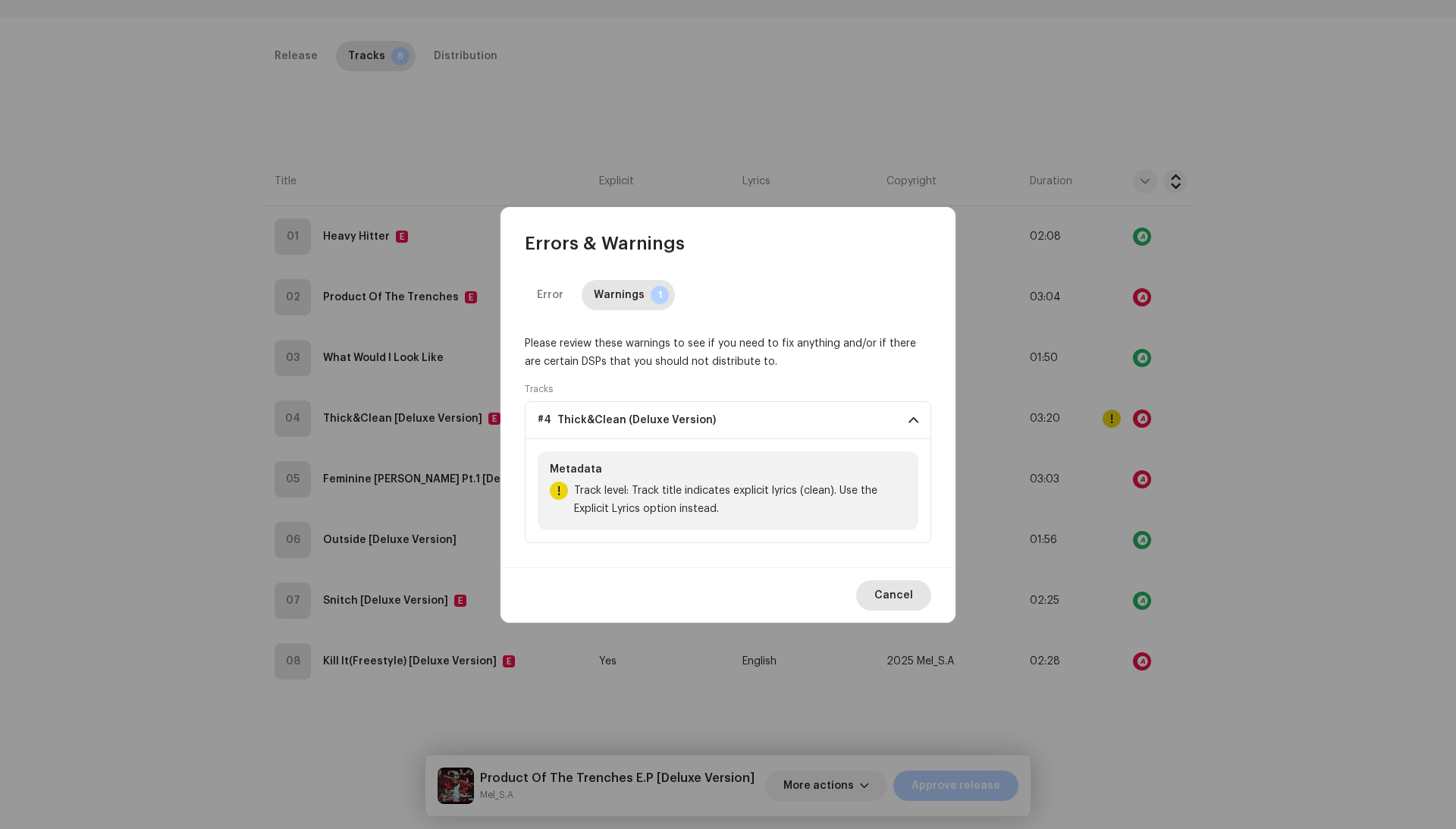
click at [887, 590] on span "Cancel" at bounding box center [894, 595] width 39 height 30
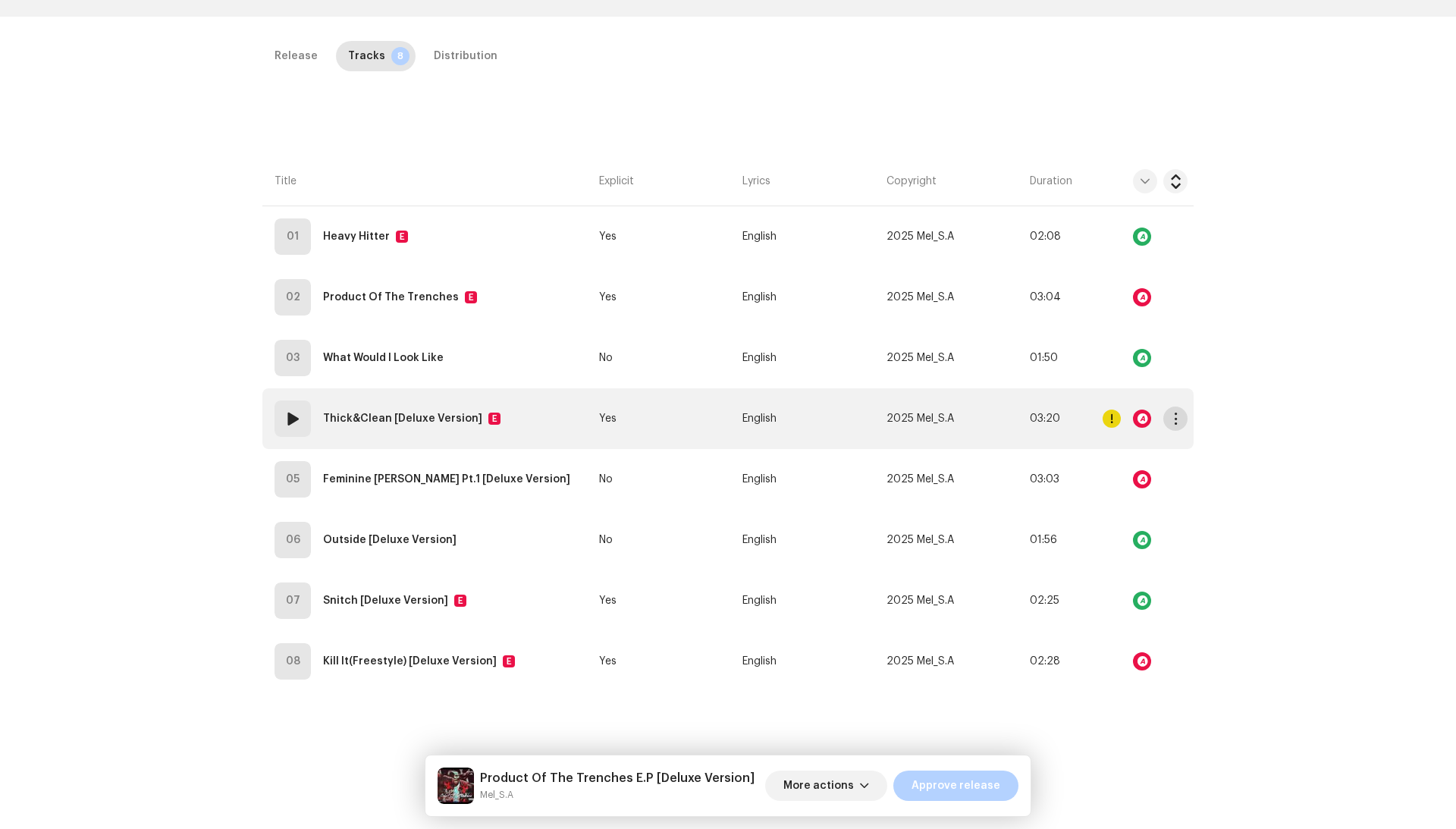
click at [1172, 416] on span "button" at bounding box center [1175, 419] width 12 height 12
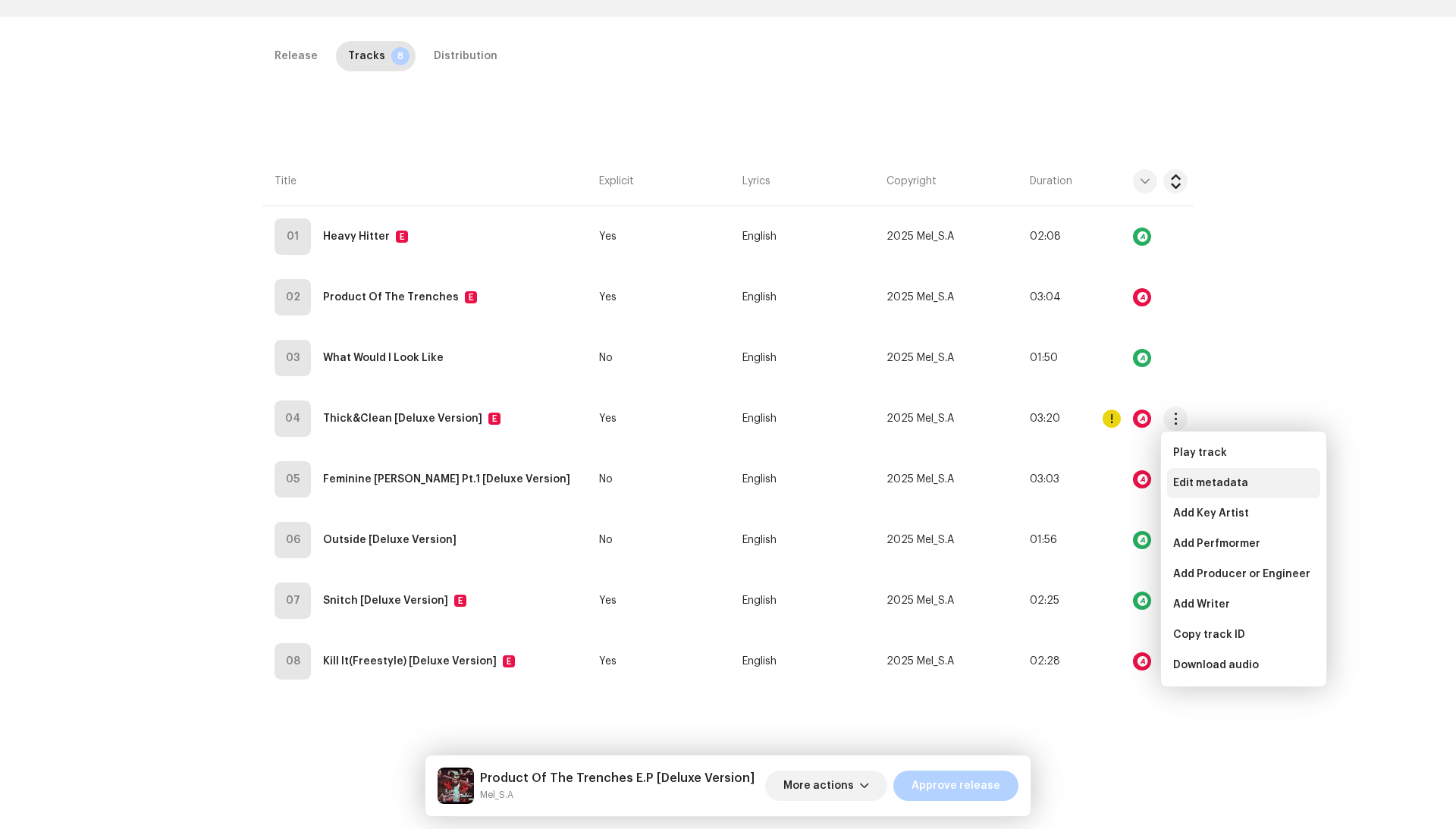
click at [1181, 474] on div "Edit metadata" at bounding box center [1243, 483] width 153 height 30
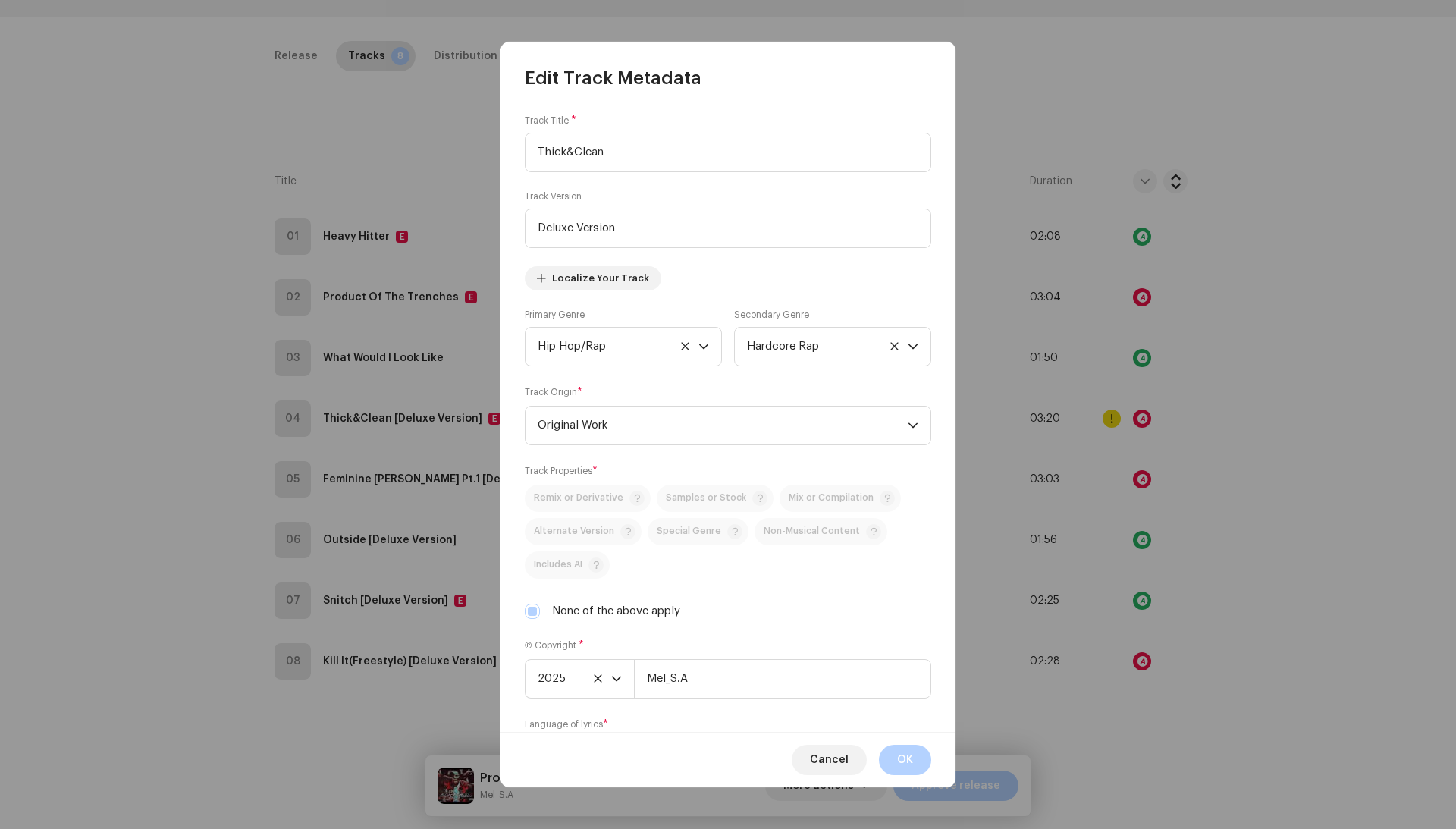
scroll to position [0, 0]
click at [840, 749] on span "Cancel" at bounding box center [829, 759] width 39 height 30
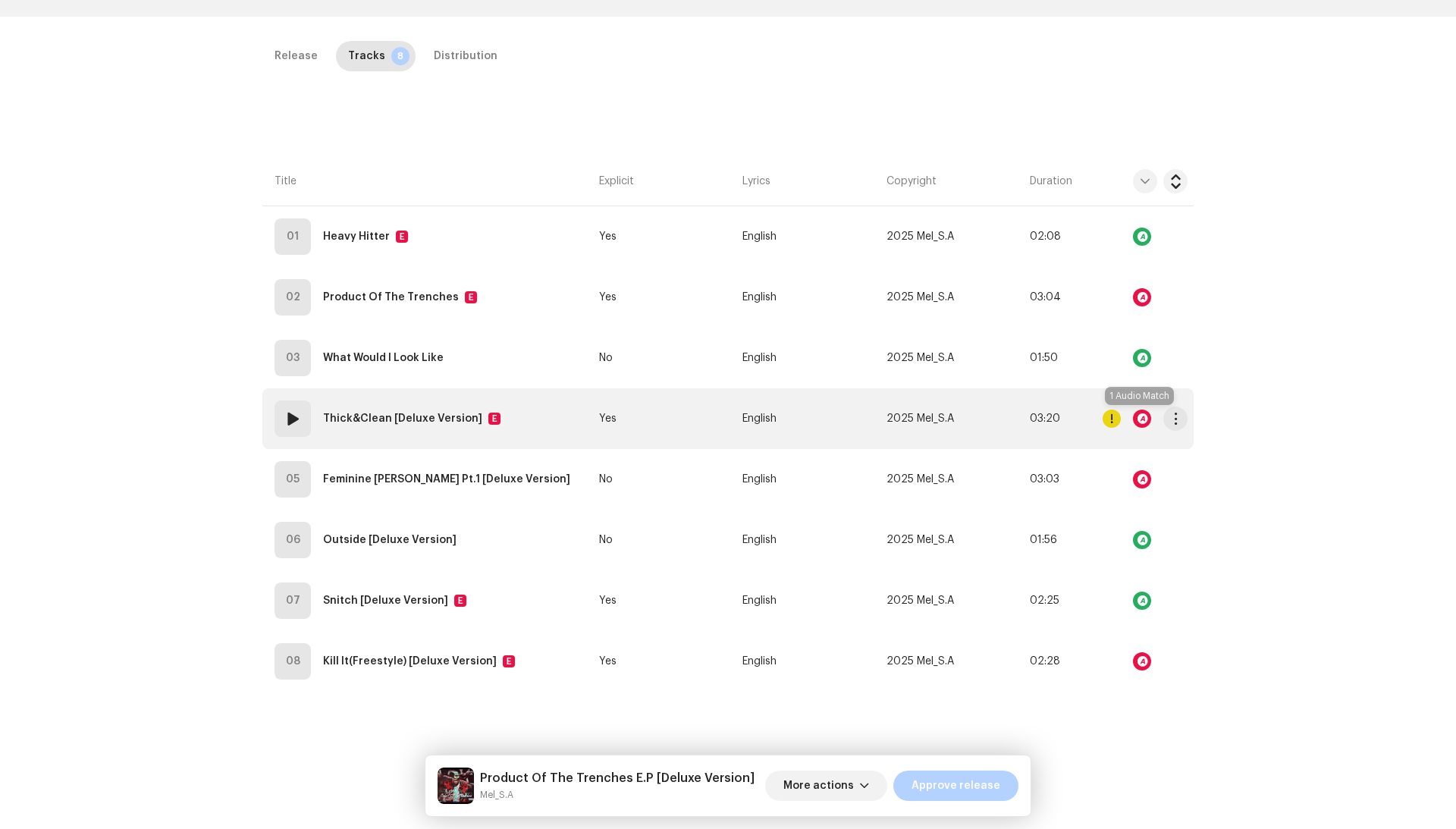
click at [1142, 420] on div at bounding box center [1142, 419] width 19 height 19
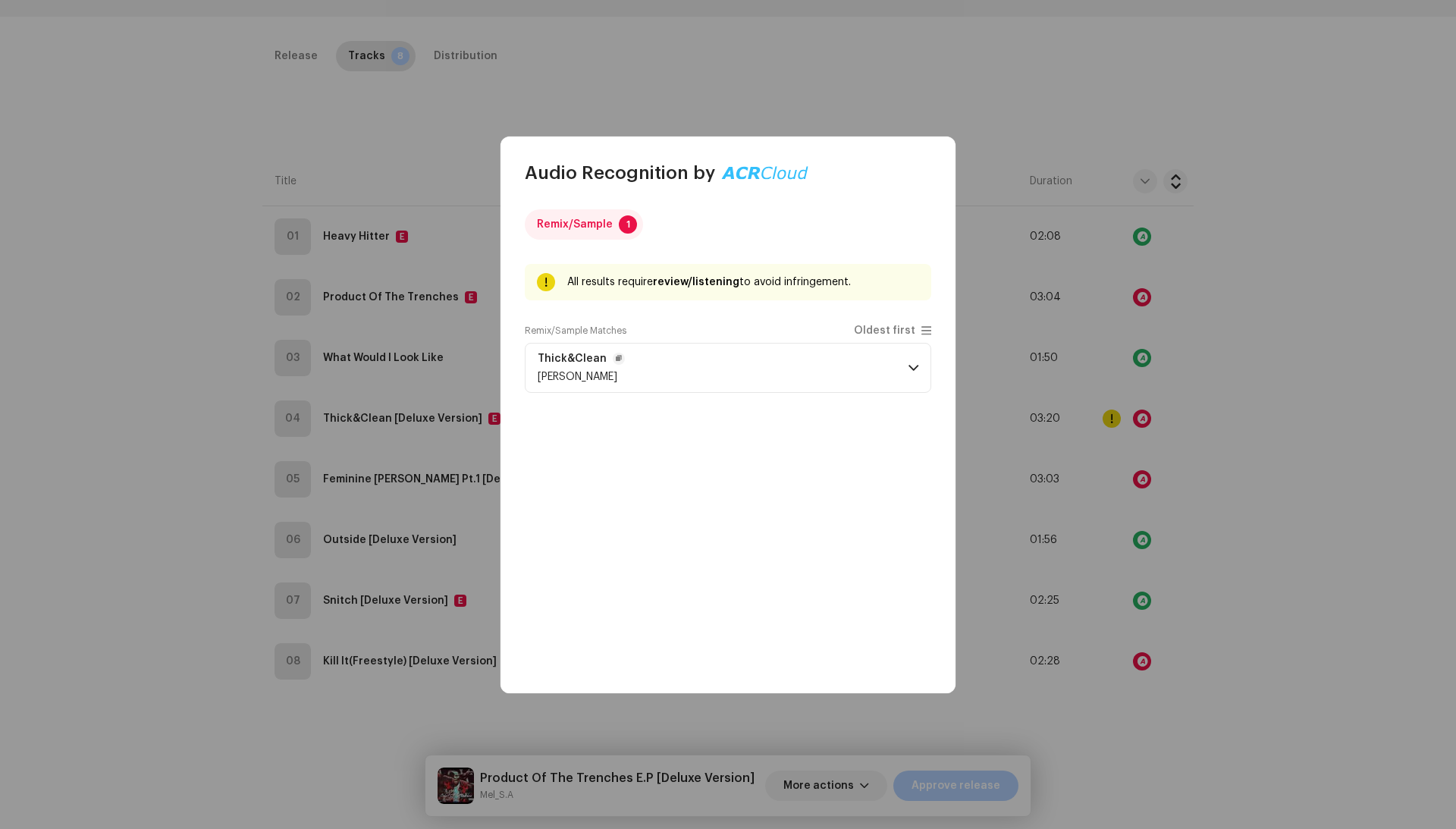
click at [816, 370] on p-accordion-header "Thick&Clean Mel" at bounding box center [727, 368] width 406 height 50
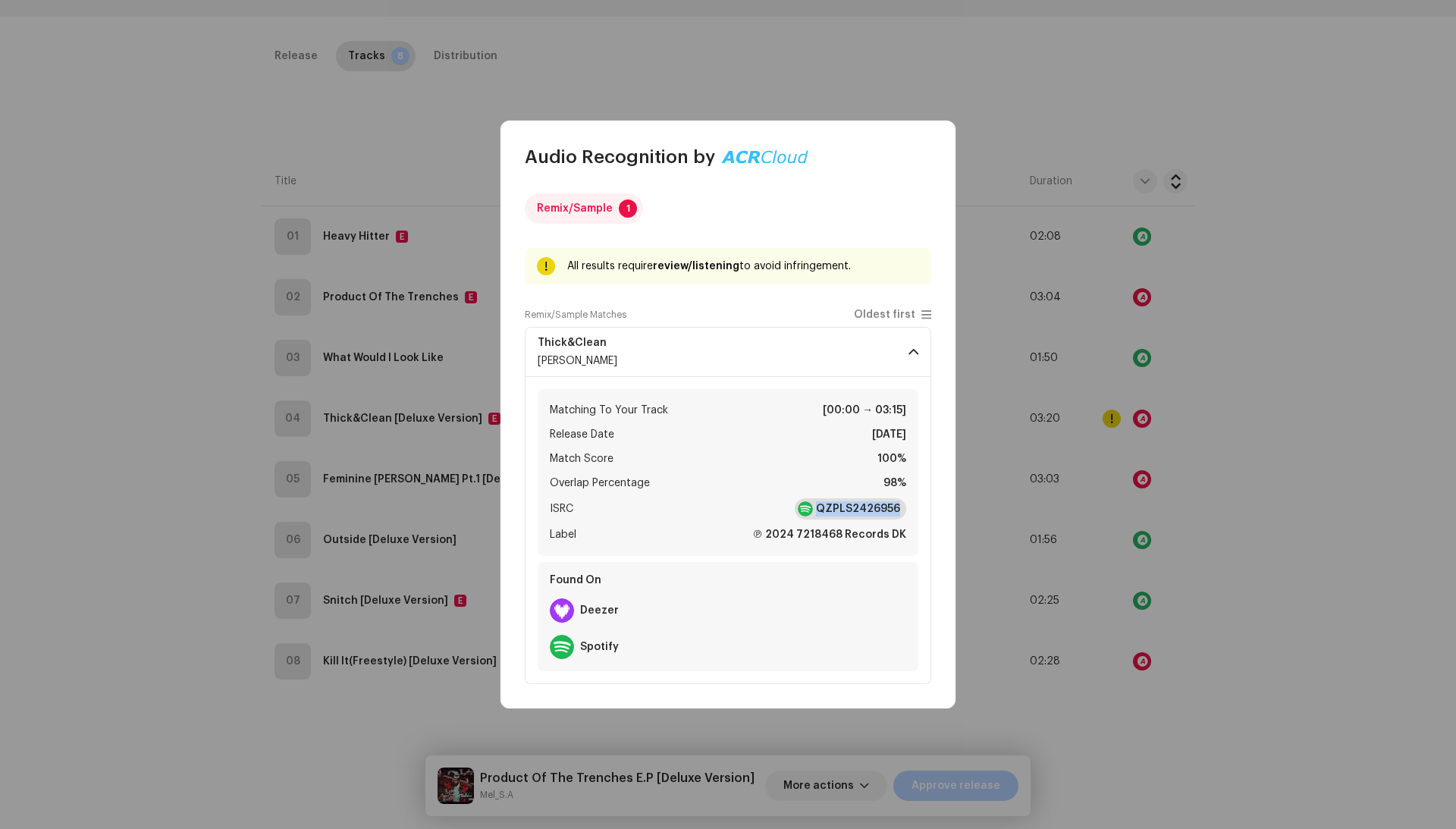
drag, startPoint x: 908, startPoint y: 508, endPoint x: 823, endPoint y: 511, distance: 85.1
click at [823, 511] on div "Matching To Your Track [00:00 → 03:15] Release Date Jul 2, 2024 Match Score 100…" at bounding box center [728, 473] width 381 height 167
copy strong "QZPLS2426956"
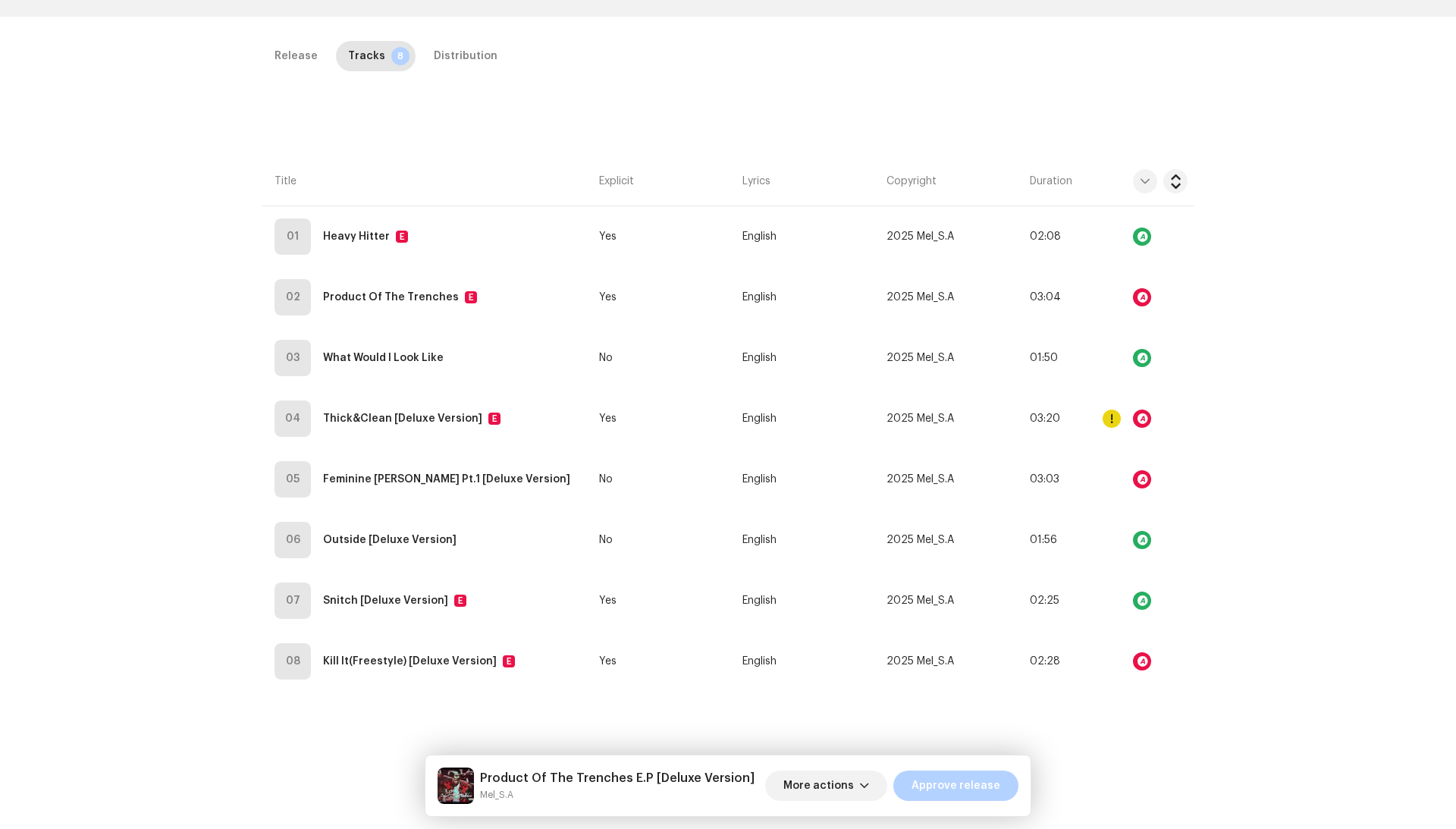
click at [1044, 435] on div "Audio Recognition by Remix/Sample 1 All results require review/listening to avo…" at bounding box center [728, 414] width 1456 height 829
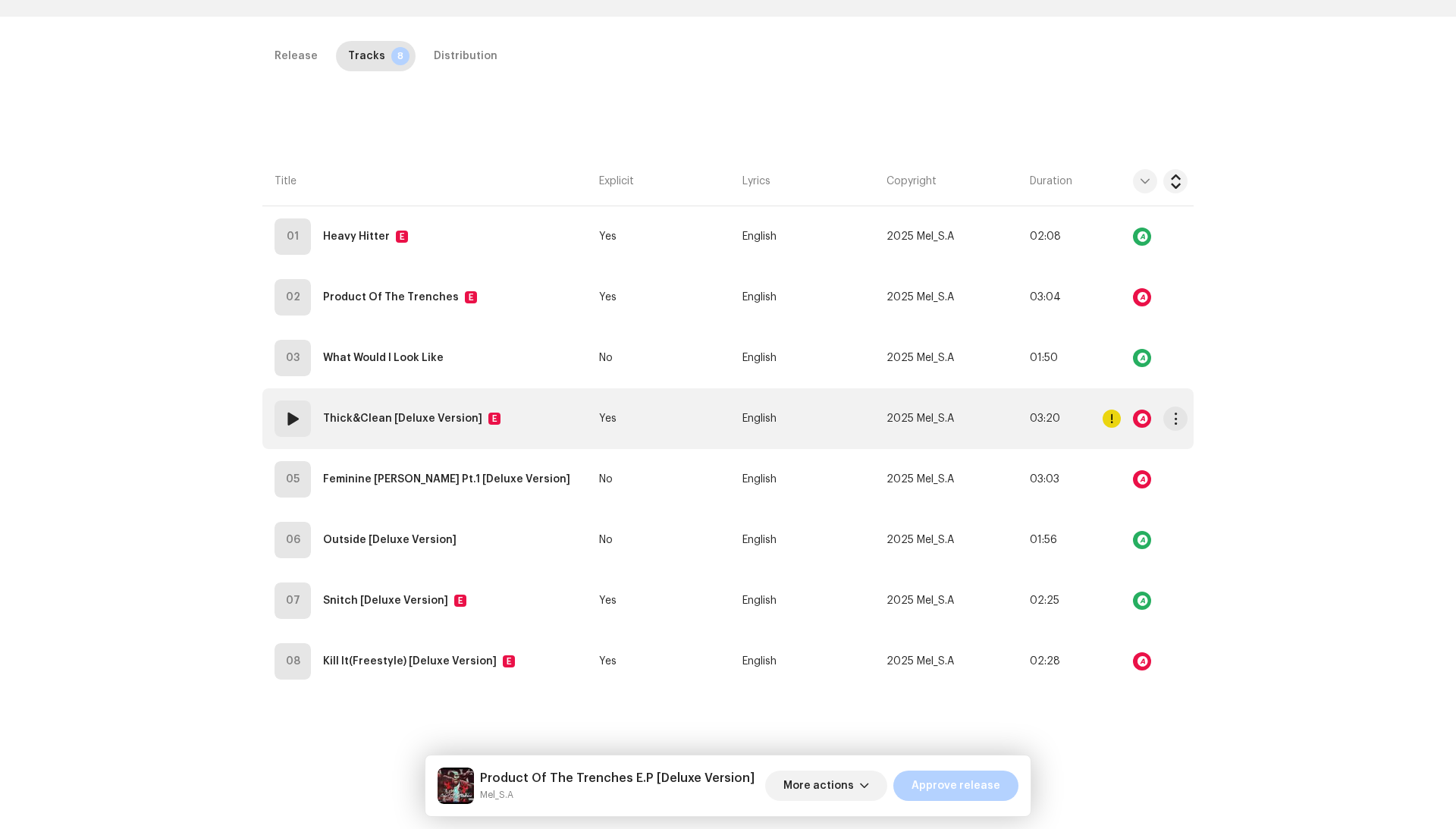
click at [829, 426] on td "English" at bounding box center [808, 419] width 143 height 60
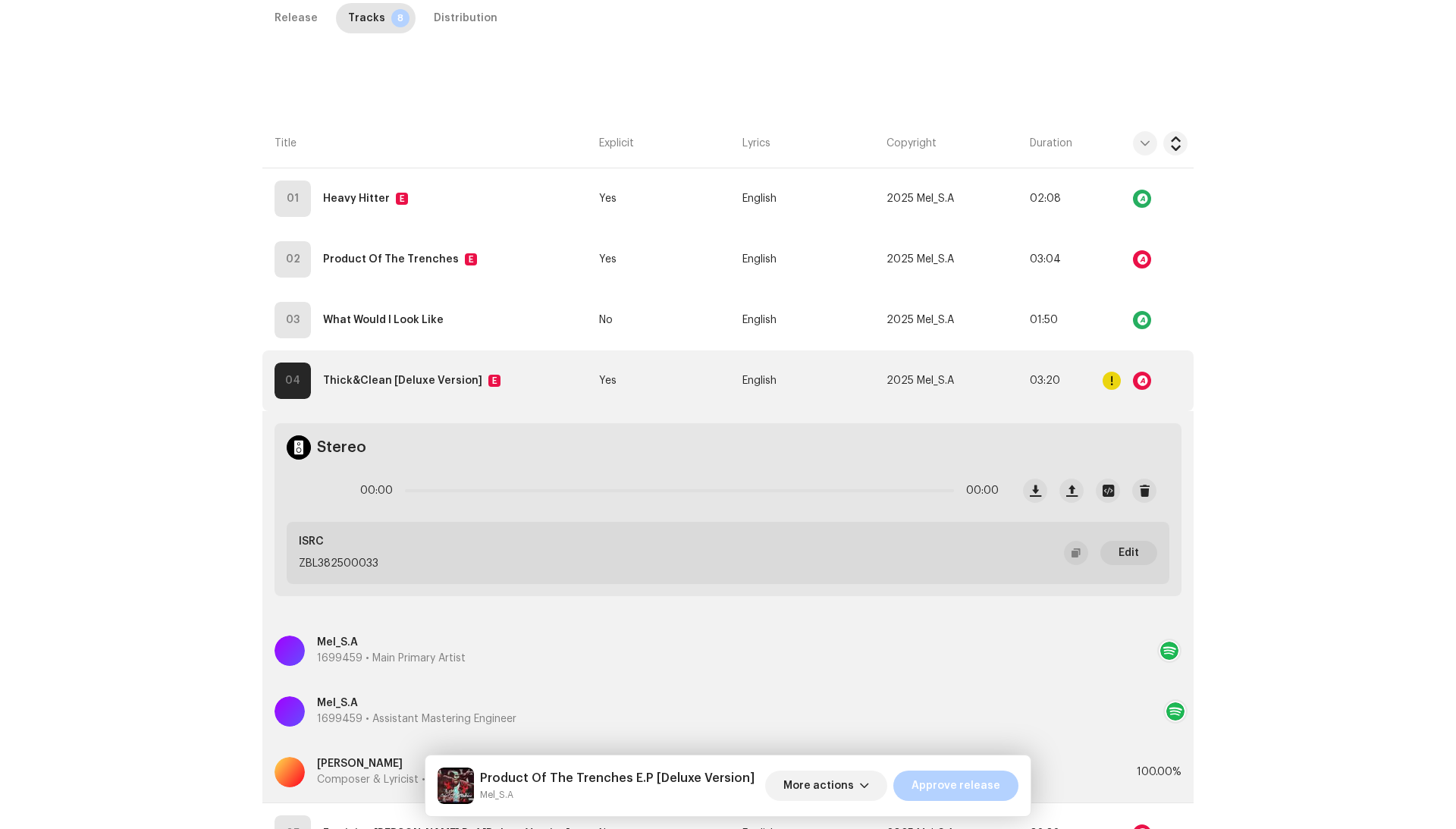
scroll to position [367, 0]
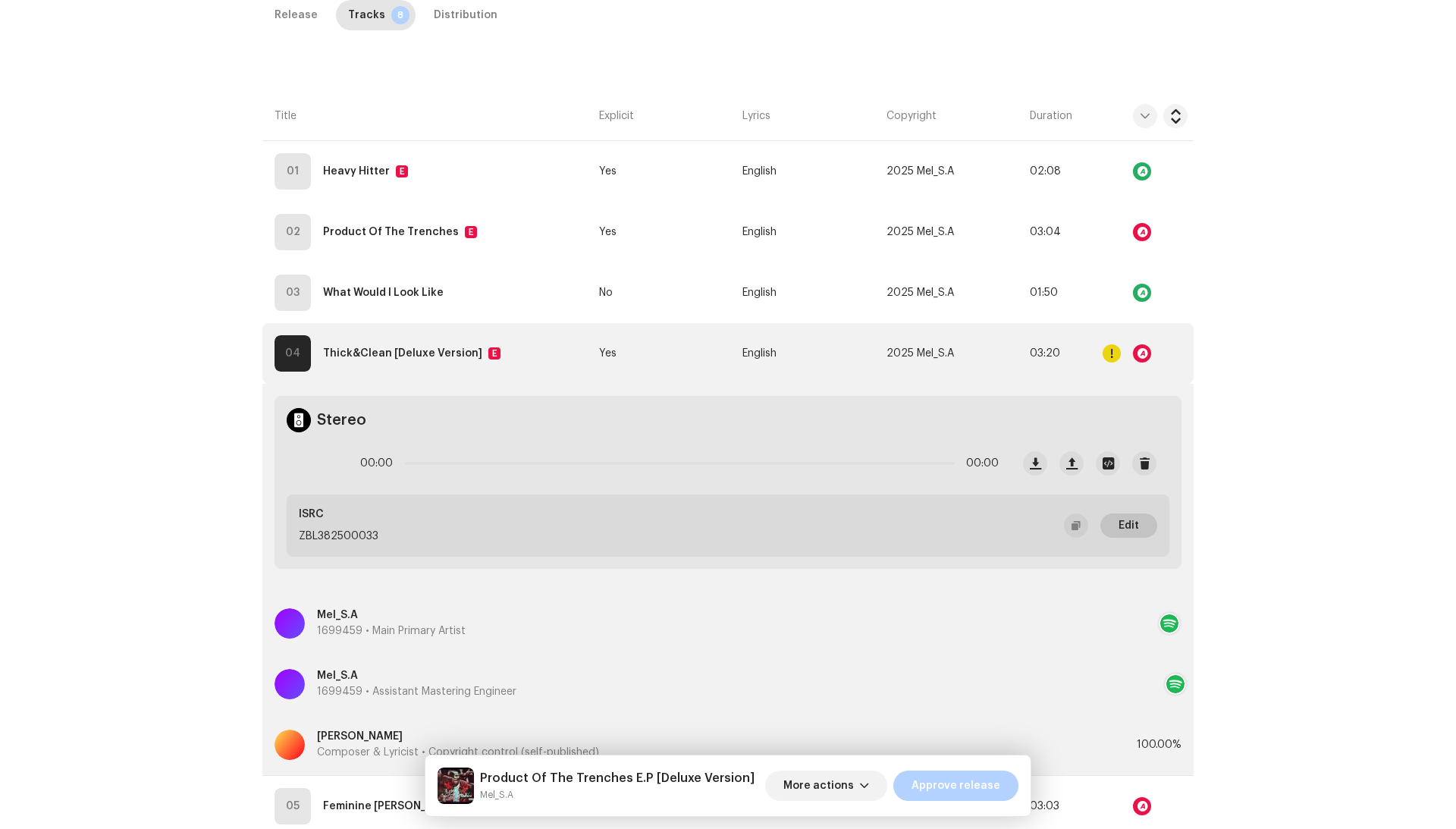
click at [1134, 516] on span "Edit" at bounding box center [1129, 526] width 20 height 30
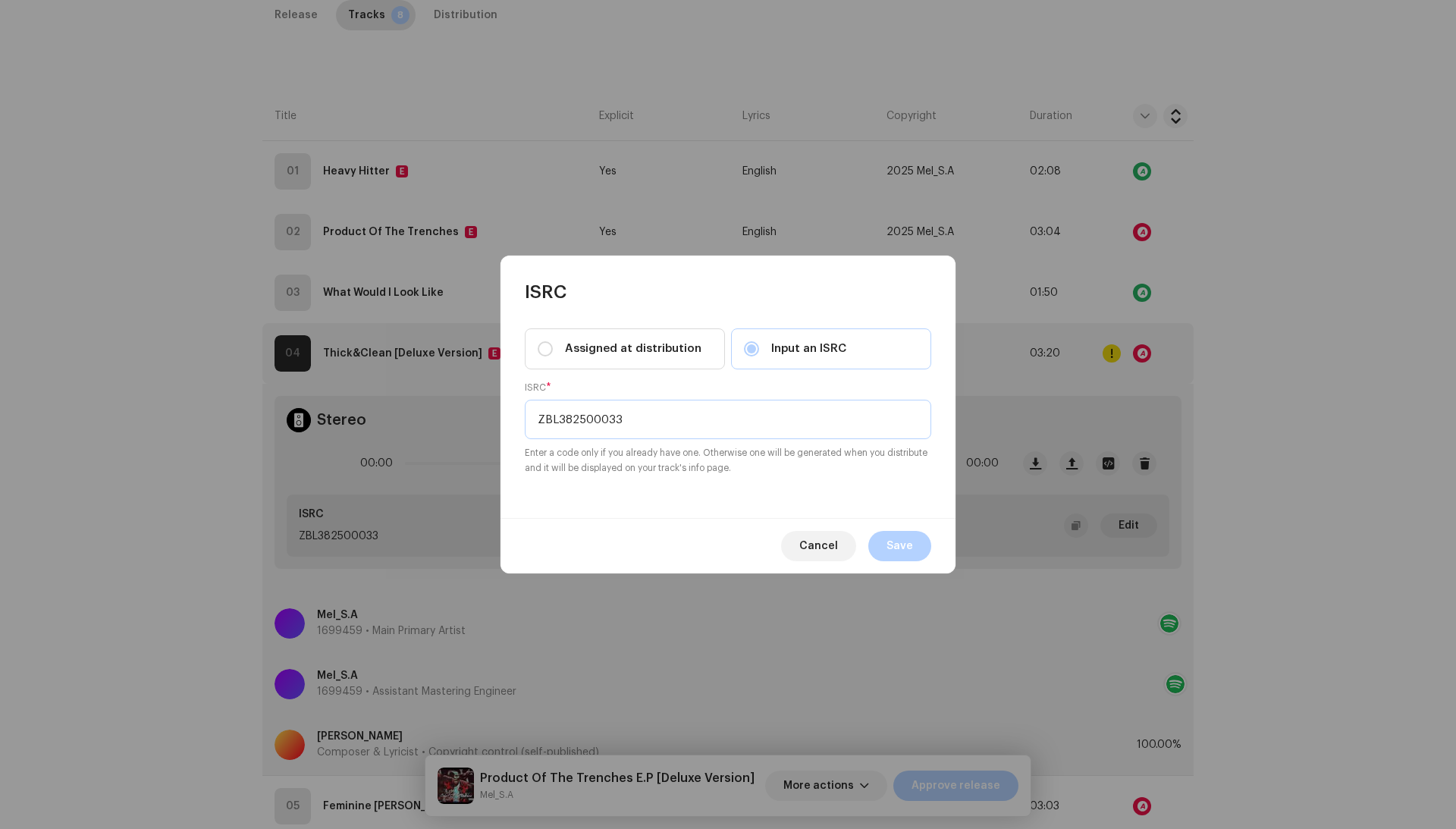
click at [583, 426] on input "ZBL382500033" at bounding box center [727, 419] width 406 height 39
paste input "QZPLS2426956"
type input "QZPLS2426956"
click at [920, 552] on button "Save" at bounding box center [899, 546] width 63 height 30
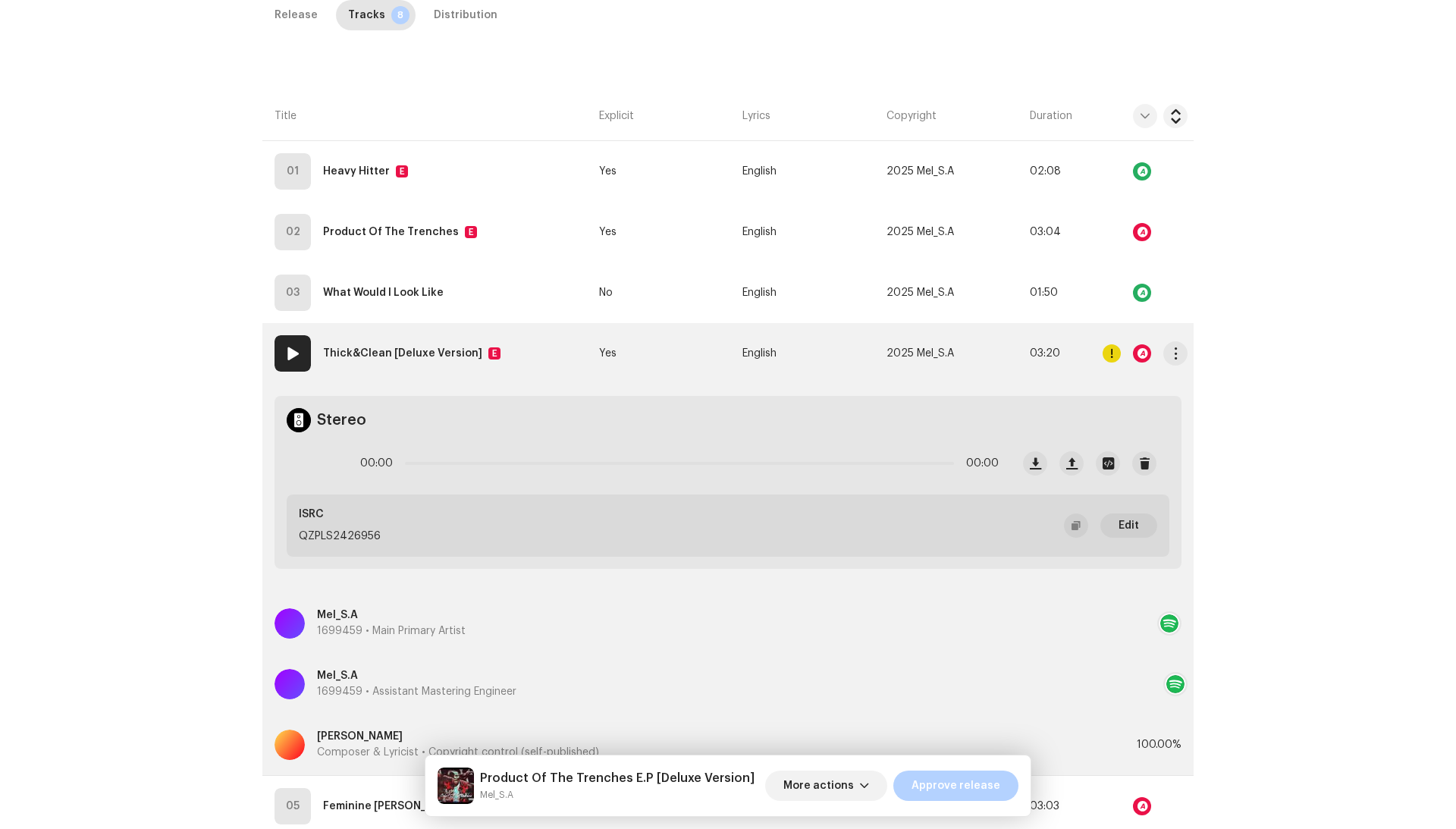
click at [650, 356] on td "Yes" at bounding box center [664, 354] width 143 height 60
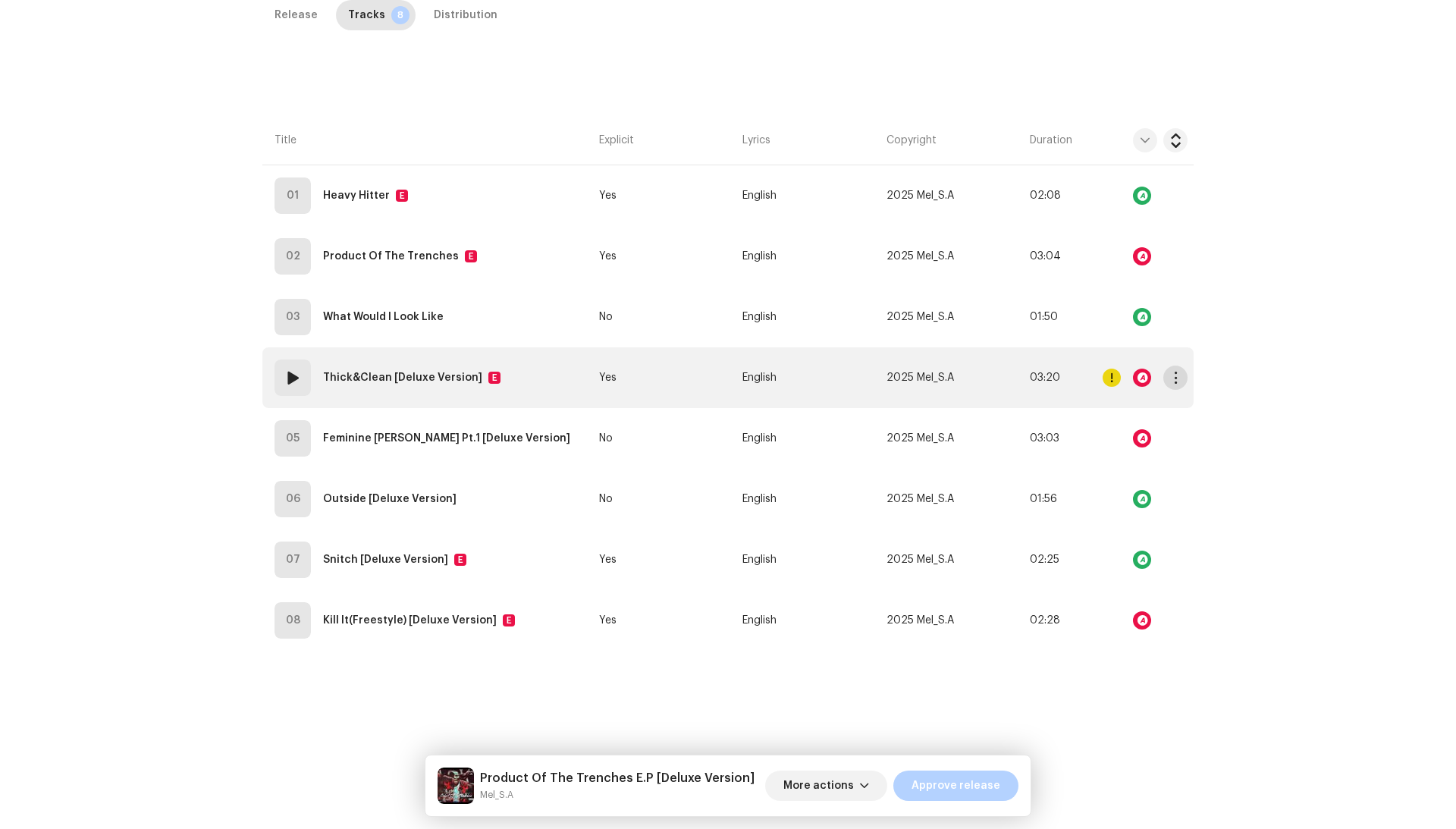
click at [1174, 372] on span "button" at bounding box center [1175, 378] width 12 height 12
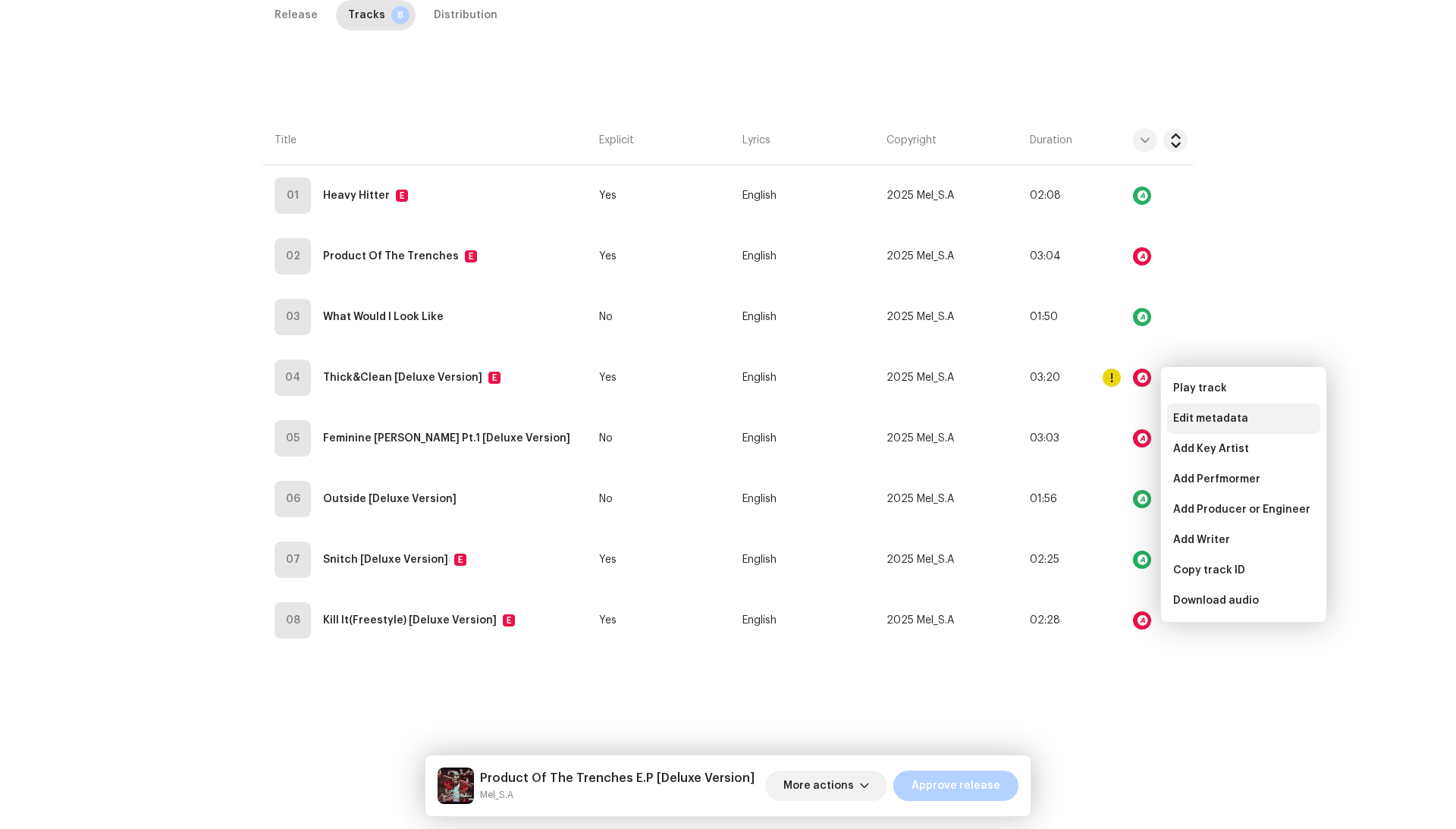
click at [1184, 407] on div "Edit metadata" at bounding box center [1243, 418] width 153 height 30
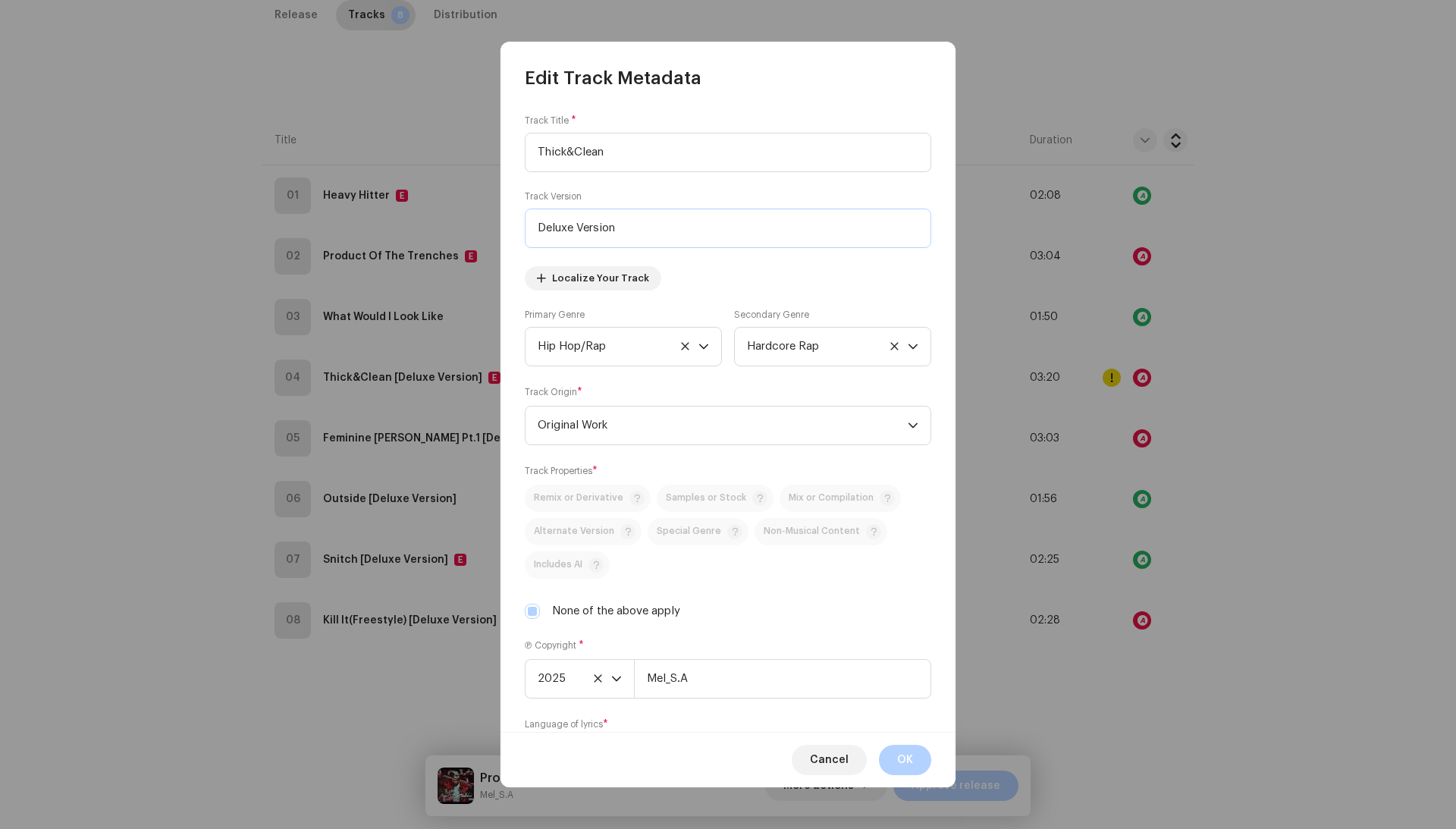
click at [593, 214] on input "Deluxe Version" at bounding box center [727, 228] width 406 height 39
click at [897, 756] on span "OK" at bounding box center [904, 759] width 16 height 30
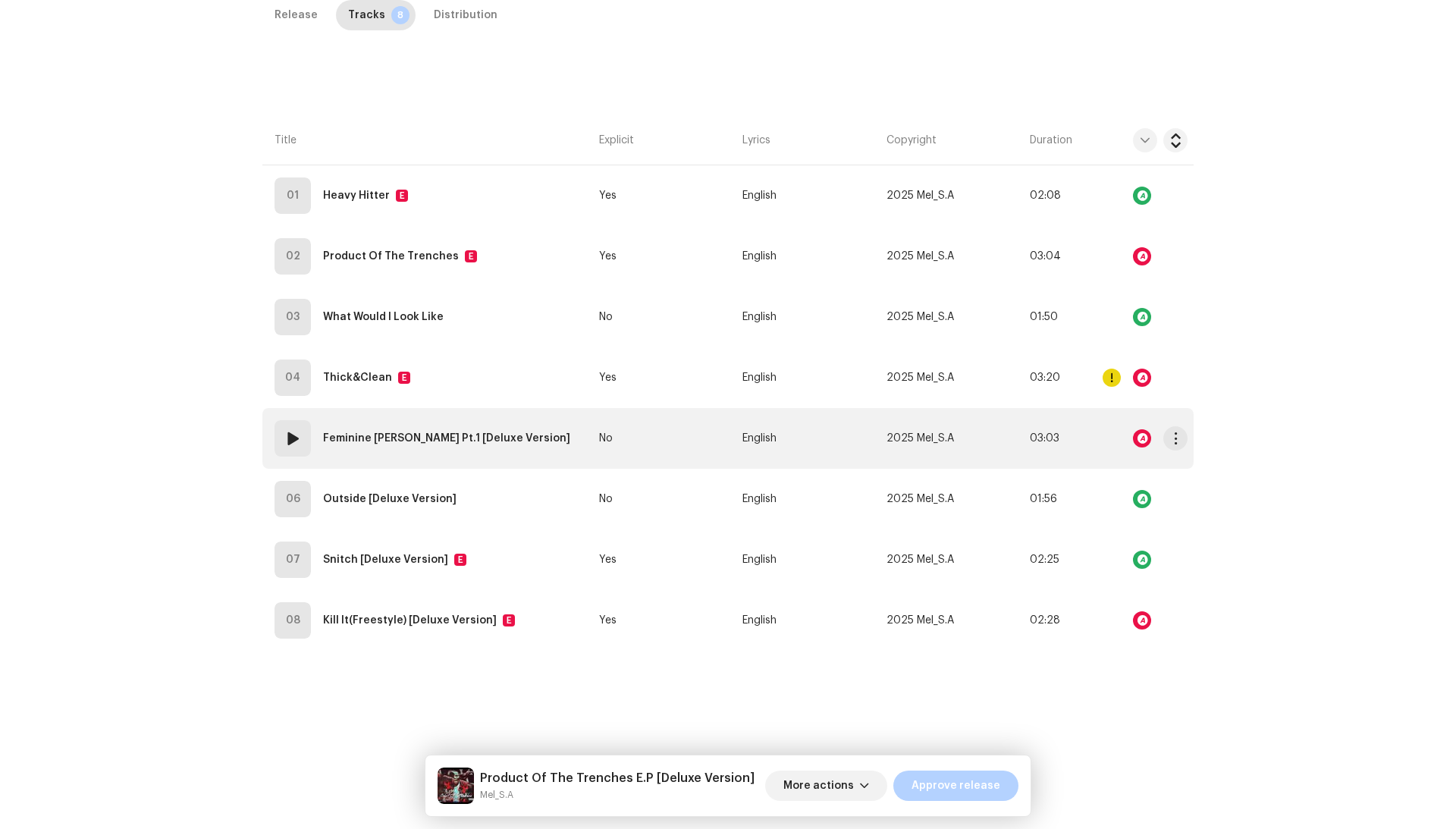
click at [1144, 430] on div at bounding box center [1142, 439] width 19 height 19
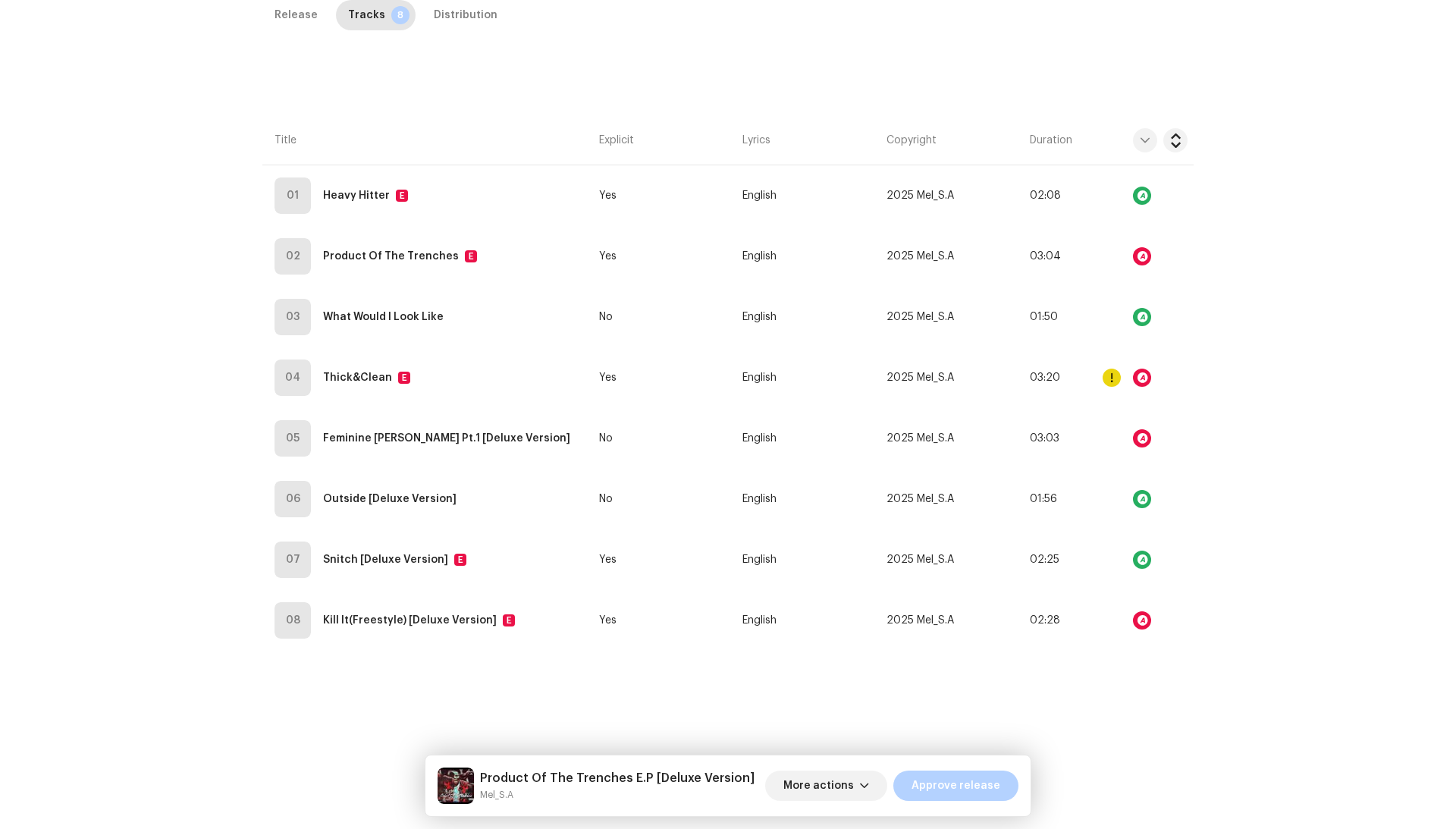
click at [1000, 389] on div "Audio Recognition by Remix/Sample 54 Cover Song 3 All results require review/li…" at bounding box center [728, 414] width 1456 height 829
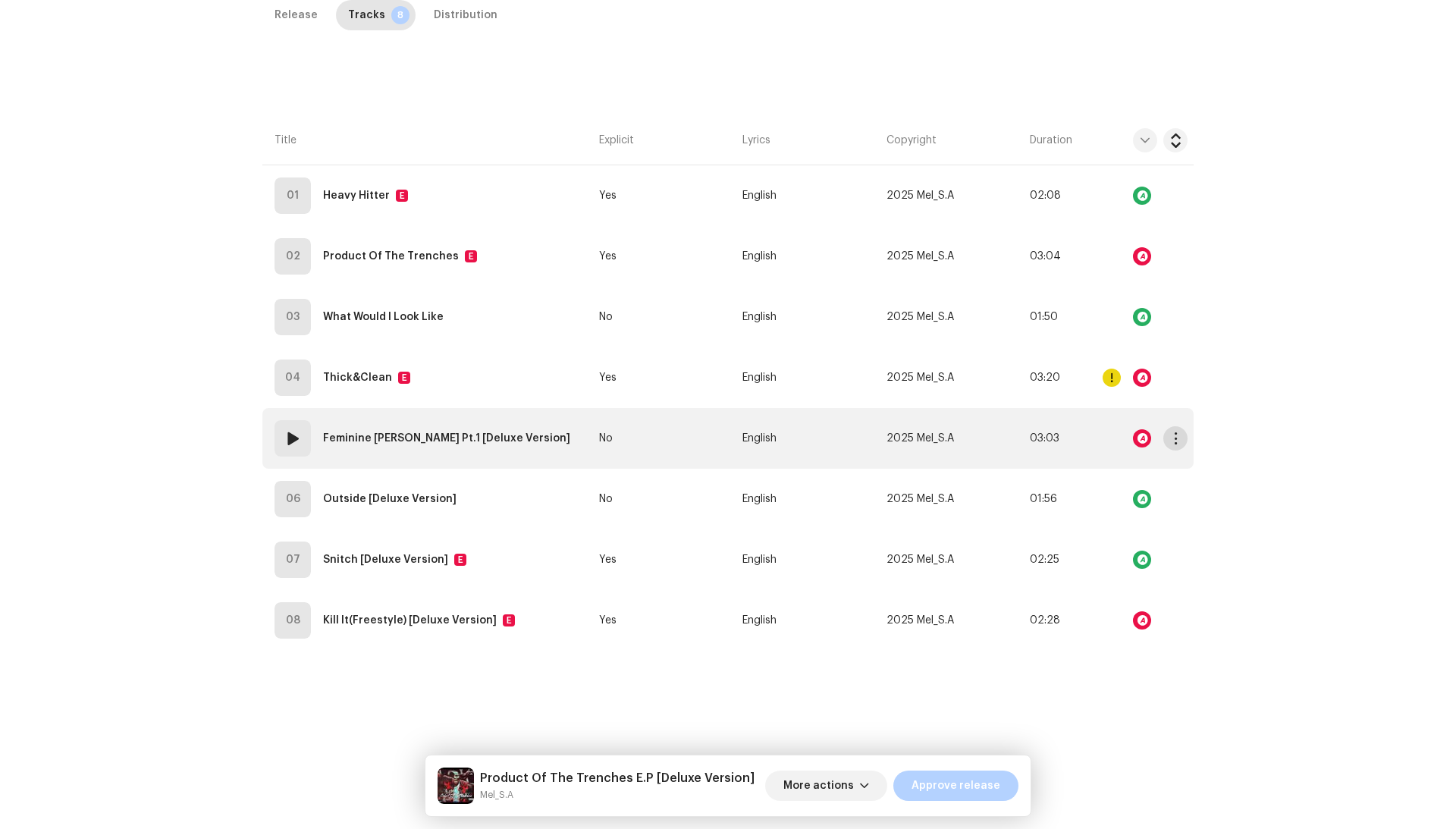
click at [1180, 426] on button "button" at bounding box center [1174, 438] width 24 height 24
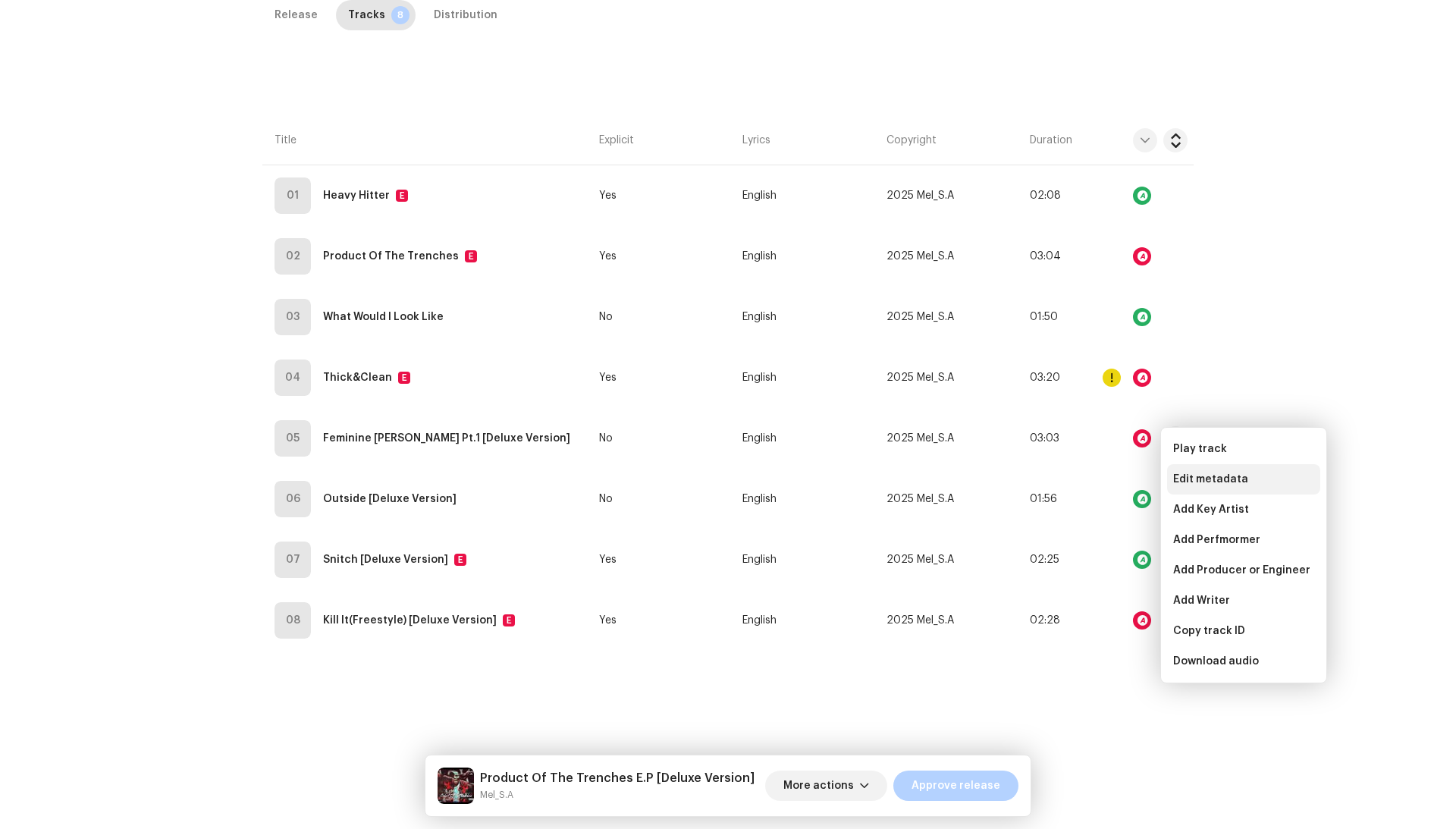
click at [1192, 468] on div "Edit metadata" at bounding box center [1243, 479] width 153 height 30
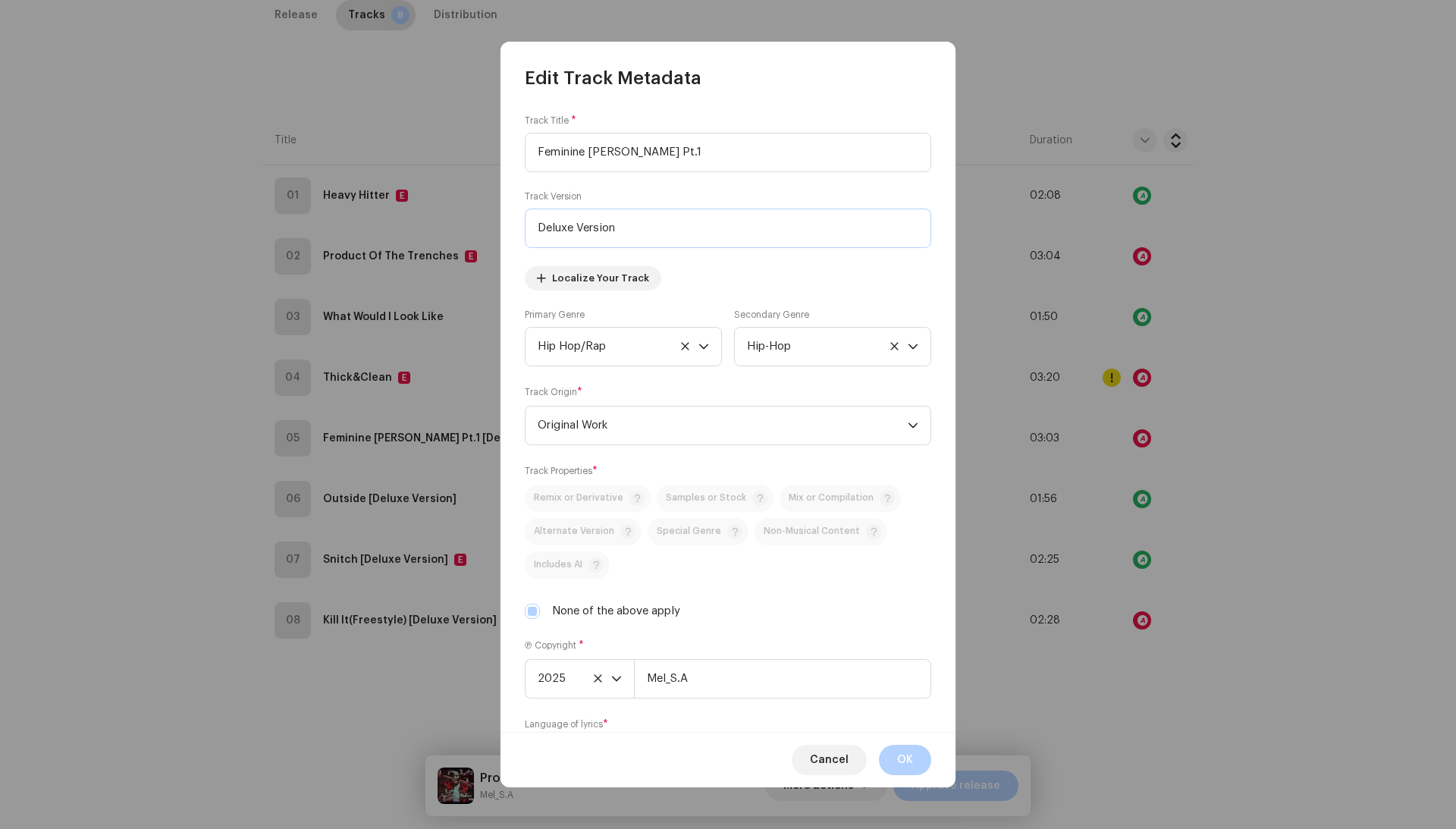
click at [595, 240] on input "Deluxe Version" at bounding box center [727, 228] width 406 height 39
click at [921, 749] on button "OK" at bounding box center [905, 759] width 53 height 30
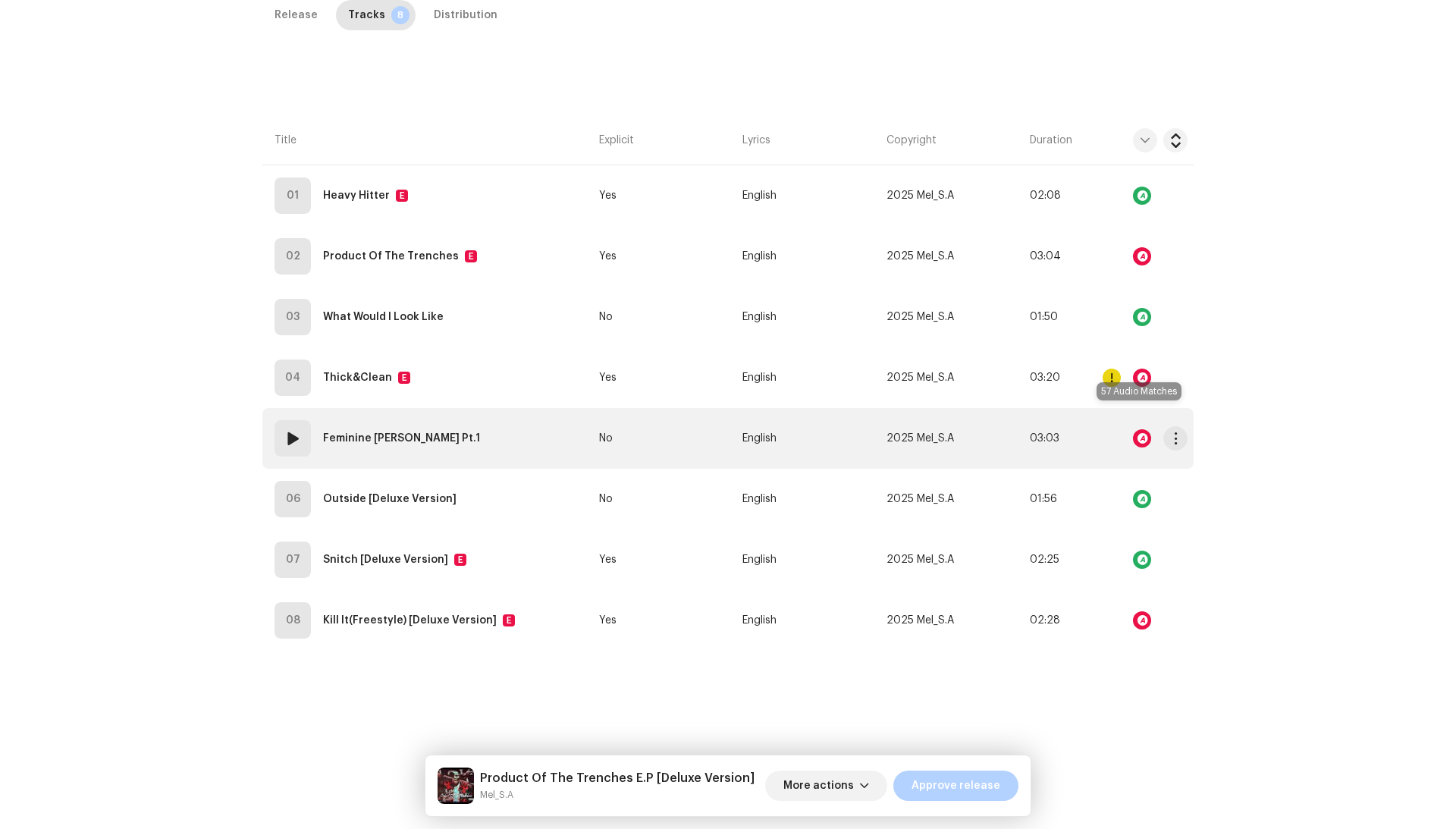
click at [1141, 430] on div at bounding box center [1142, 439] width 19 height 19
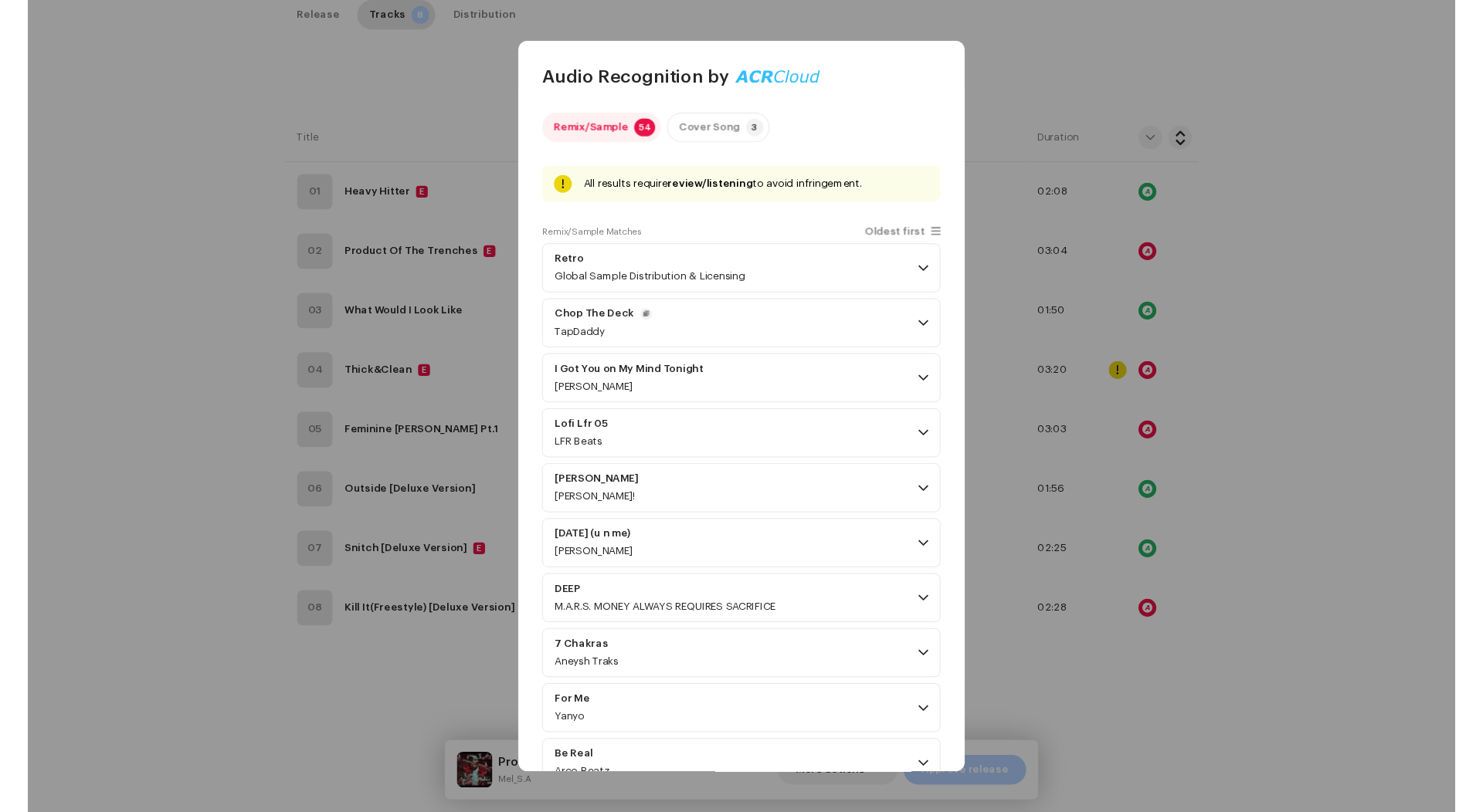
scroll to position [0, 0]
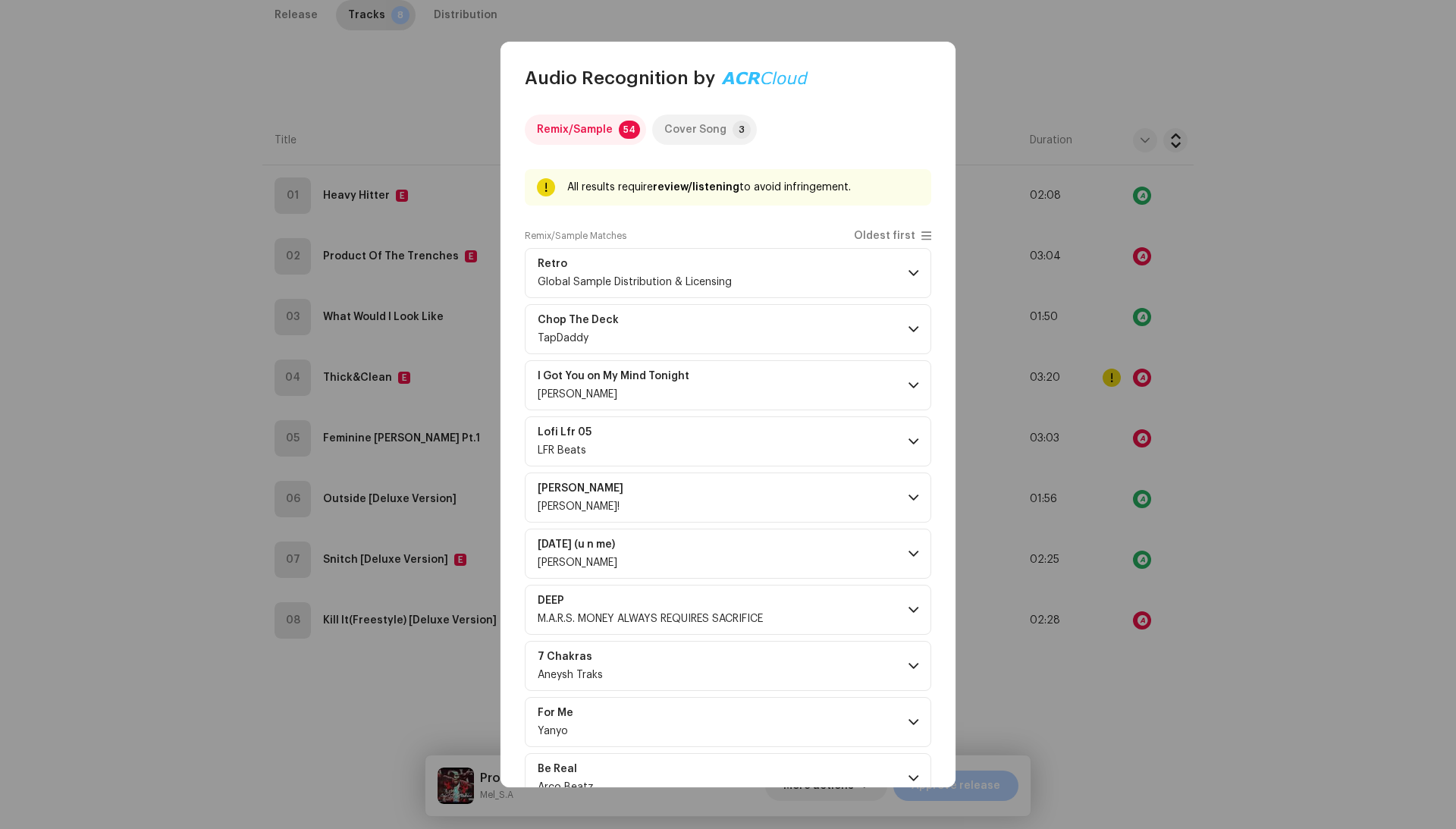
click at [704, 141] on div "Cover Song" at bounding box center [696, 129] width 62 height 30
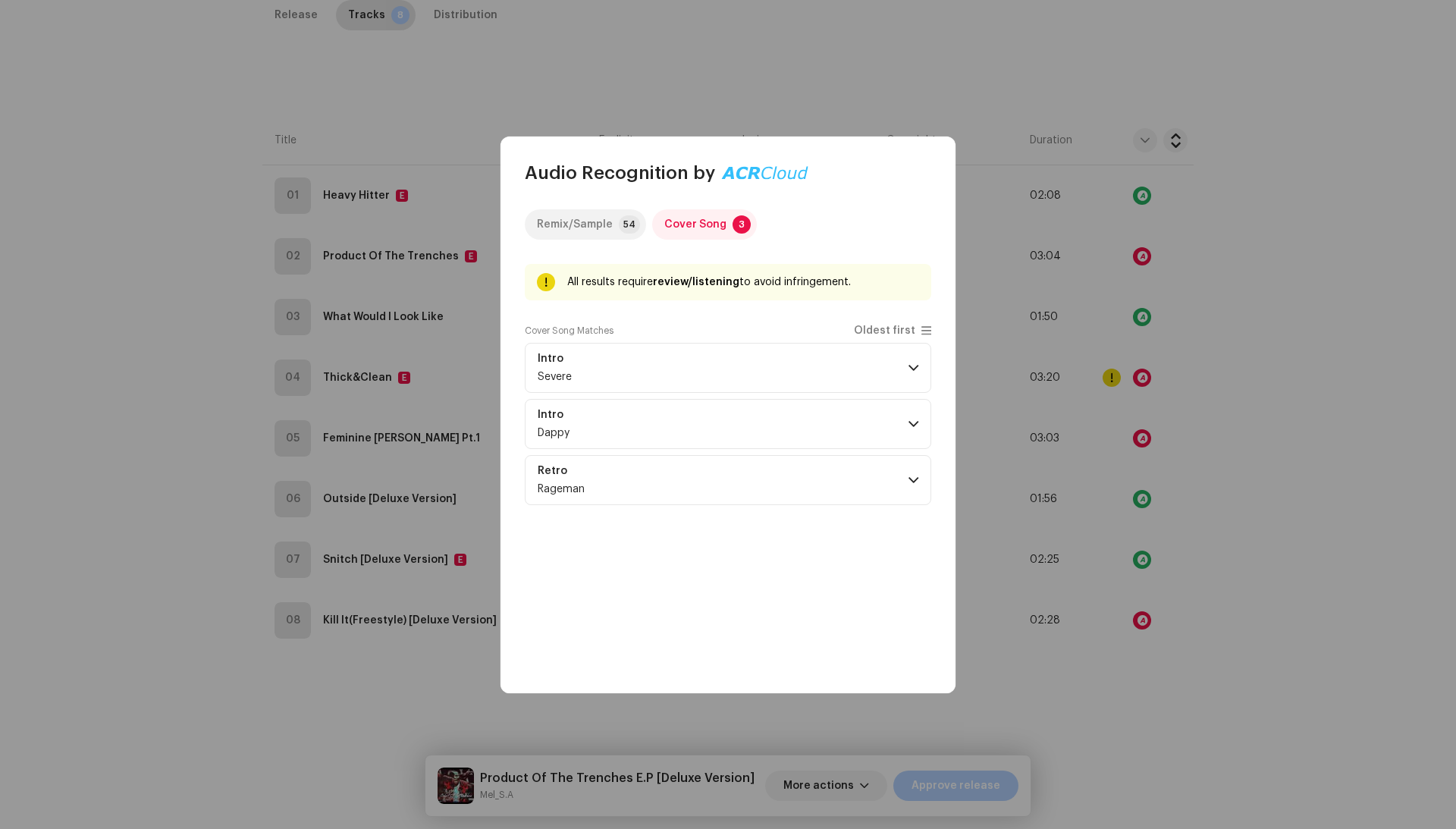
click at [583, 224] on div "Remix/Sample" at bounding box center [575, 224] width 76 height 30
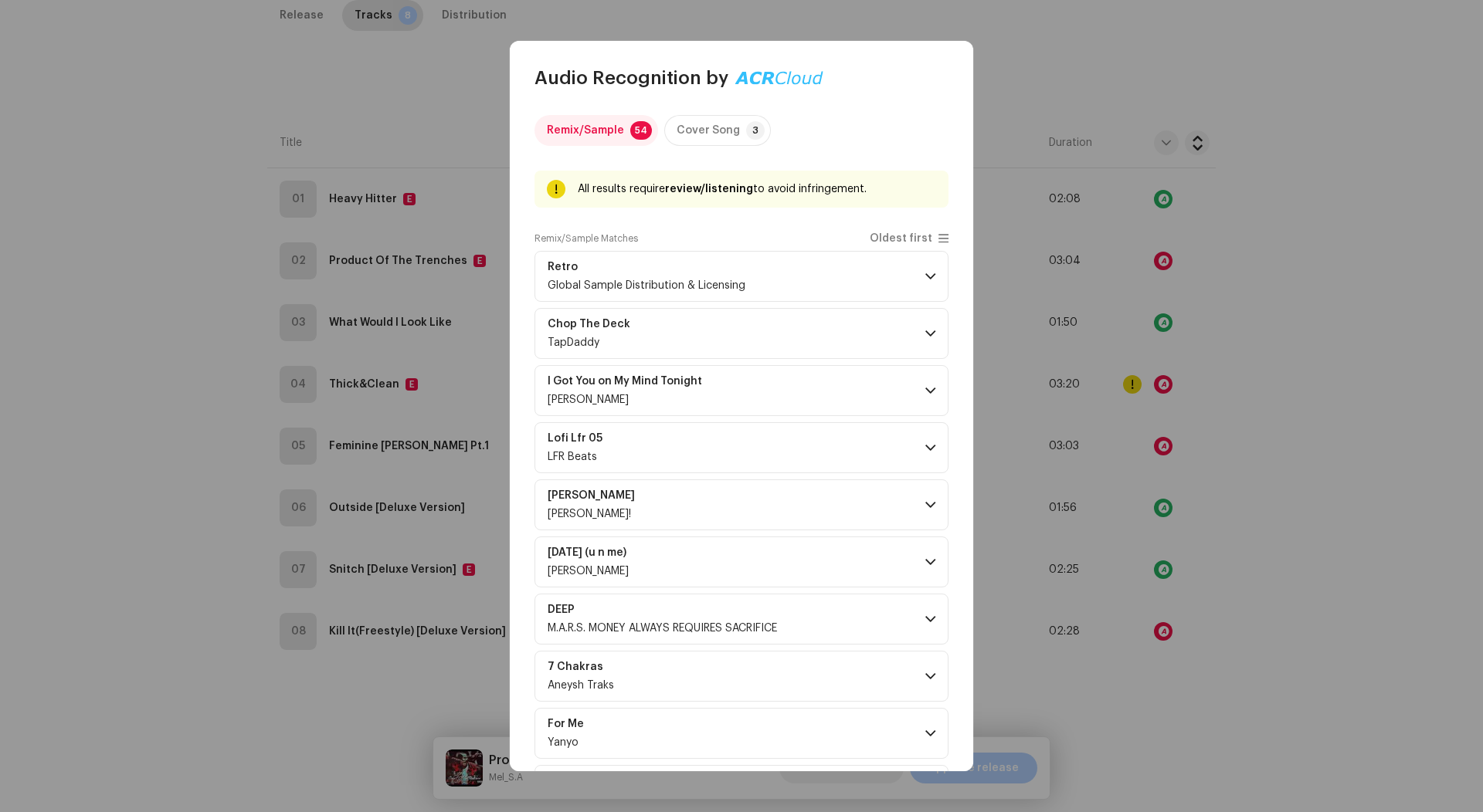
scroll to position [2199, 0]
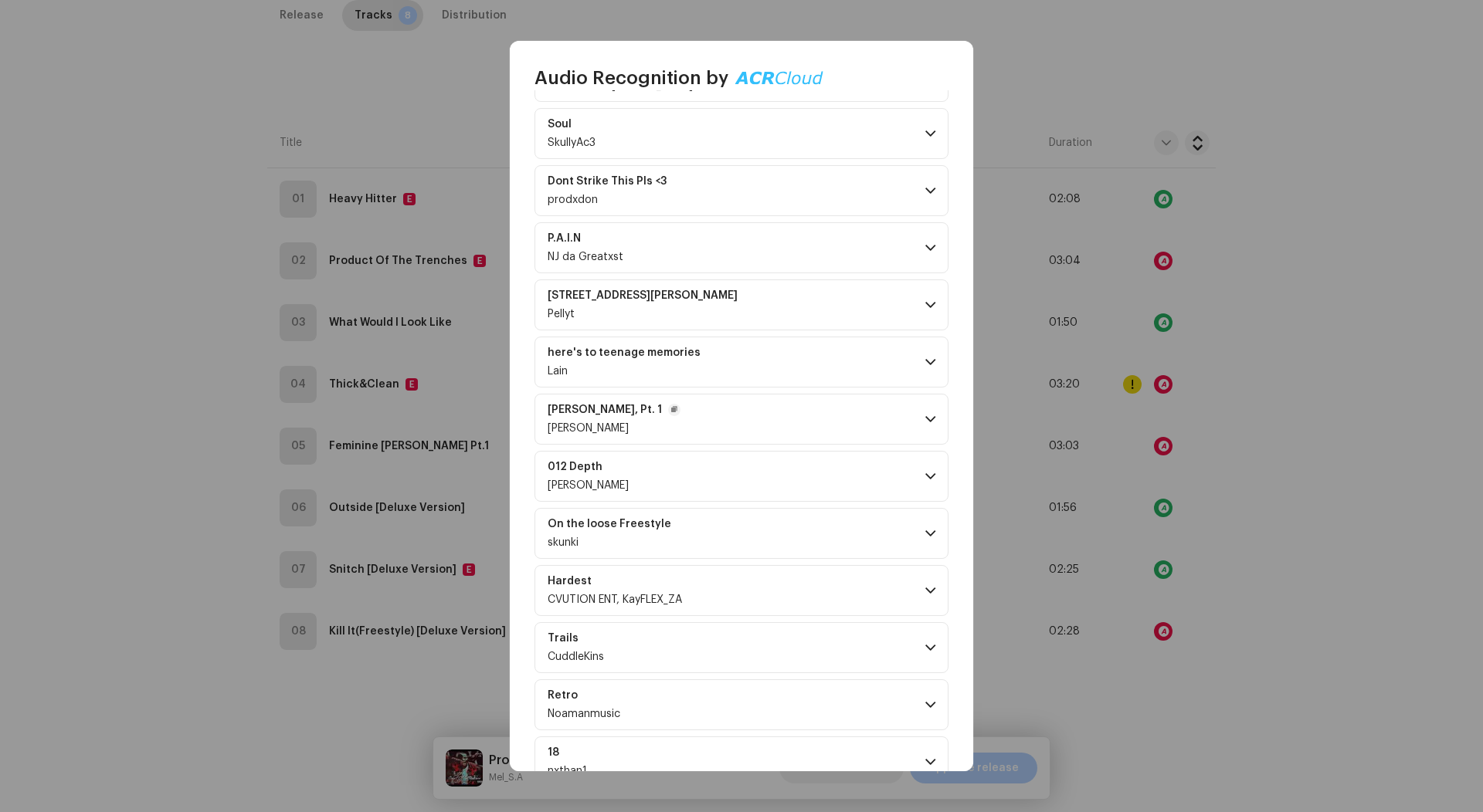
click at [785, 432] on p-accordion-header "Feminine Devine, Pt. 1 Mel" at bounding box center [741, 419] width 414 height 51
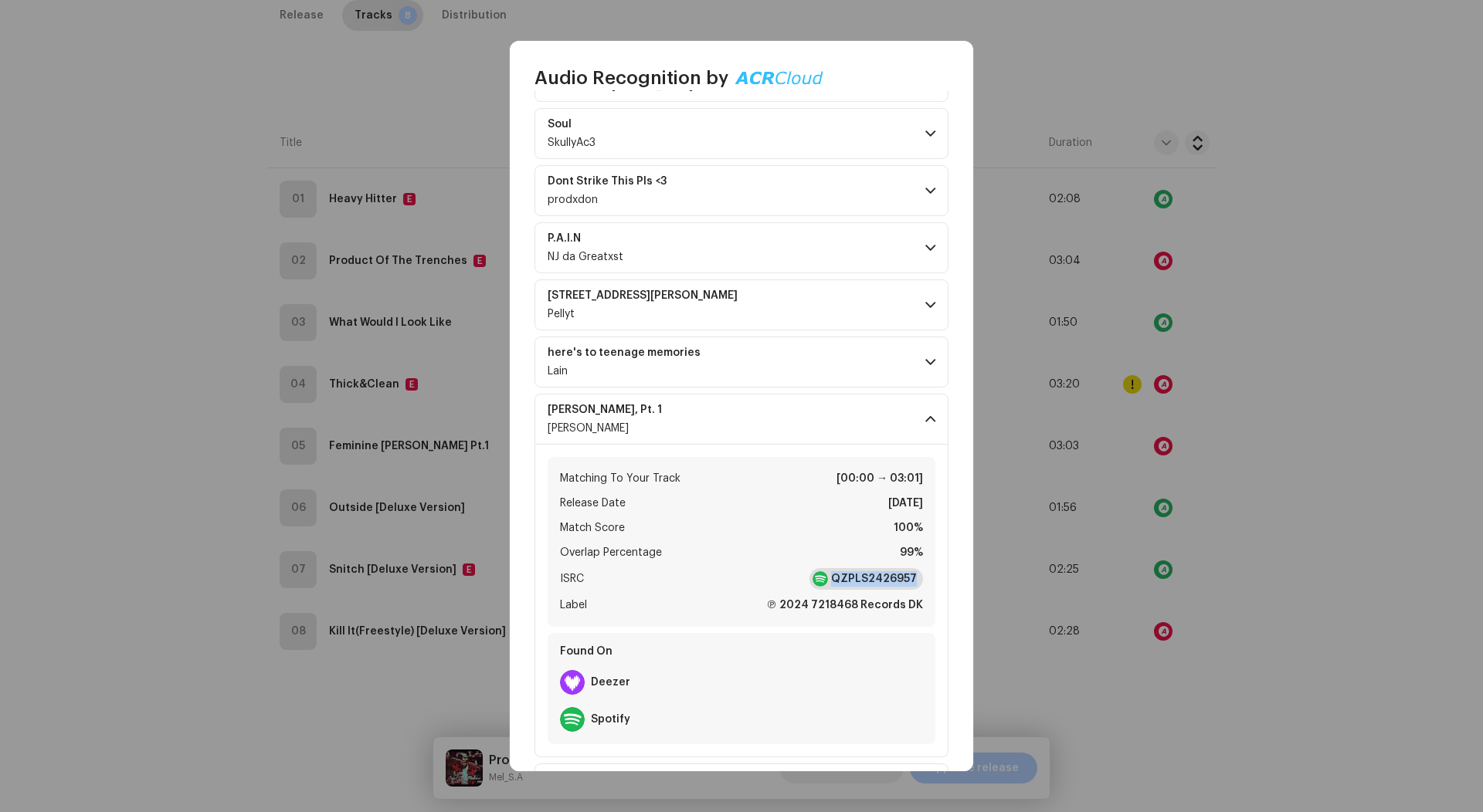
drag, startPoint x: 920, startPoint y: 602, endPoint x: 834, endPoint y: 605, distance: 86.1
click at [834, 605] on div "Matching To Your Track [00:00 → 03:01] Release Date Jul 2, 2024 Match Score 100…" at bounding box center [742, 542] width 388 height 170
copy strong "QZPLS2426957"
click at [766, 387] on p-accordion-header "here's to teenage memories Lain" at bounding box center [741, 362] width 414 height 51
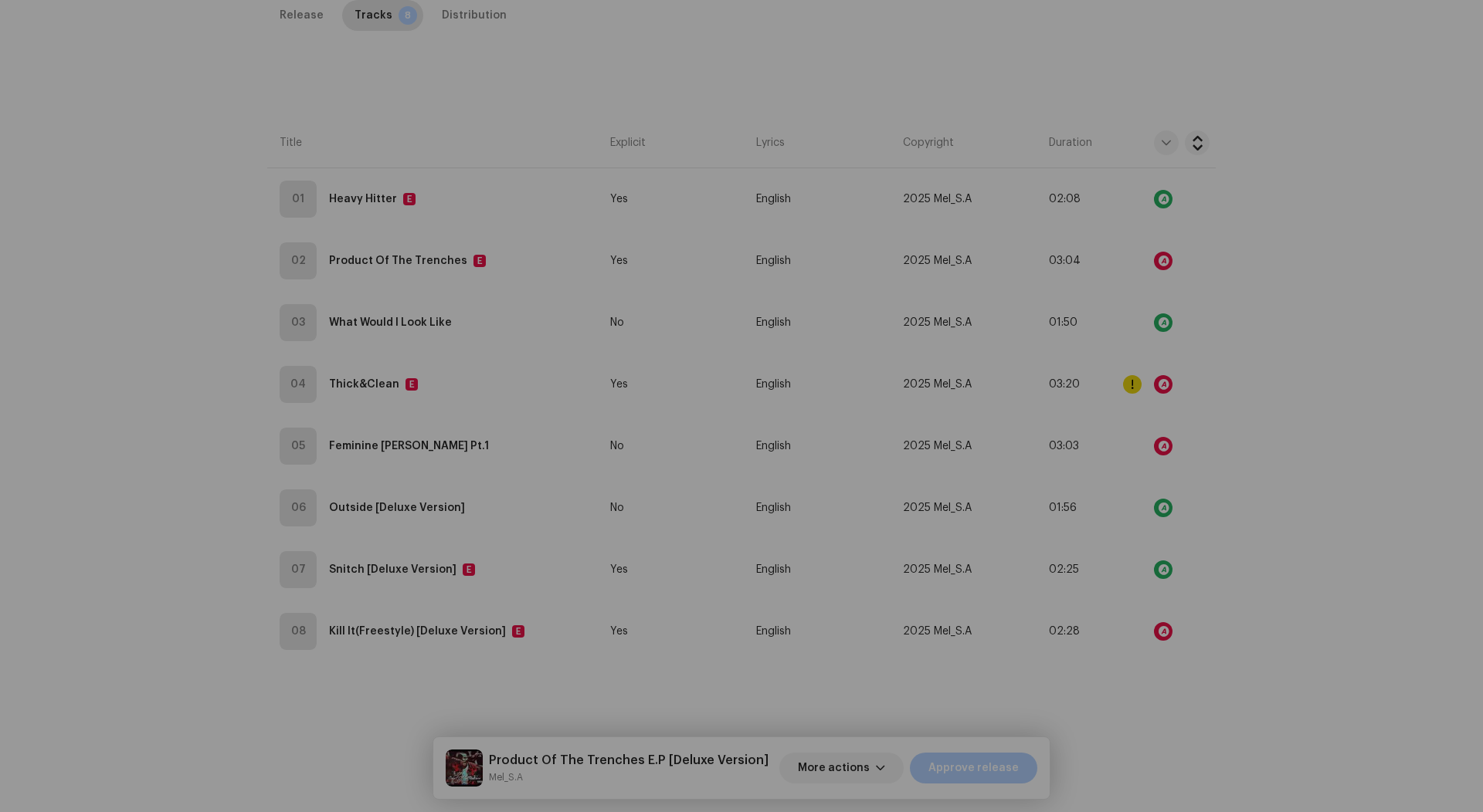
click at [1046, 359] on div "Audio Recognition by Remix/Sample 54 Cover Song 3 All results require review/li…" at bounding box center [742, 406] width 1483 height 812
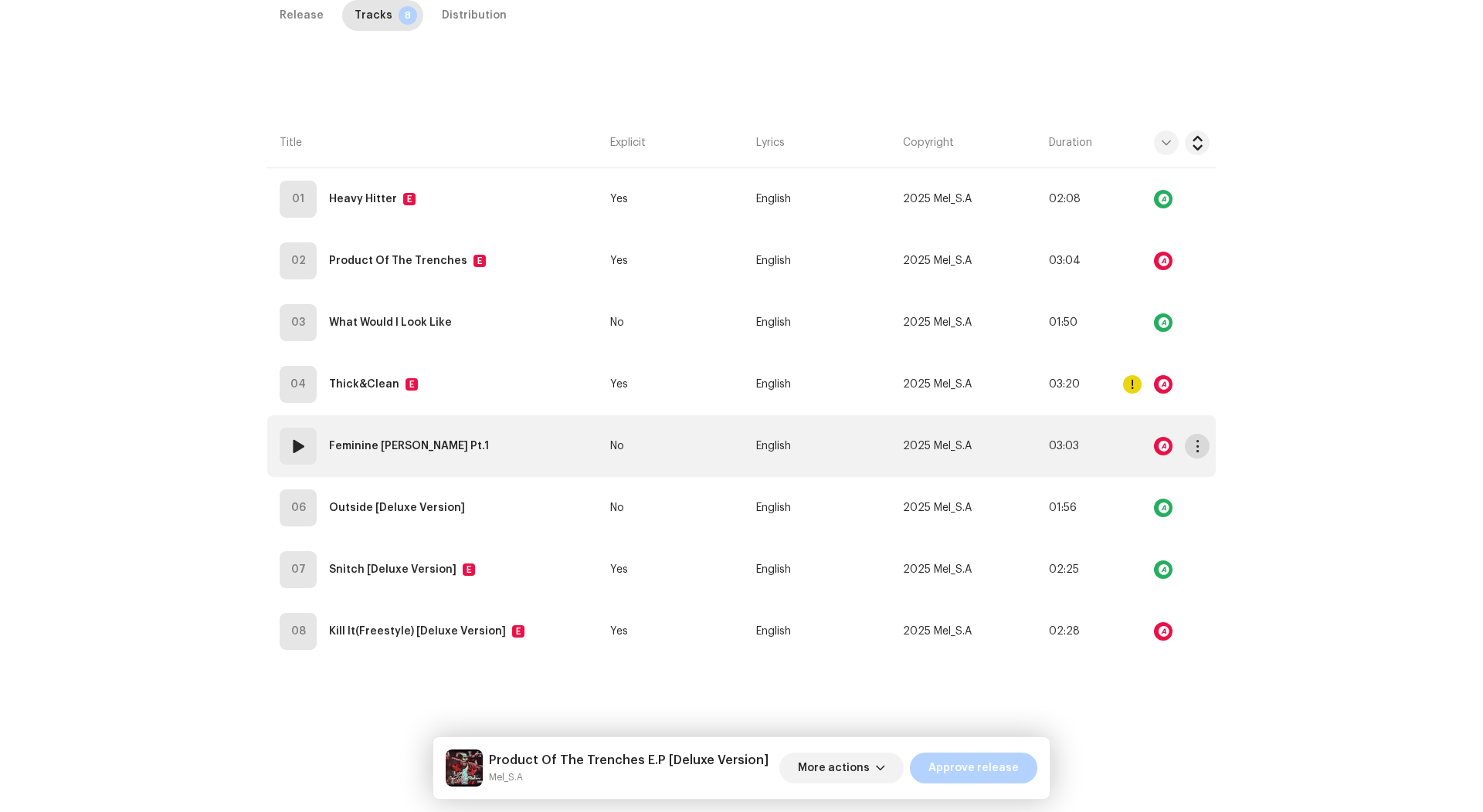
click at [1191, 440] on span "button" at bounding box center [1197, 447] width 12 height 13
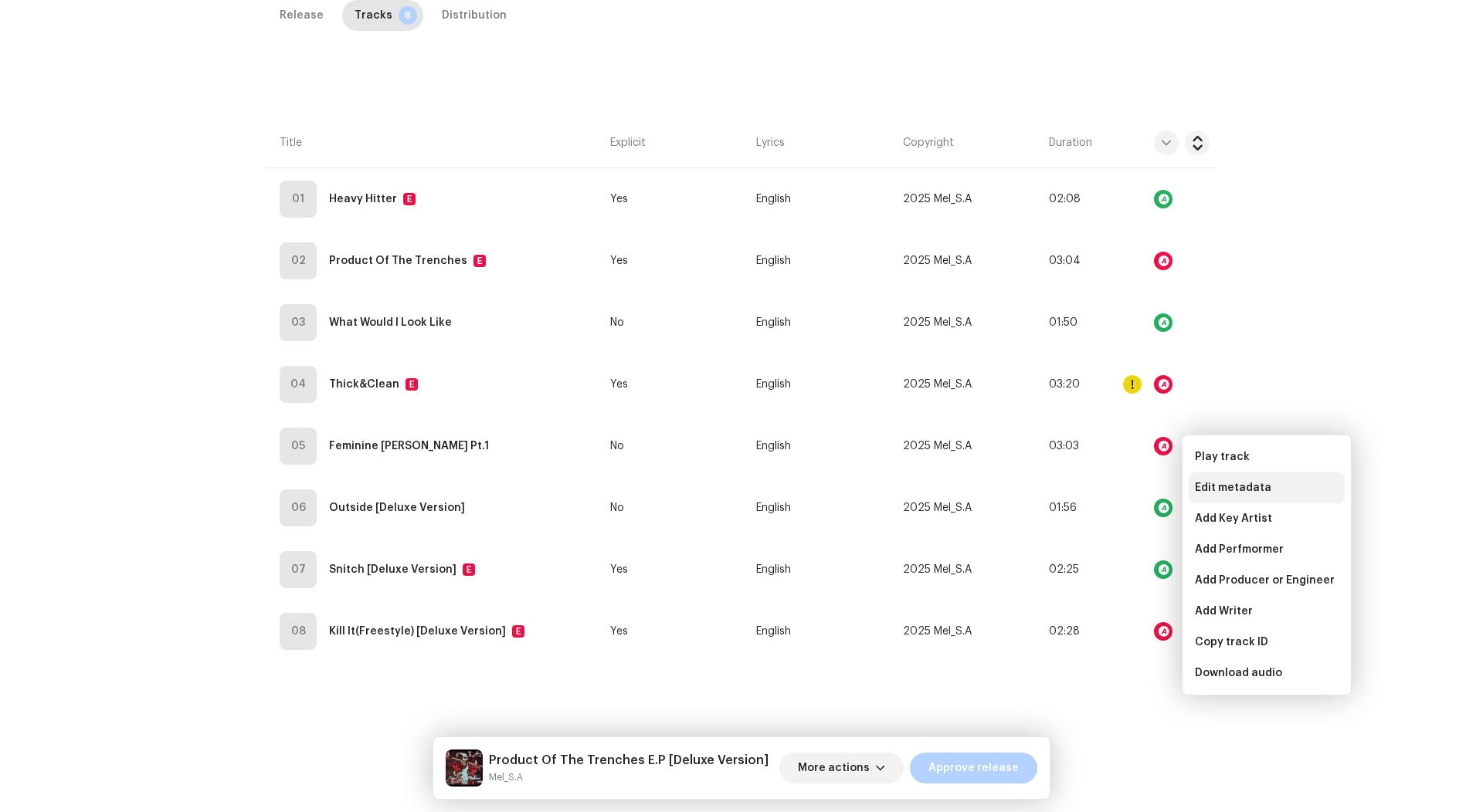
click at [1206, 488] on span "Edit metadata" at bounding box center [1232, 488] width 76 height 13
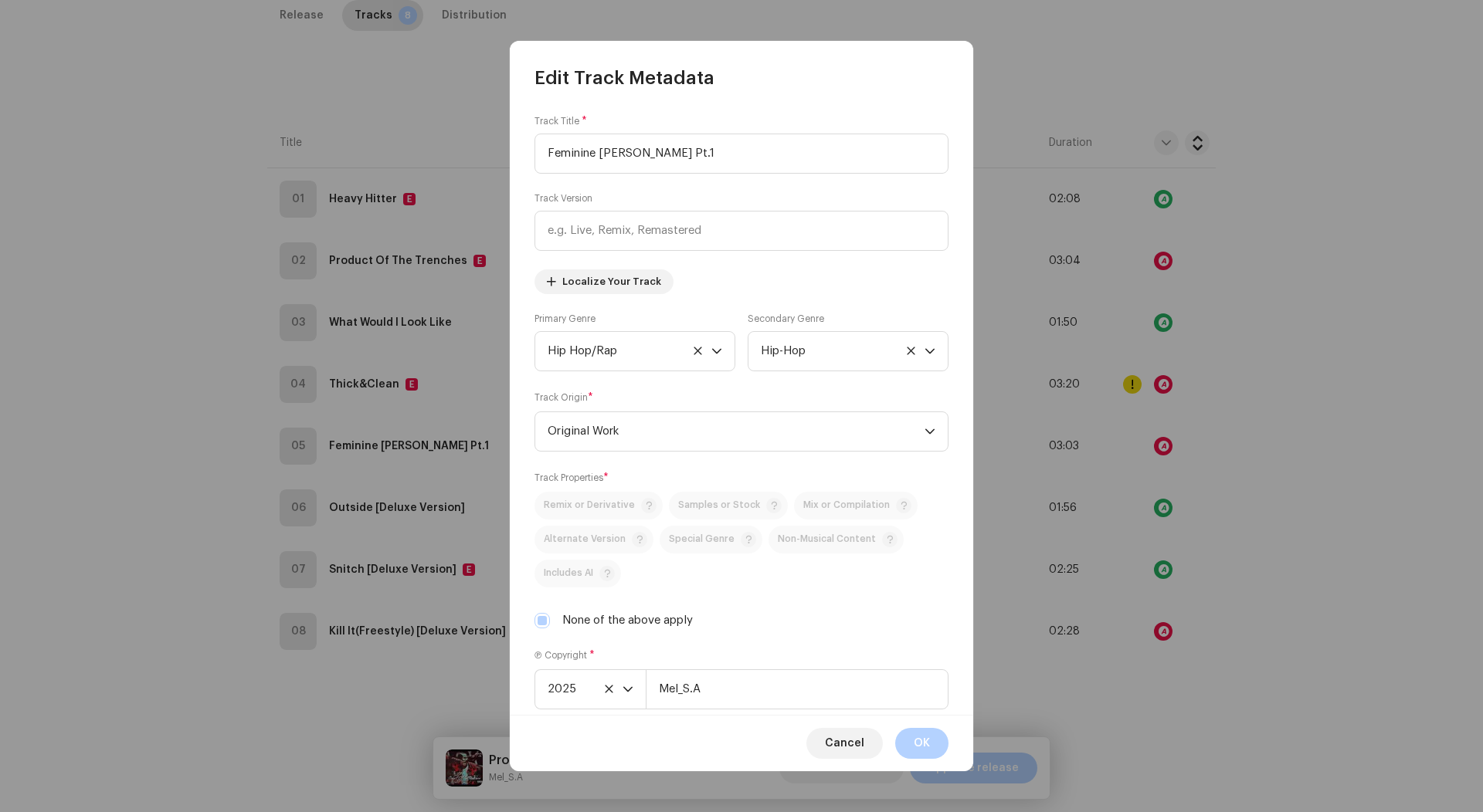
click at [579, 618] on label "None of the above apply" at bounding box center [627, 621] width 131 height 17
click at [550, 618] on input "None of the above apply" at bounding box center [542, 621] width 16 height 16
checkbox input "false"
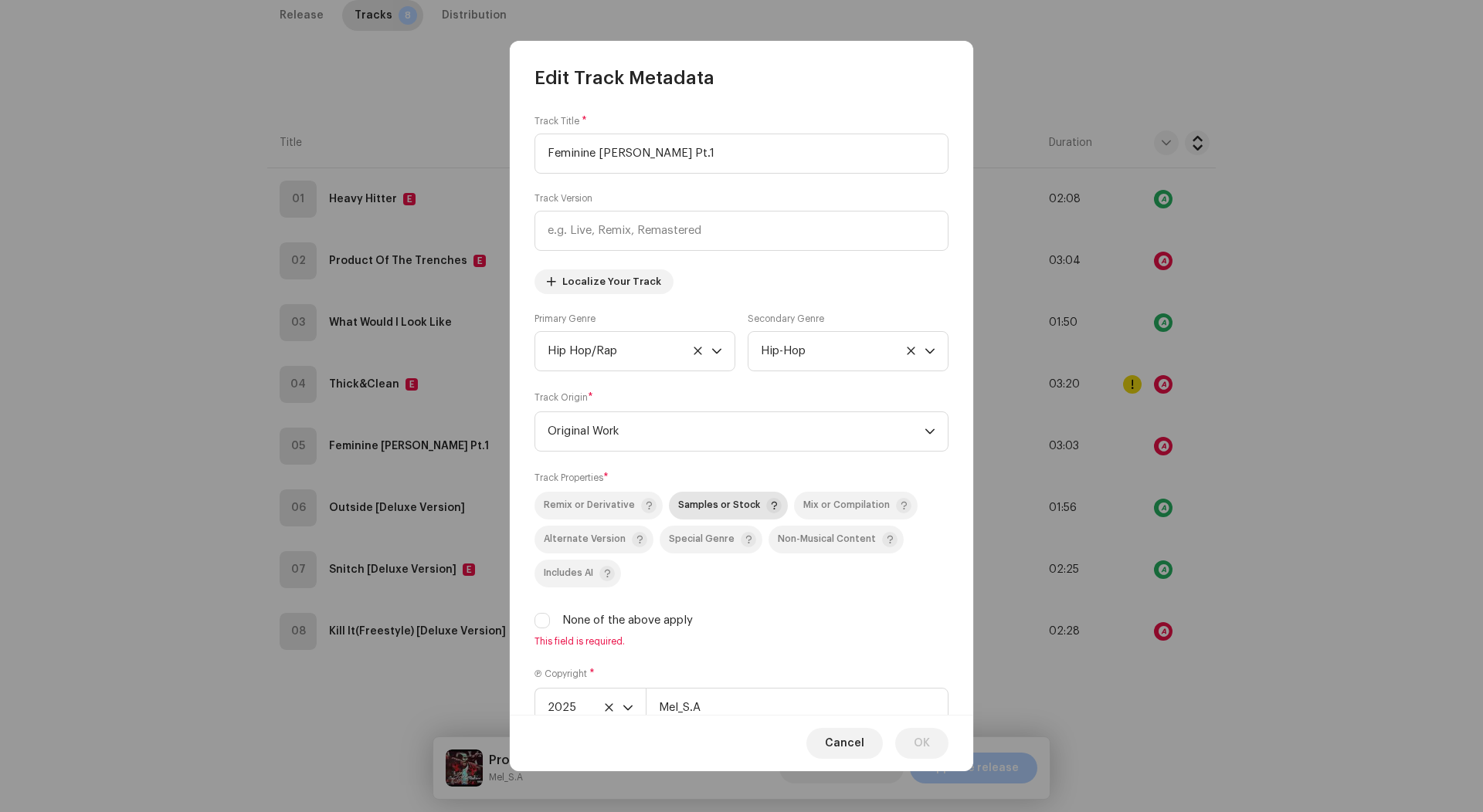
click at [703, 514] on div "Samples or Stock" at bounding box center [729, 506] width 103 height 16
click at [931, 751] on button "OK" at bounding box center [922, 743] width 54 height 31
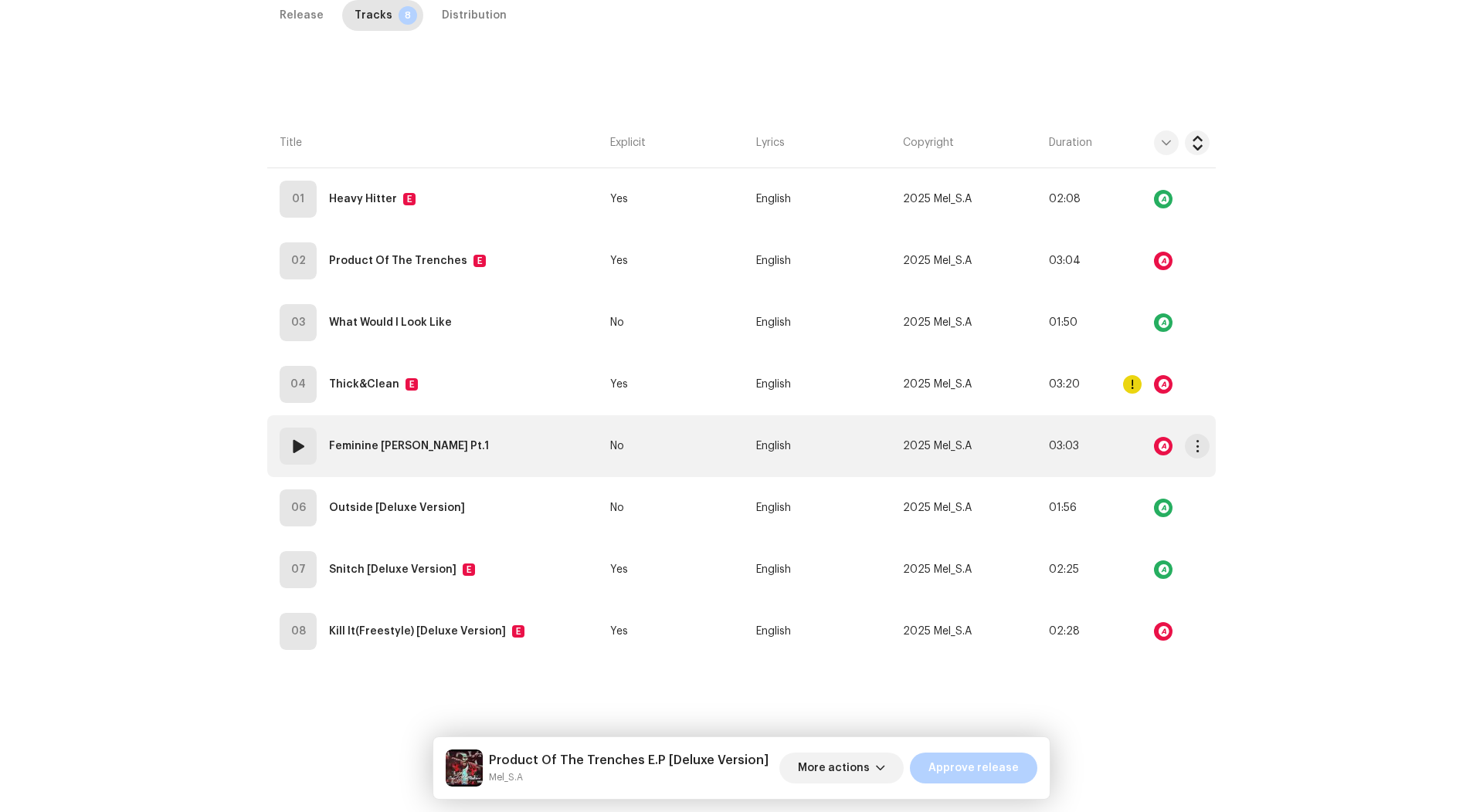
click at [865, 423] on td "English" at bounding box center [823, 446] width 146 height 61
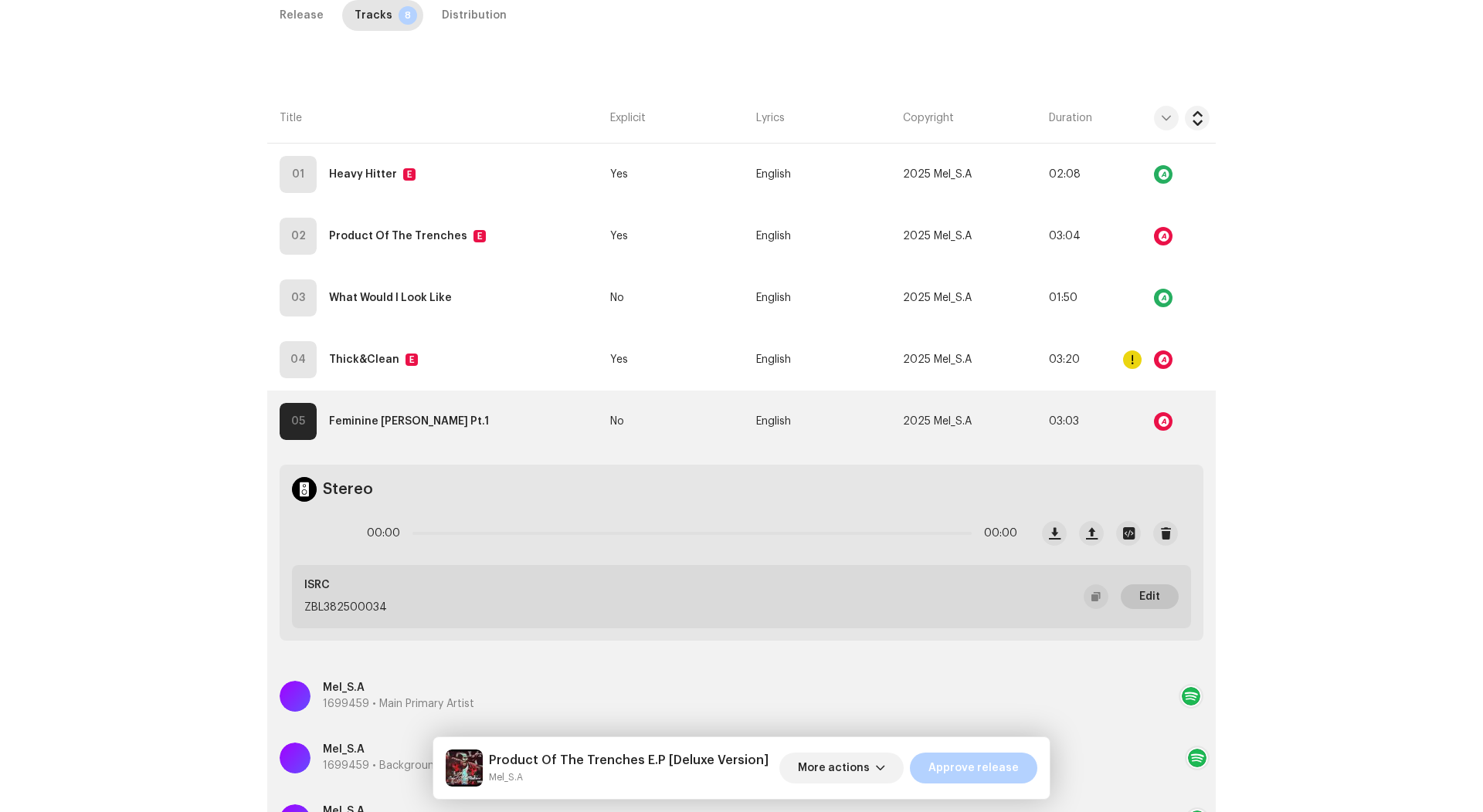
click at [1141, 591] on span "Edit" at bounding box center [1150, 596] width 20 height 31
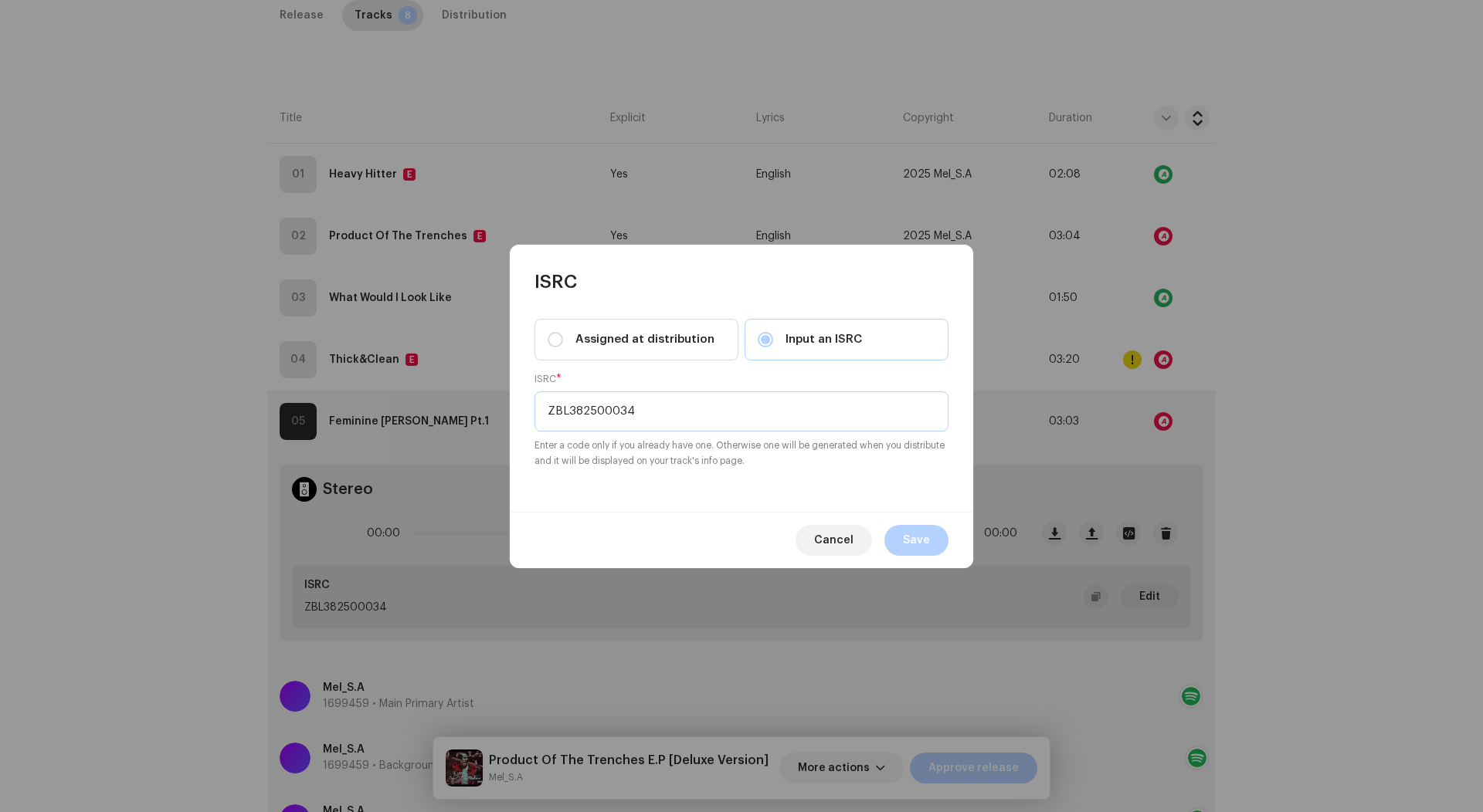
click at [603, 406] on input "ZBL382500034" at bounding box center [741, 411] width 414 height 40
paste input "QZPLS2426957"
type input "QZPLS2426957"
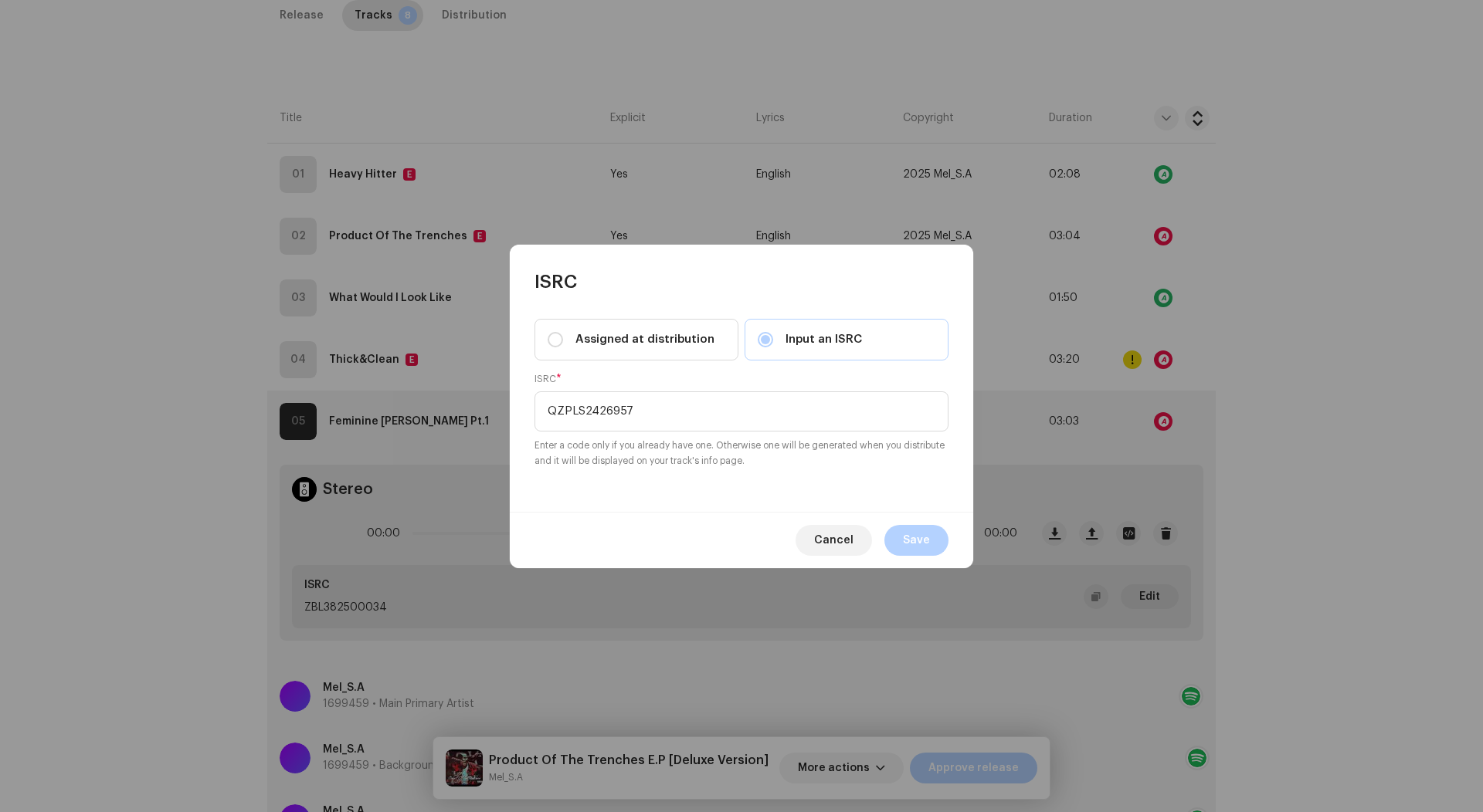
click at [916, 557] on div "Cancel Save" at bounding box center [742, 540] width 463 height 57
click at [916, 542] on span "Save" at bounding box center [916, 539] width 27 height 31
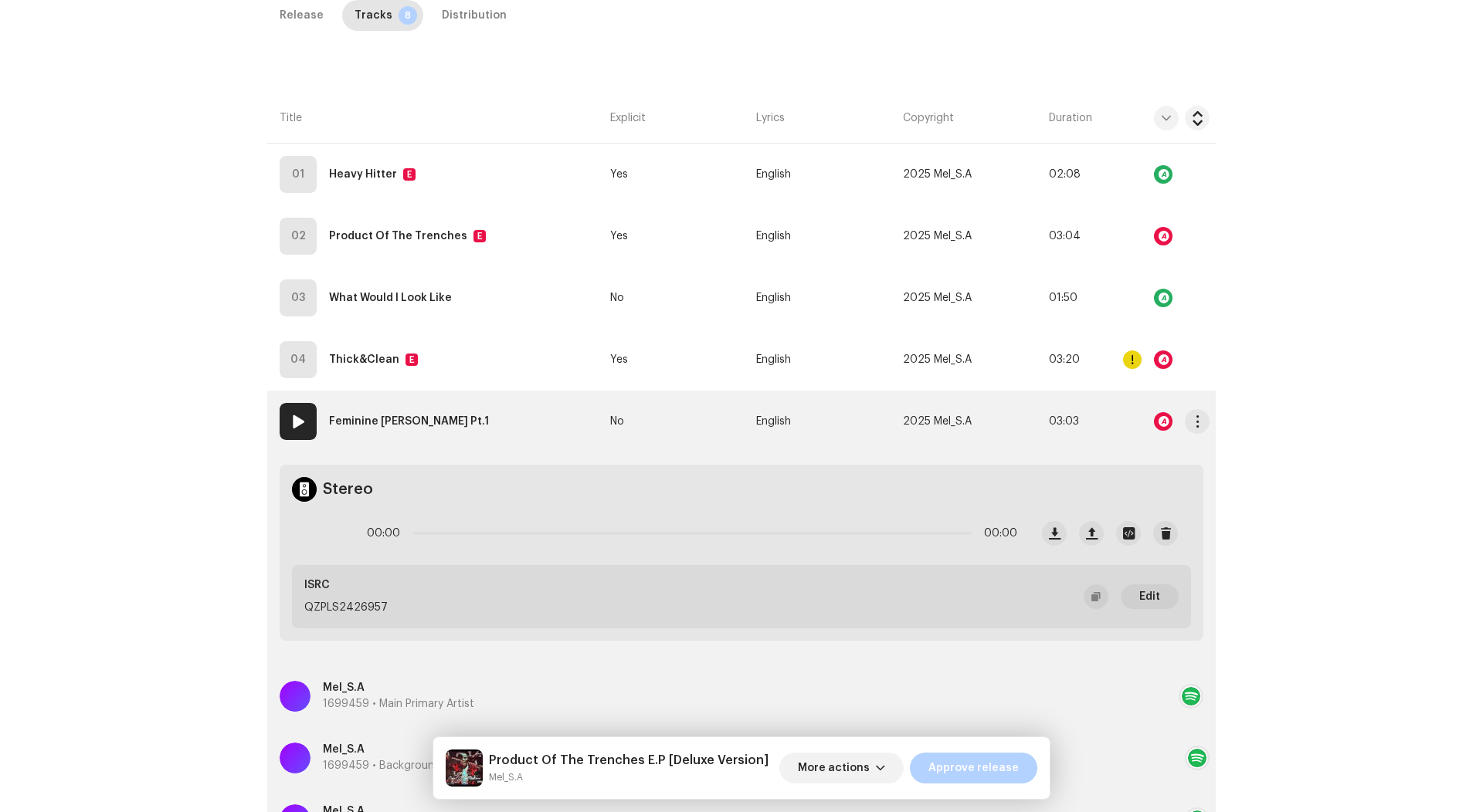
click at [832, 425] on td "English" at bounding box center [823, 421] width 146 height 61
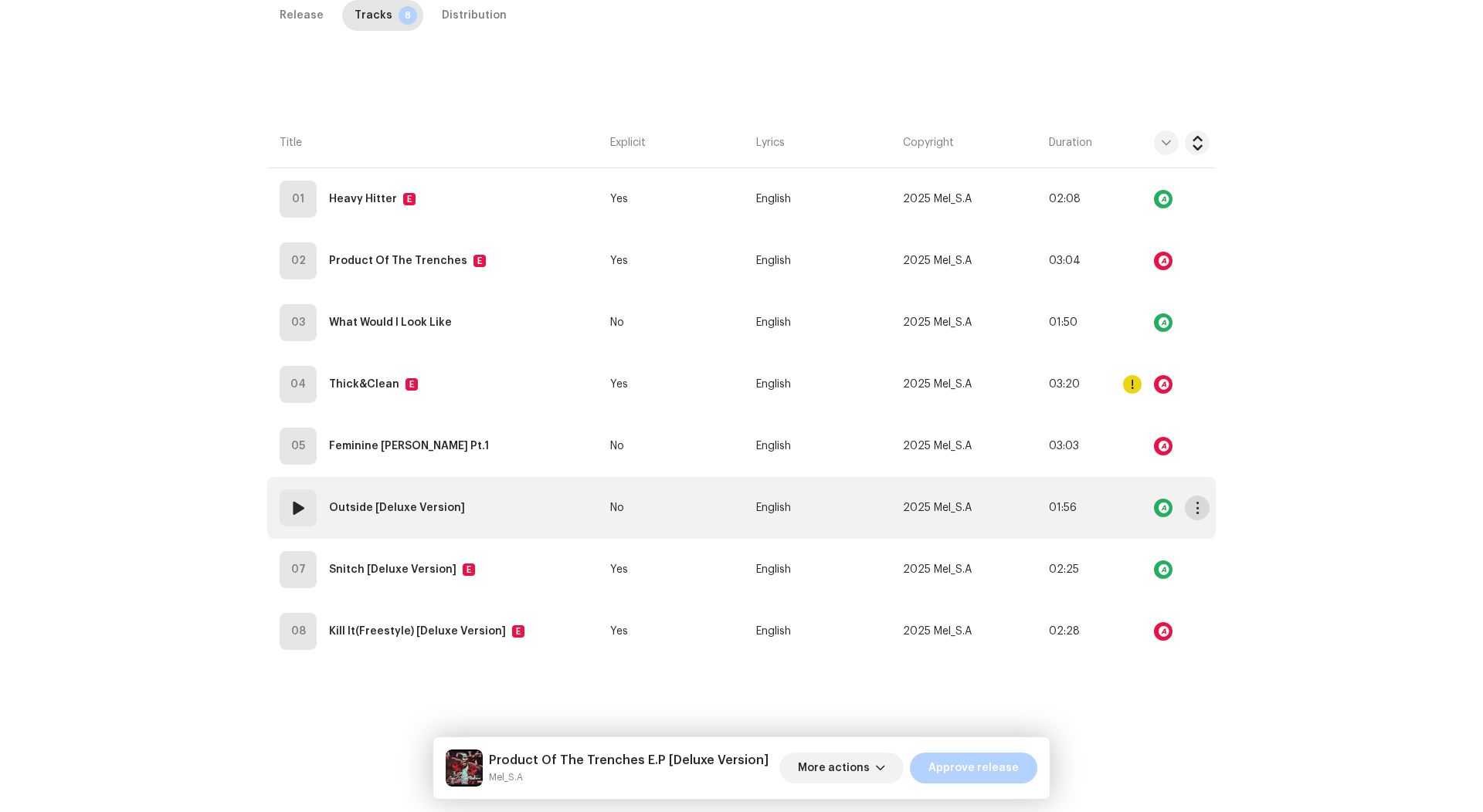
click at [1195, 502] on span "button" at bounding box center [1197, 508] width 12 height 13
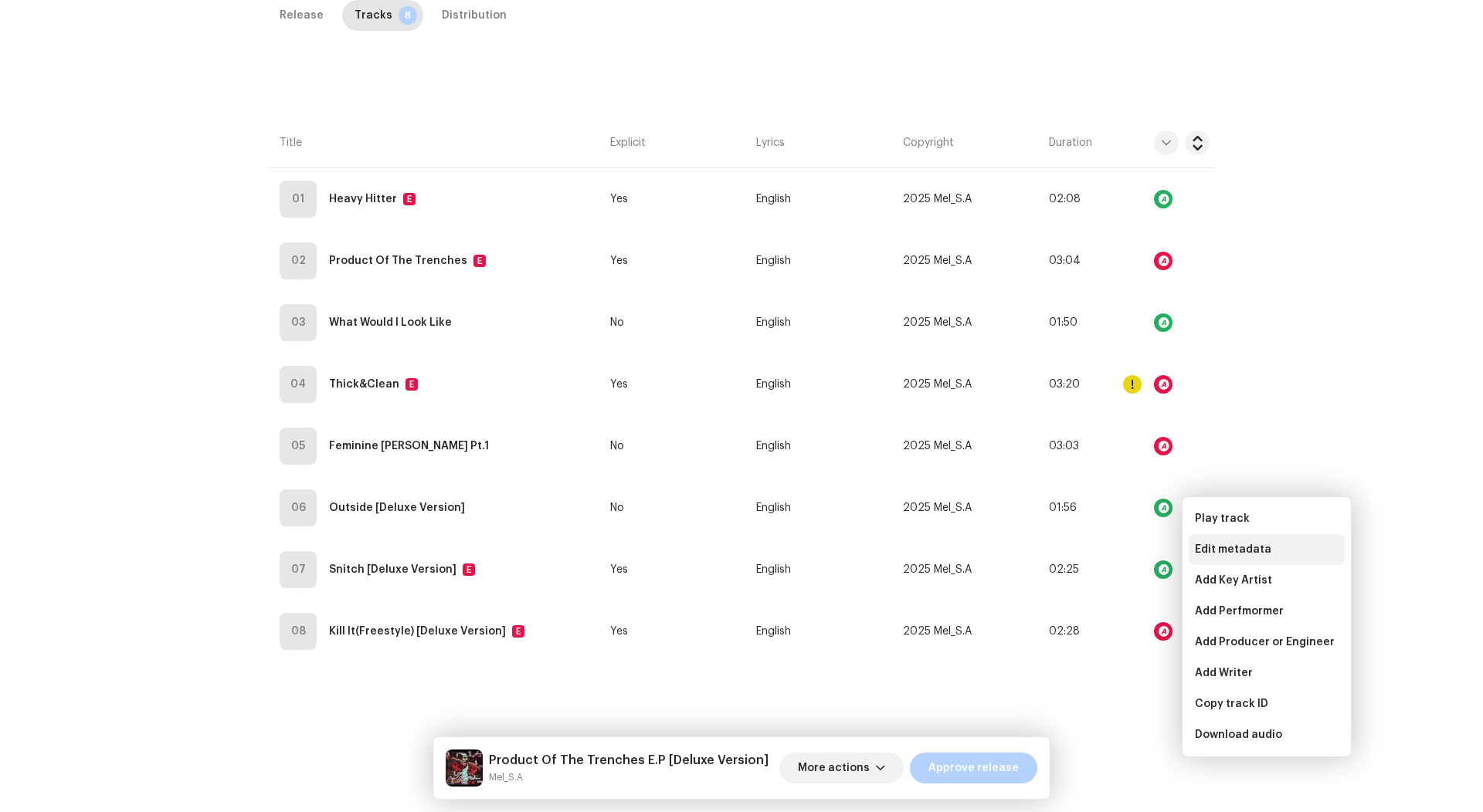
click at [1221, 541] on div "Edit metadata" at bounding box center [1266, 549] width 156 height 31
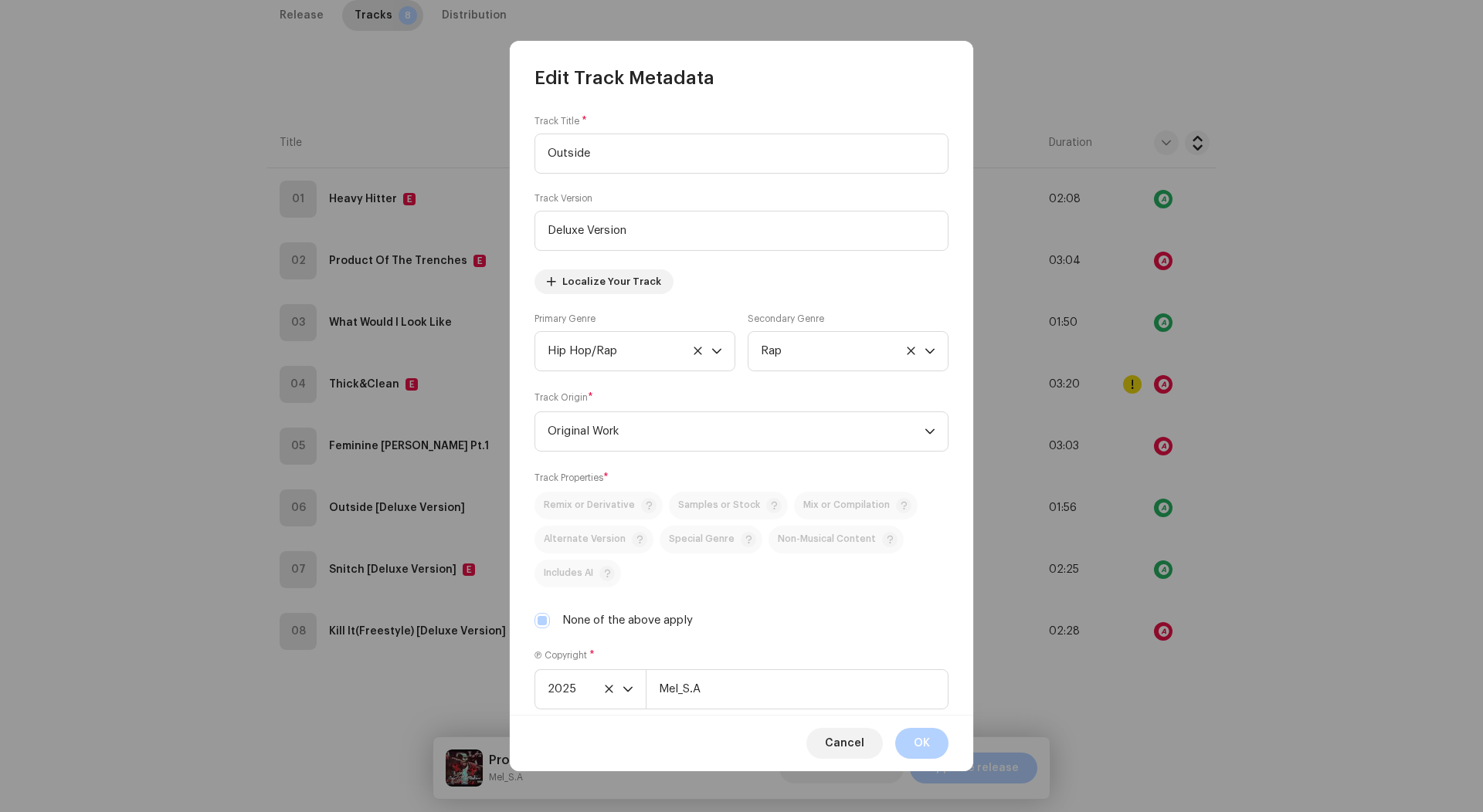
click at [623, 201] on div "Track Version Deluxe Version" at bounding box center [741, 221] width 414 height 58
click at [618, 213] on input "Deluxe Version" at bounding box center [741, 231] width 414 height 40
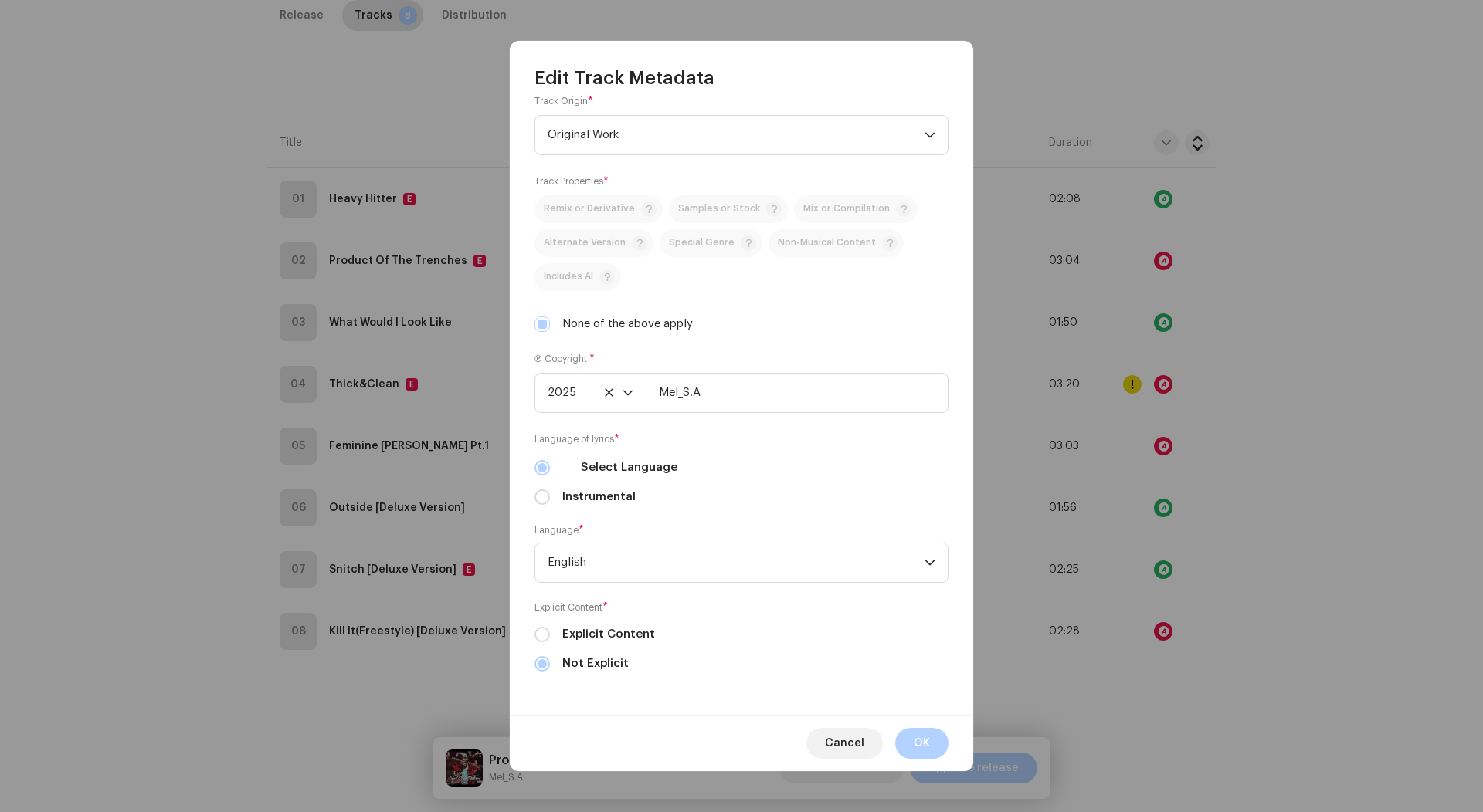
scroll to position [299, 0]
click at [931, 736] on button "OK" at bounding box center [922, 743] width 54 height 31
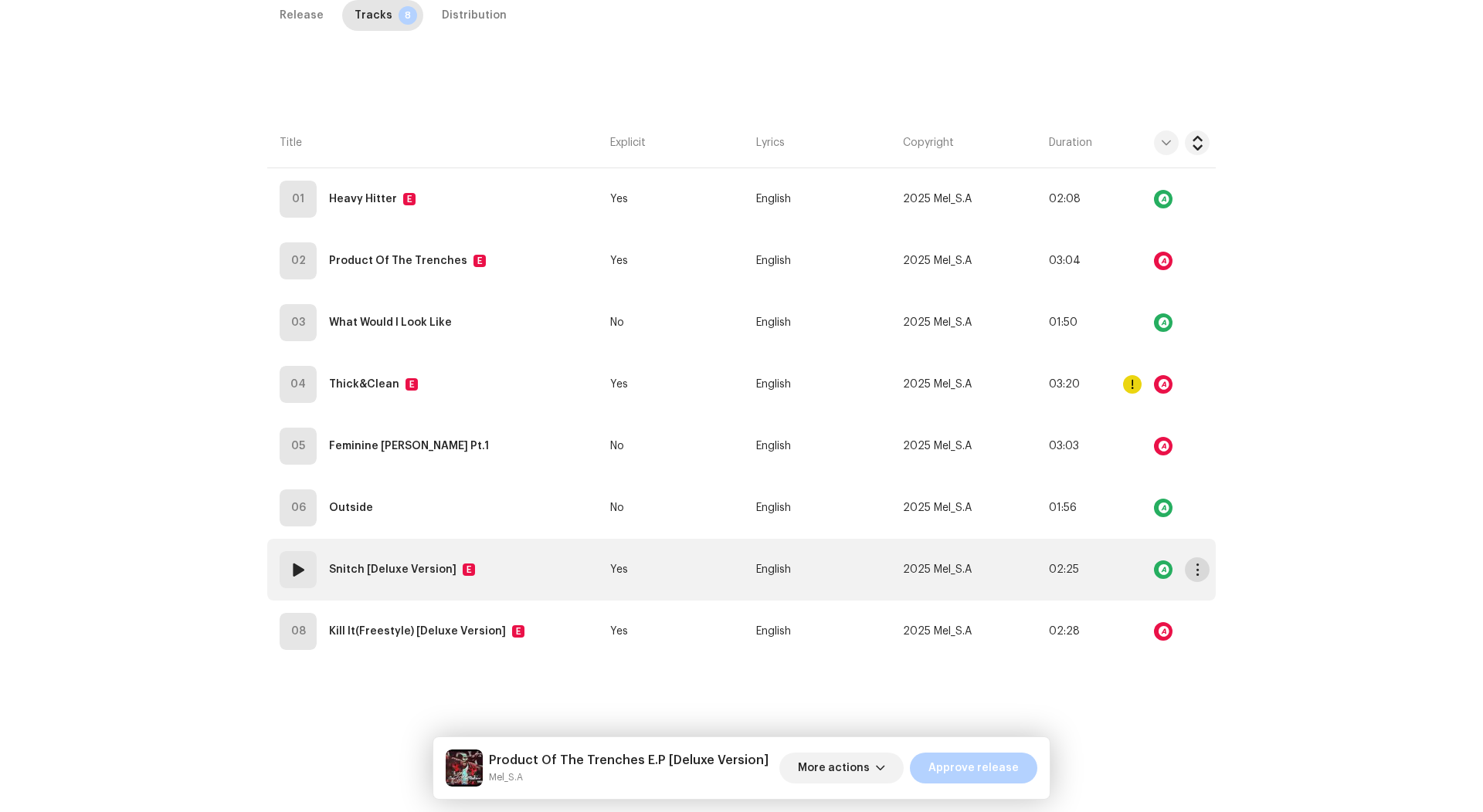
click at [1191, 563] on span "button" at bounding box center [1197, 569] width 12 height 13
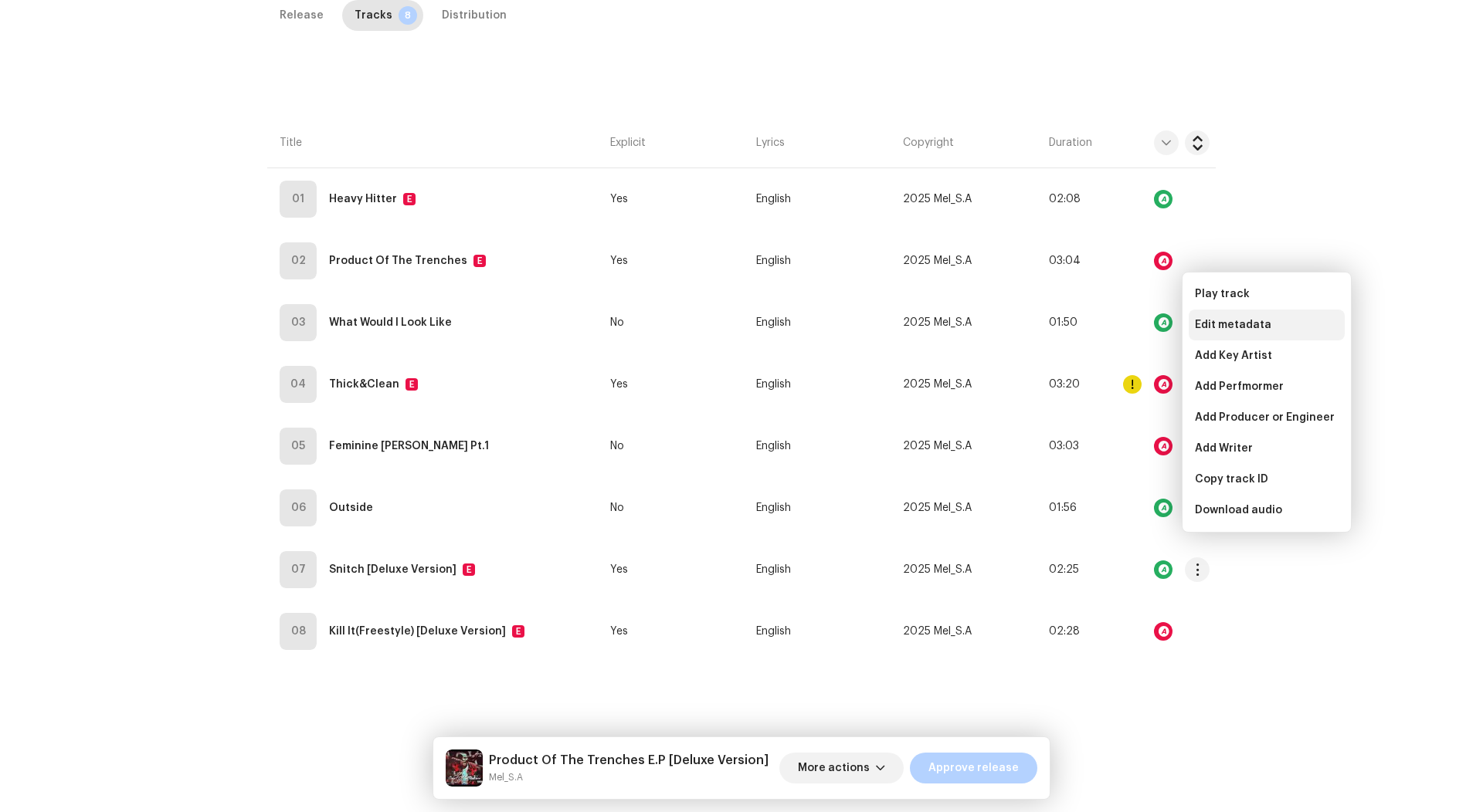
click at [1221, 317] on div "Edit metadata" at bounding box center [1266, 324] width 156 height 31
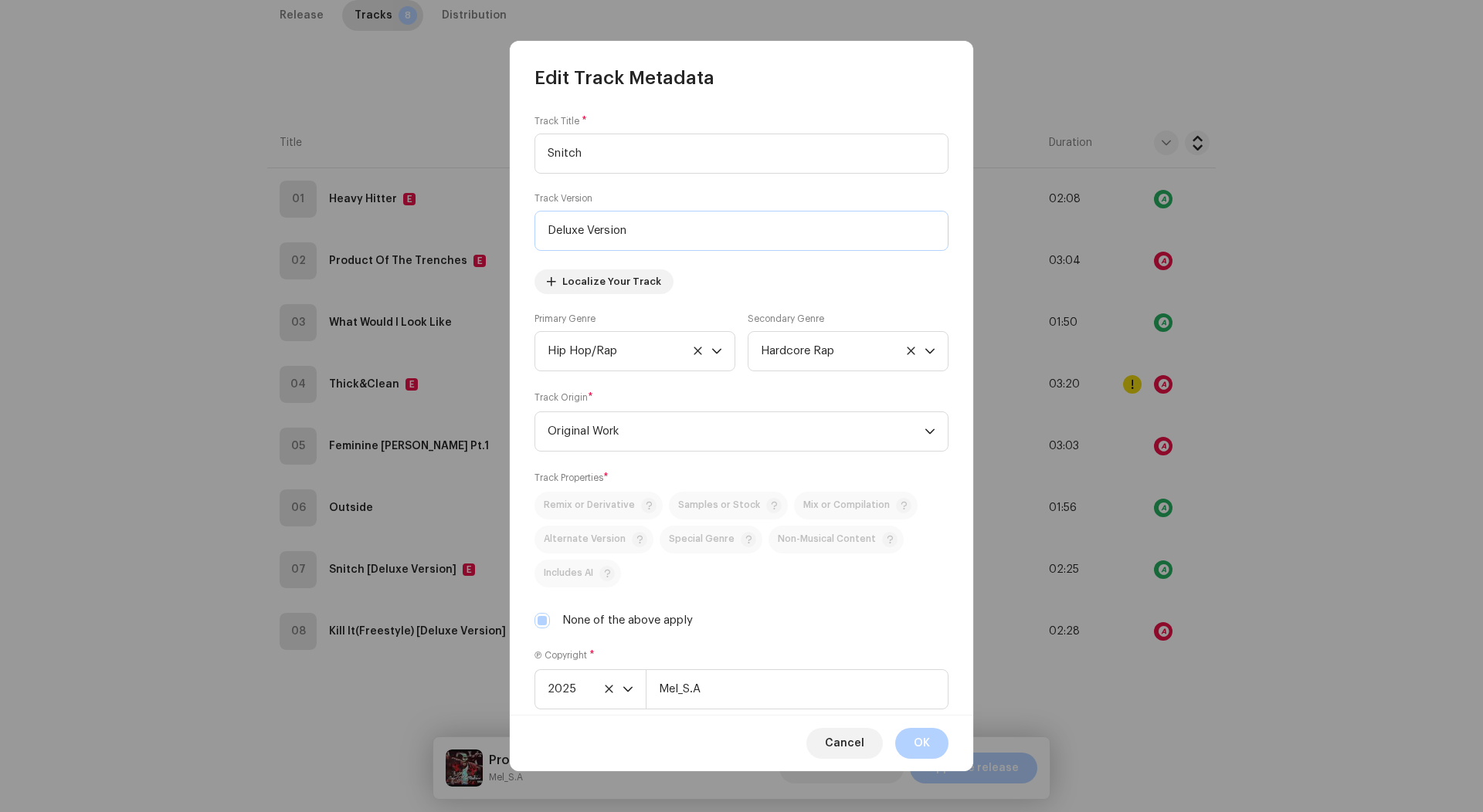
click at [608, 239] on input "Deluxe Version" at bounding box center [741, 231] width 414 height 40
click at [938, 743] on button "OK" at bounding box center [922, 743] width 54 height 31
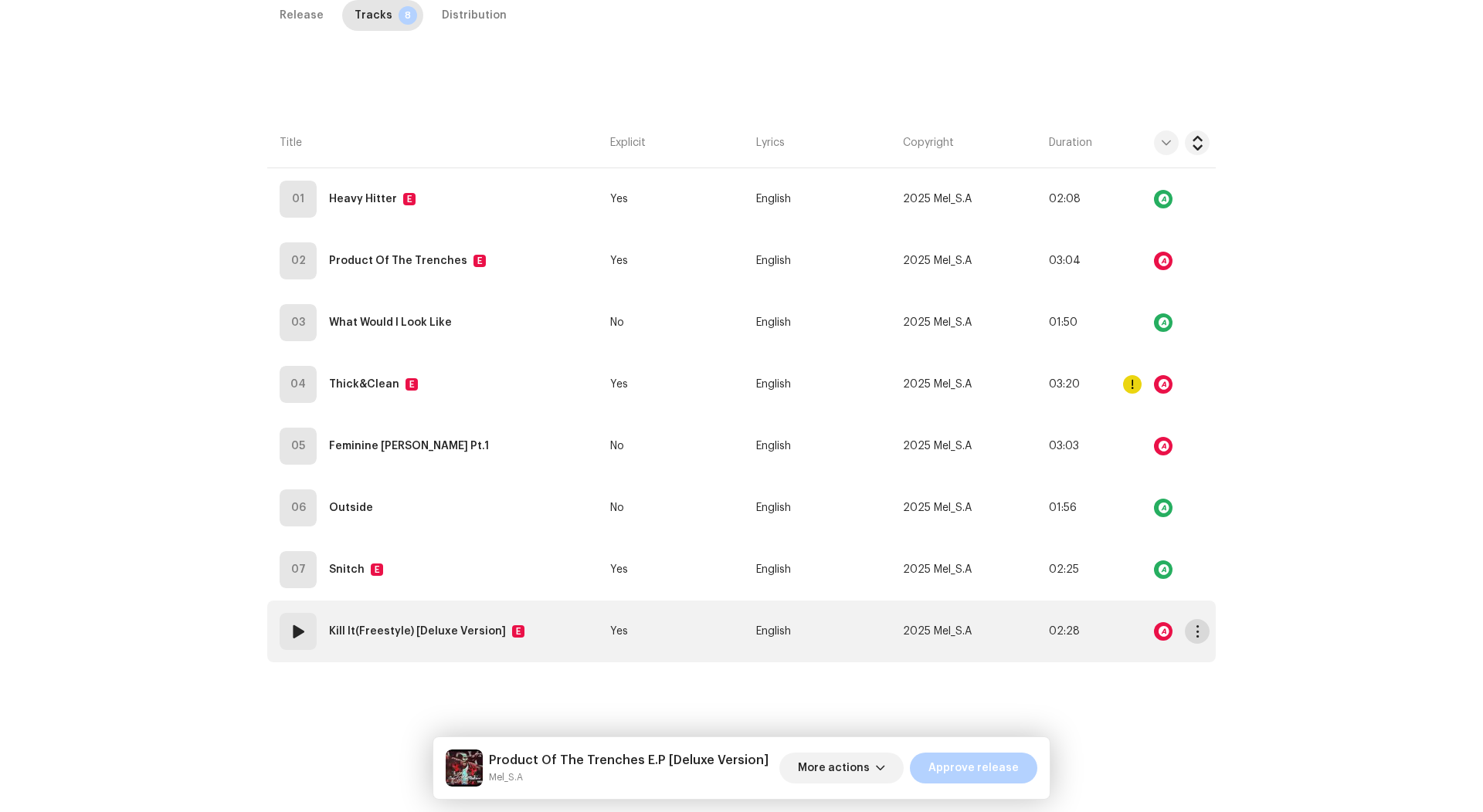
click at [1200, 619] on button "button" at bounding box center [1196, 631] width 24 height 24
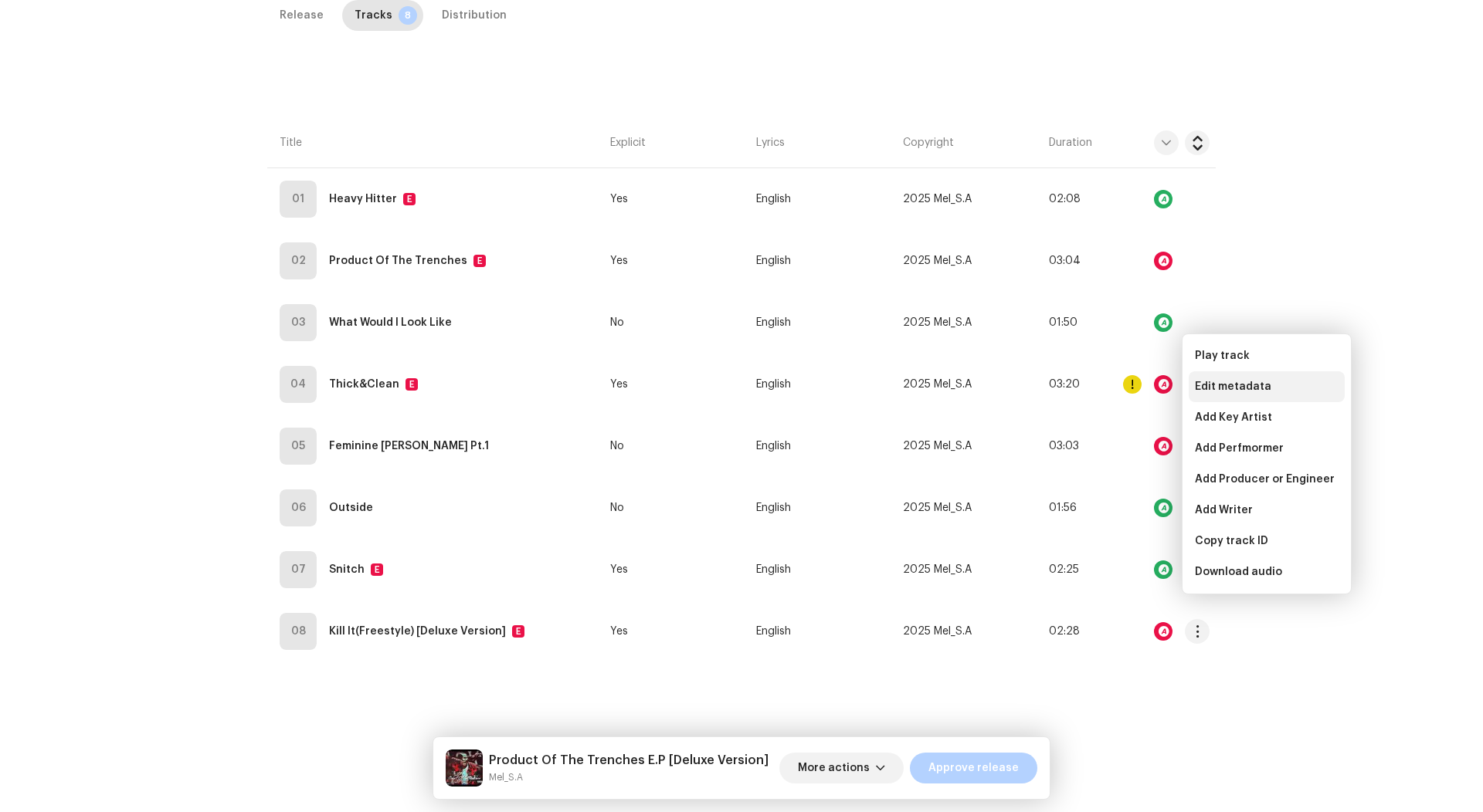
click at [1266, 393] on div "Edit metadata" at bounding box center [1266, 386] width 156 height 31
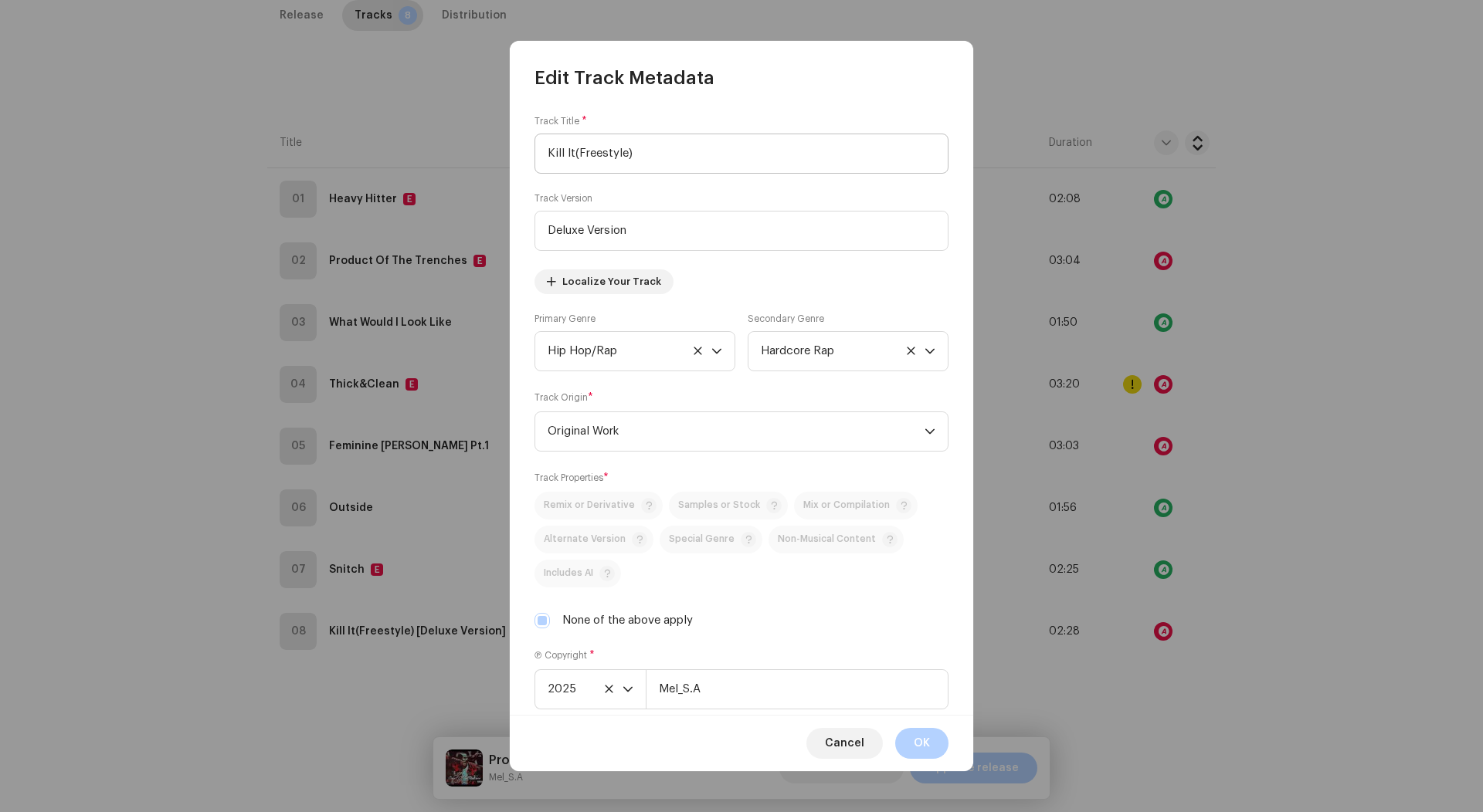
click at [578, 151] on input "Kill It(Freestyle)" at bounding box center [741, 154] width 414 height 40
click at [638, 156] on input "Kill It(Freestyle)" at bounding box center [741, 154] width 414 height 40
type input "Kill It Freestyle"
click at [611, 213] on input "Deluxe Version" at bounding box center [741, 231] width 414 height 40
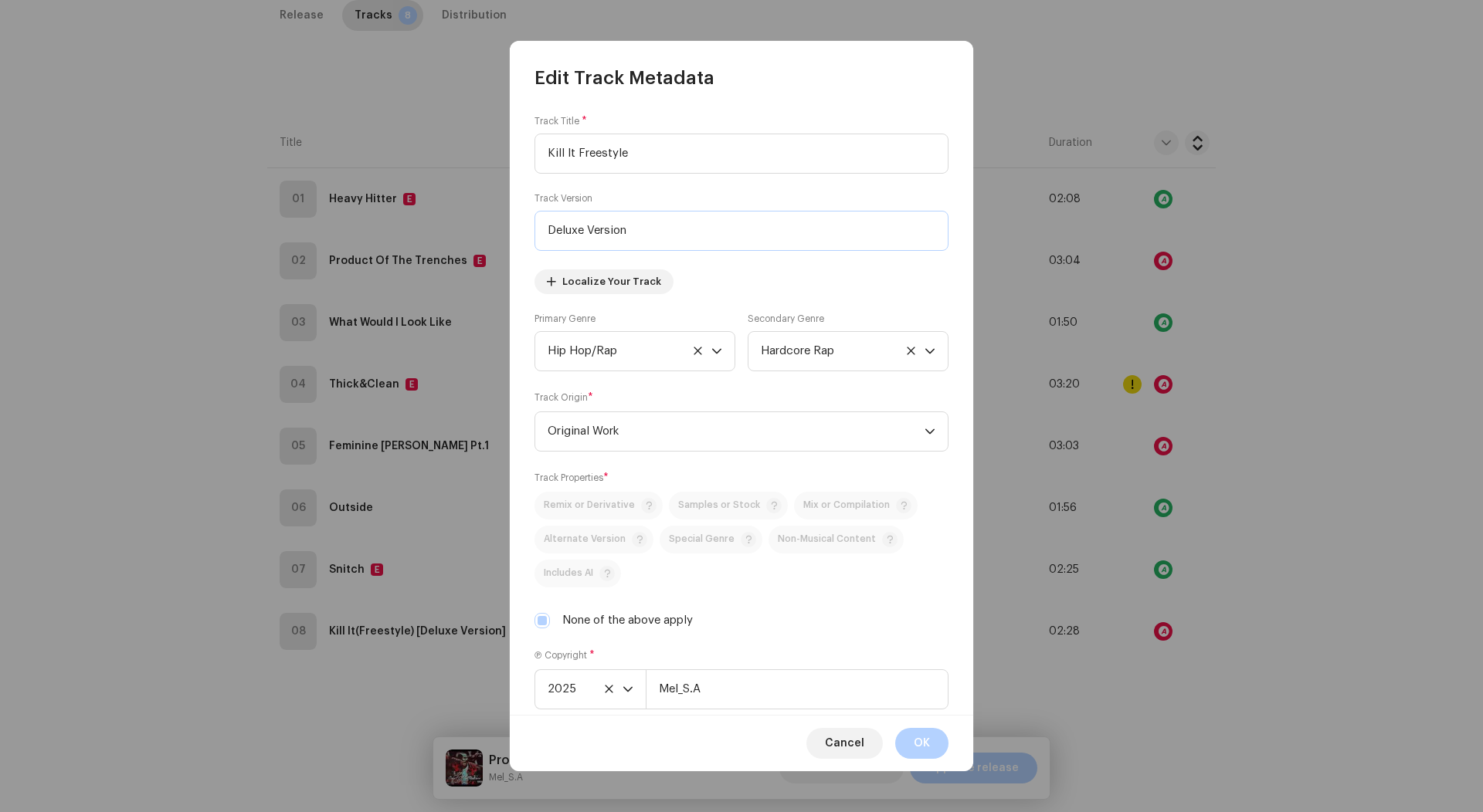
click at [611, 213] on input "Deluxe Version" at bounding box center [741, 231] width 414 height 40
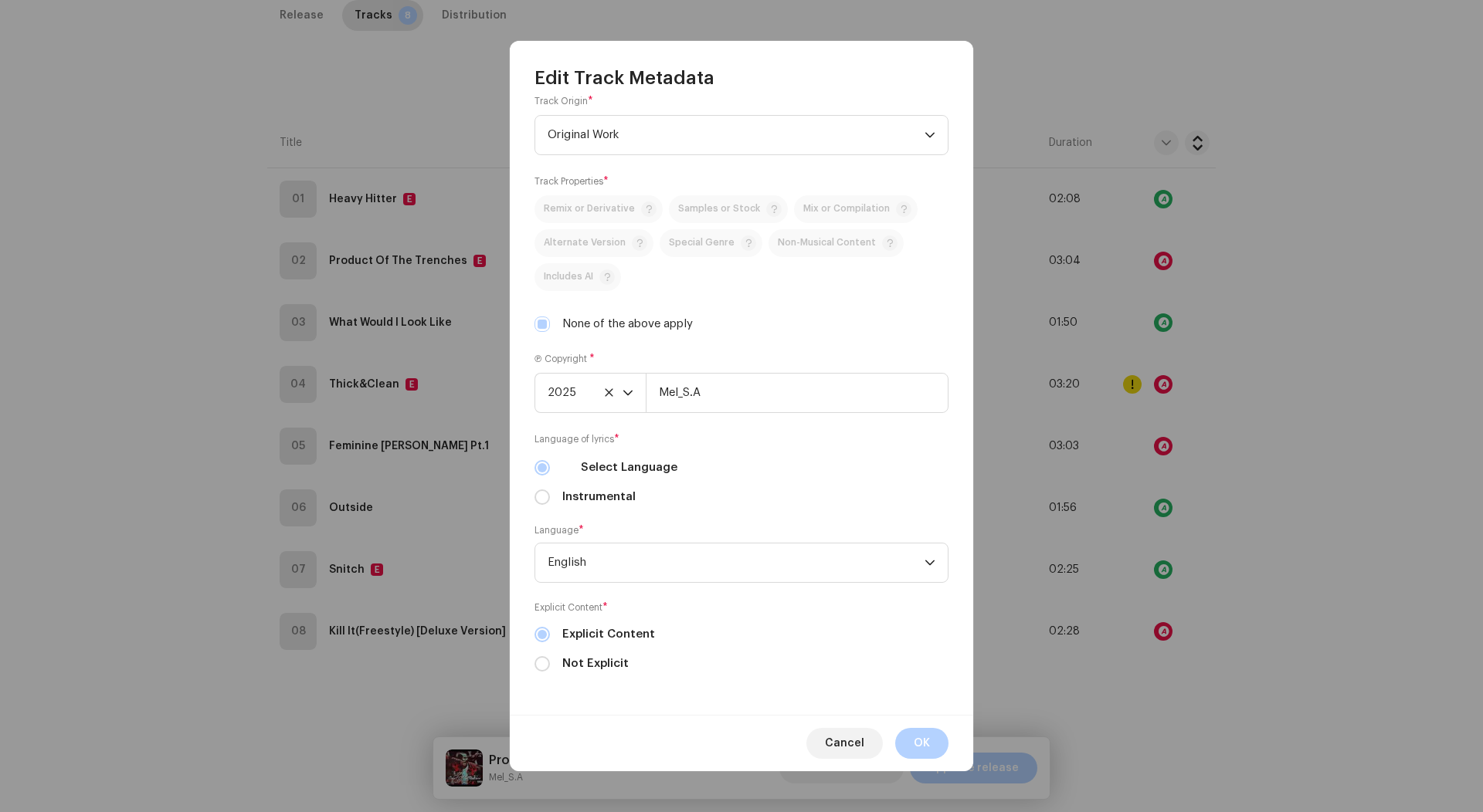
click at [936, 751] on button "OK" at bounding box center [922, 743] width 54 height 31
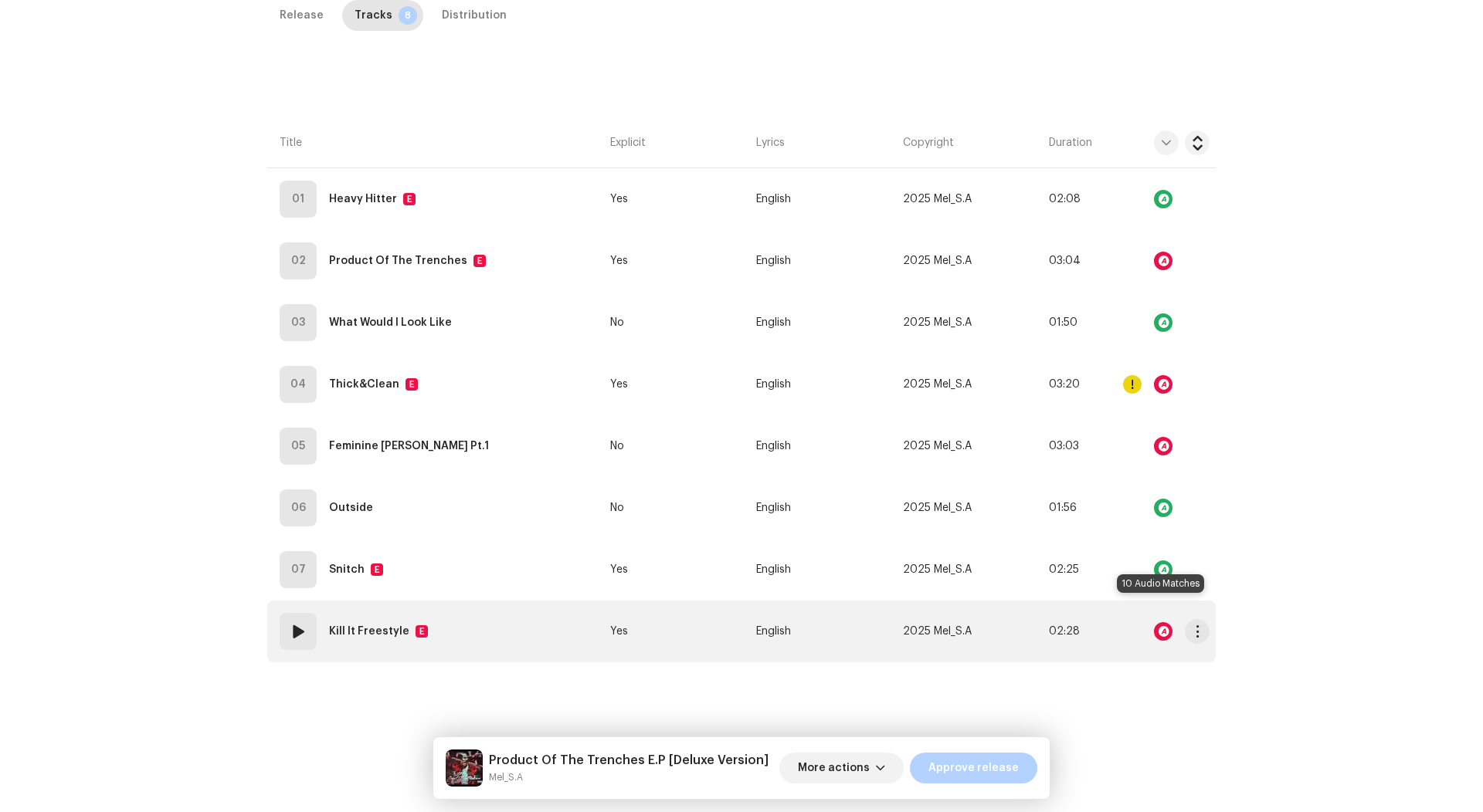
click at [1165, 622] on div at bounding box center [1163, 632] width 19 height 19
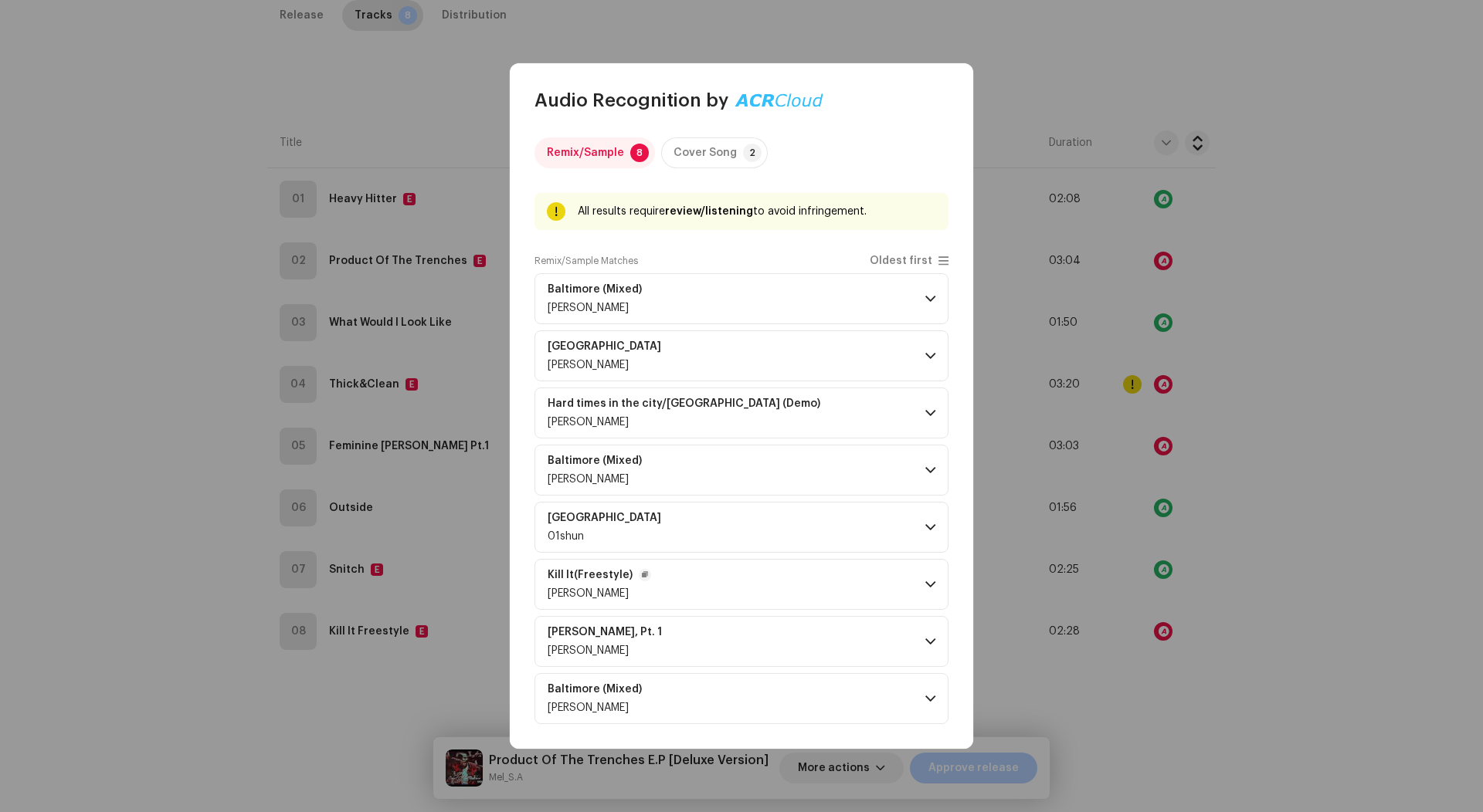
click at [729, 582] on p-accordion-header "Kill It(Freestyle) Mel" at bounding box center [741, 584] width 414 height 51
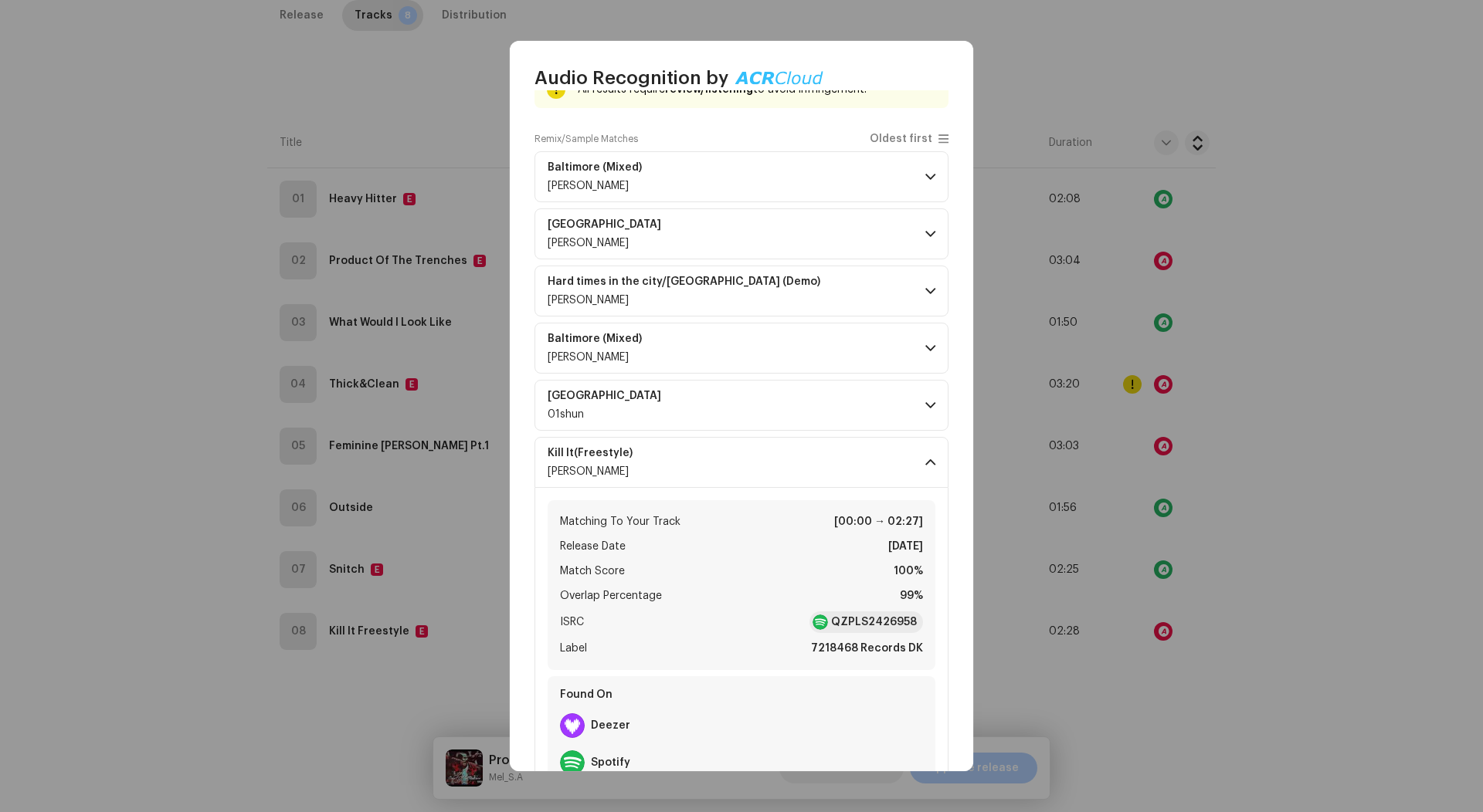
scroll to position [114, 0]
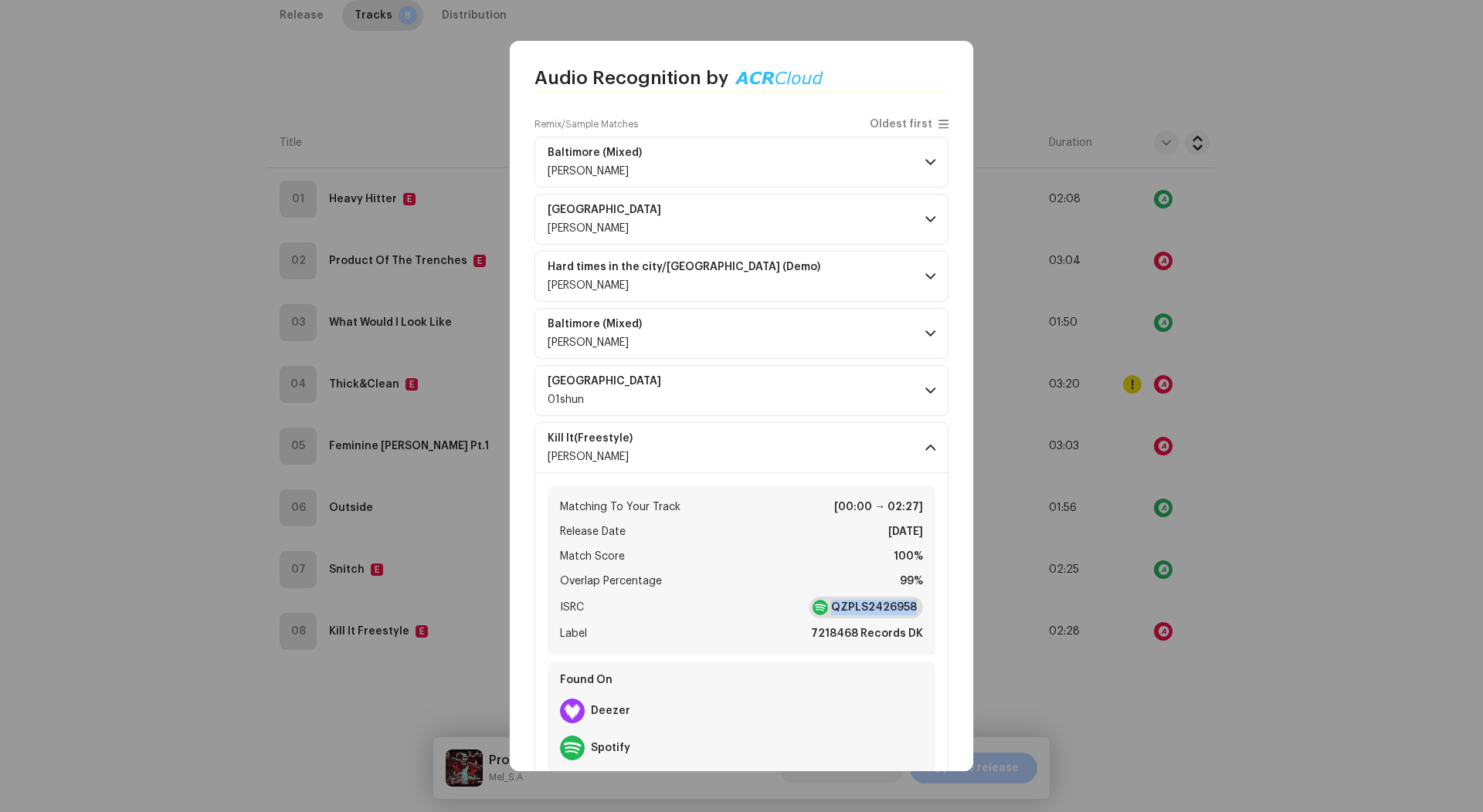
drag, startPoint x: 917, startPoint y: 609, endPoint x: 832, endPoint y: 614, distance: 85.1
click at [832, 614] on div "Matching To Your Track [00:00 → 02:27] Release Date Jul 4, 2024 Match Score 100…" at bounding box center [742, 570] width 388 height 170
copy strong "QZPLS2426958"
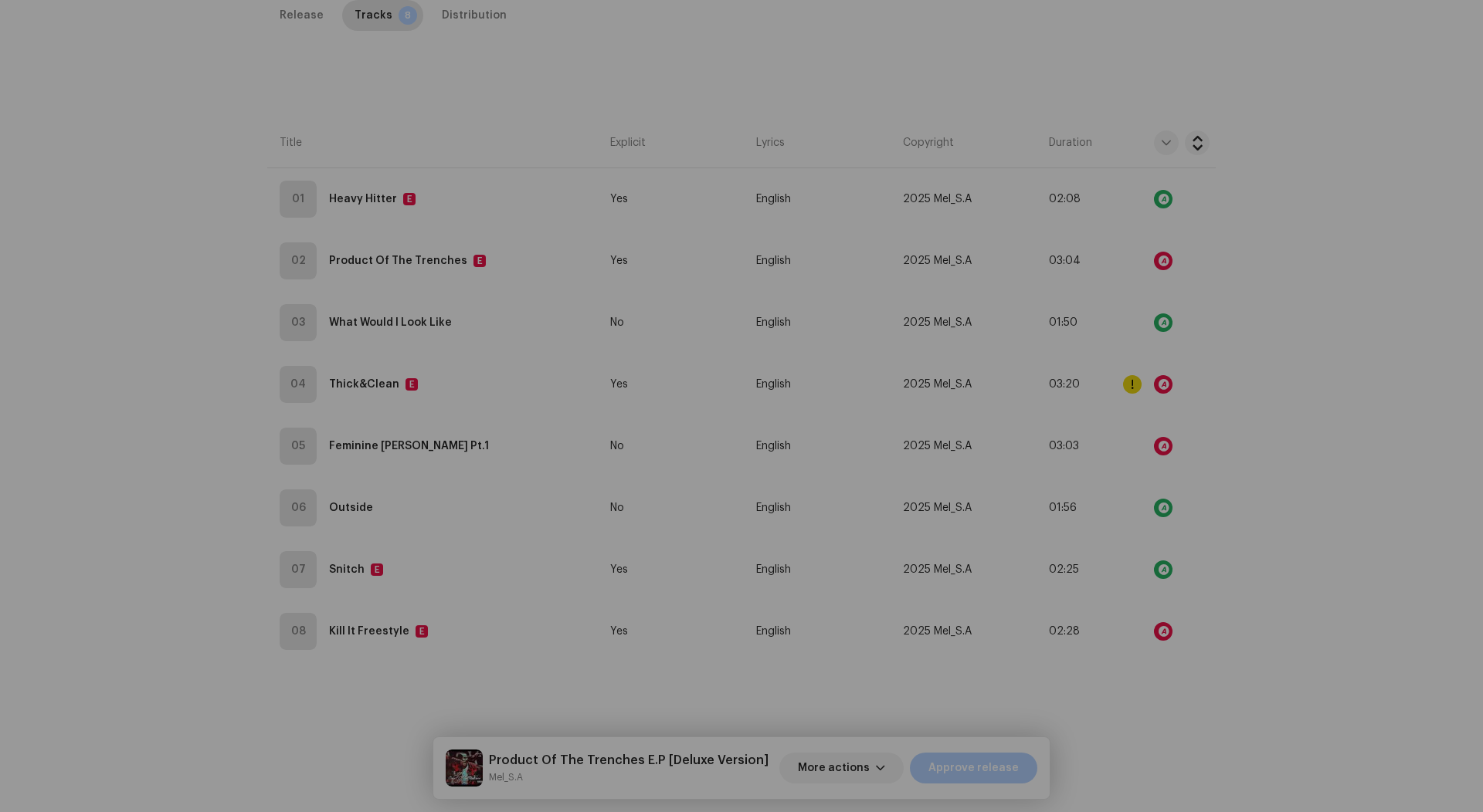
click at [1020, 569] on div "Audio Recognition by Remix/Sample 8 Cover Song 2 All results require review/lis…" at bounding box center [742, 406] width 1483 height 812
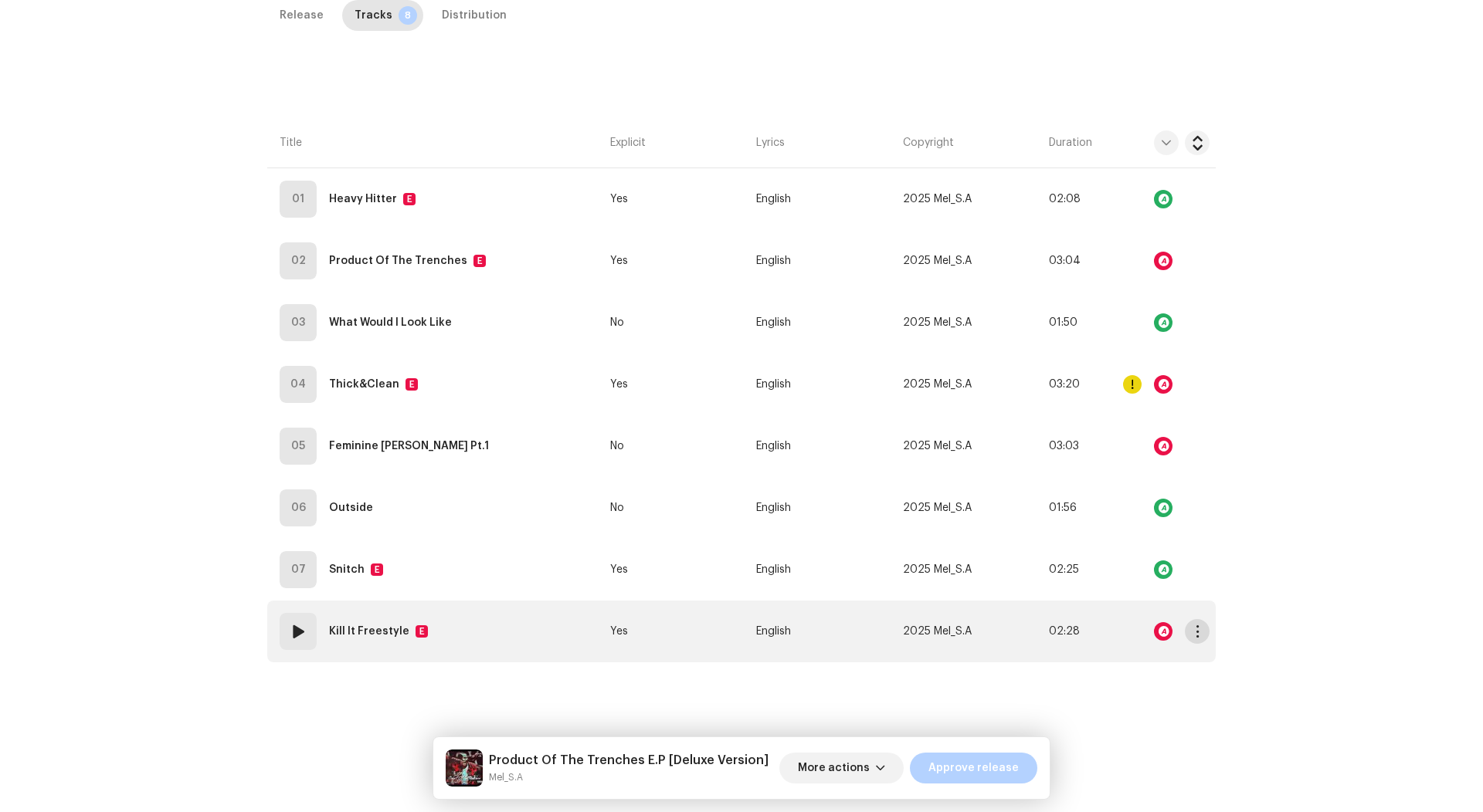
click at [1190, 619] on button "button" at bounding box center [1196, 631] width 24 height 24
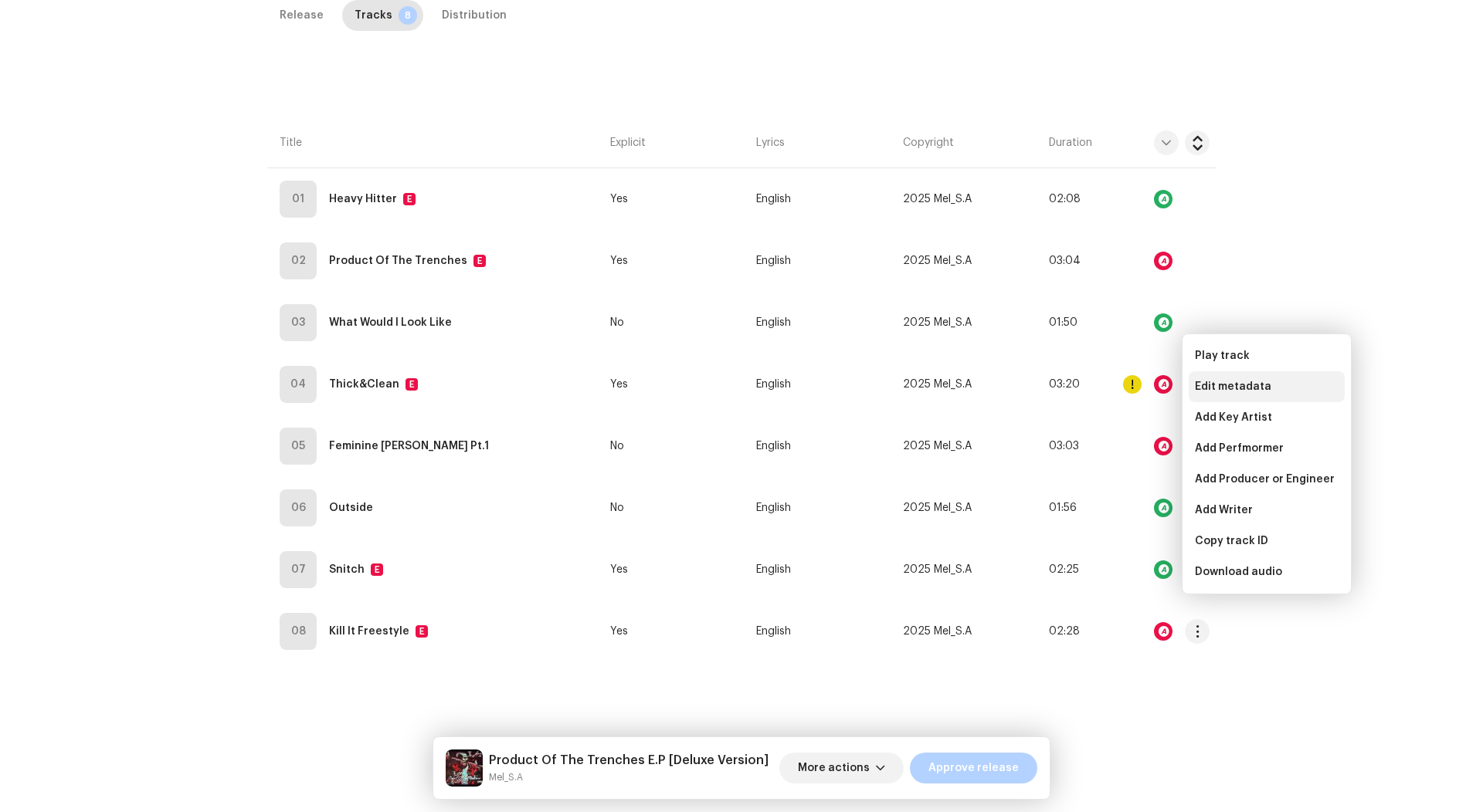
click at [1209, 387] on span "Edit metadata" at bounding box center [1232, 387] width 76 height 13
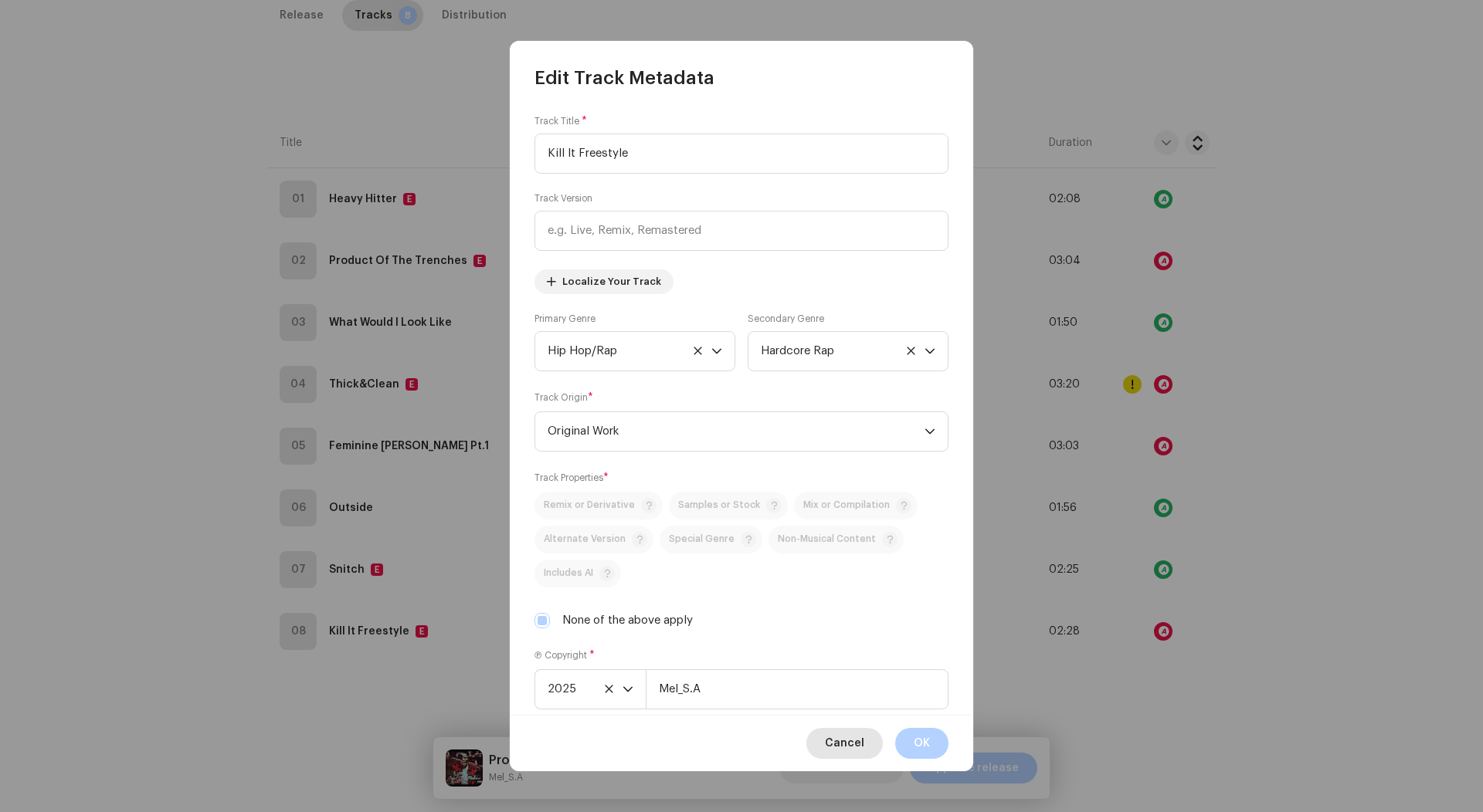
click at [865, 754] on button "Cancel" at bounding box center [844, 743] width 76 height 31
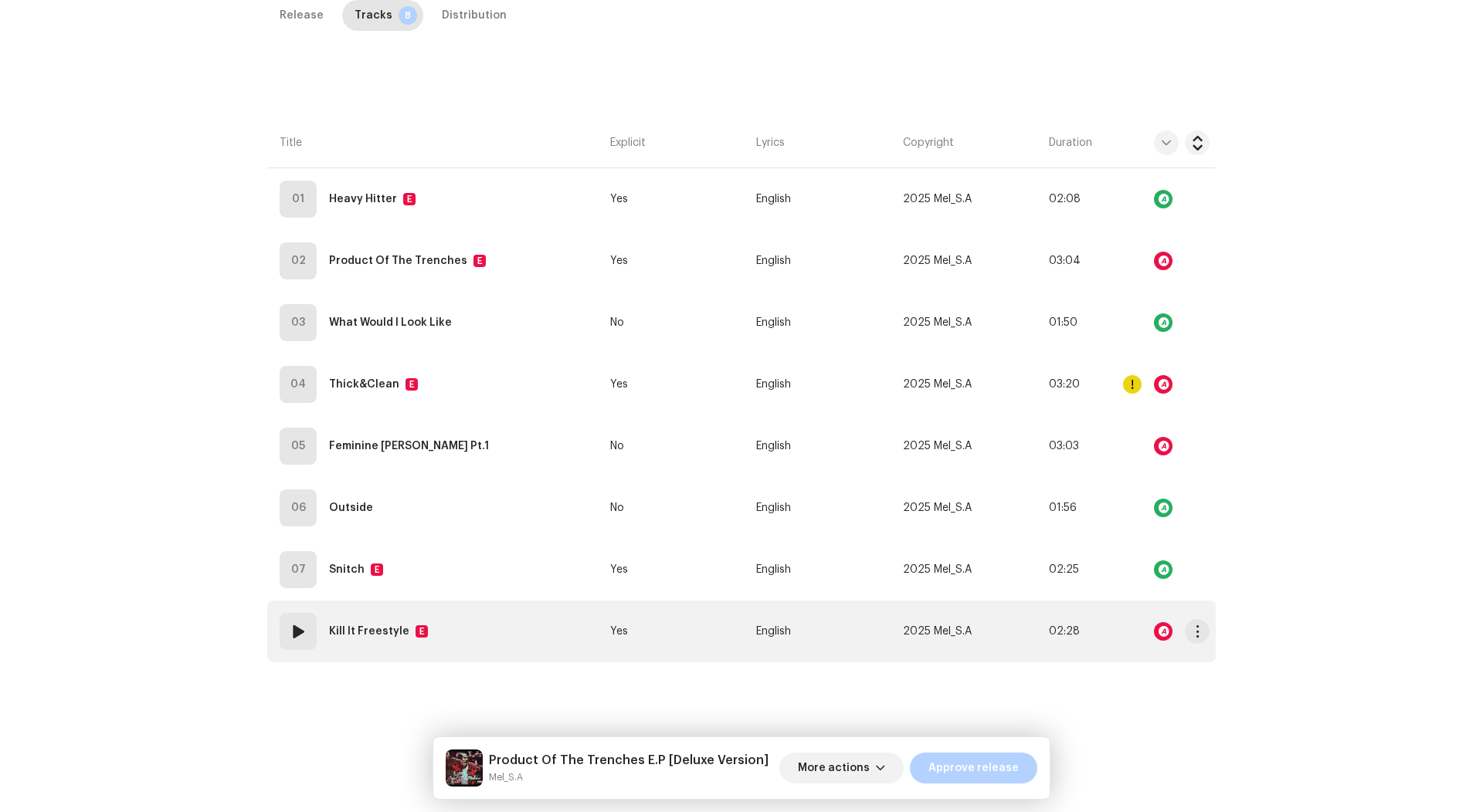
click at [669, 600] on td "Yes" at bounding box center [676, 631] width 146 height 61
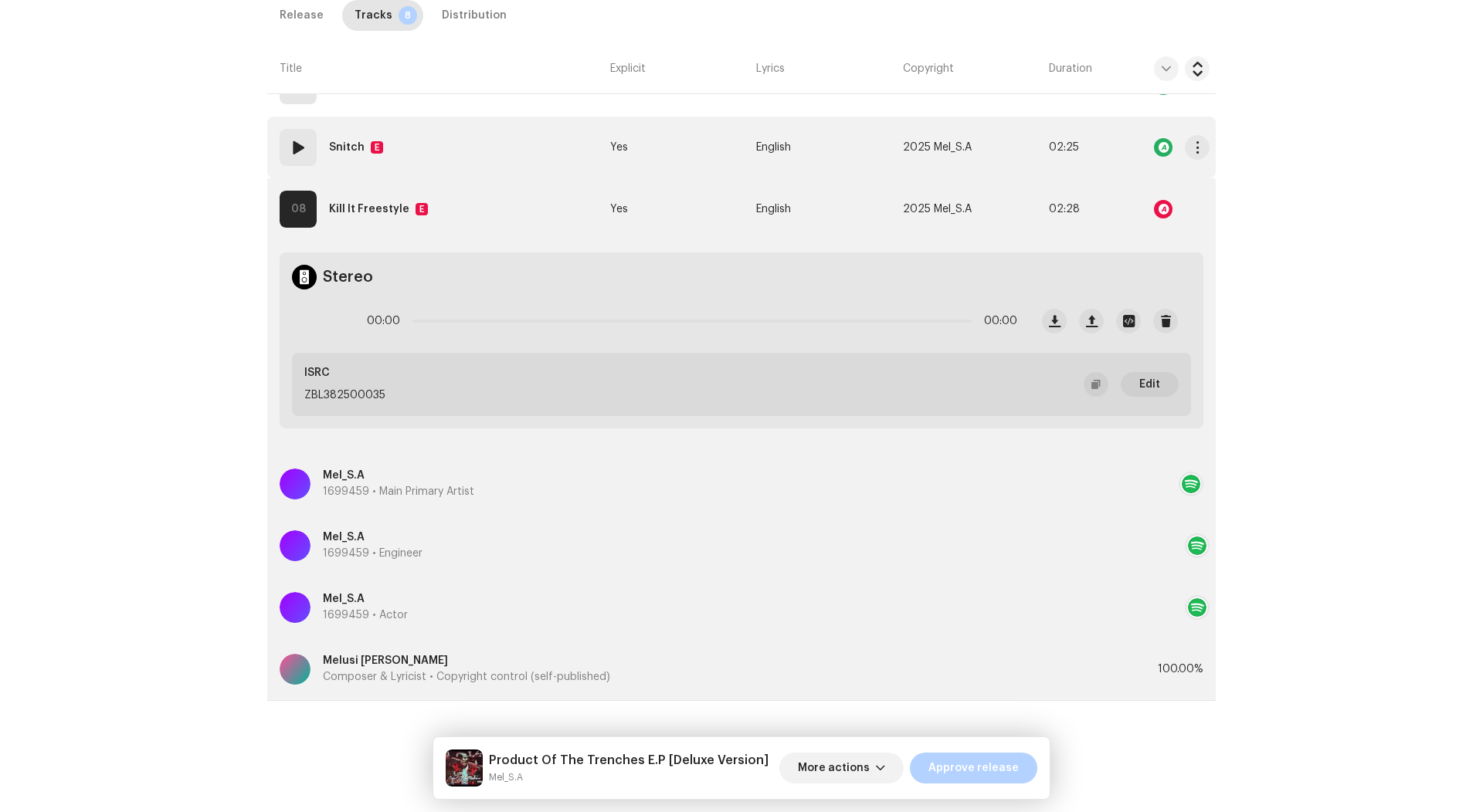
scroll to position [770, 0]
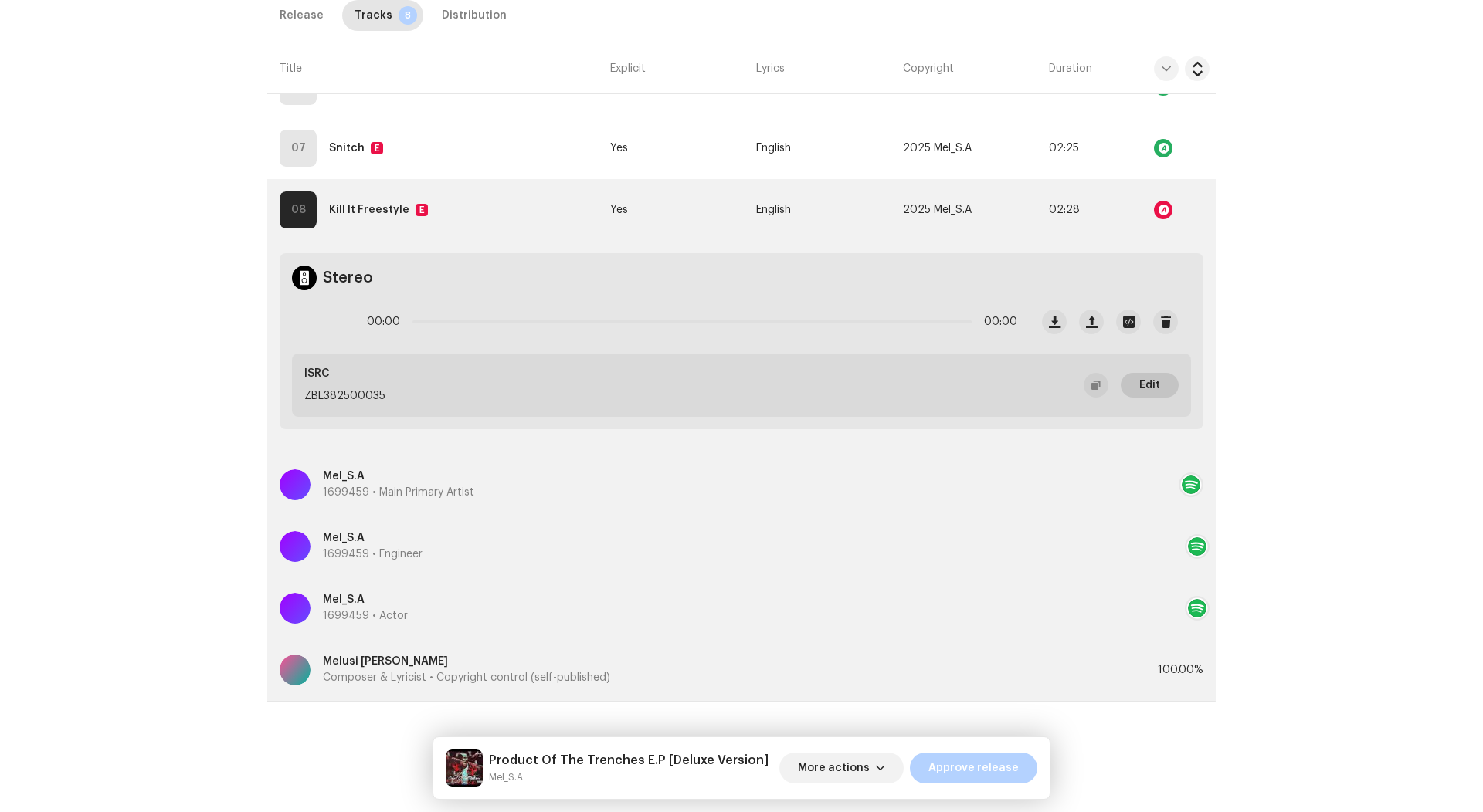
click at [1149, 387] on span "Edit" at bounding box center [1150, 384] width 20 height 31
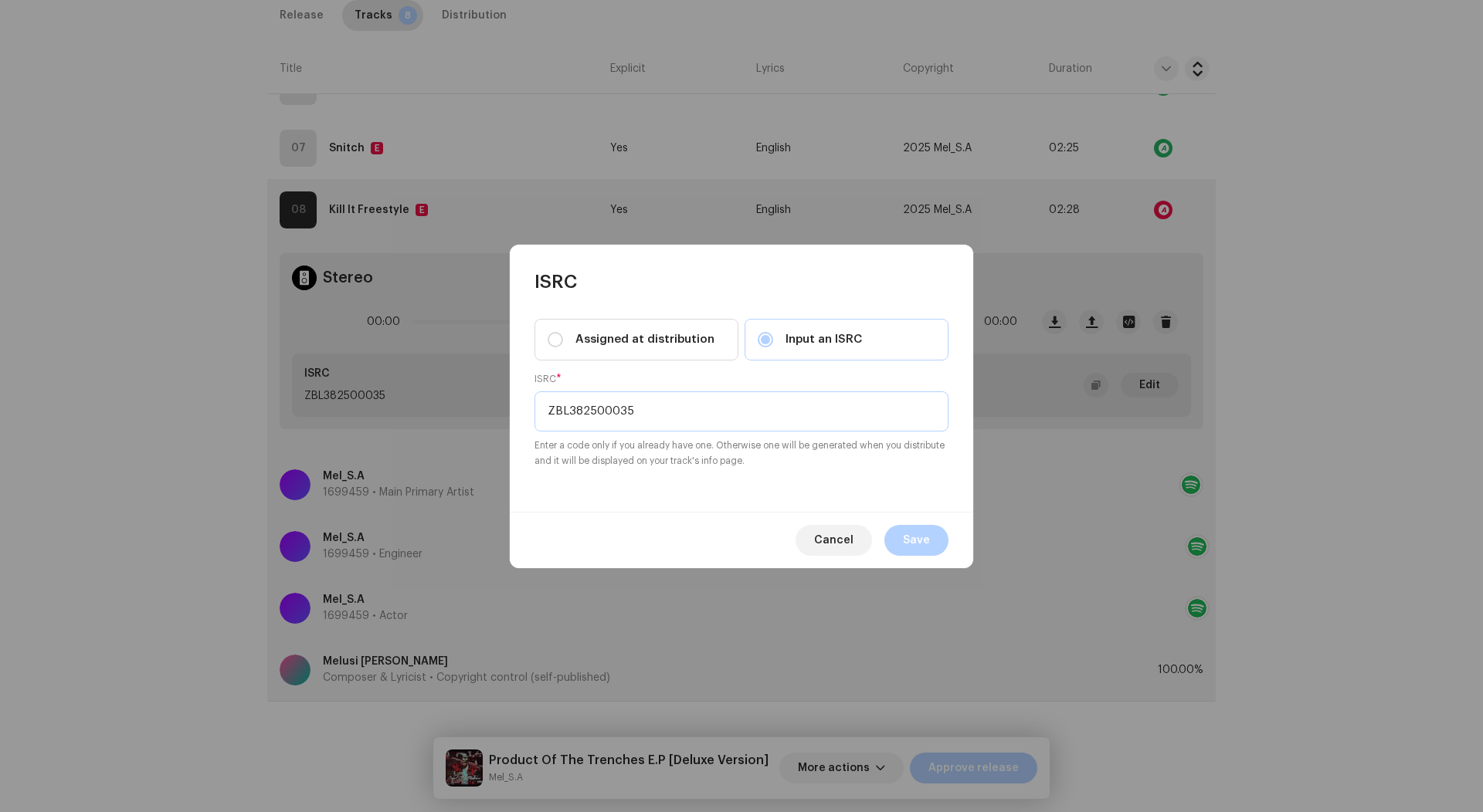
click at [671, 420] on input "ZBL382500035" at bounding box center [741, 411] width 414 height 40
paste input "QZPLS2426958"
type input "QZPLS2426958"
click at [907, 534] on span "Save" at bounding box center [916, 539] width 27 height 31
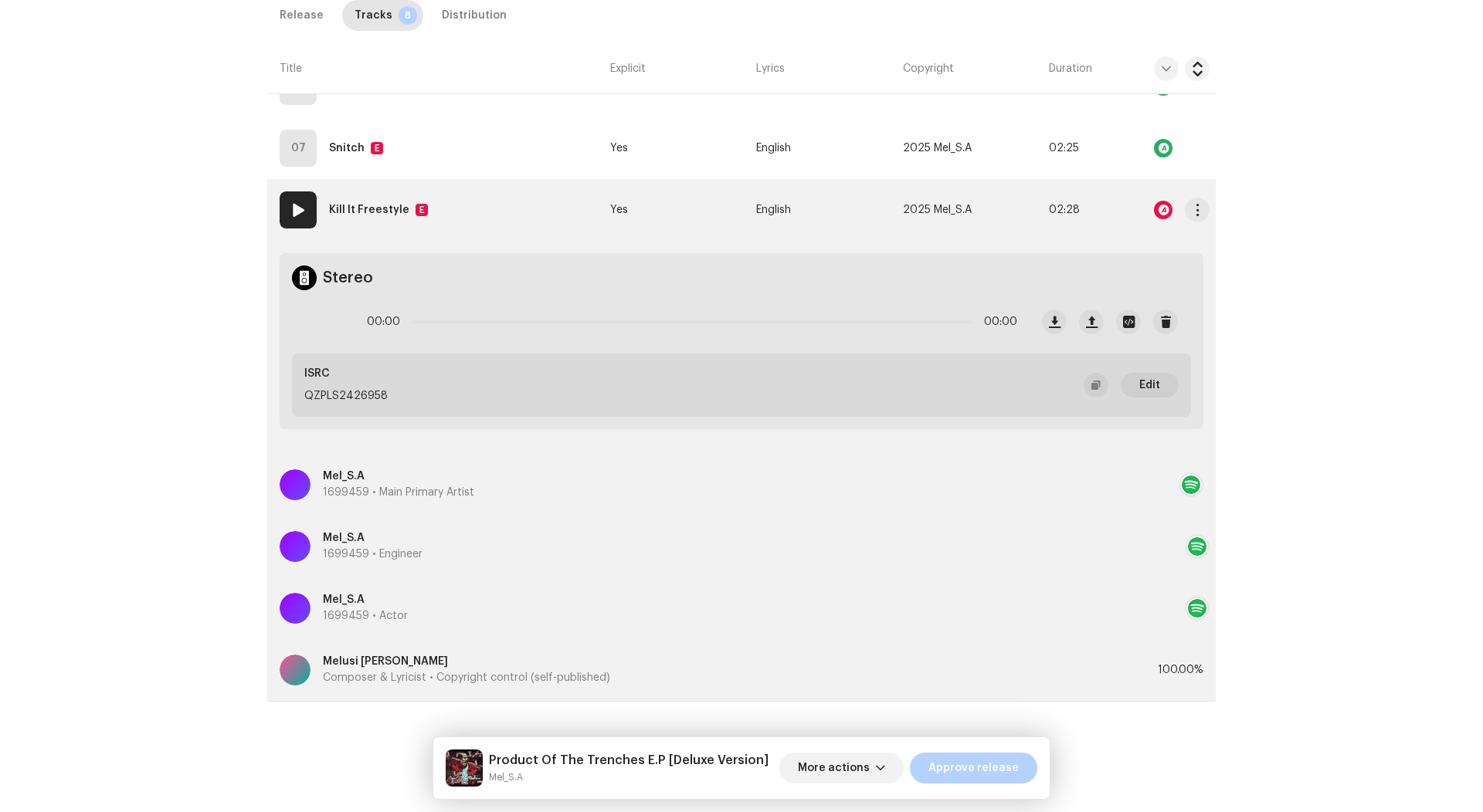
click at [1162, 211] on div at bounding box center [1163, 210] width 19 height 19
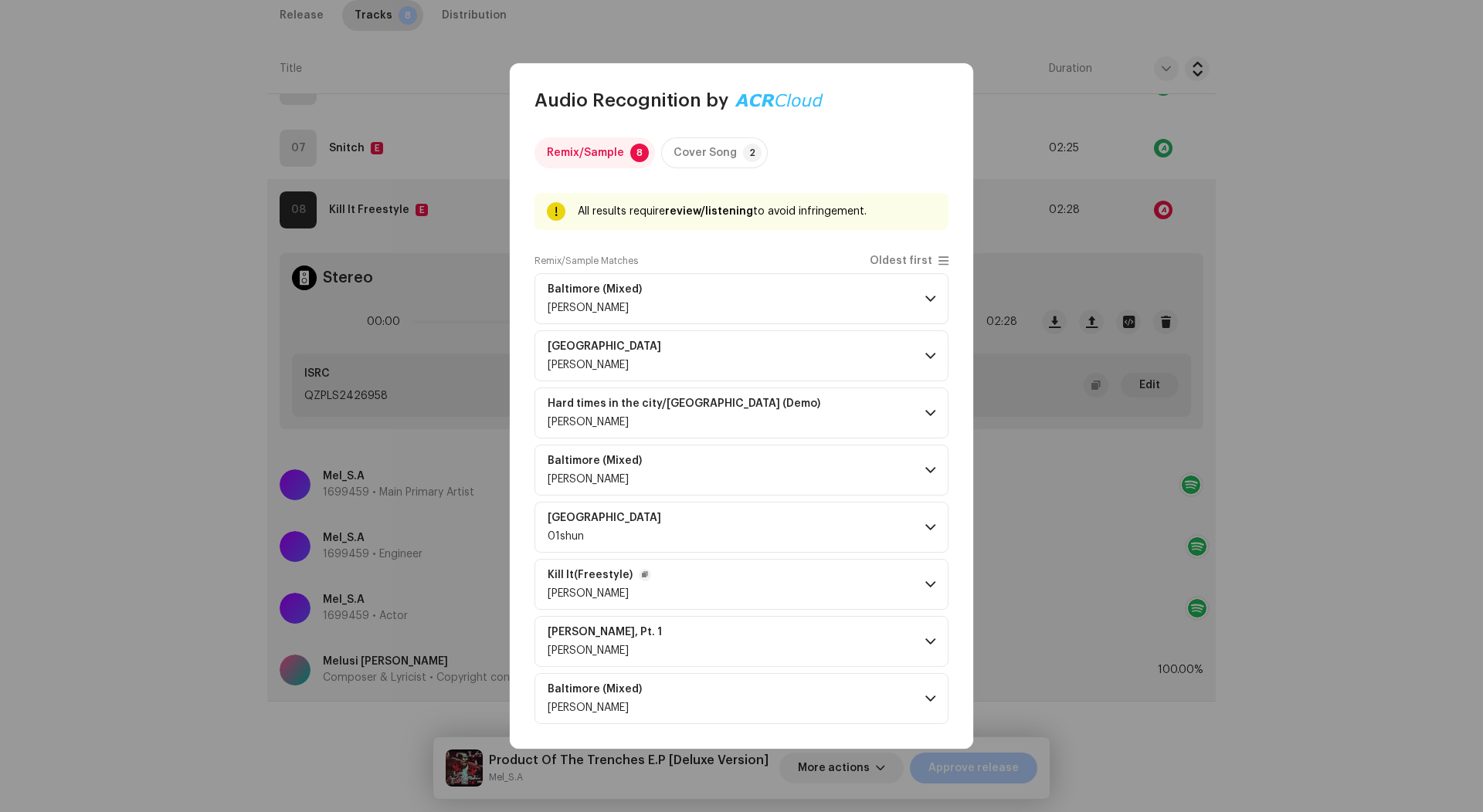
click at [666, 578] on p-accordion-header "Kill It(Freestyle) Mel" at bounding box center [741, 584] width 414 height 51
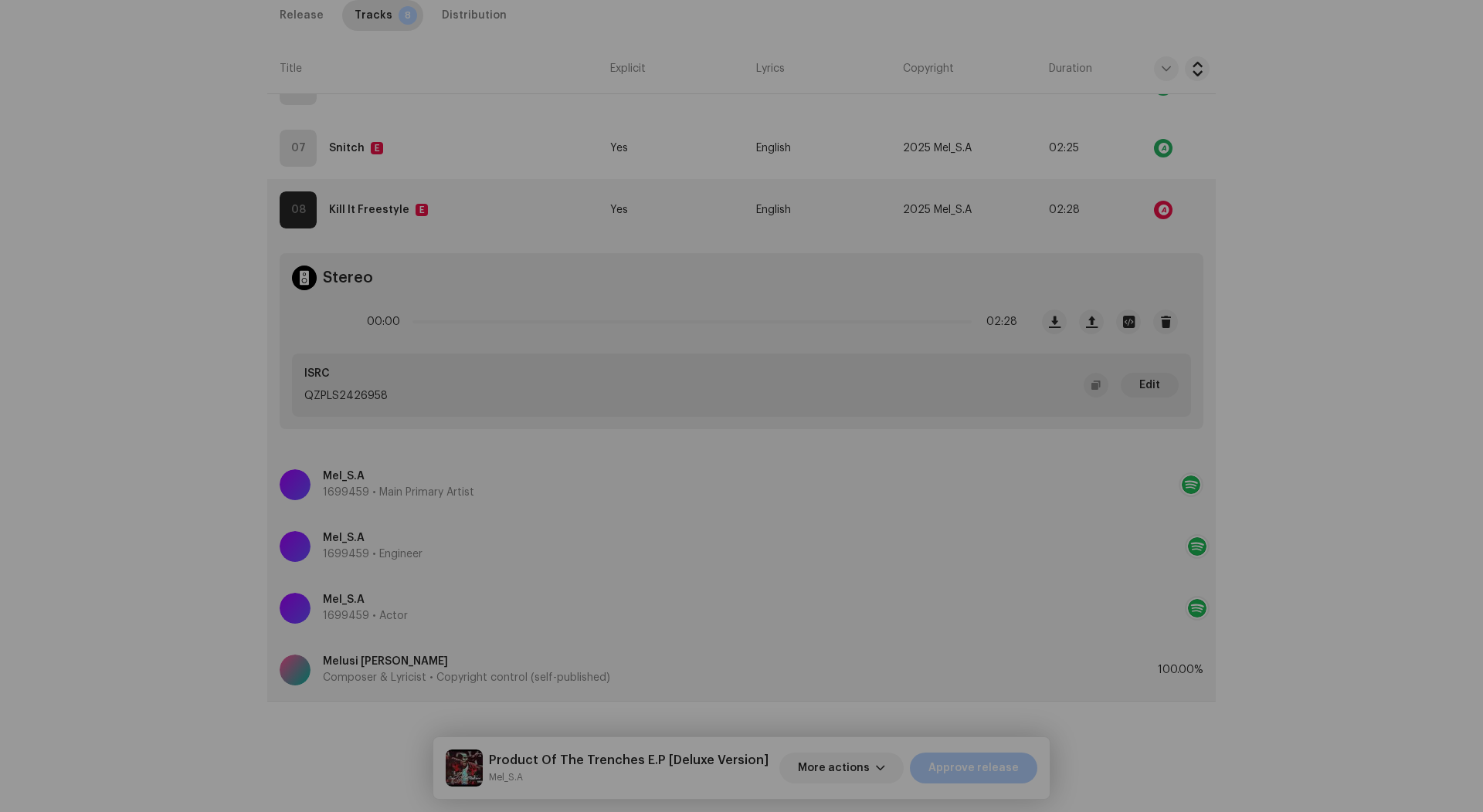
click at [1098, 532] on div "Audio Recognition by Remix/Sample 8 Cover Song 2 All results require review/lis…" at bounding box center [742, 406] width 1483 height 812
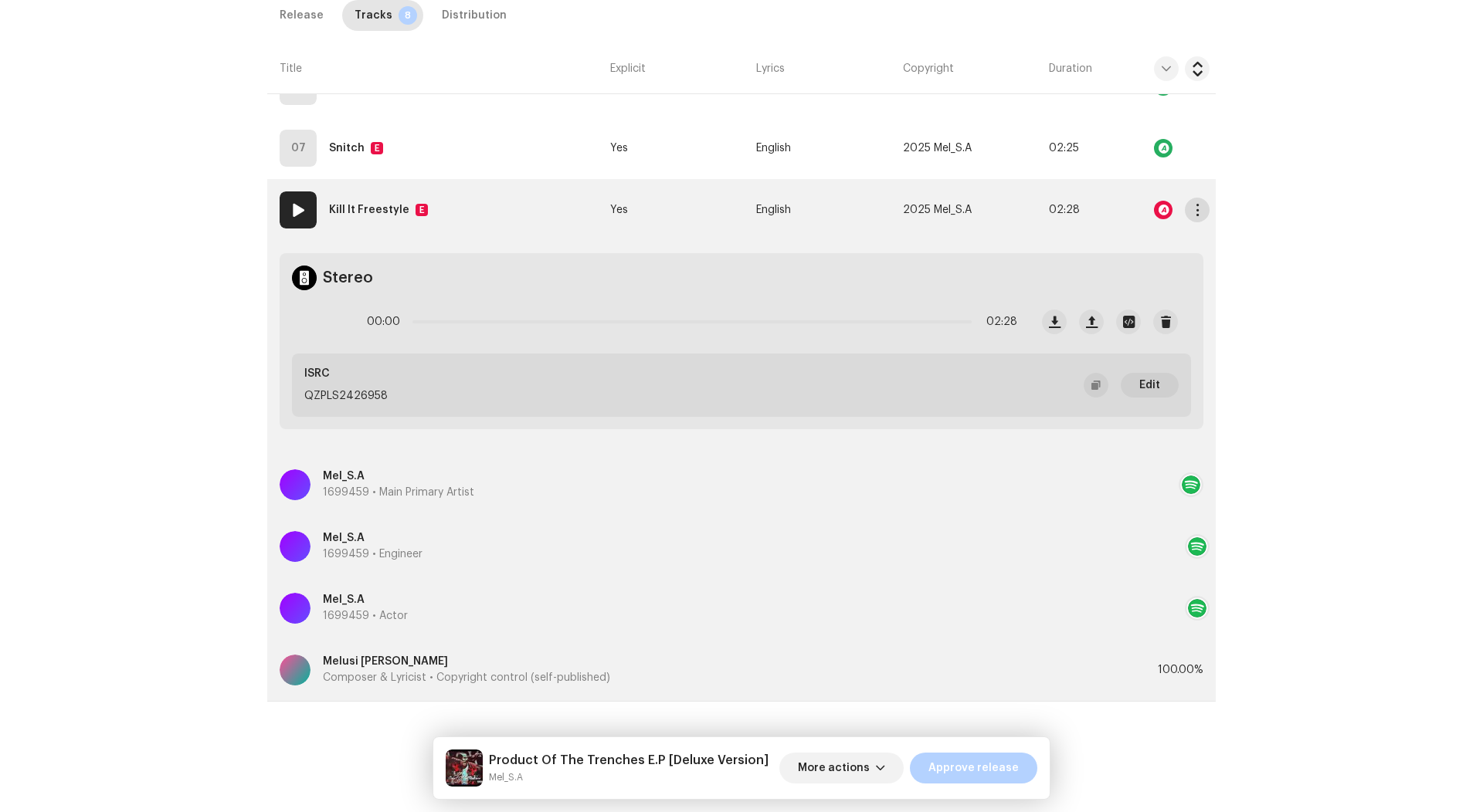
click at [1192, 206] on span "button" at bounding box center [1197, 210] width 12 height 13
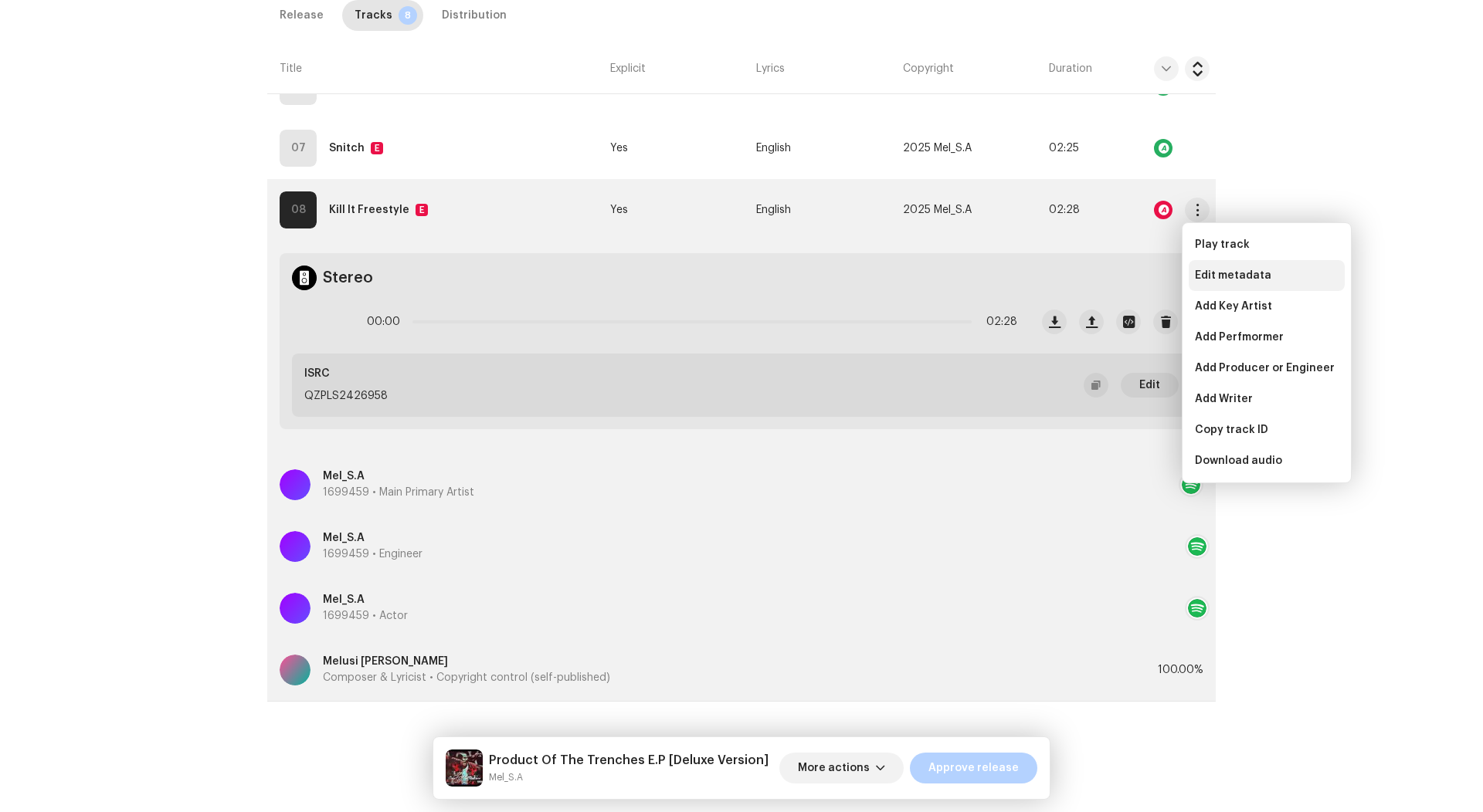
click at [1202, 276] on span "Edit metadata" at bounding box center [1232, 276] width 76 height 13
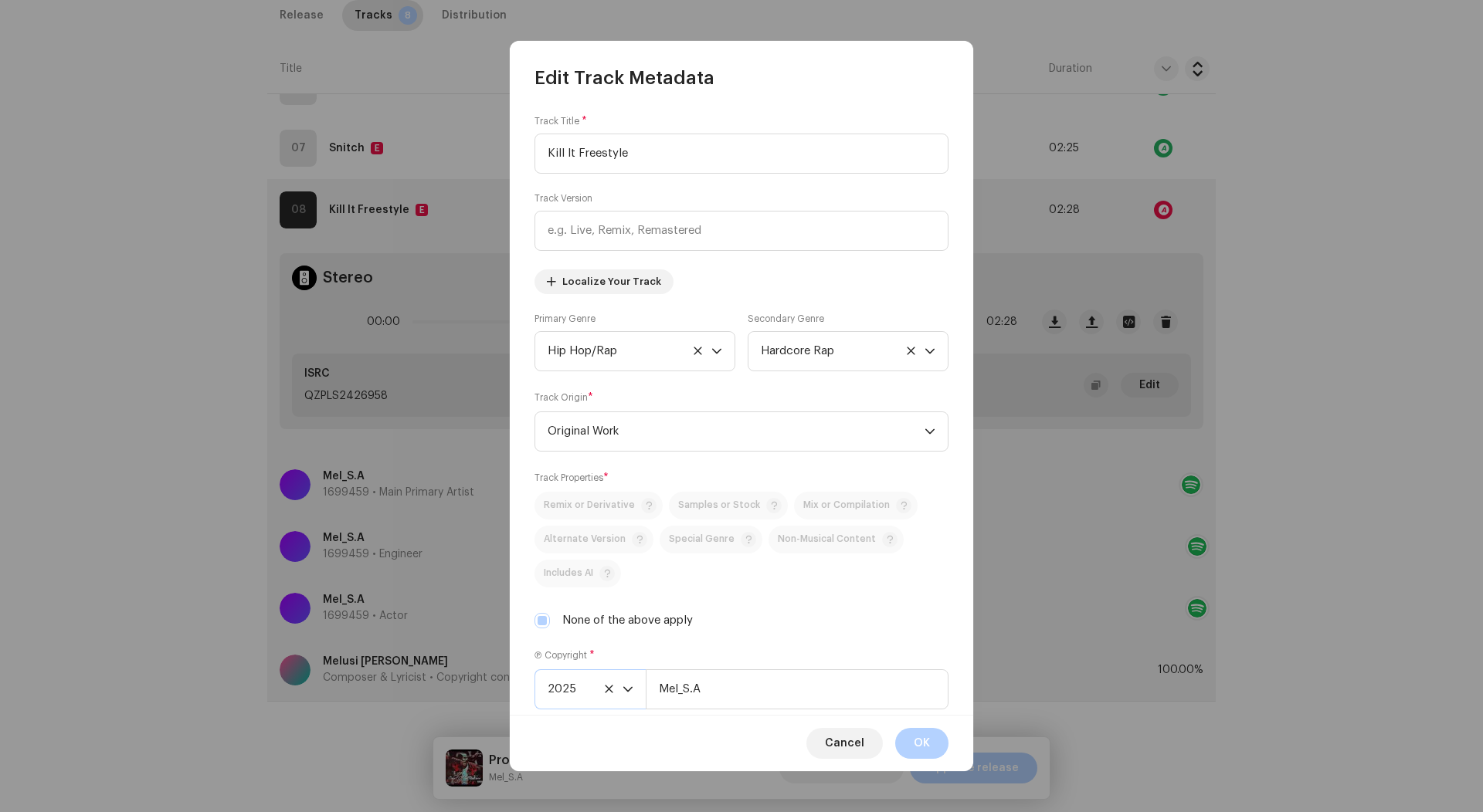
click at [579, 695] on span "2025" at bounding box center [585, 689] width 75 height 39
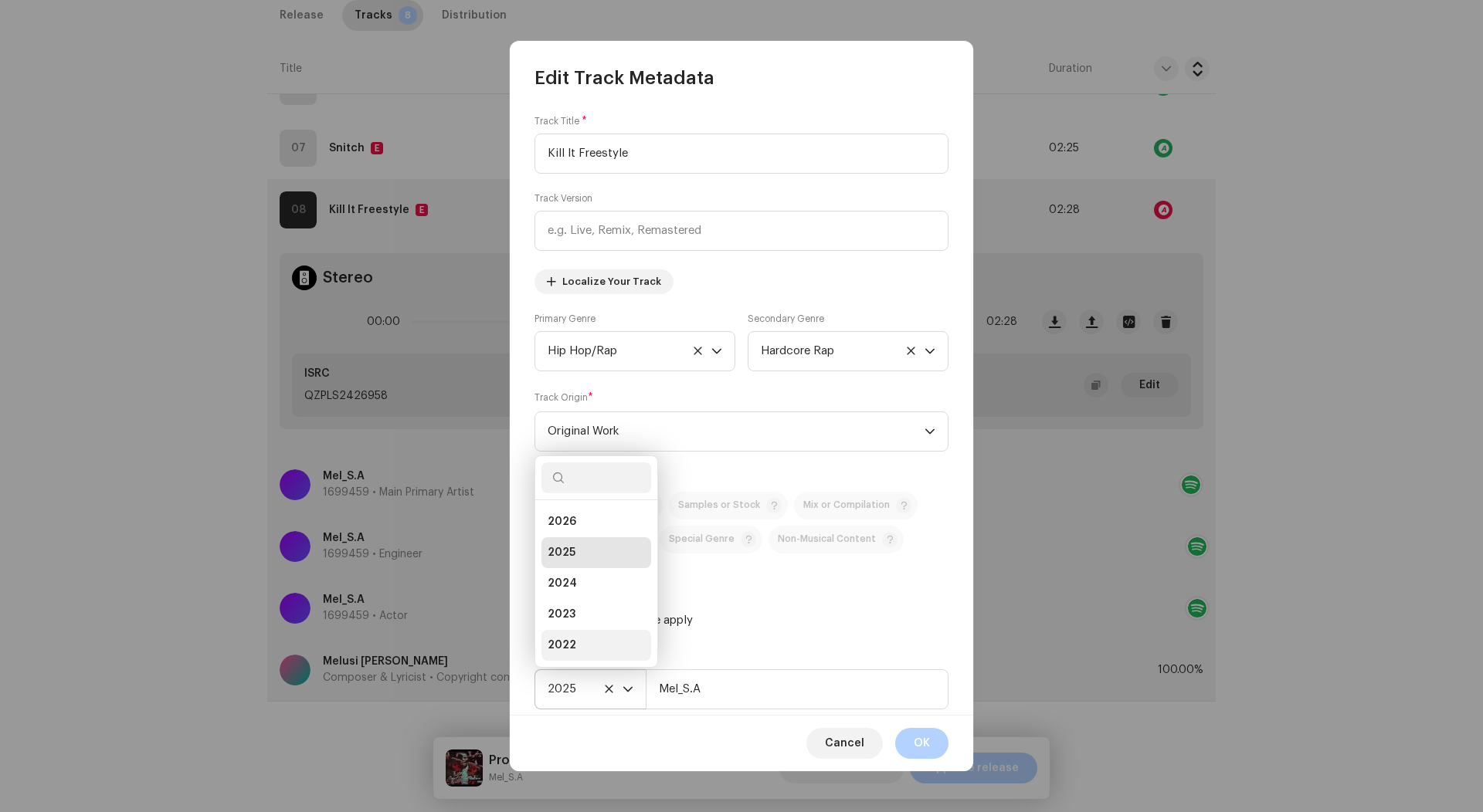
scroll to position [24, 0]
click at [582, 559] on li "2024" at bounding box center [596, 558] width 110 height 31
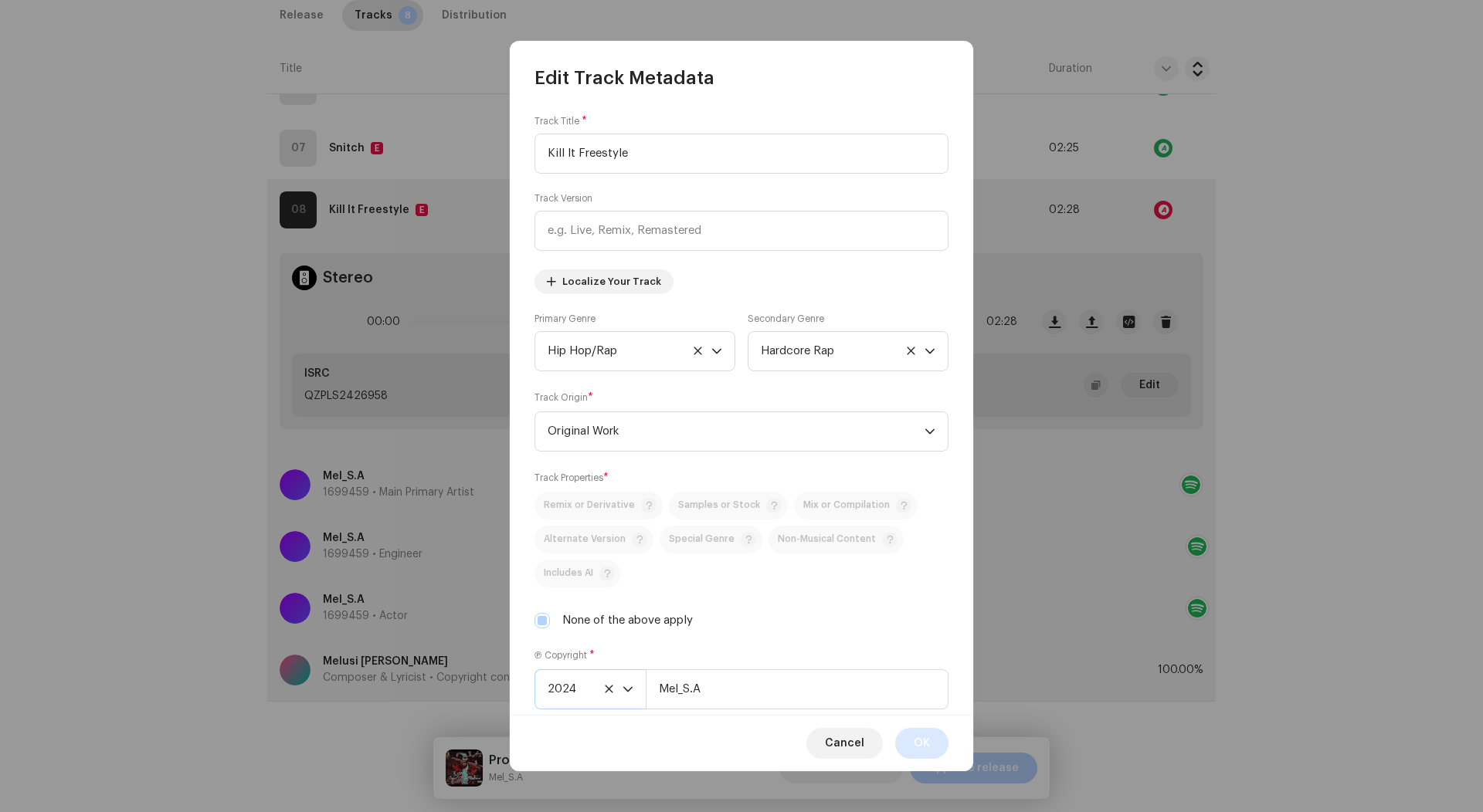
click at [919, 736] on span "OK" at bounding box center [921, 743] width 17 height 31
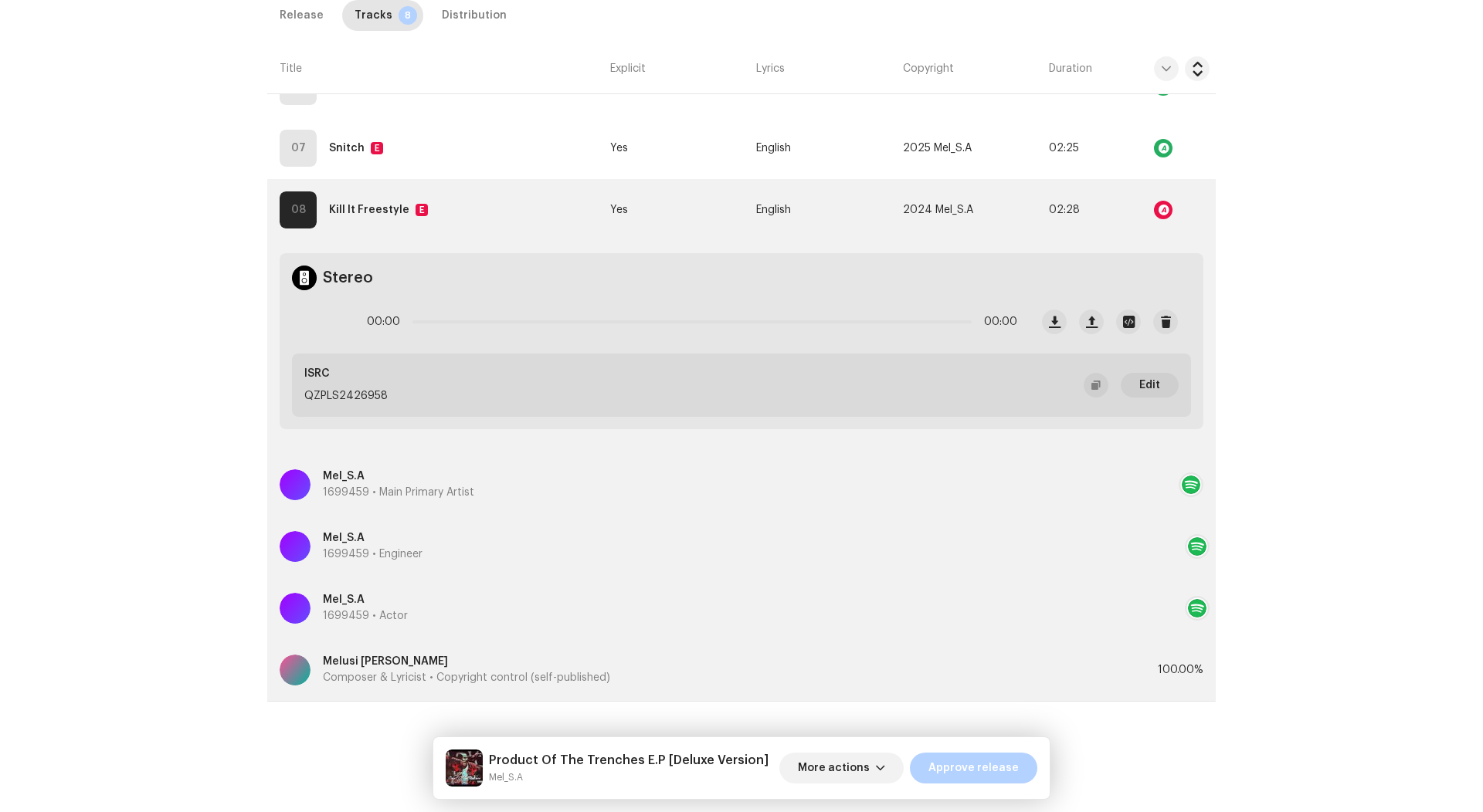
scroll to position [735, 0]
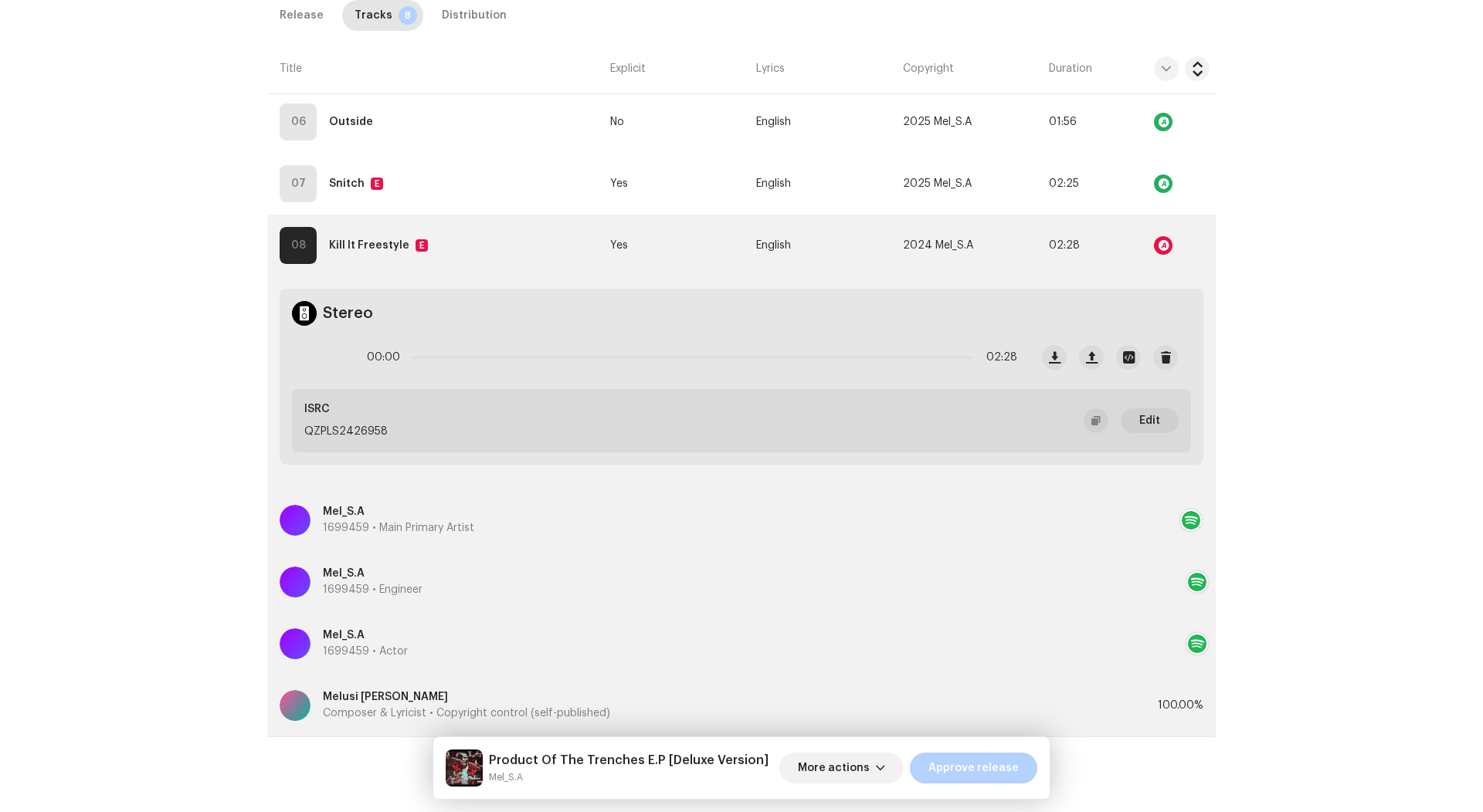
click at [801, 283] on td "Stereo 00:00 02:28 ISRC QZPLS2426958 Edit" at bounding box center [742, 383] width 949 height 213
click at [811, 258] on td "English" at bounding box center [823, 245] width 146 height 61
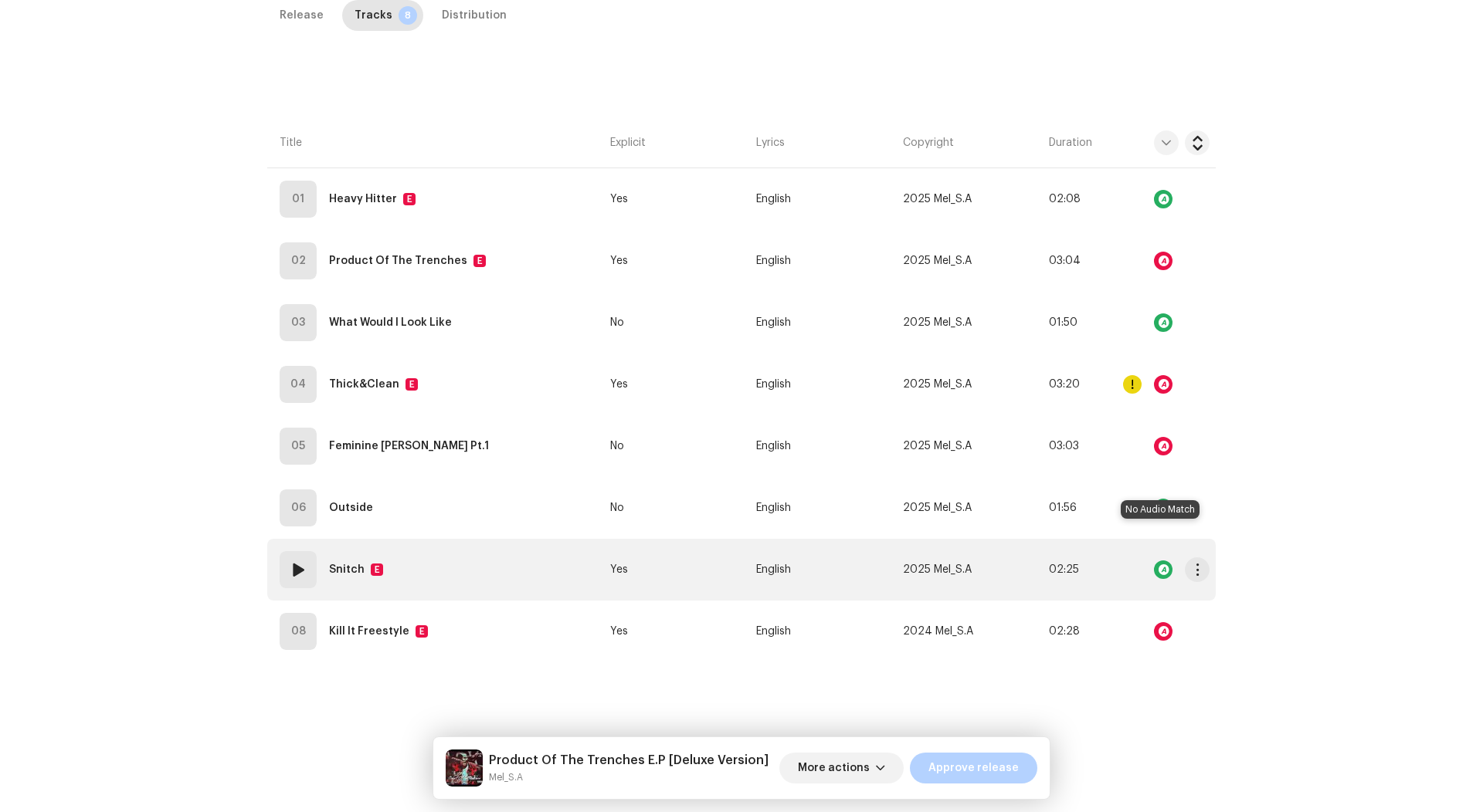
click at [1165, 561] on div at bounding box center [1163, 570] width 19 height 19
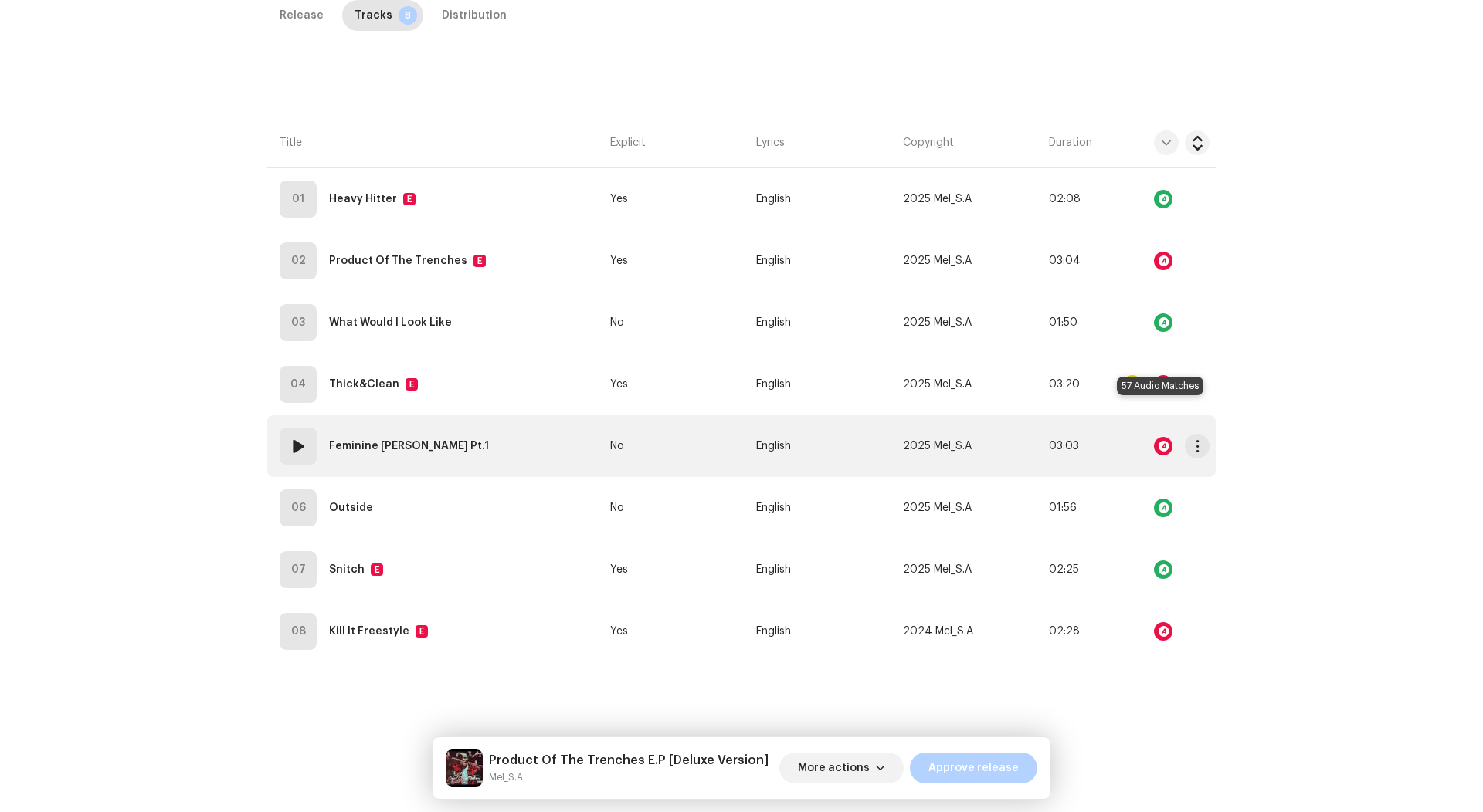
click at [1156, 437] on div at bounding box center [1163, 447] width 19 height 19
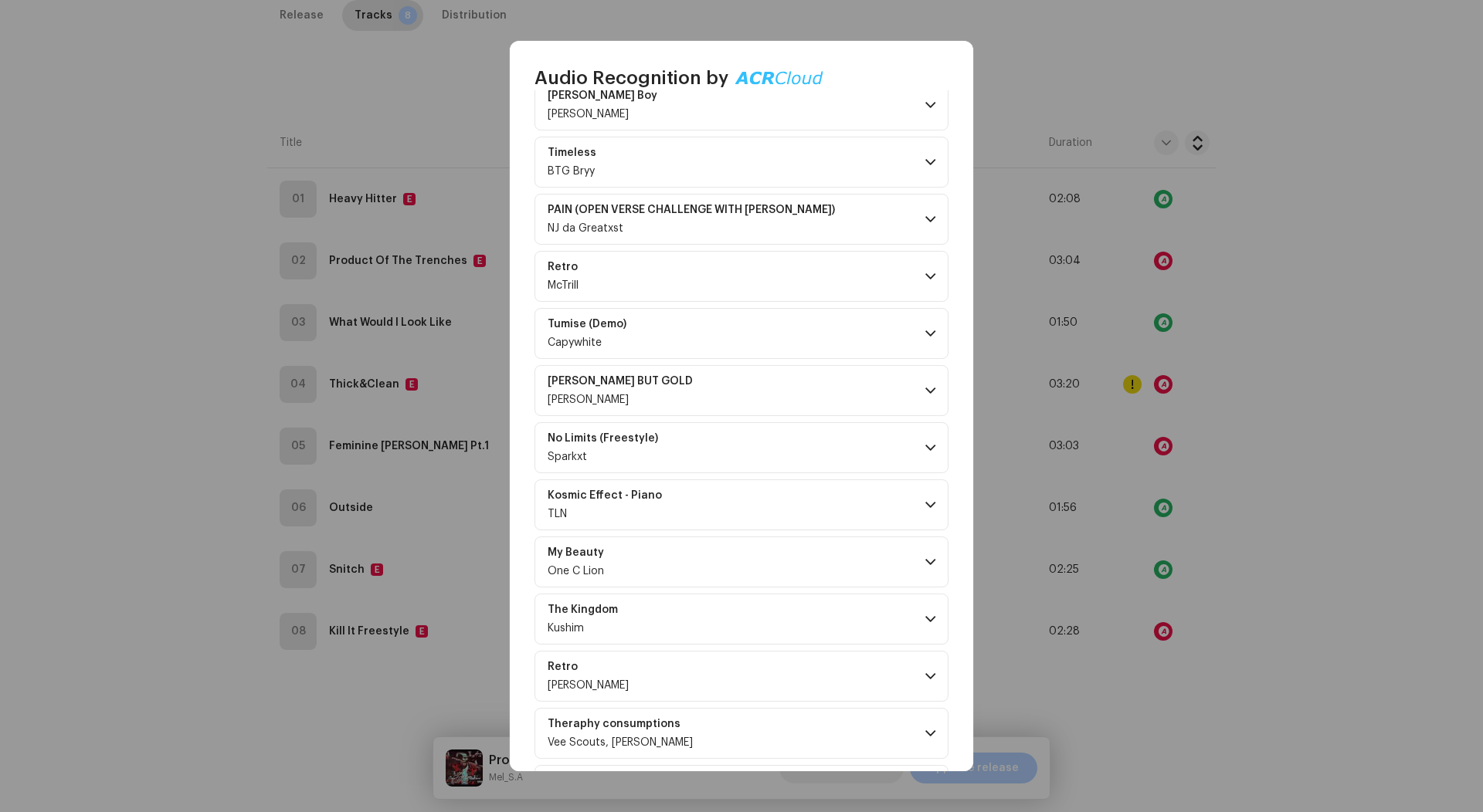
scroll to position [1791, 0]
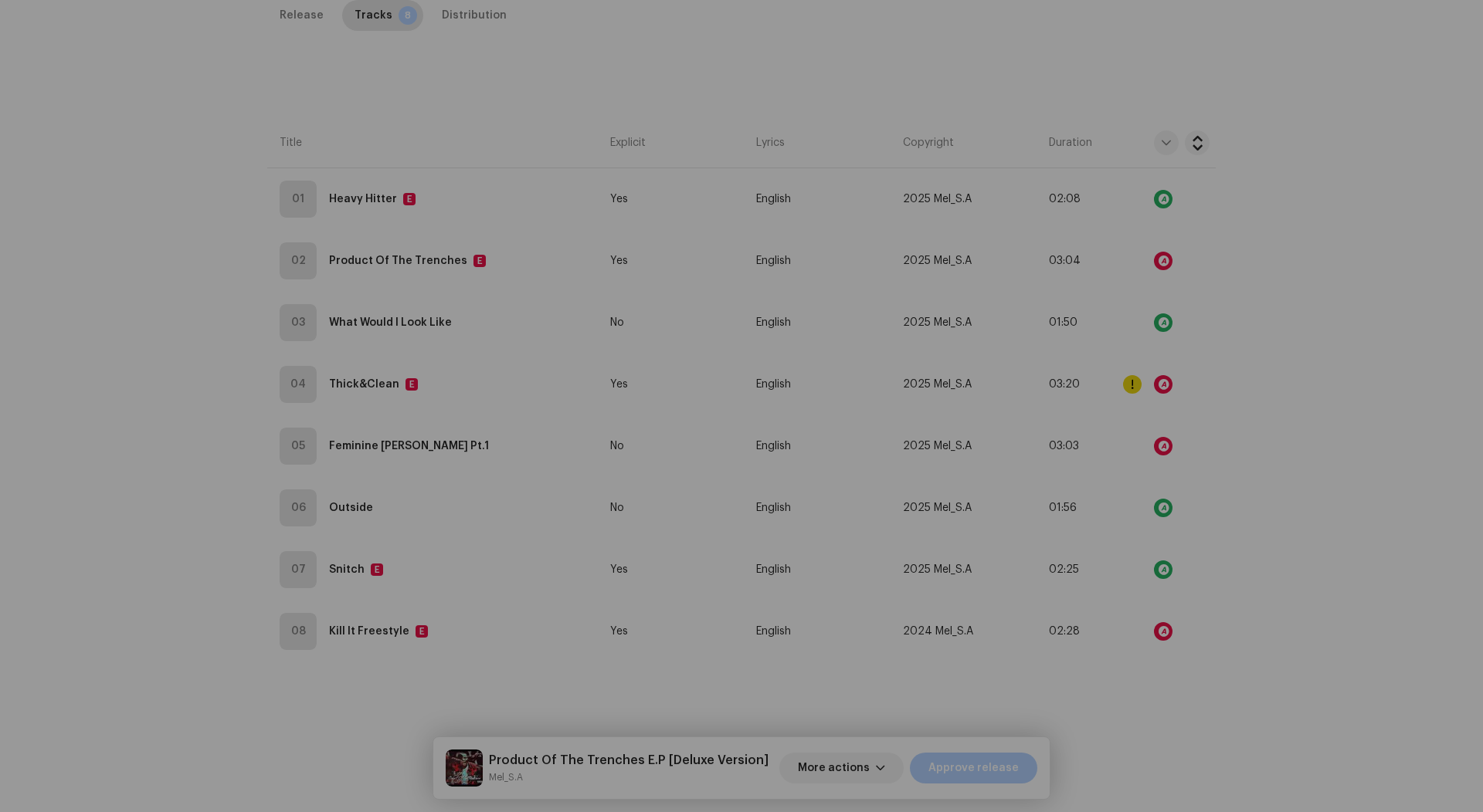
click at [1080, 303] on div "Audio Recognition by Remix/Sample 54 Cover Song 3 All results require review/li…" at bounding box center [742, 406] width 1483 height 812
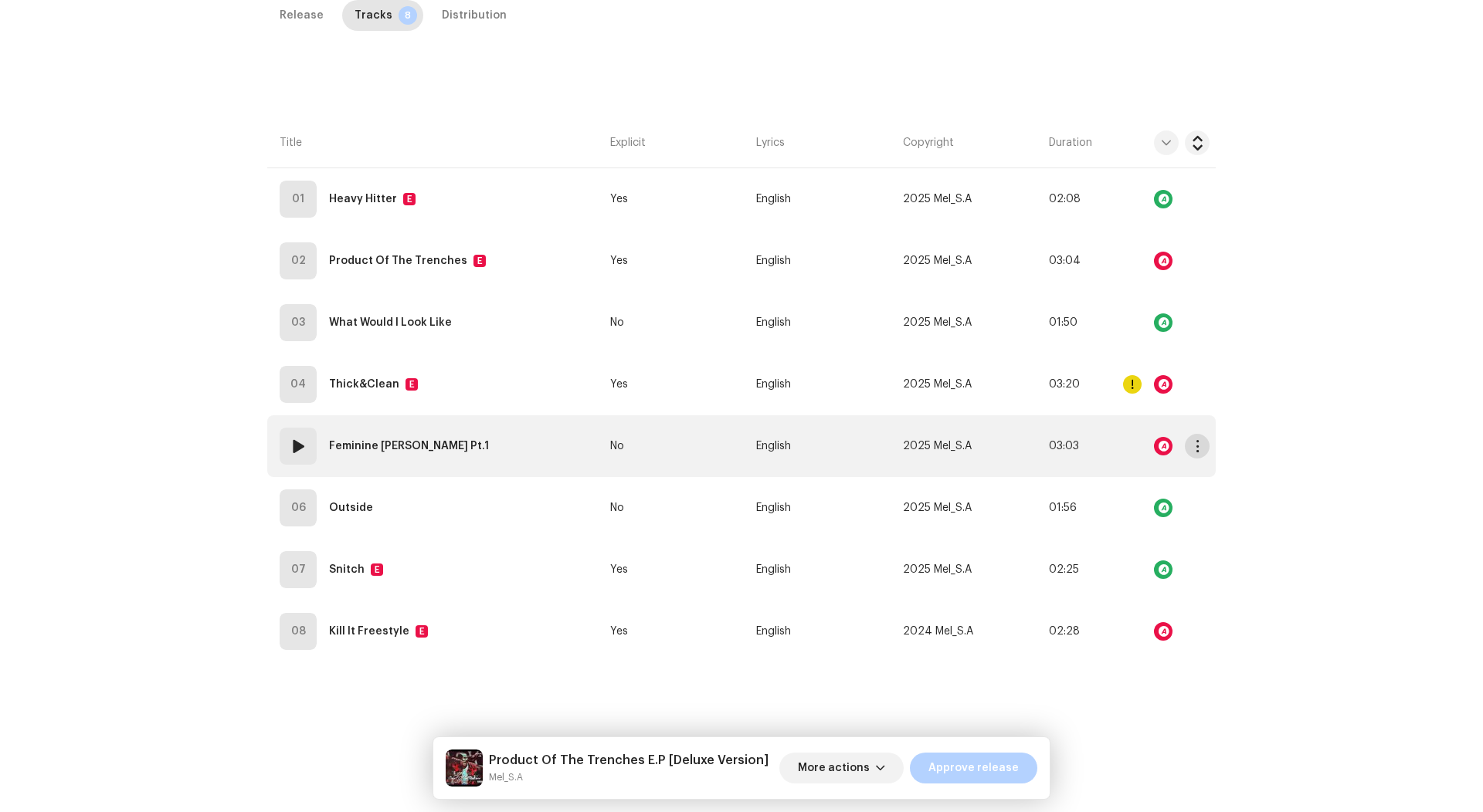
click at [1191, 440] on span "button" at bounding box center [1197, 447] width 12 height 13
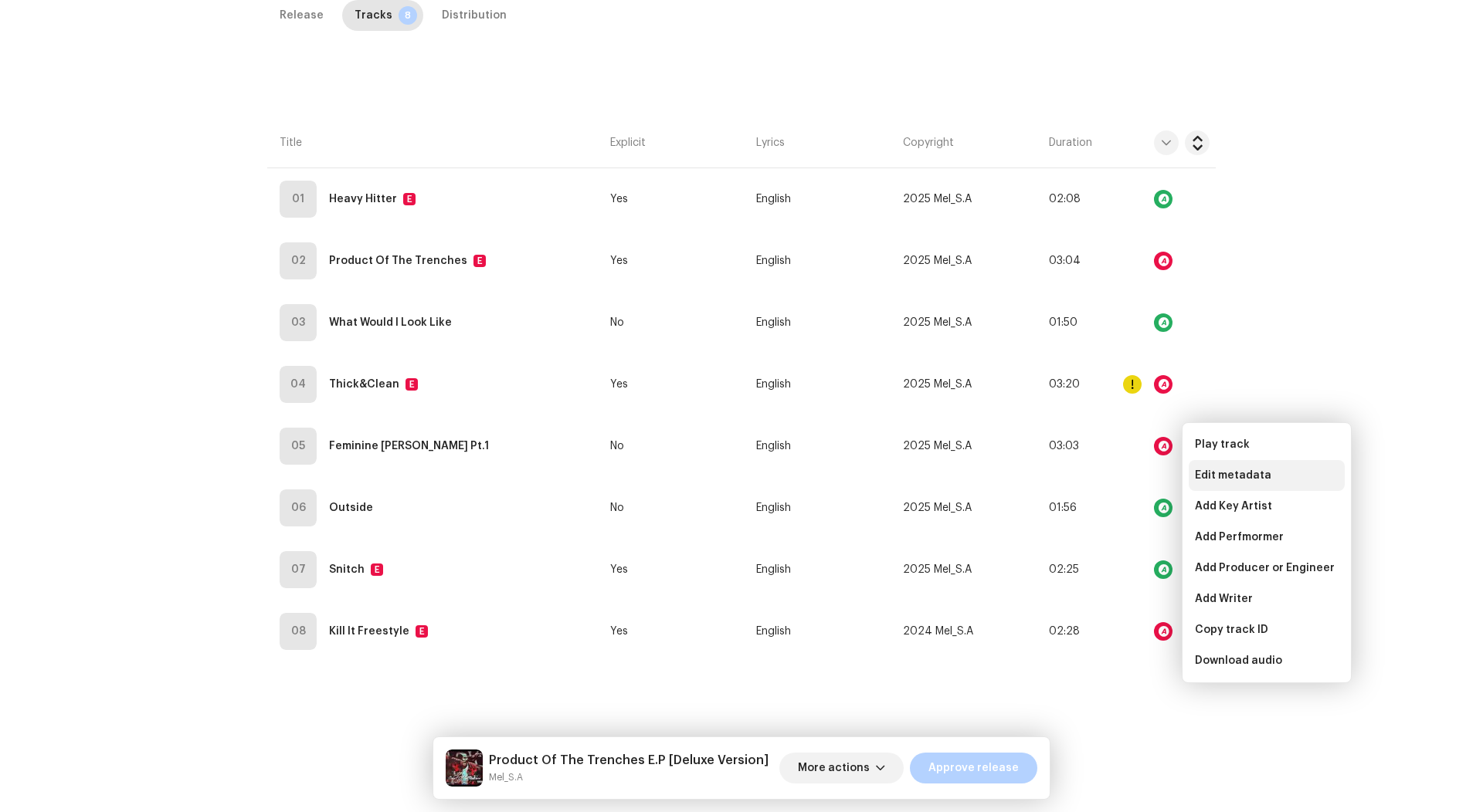
click at [1226, 469] on span "Edit metadata" at bounding box center [1232, 476] width 76 height 13
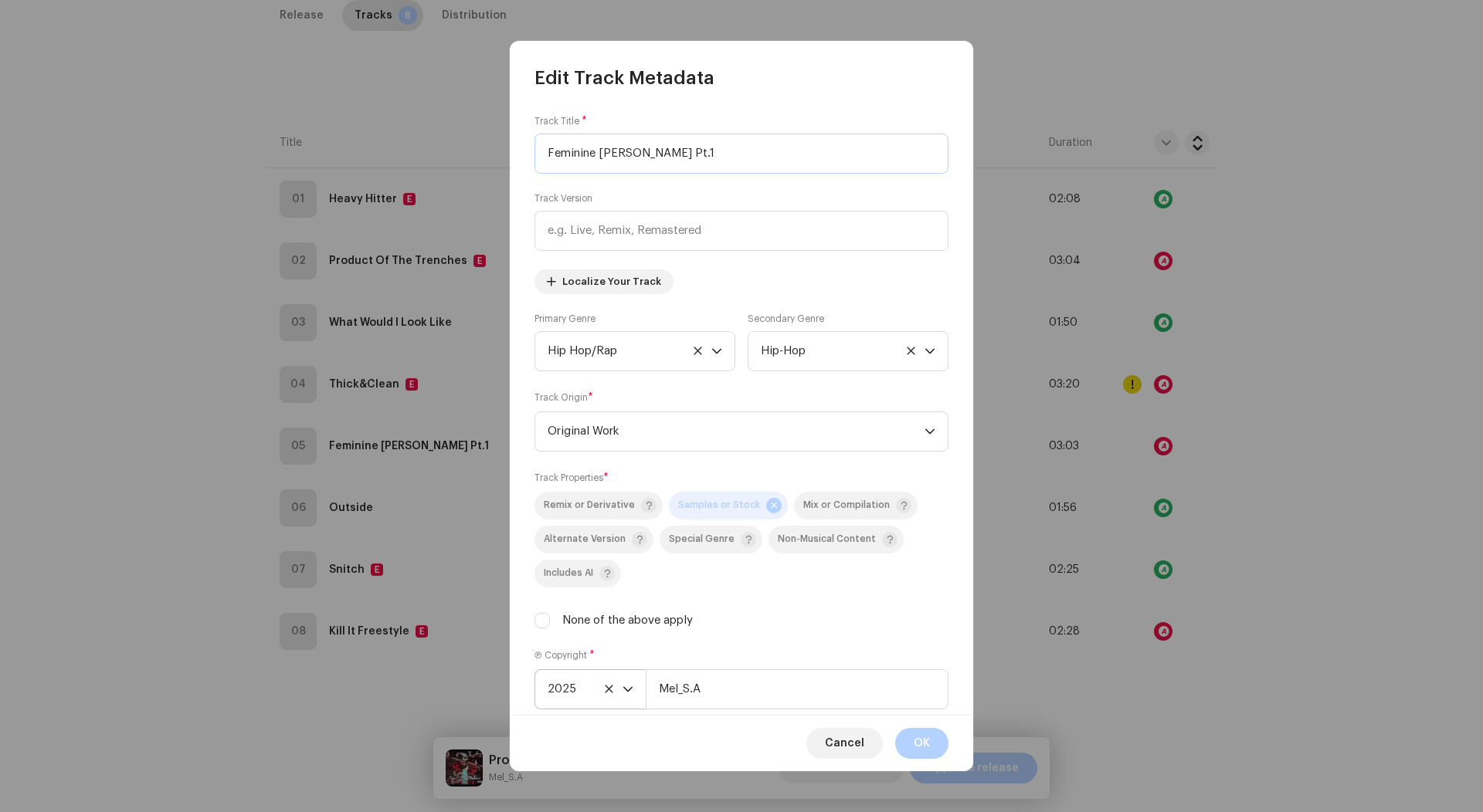
scroll to position [0, 0]
click at [628, 691] on icon "dropdown trigger" at bounding box center [628, 688] width 9 height 6
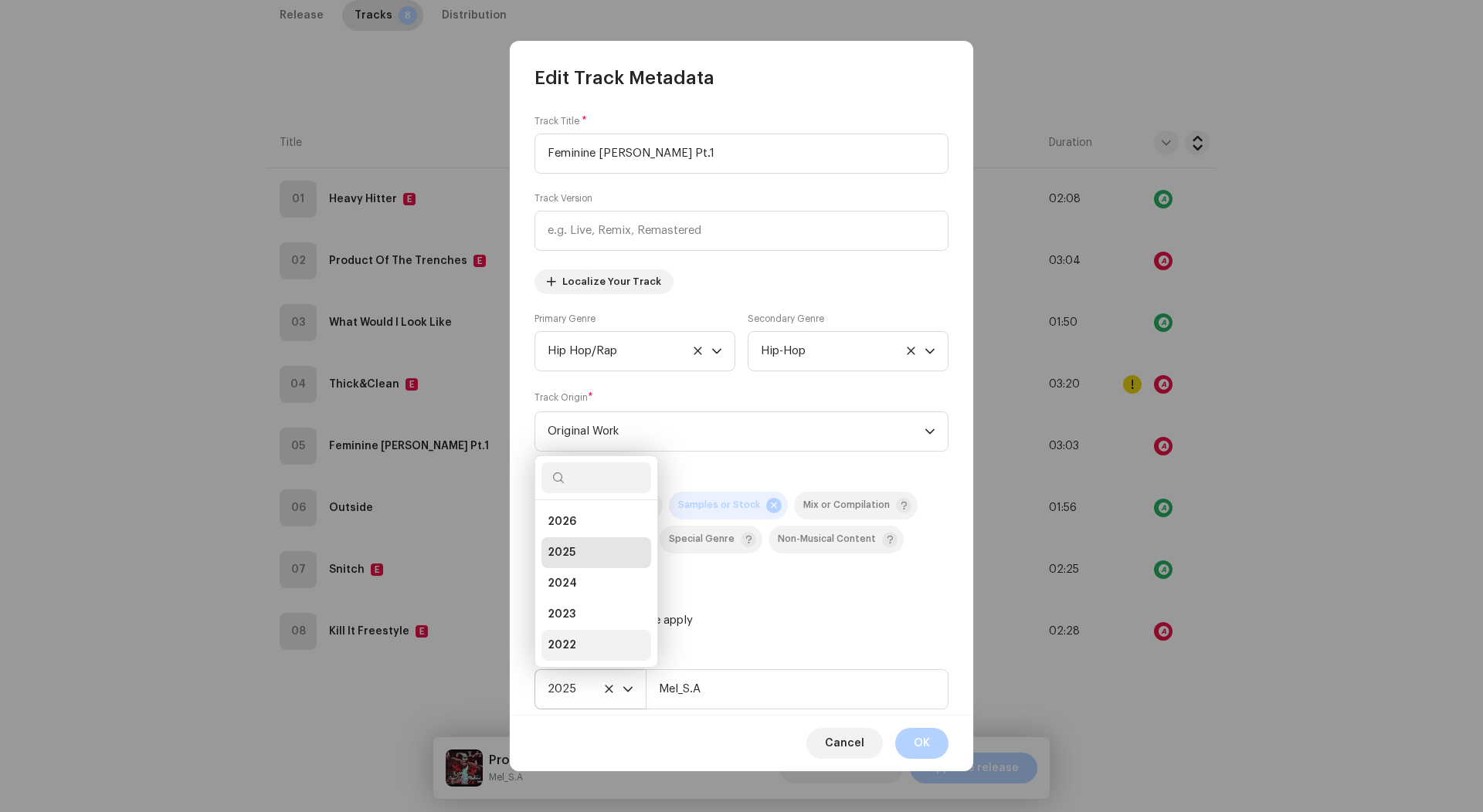
scroll to position [24, 0]
click at [604, 563] on li "2024" at bounding box center [596, 558] width 110 height 31
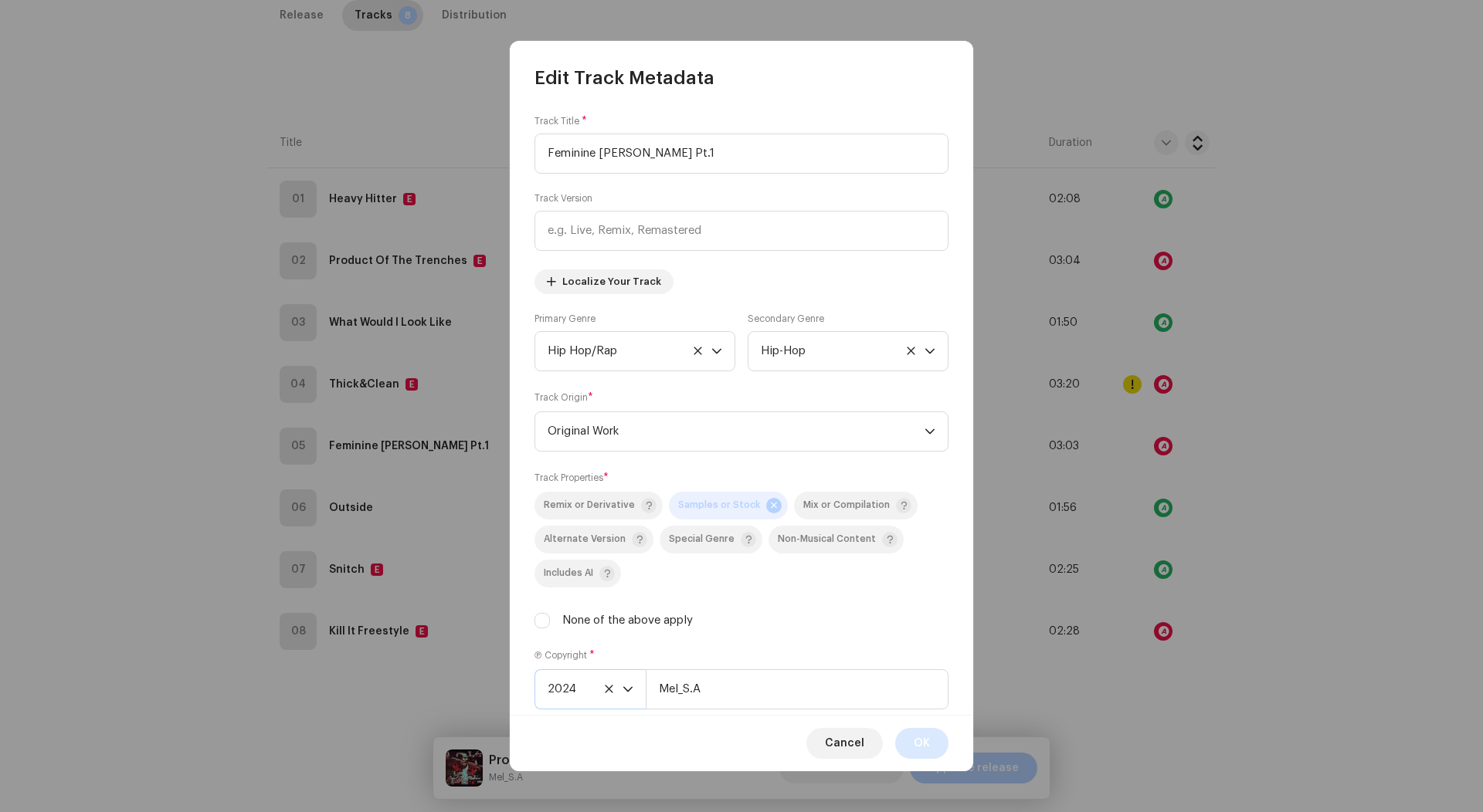
click at [910, 732] on button "OK" at bounding box center [922, 743] width 54 height 31
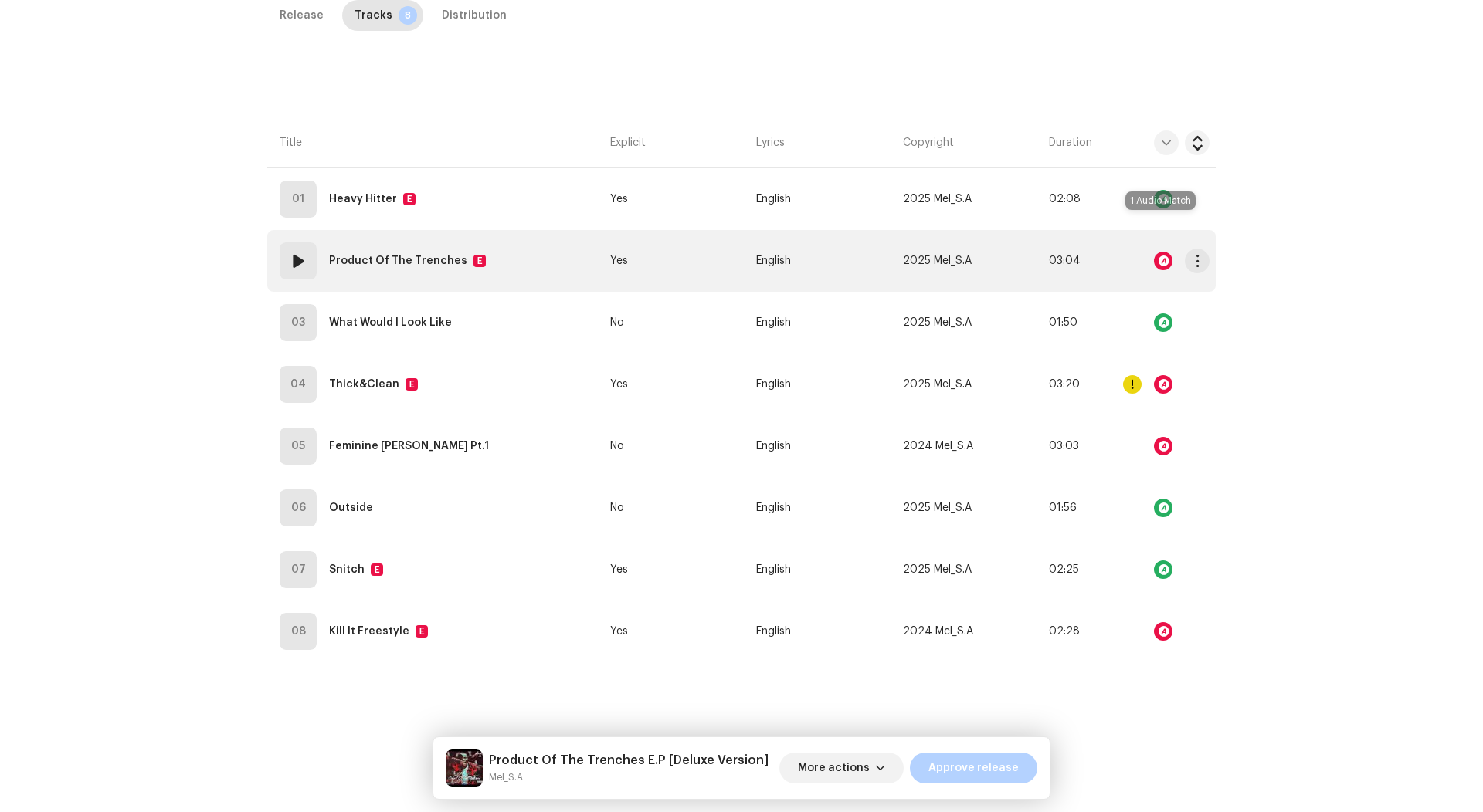
click at [1161, 251] on div at bounding box center [1163, 261] width 19 height 19
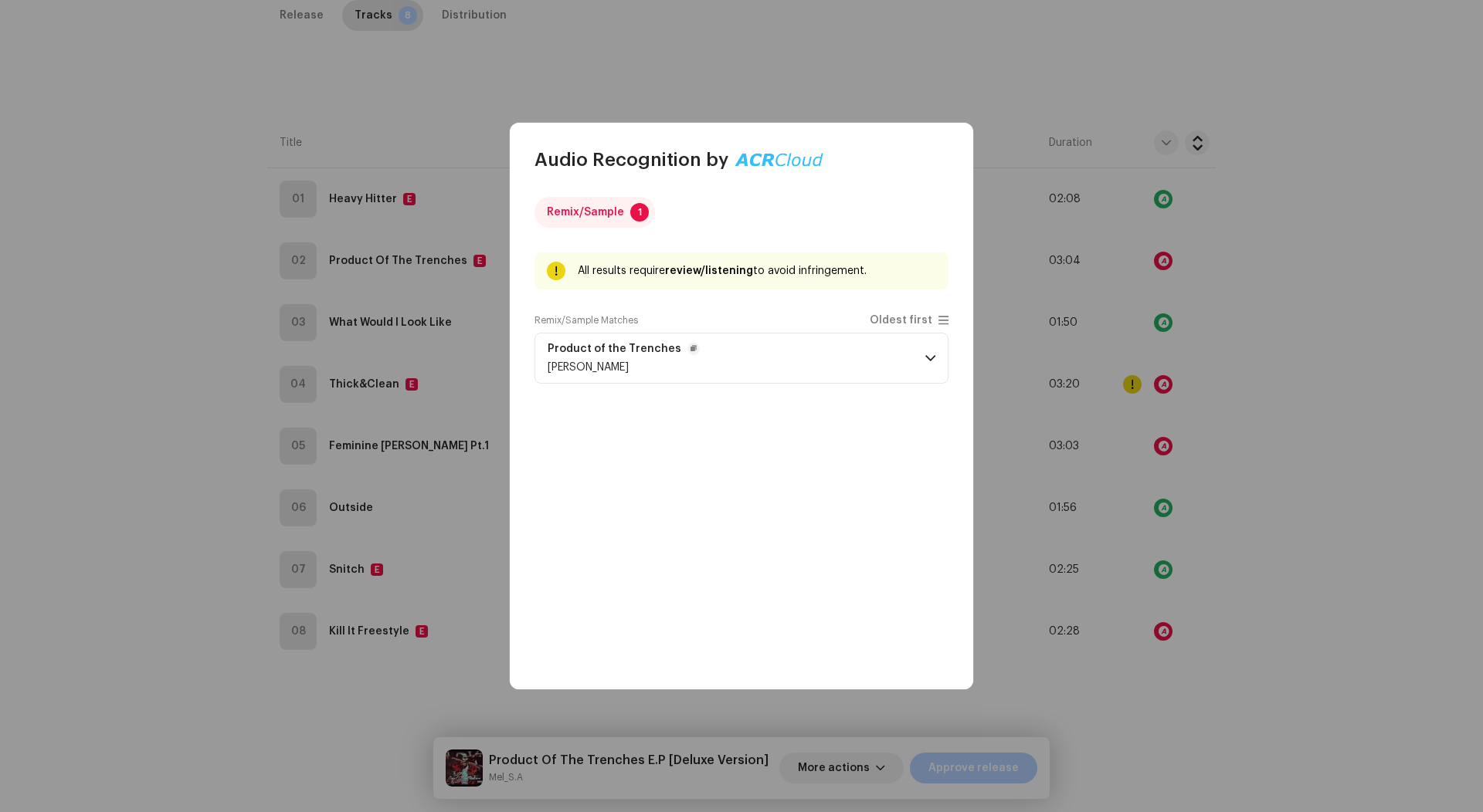
click at [786, 376] on p-accordion-header "Product of the Trenches Mel" at bounding box center [741, 358] width 414 height 51
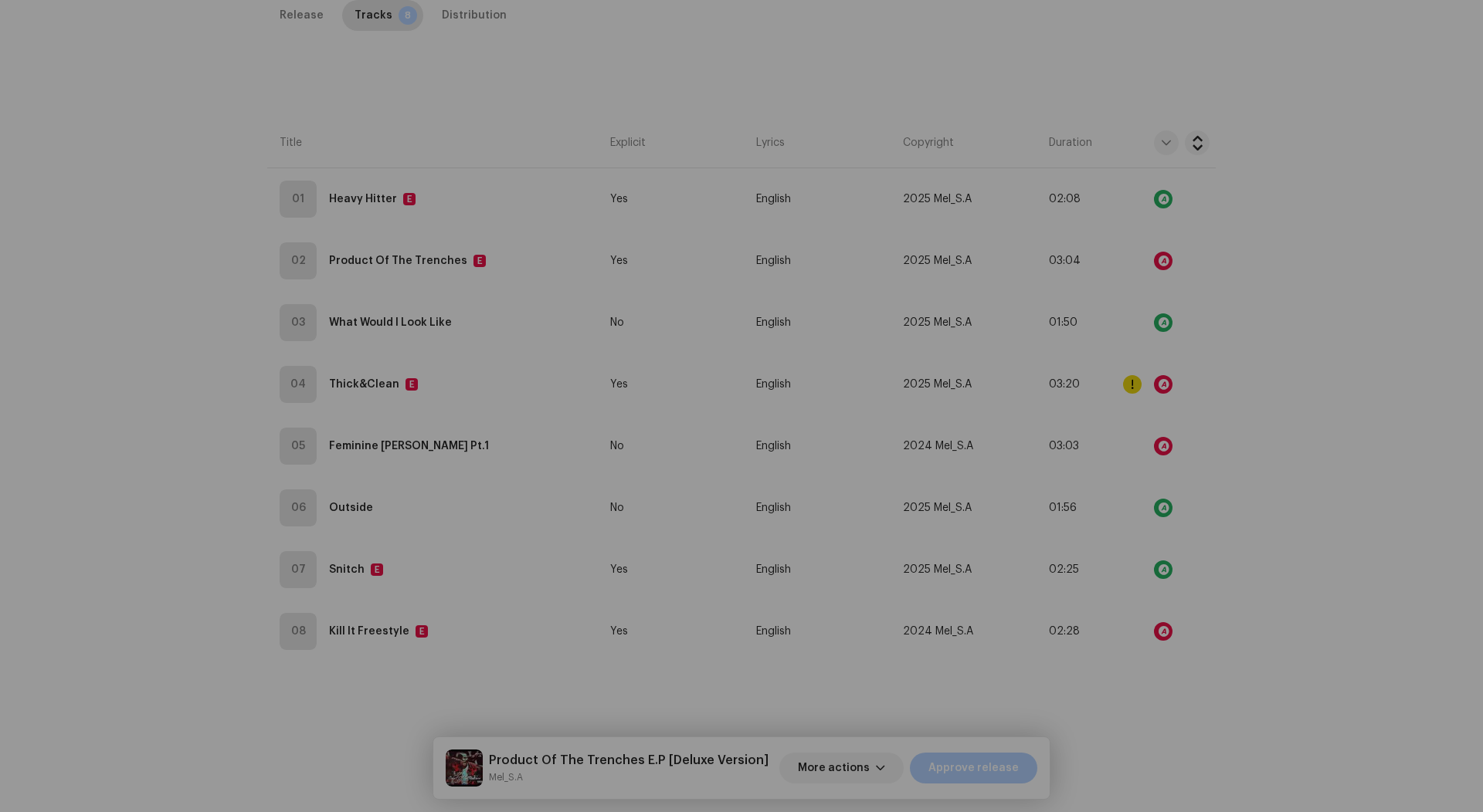
click at [1082, 339] on div "Audio Recognition by Remix/Sample 1 All results require review/listening to avo…" at bounding box center [742, 406] width 1483 height 812
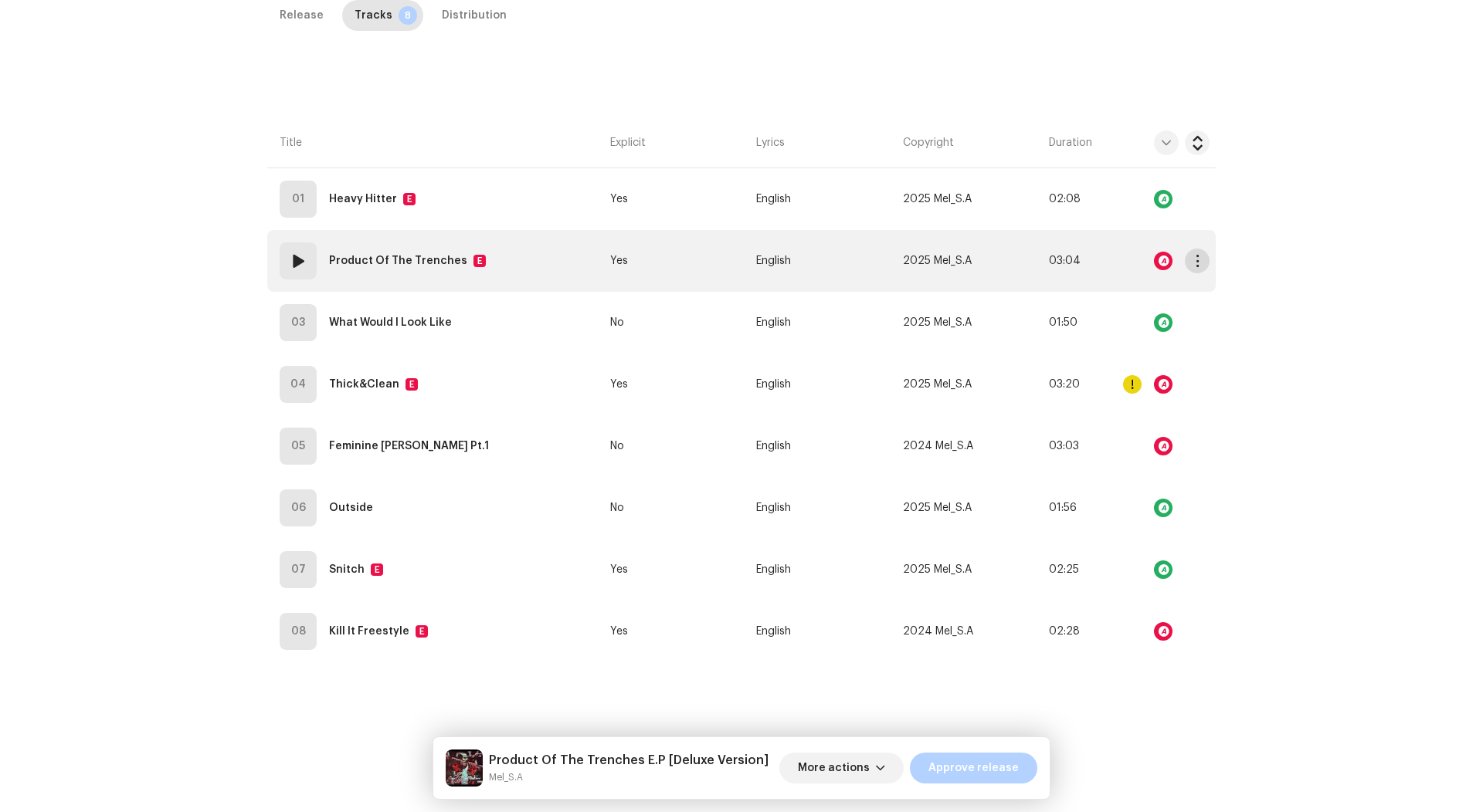
click at [1191, 249] on button "button" at bounding box center [1196, 261] width 24 height 24
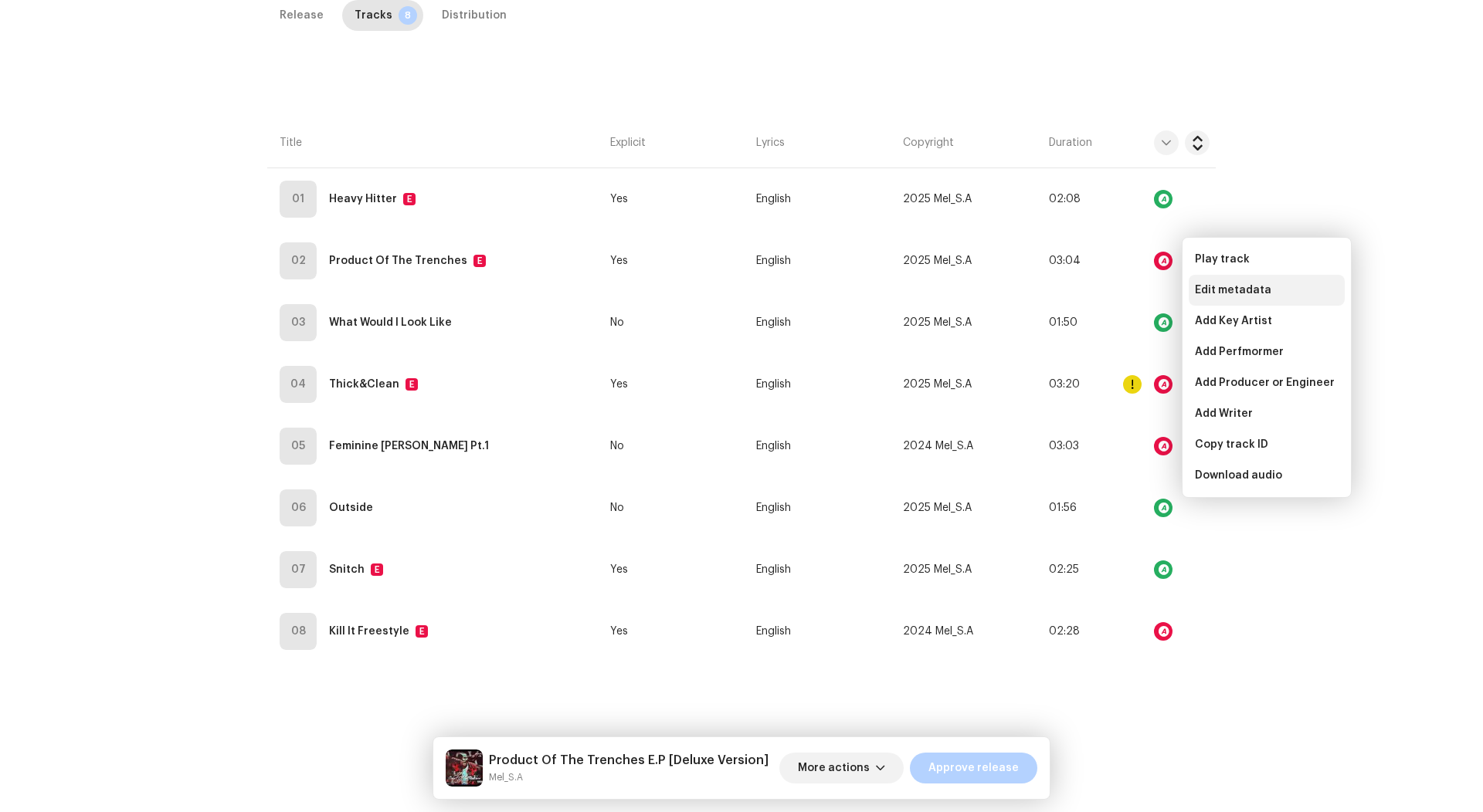
click at [1221, 291] on span "Edit metadata" at bounding box center [1232, 291] width 76 height 13
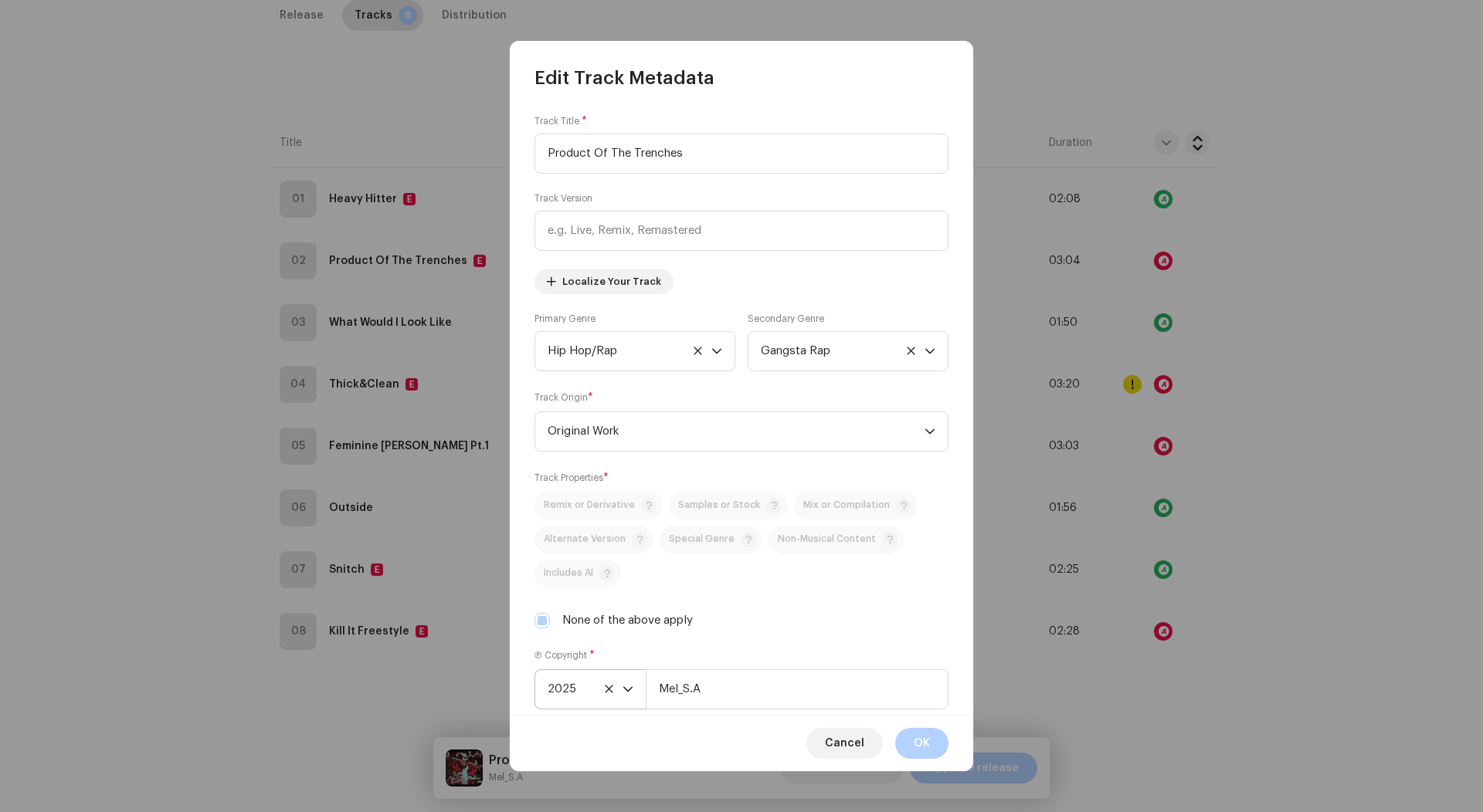
click at [629, 684] on icon "dropdown trigger" at bounding box center [628, 689] width 11 height 11
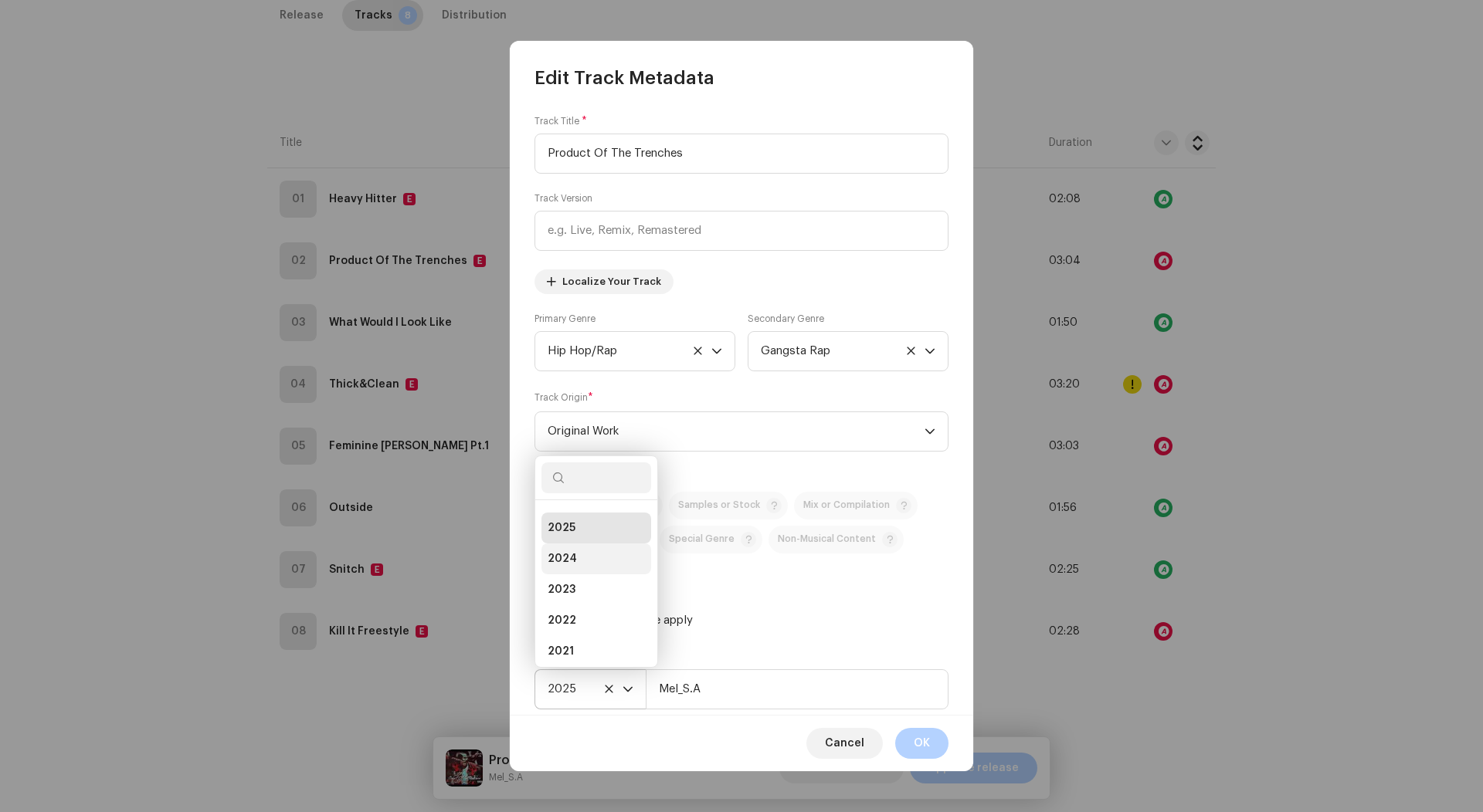
click at [578, 551] on li "2024" at bounding box center [596, 558] width 110 height 31
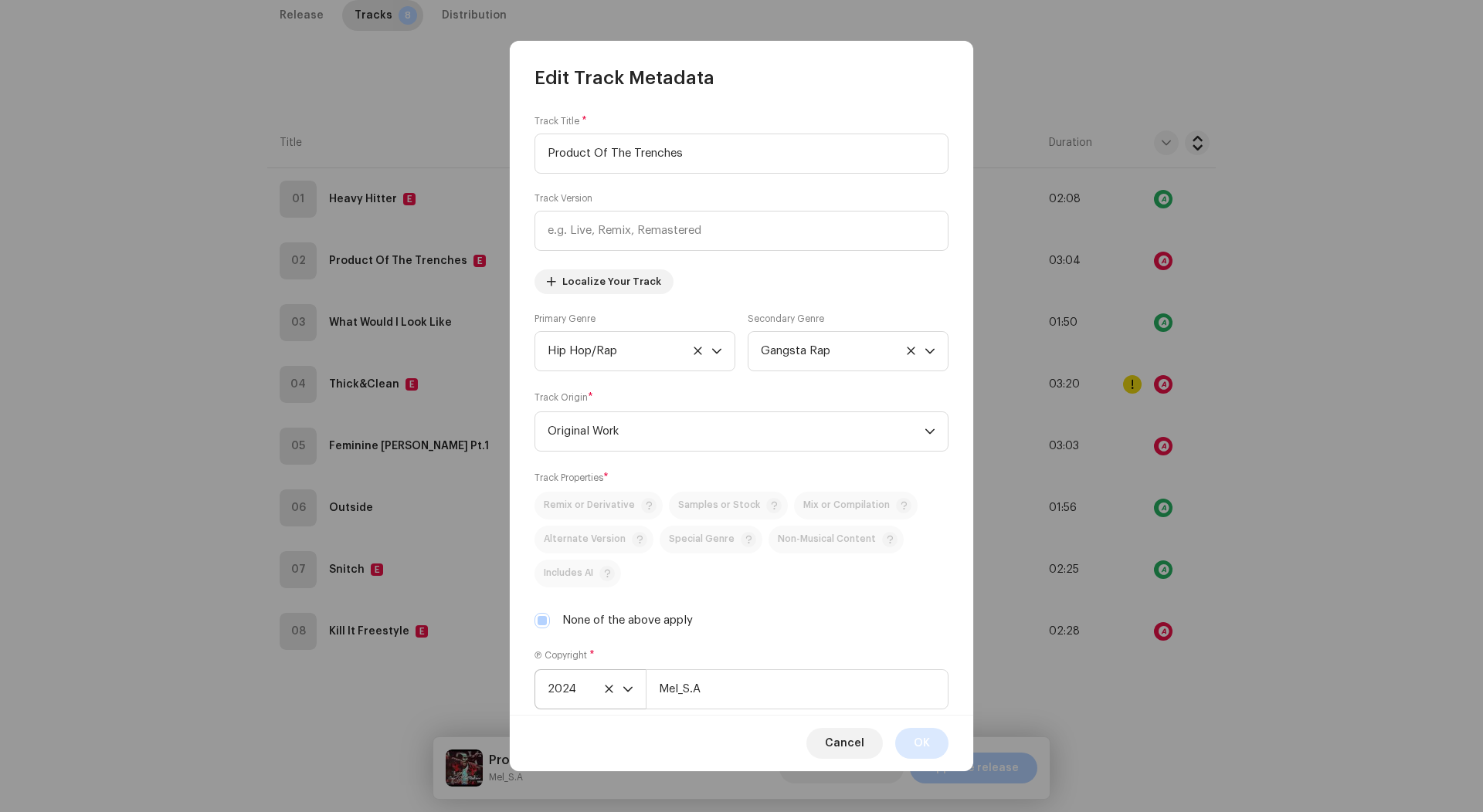
click at [924, 749] on span "OK" at bounding box center [921, 743] width 17 height 31
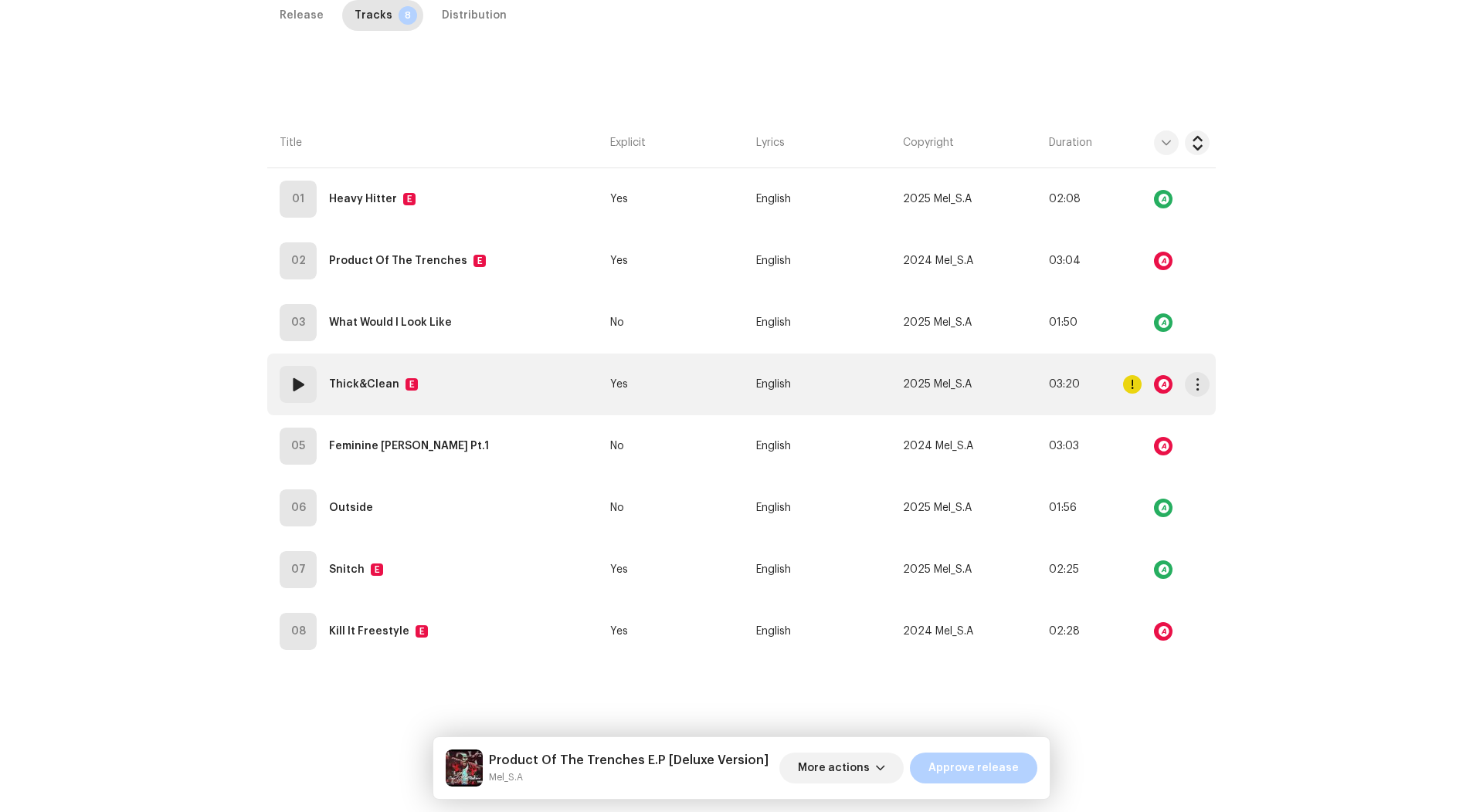
click at [1155, 375] on div at bounding box center [1163, 384] width 19 height 19
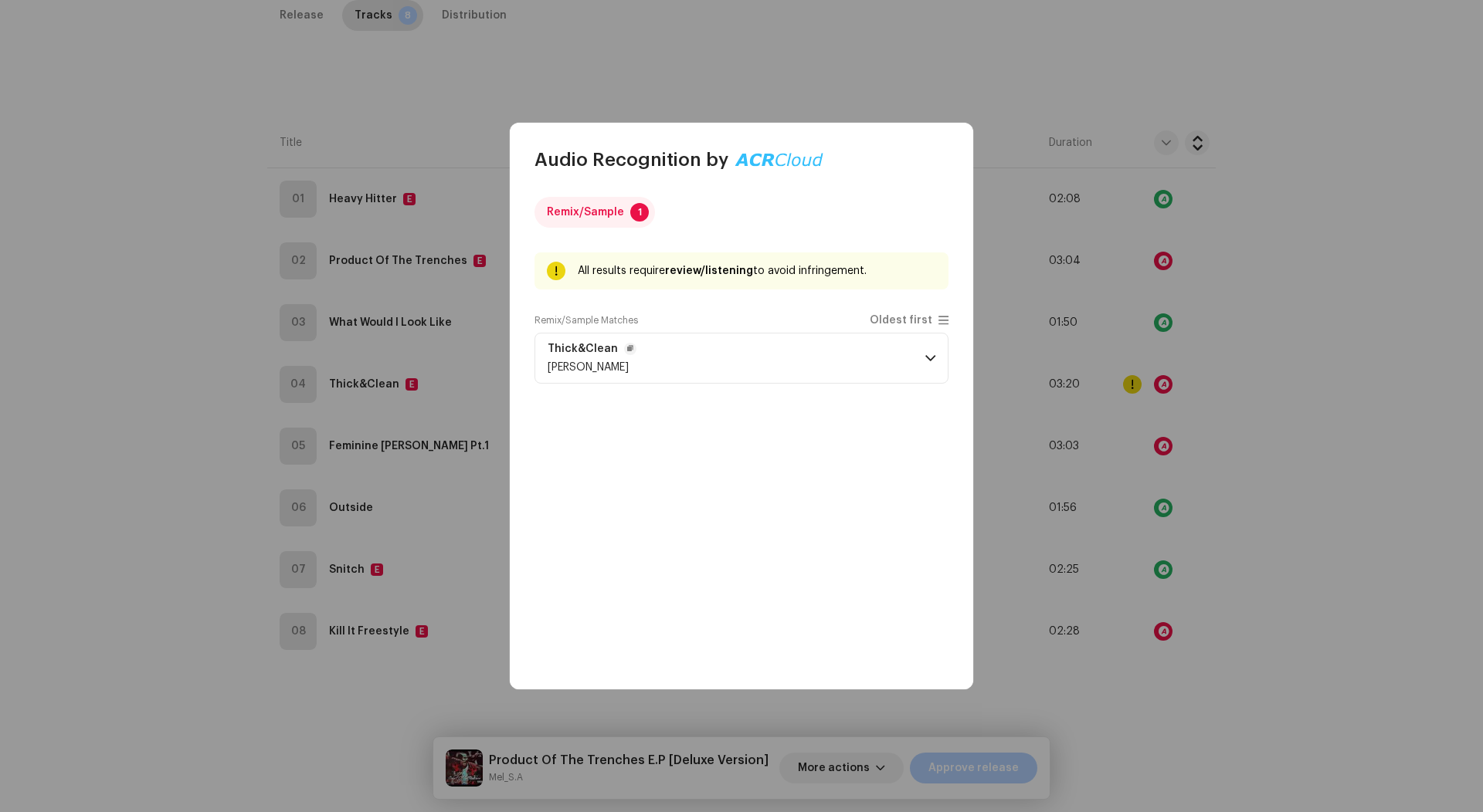
click at [732, 343] on p-accordion-header "Thick&Clean Mel" at bounding box center [741, 358] width 414 height 51
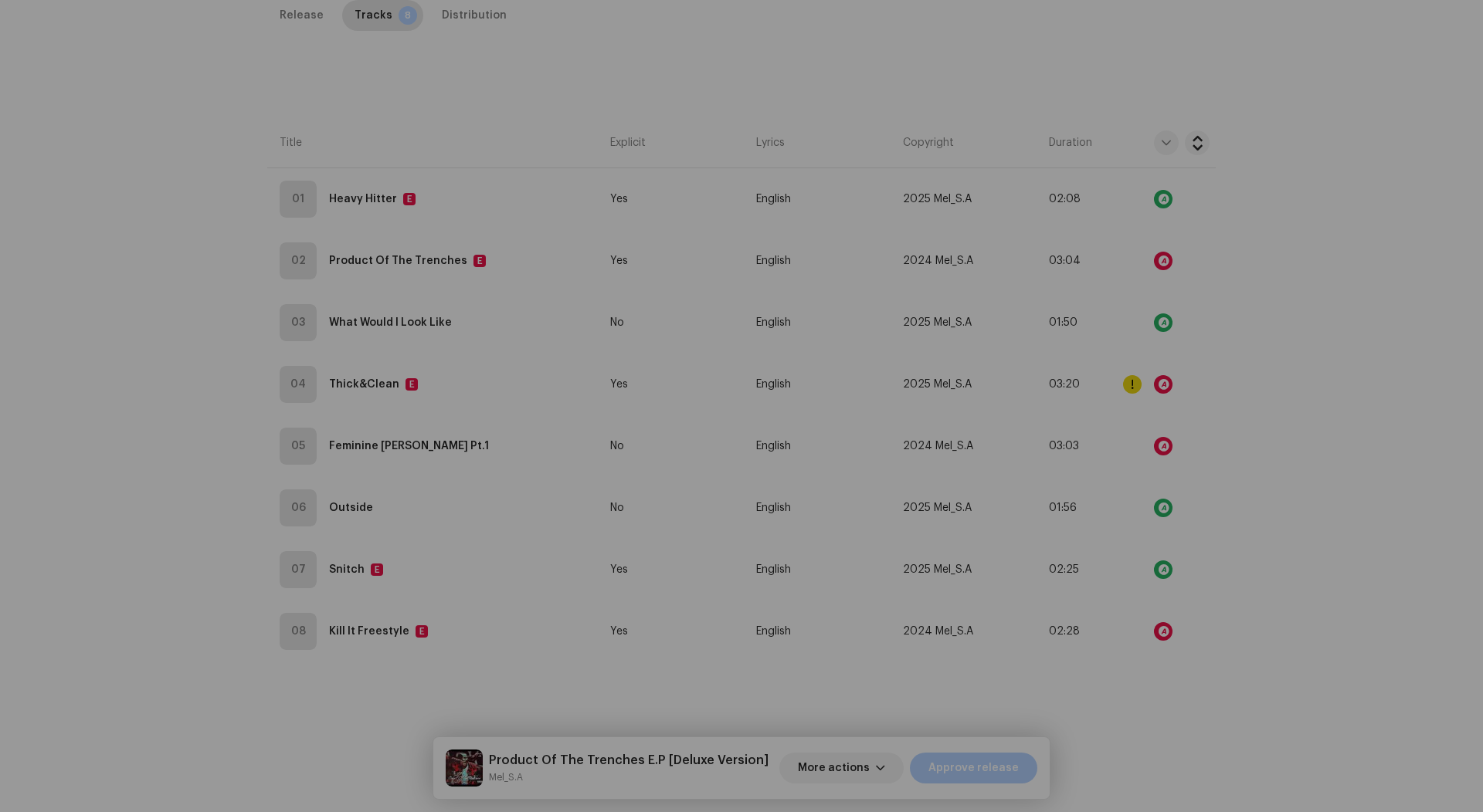
click at [1095, 326] on div "Audio Recognition by Remix/Sample 1 All results require review/listening to avo…" at bounding box center [742, 406] width 1483 height 812
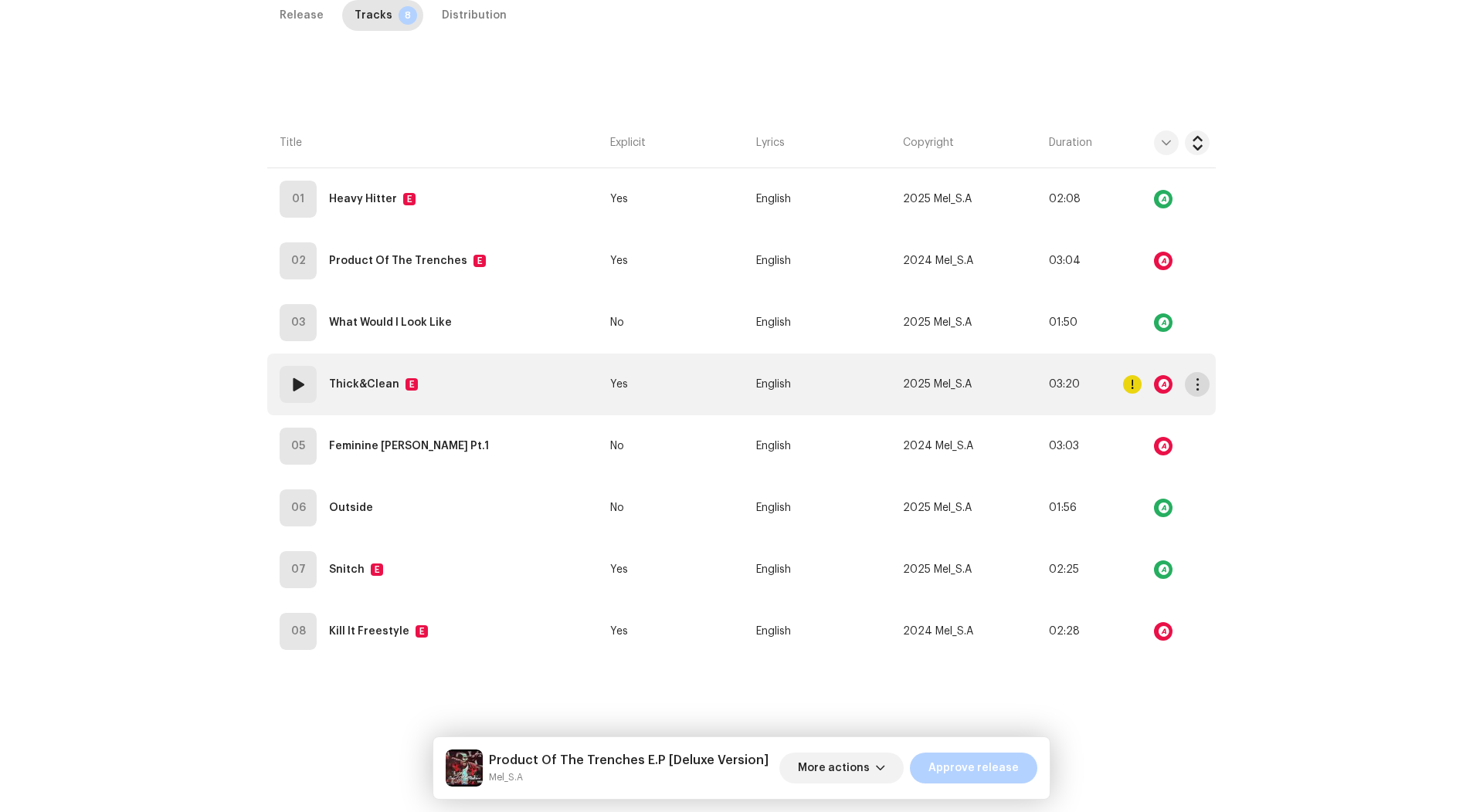
click at [1191, 378] on span "button" at bounding box center [1197, 384] width 12 height 13
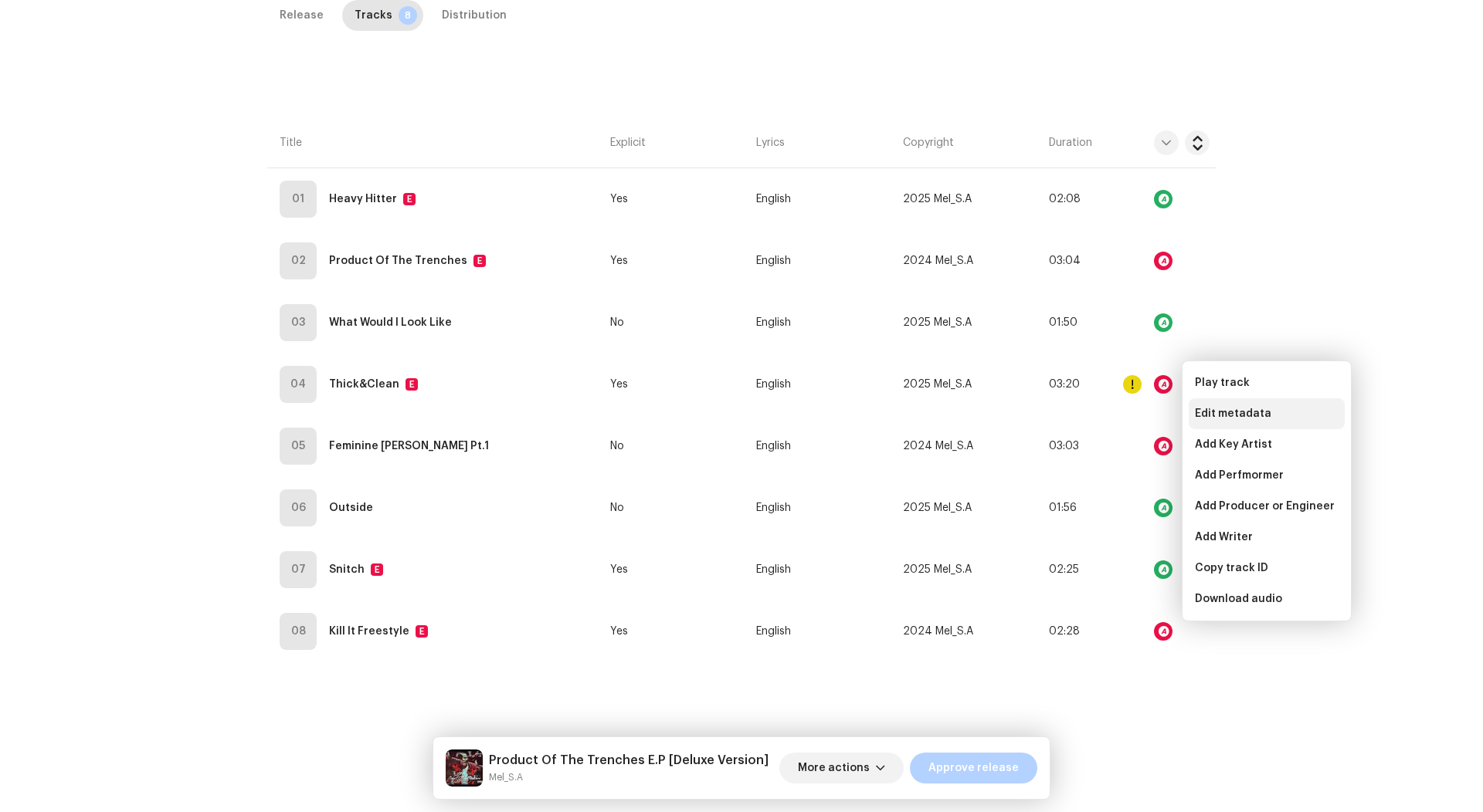
click at [1195, 407] on span "Edit metadata" at bounding box center [1232, 413] width 76 height 13
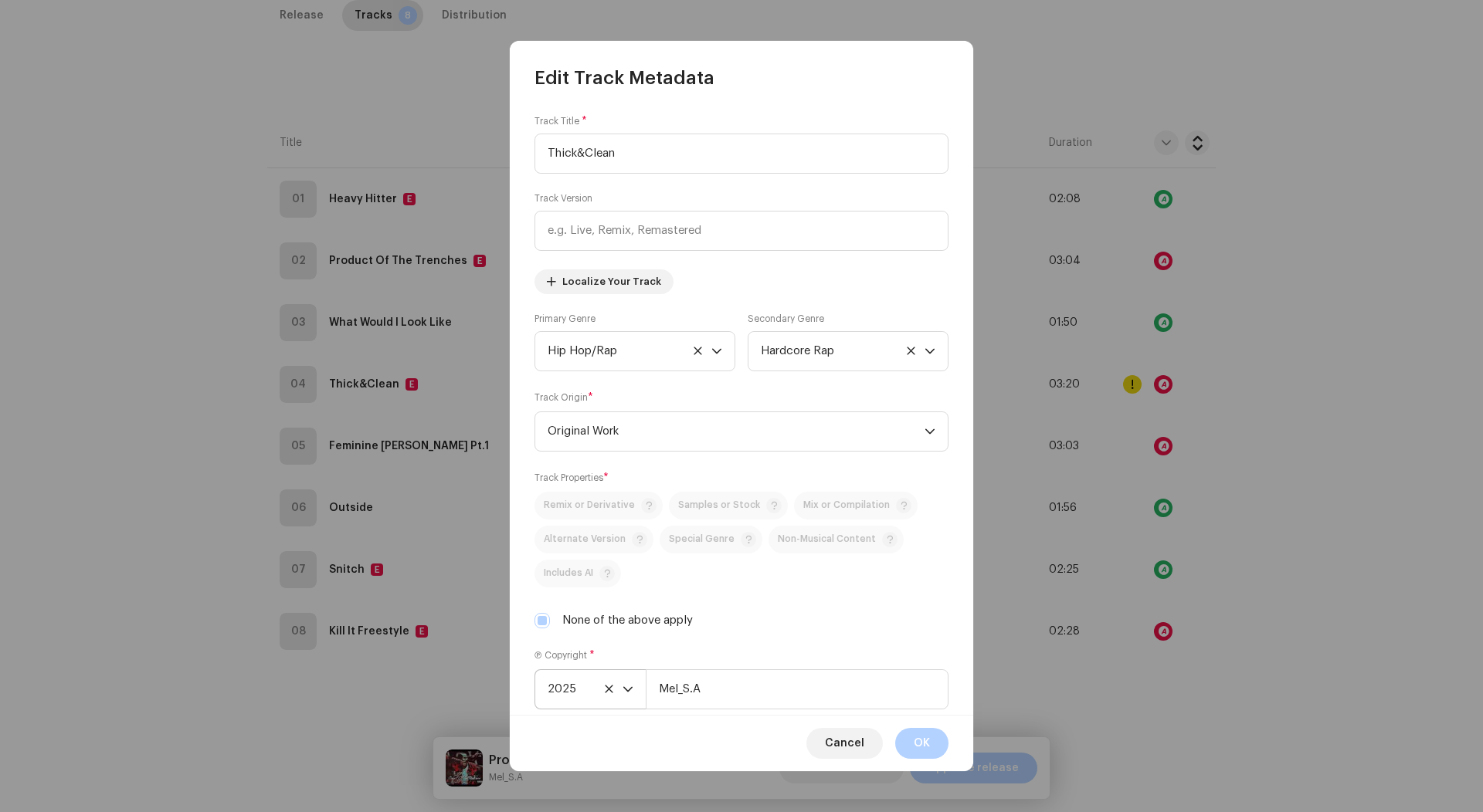
click at [579, 692] on span "2025" at bounding box center [585, 689] width 75 height 39
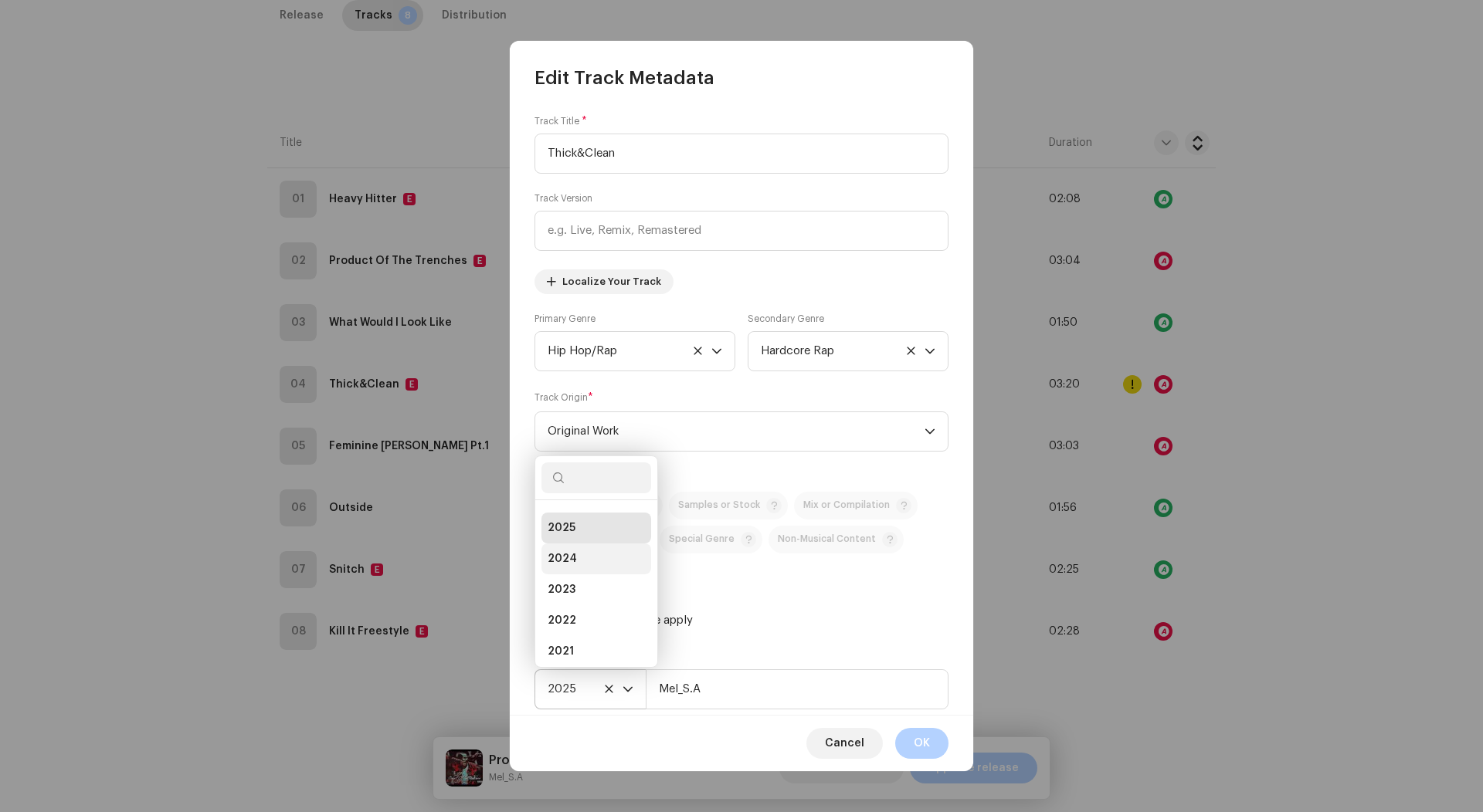
click at [585, 554] on li "2024" at bounding box center [596, 558] width 110 height 31
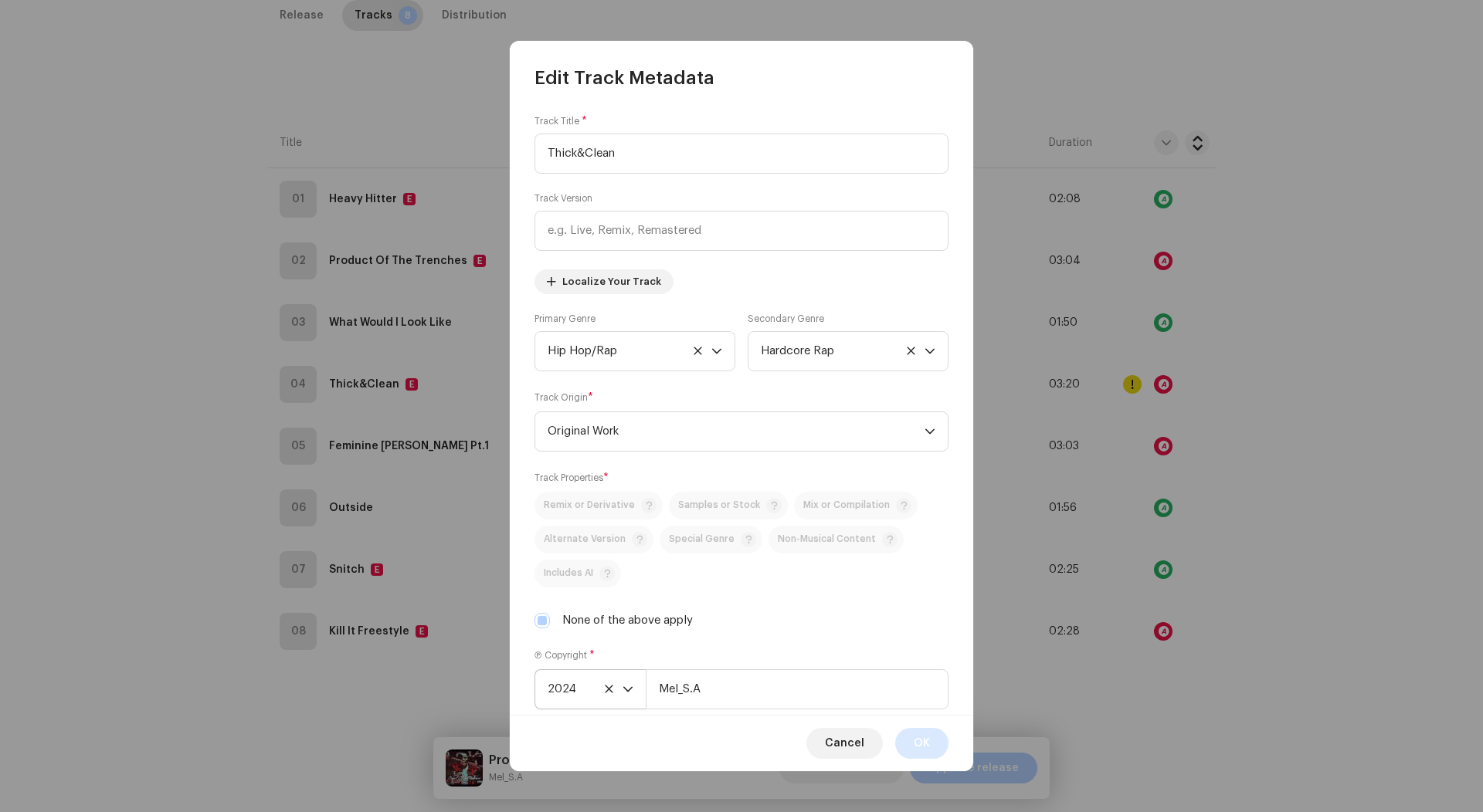
click at [930, 755] on button "OK" at bounding box center [922, 743] width 54 height 31
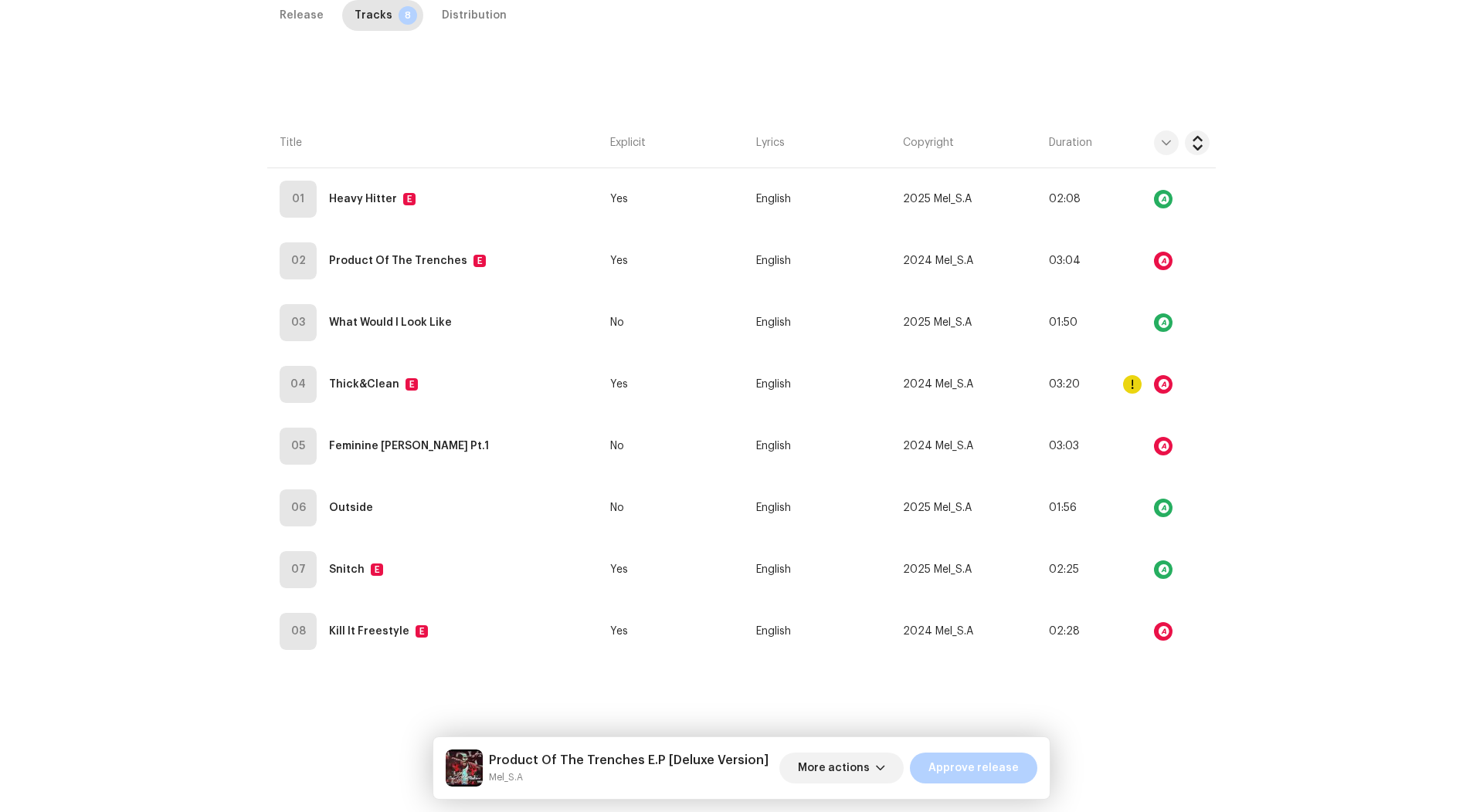
click at [1112, 650] on div "Release Tracks 8 Distribution Compilation Is it a compilation? * No Yes Metadat…" at bounding box center [742, 369] width 998 height 738
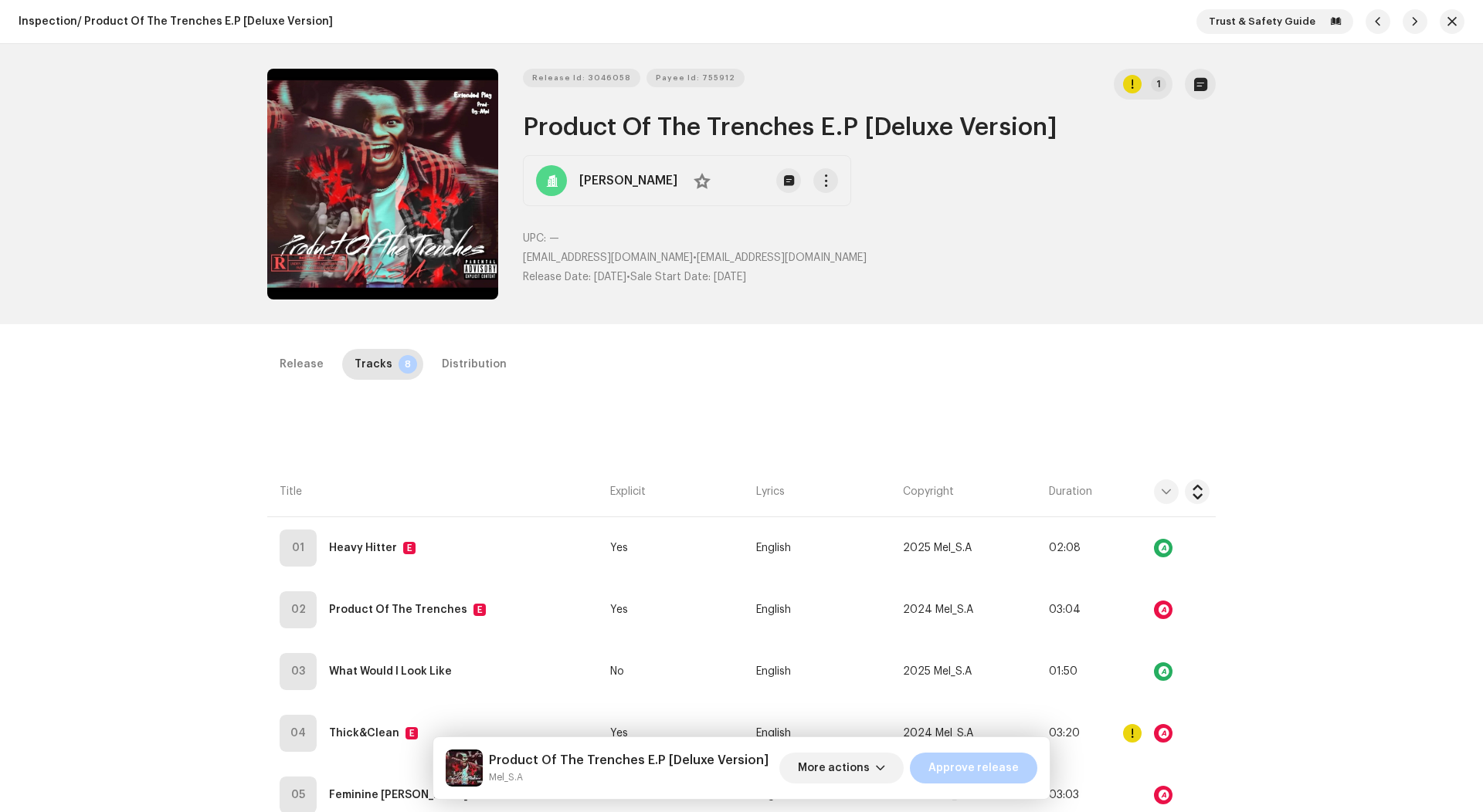
scroll to position [0, 0]
click at [480, 369] on div "Distribution" at bounding box center [474, 364] width 65 height 31
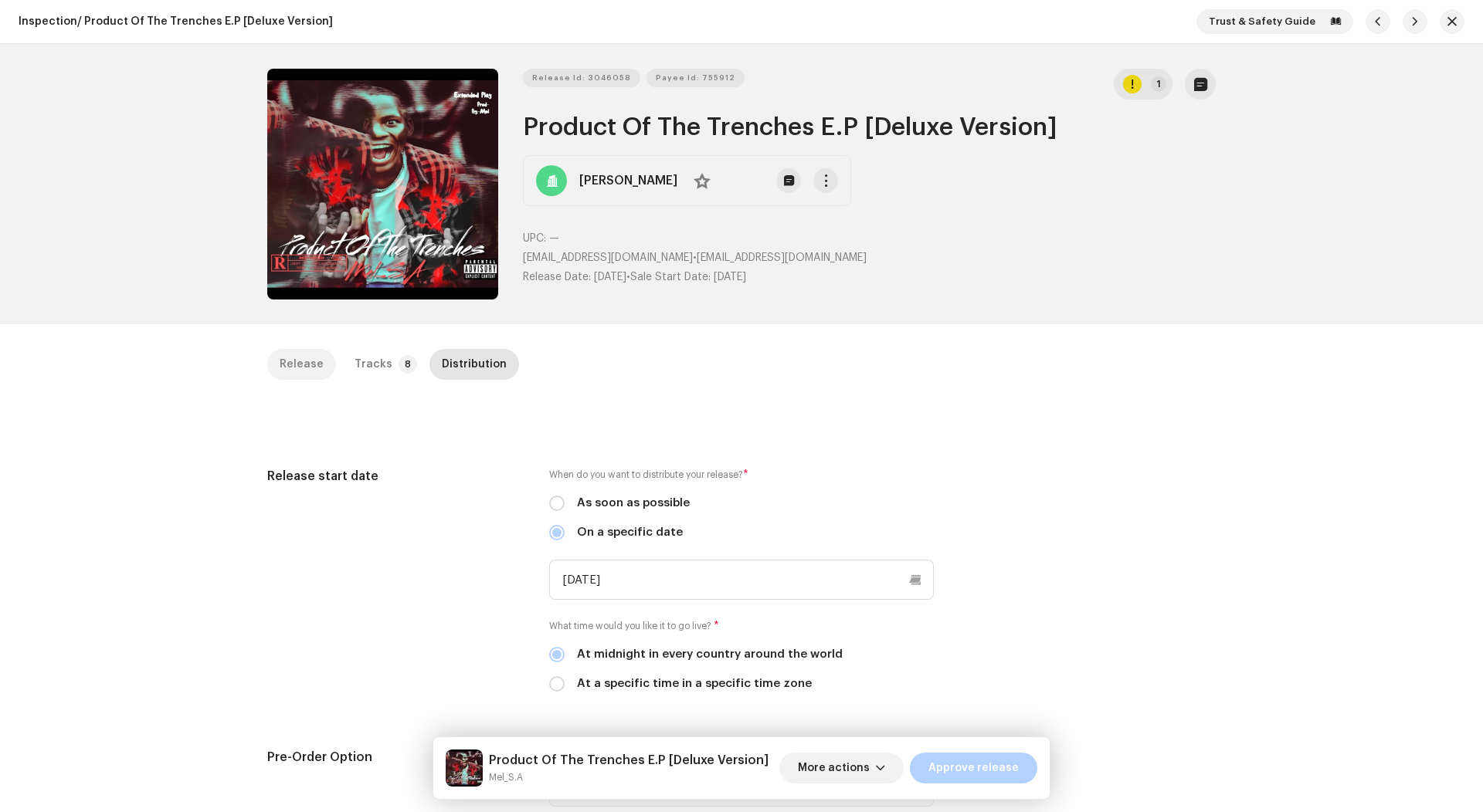
click at [313, 376] on div "Release" at bounding box center [302, 364] width 44 height 31
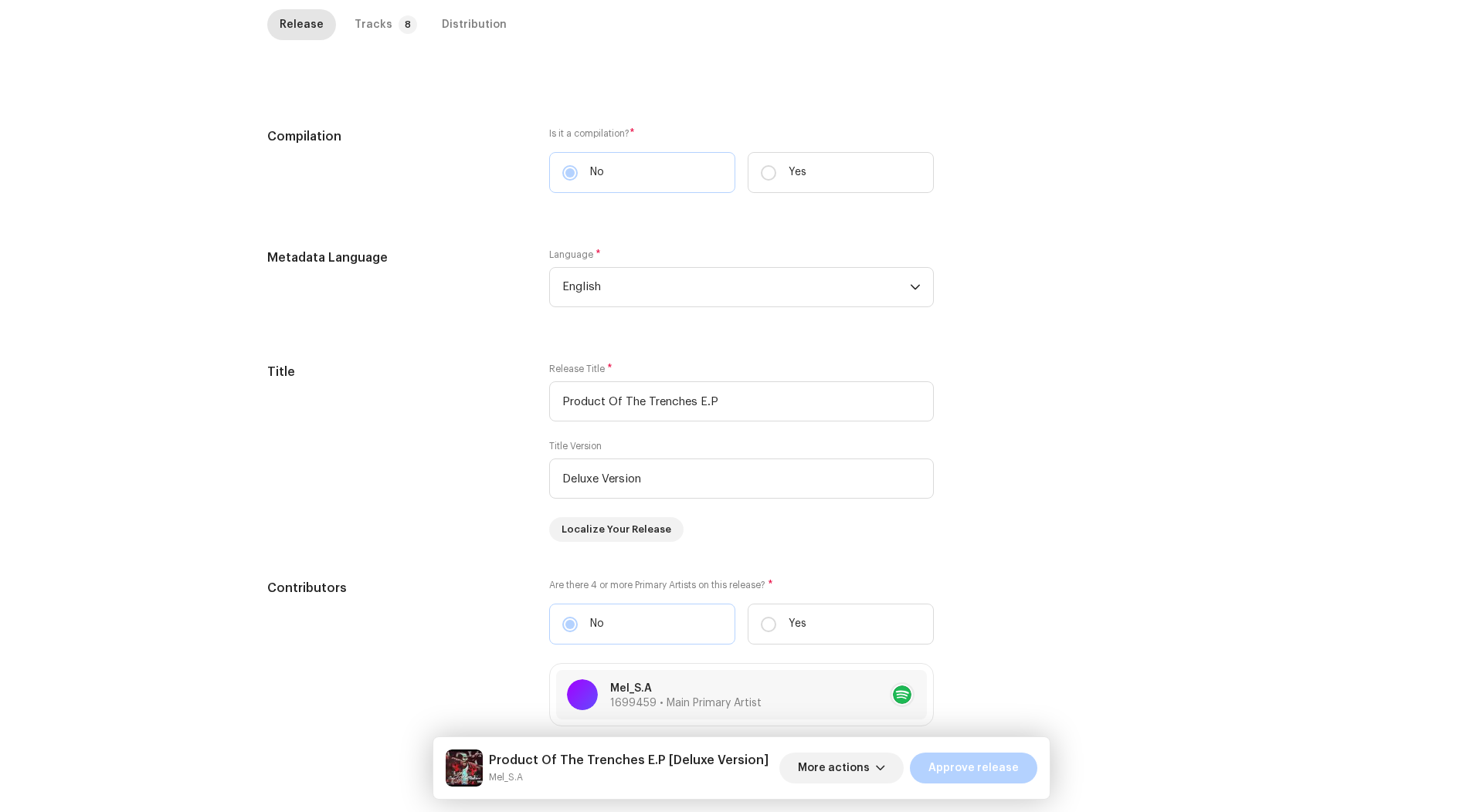
scroll to position [346, 0]
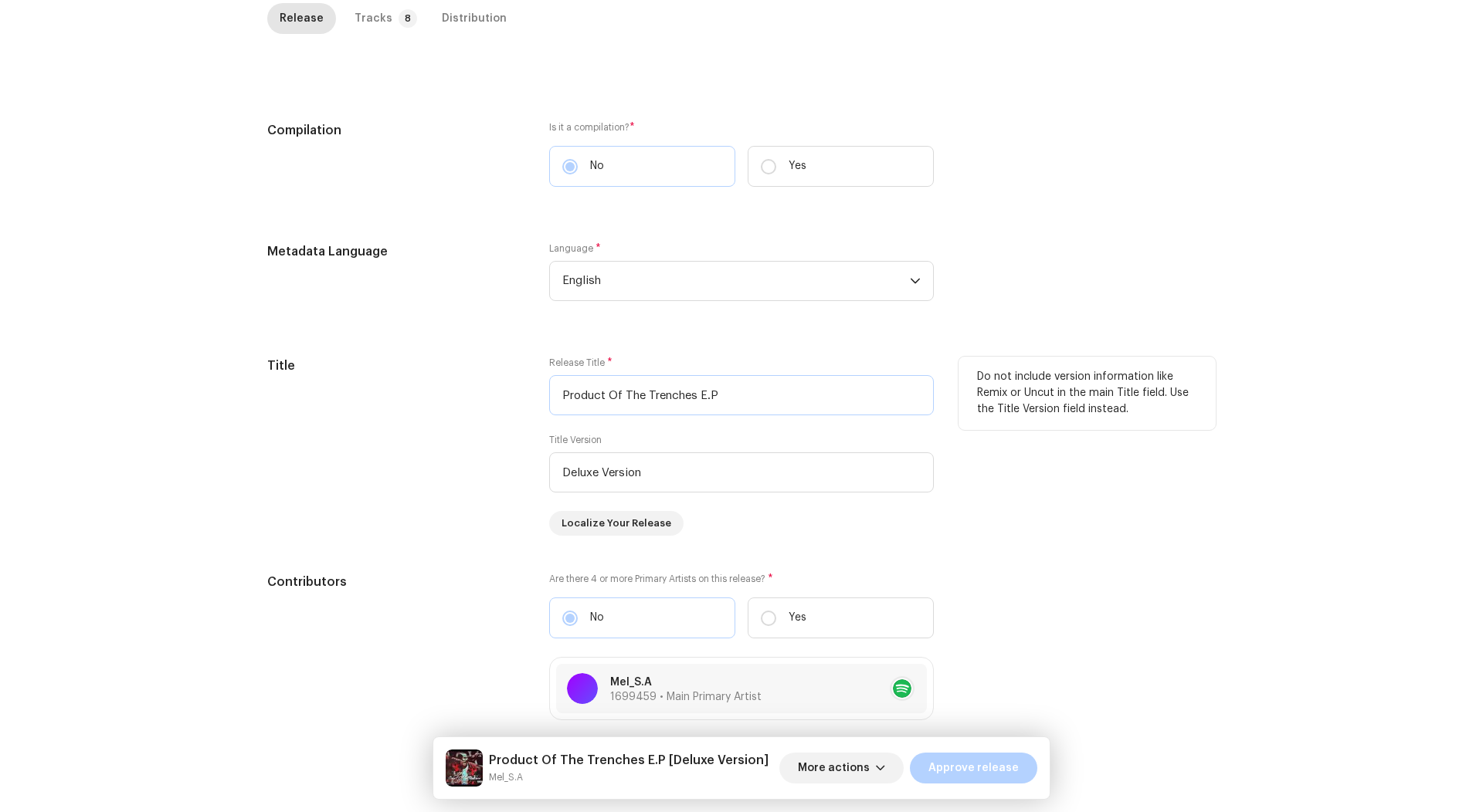
click at [715, 390] on input "Product Of The Trenches E.P" at bounding box center [742, 395] width 385 height 40
click at [730, 396] on input "Product Of The Trenches E.P" at bounding box center [742, 395] width 385 height 40
type input "Product Of The Trenches"
click at [519, 454] on div "Title" at bounding box center [396, 446] width 257 height 179
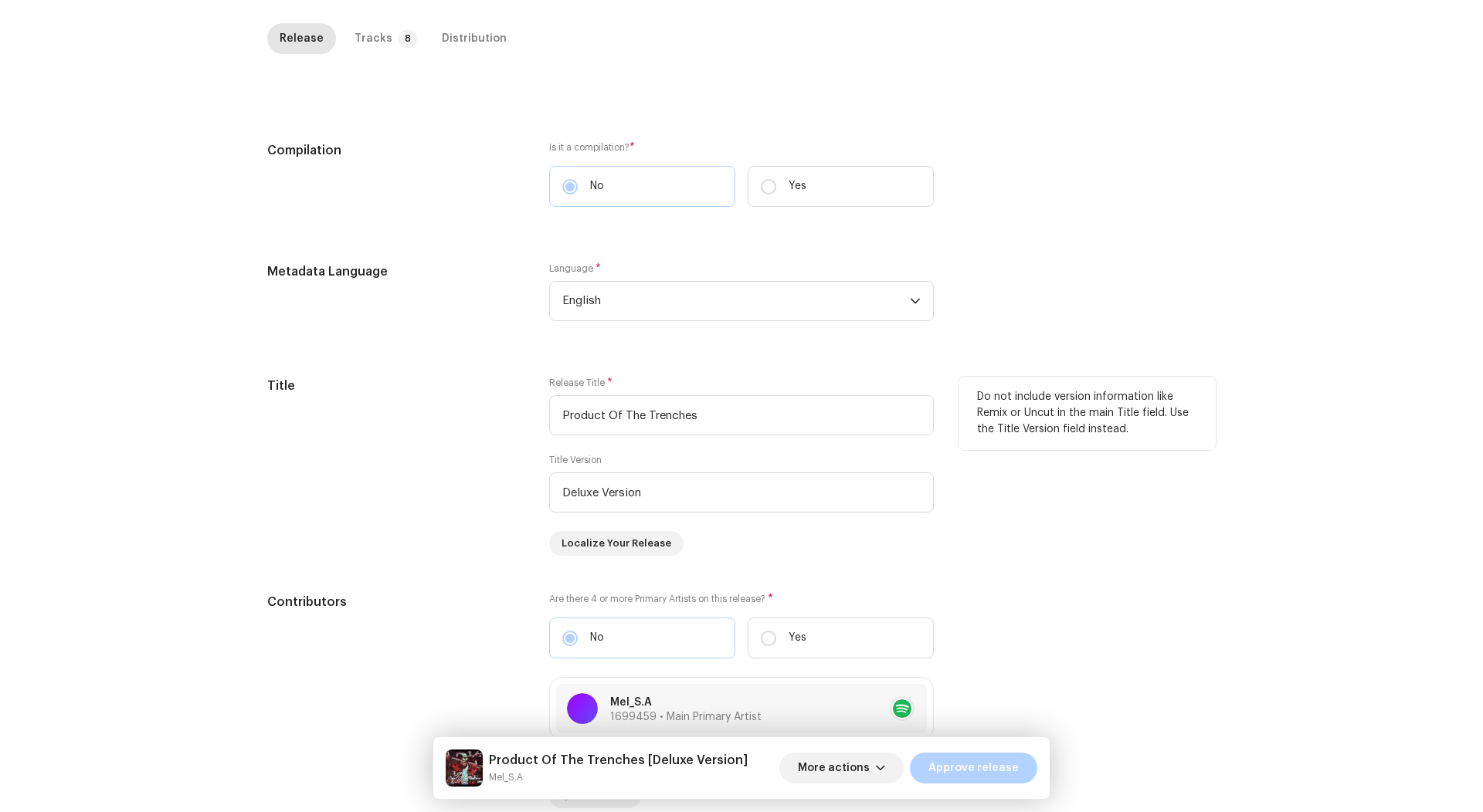
scroll to position [323, 0]
click at [634, 488] on input "Deluxe Version" at bounding box center [742, 495] width 385 height 40
click at [634, 497] on input "Deluxe Version" at bounding box center [742, 495] width 385 height 40
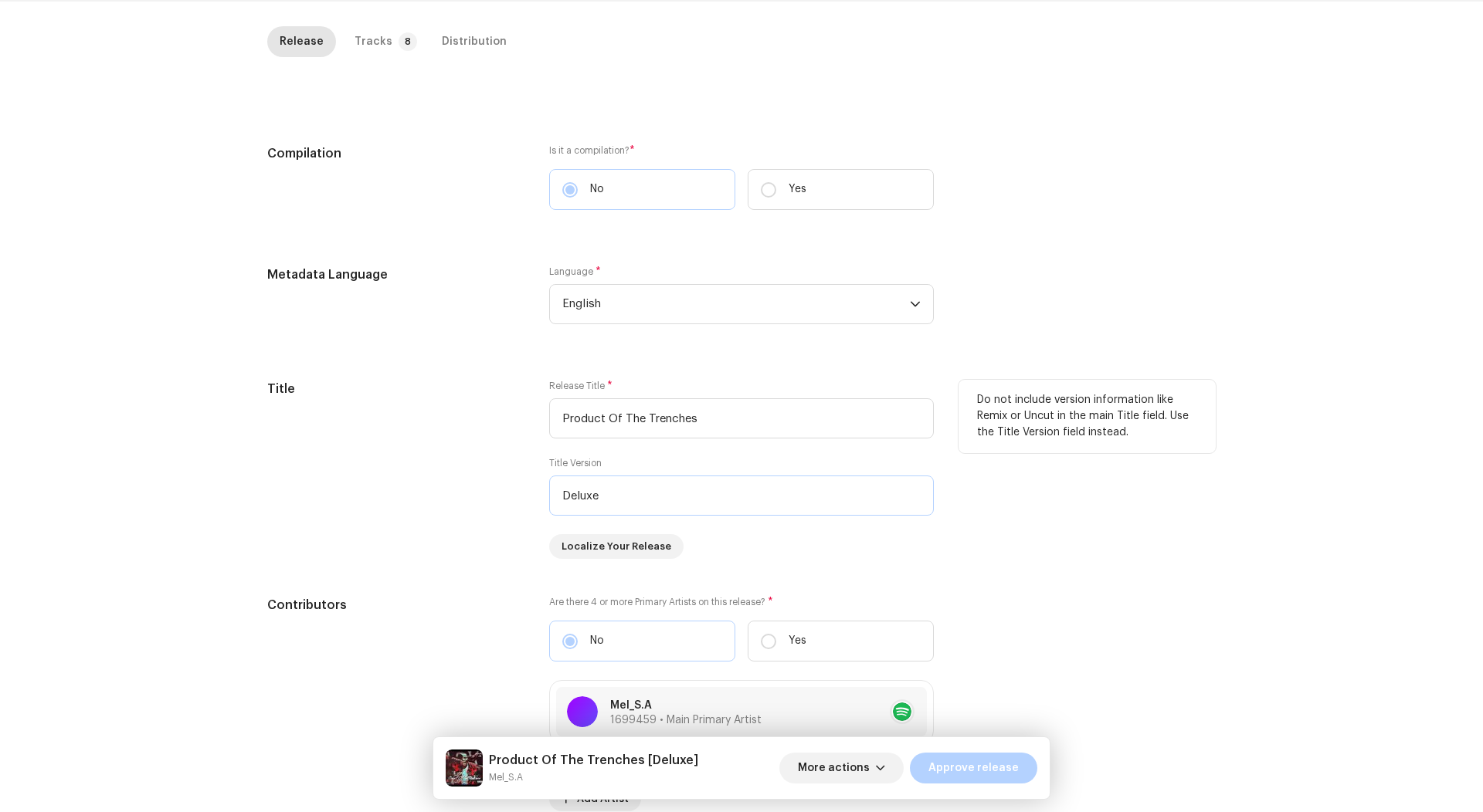
type input "Deluxe"
click at [383, 553] on div "Title" at bounding box center [396, 469] width 257 height 179
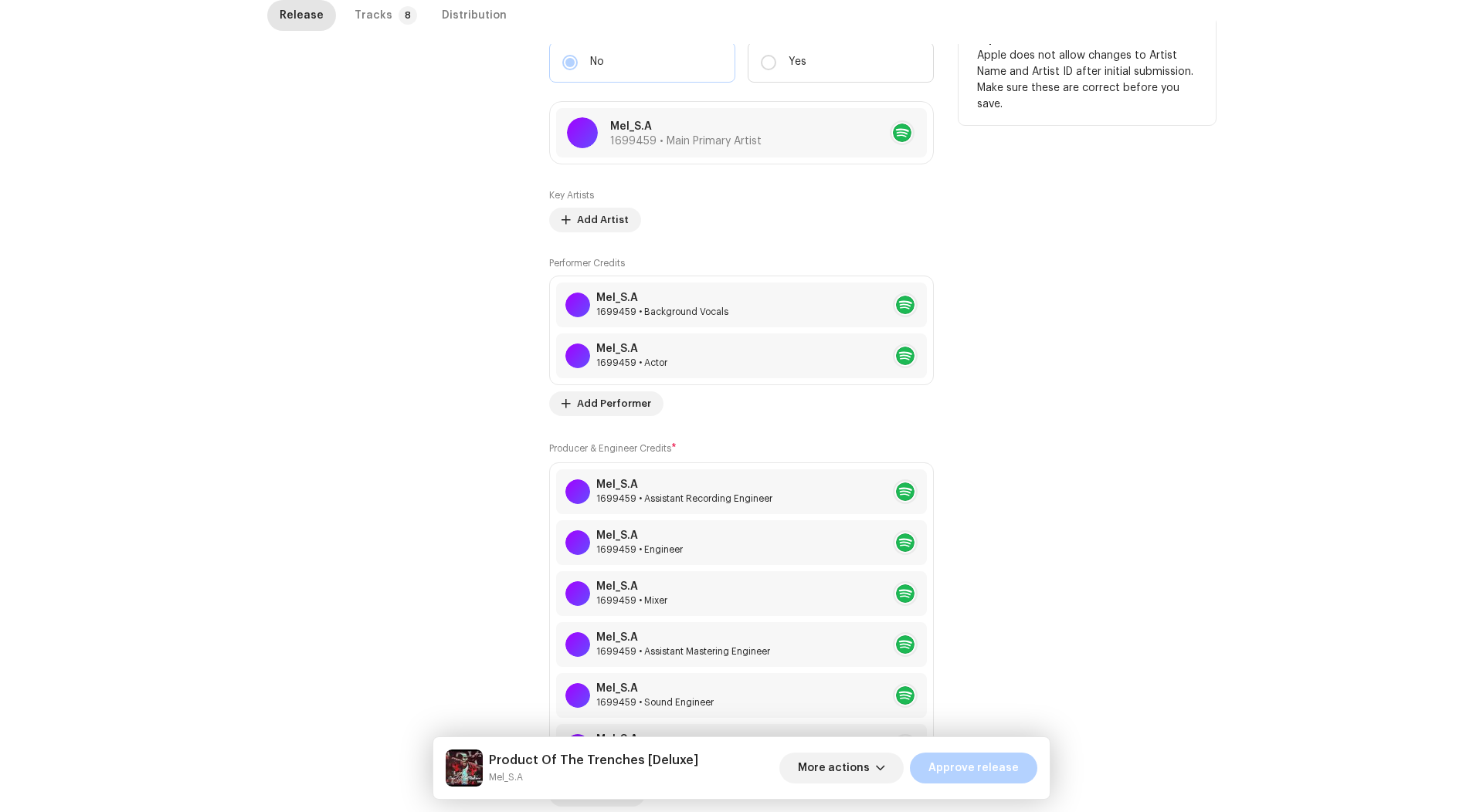
scroll to position [889, 0]
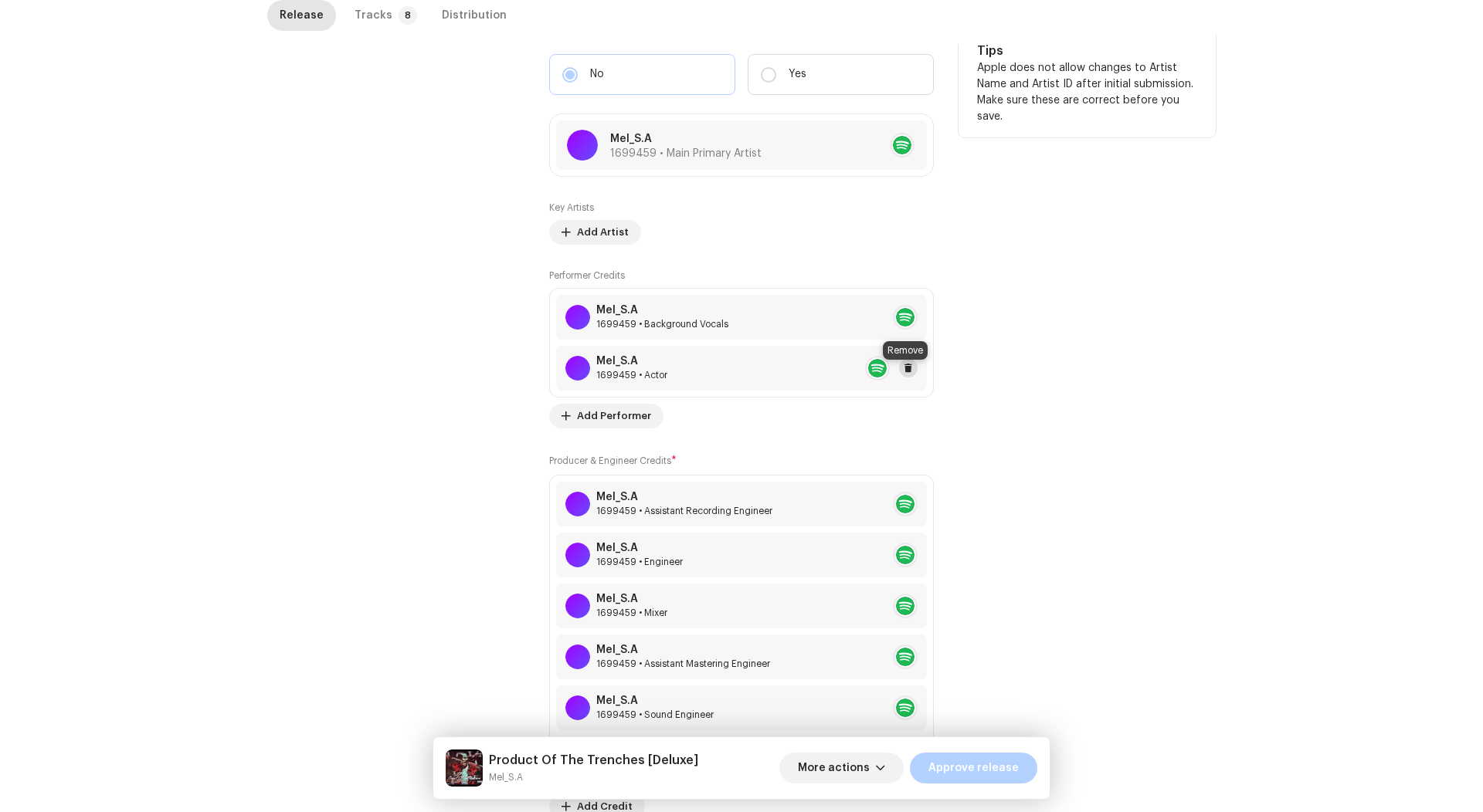
click at [907, 374] on span at bounding box center [909, 369] width 9 height 13
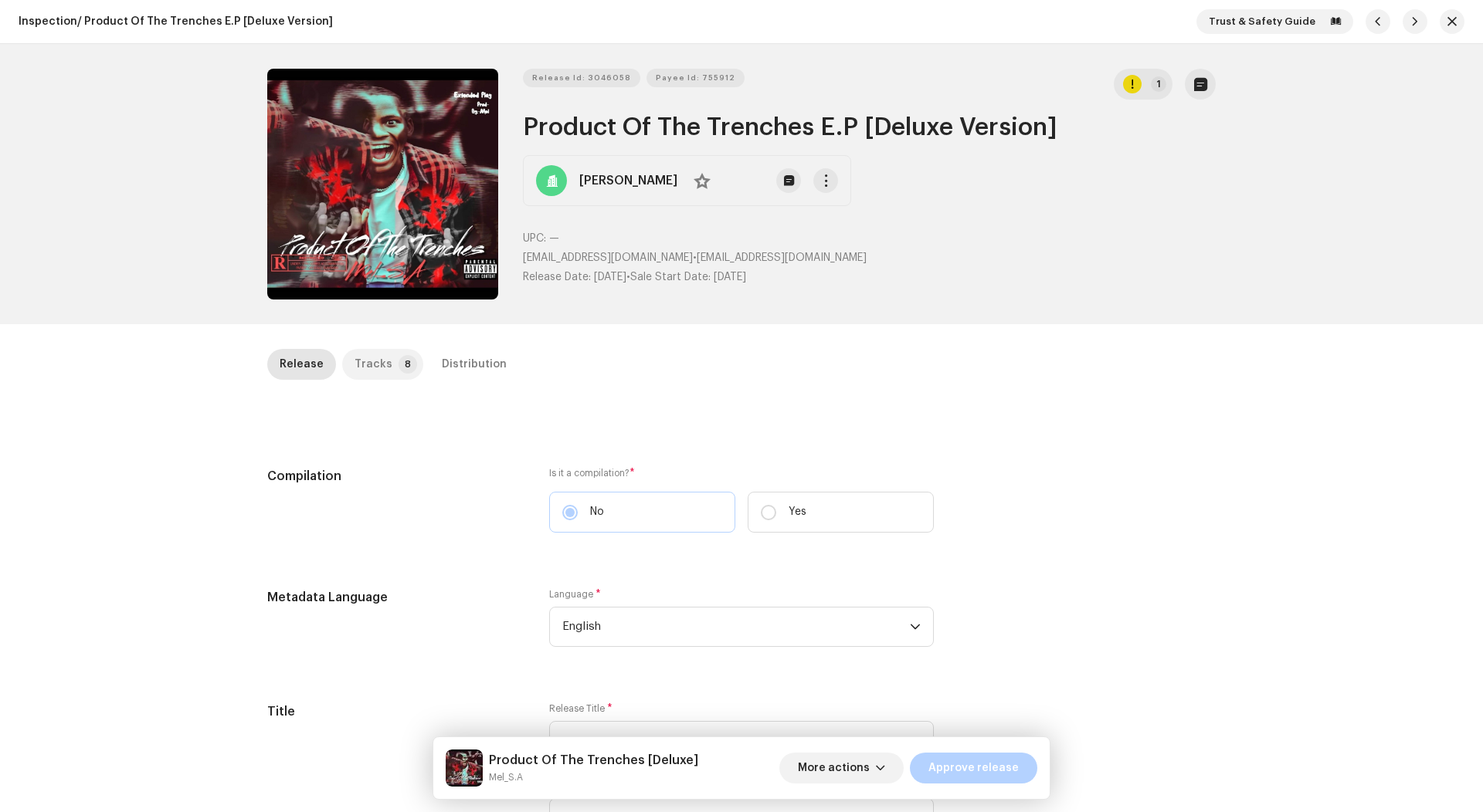
scroll to position [0, 0]
click at [408, 357] on p-tab "Tracks 8" at bounding box center [382, 364] width 81 height 31
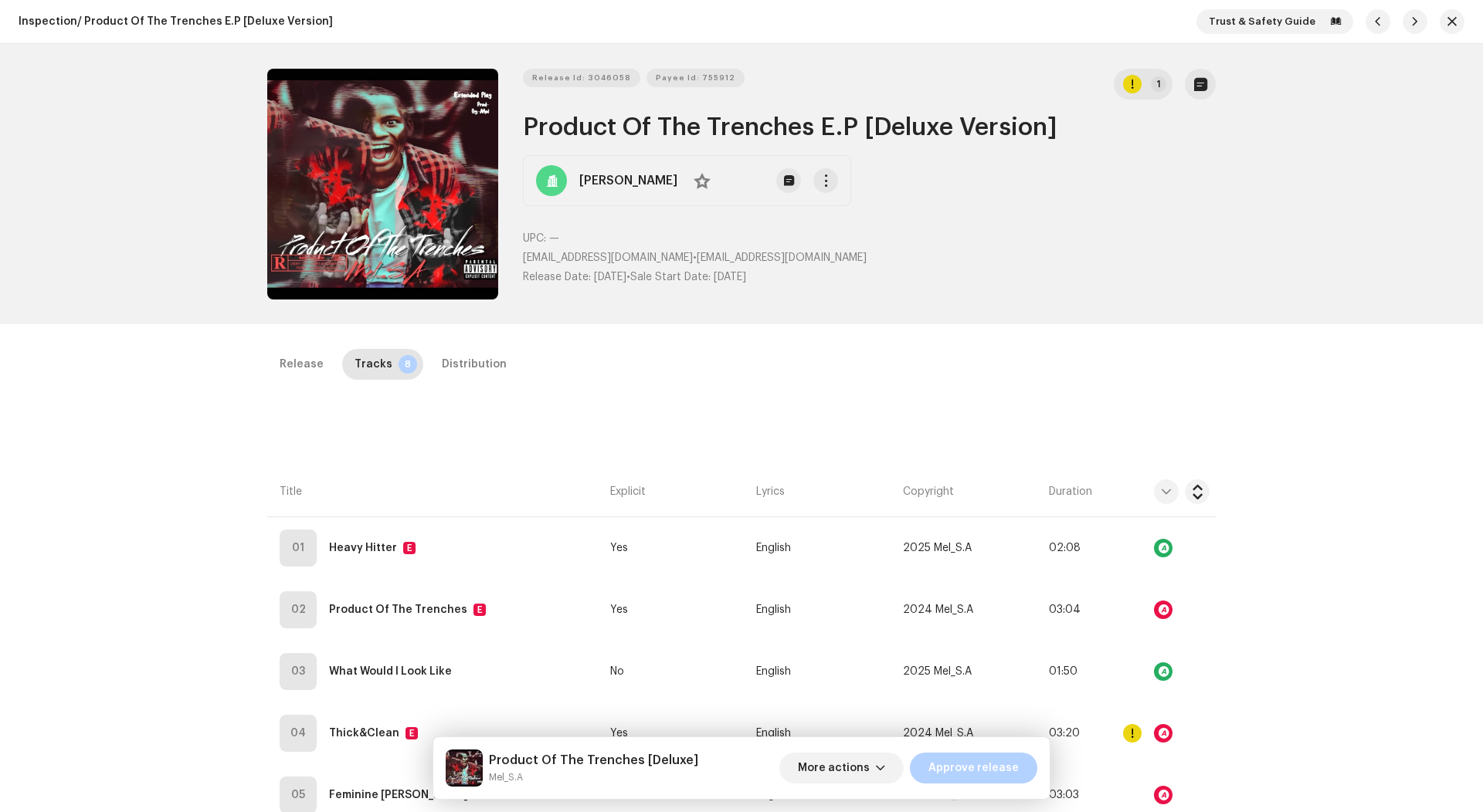
scroll to position [-1, 0]
click at [460, 384] on div "Release Tracks 8 Distribution" at bounding box center [742, 371] width 949 height 44
click at [461, 366] on div "Distribution" at bounding box center [474, 364] width 65 height 31
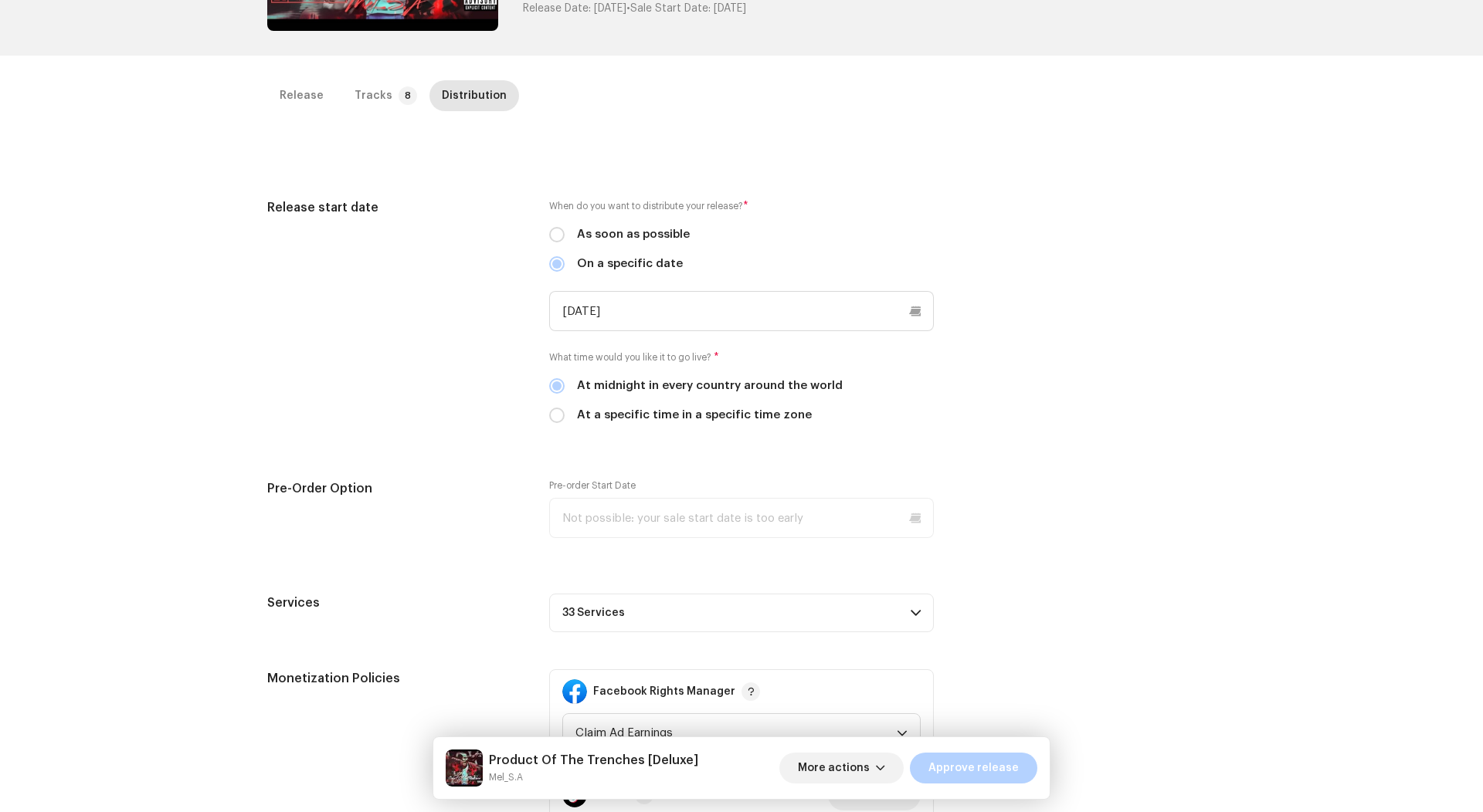
scroll to position [322, 0]
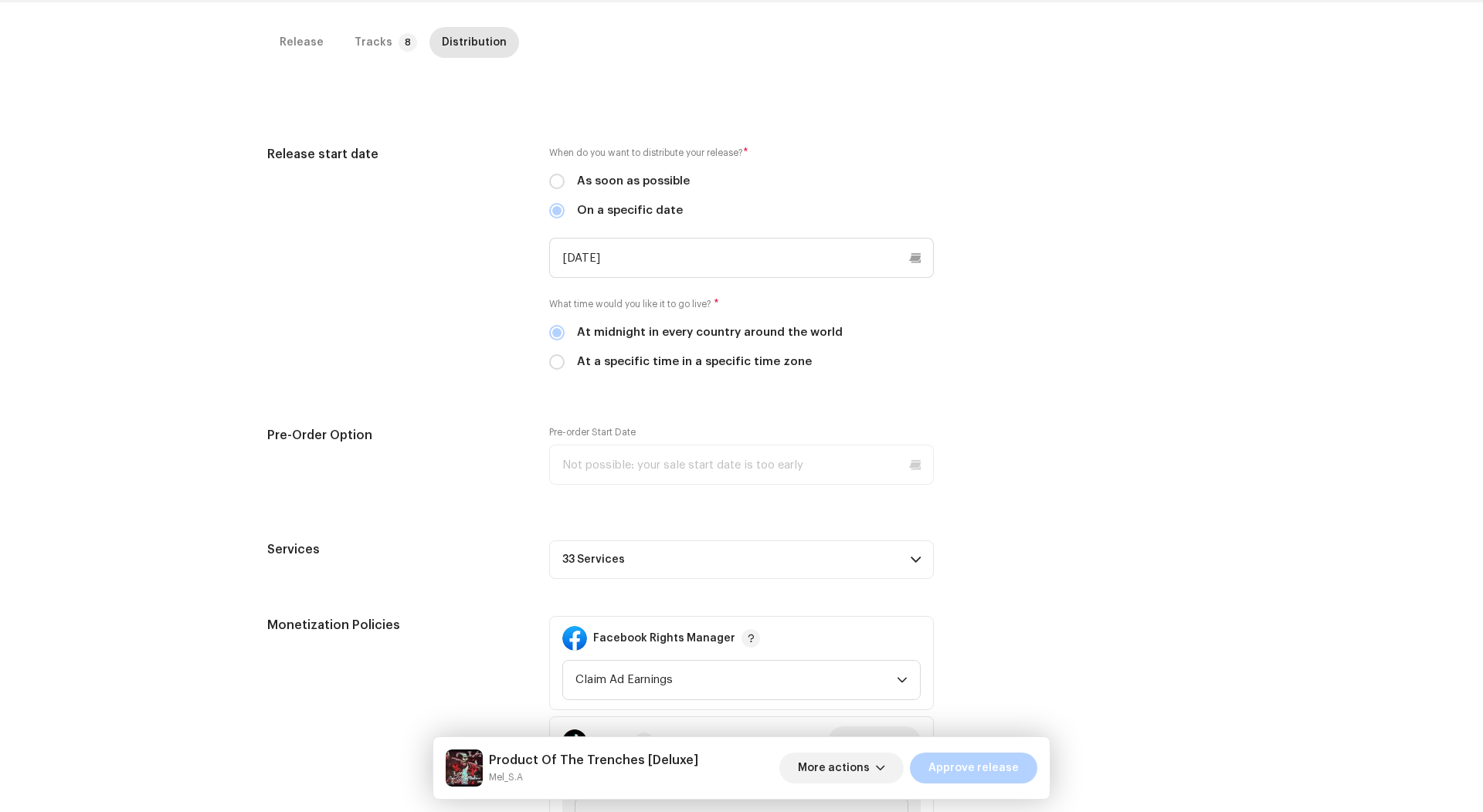
click at [797, 551] on p-accordion-header "33 Services" at bounding box center [742, 559] width 385 height 39
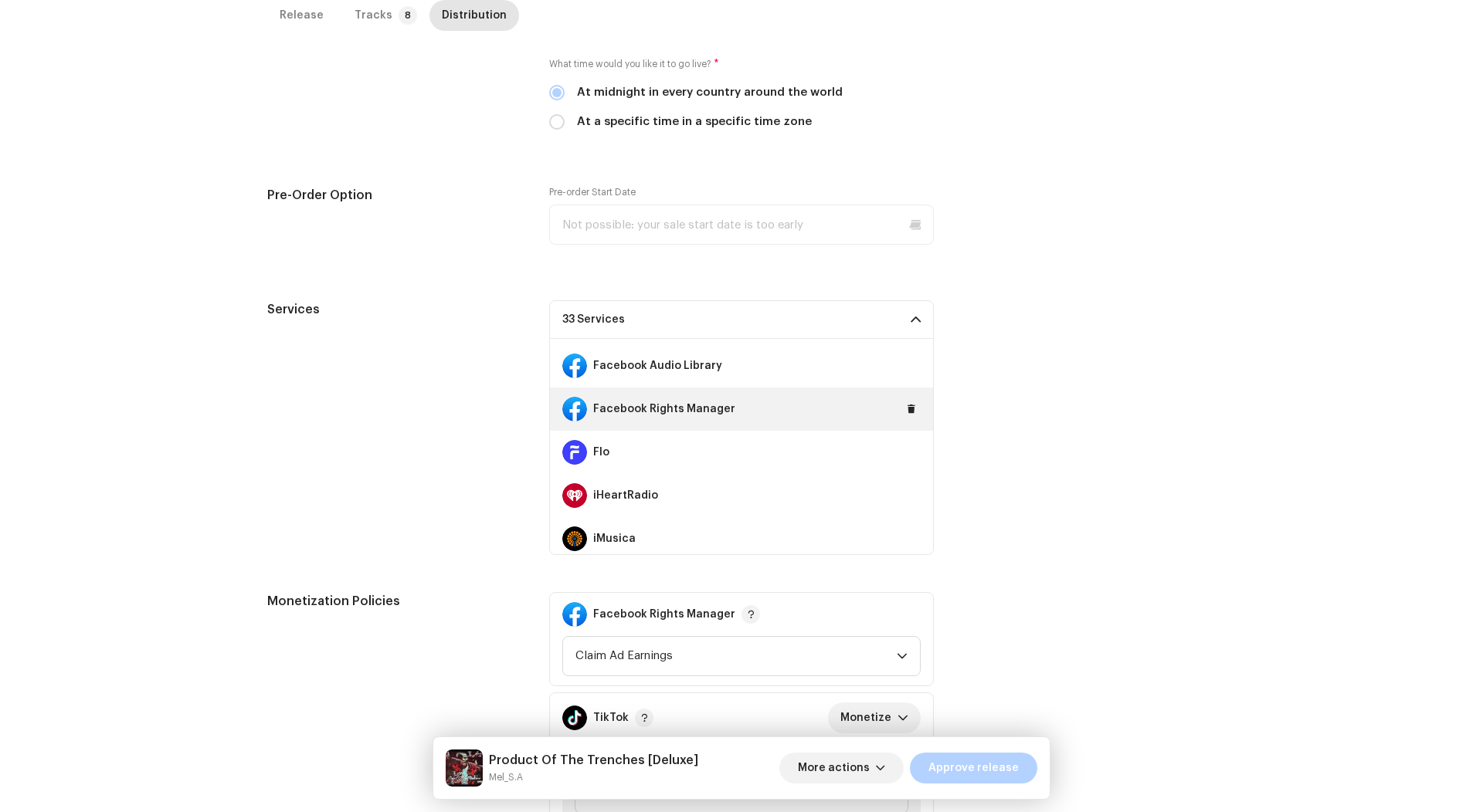
scroll to position [293, 0]
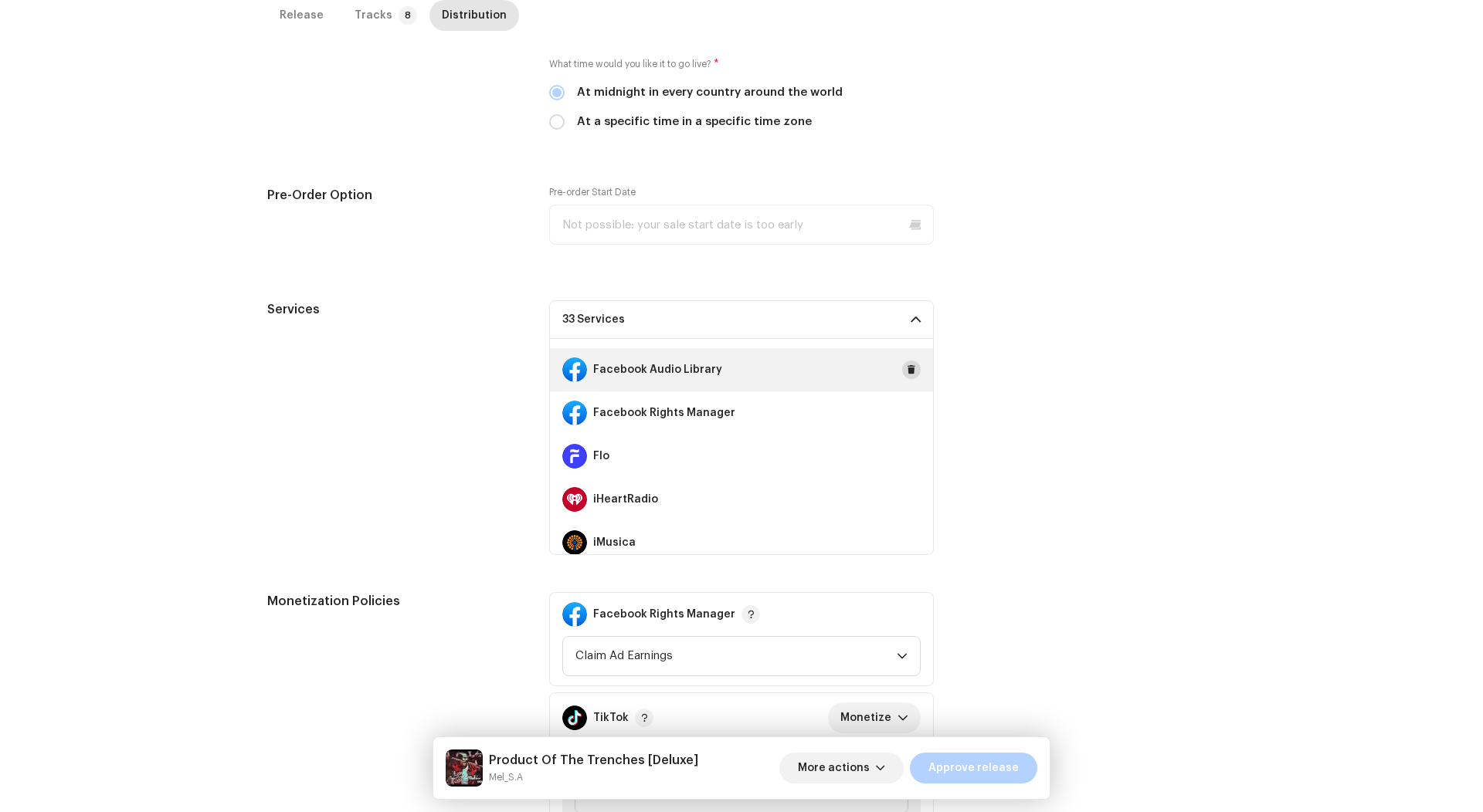
click at [907, 370] on span at bounding box center [912, 370] width 9 height 13
click at [907, 410] on span at bounding box center [912, 413] width 9 height 13
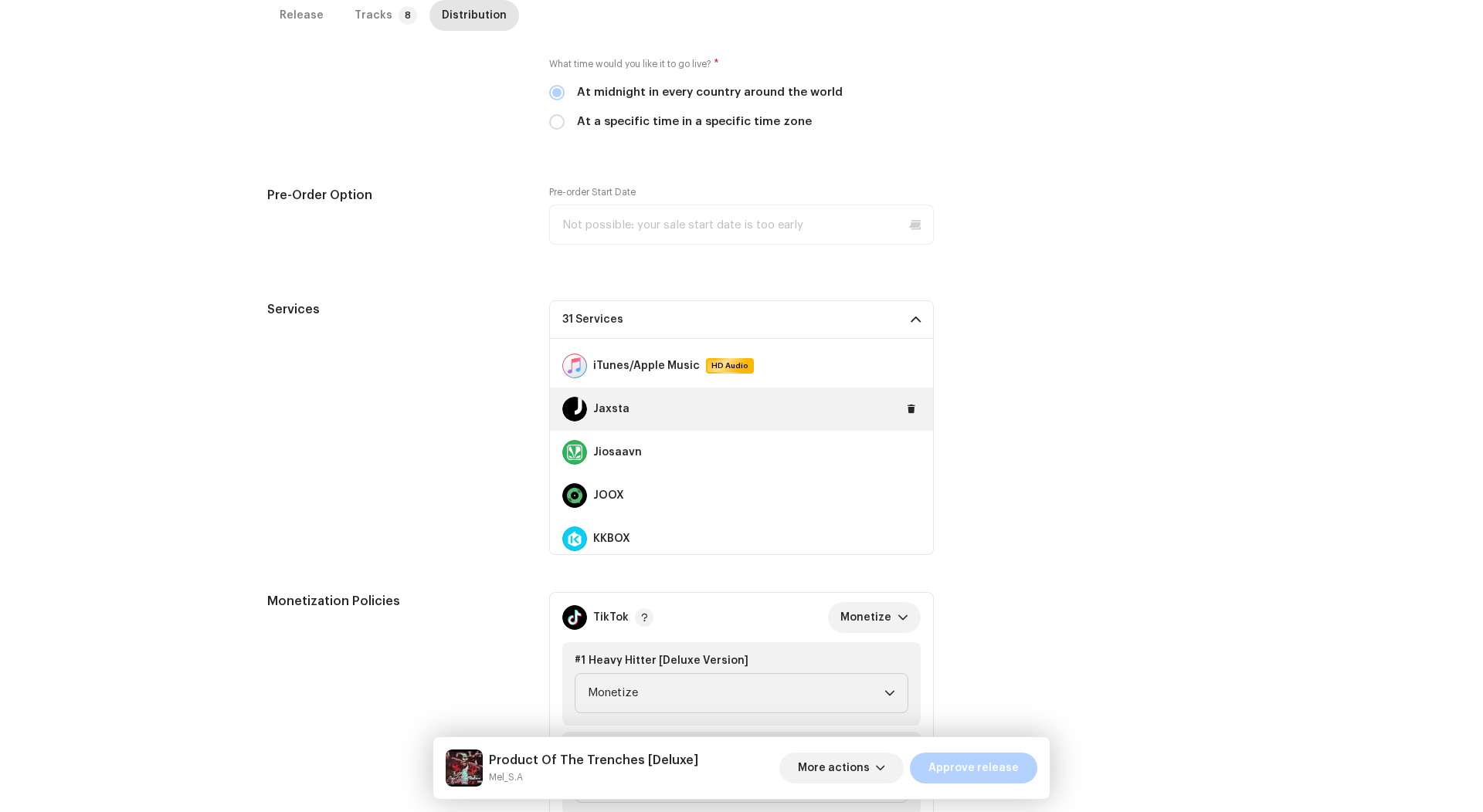
scroll to position [580, 0]
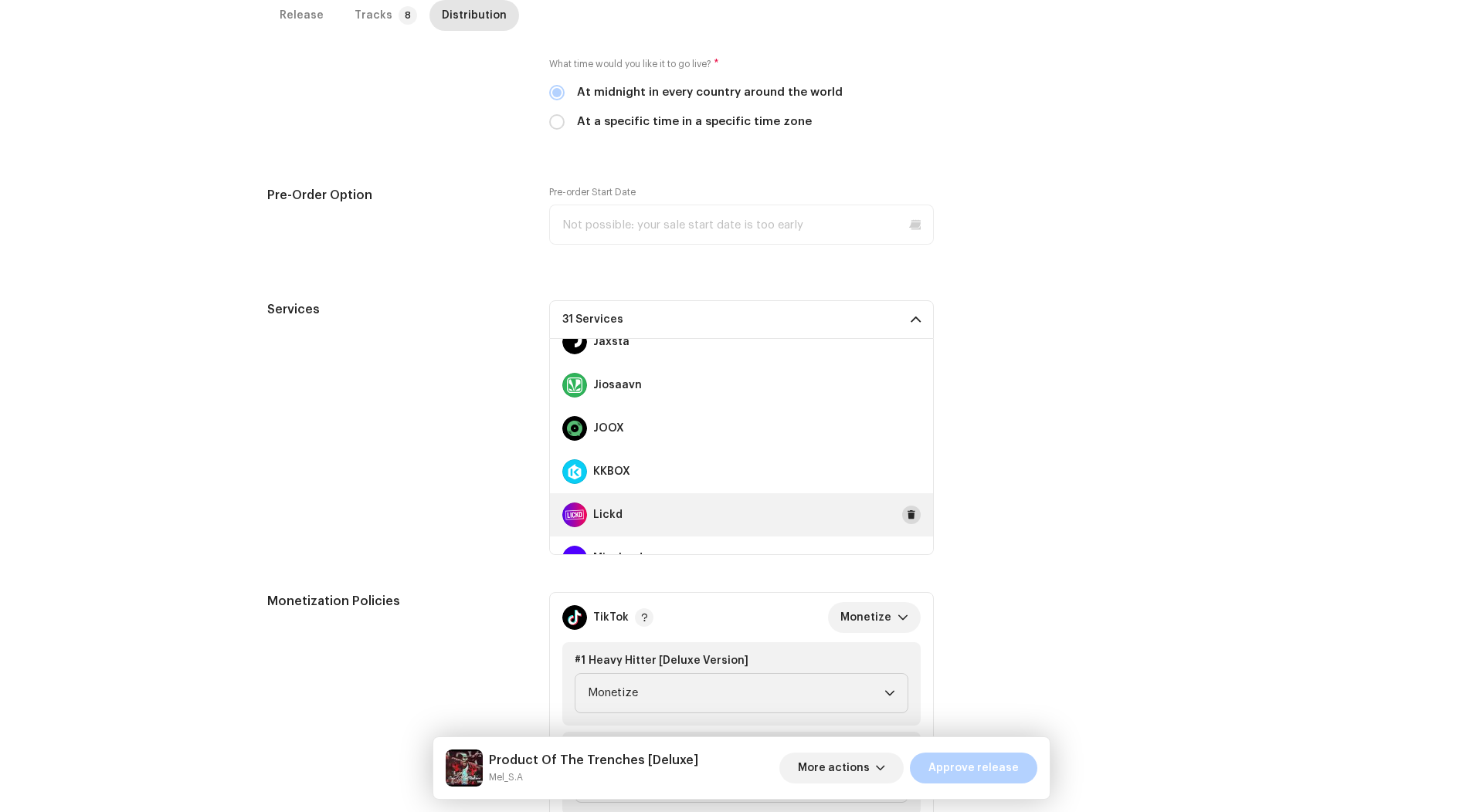
click at [907, 511] on span at bounding box center [912, 515] width 9 height 13
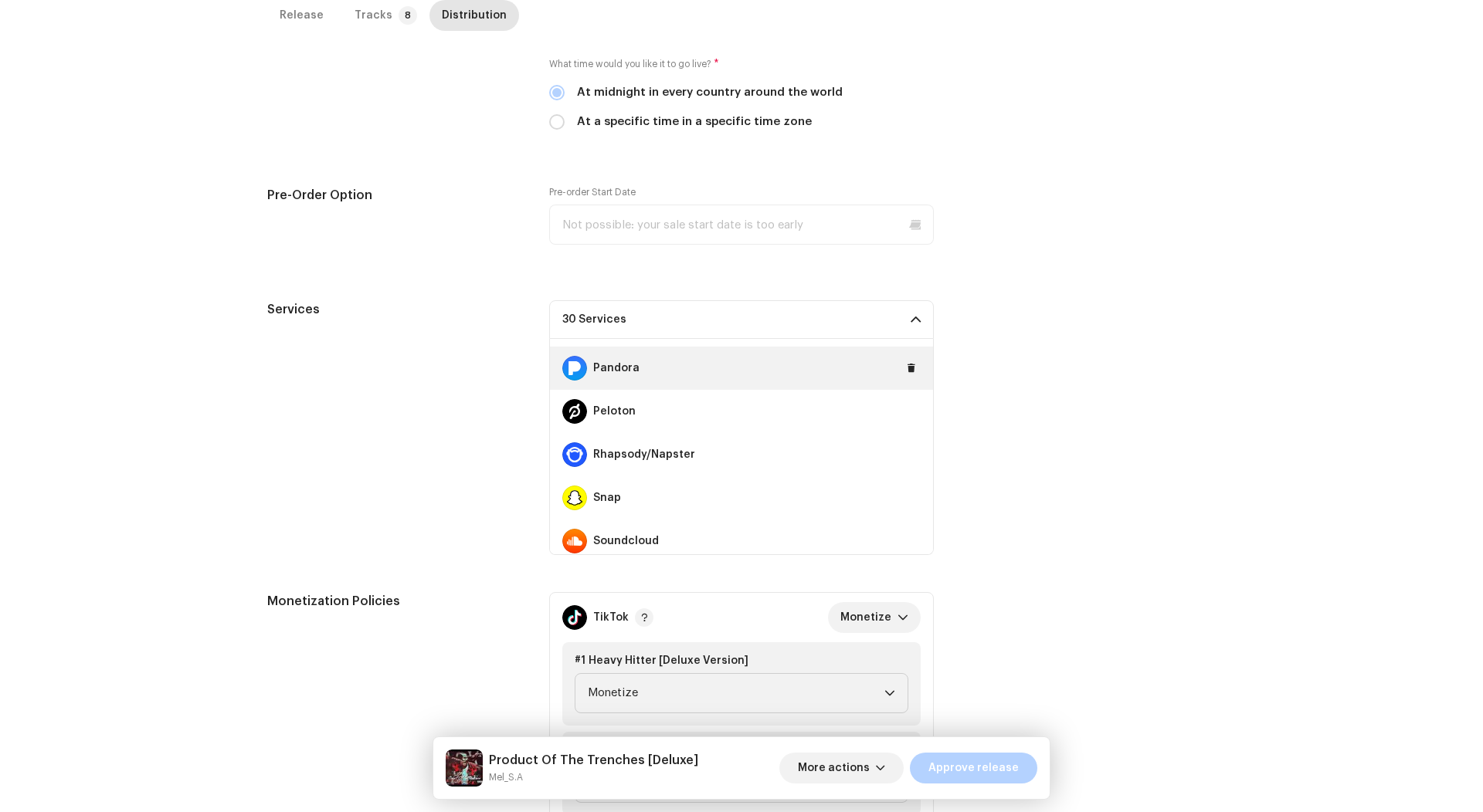
scroll to position [902, 0]
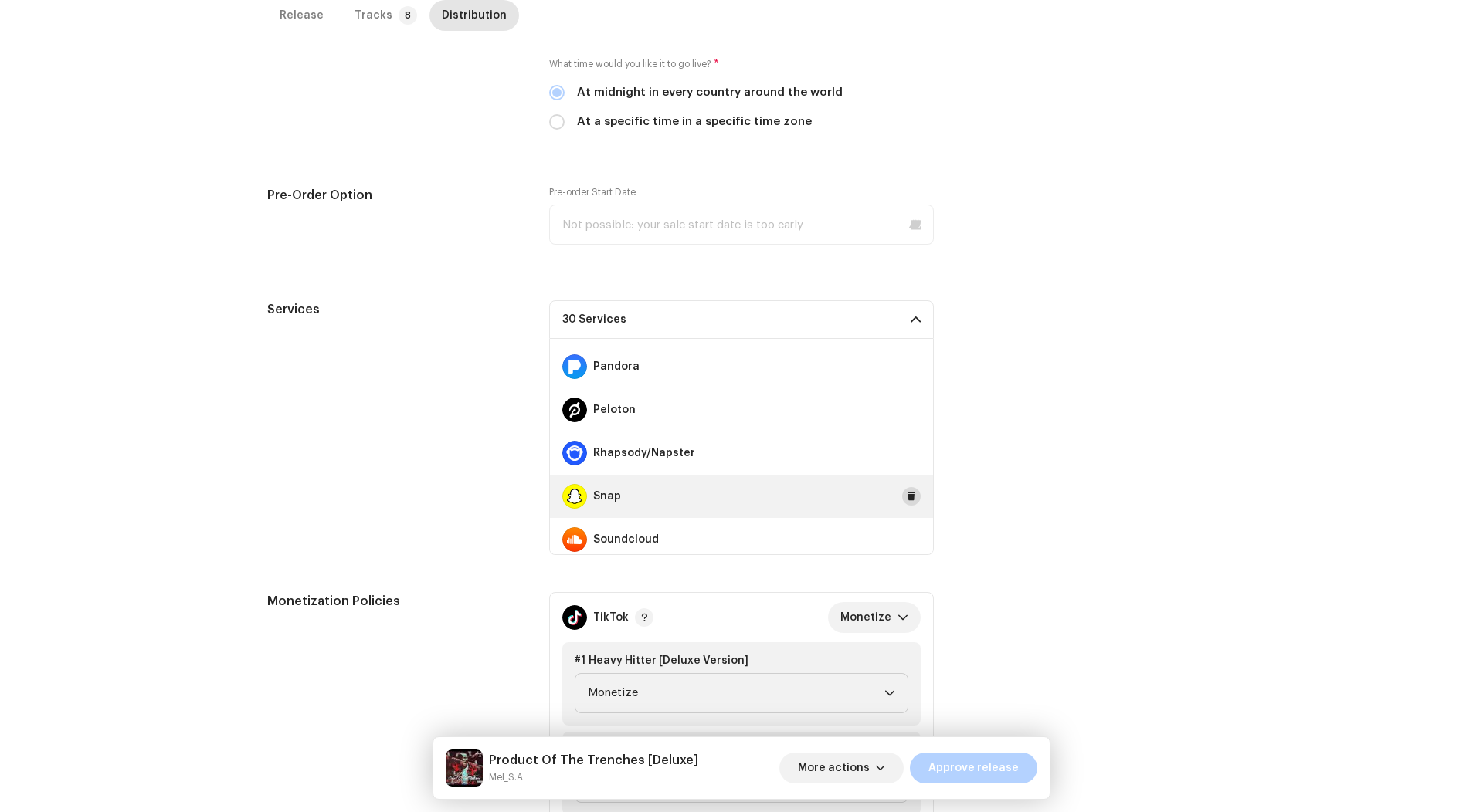
click at [910, 499] on button at bounding box center [912, 496] width 19 height 19
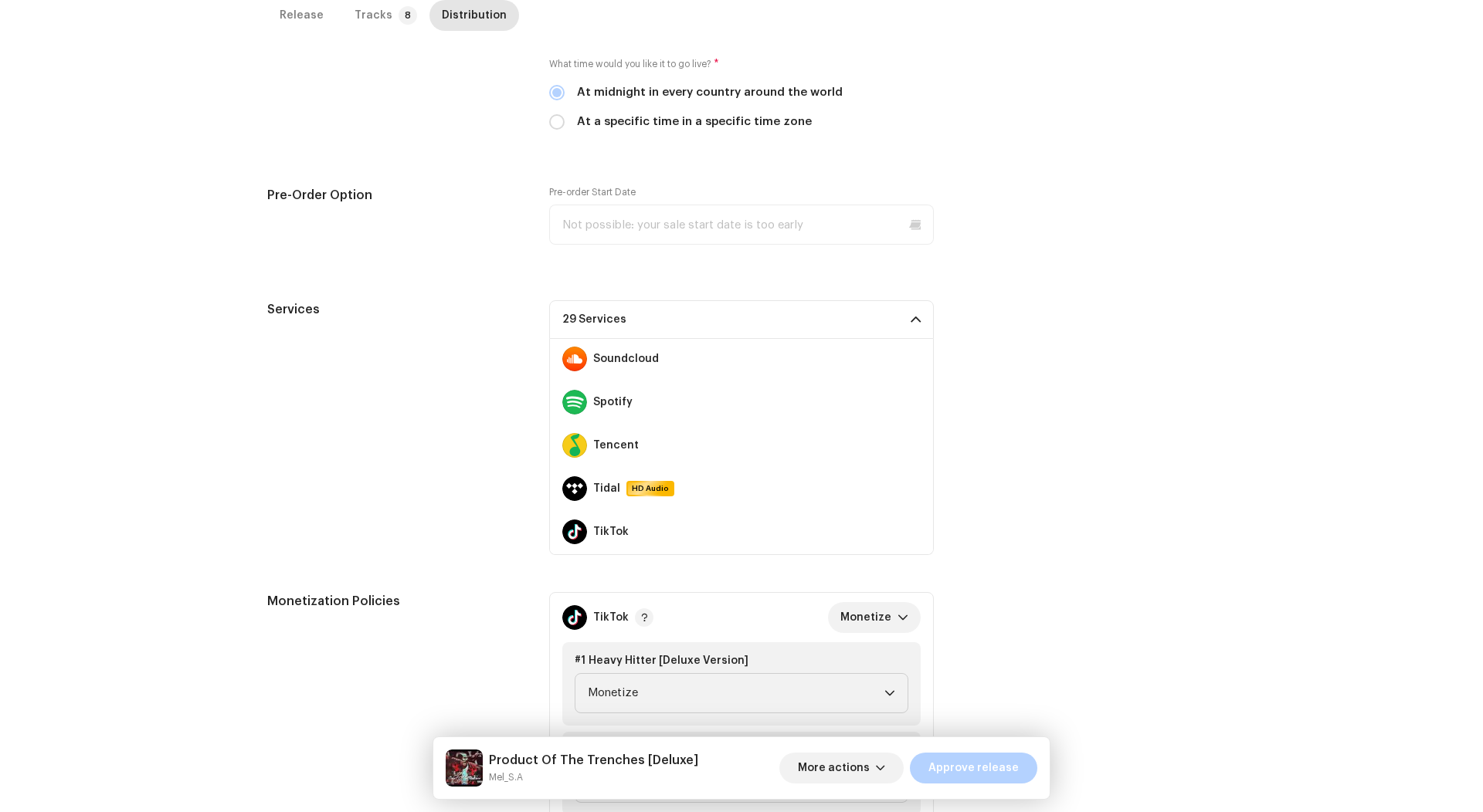
scroll to position [1093, 0]
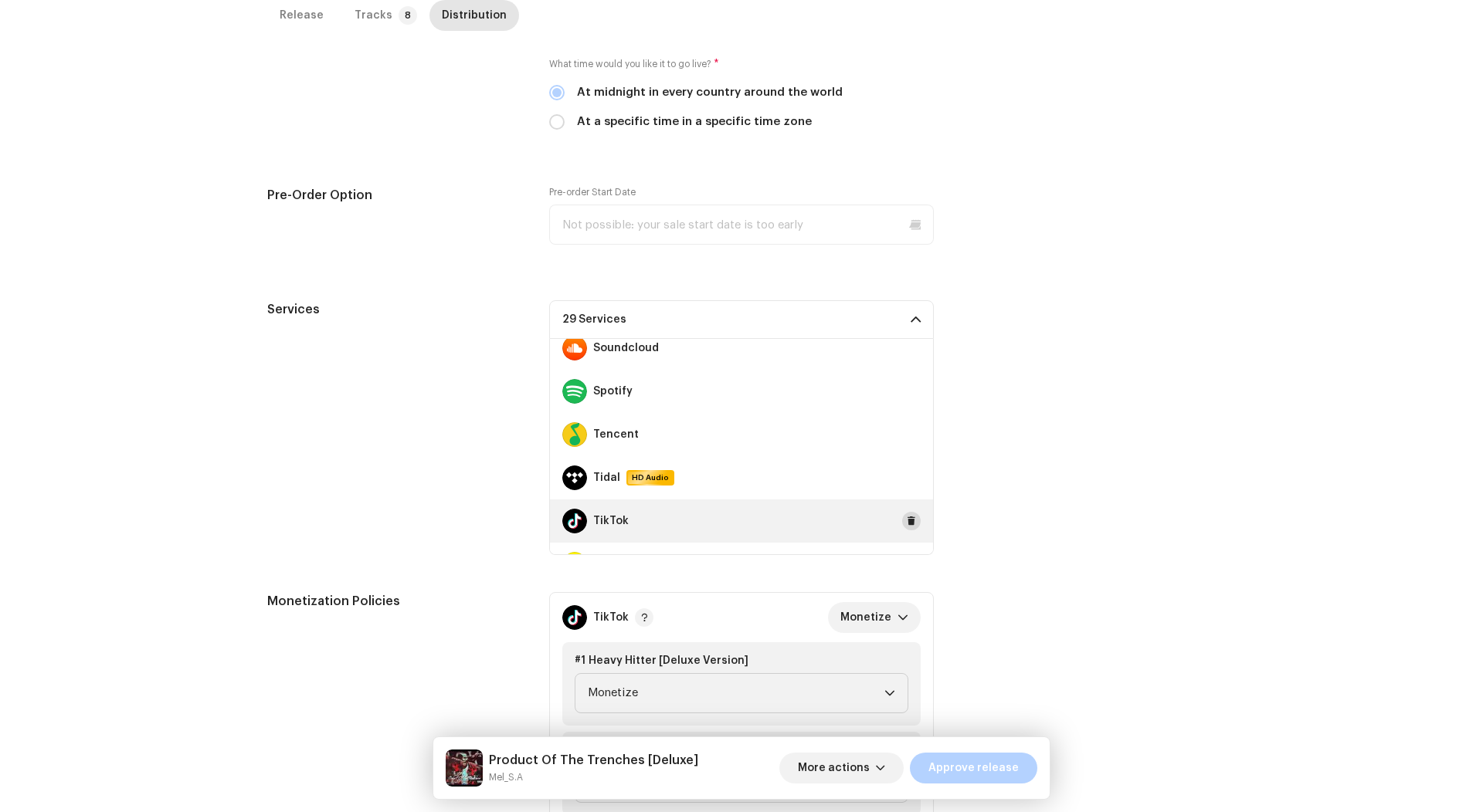
click at [907, 523] on span at bounding box center [912, 521] width 9 height 13
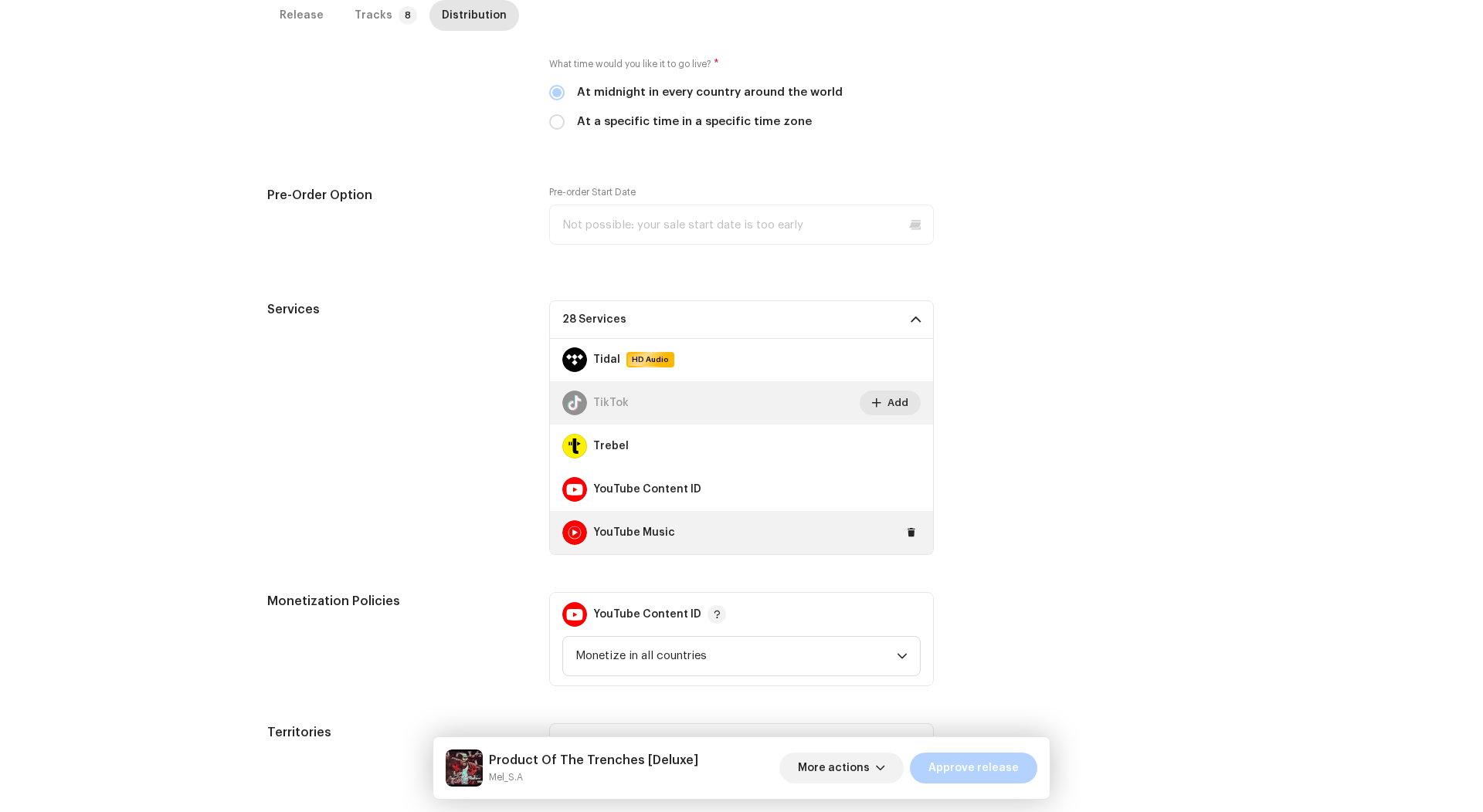
scroll to position [1211, 0]
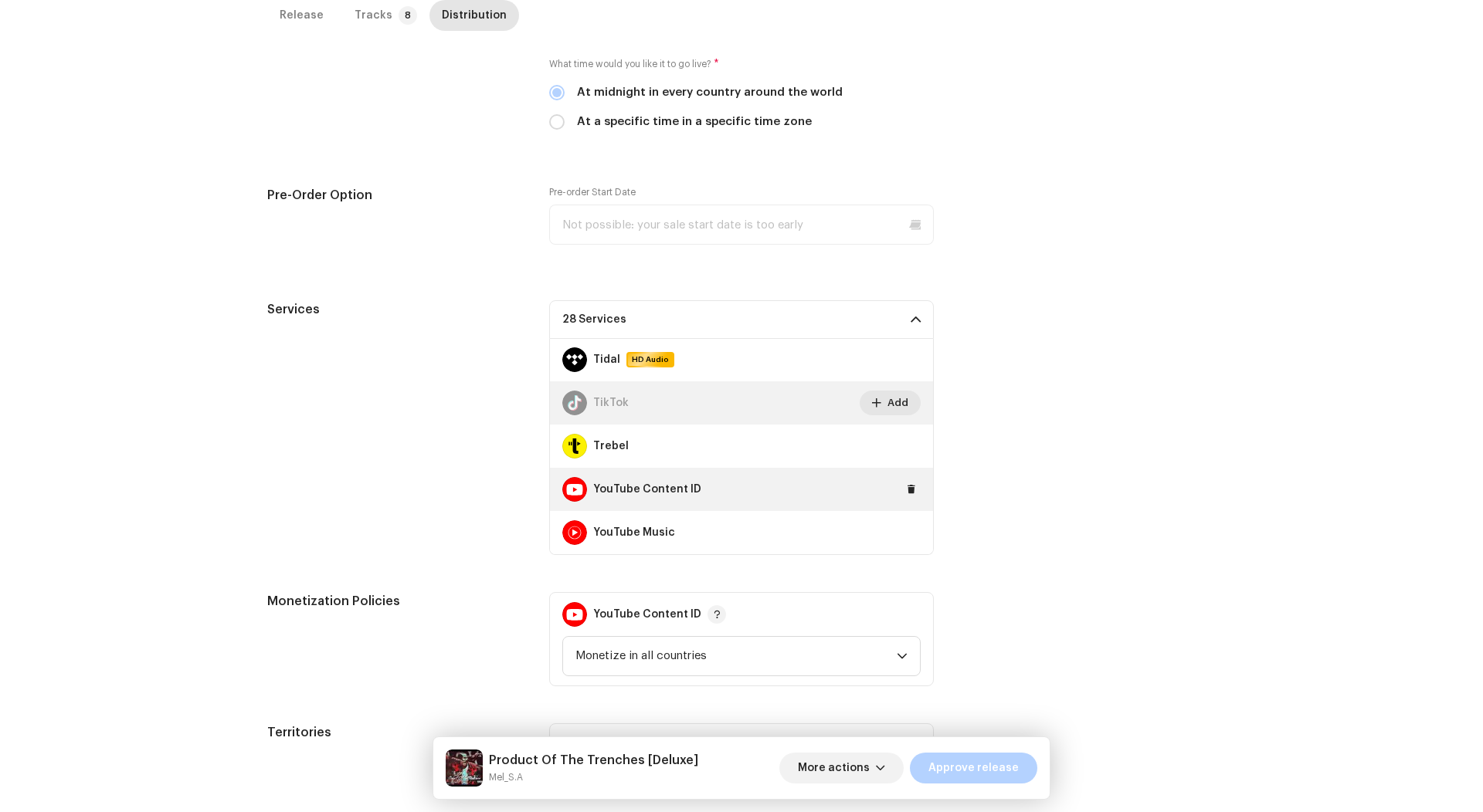
click at [910, 497] on div "YouTube Content ID" at bounding box center [742, 489] width 383 height 43
click at [910, 495] on div "YouTube Content ID" at bounding box center [742, 489] width 383 height 43
click at [909, 494] on button at bounding box center [912, 490] width 19 height 19
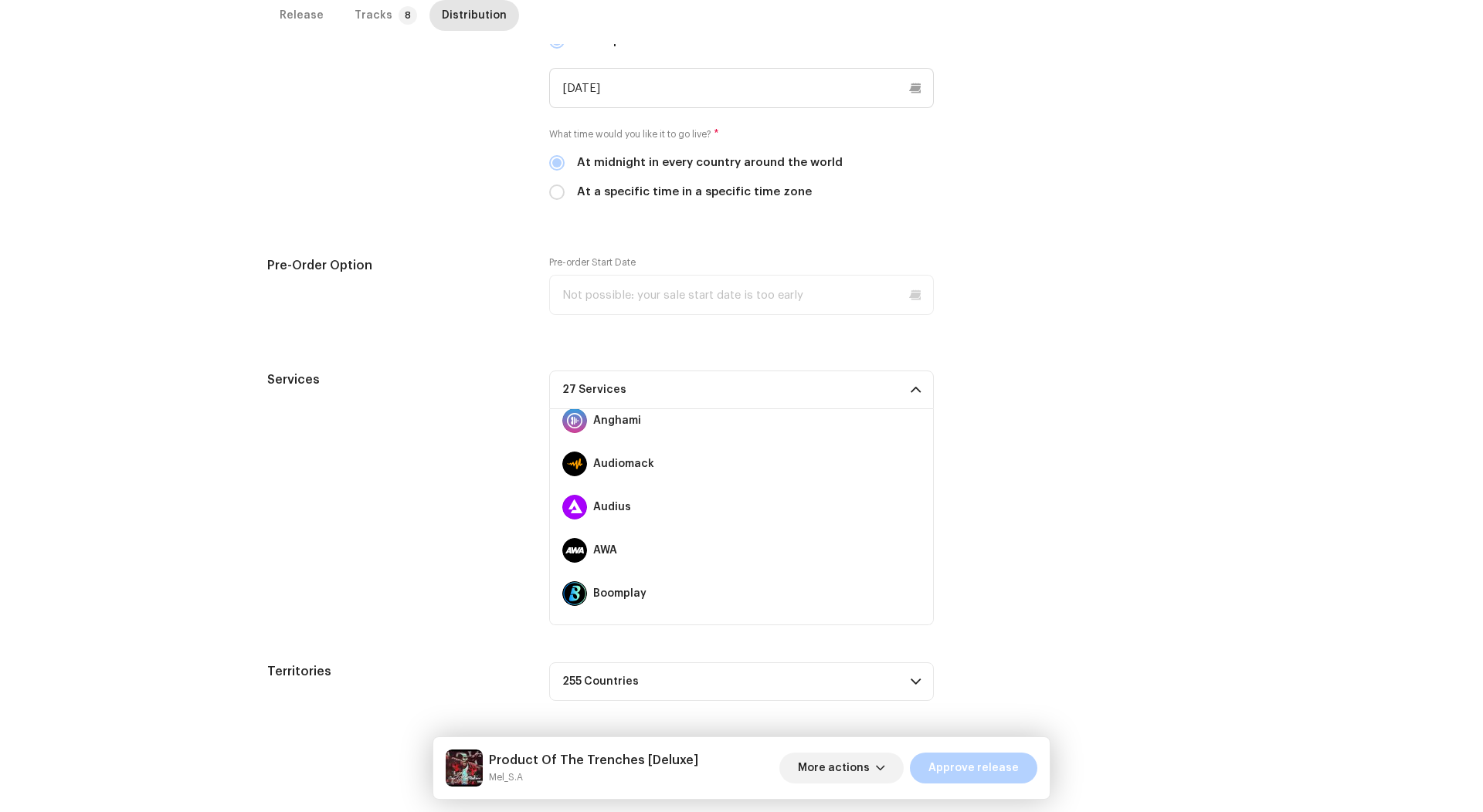
scroll to position [8, 0]
click at [1017, 450] on div "Services 27 Services Amazon HD Audio Anghami Audiomack Audius AWA Boomplay Deez…" at bounding box center [742, 497] width 949 height 254
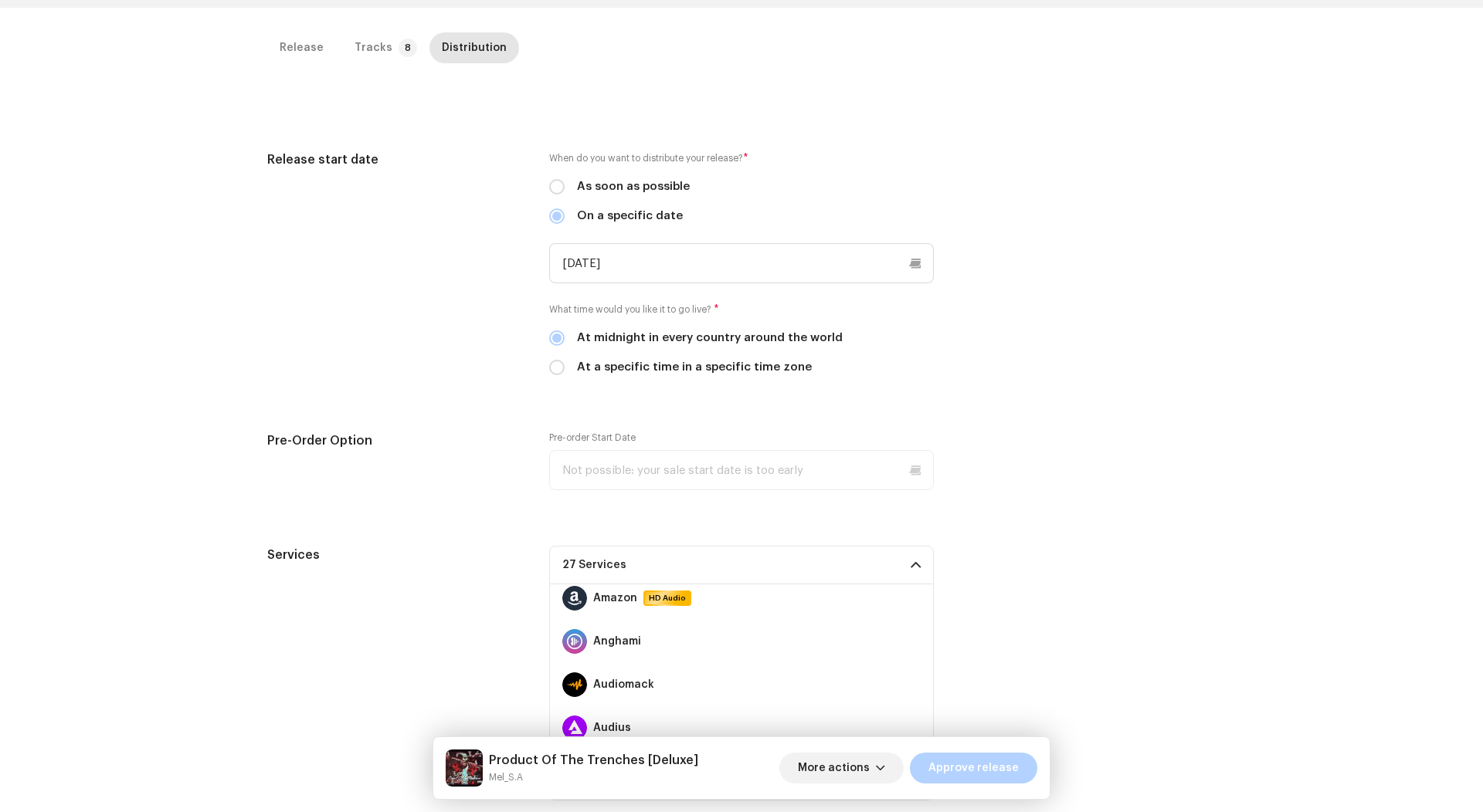
scroll to position [29, 0]
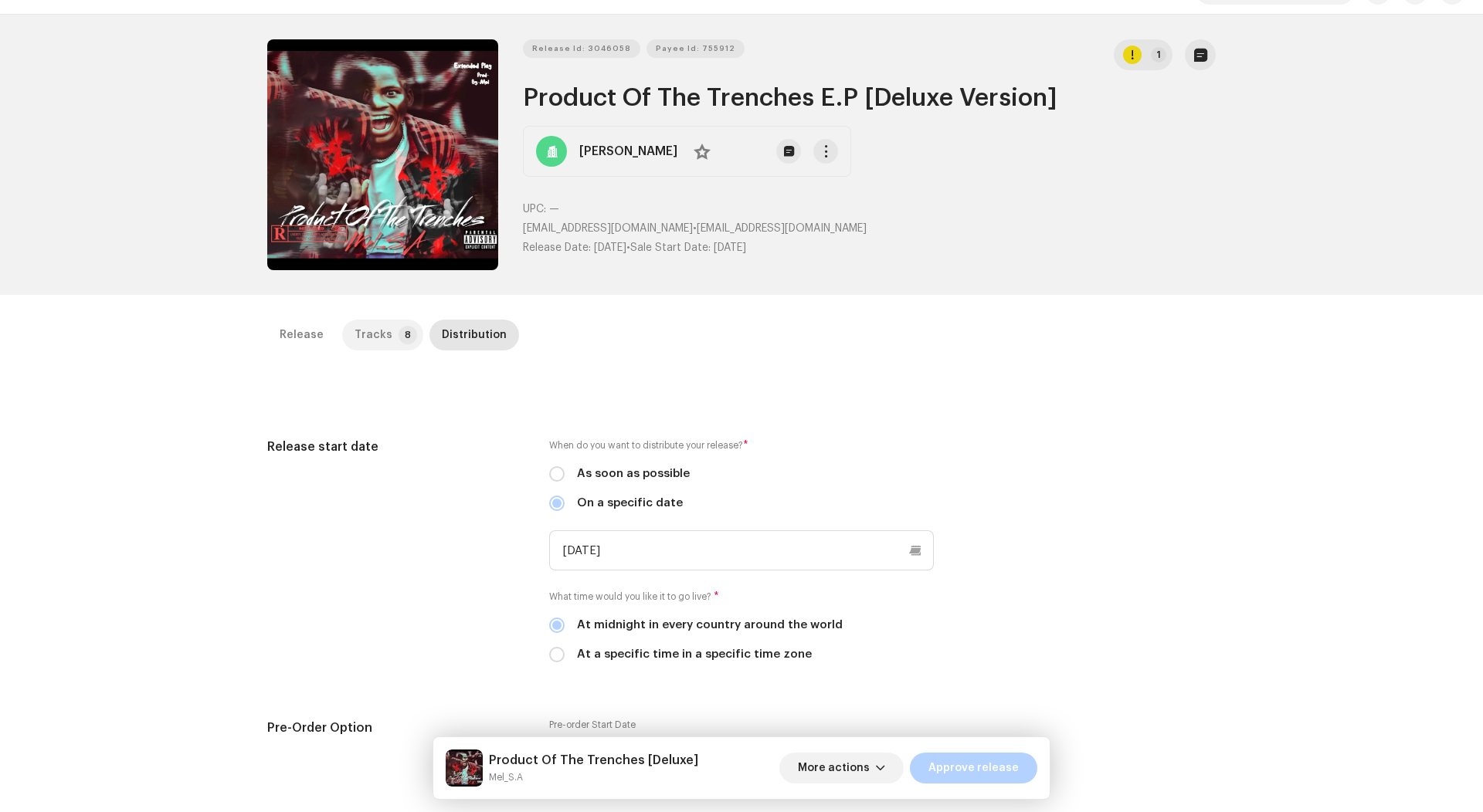
click at [355, 328] on div "Tracks" at bounding box center [374, 335] width 38 height 31
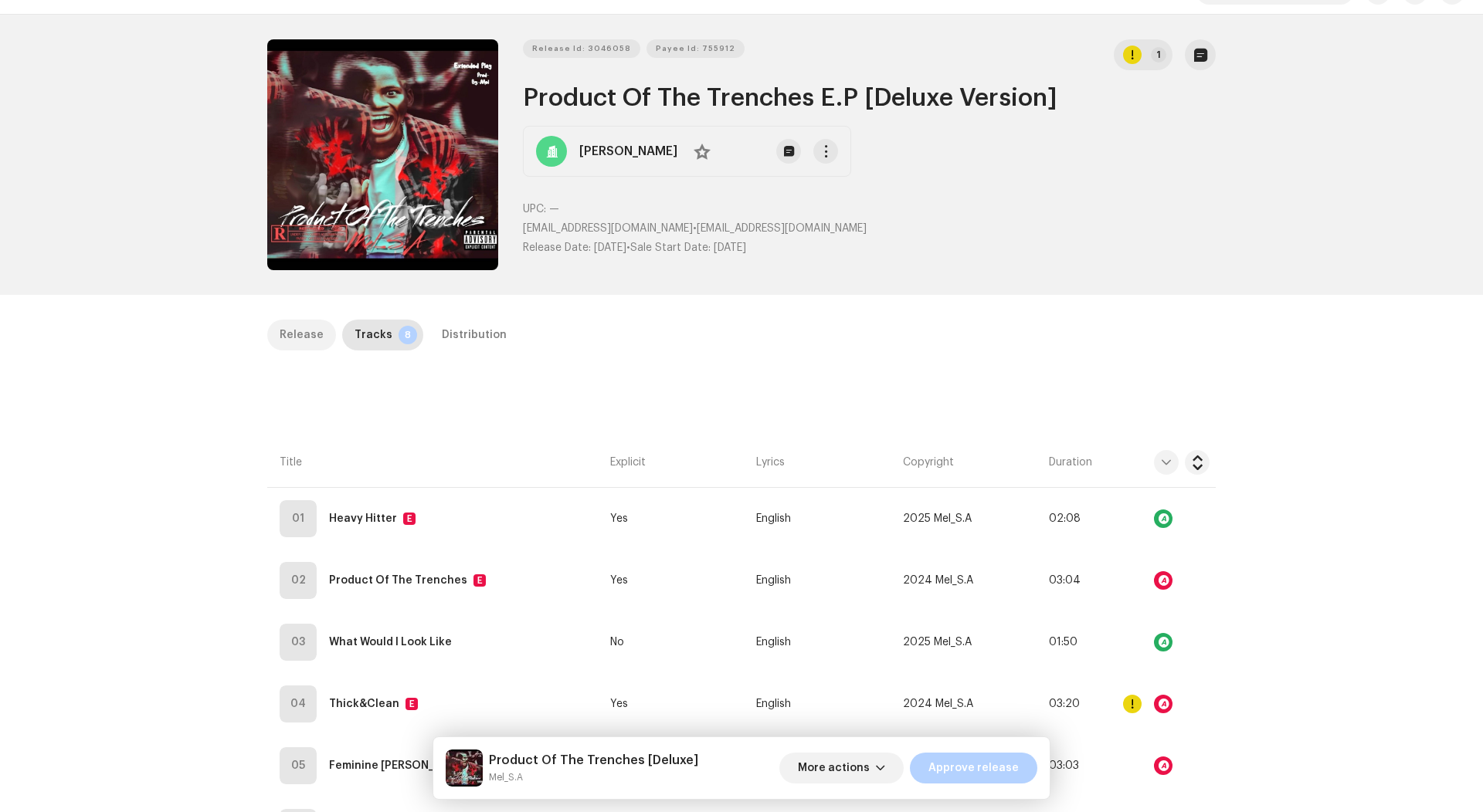
click at [325, 331] on p-tab "Release" at bounding box center [301, 335] width 69 height 31
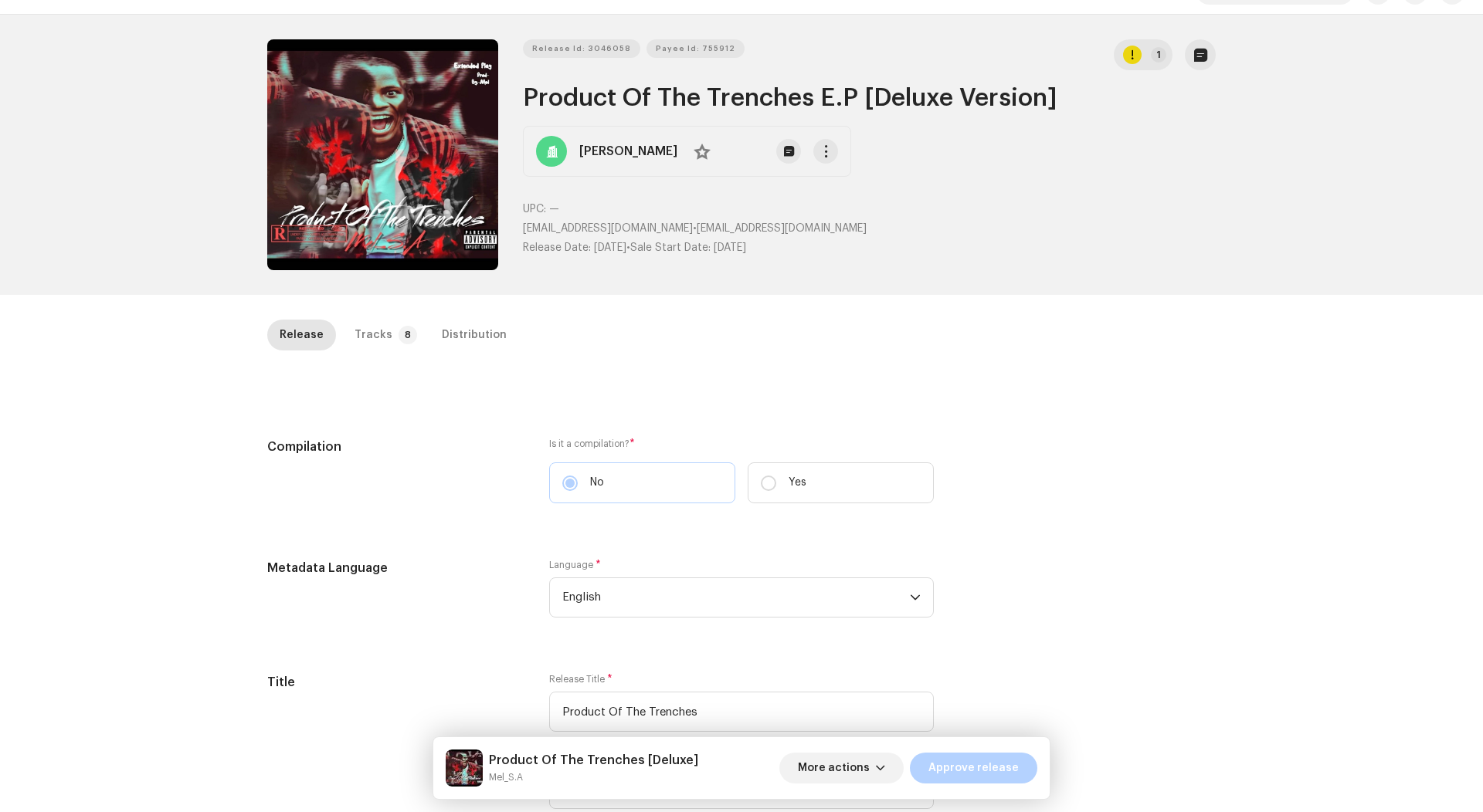
click at [481, 306] on div "Inspection / Product Of The Trenches E.P [Deluxe Version] Trust & Safety Guide …" at bounding box center [742, 406] width 1483 height 812
click at [481, 320] on div "Distribution" at bounding box center [474, 335] width 65 height 31
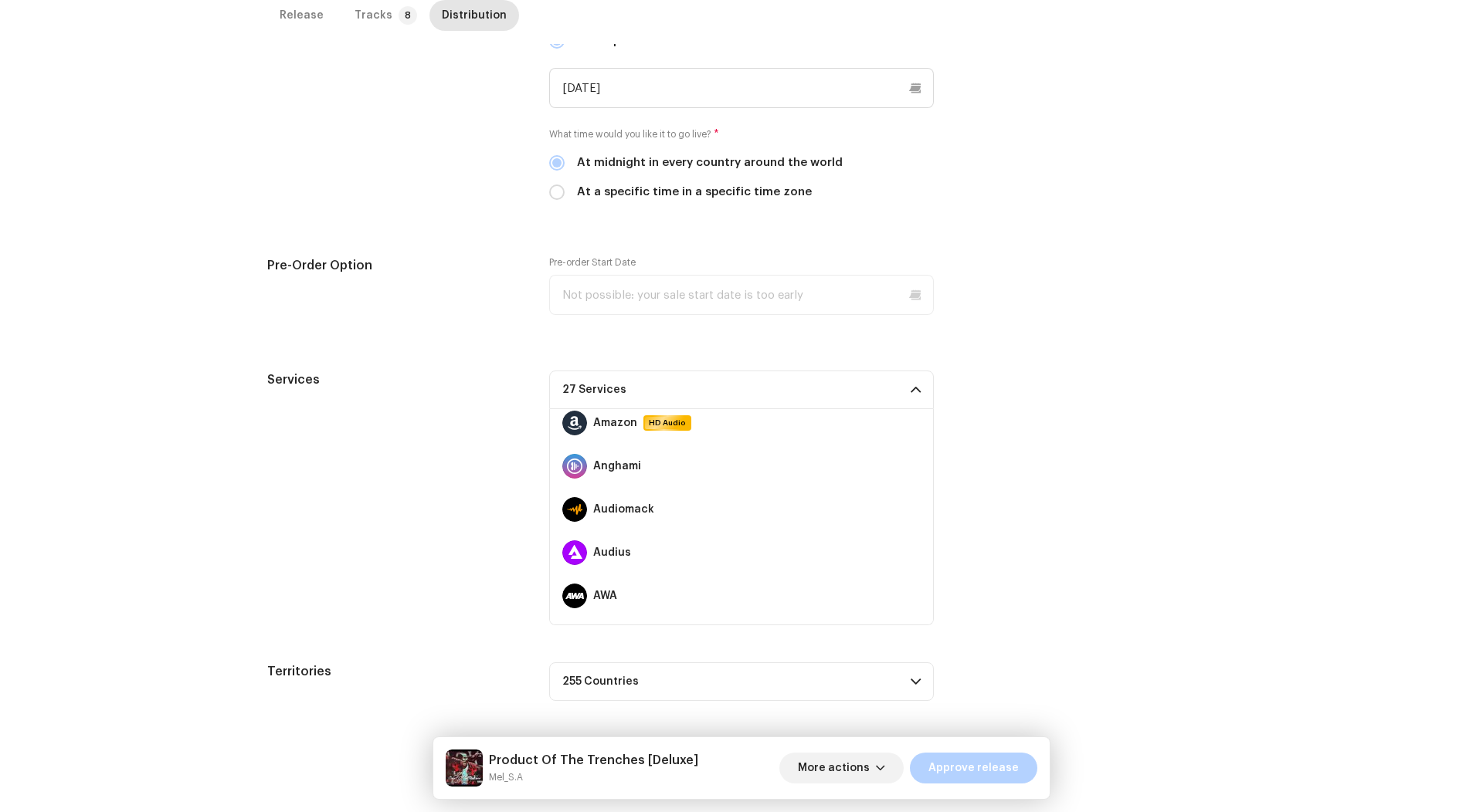
scroll to position [491, 0]
click at [1015, 773] on span "Approve release" at bounding box center [973, 768] width 91 height 31
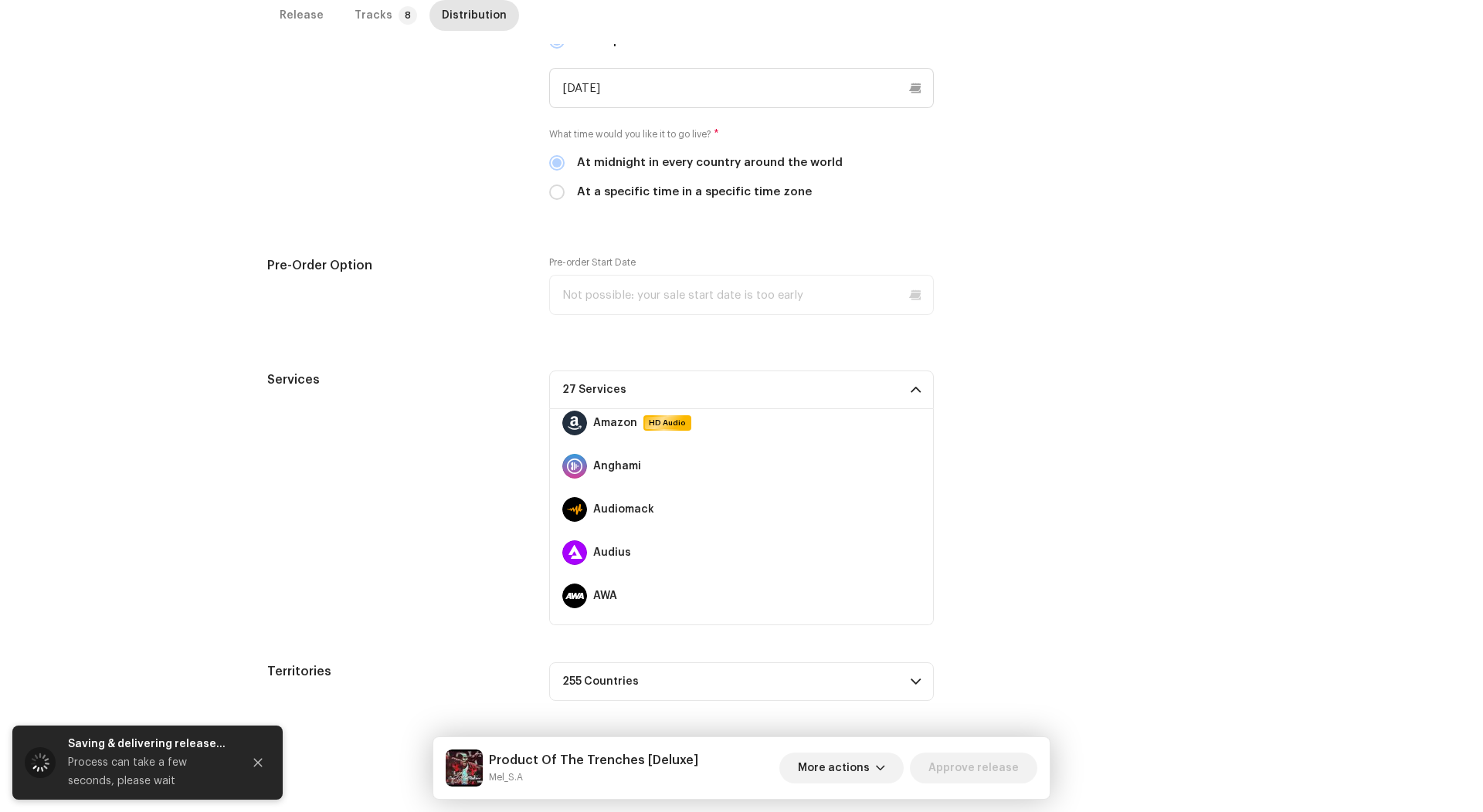
click at [1237, 758] on div "Inspection / Product Of The Trenches E.P [Deluxe Version] Trust & Safety Guide …" at bounding box center [742, 406] width 1483 height 812
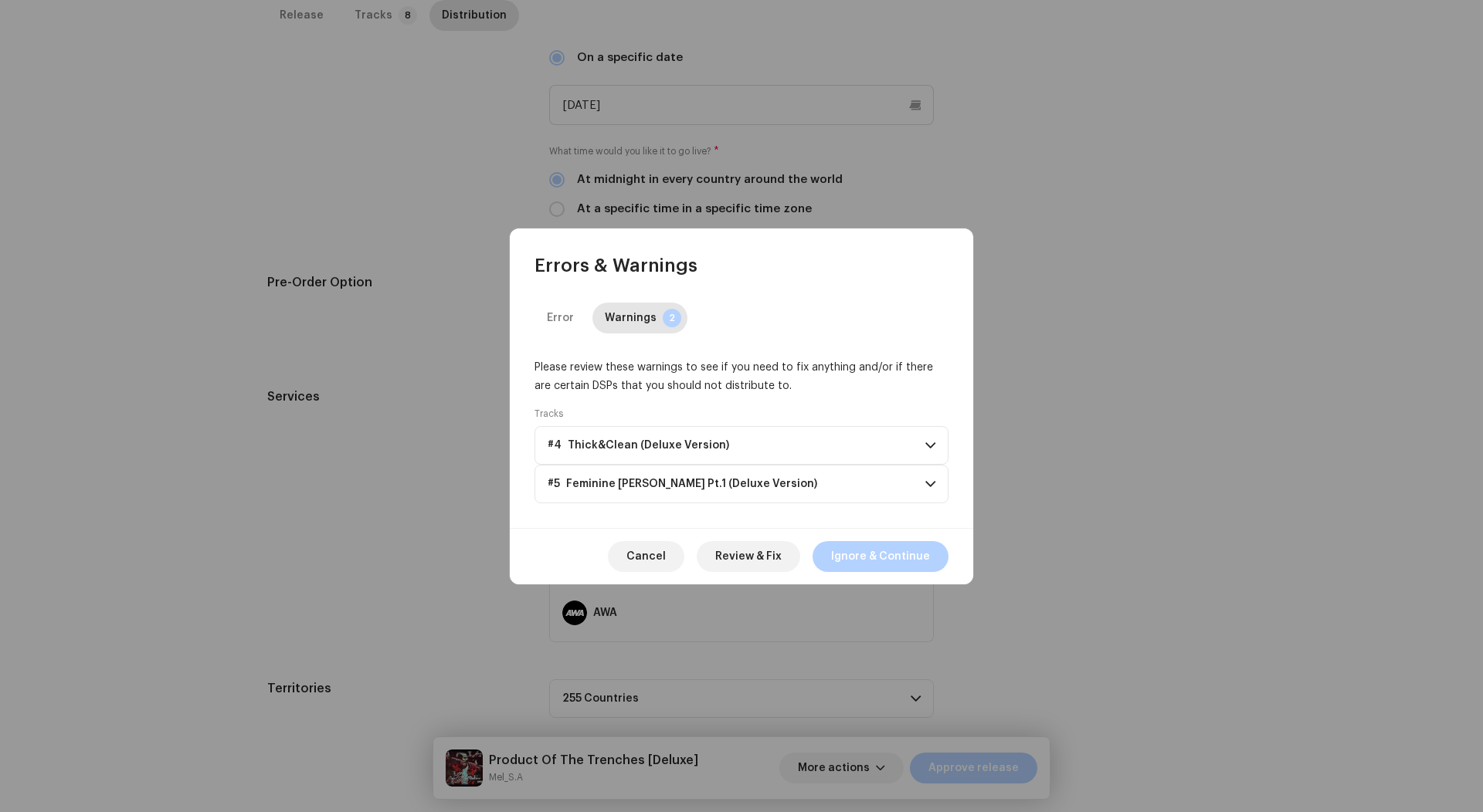
click at [832, 473] on p-accordion-header "#5 Feminine Devine Pt.1 (Deluxe Version)" at bounding box center [741, 484] width 414 height 39
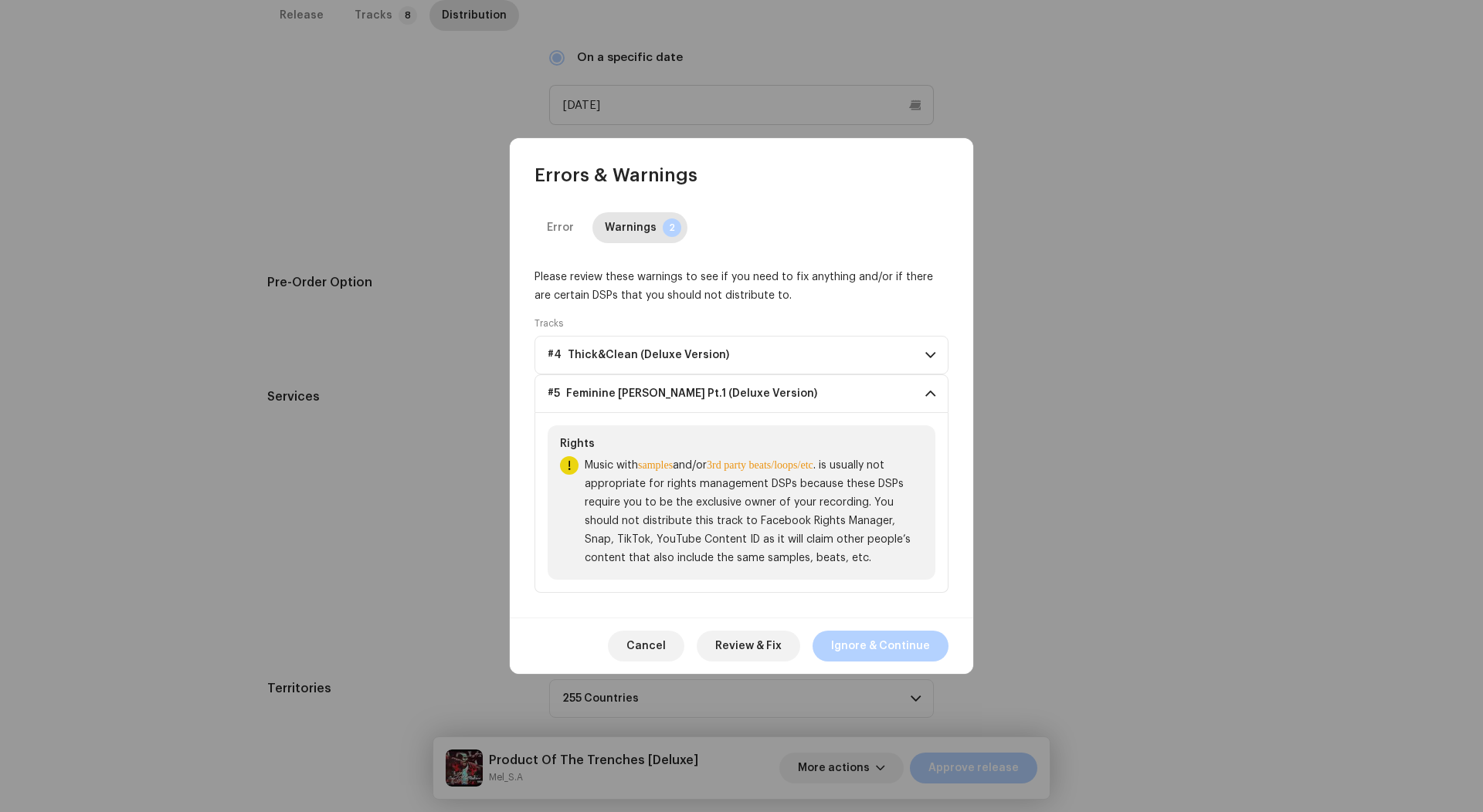
click at [800, 411] on p-accordion-header "#5 Feminine Devine Pt.1 (Deluxe Version)" at bounding box center [741, 393] width 414 height 39
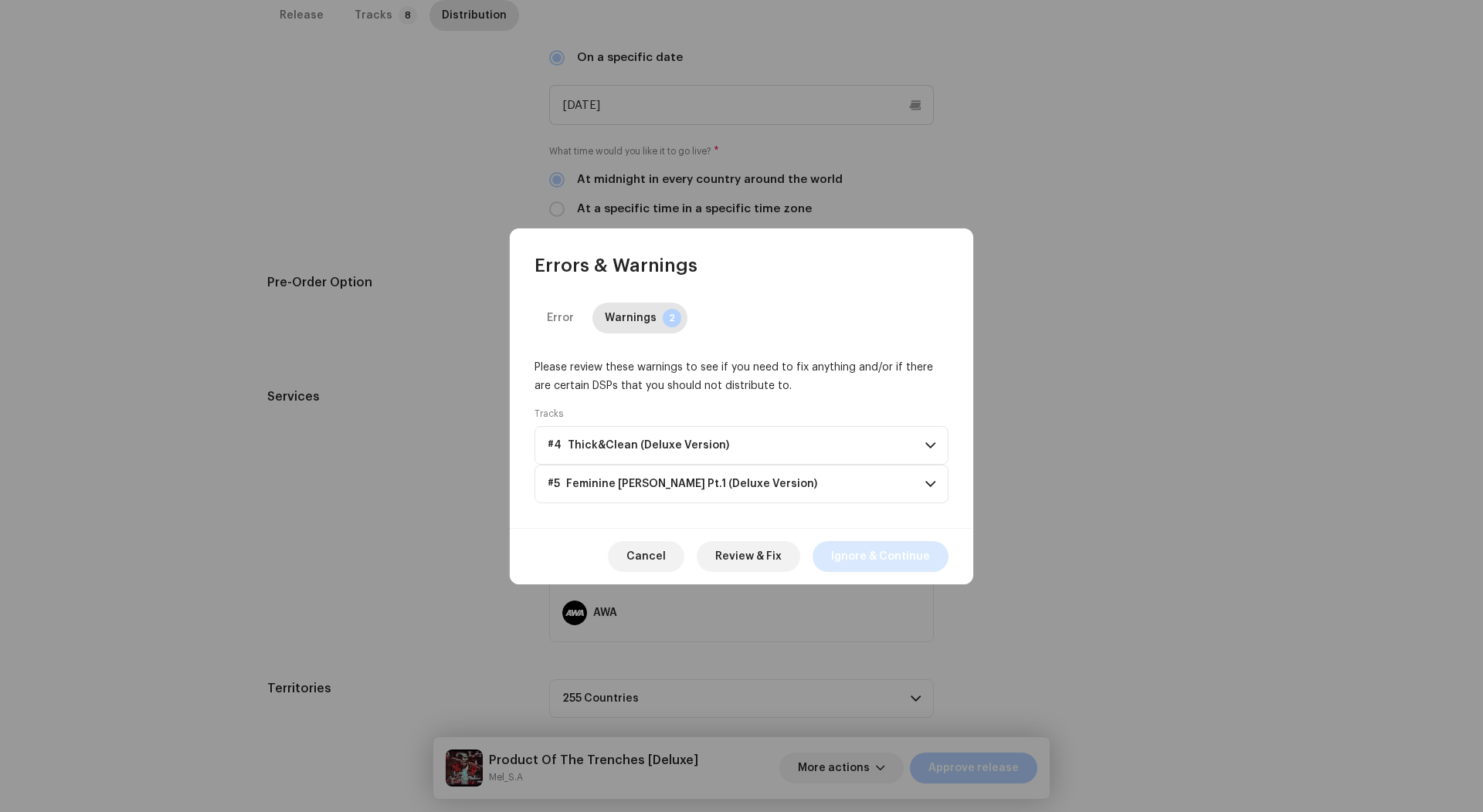
click at [874, 560] on span "Ignore & Continue" at bounding box center [880, 556] width 98 height 31
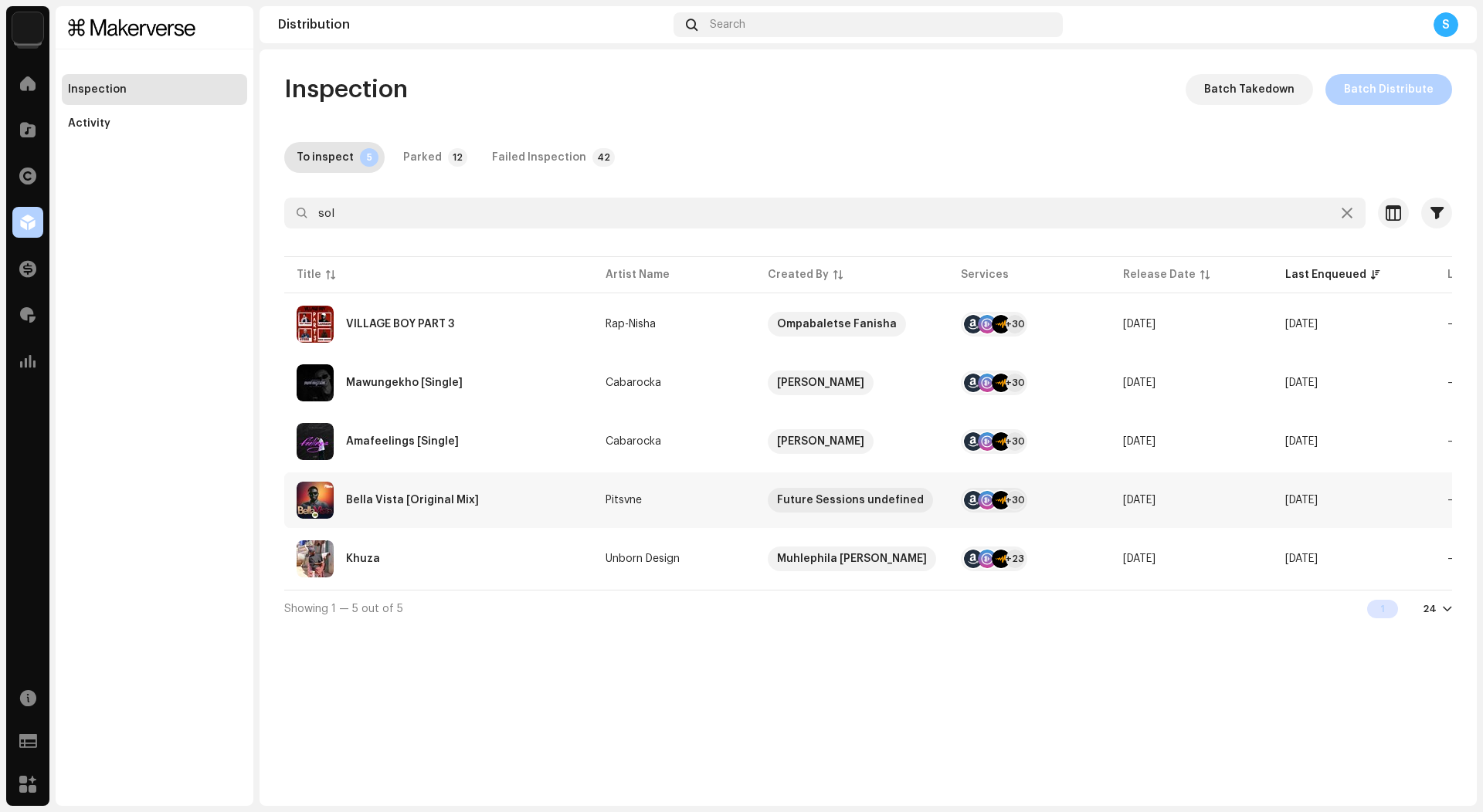
click at [532, 497] on div "Bella Vista [Original Mix]" at bounding box center [438, 500] width 284 height 37
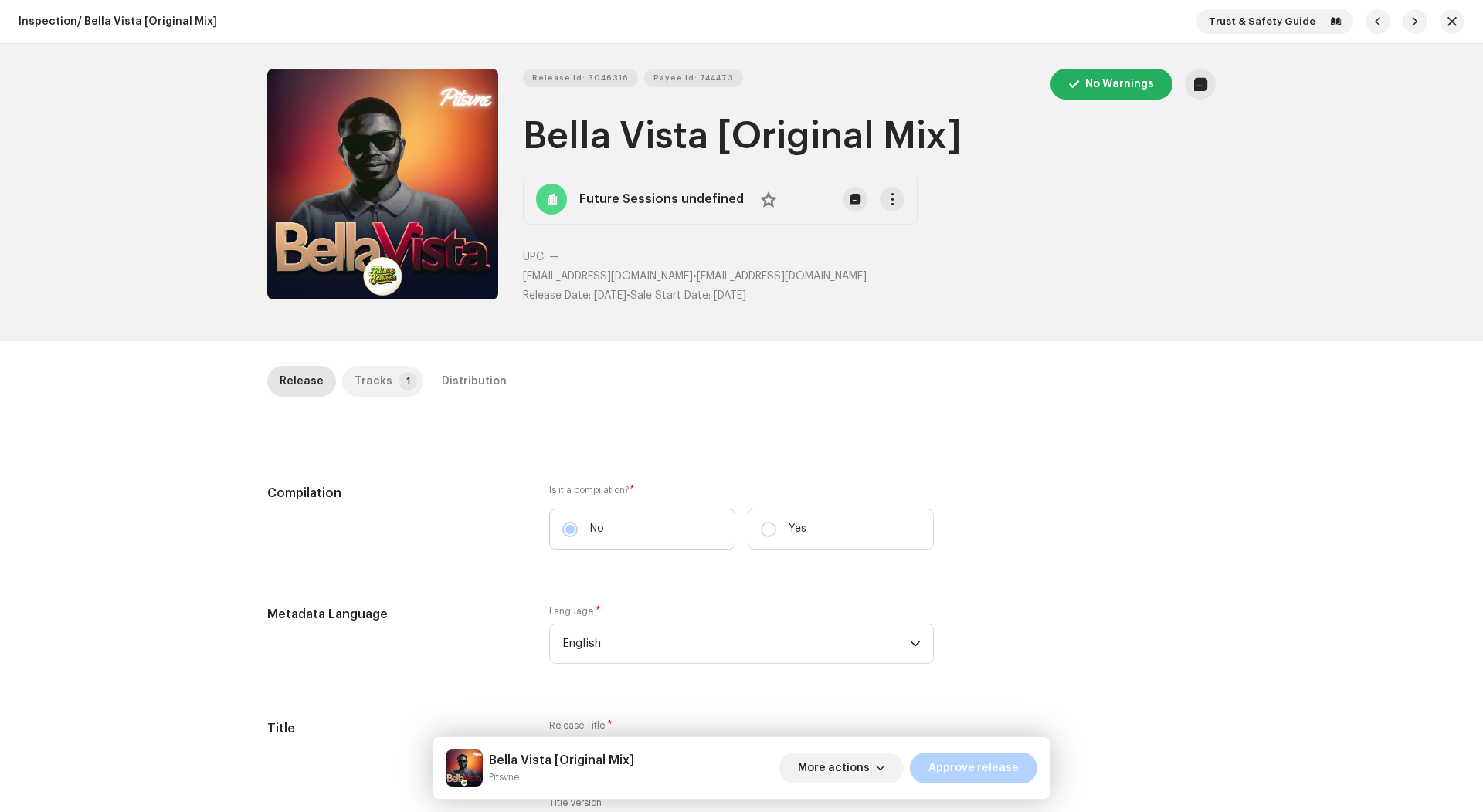
scroll to position [-2, 0]
click at [355, 373] on div "Tracks" at bounding box center [374, 381] width 38 height 31
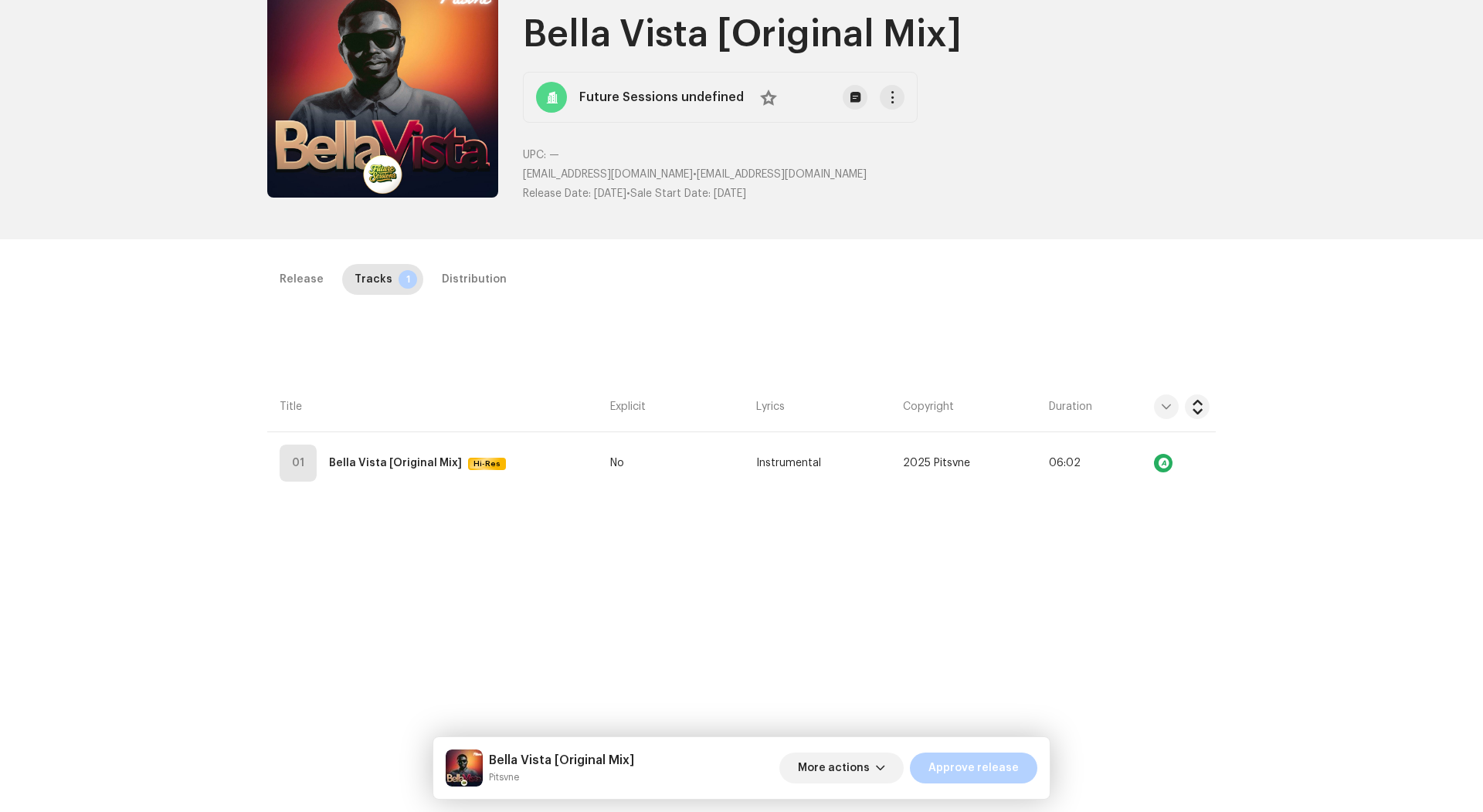
scroll to position [260, 0]
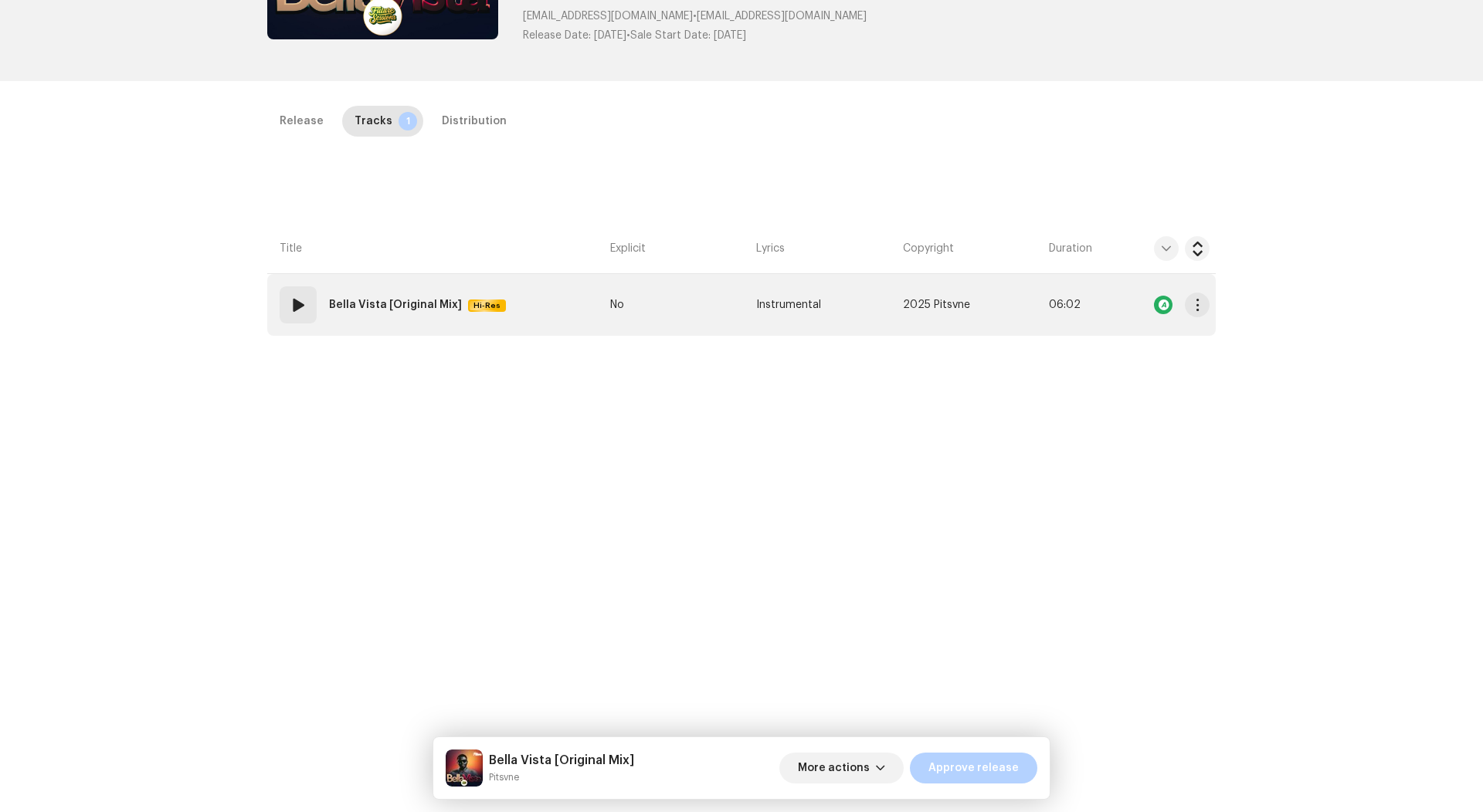
click at [890, 307] on td "Instrumental" at bounding box center [823, 305] width 146 height 61
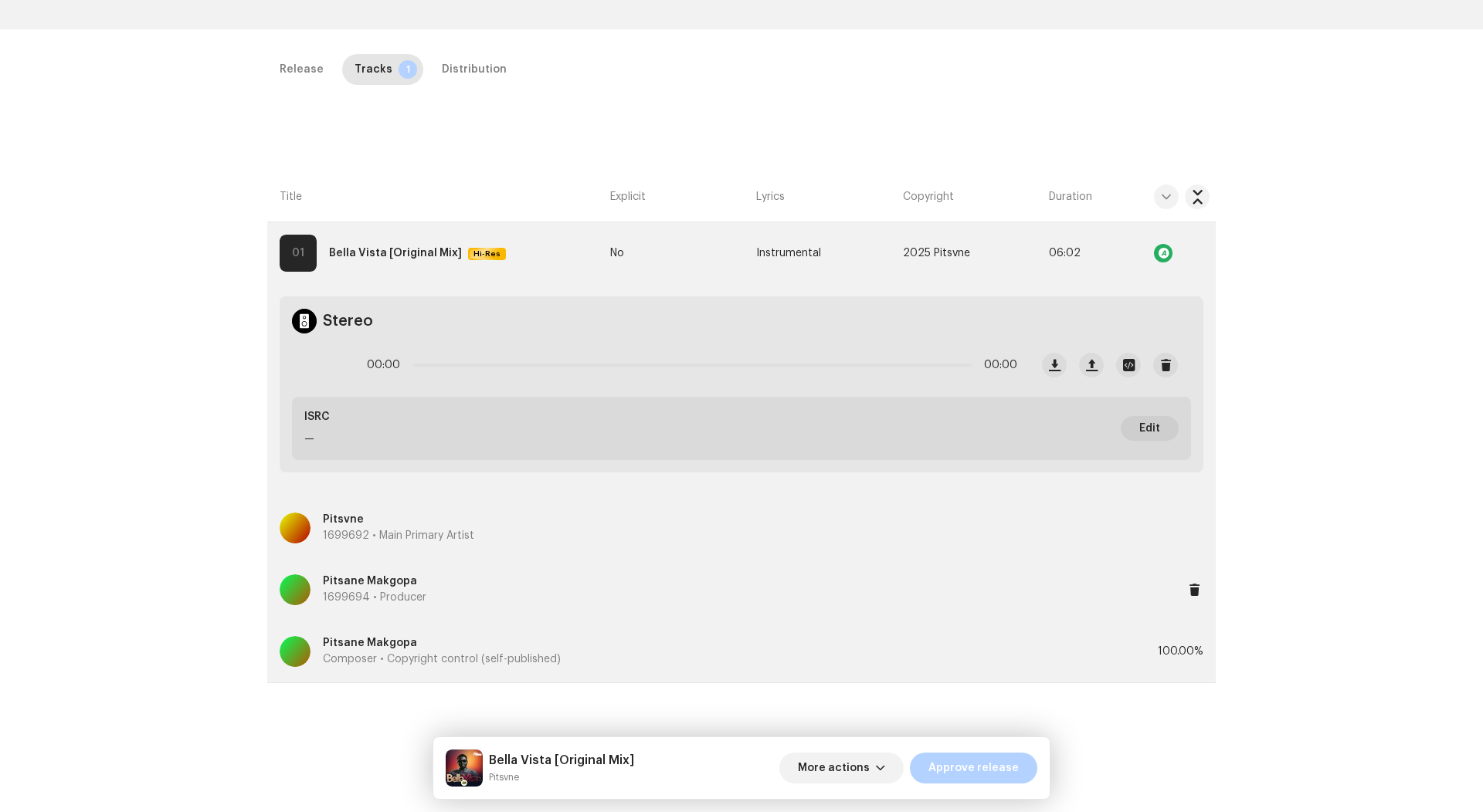
scroll to position [0, 0]
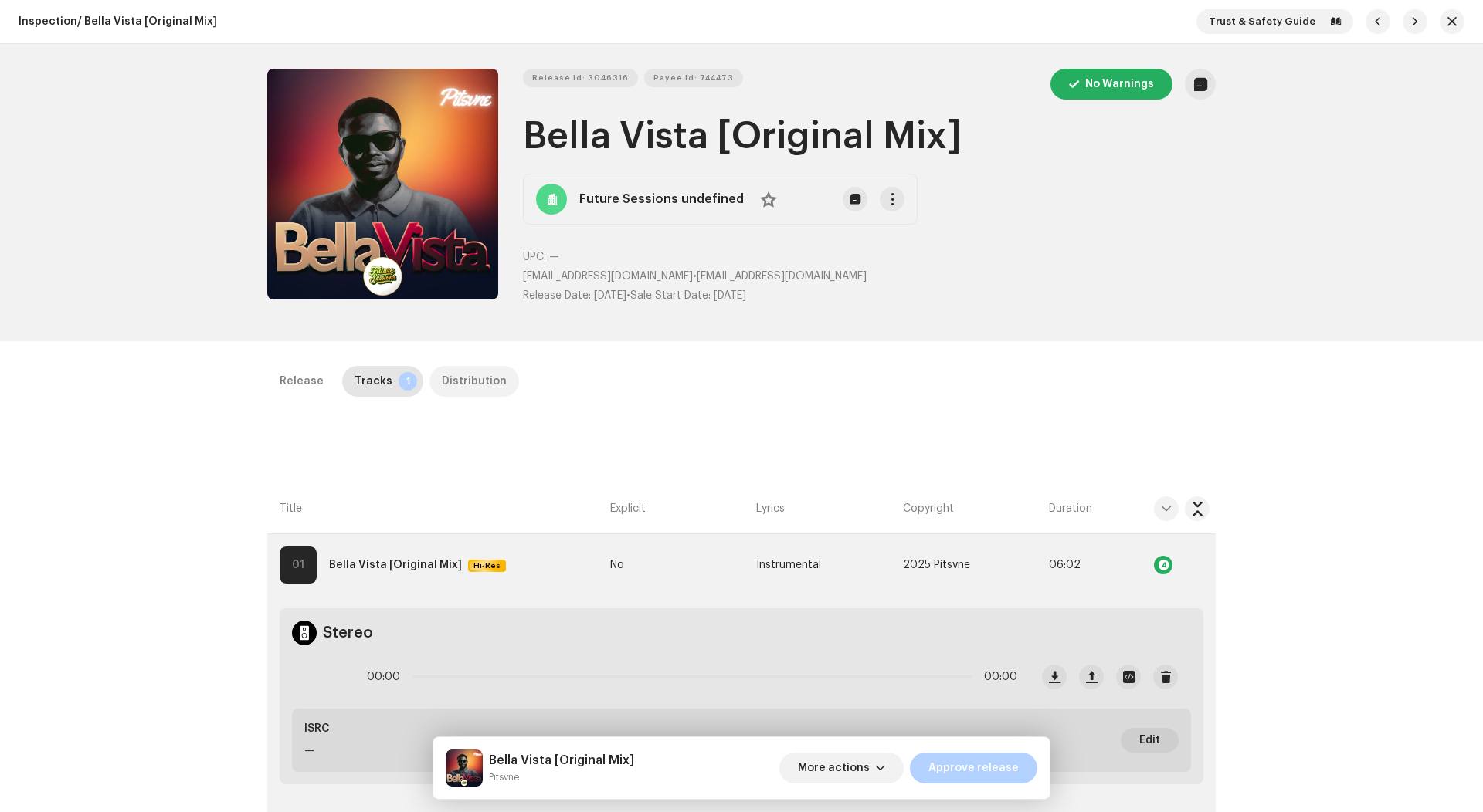
click at [457, 370] on div "Distribution" at bounding box center [474, 381] width 65 height 31
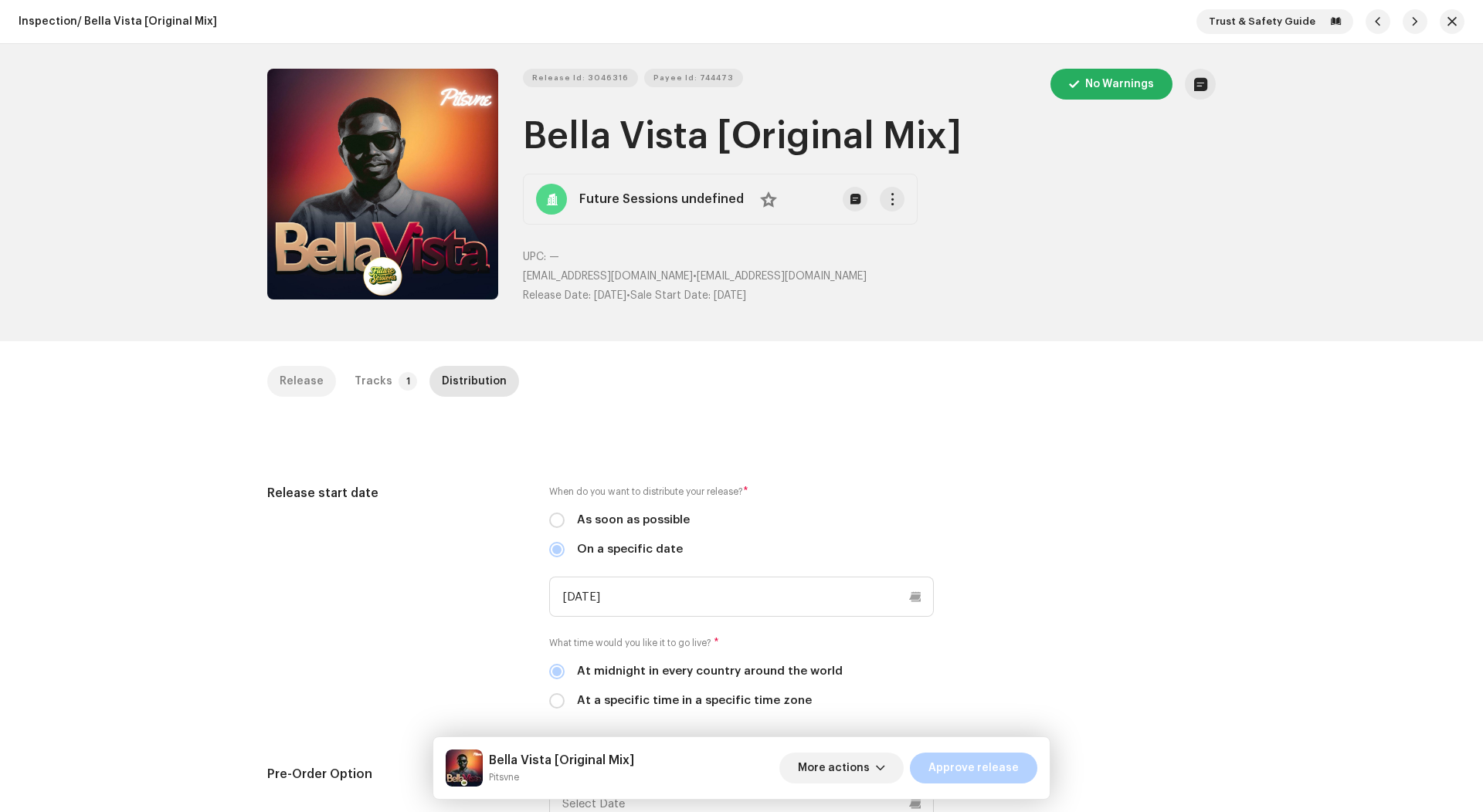
scroll to position [-1, 0]
click at [304, 386] on div "Release" at bounding box center [302, 381] width 44 height 31
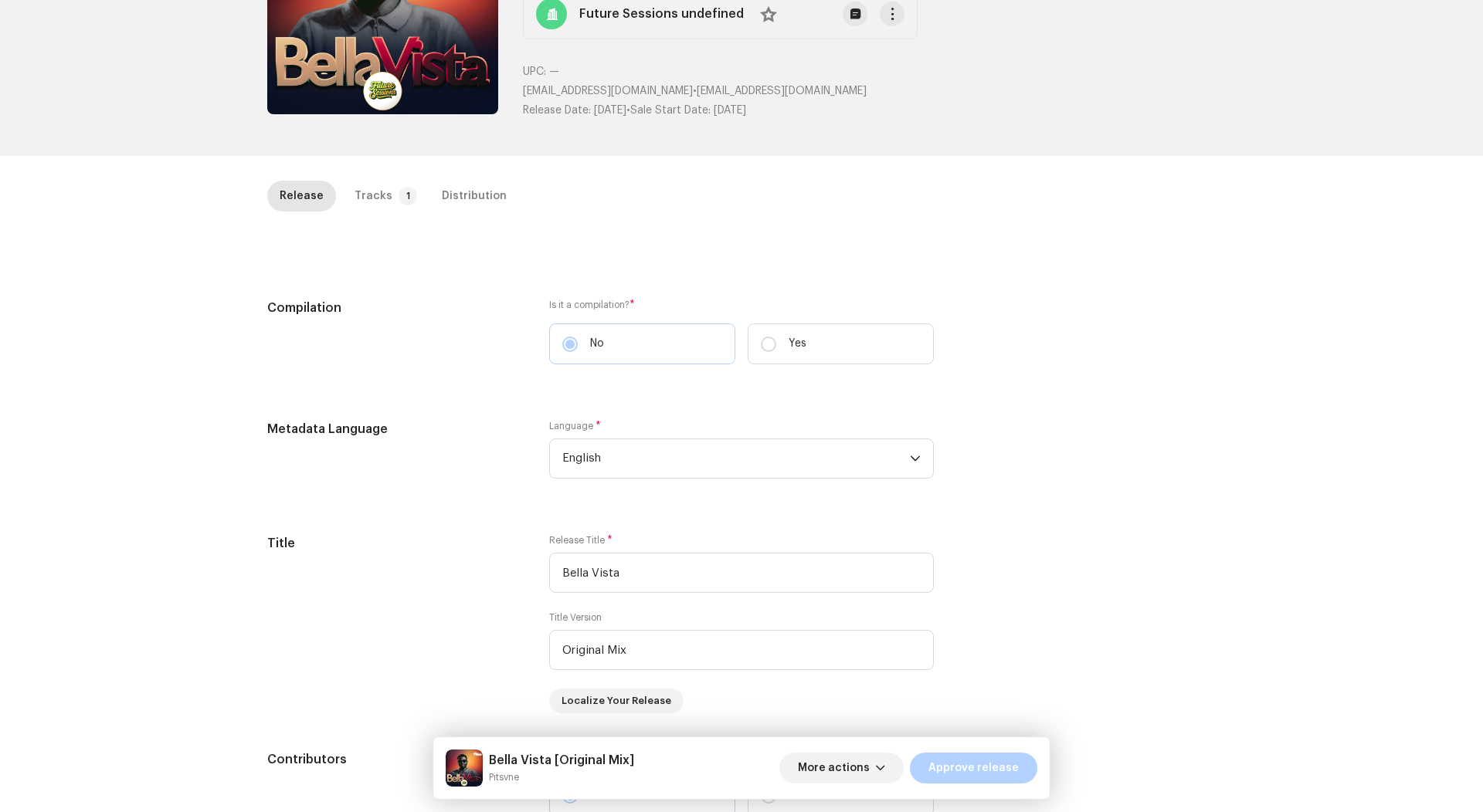
scroll to position [295, 0]
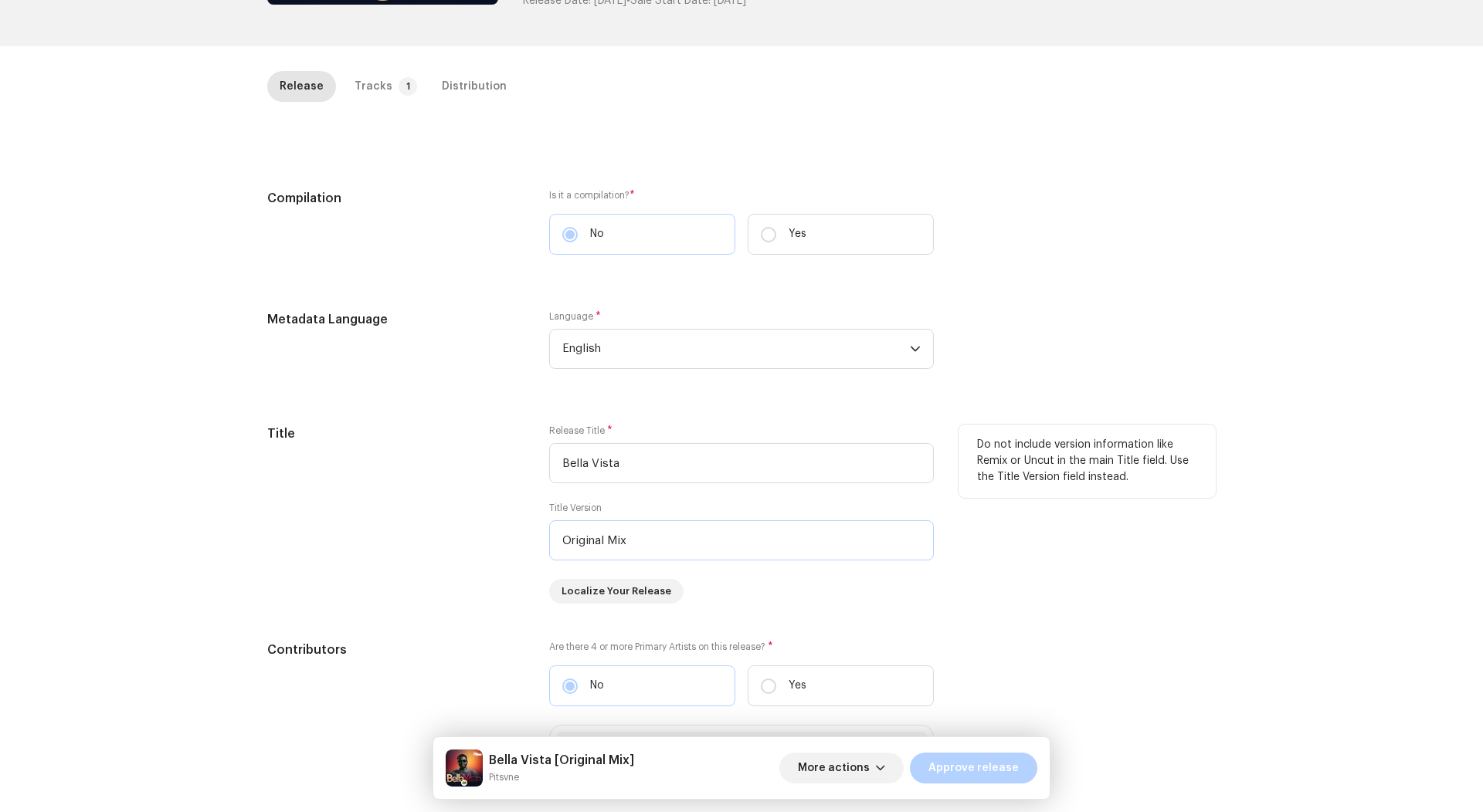
click at [597, 531] on input "Original Mix" at bounding box center [742, 540] width 385 height 40
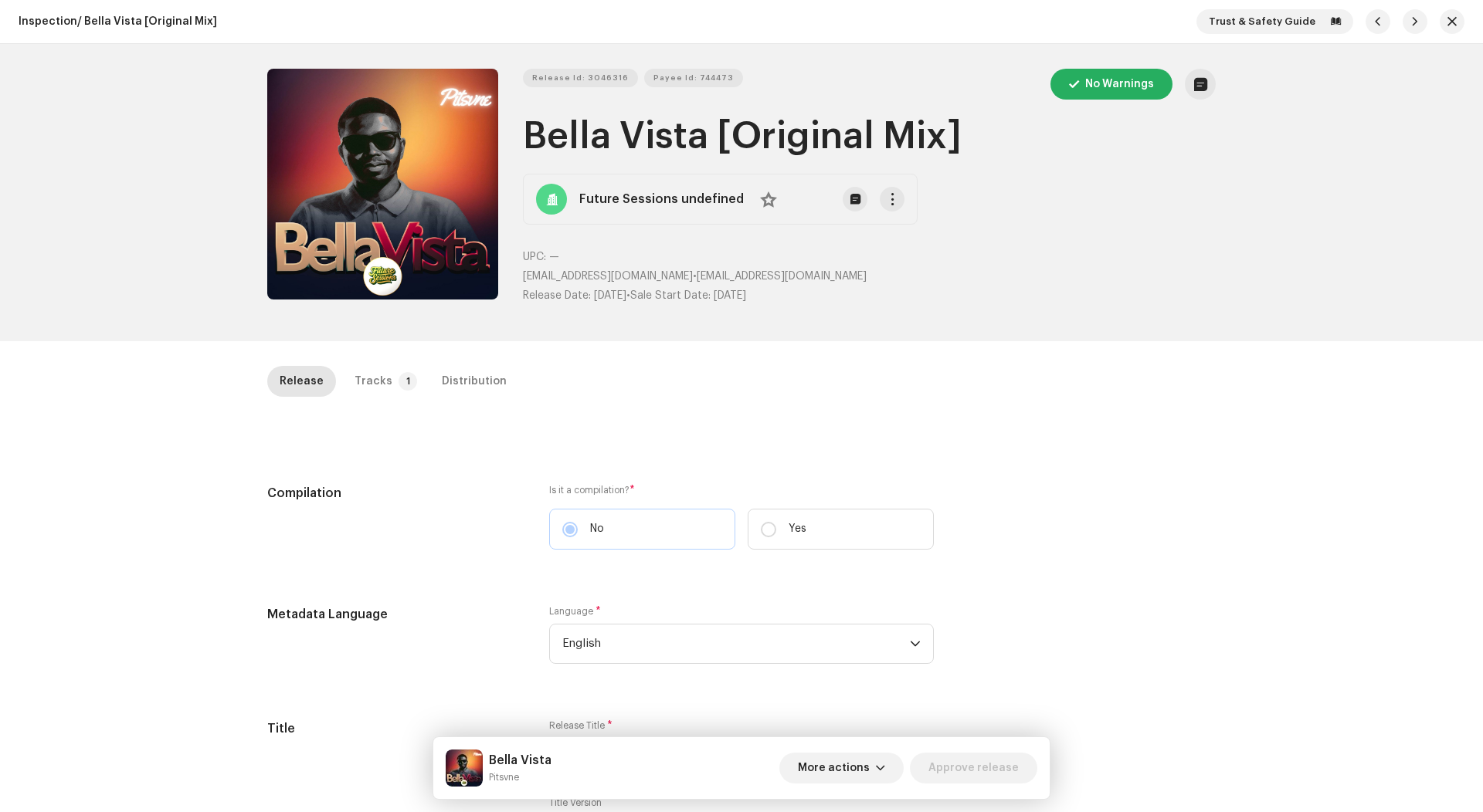
scroll to position [-1, 0]
click at [344, 399] on div "Release Tracks 1 Distribution" at bounding box center [742, 388] width 949 height 44
click at [355, 371] on div "Tracks" at bounding box center [374, 381] width 38 height 31
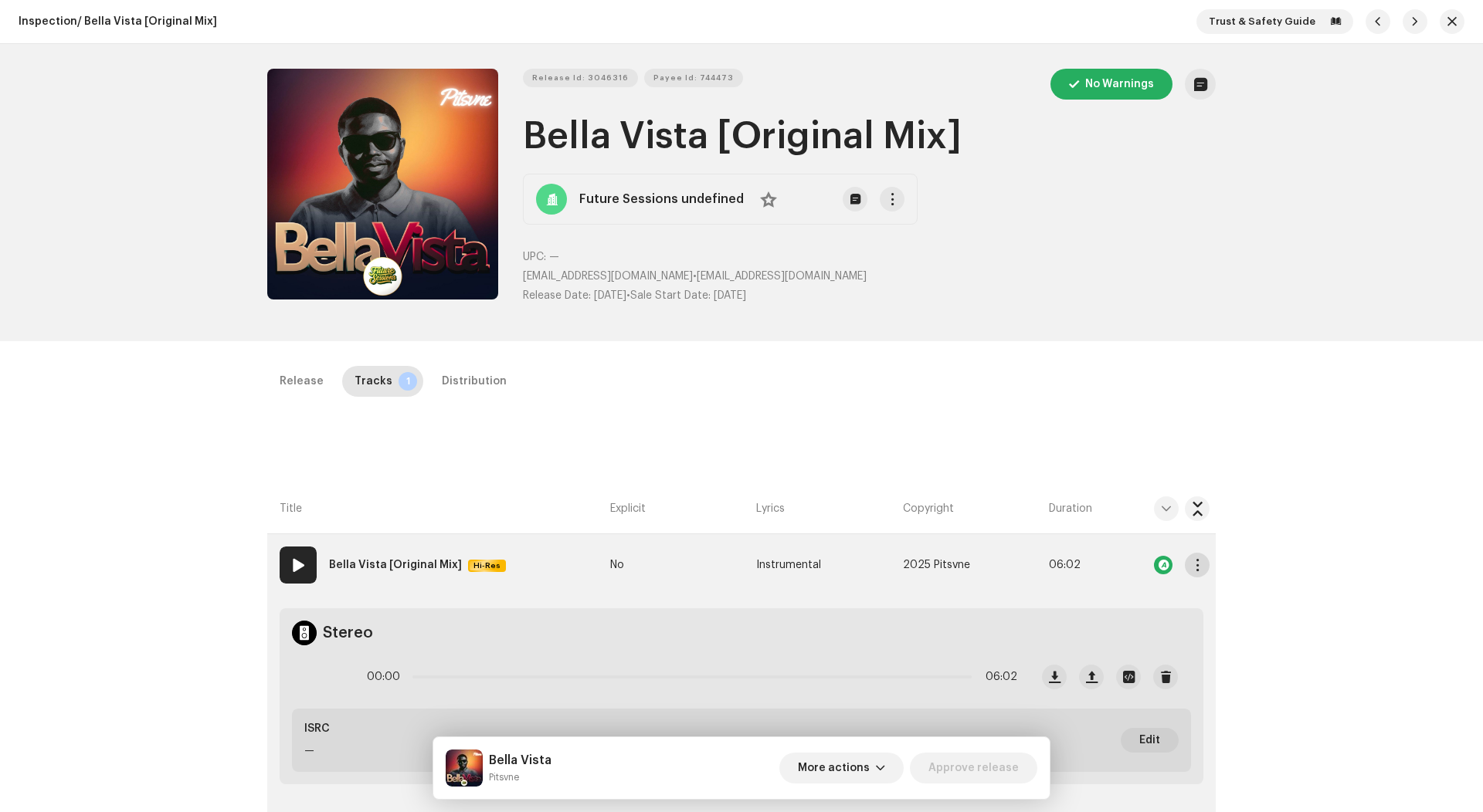
click at [1191, 562] on span "button" at bounding box center [1197, 565] width 12 height 13
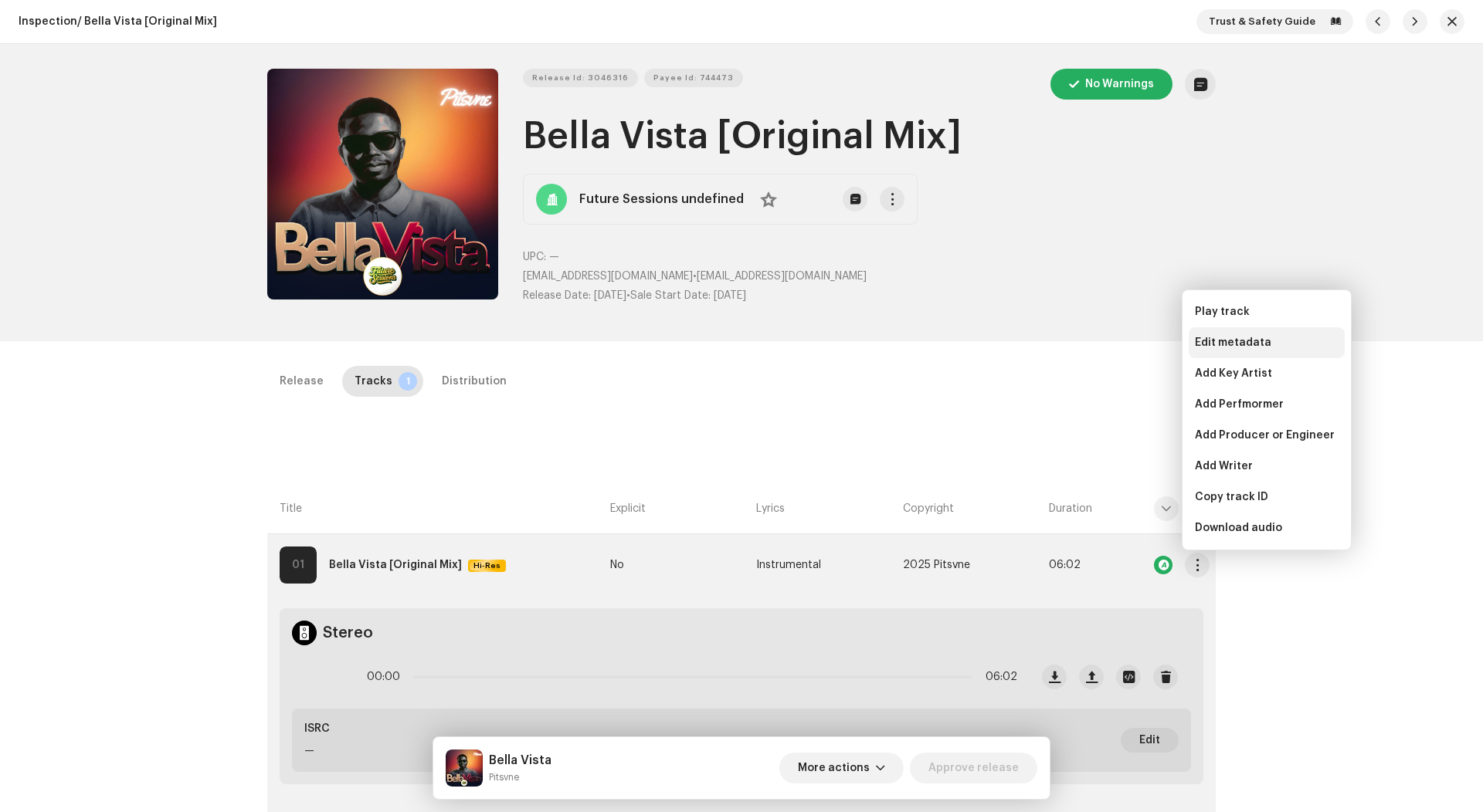
click at [1240, 349] on span "Edit metadata" at bounding box center [1232, 343] width 76 height 13
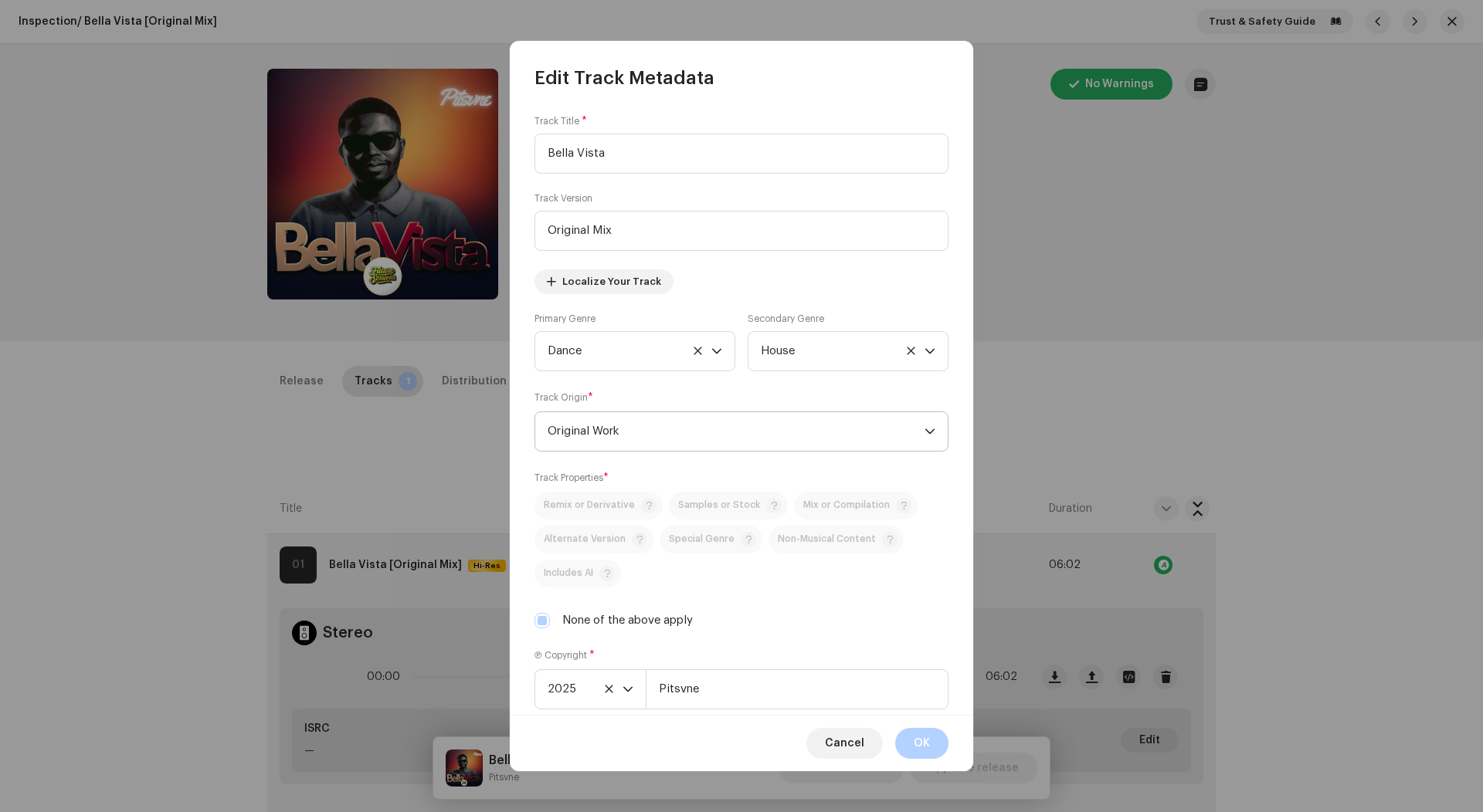
click at [598, 427] on span "Original Work" at bounding box center [736, 431] width 377 height 39
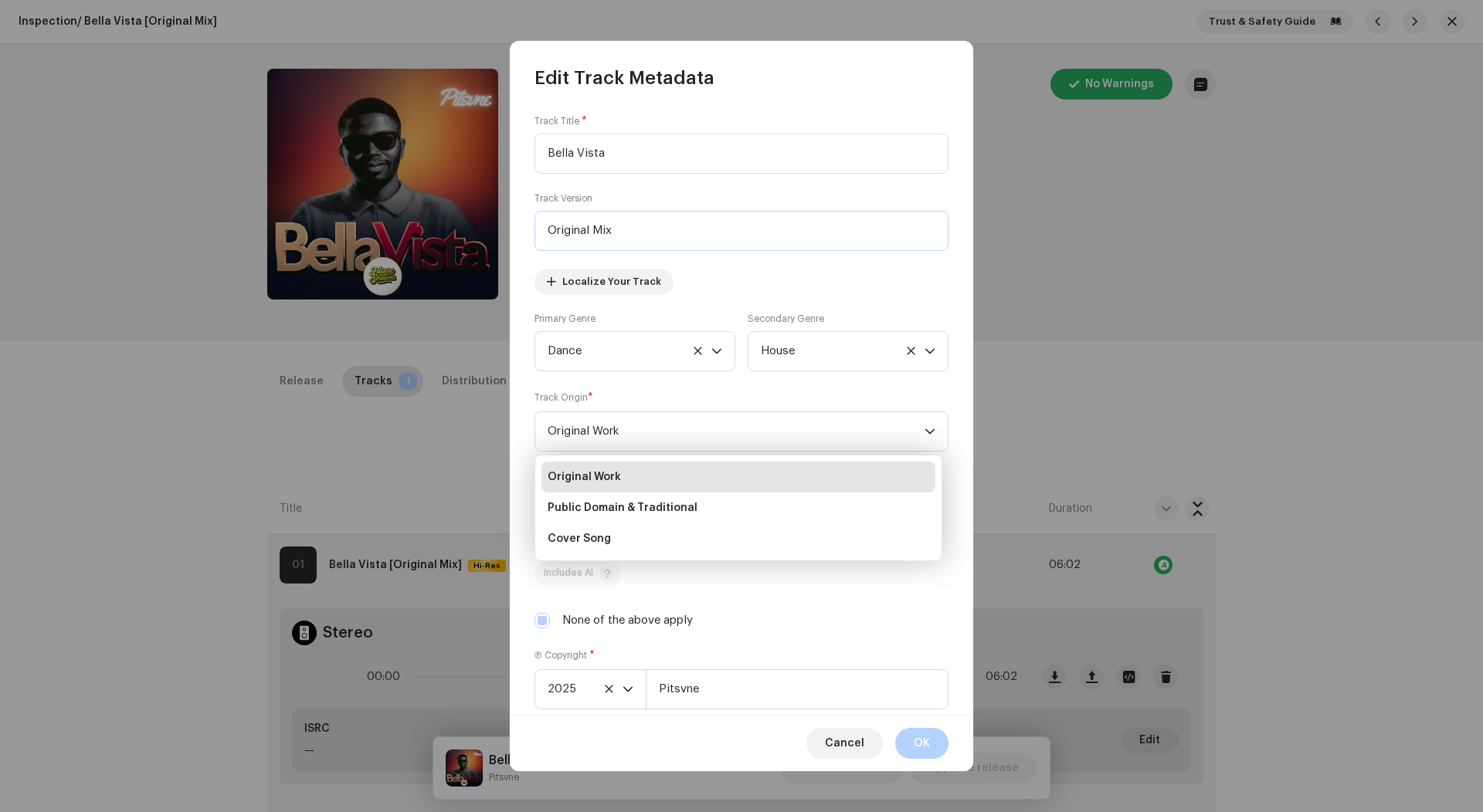
click at [595, 224] on input "Original Mix" at bounding box center [741, 231] width 414 height 40
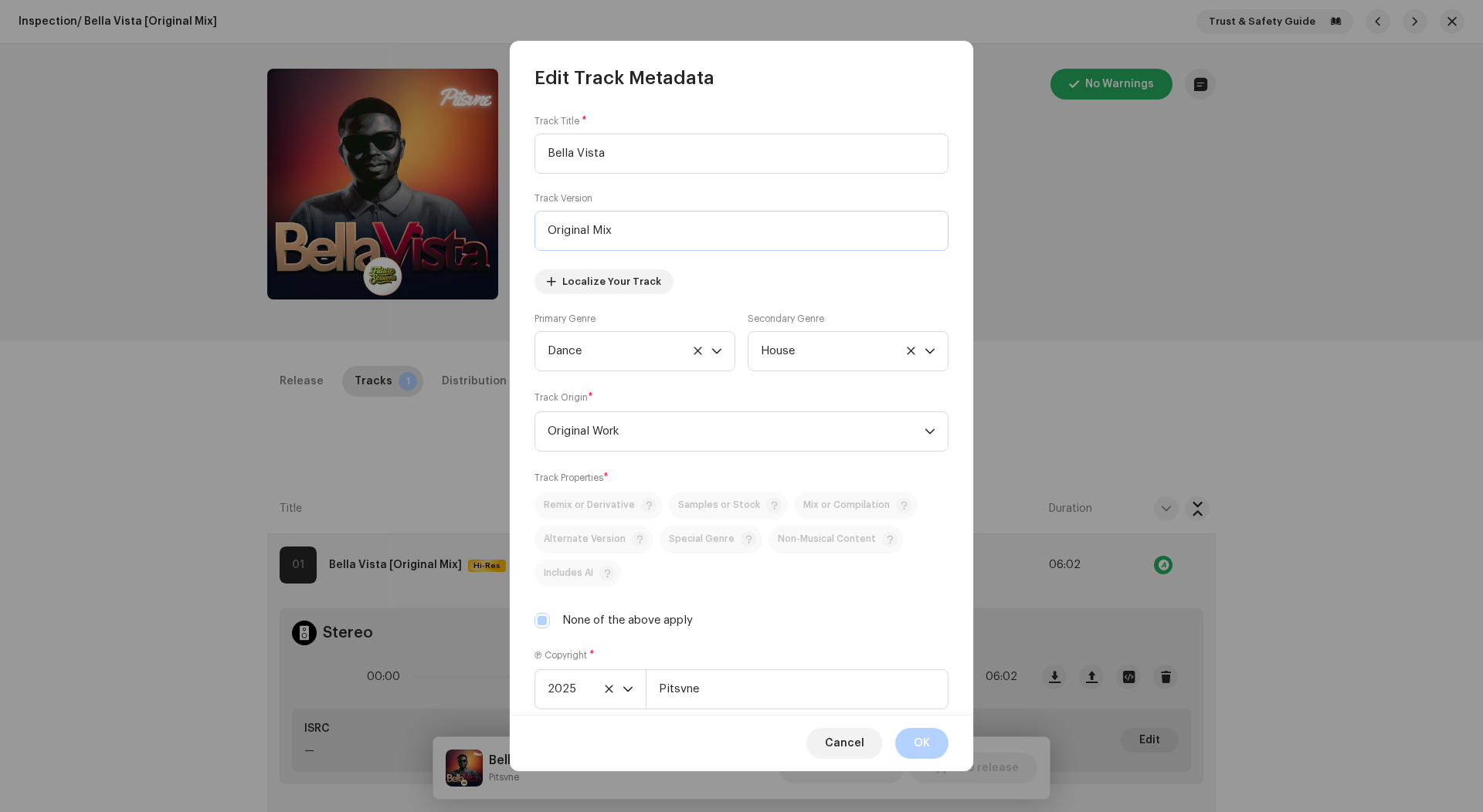
click at [595, 224] on input "Original Mix" at bounding box center [741, 231] width 414 height 40
click at [906, 738] on button "OK" at bounding box center [922, 743] width 54 height 31
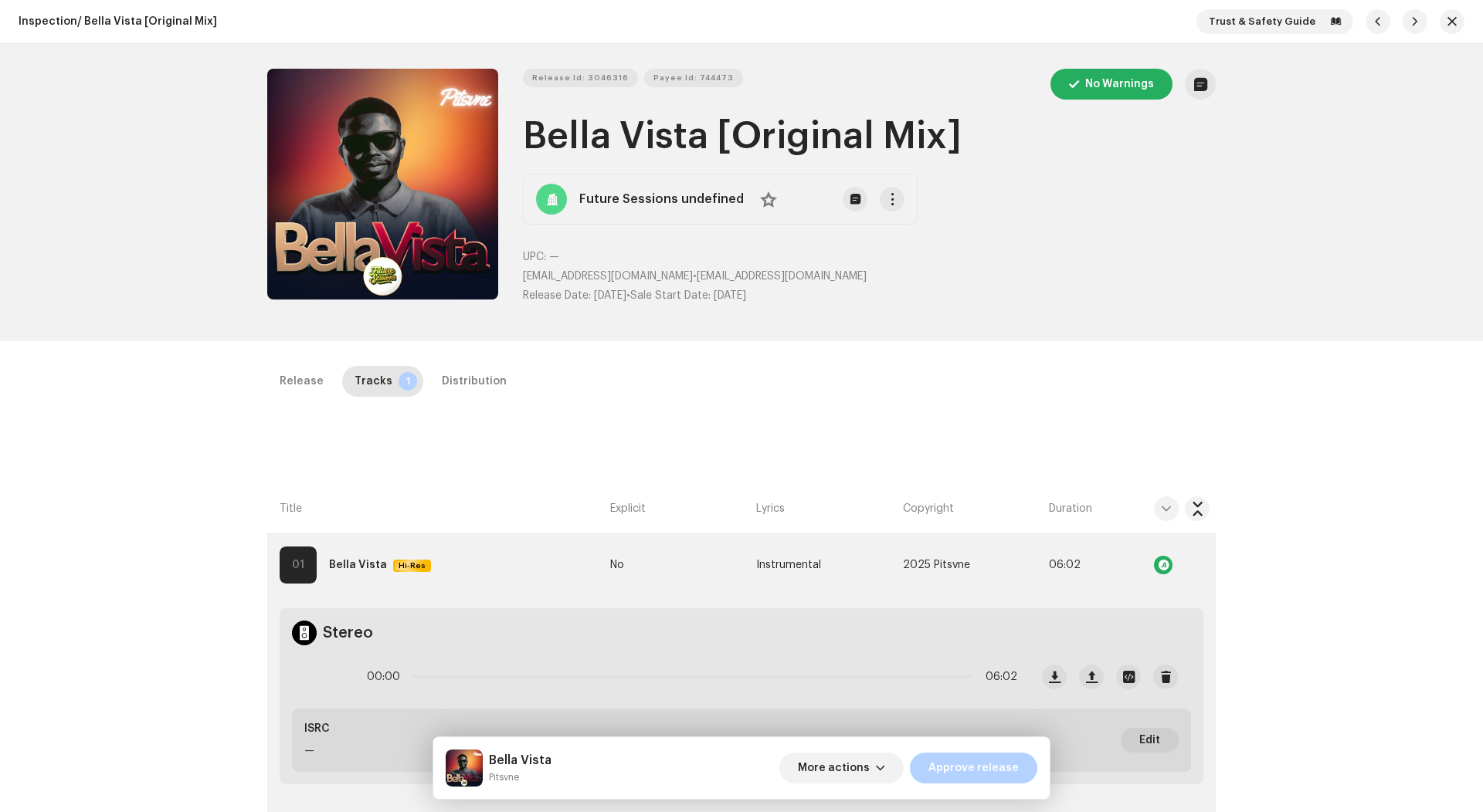
click at [681, 484] on th "Explicit" at bounding box center [676, 509] width 146 height 50
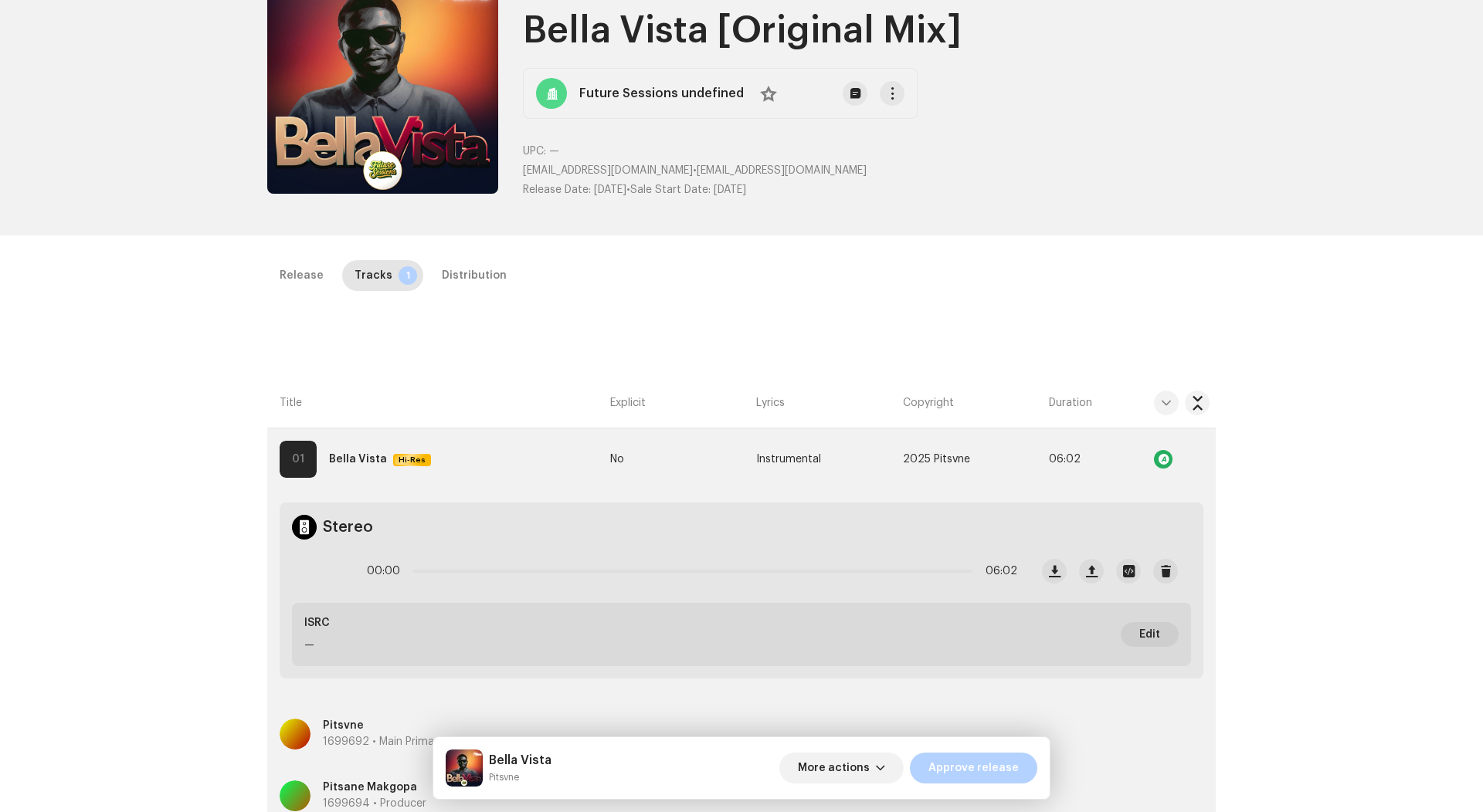
scroll to position [143, 0]
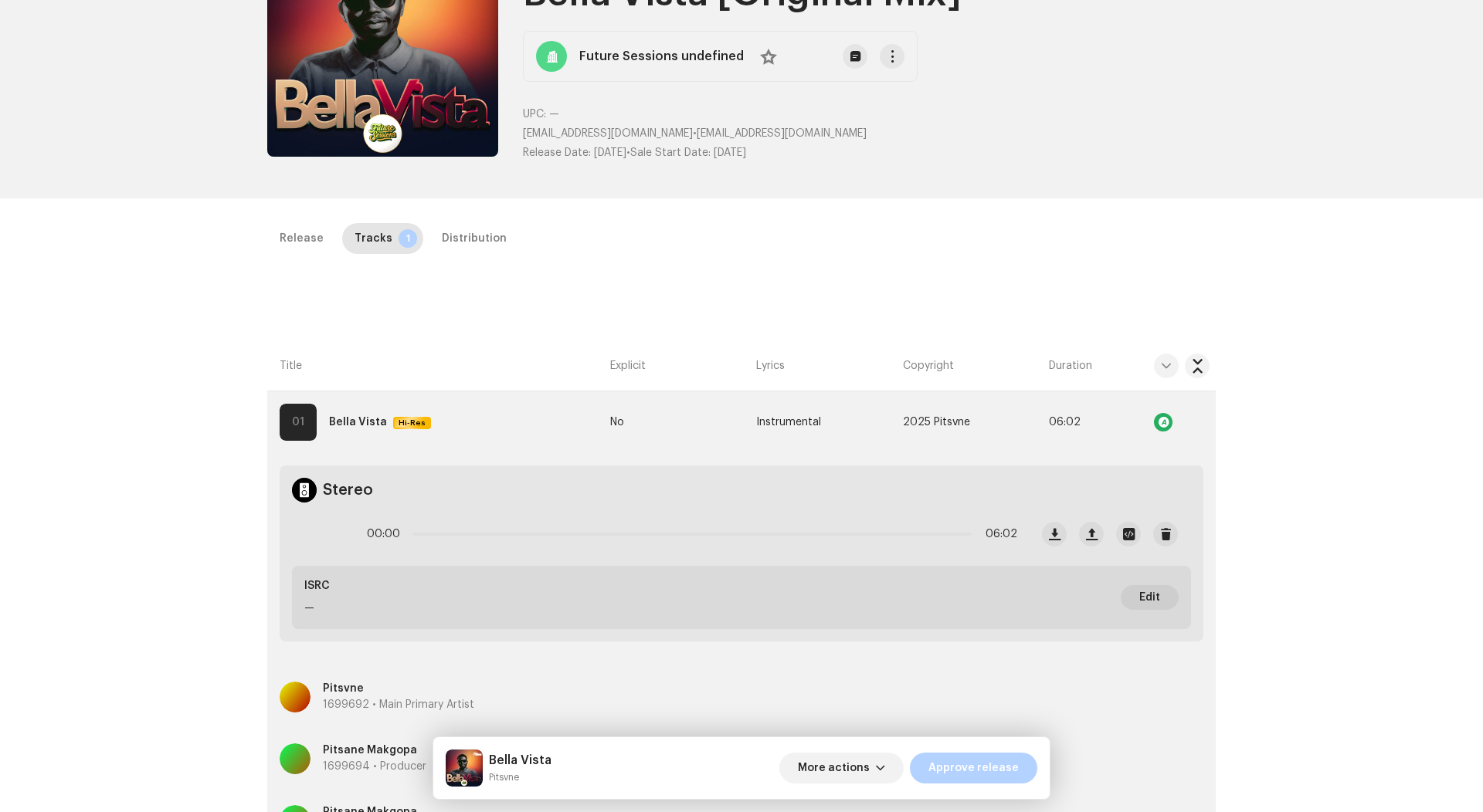
click at [823, 347] on th "Lyrics" at bounding box center [823, 366] width 146 height 50
click at [515, 378] on th "Title" at bounding box center [435, 366] width 336 height 50
click at [740, 362] on div "Explicit" at bounding box center [677, 366] width 134 height 16
click at [715, 362] on div "Explicit" at bounding box center [677, 366] width 134 height 16
click at [1095, 365] on div "Duration" at bounding box center [1080, 366] width 61 height 16
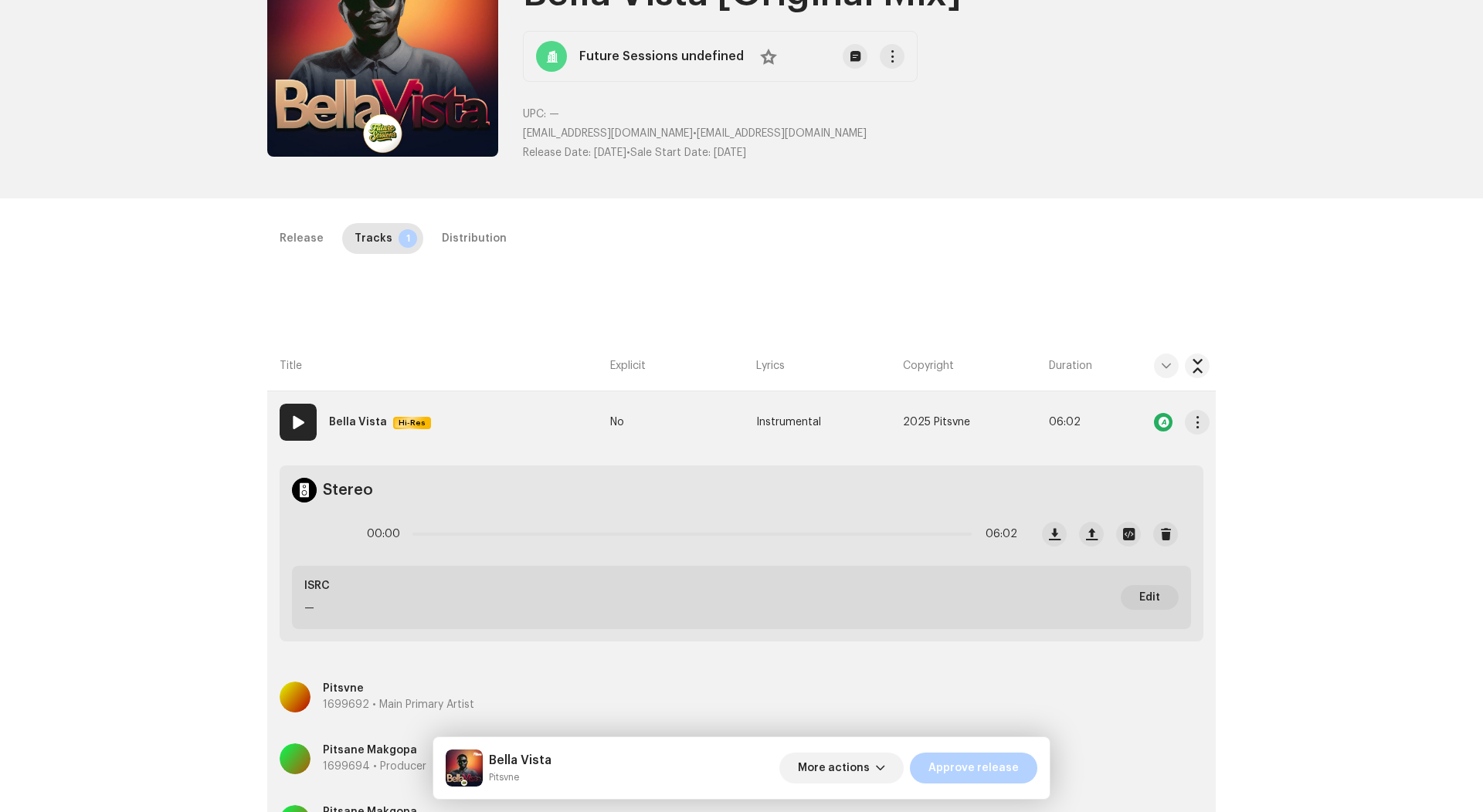
click at [723, 417] on td "No" at bounding box center [676, 422] width 146 height 61
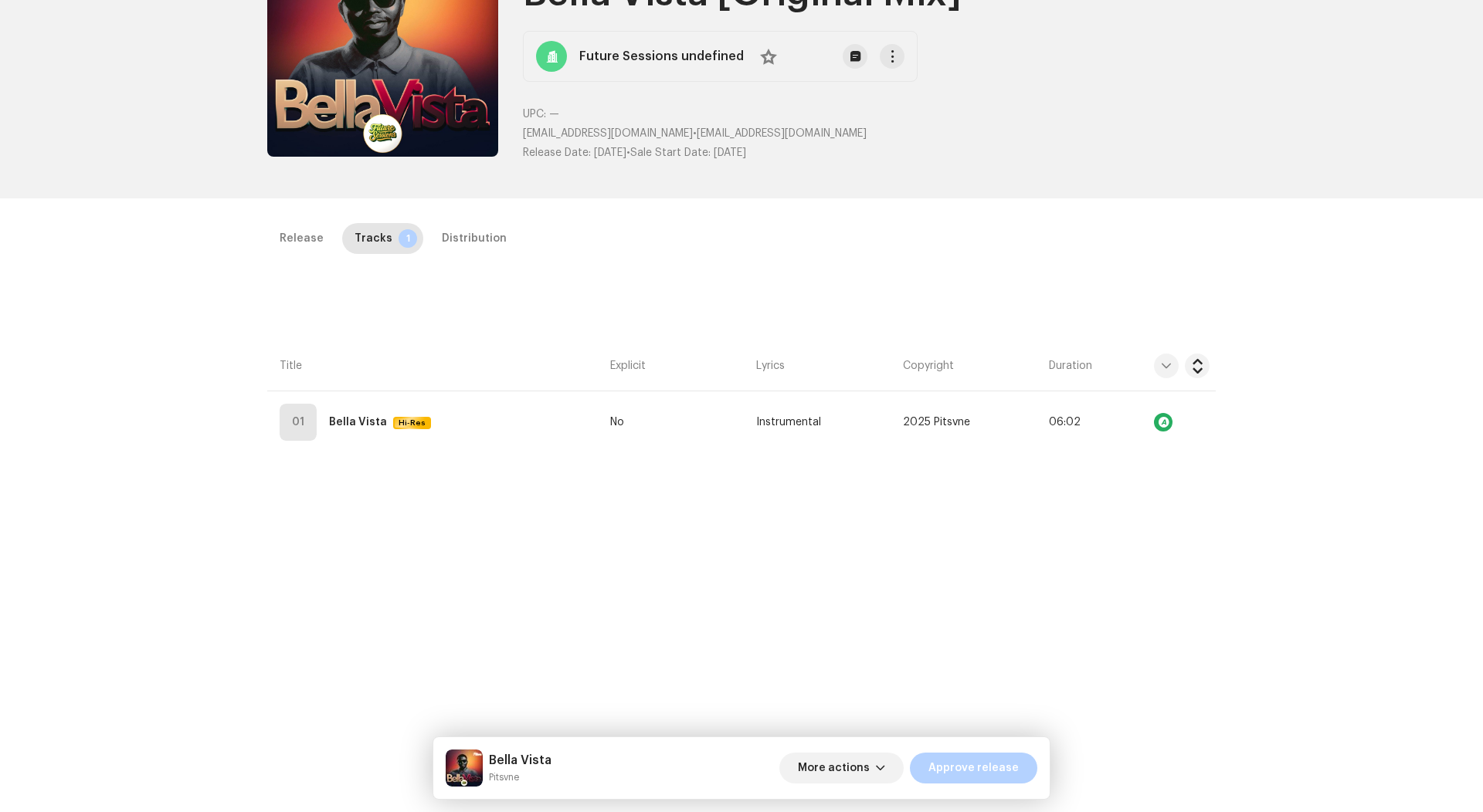
click at [449, 217] on div "Inspection / Bella Vista [Original Mix] Trust & Safety Guide Release Id: 304631…" at bounding box center [742, 406] width 1483 height 812
click at [449, 229] on div "Distribution" at bounding box center [474, 238] width 65 height 31
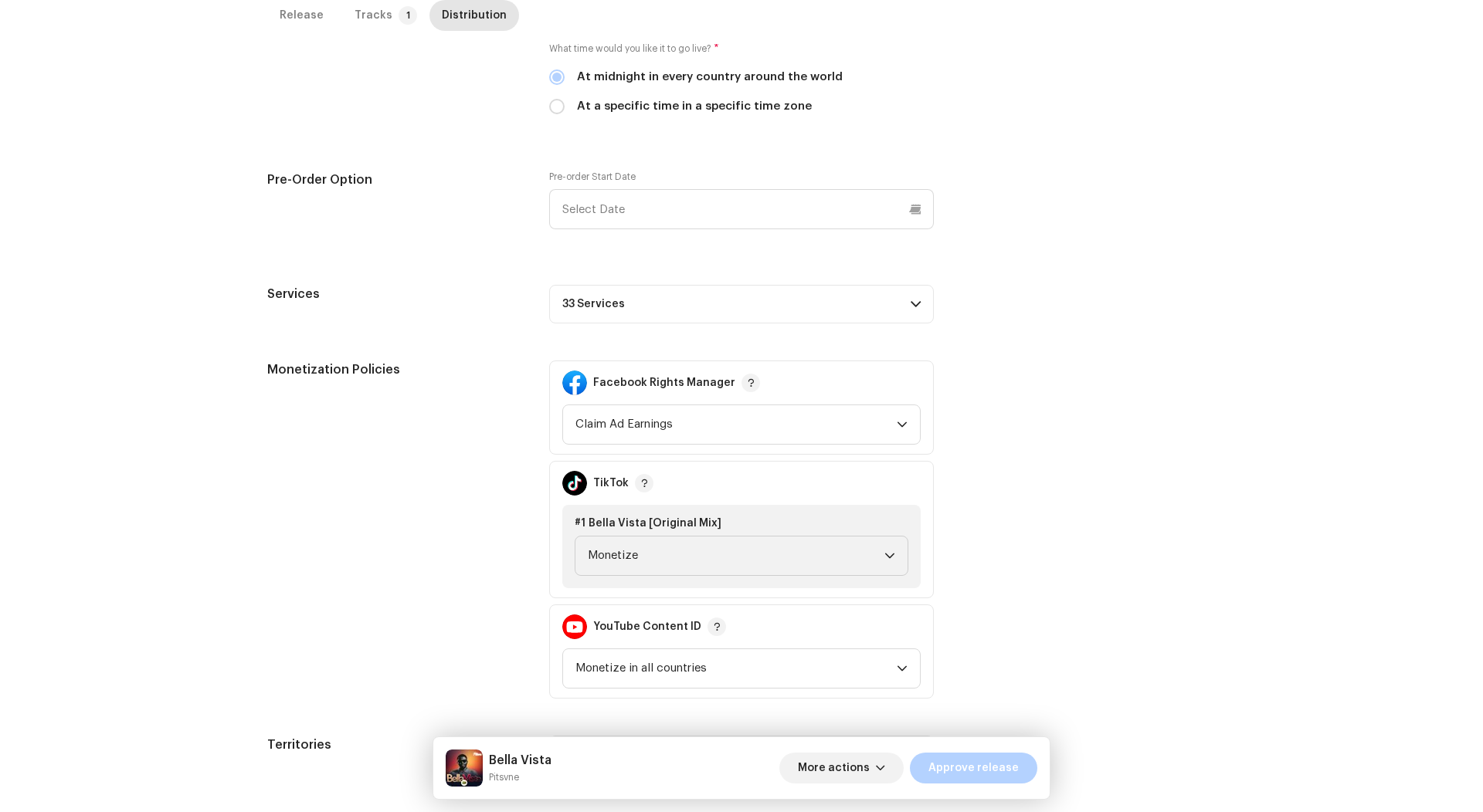
scroll to position [278, 0]
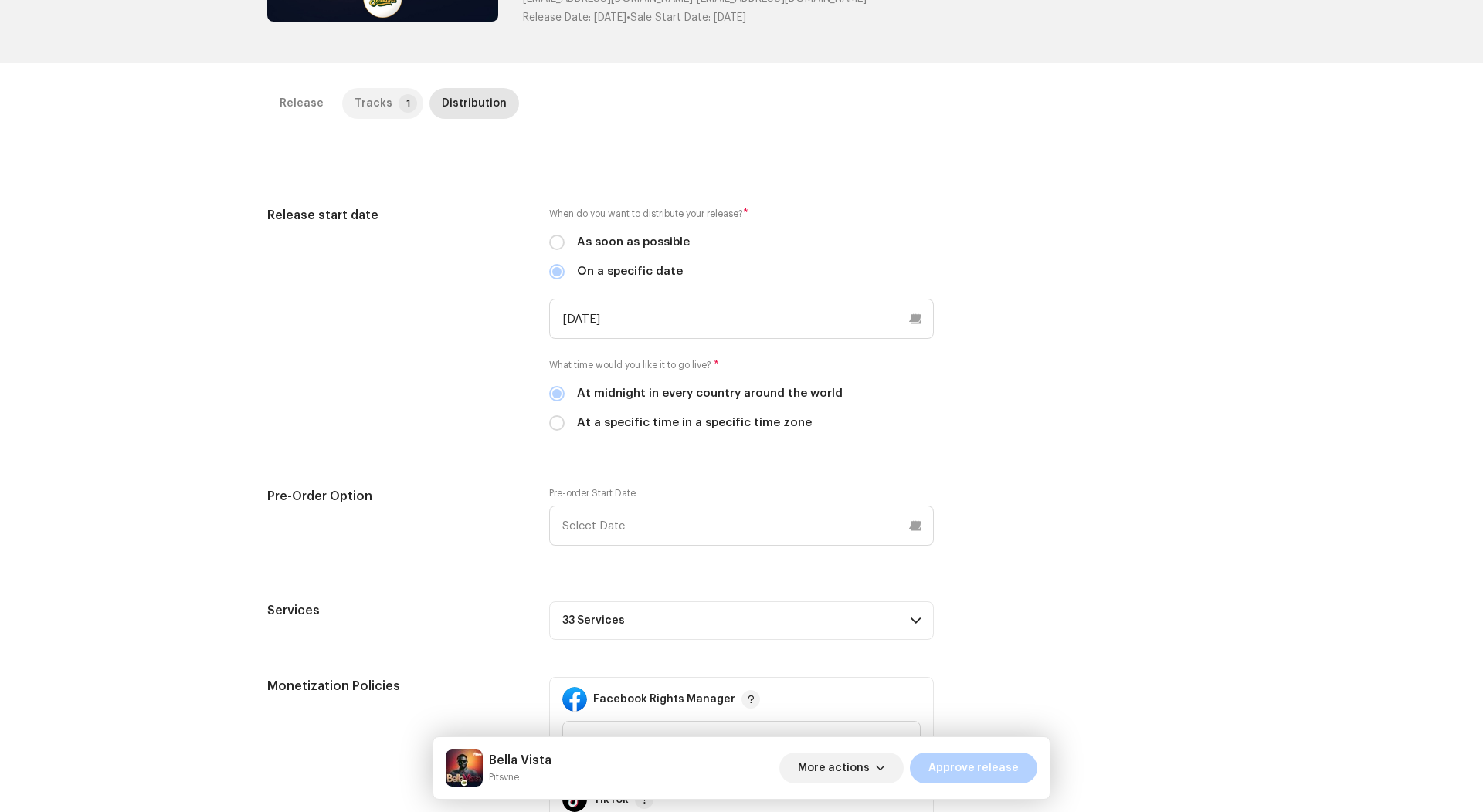
click at [381, 116] on p-tab "Tracks 1" at bounding box center [382, 103] width 81 height 31
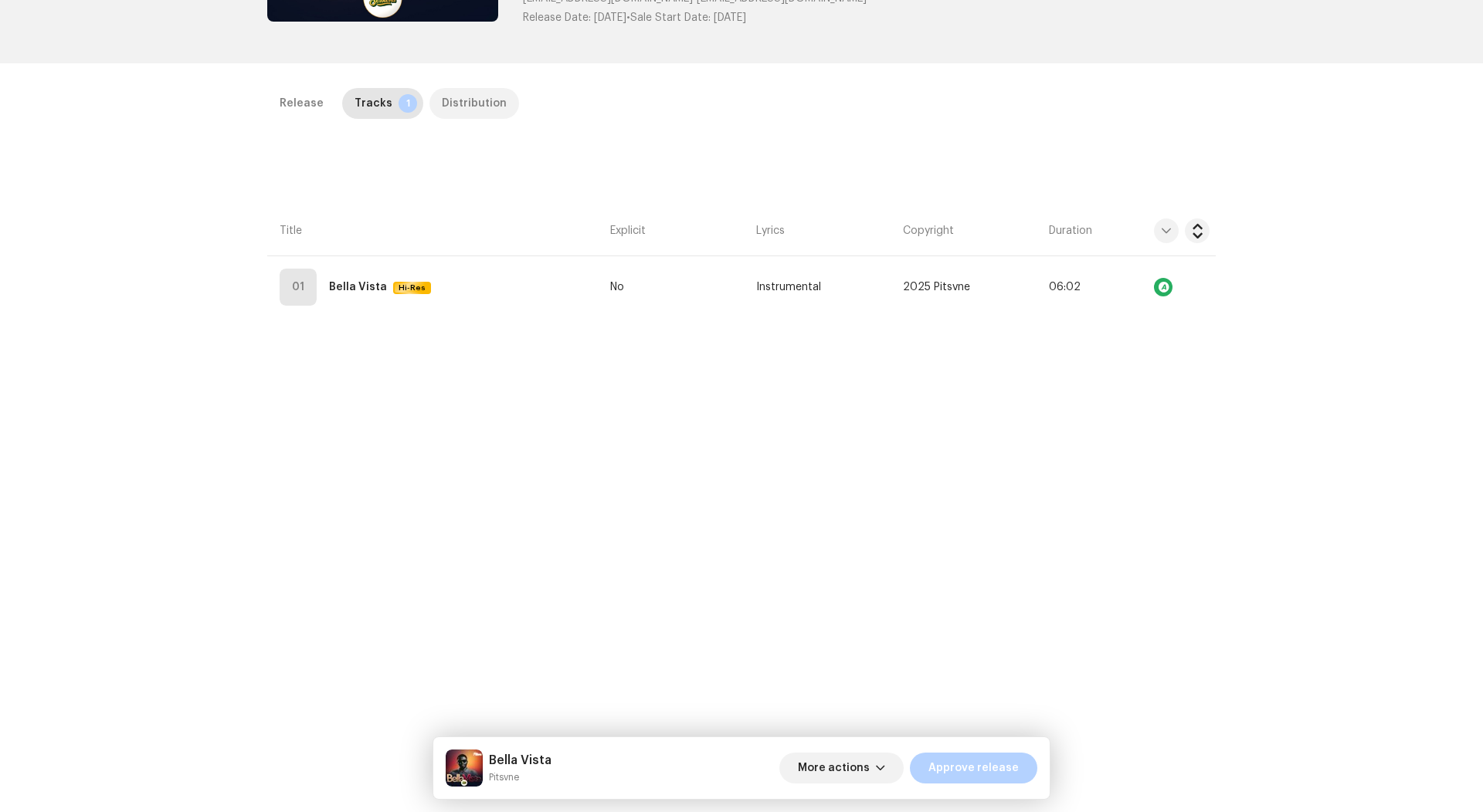
click at [442, 106] on div "Distribution" at bounding box center [474, 103] width 65 height 31
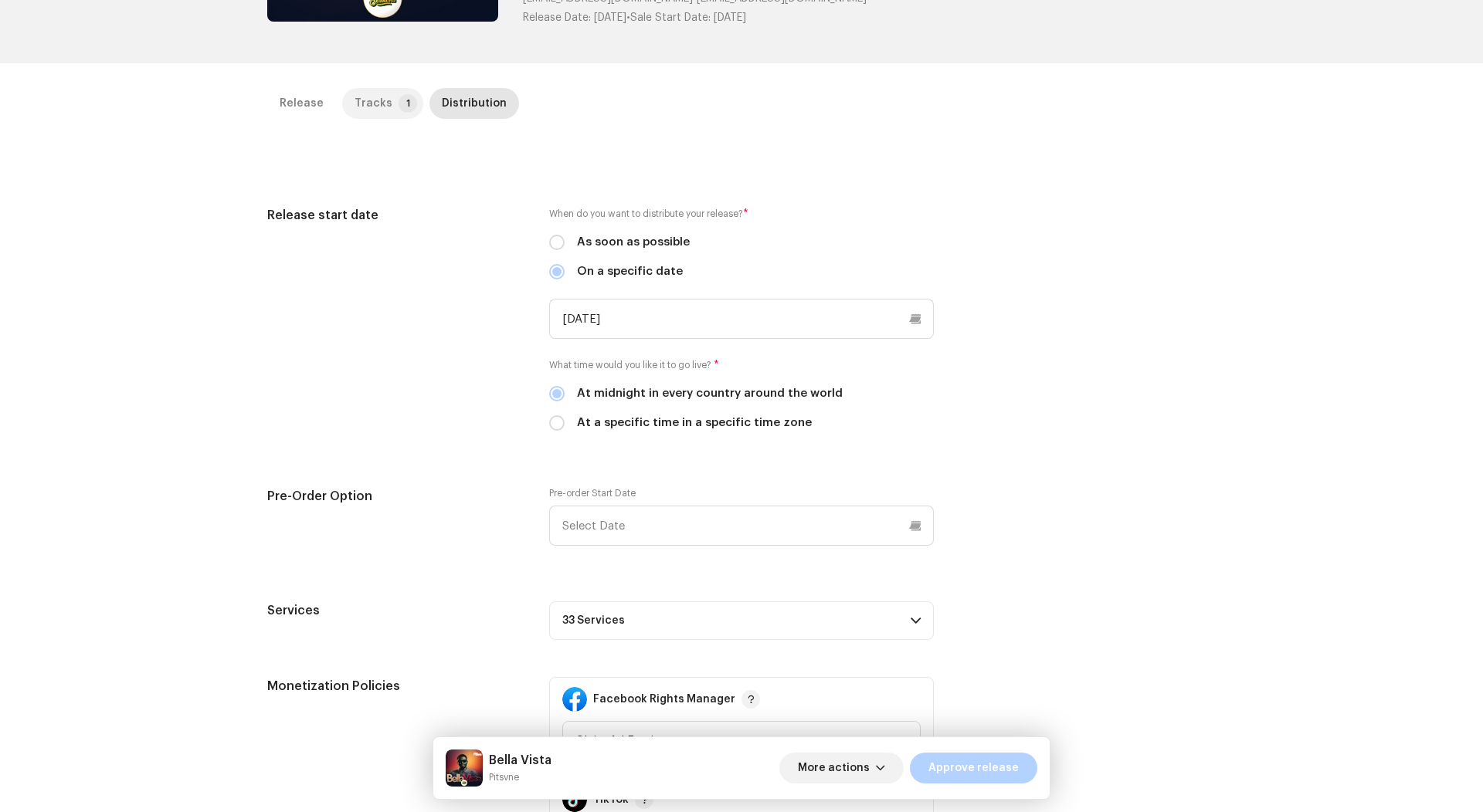
click at [356, 106] on div "Tracks" at bounding box center [374, 103] width 38 height 31
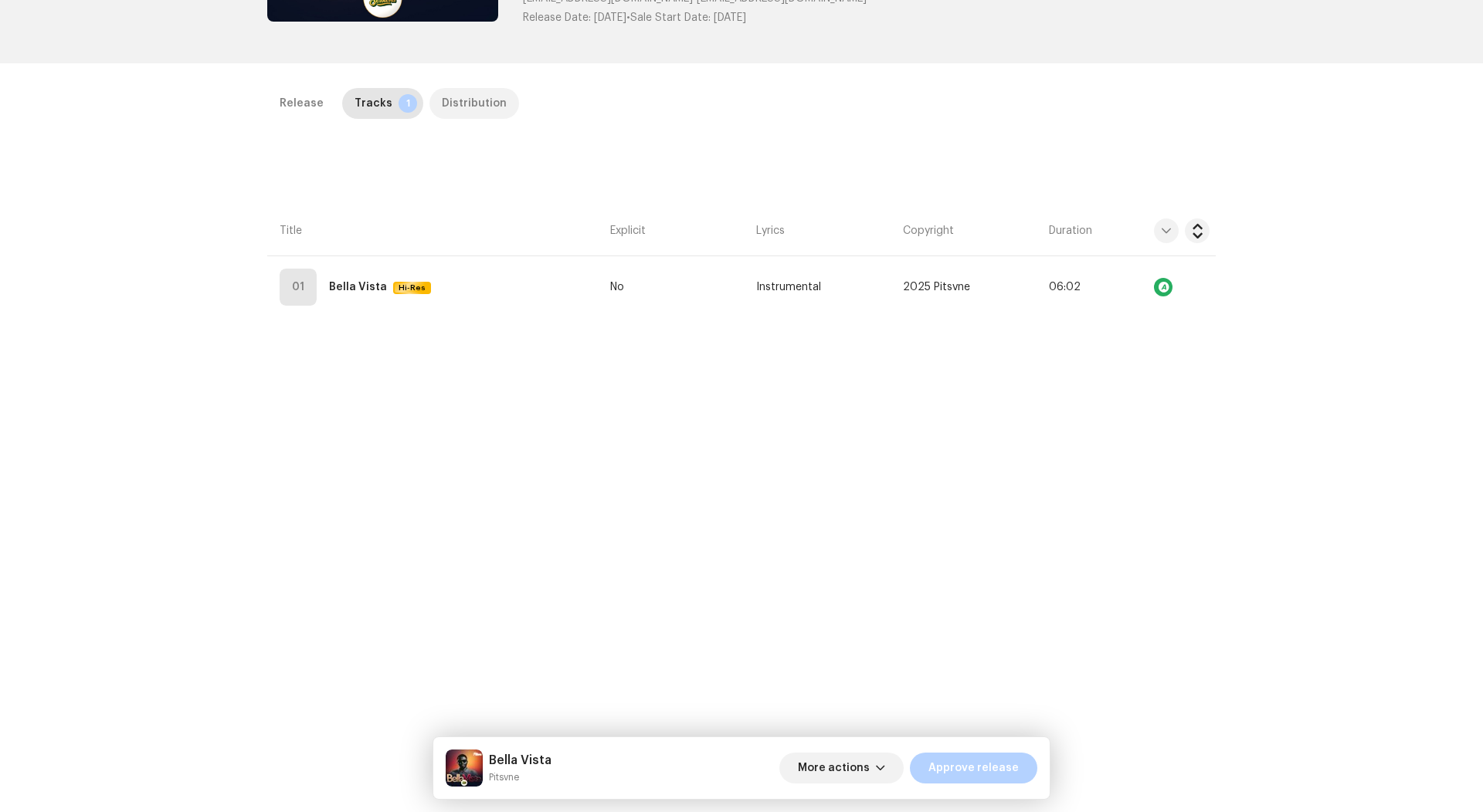
click at [448, 108] on div "Distribution" at bounding box center [474, 103] width 65 height 31
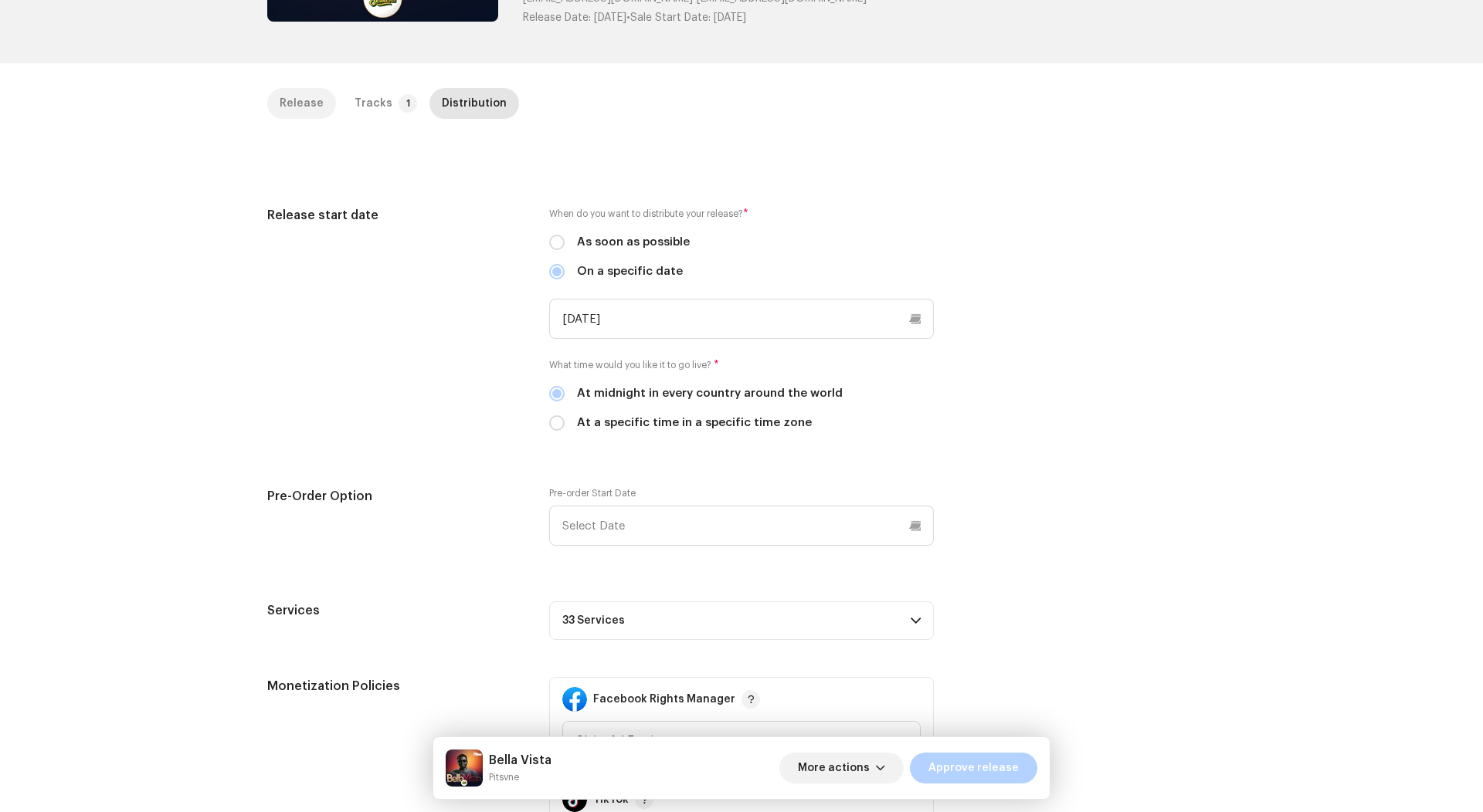
click at [280, 106] on div "Release" at bounding box center [302, 103] width 44 height 31
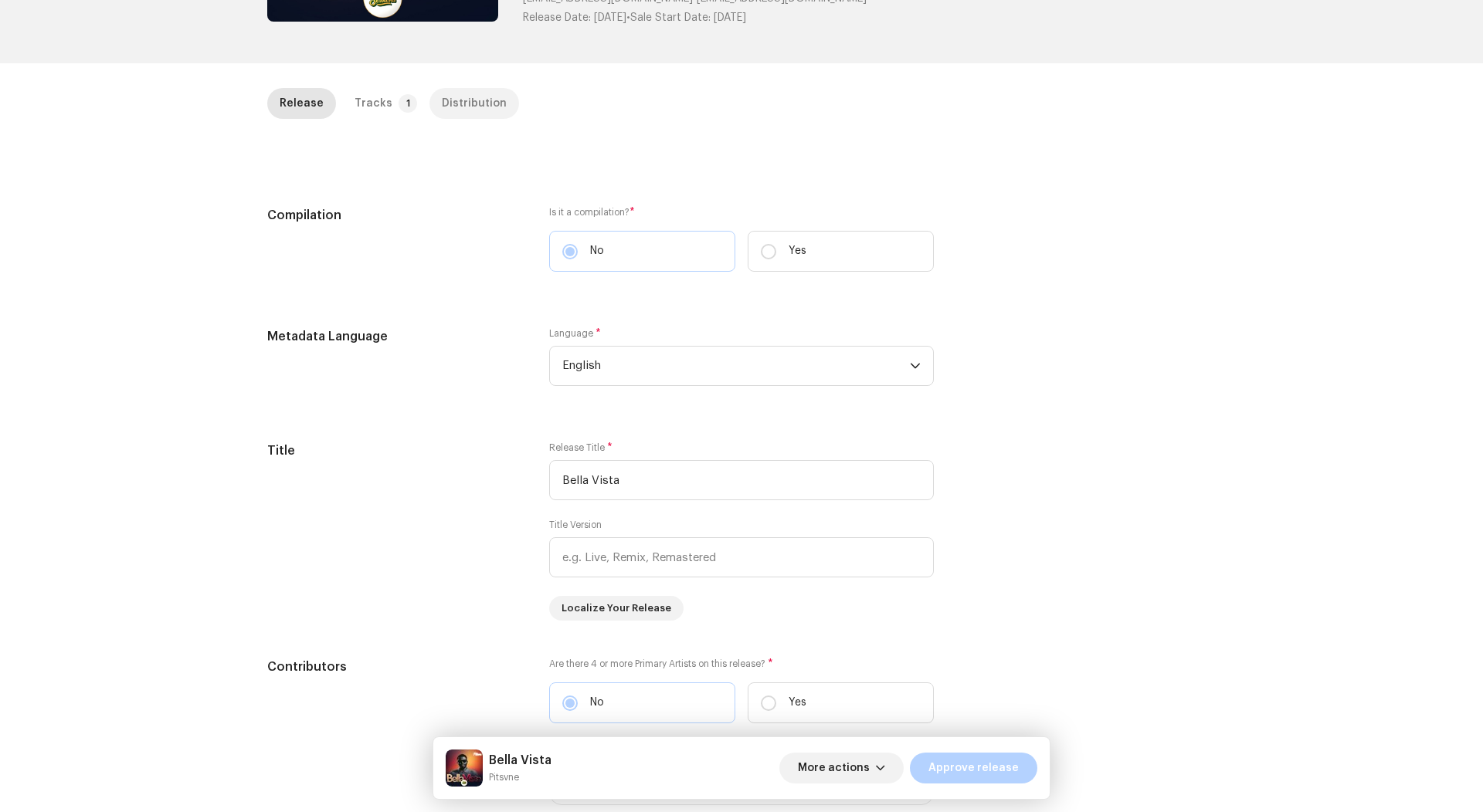
click at [474, 96] on div "Distribution" at bounding box center [474, 103] width 65 height 31
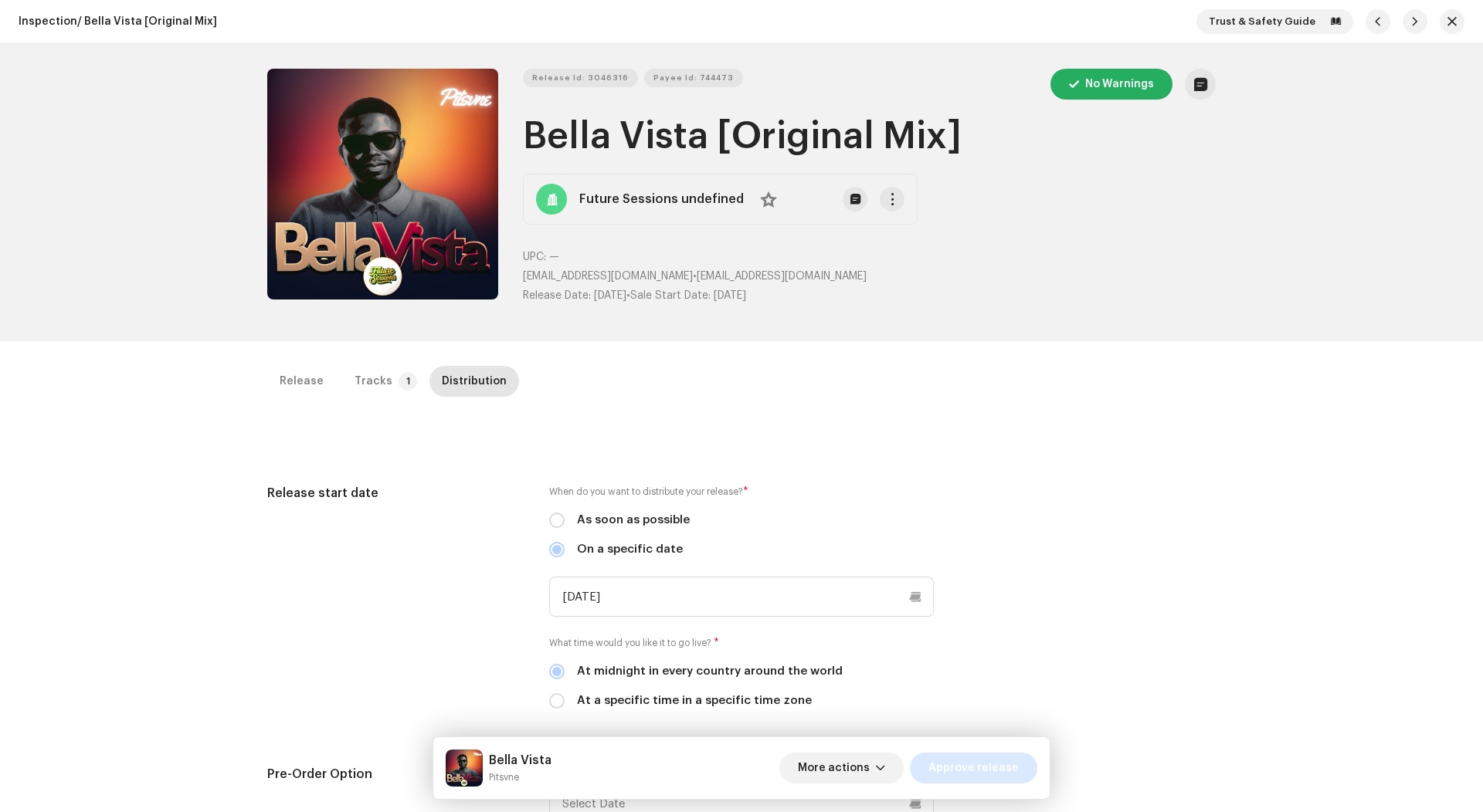
scroll to position [0, 0]
click at [983, 773] on span "Approve release" at bounding box center [973, 768] width 91 height 31
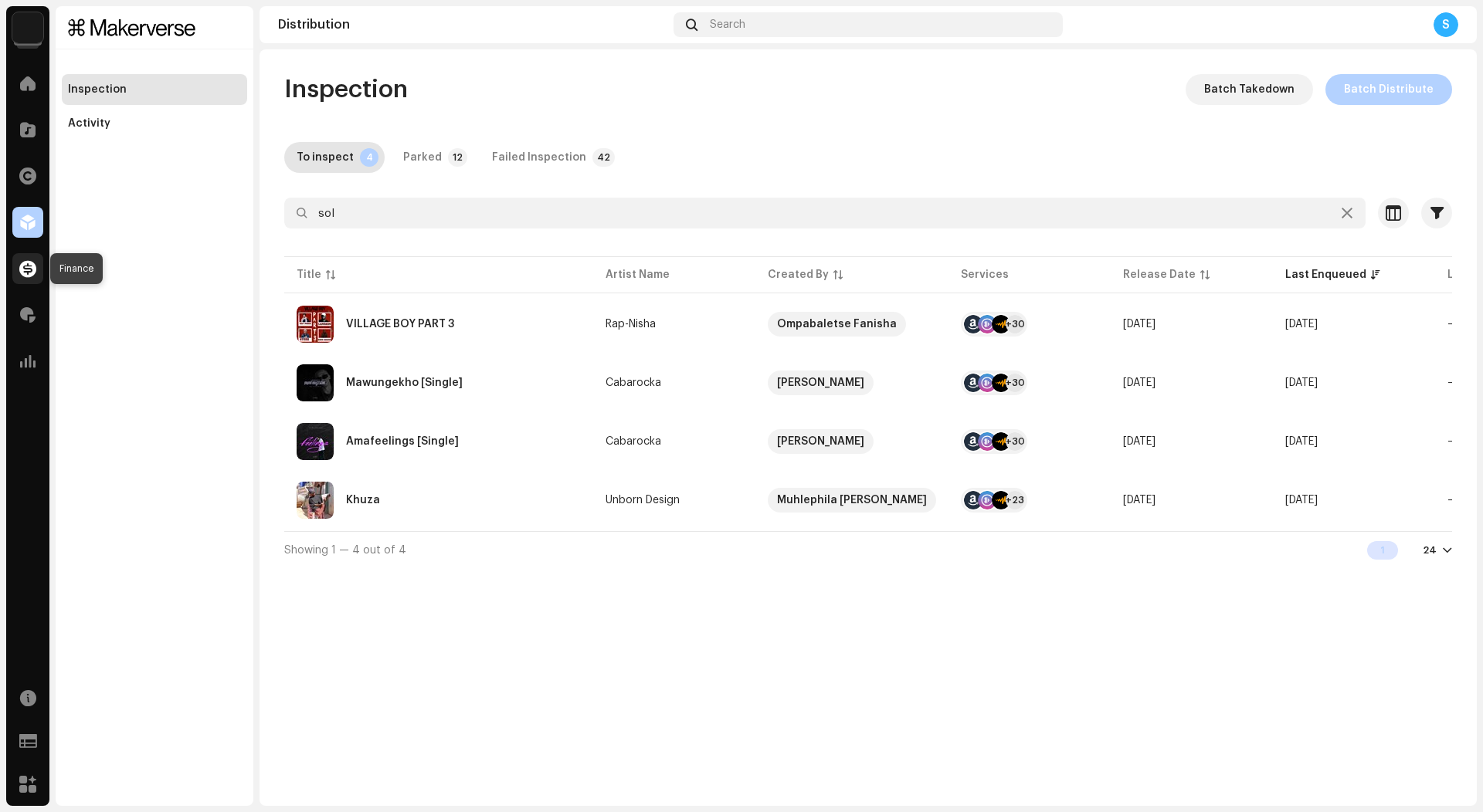
click at [31, 265] on span at bounding box center [28, 269] width 17 height 13
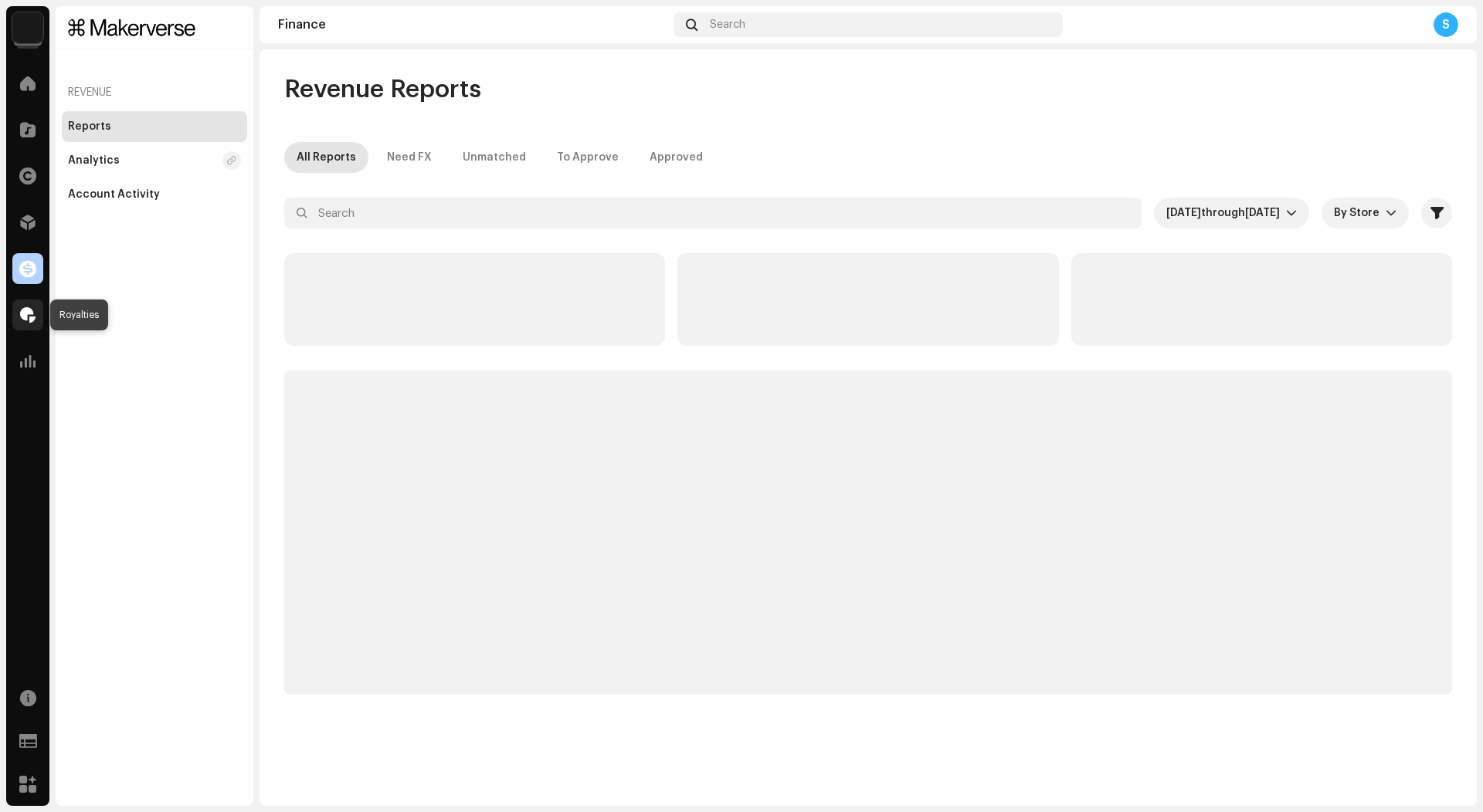
click at [17, 303] on div at bounding box center [28, 314] width 31 height 31
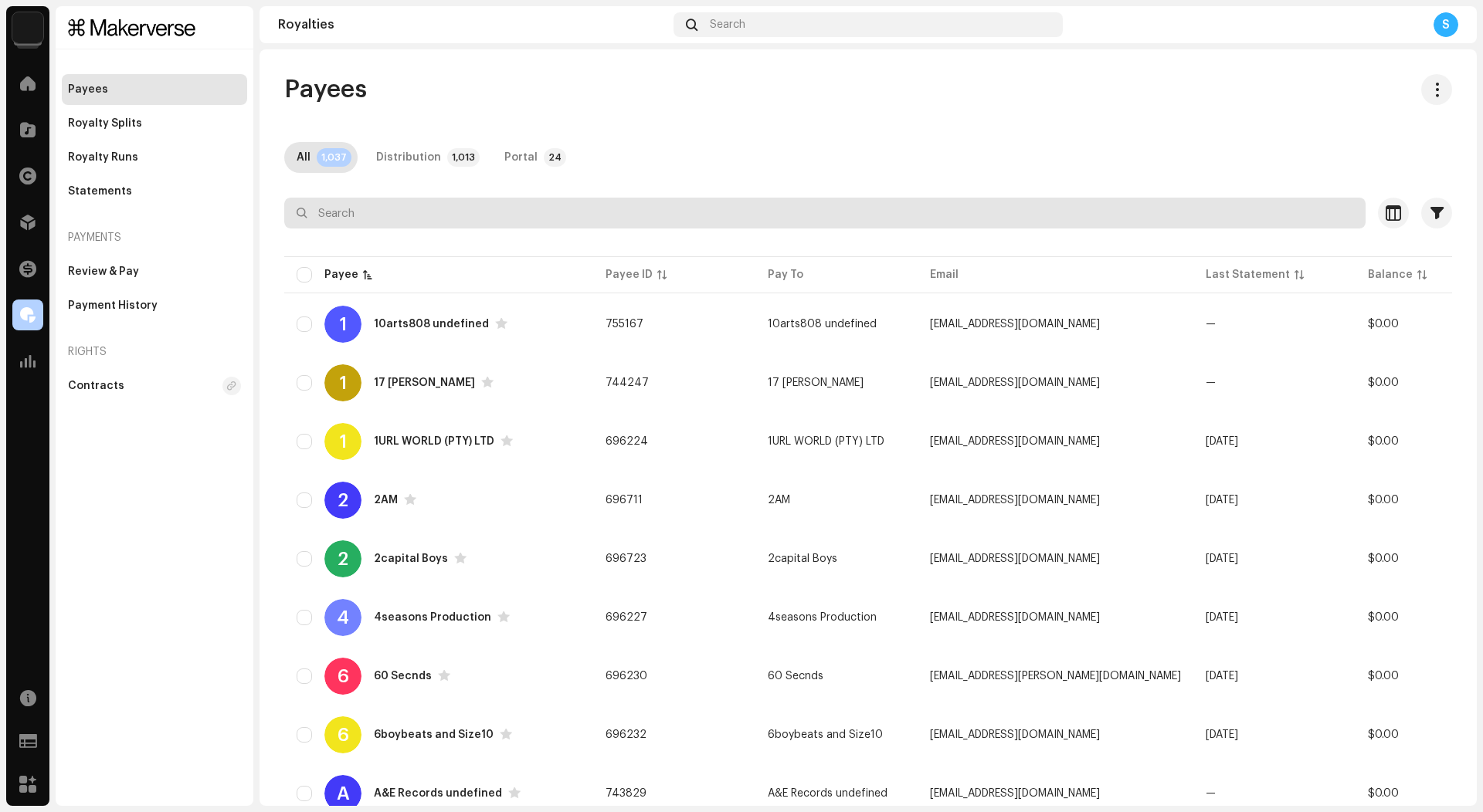
click at [351, 204] on input "text" at bounding box center [825, 213] width 1081 height 31
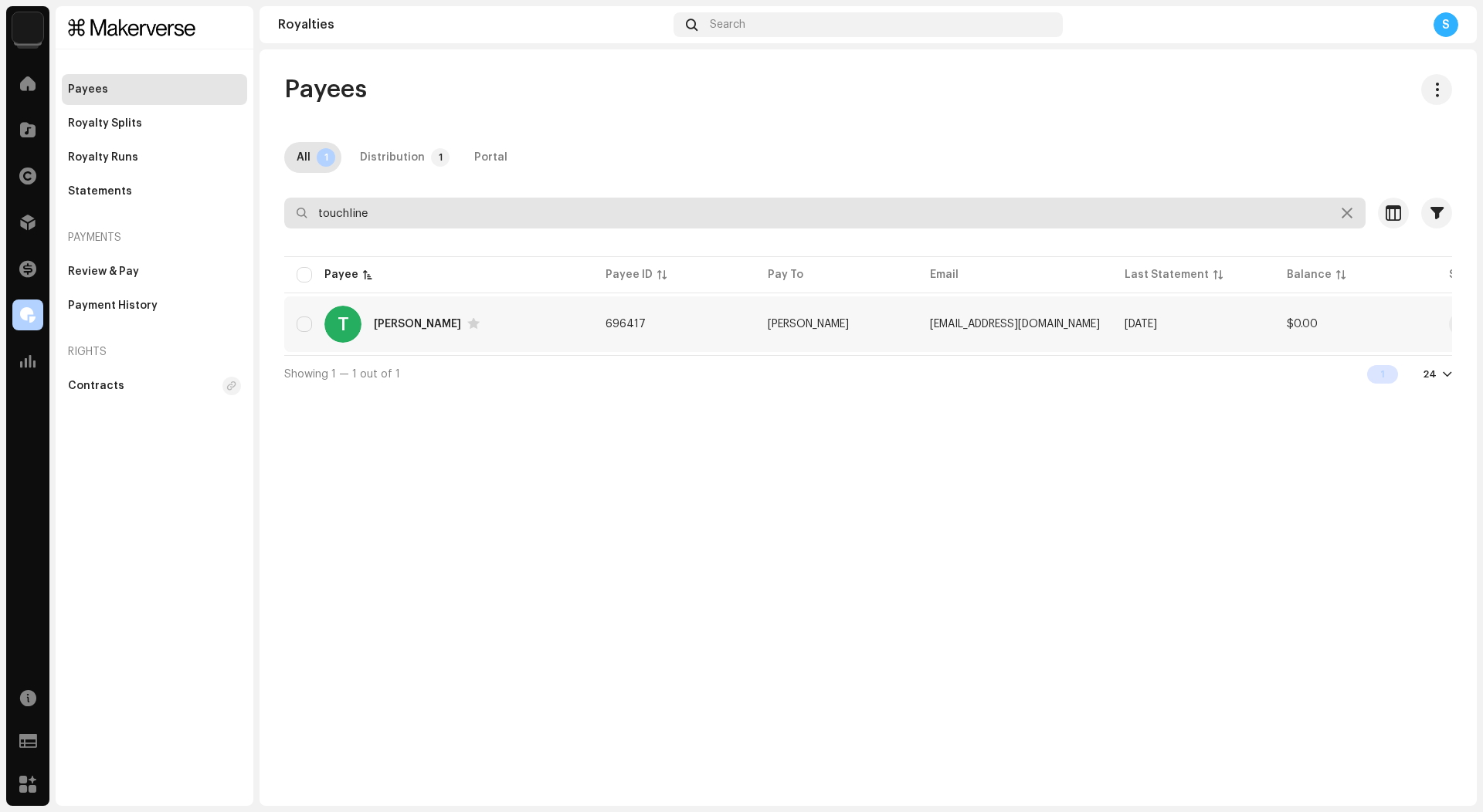
type input "touchline"
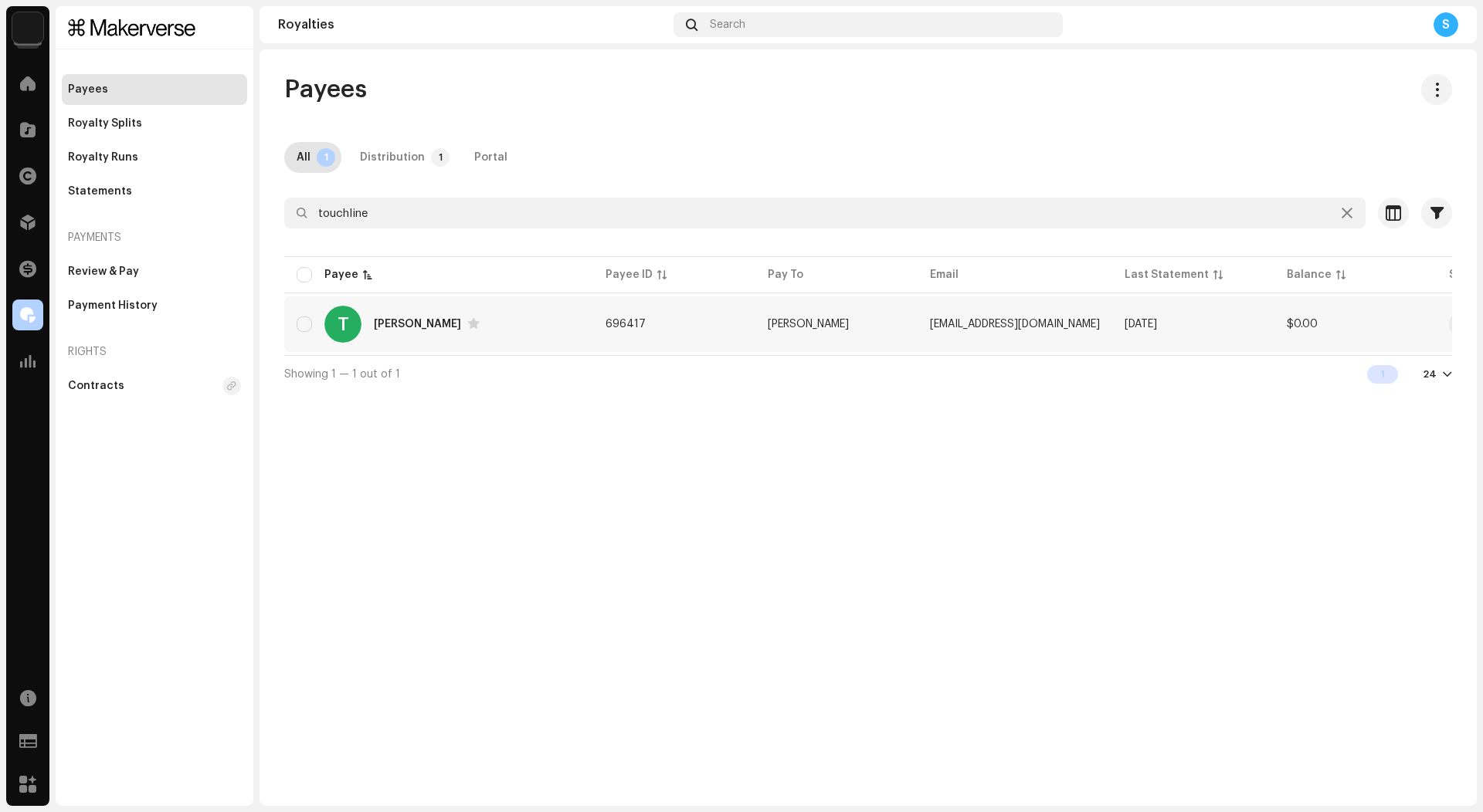
click at [507, 312] on div "T Thabo Mahlwele" at bounding box center [438, 324] width 284 height 37
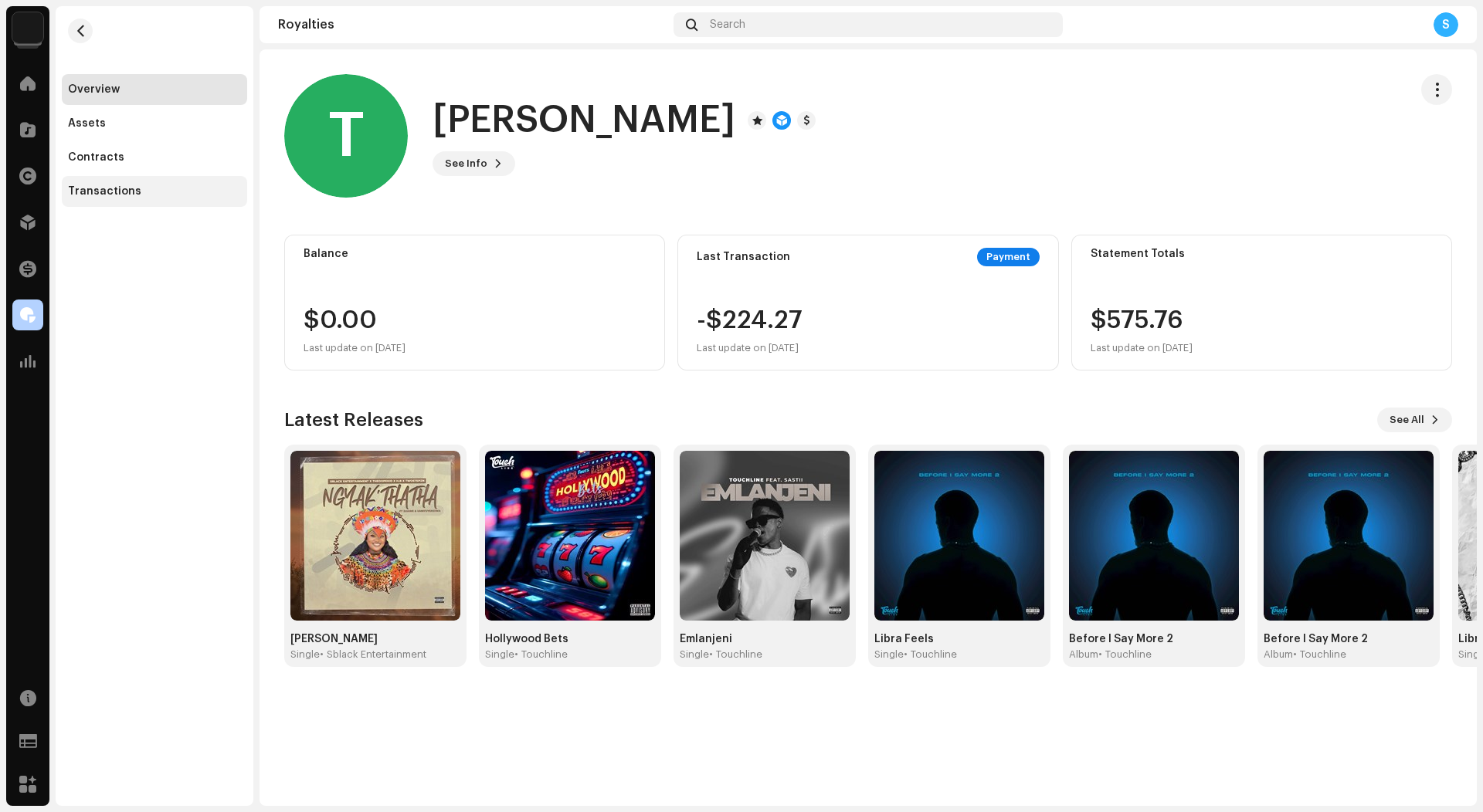
click at [121, 187] on div "Transactions" at bounding box center [104, 191] width 73 height 13
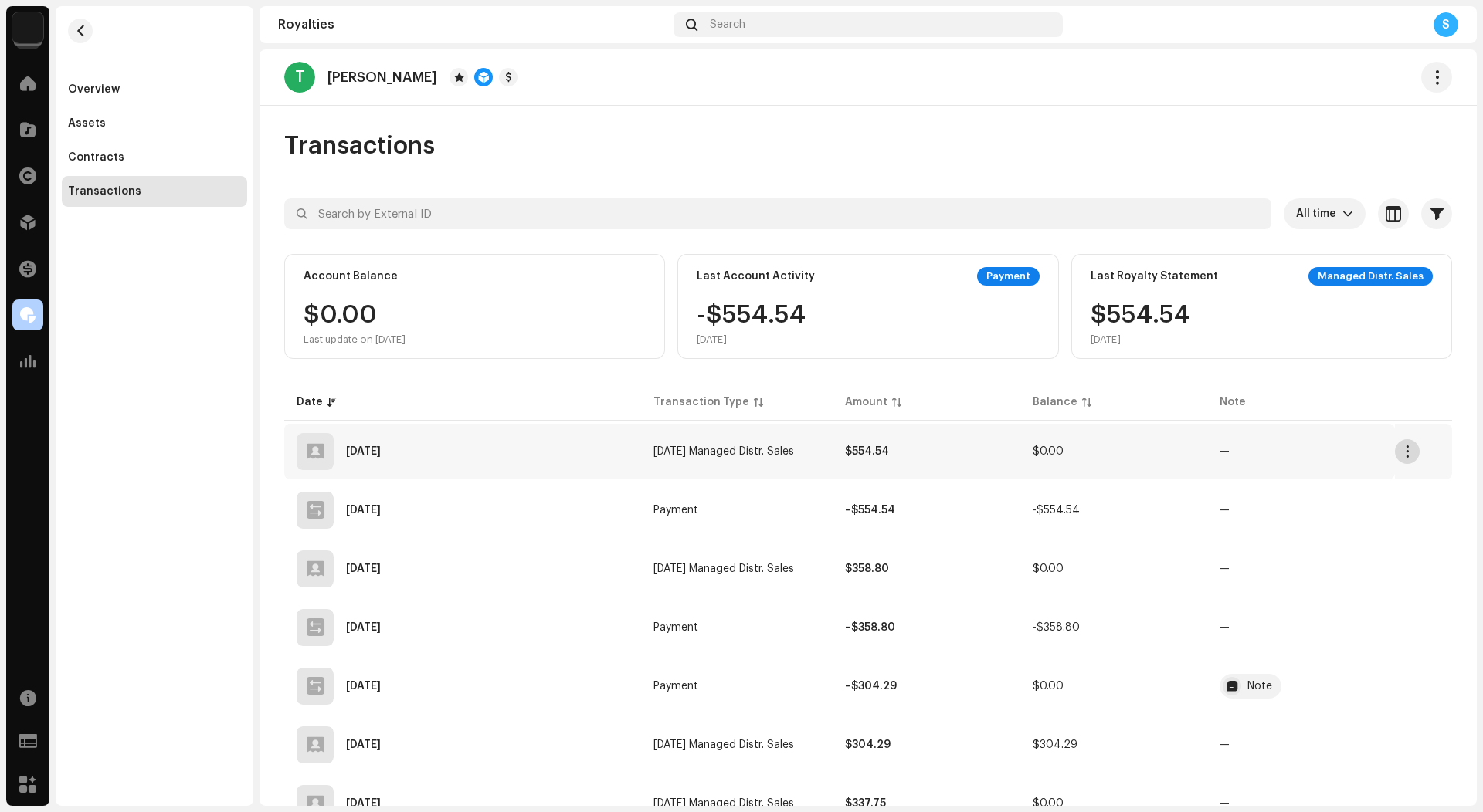
click at [1406, 448] on button "button" at bounding box center [1407, 451] width 24 height 24
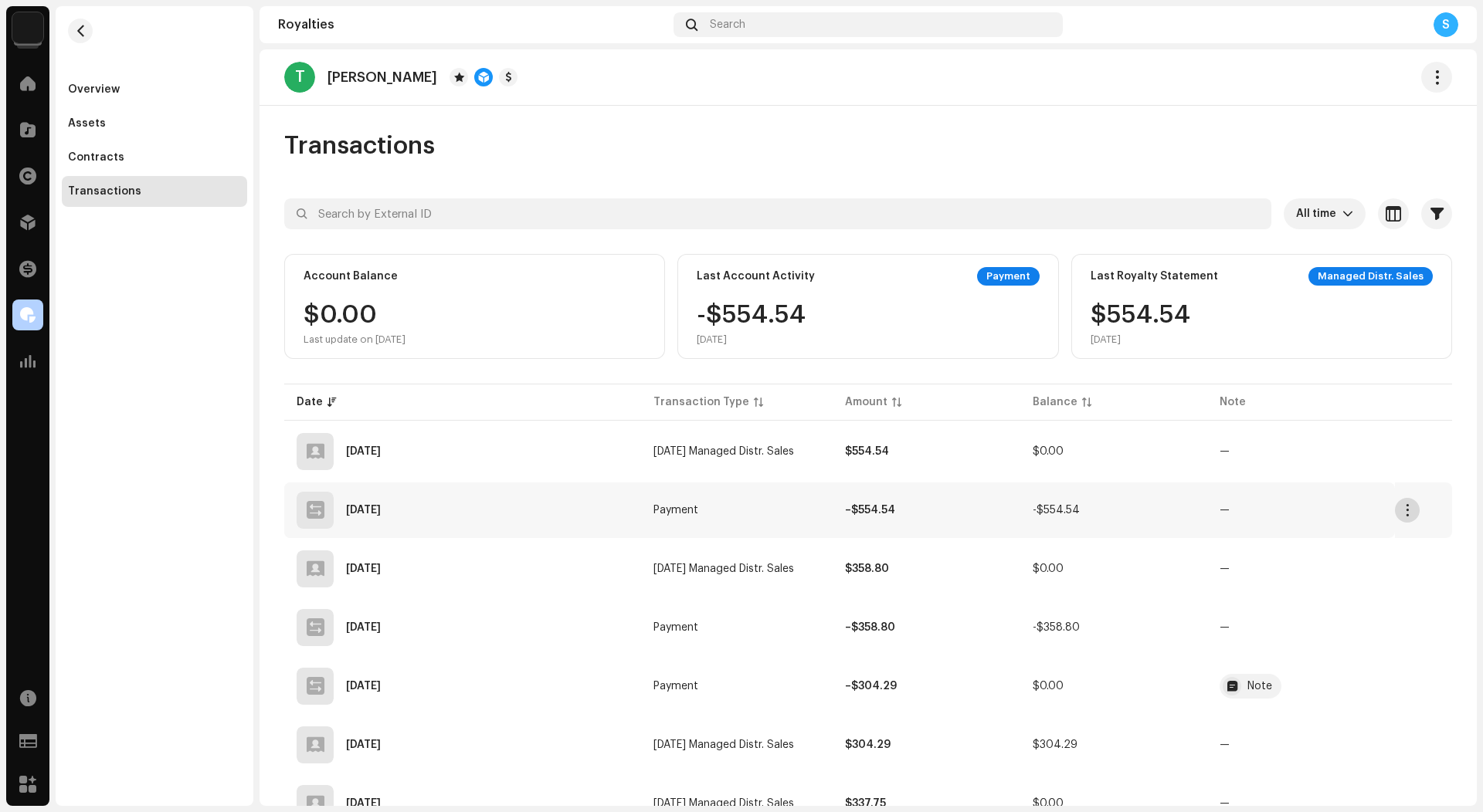
click at [1403, 506] on span "button" at bounding box center [1407, 510] width 12 height 13
click at [1402, 455] on span "button" at bounding box center [1407, 451] width 12 height 13
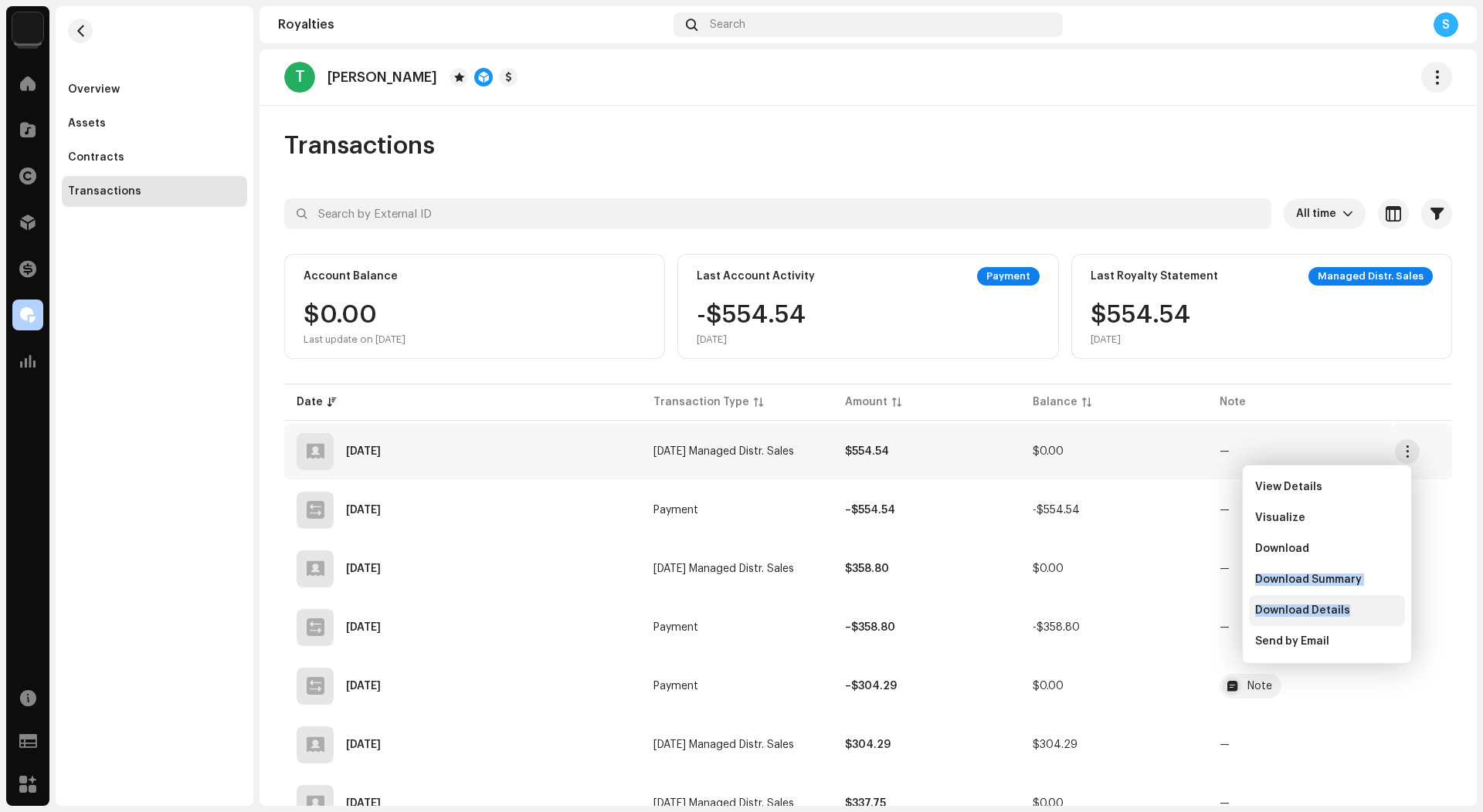
drag, startPoint x: 1316, startPoint y: 572, endPoint x: 1284, endPoint y: 618, distance: 56.0
click at [1284, 618] on div "View Details Visualize Download Download Summary Download Details Send by Email" at bounding box center [1327, 564] width 156 height 185
click at [1302, 603] on div "Download Details" at bounding box center [1327, 610] width 156 height 31
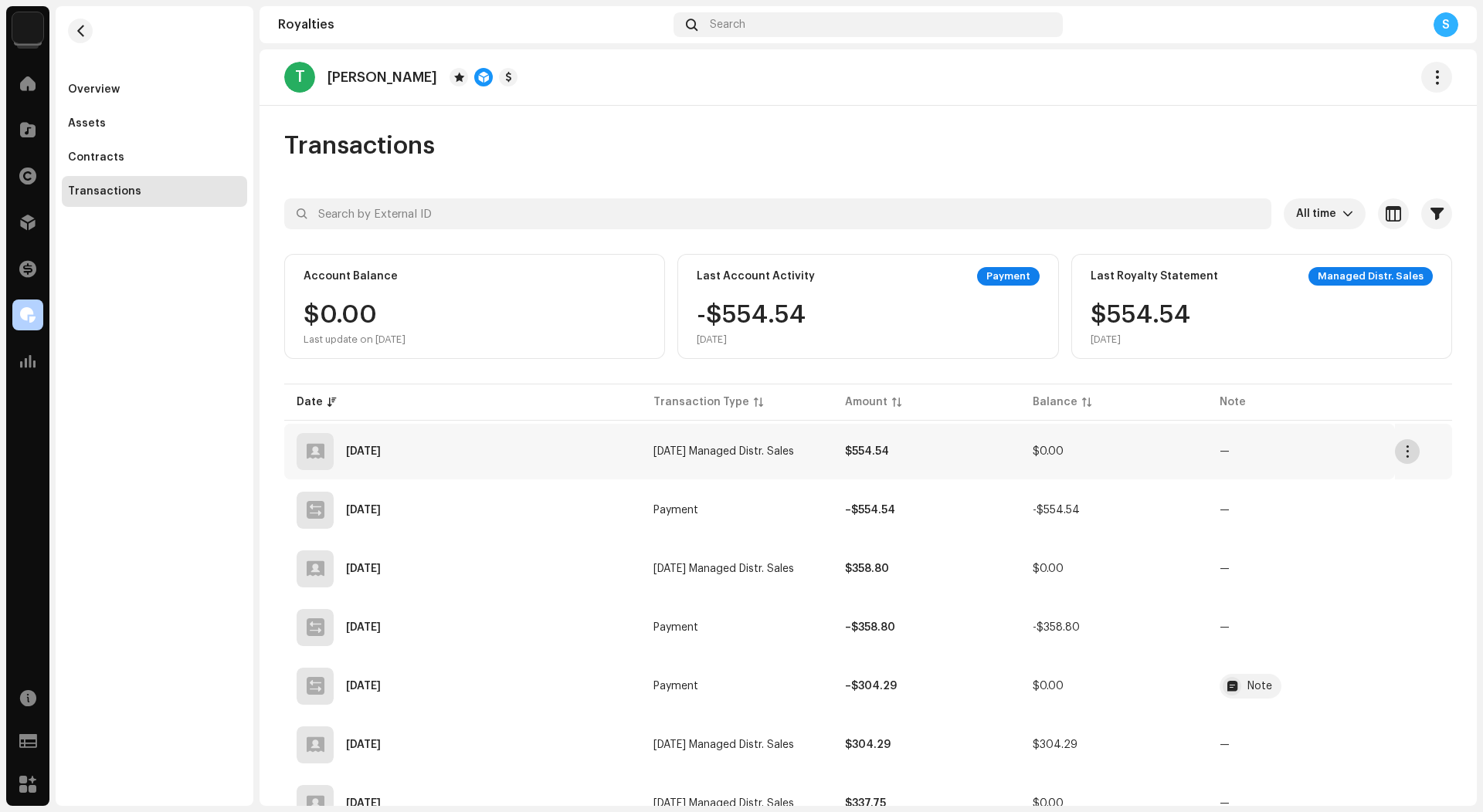
click at [1403, 455] on span "button" at bounding box center [1407, 451] width 12 height 13
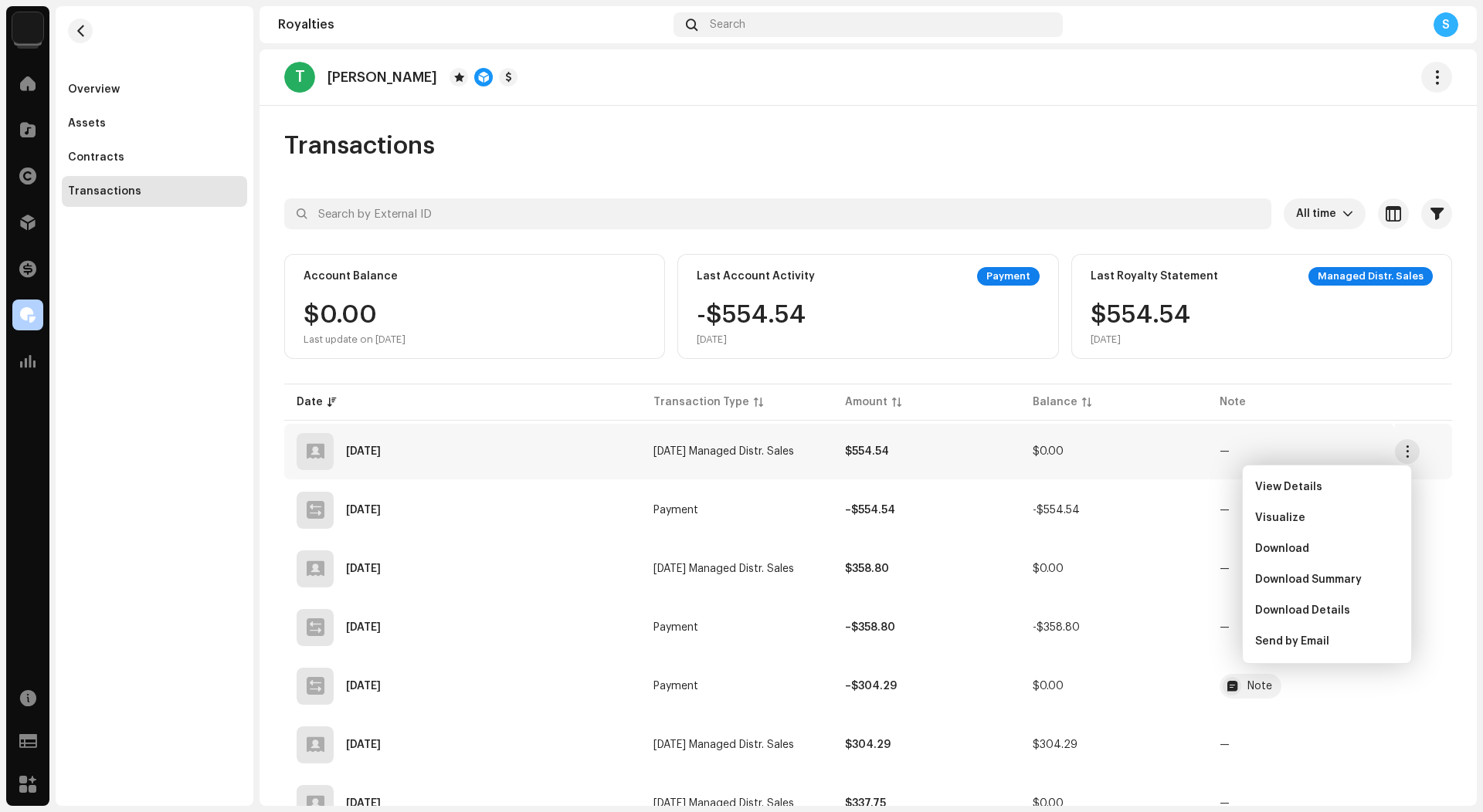
click at [1326, 377] on div "All time Selected 0 Select all Options Filters Types Statements Payments Fees R…" at bounding box center [868, 799] width 1168 height 1201
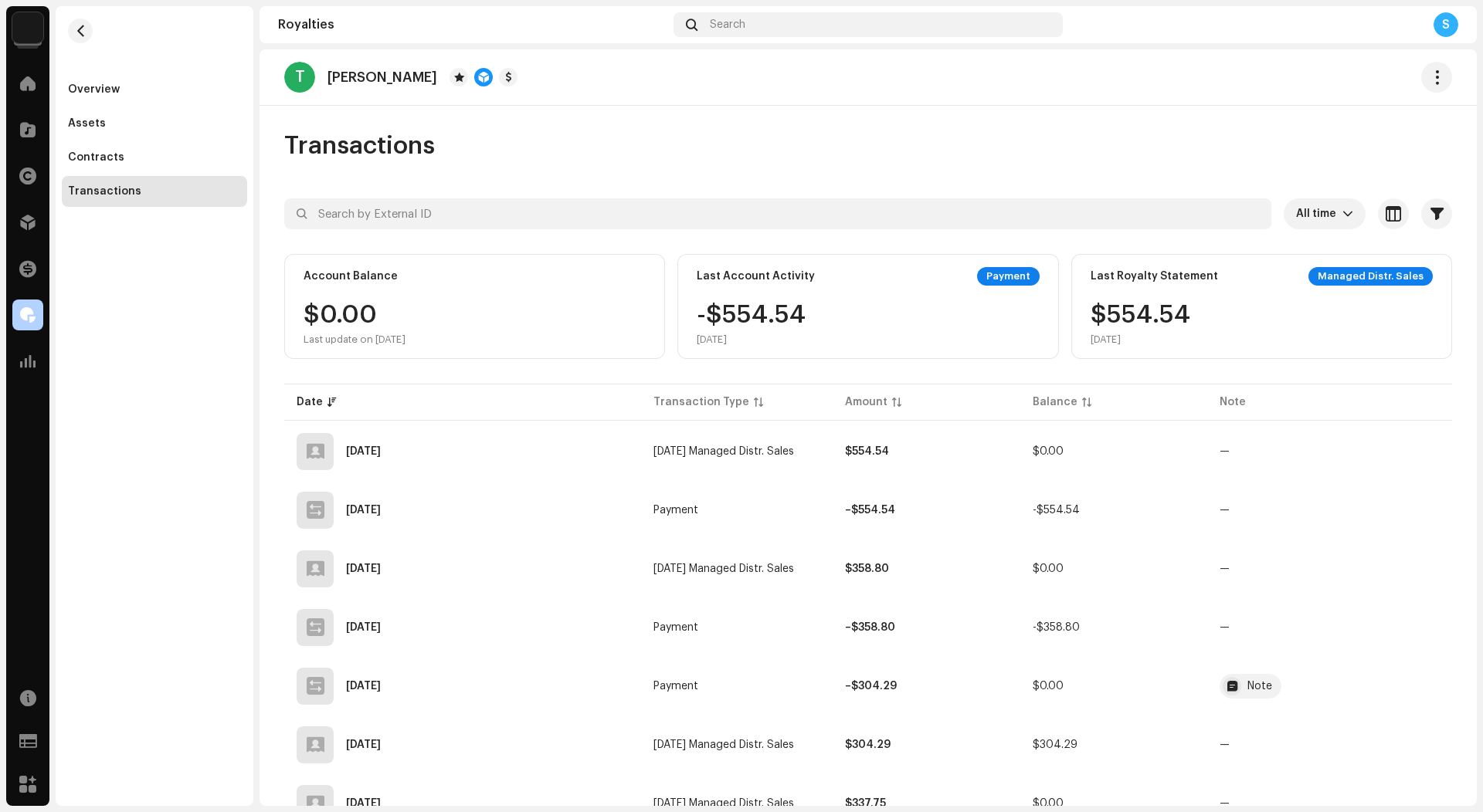
click at [764, 96] on div "T Thabo Mahlwele" at bounding box center [868, 78] width 1217 height 57
click at [1172, 26] on div "S" at bounding box center [1263, 24] width 389 height 24
click at [458, 77] on div at bounding box center [483, 77] width 68 height 19
click at [1402, 565] on span "button" at bounding box center [1407, 569] width 12 height 13
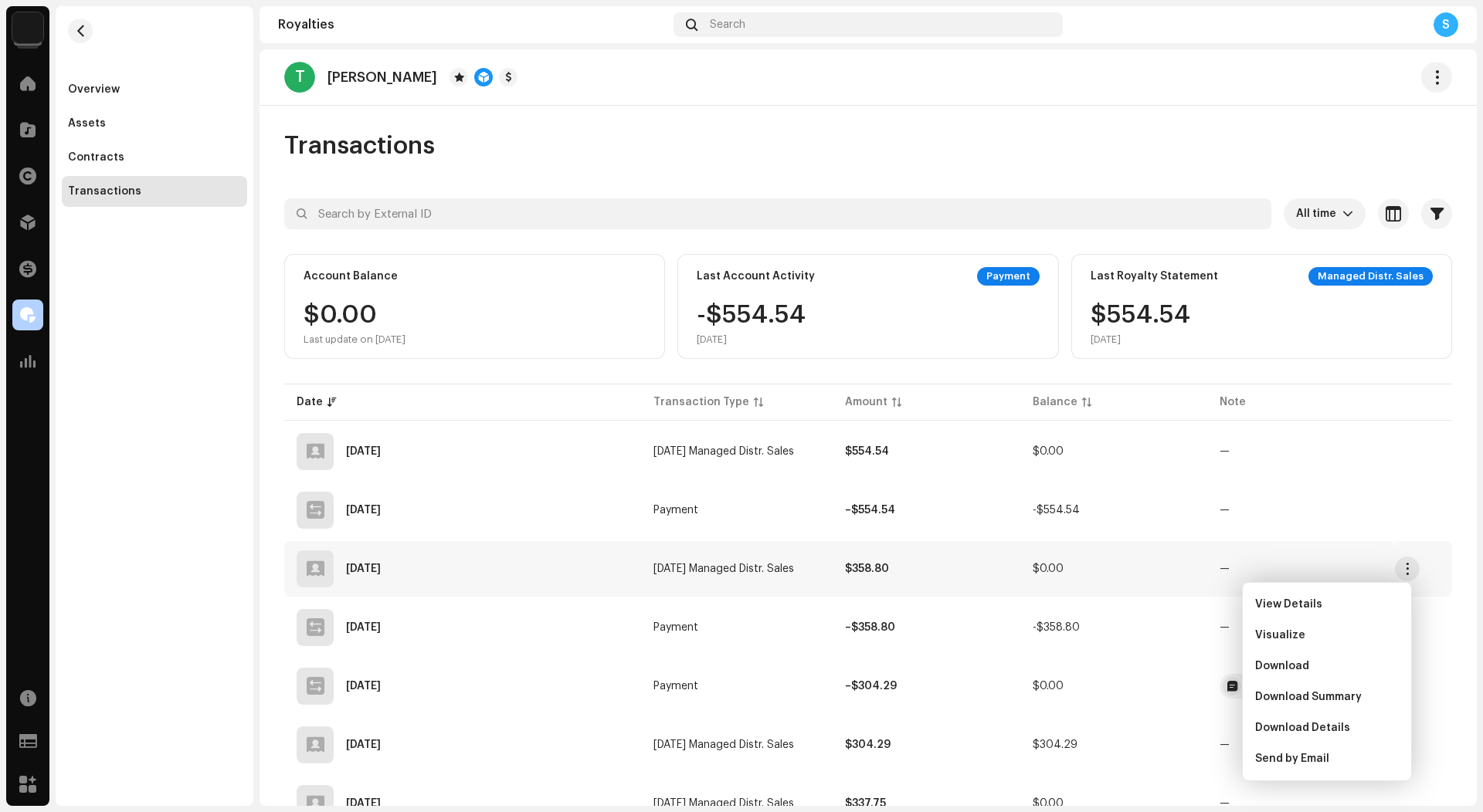
click at [1286, 82] on div "T Thabo Mahlwele" at bounding box center [868, 76] width 1168 height 31
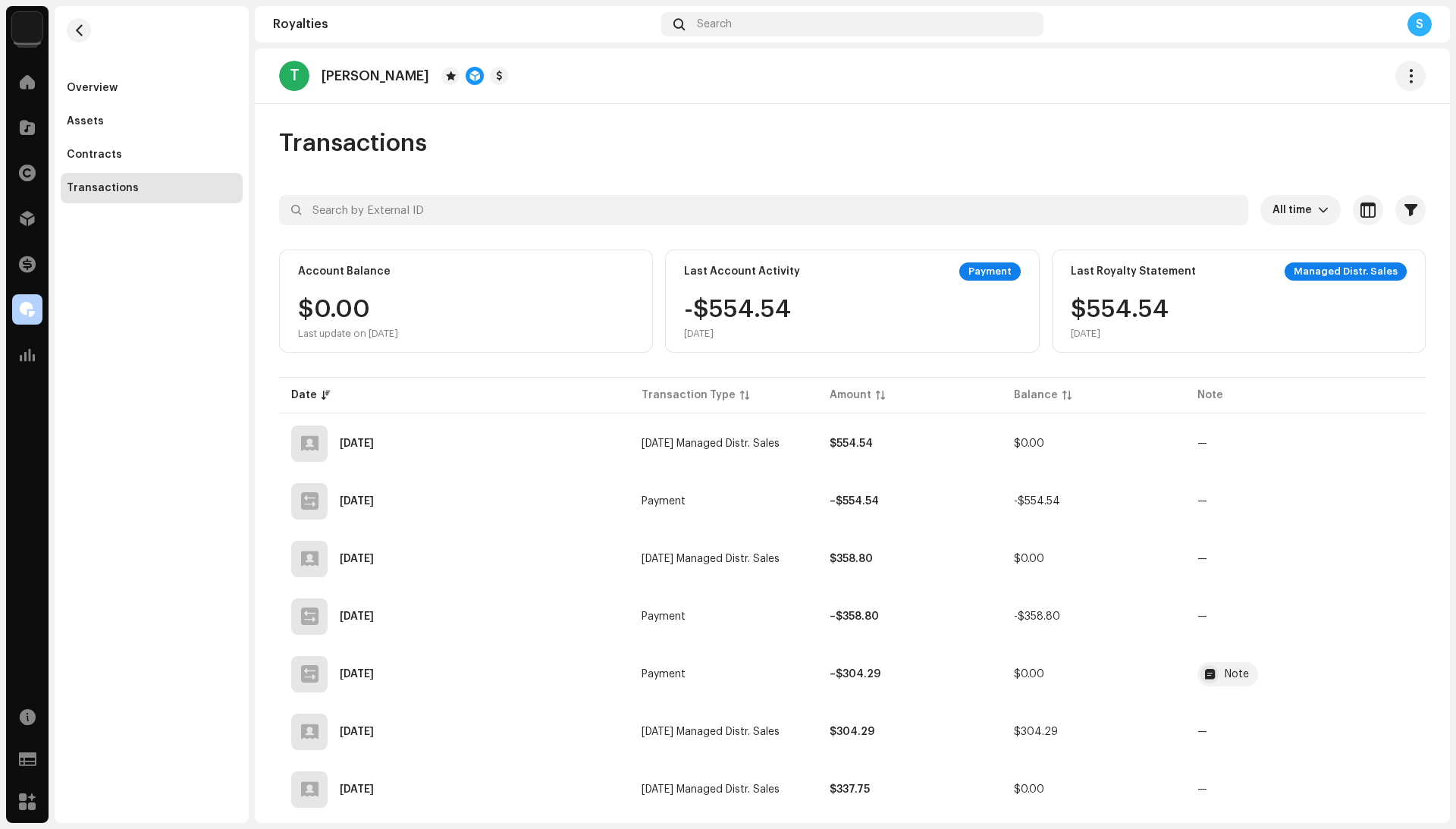
click at [1019, 113] on div "T [PERSON_NAME] Mahlwele Transactions All time Selected 0 Select all Options Fi…" at bounding box center [852, 436] width 1195 height 775
click at [1376, 616] on span "button" at bounding box center [1382, 617] width 12 height 12
click at [1381, 611] on button "button" at bounding box center [1381, 616] width 24 height 24
click at [1378, 671] on span "button" at bounding box center [1382, 674] width 12 height 12
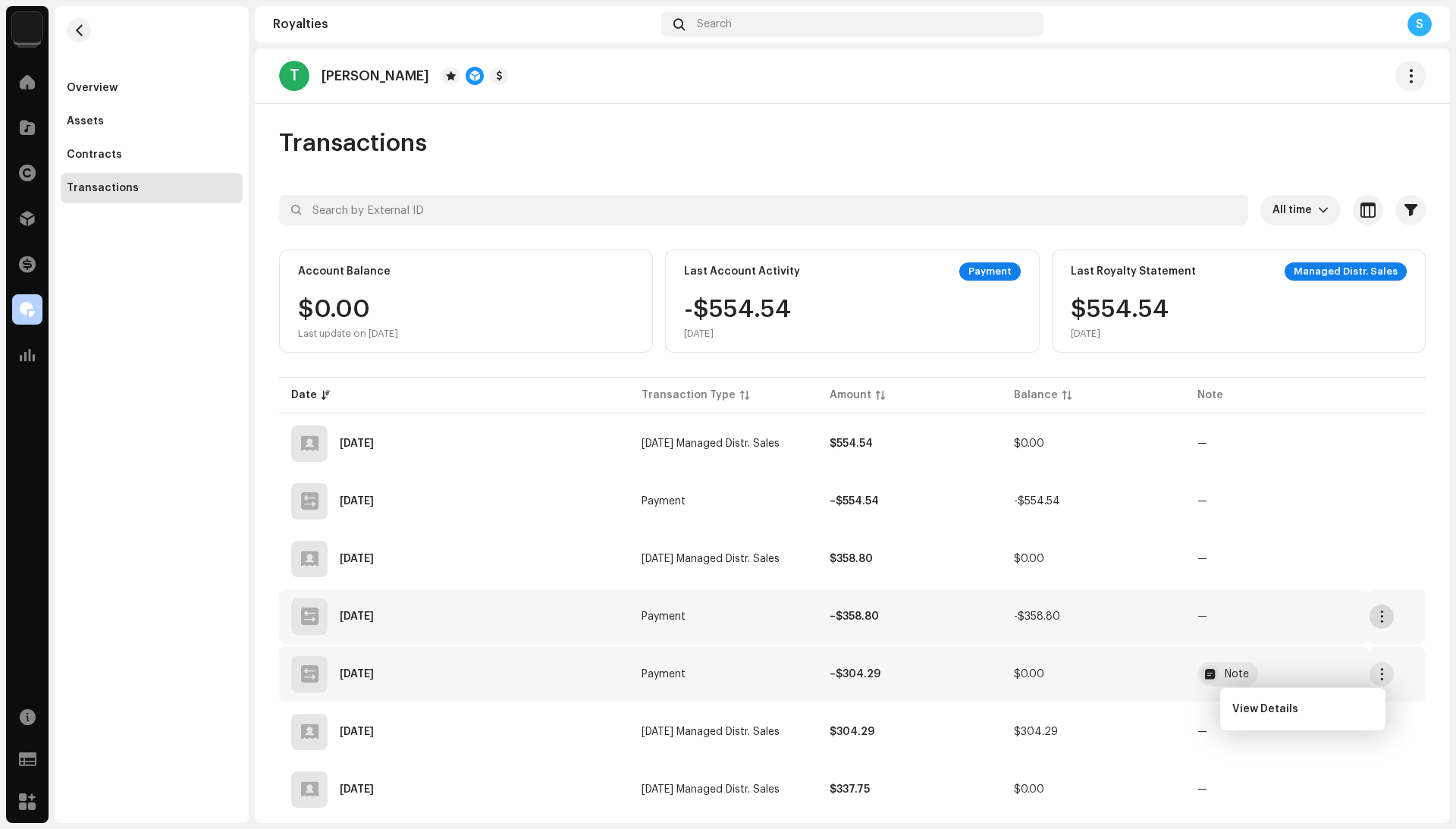
click at [1384, 621] on button "button" at bounding box center [1381, 616] width 24 height 24
click at [1381, 559] on button "button" at bounding box center [1381, 559] width 24 height 24
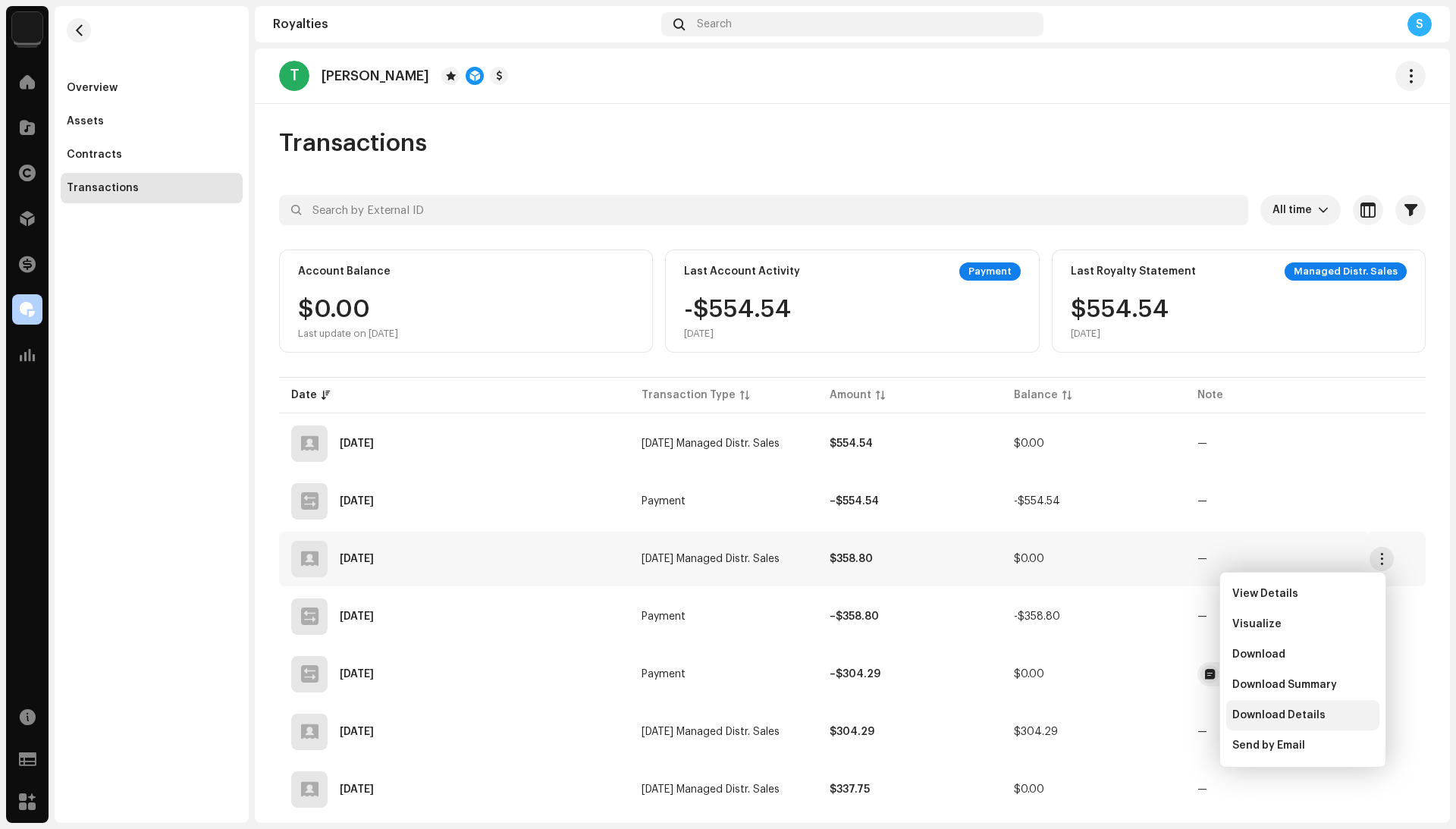
click at [1307, 717] on span "Download Details" at bounding box center [1279, 715] width 94 height 12
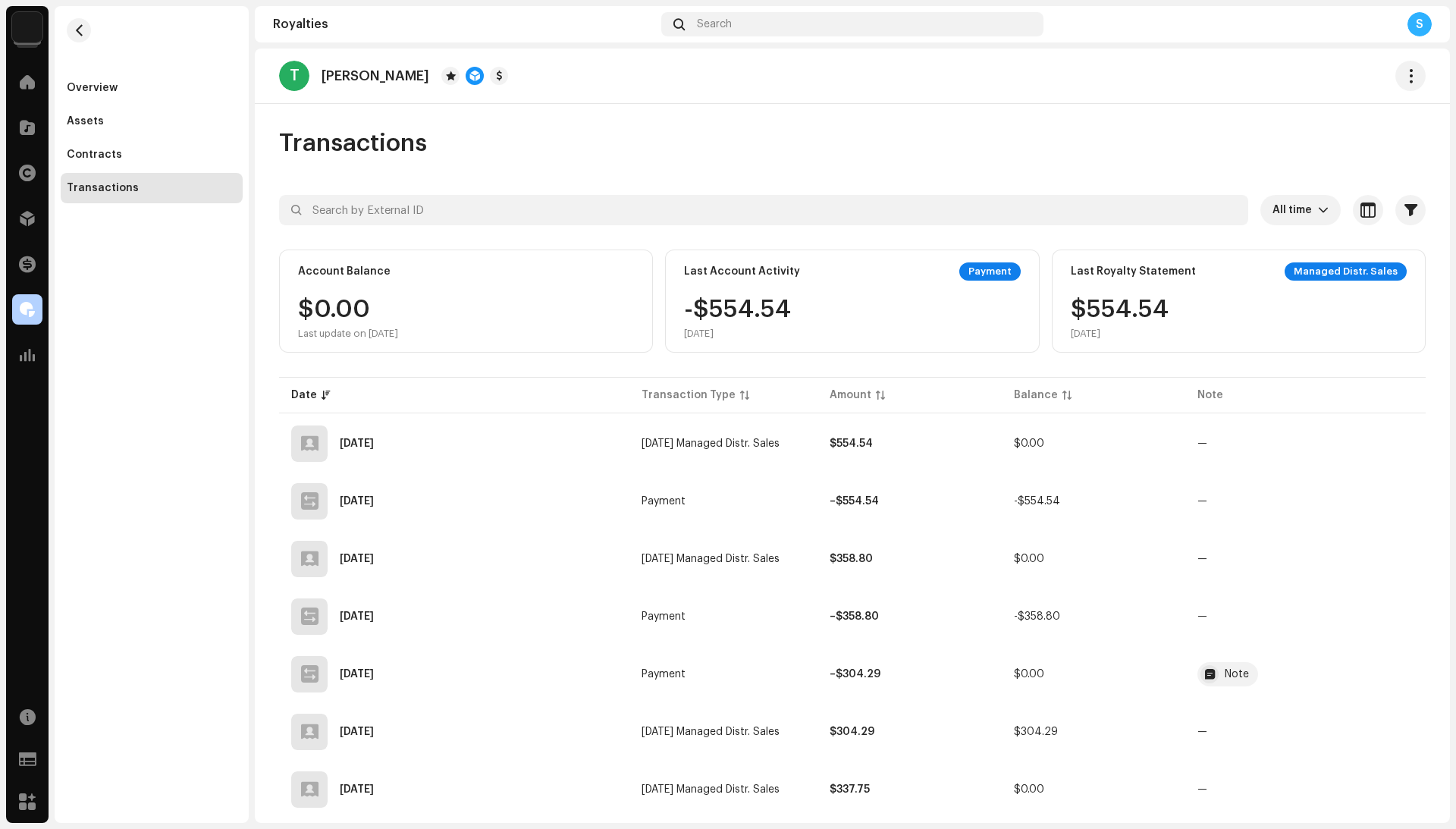
click at [881, 153] on div "Transactions" at bounding box center [853, 143] width 1147 height 30
click at [1020, 140] on div "Transactions" at bounding box center [853, 143] width 1147 height 30
